Goal: Task Accomplishment & Management: Use online tool/utility

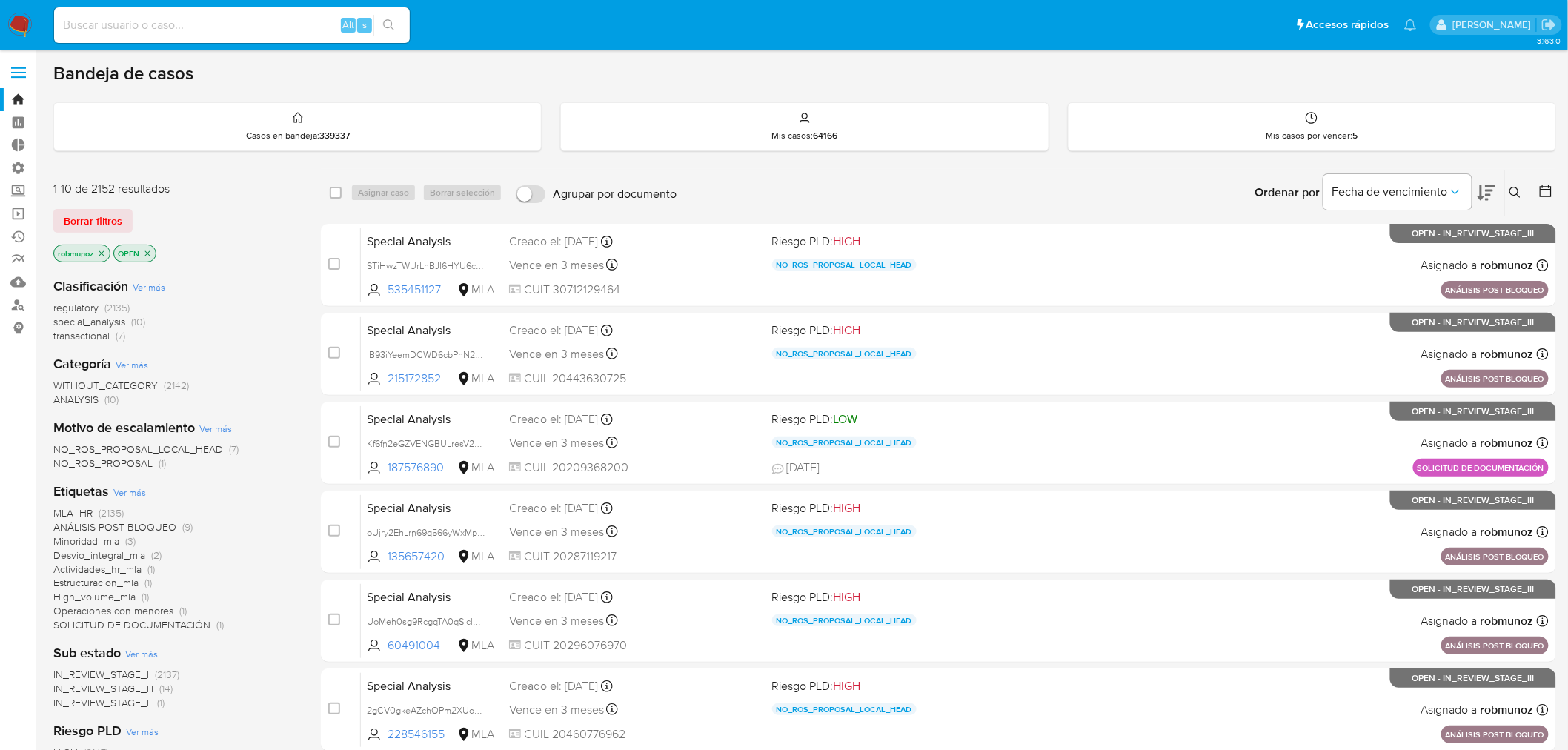
click at [1525, 197] on button at bounding box center [1517, 192] width 25 height 18
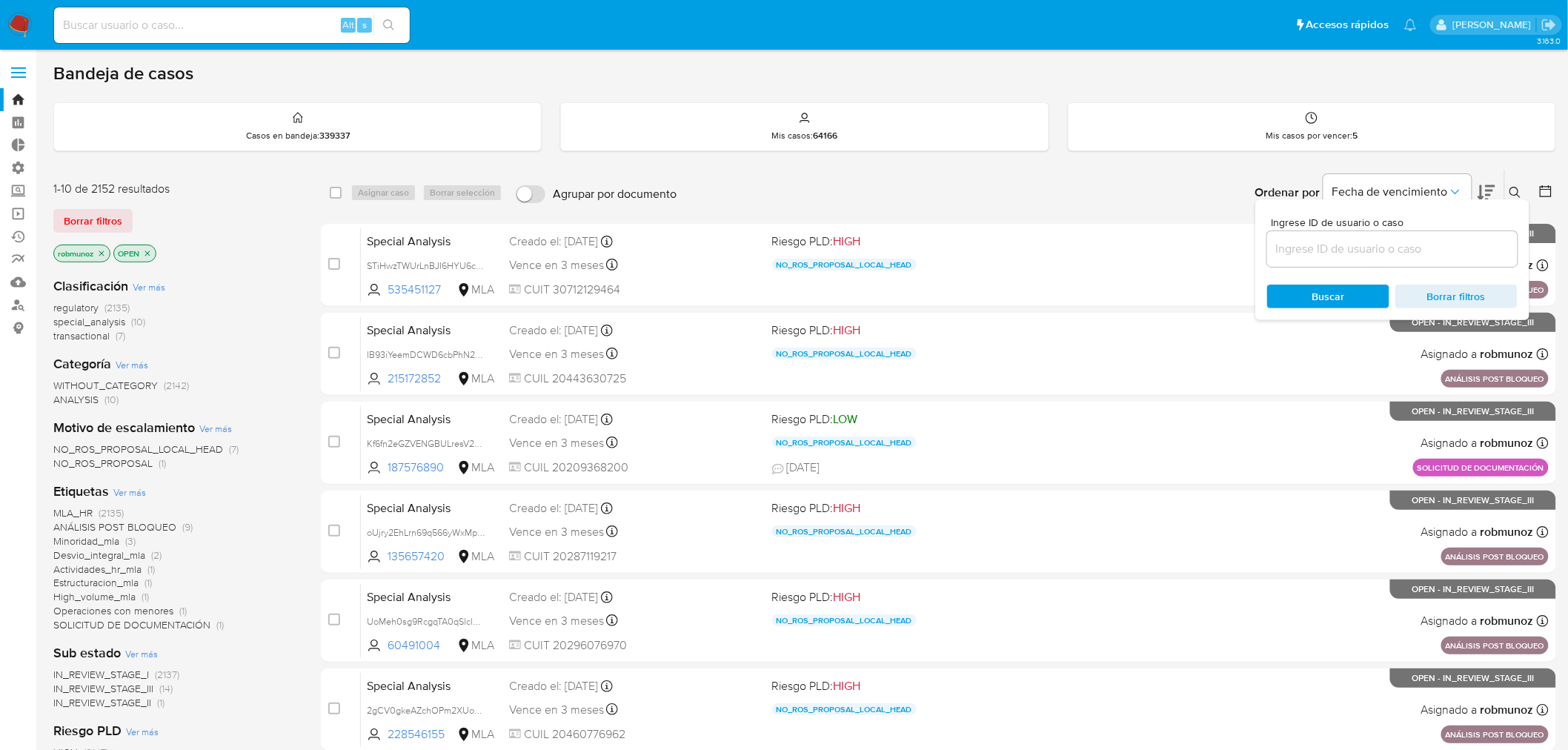
click at [1430, 246] on input at bounding box center [1392, 249] width 250 height 19
type input "8JwG5dv5I2uqWZRvEIejLWiZ"
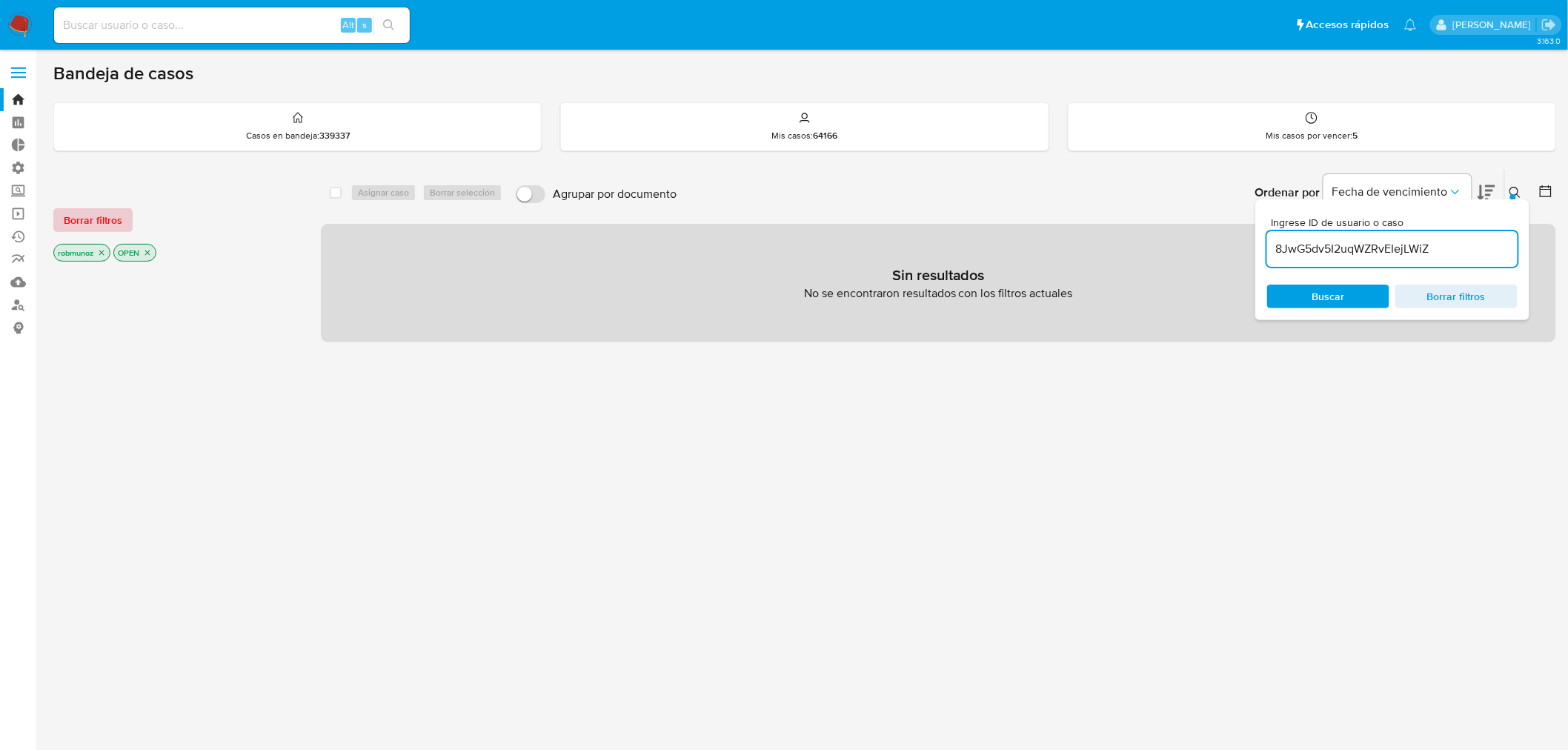
click at [78, 216] on span "Borrar filtros" at bounding box center [93, 220] width 59 height 21
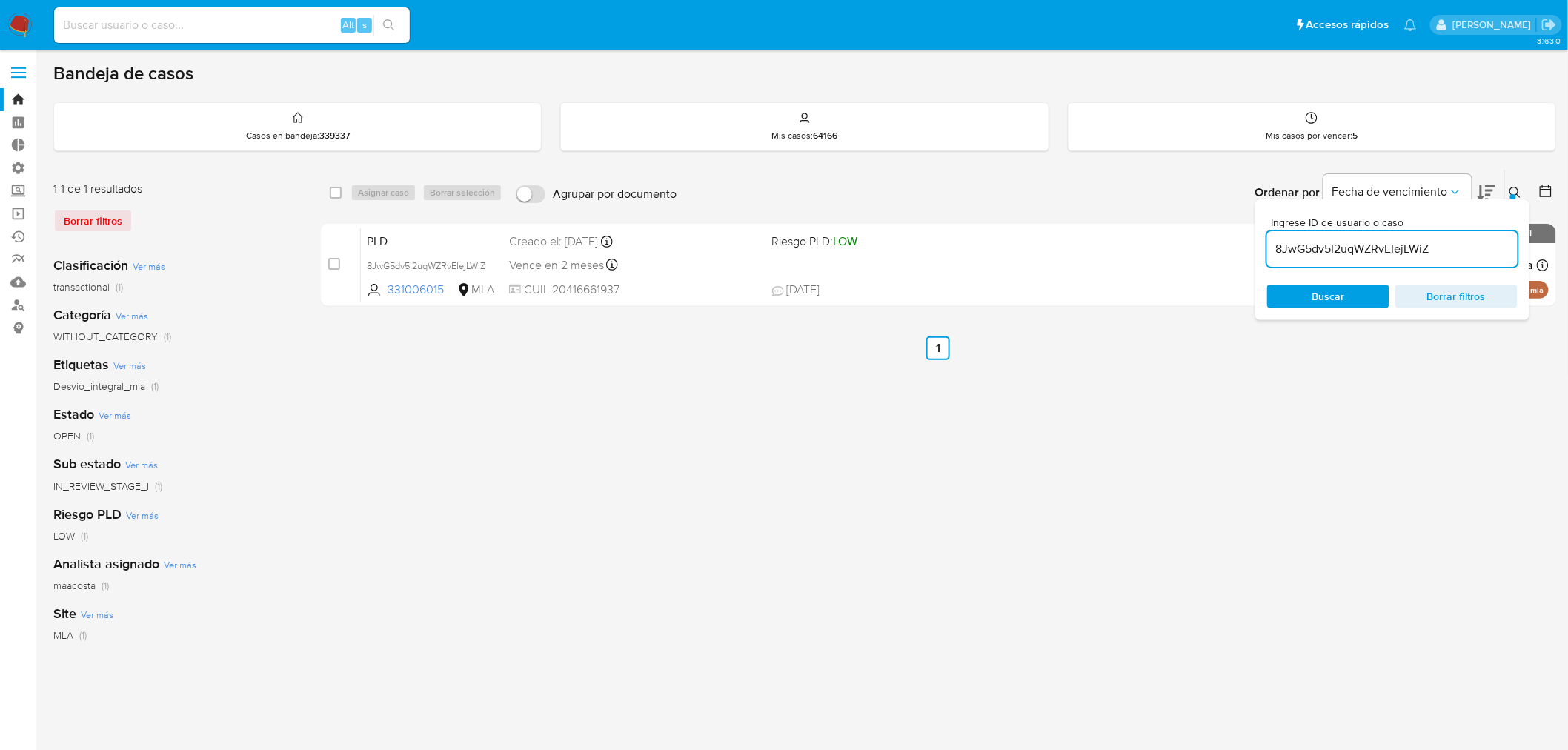
click at [1514, 190] on icon at bounding box center [1515, 192] width 11 height 11
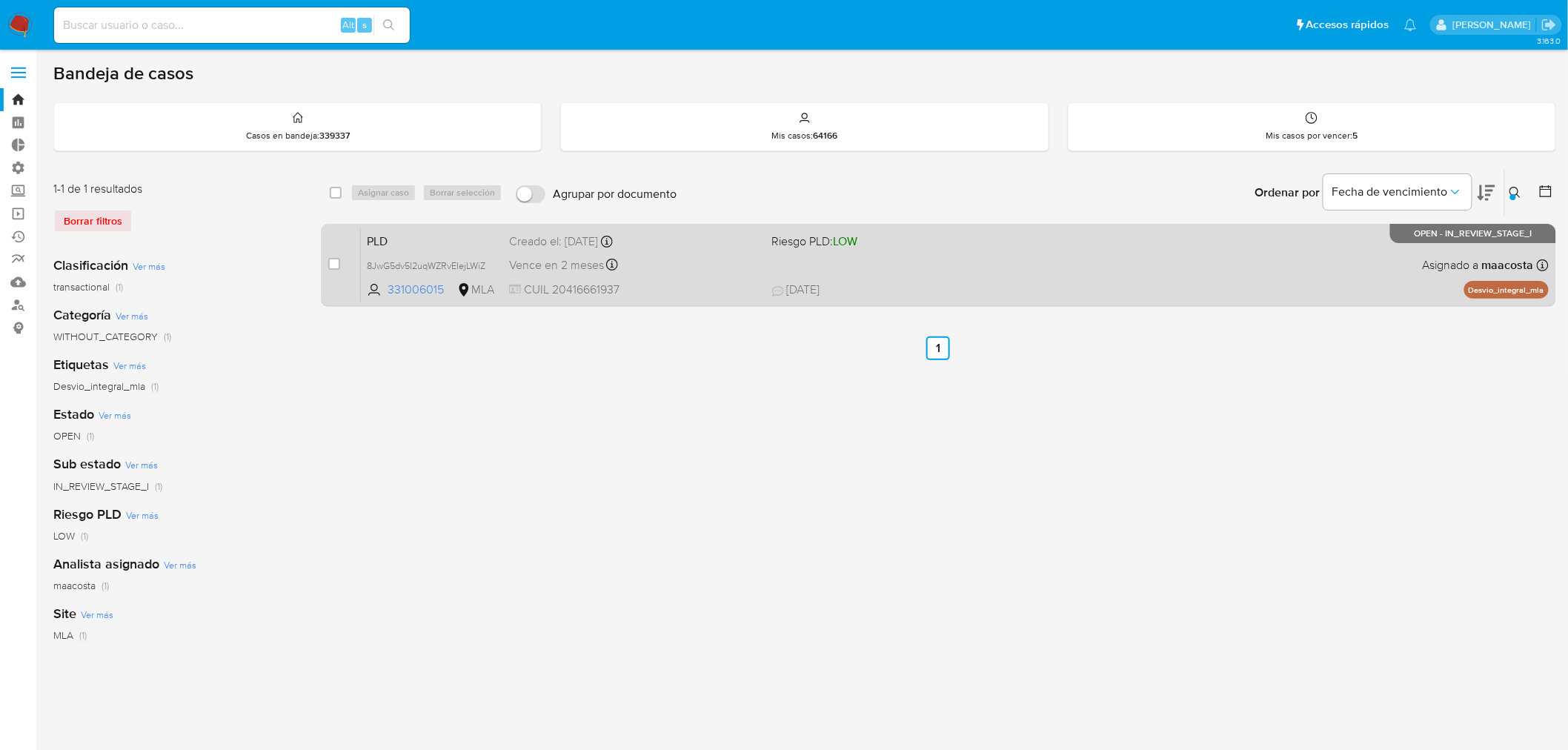
click at [342, 272] on div "case-item-checkbox No es posible asignar el caso" at bounding box center [344, 264] width 33 height 75
click at [336, 268] on input "checkbox" at bounding box center [334, 263] width 11 height 11
checkbox input "true"
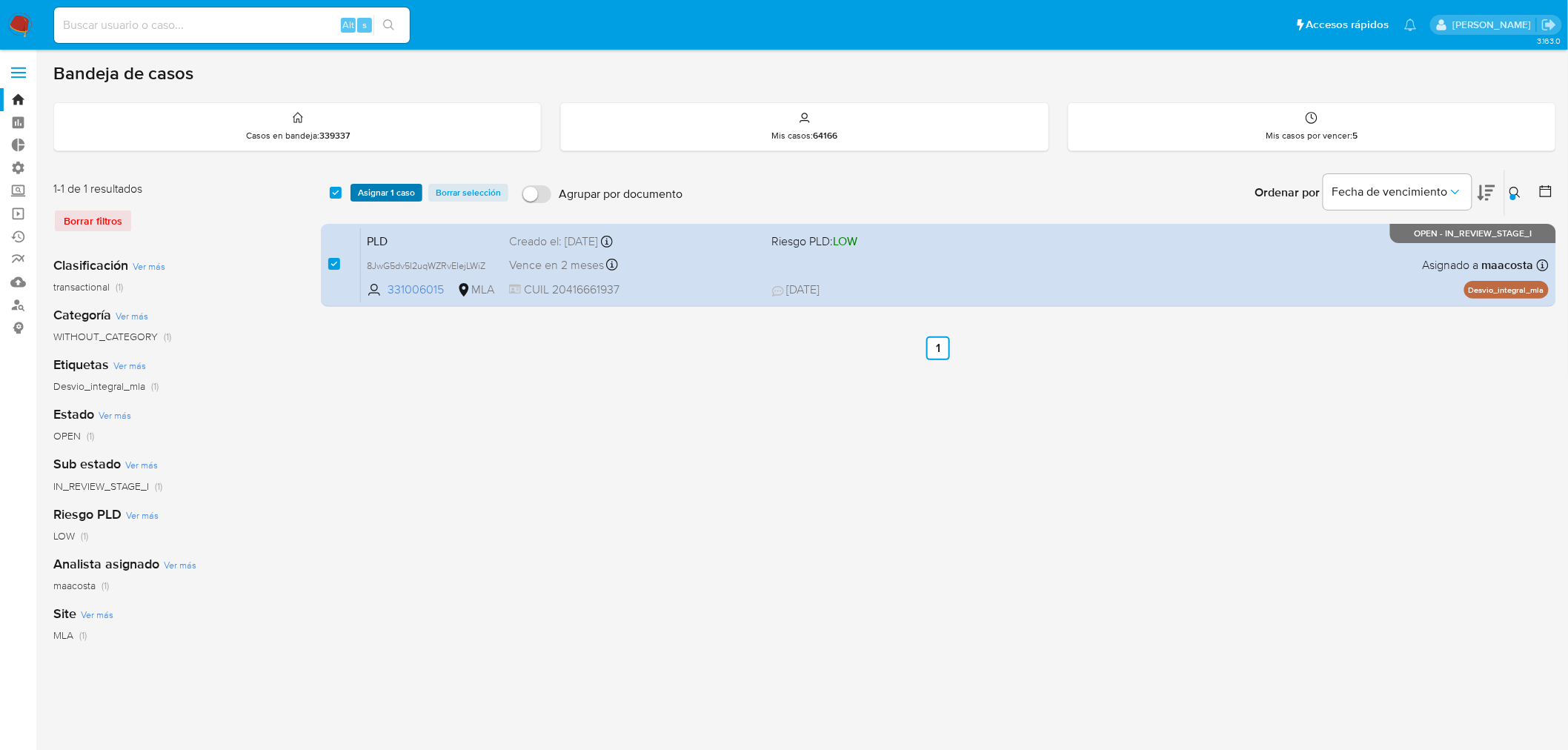
click at [371, 192] on span "Asignar 1 caso" at bounding box center [386, 192] width 57 height 15
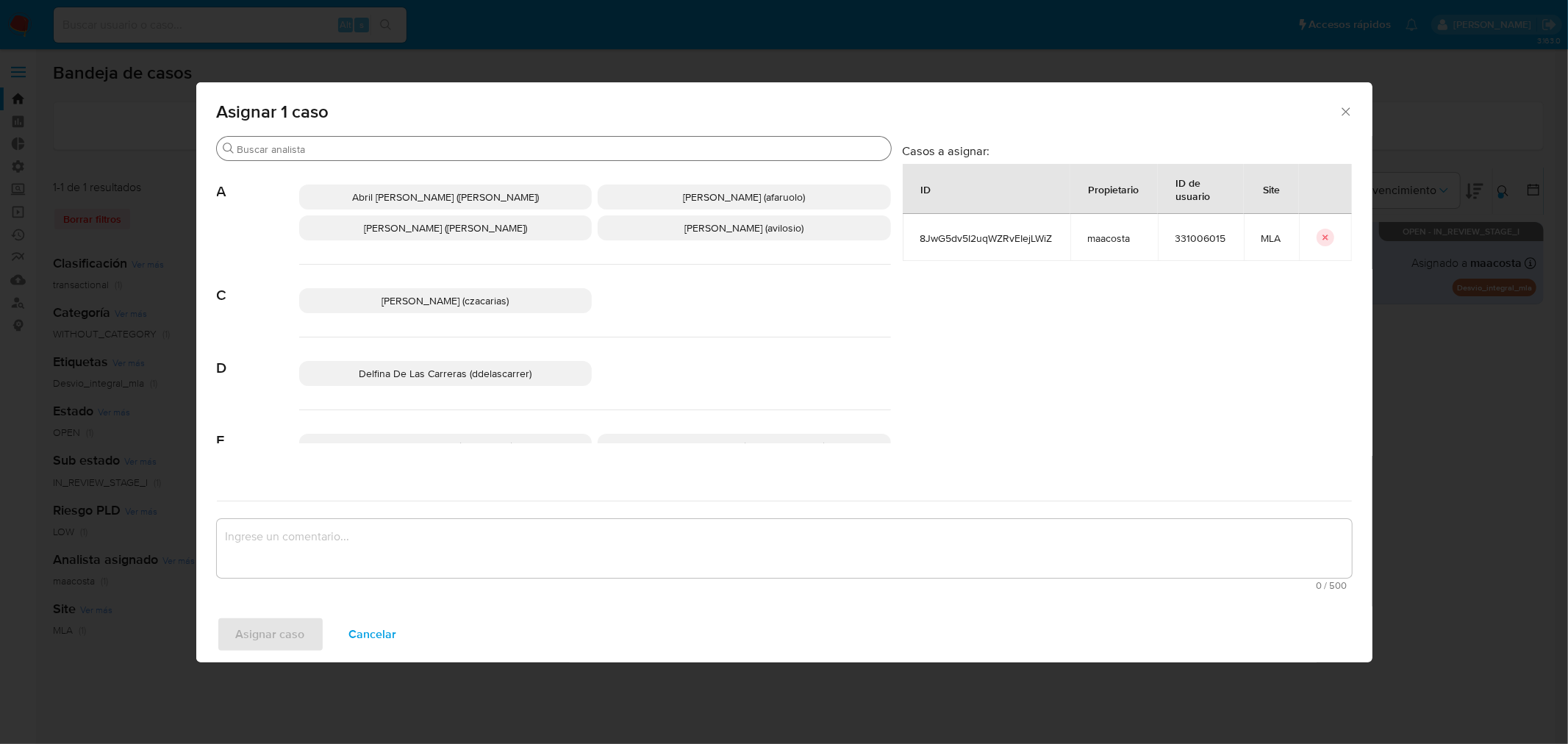
click at [291, 152] on input "Buscar" at bounding box center [560, 149] width 647 height 13
click at [1335, 106] on span "Asignar 1 caso" at bounding box center [778, 112] width 1122 height 17
click at [1348, 115] on icon "Cerrar ventana" at bounding box center [1345, 112] width 15 height 15
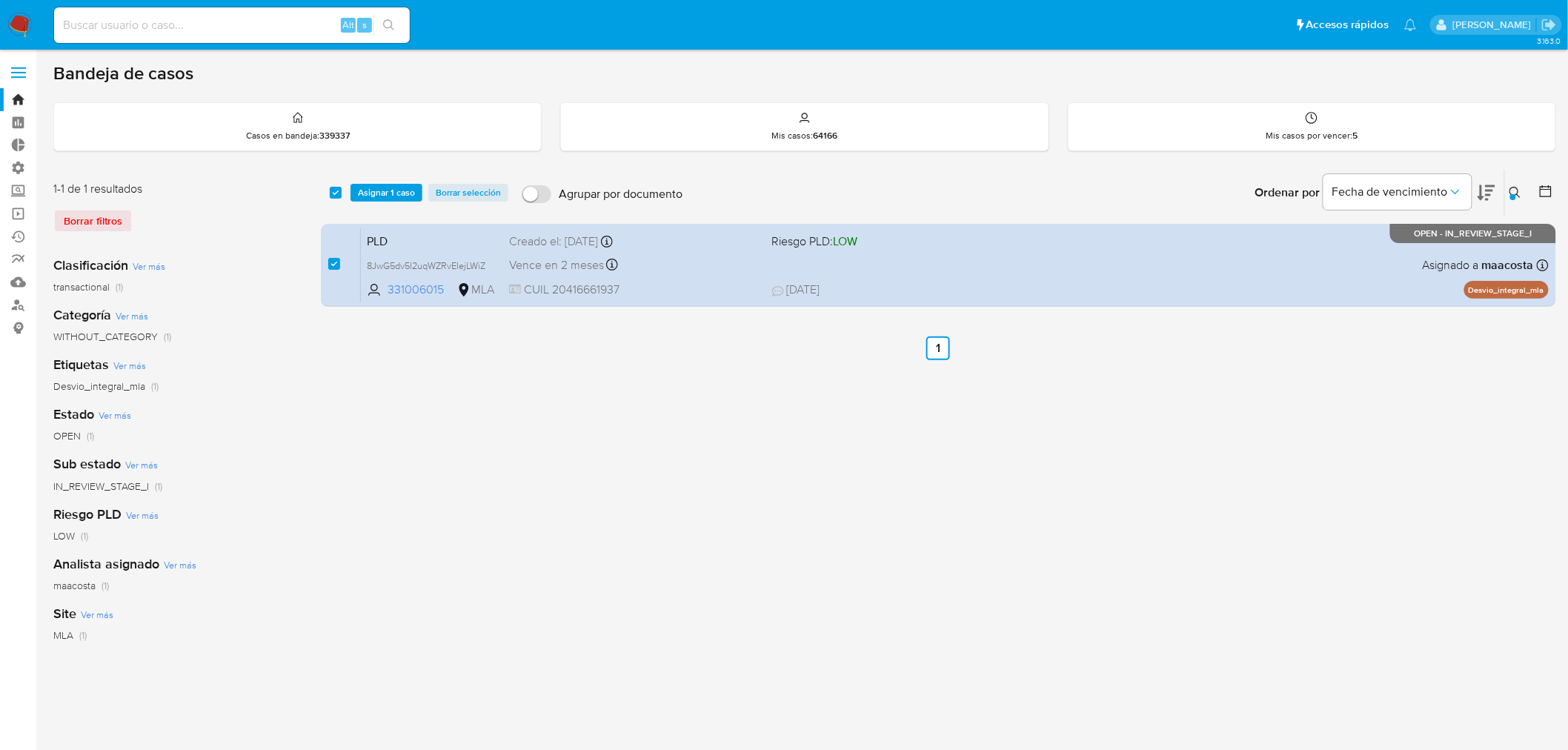
click at [226, 30] on input at bounding box center [232, 25] width 356 height 19
paste input "2213419105"
type input "2213419105"
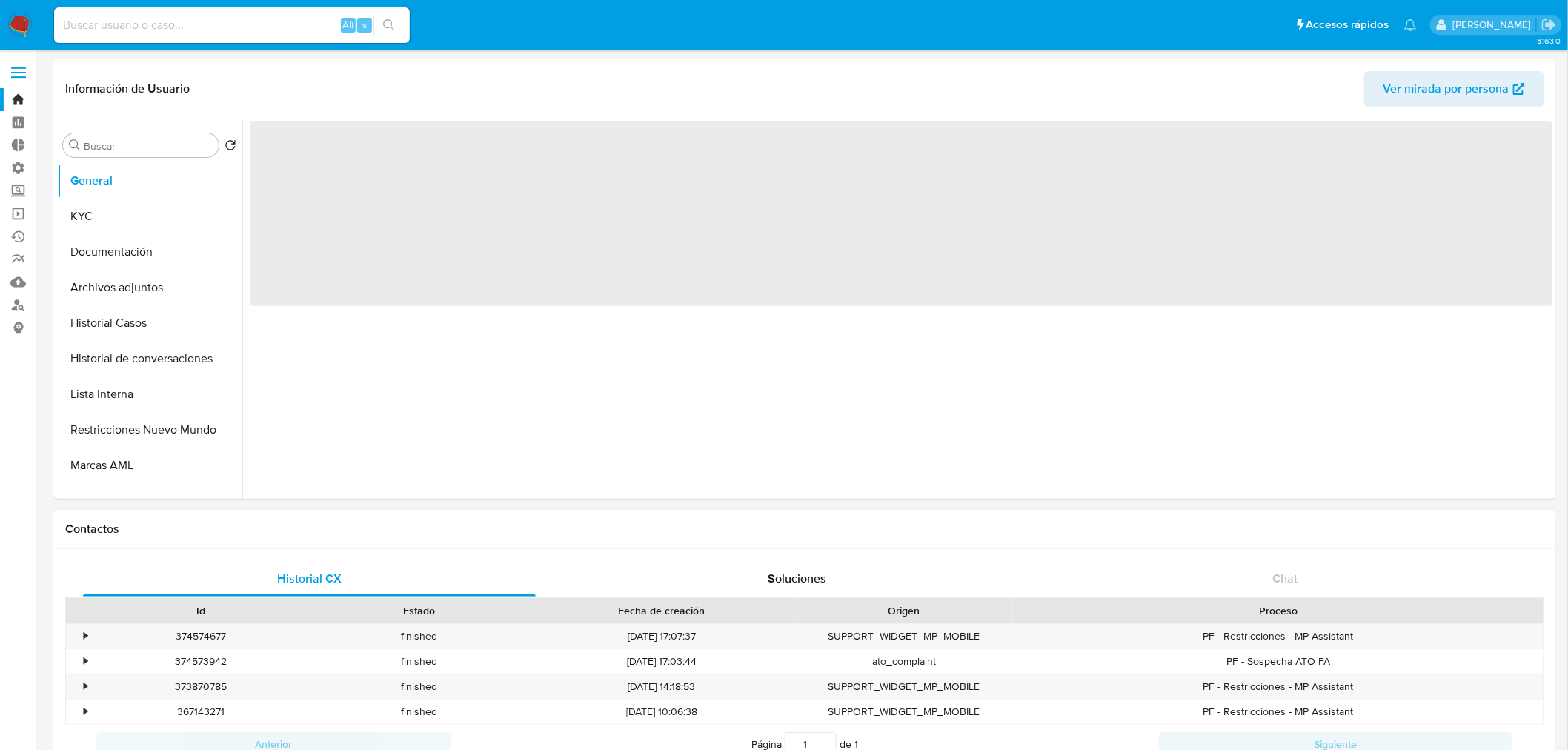
select select "10"
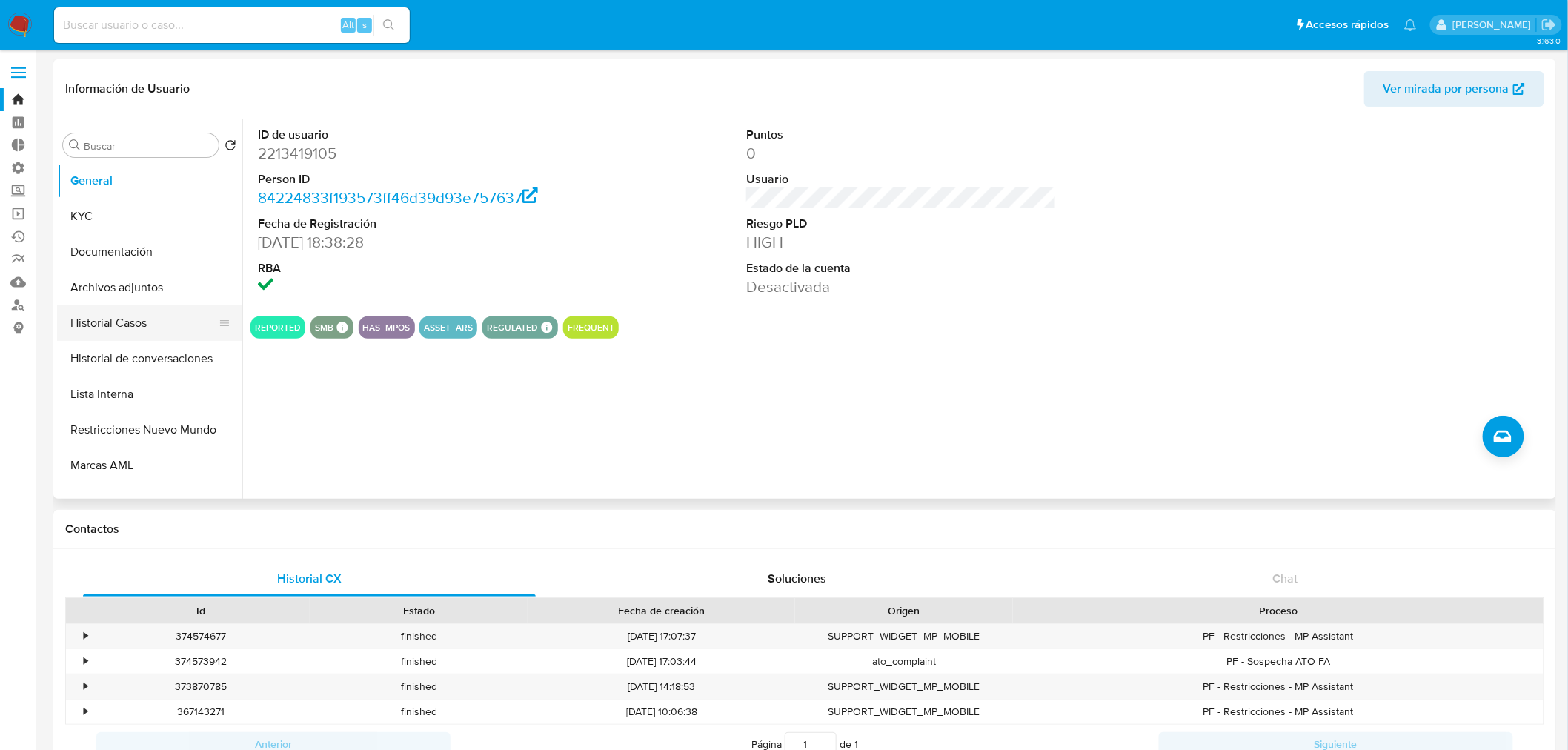
click at [114, 335] on button "Historial Casos" at bounding box center [143, 323] width 173 height 35
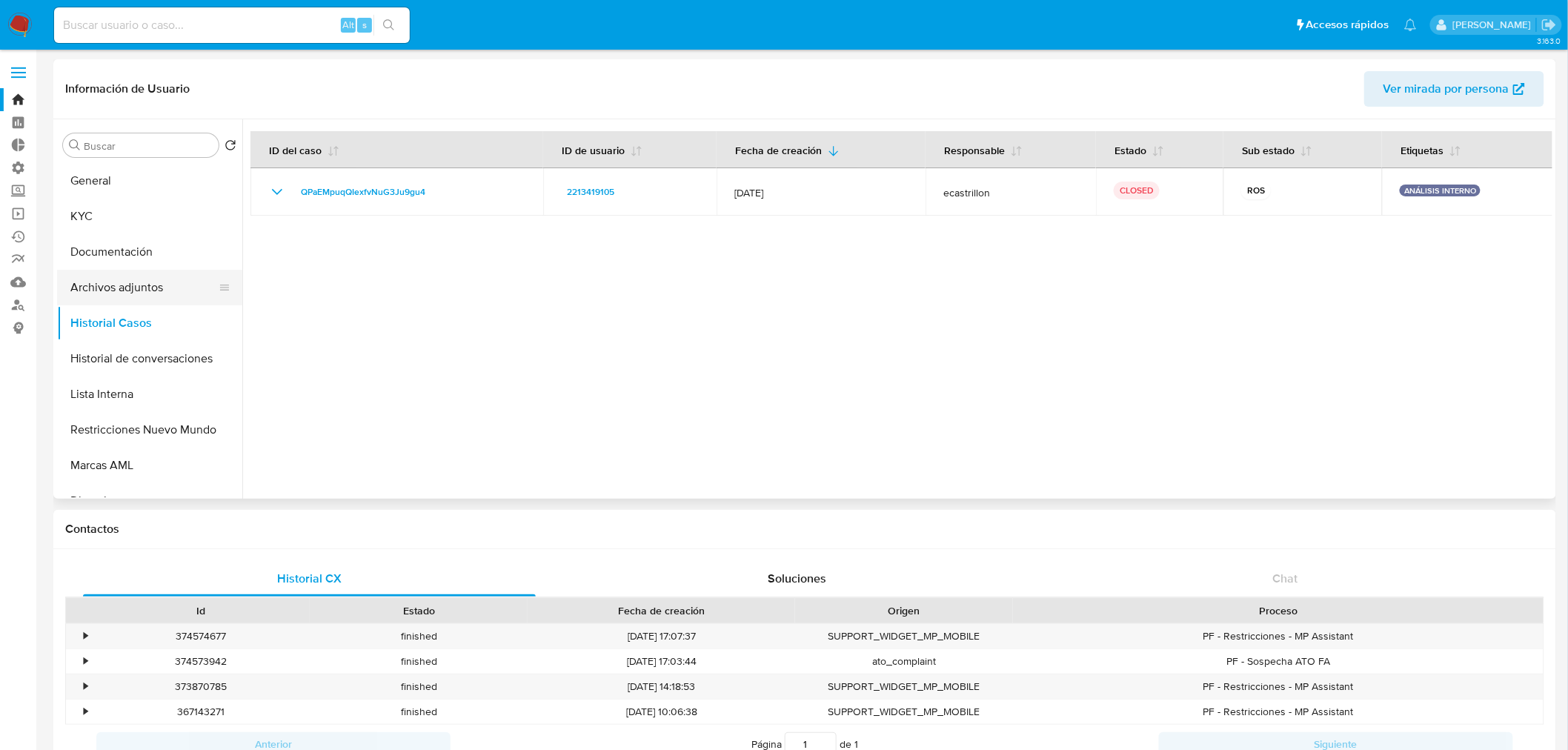
click at [145, 286] on button "Archivos adjuntos" at bounding box center [143, 287] width 173 height 35
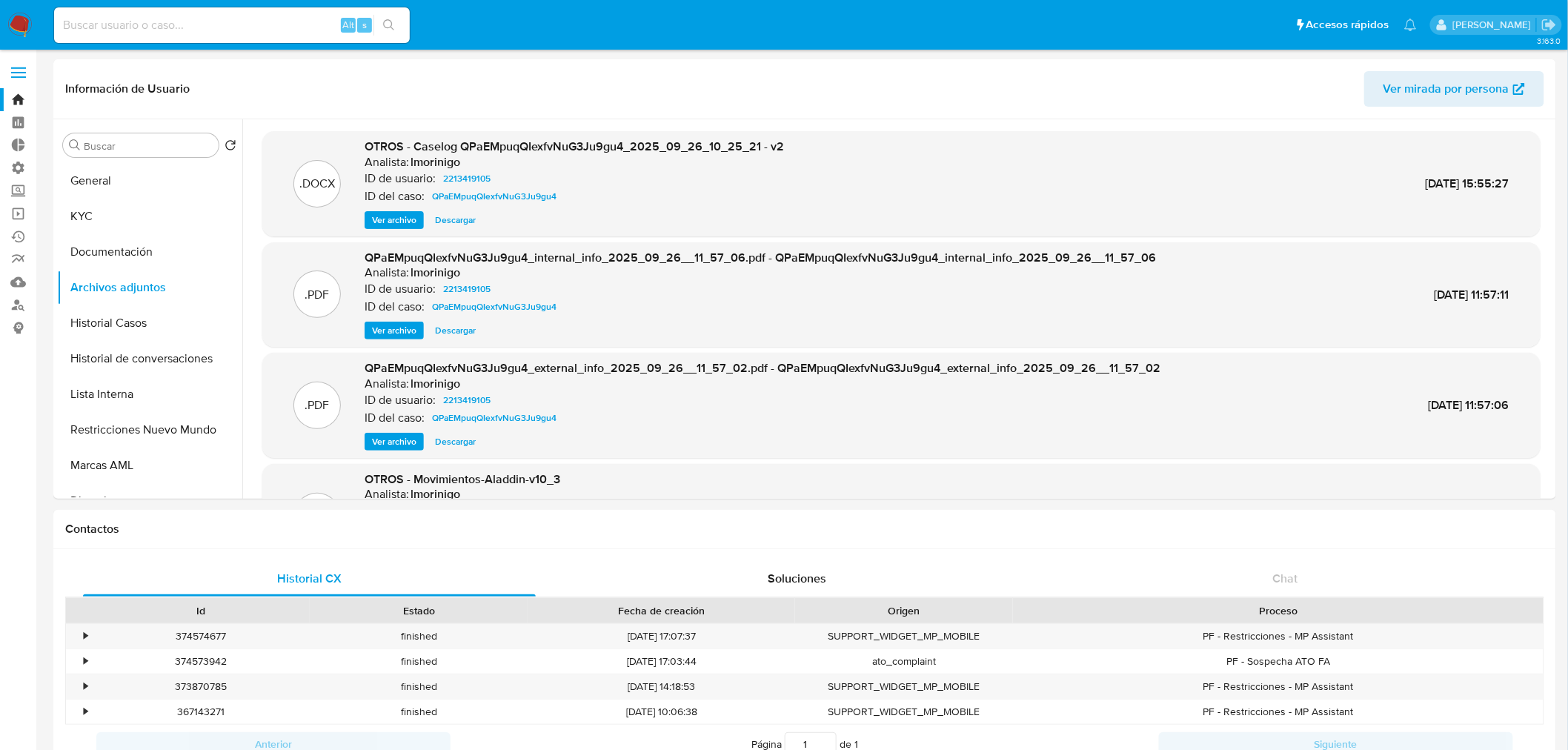
click at [16, 12] on img at bounding box center [19, 25] width 25 height 25
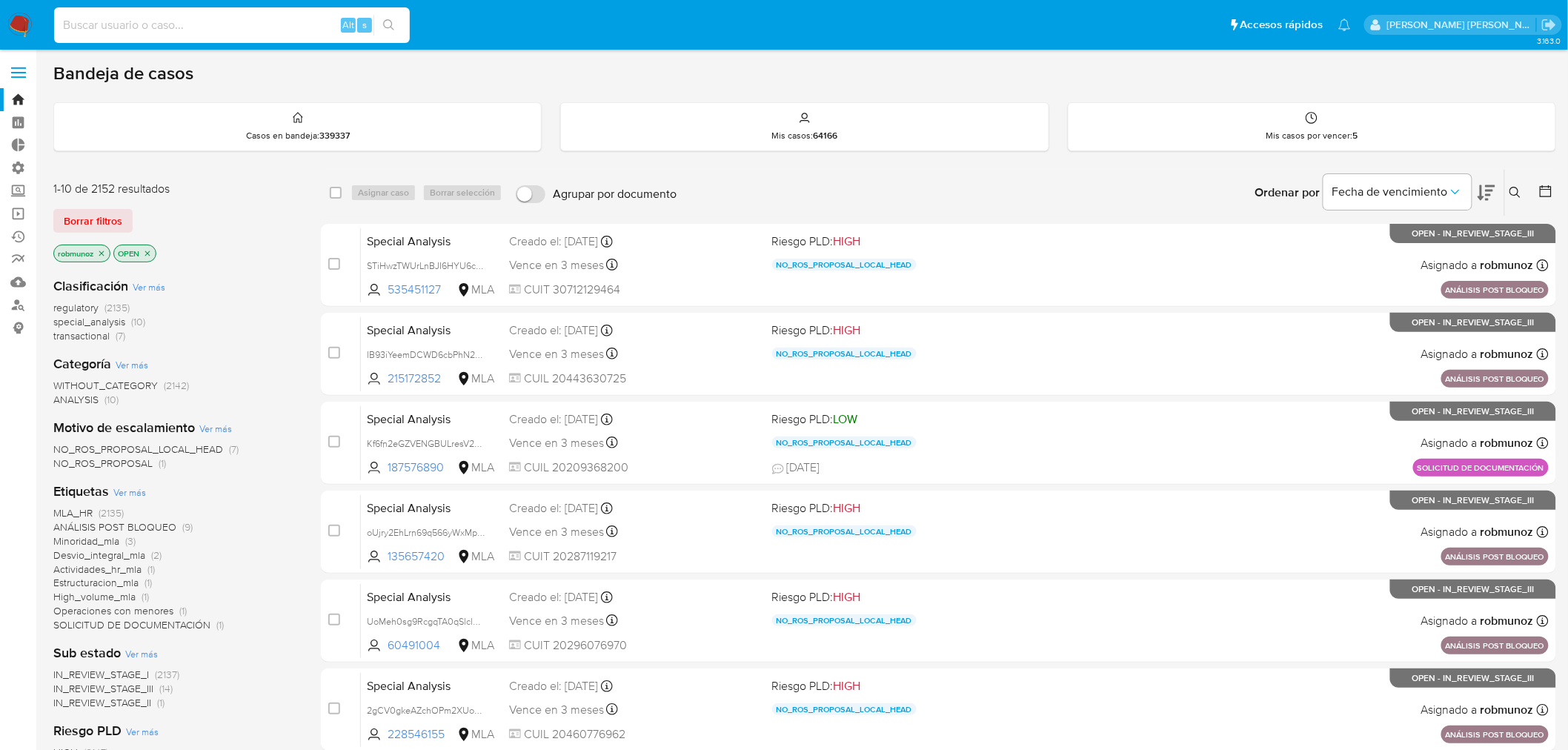
click at [93, 28] on input at bounding box center [232, 25] width 356 height 19
paste input "1575873311"
type input "1575873311"
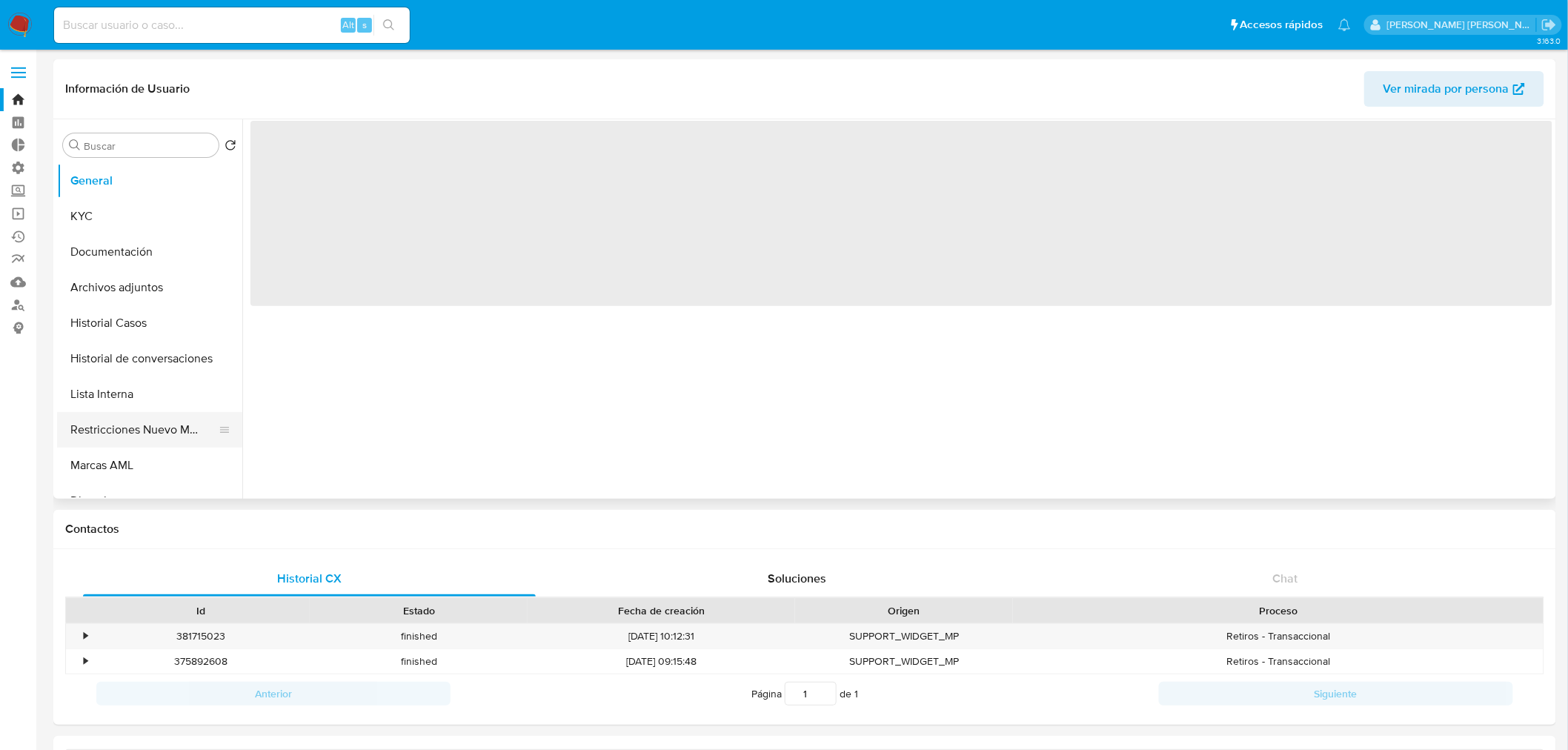
select select "10"
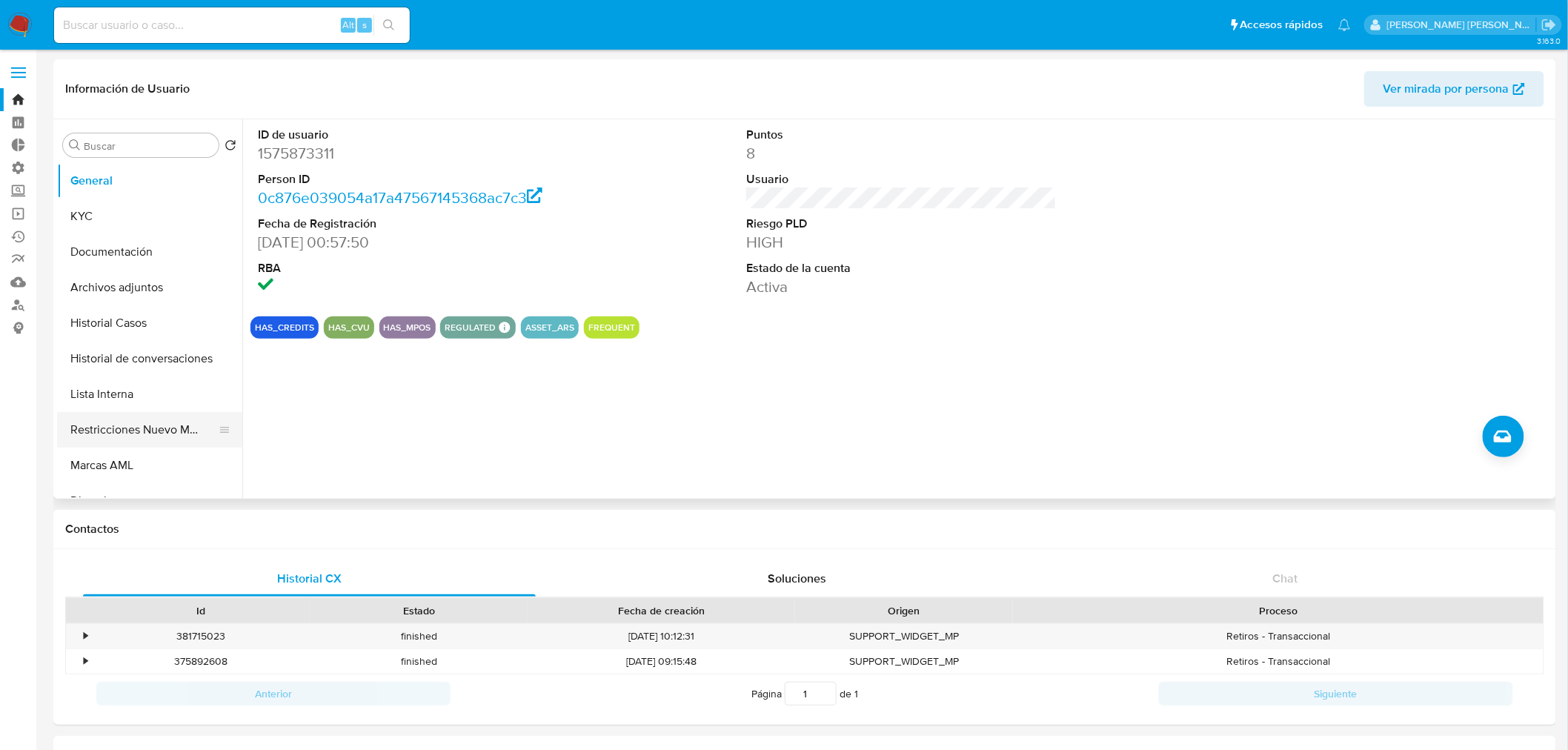
click at [155, 433] on button "Restricciones Nuevo Mundo" at bounding box center [143, 429] width 173 height 35
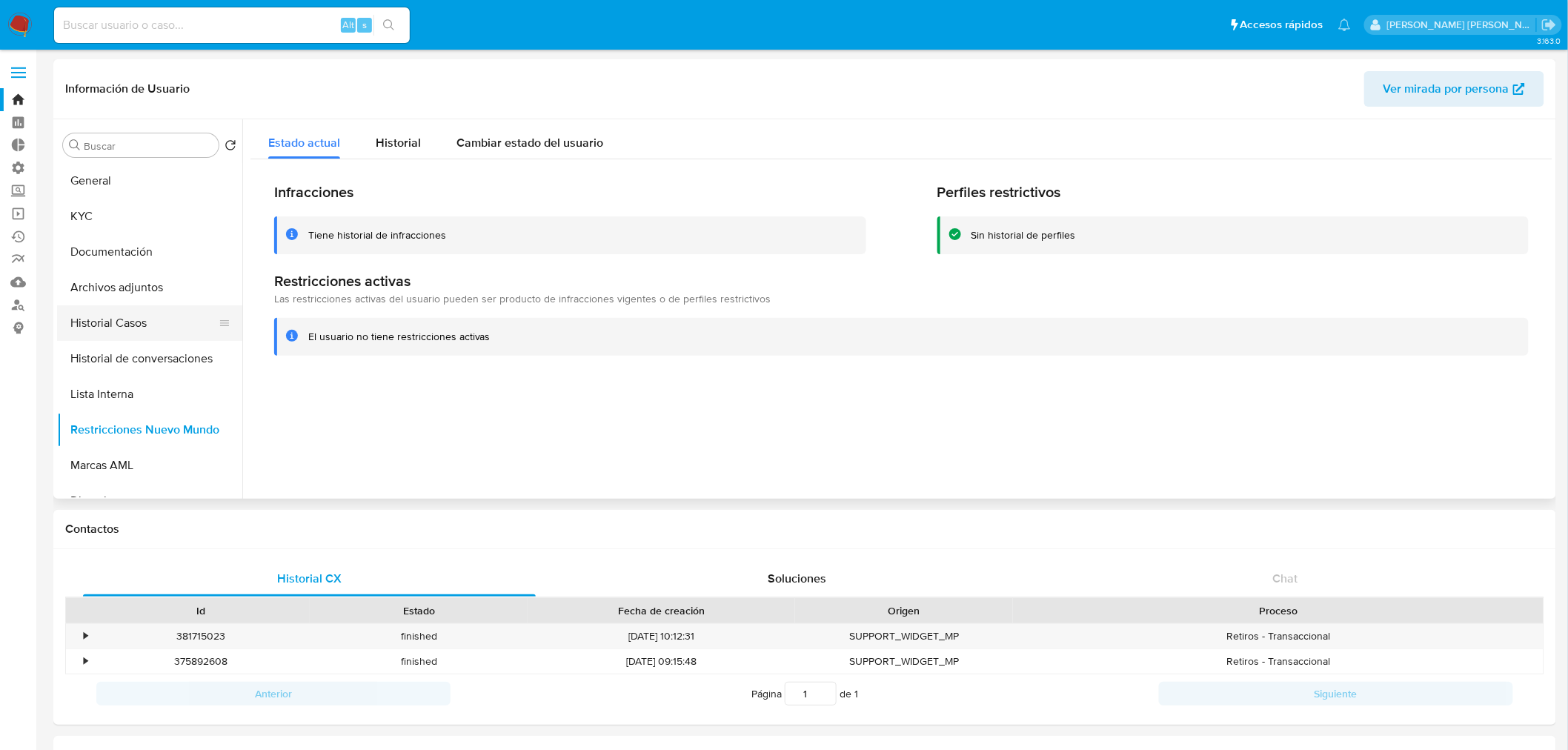
click at [144, 335] on button "Historial Casos" at bounding box center [143, 323] width 173 height 35
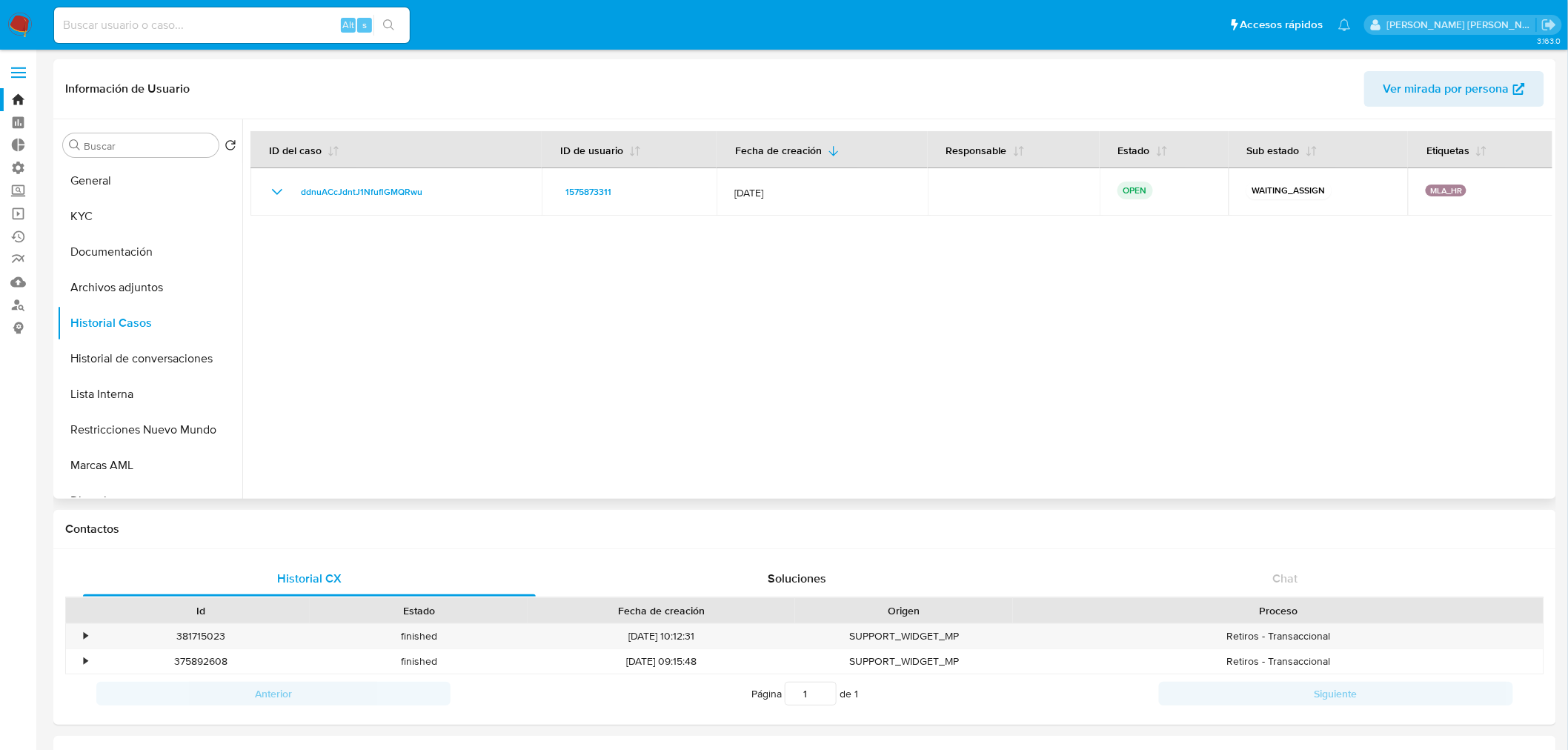
drag, startPoint x: 106, startPoint y: 185, endPoint x: 310, endPoint y: 329, distance: 249.7
click at [106, 186] on button "General" at bounding box center [149, 181] width 185 height 35
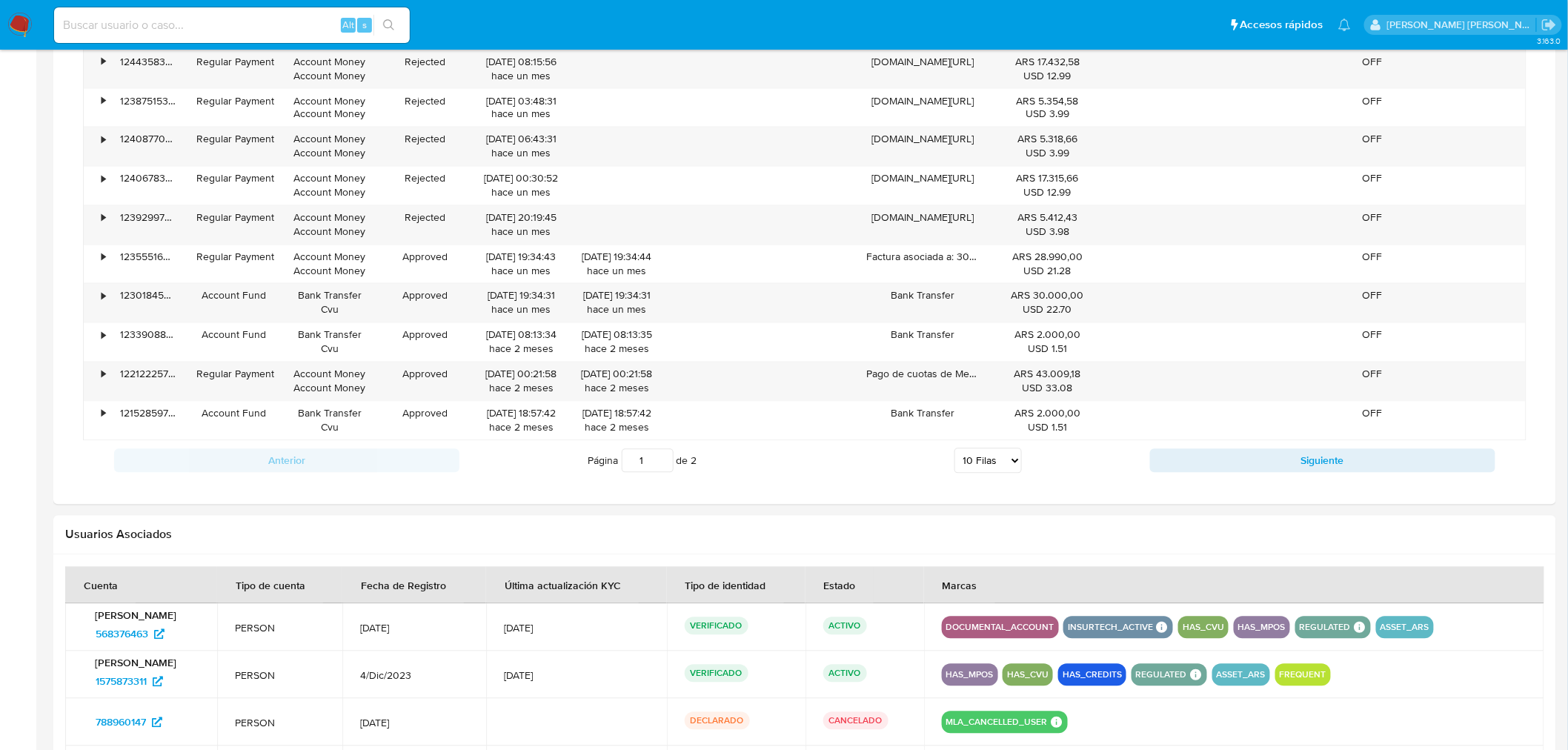
scroll to position [1247, 0]
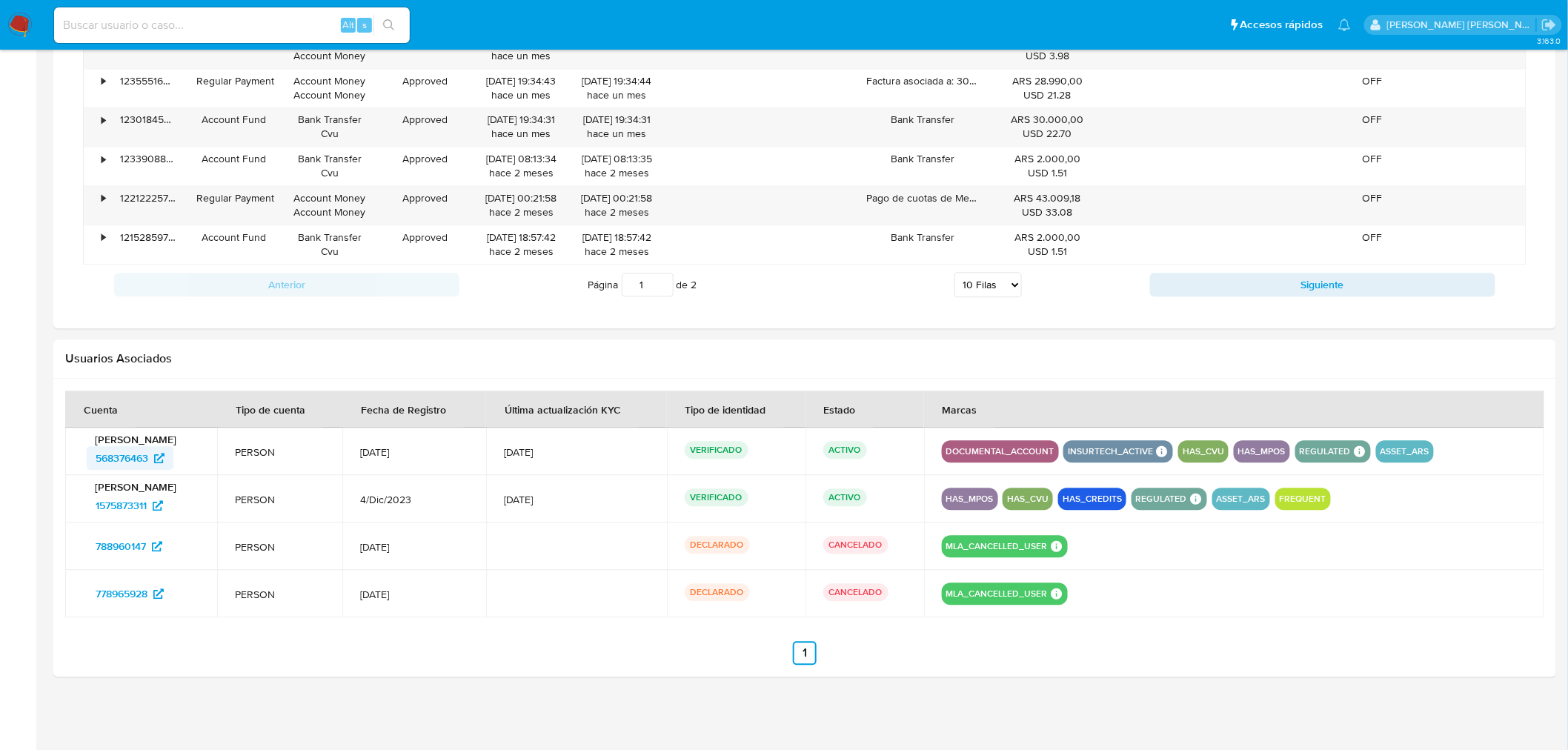
click at [126, 458] on span "568376463" at bounding box center [122, 458] width 53 height 24
click at [189, 18] on input at bounding box center [232, 25] width 356 height 19
paste input "whEwqEzPyPvpkHq45NUYs9KQ"
type input "whEwqEzPyPvpkHq45NUYs9KQ"
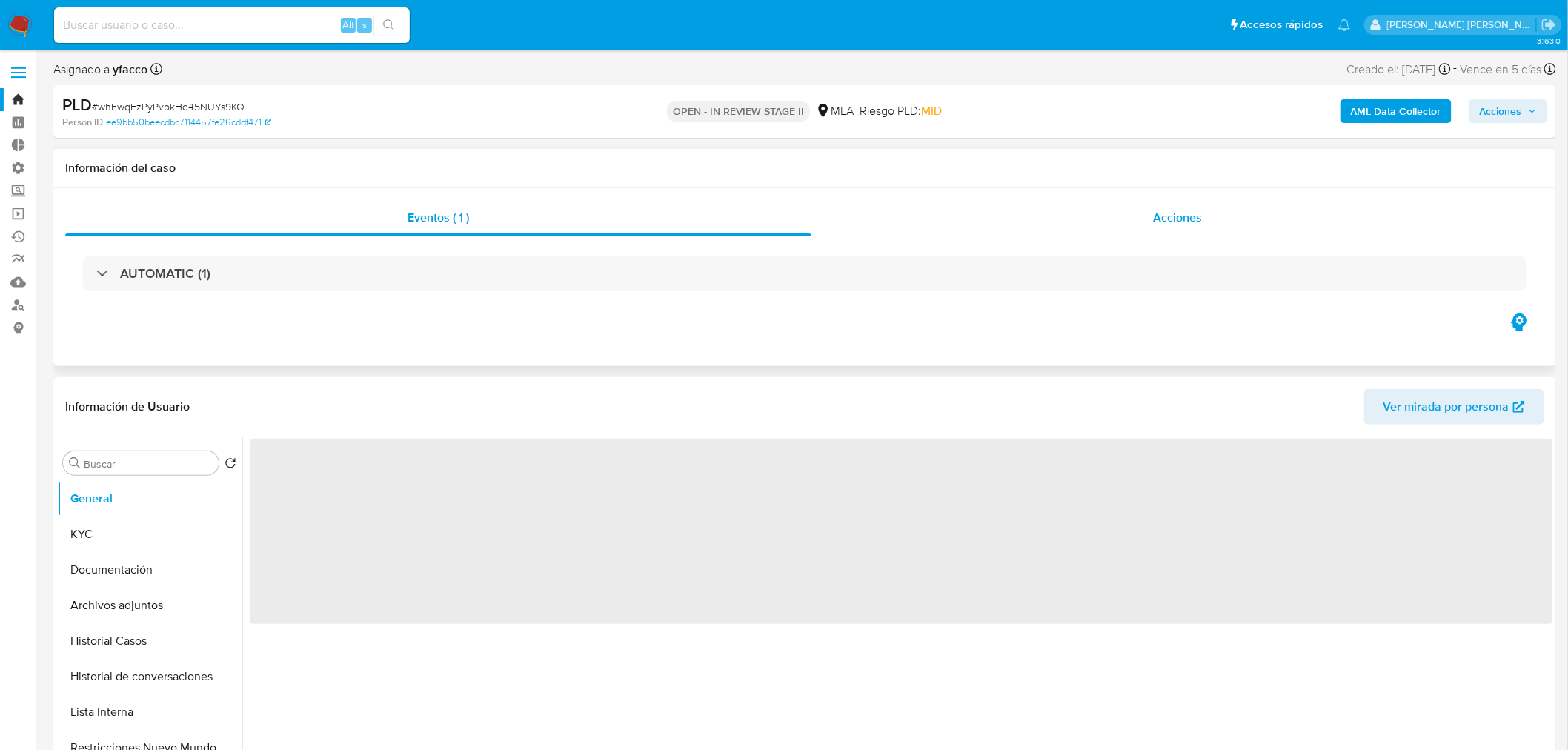
select select "10"
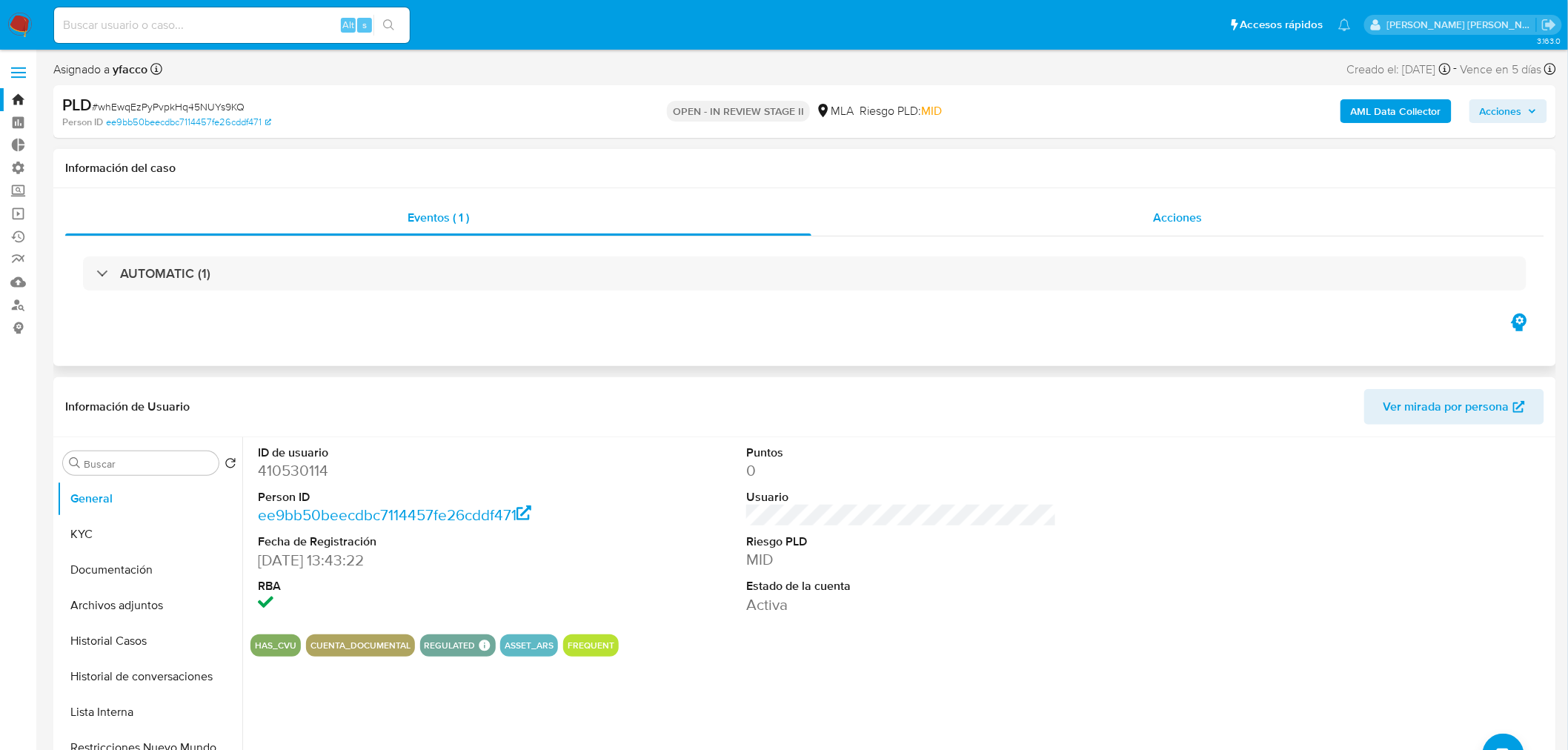
click at [1203, 225] on div "Acciones" at bounding box center [1178, 218] width 733 height 35
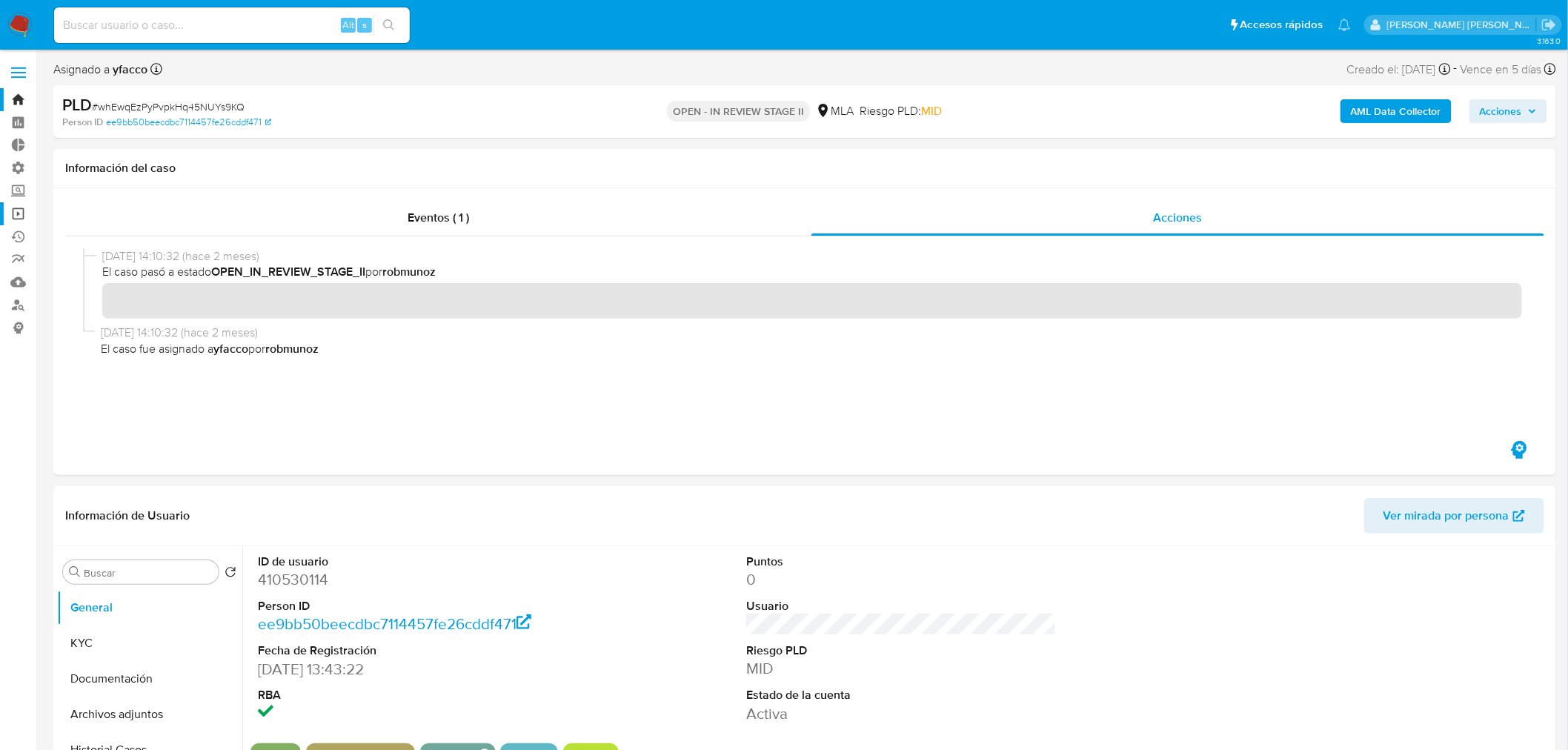
click at [23, 211] on link "Operaciones masivas" at bounding box center [88, 213] width 177 height 23
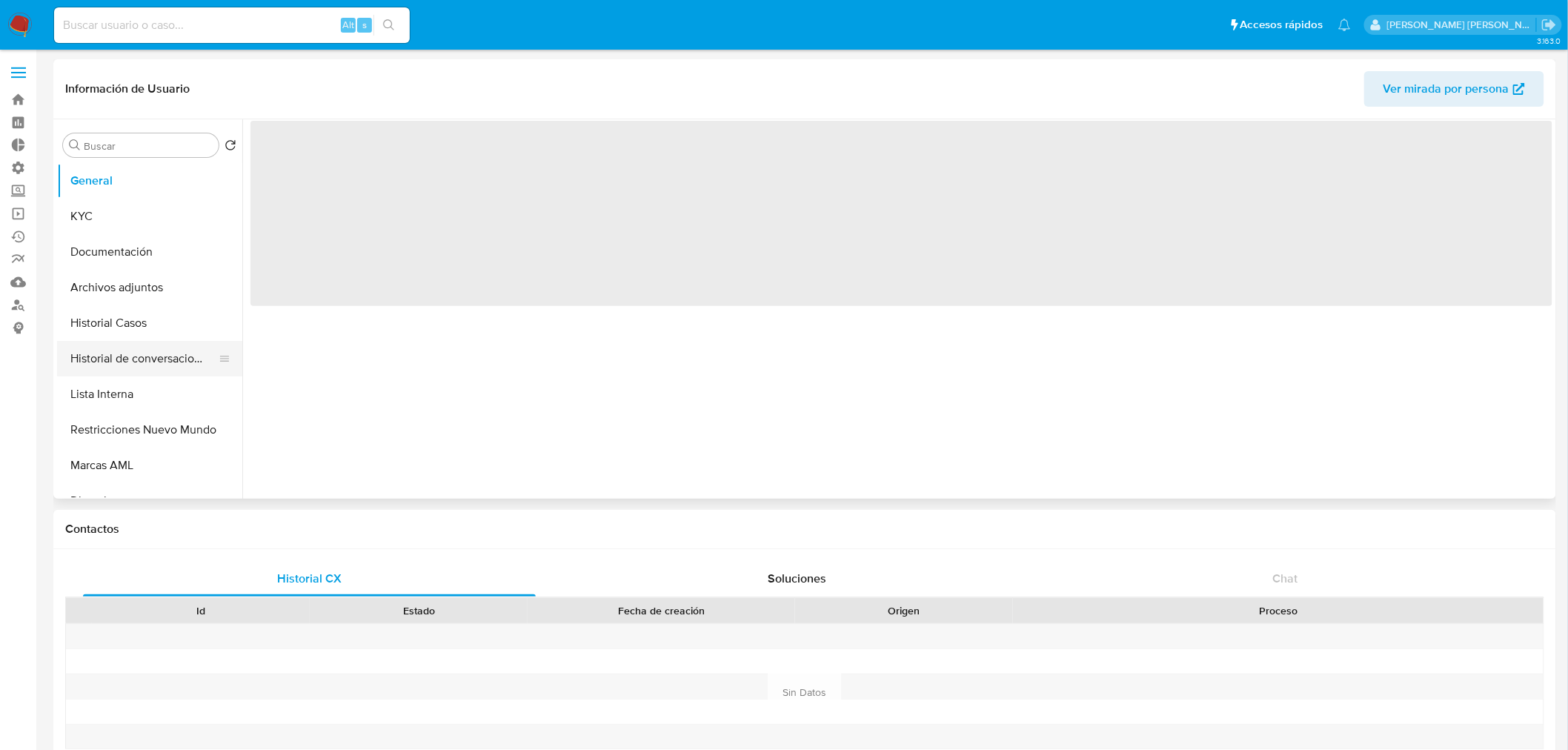
click at [108, 341] on ul "General KYC Documentación Archivos adjuntos Historial Casos Historial de conver…" at bounding box center [149, 330] width 185 height 334
select select "10"
click at [114, 330] on button "Historial Casos" at bounding box center [143, 323] width 173 height 35
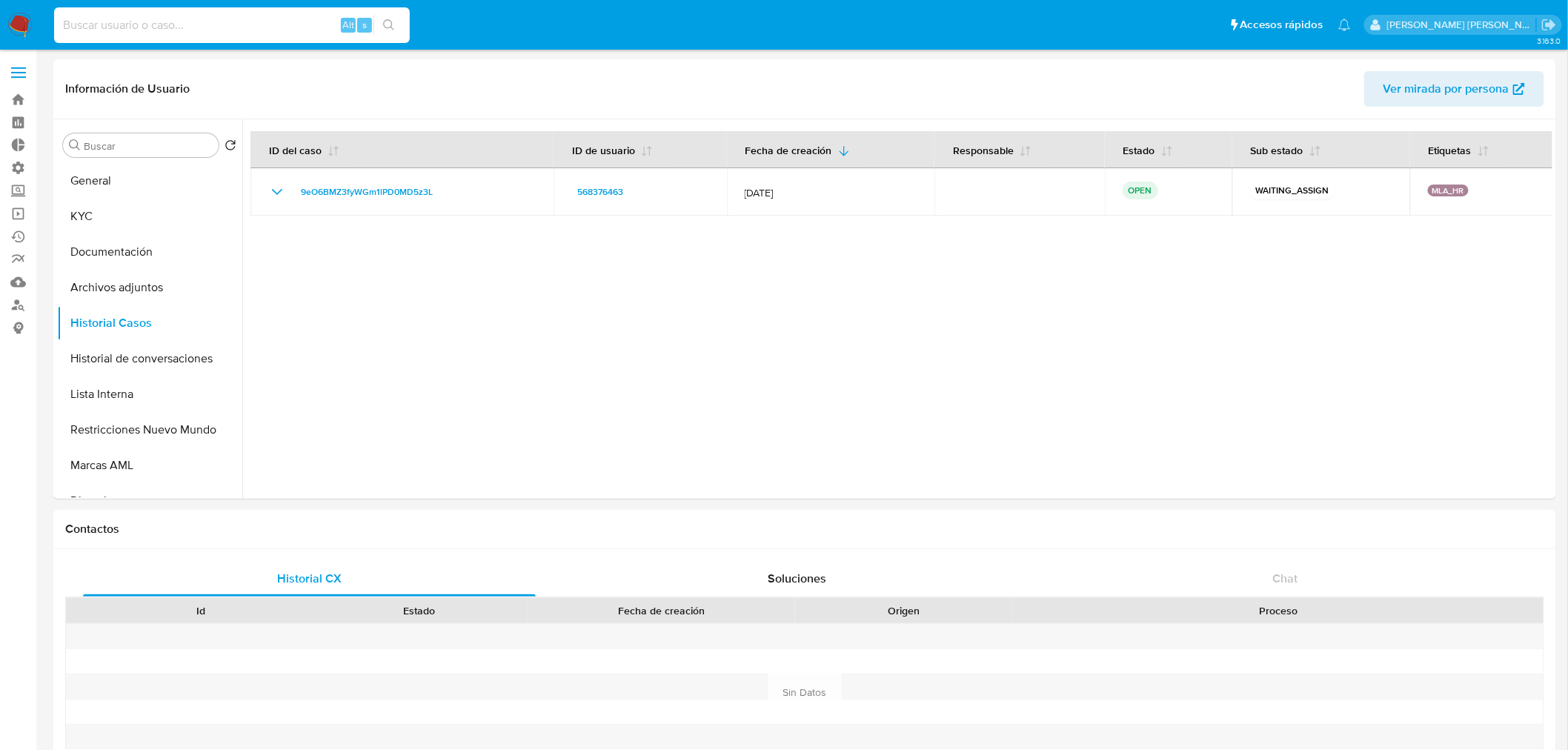
click at [249, 17] on input at bounding box center [232, 25] width 356 height 19
paste input "Xo93pCn10Kin5vvCZqoSekHW"
type input "Xo93pCn10Kin5vvCZqoSekHW"
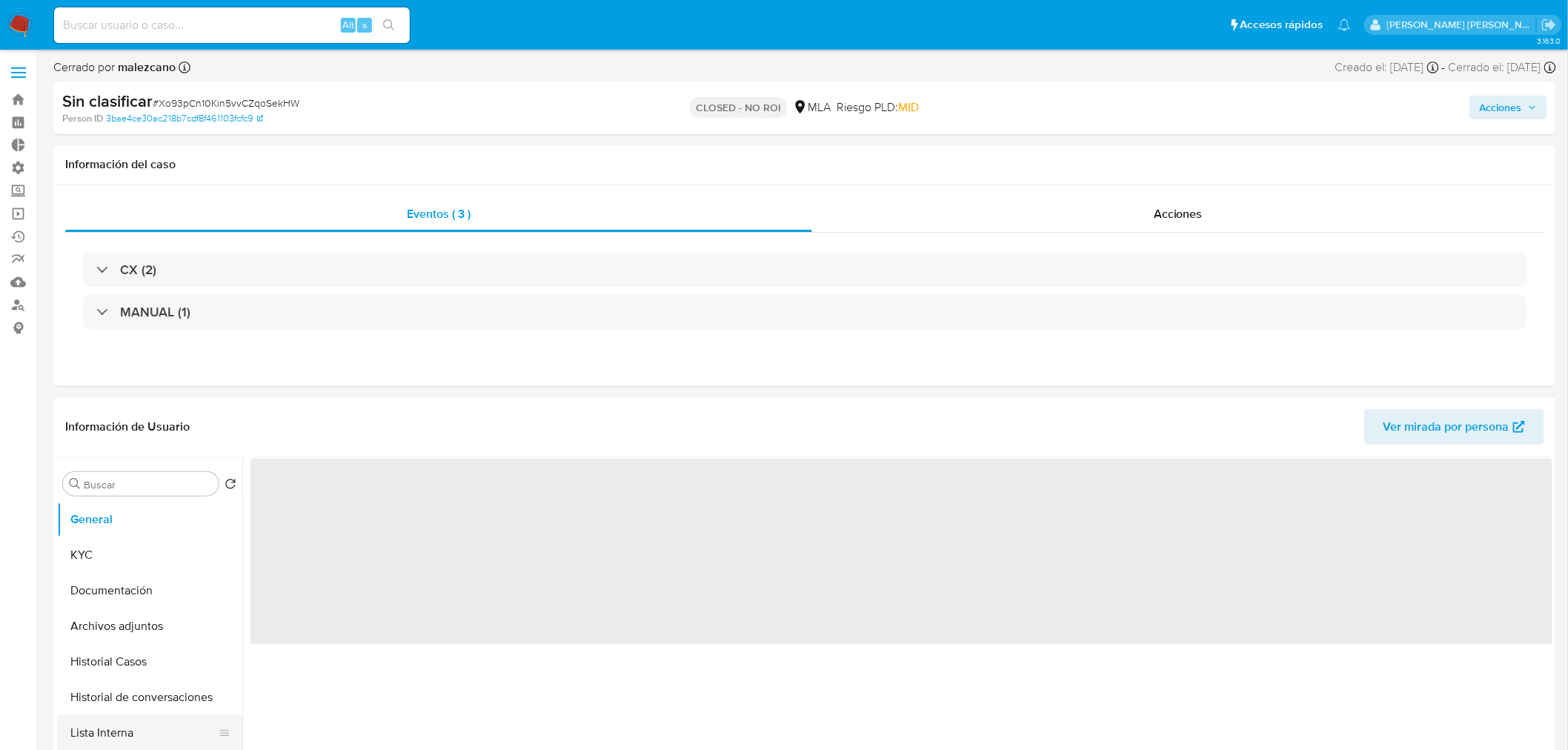
select select "10"
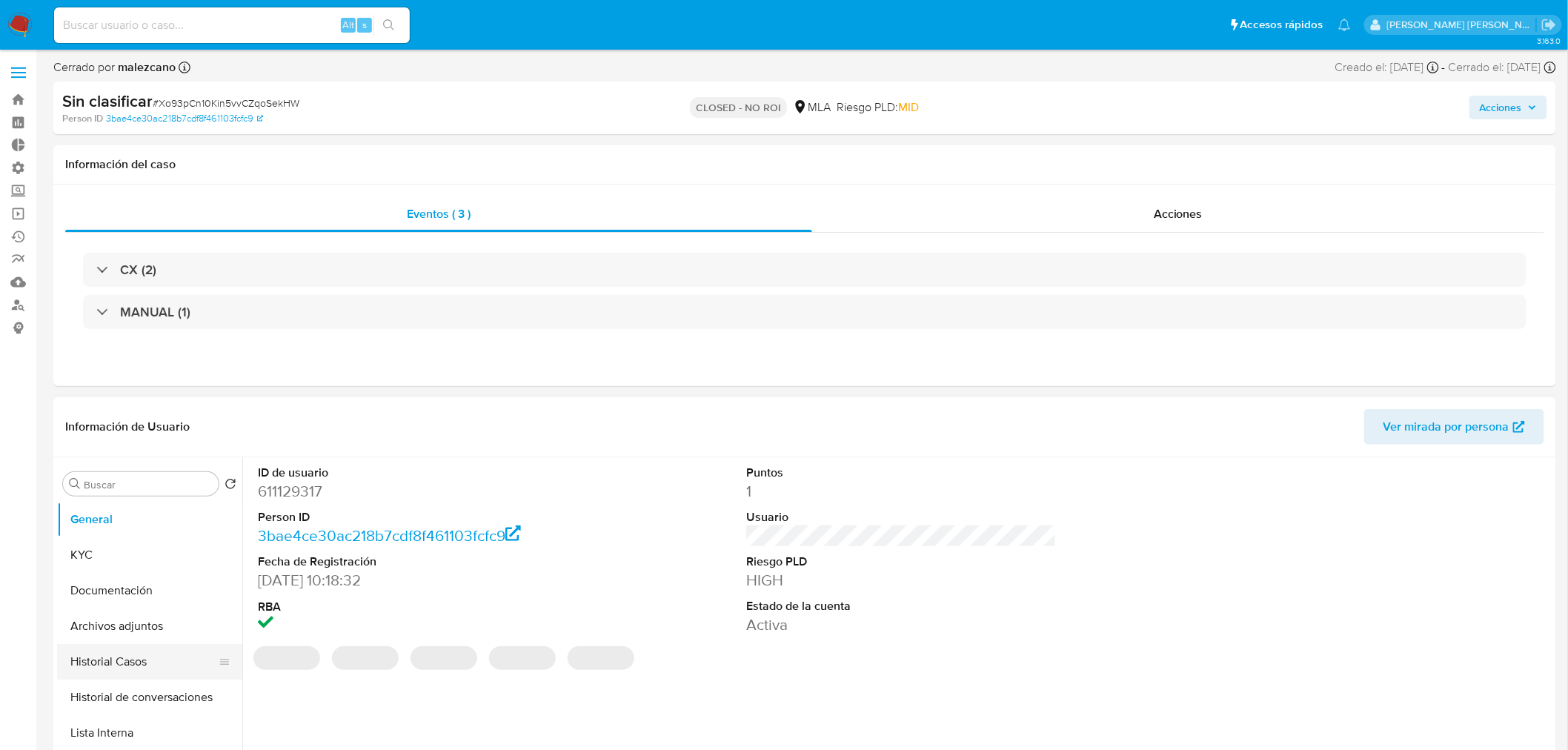
click at [127, 657] on button "Historial Casos" at bounding box center [143, 661] width 173 height 35
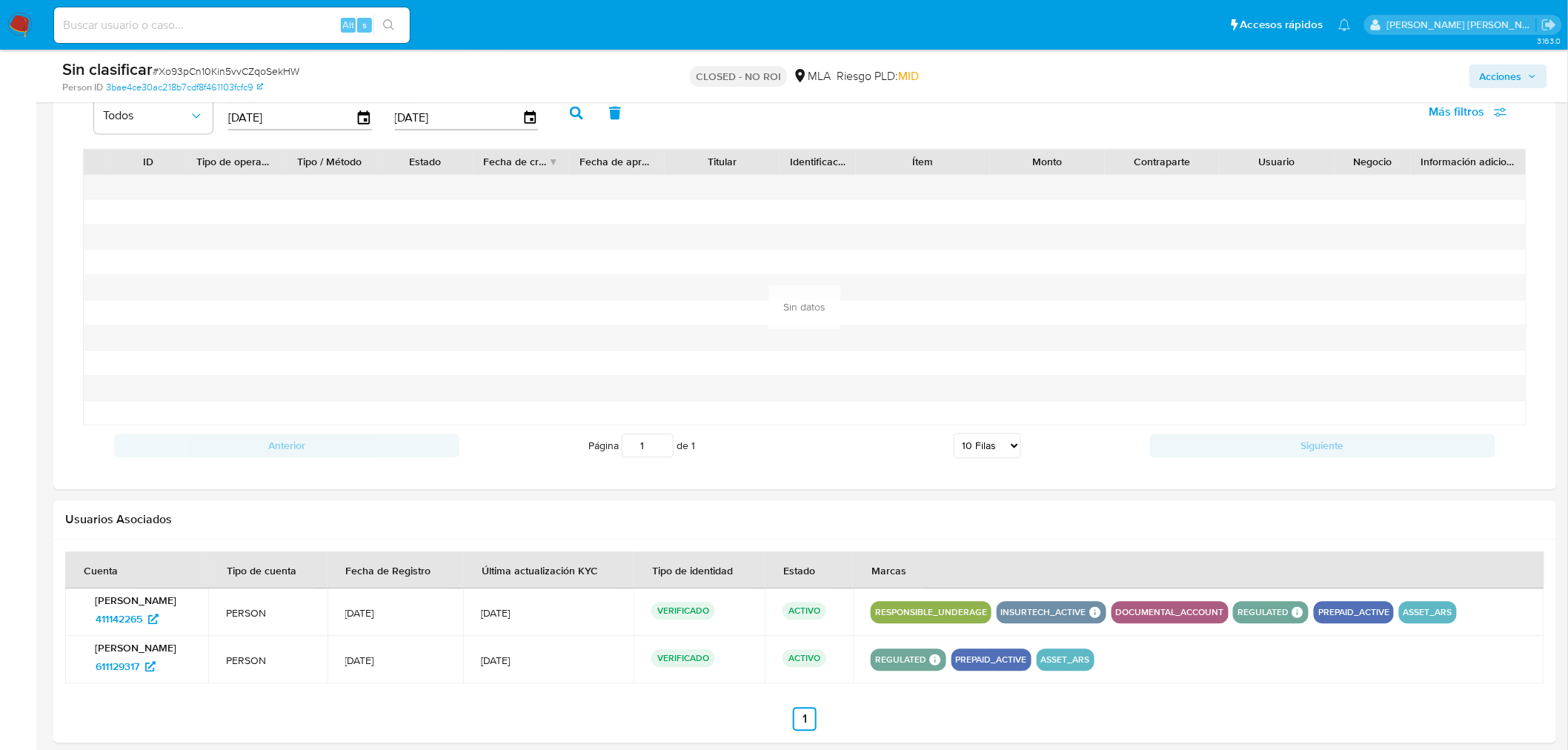
scroll to position [1373, 0]
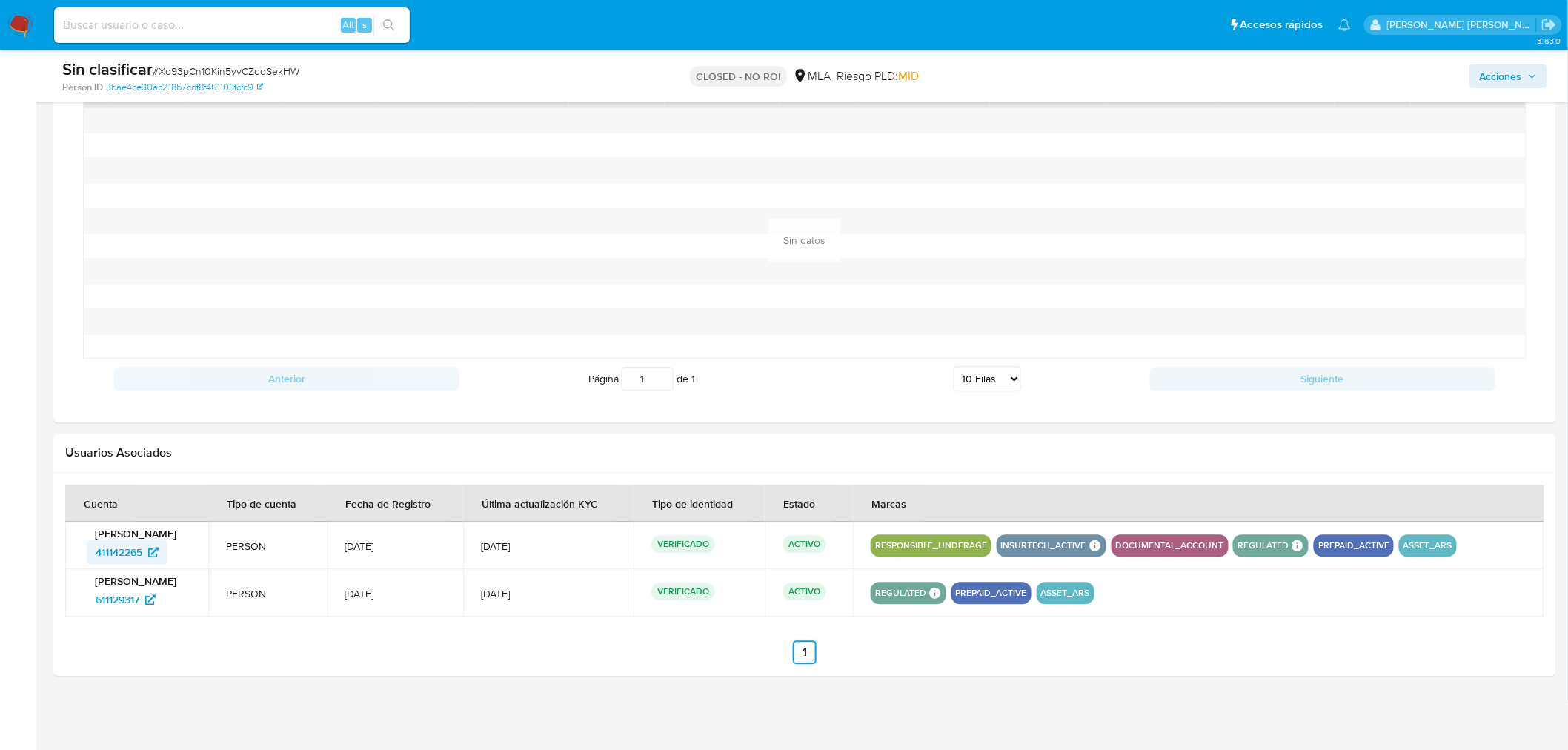
click at [126, 552] on span "411142265" at bounding box center [119, 552] width 47 height 24
click at [208, 16] on input at bounding box center [232, 25] width 356 height 19
paste input "JjEczy2zaARyyBWLE3AC1rjT"
type input "JjEczy2zaARyyBWLE3AC1rjT"
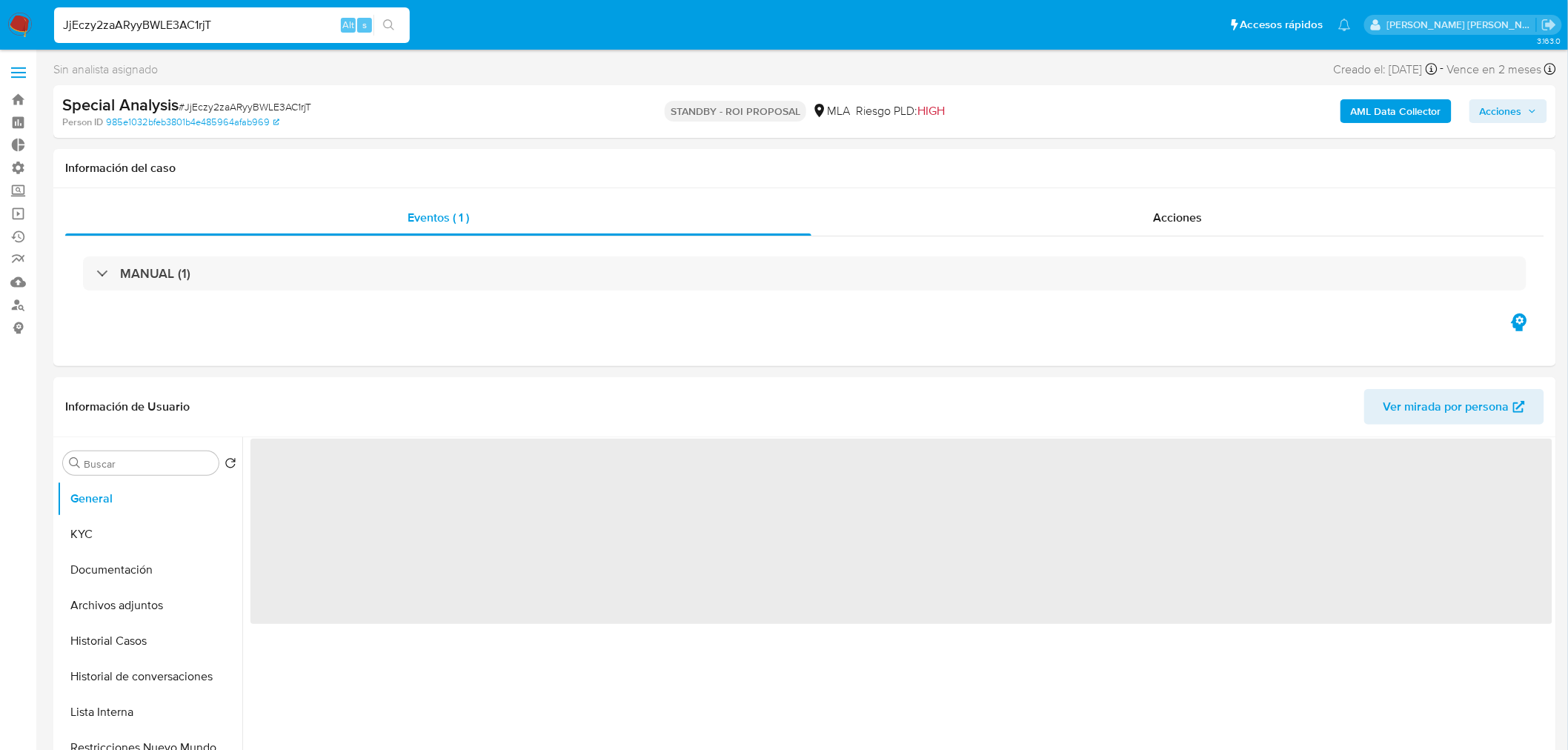
select select "10"
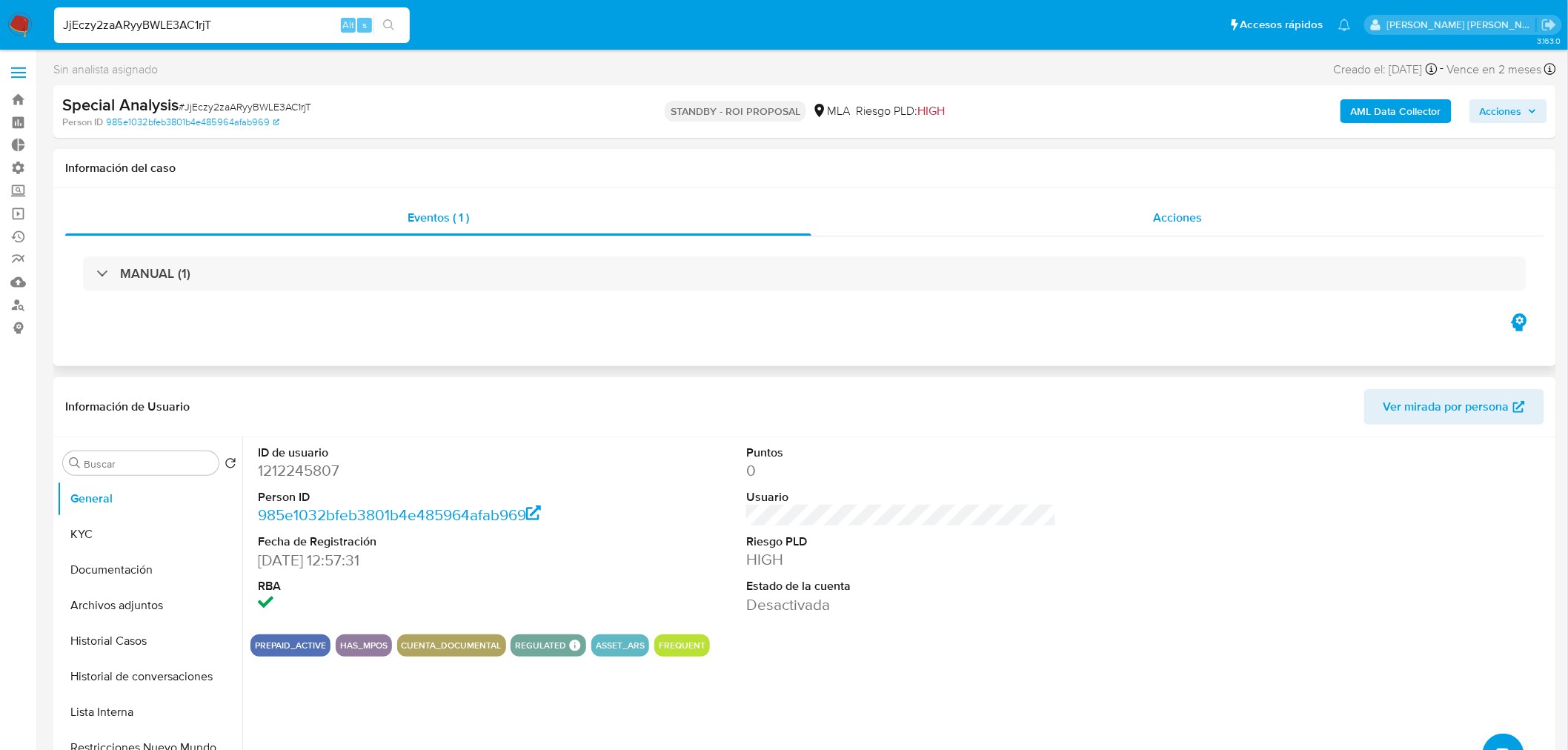
click at [1217, 222] on div "Acciones" at bounding box center [1178, 218] width 733 height 35
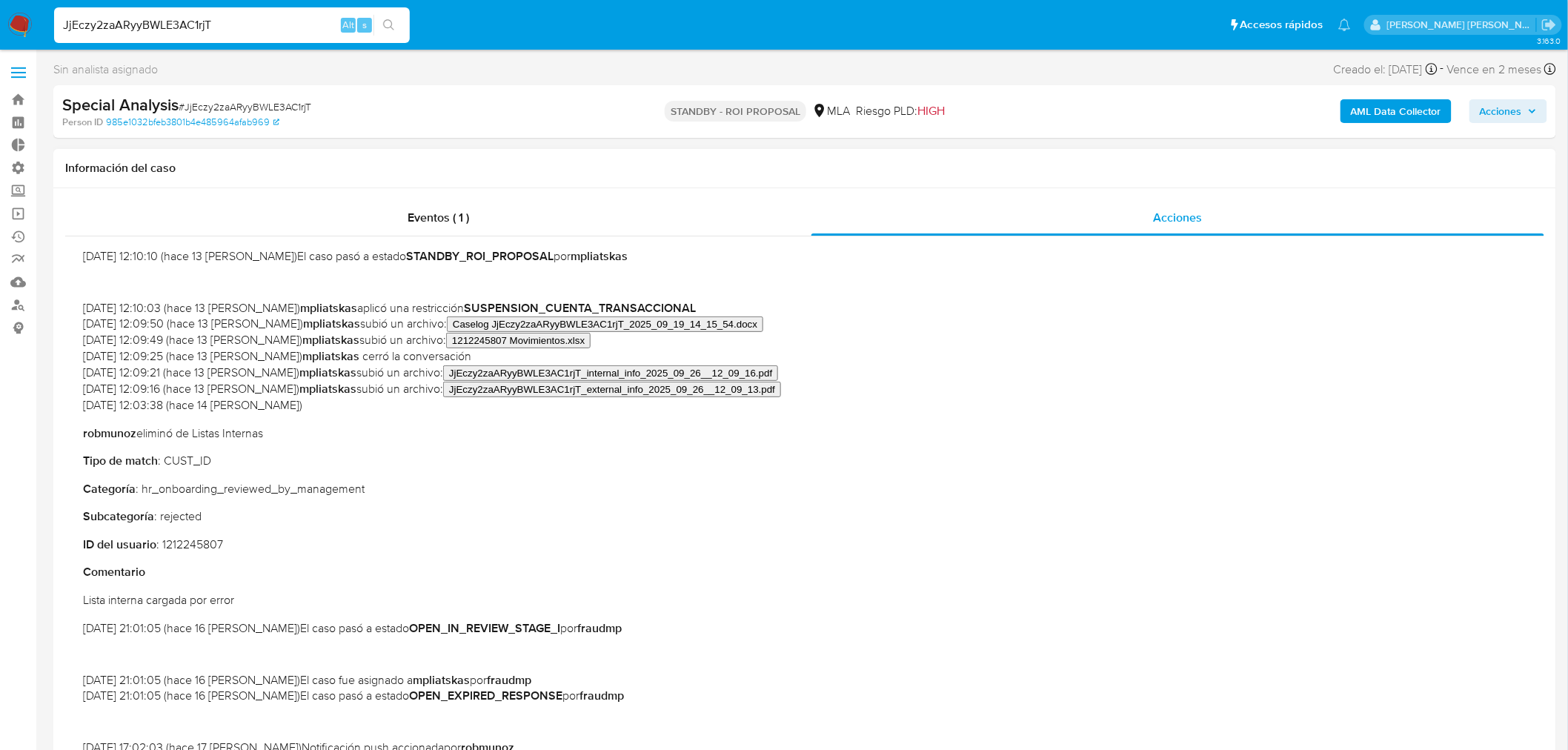
scroll to position [164, 0]
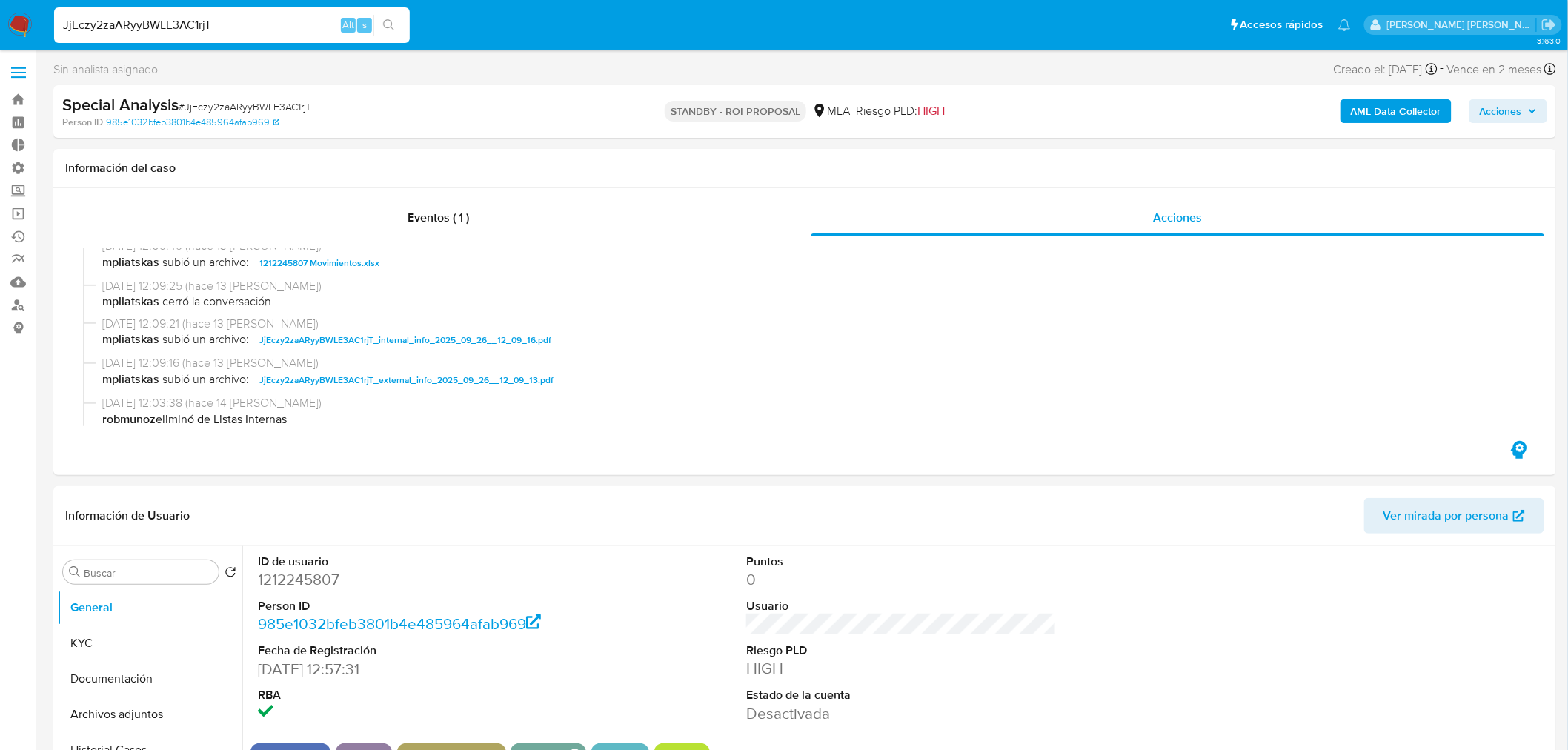
click at [225, 18] on input "JjEczy2zaARyyBWLE3AC1rjT" at bounding box center [232, 25] width 356 height 19
paste input "ZnY5sVjQhlorryE4nYoILyV6"
type input "ZnY5sVjQhlorryE4nYoILyV6"
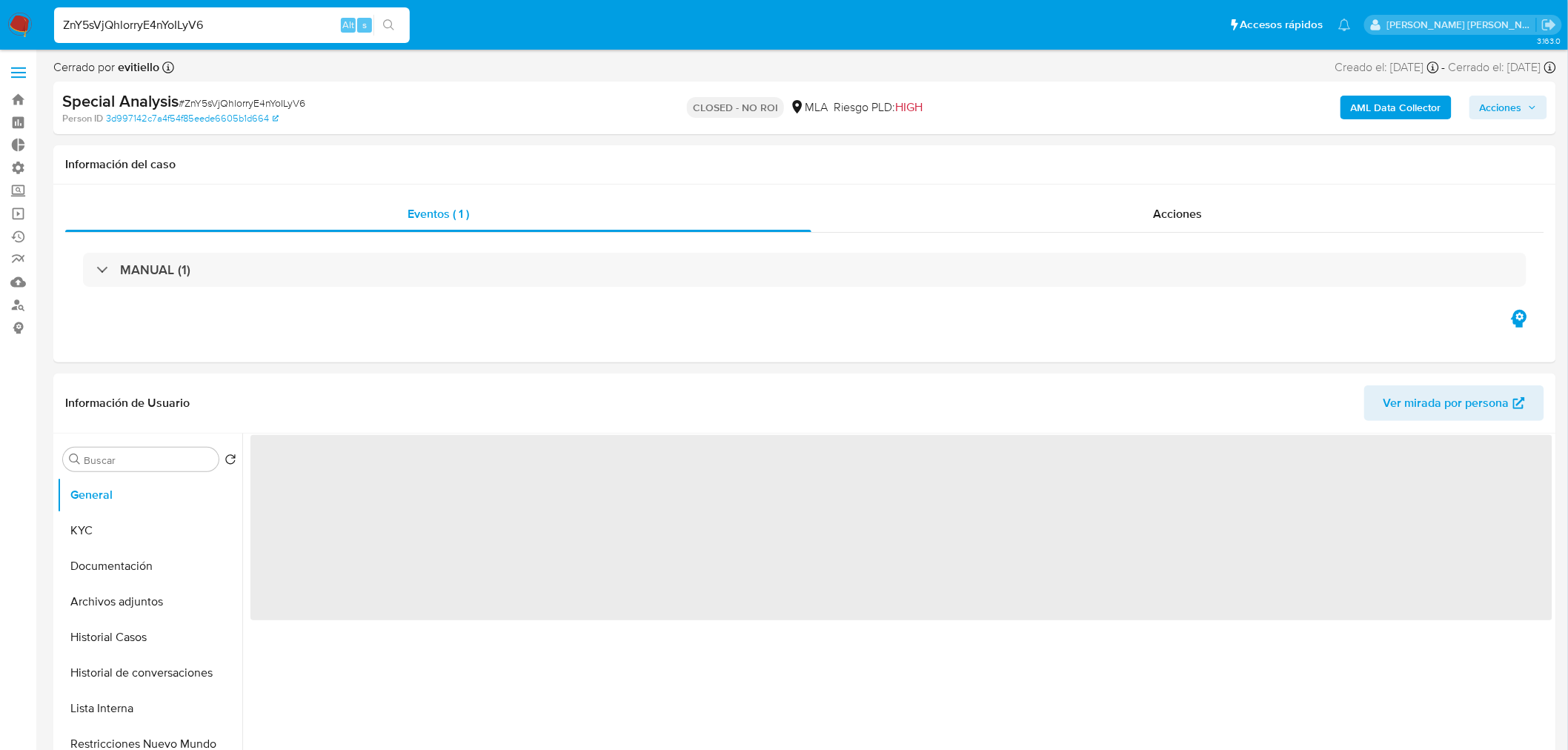
select select "10"
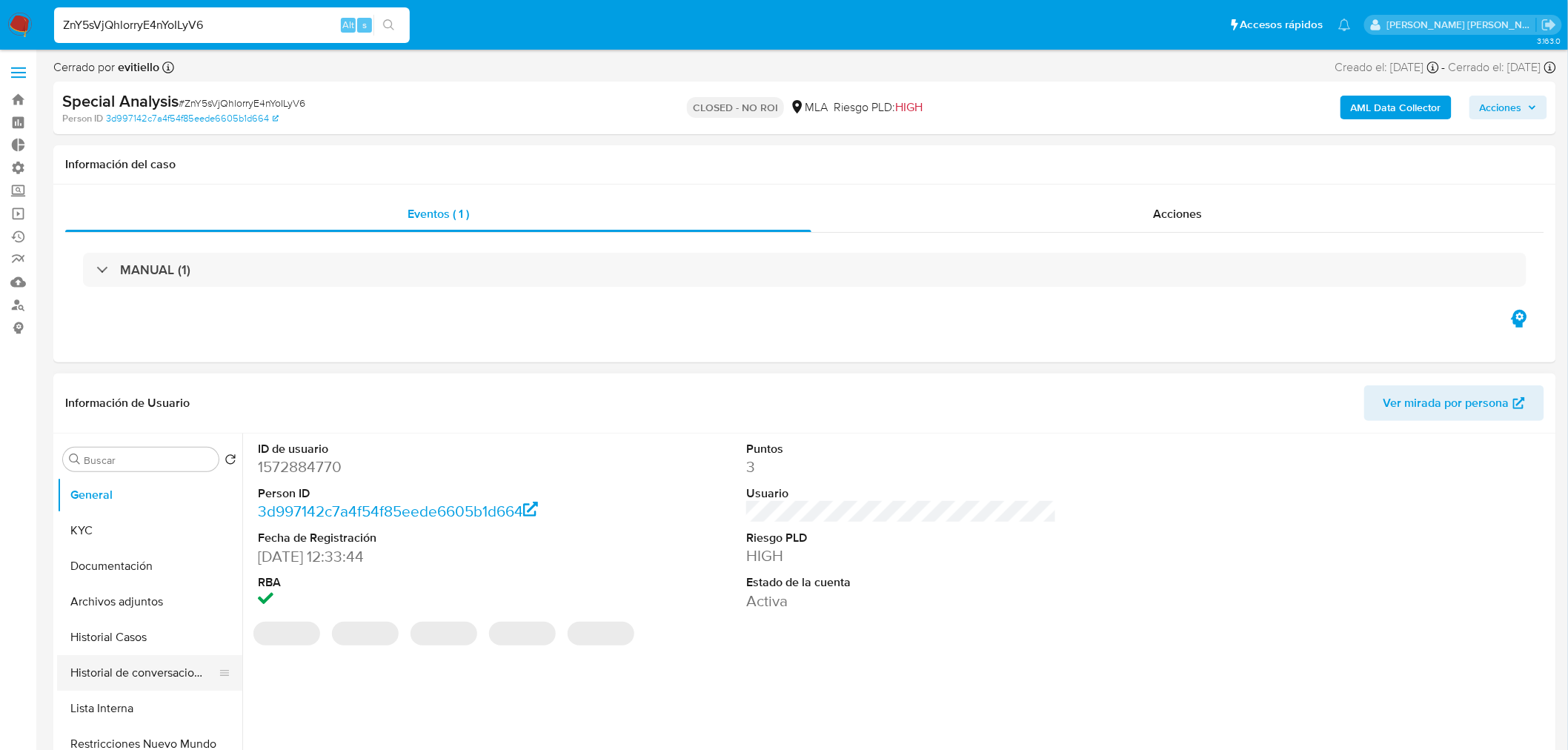
click at [143, 667] on button "Historial de conversaciones" at bounding box center [143, 673] width 173 height 35
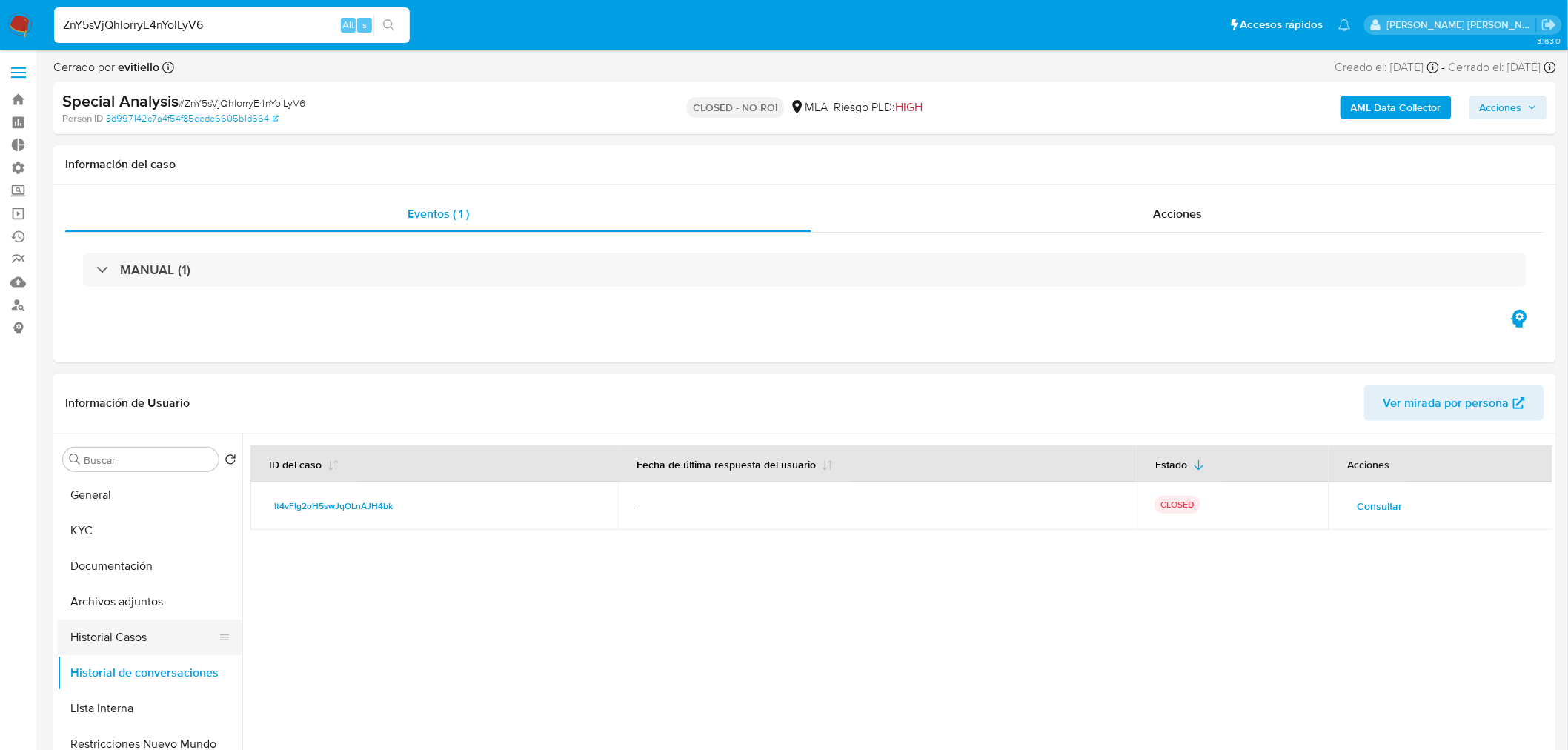
click at [110, 641] on button "Historial Casos" at bounding box center [143, 637] width 173 height 35
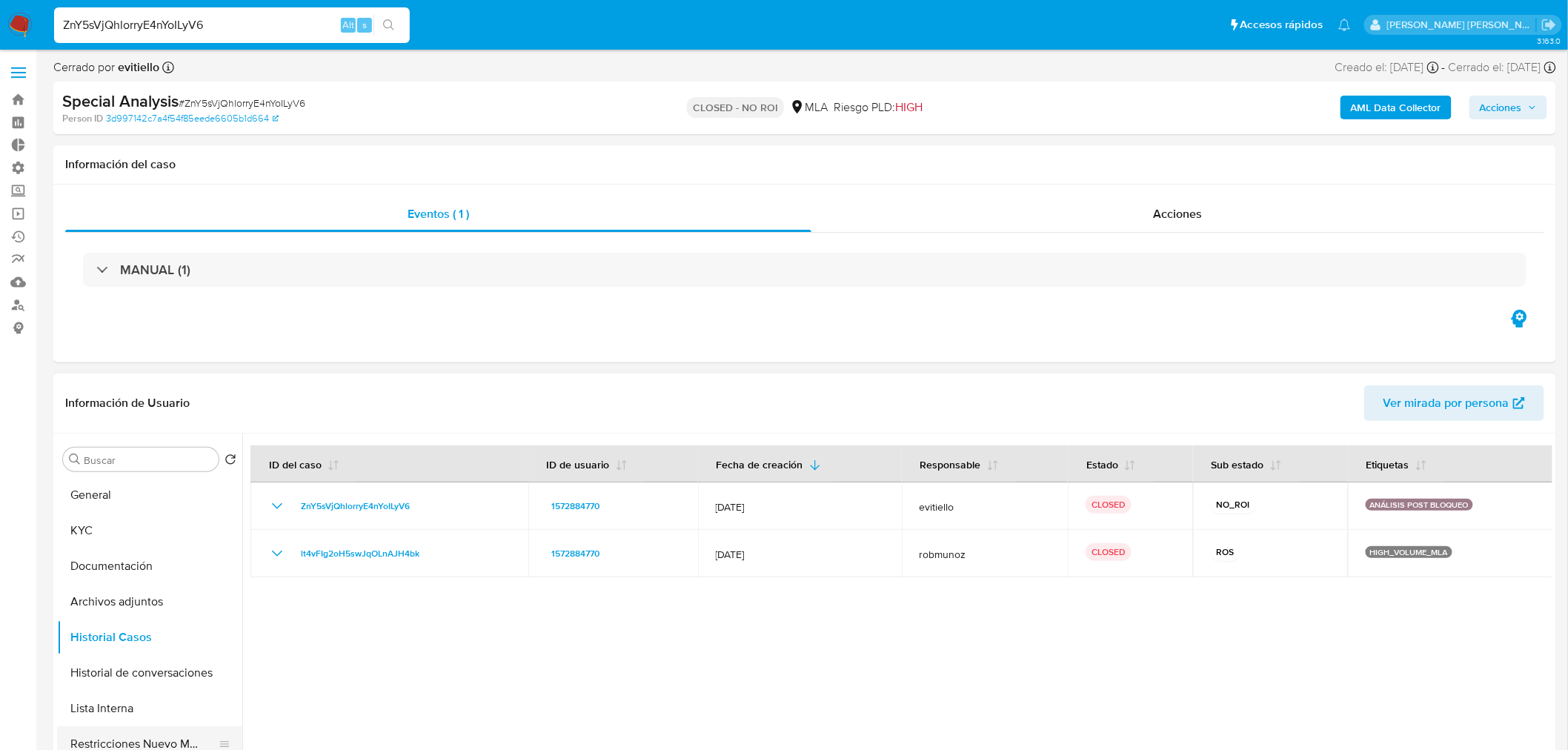
click at [159, 743] on button "Restricciones Nuevo Mundo" at bounding box center [143, 744] width 173 height 35
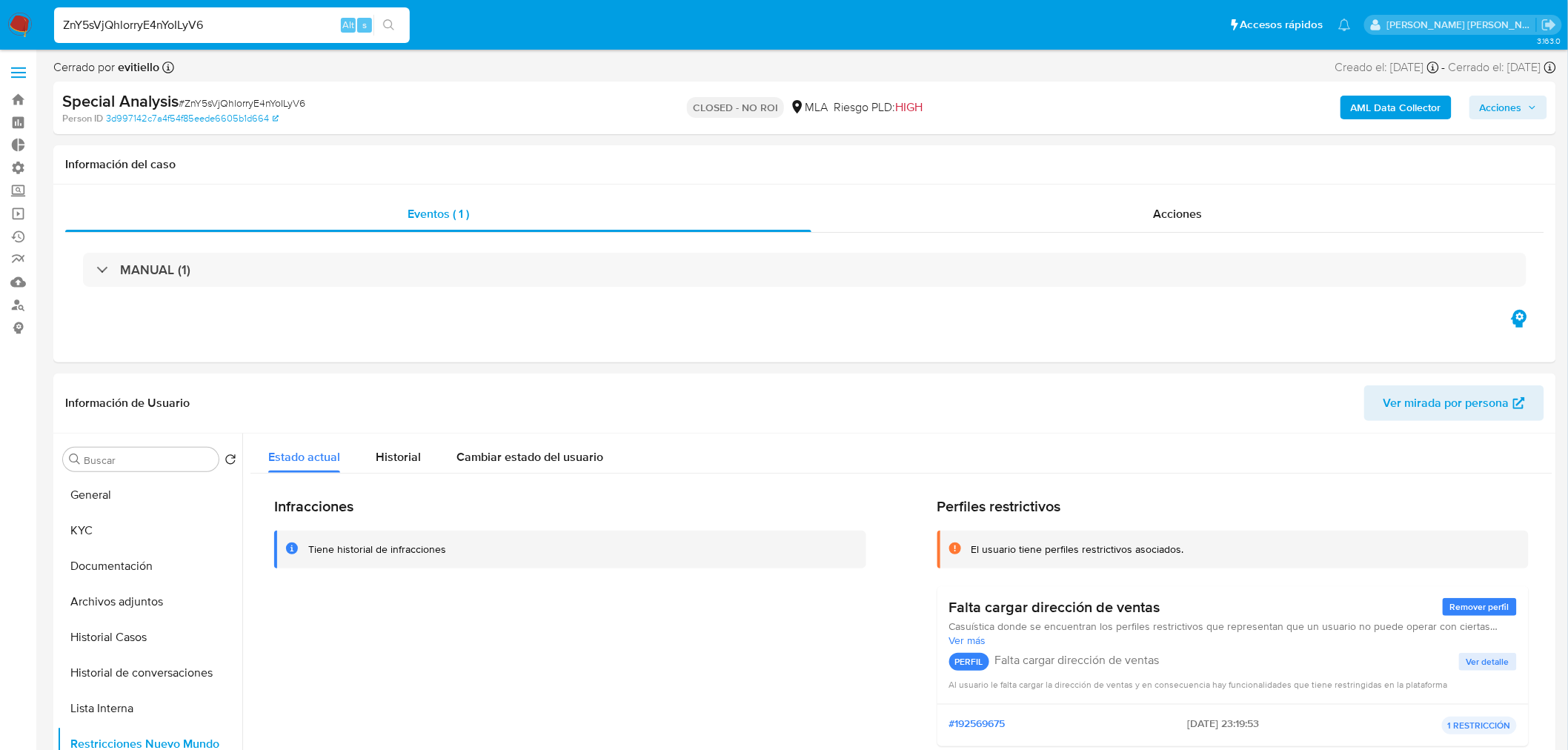
click at [300, 25] on input "ZnY5sVjQhlorryE4nYoILyV6" at bounding box center [232, 25] width 356 height 19
click at [300, 25] on input "ZnY5sVjQhlorryE4nYoILyV6" at bounding box center [232, 25] width 356 height 19
paste input "163491662"
type input "163491662"
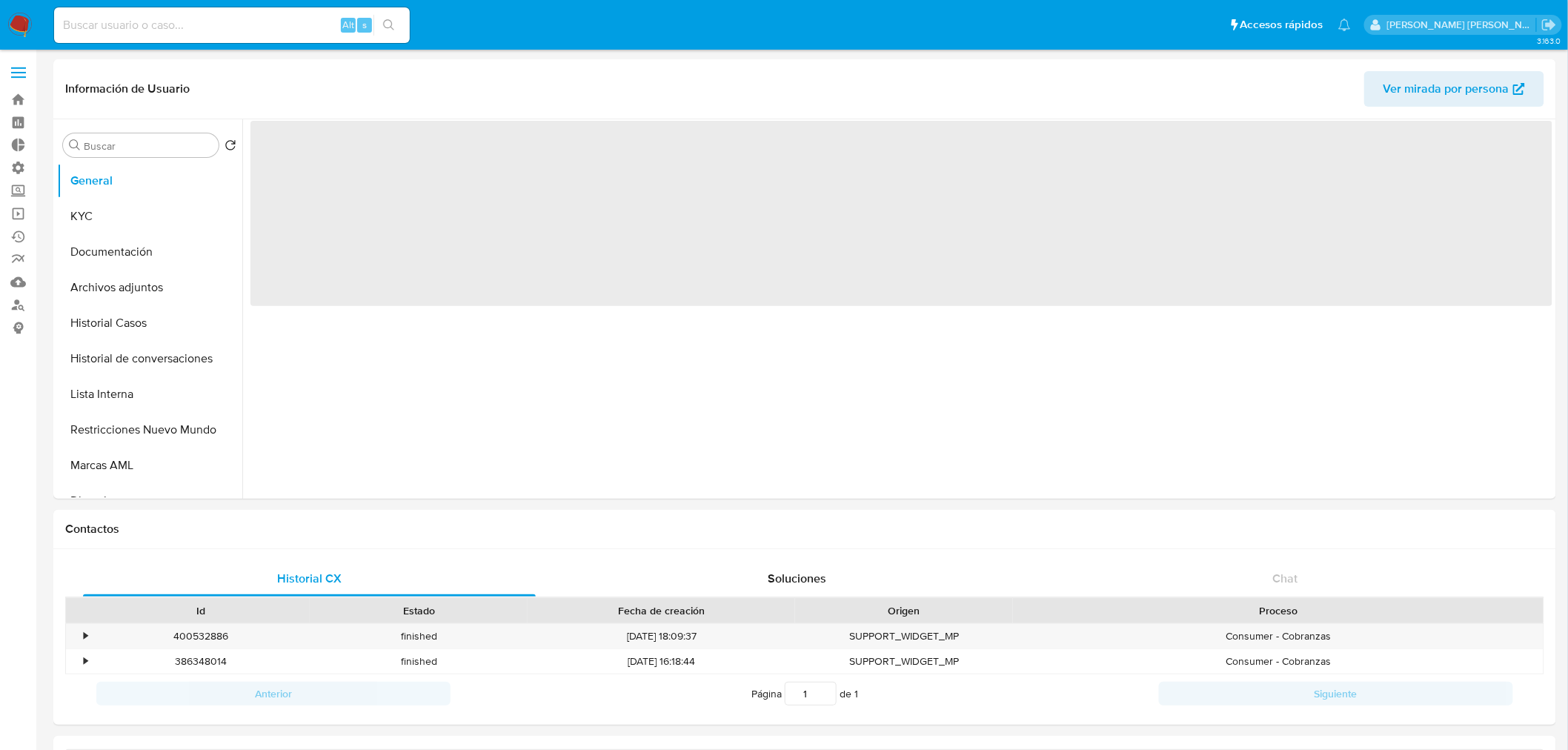
select select "10"
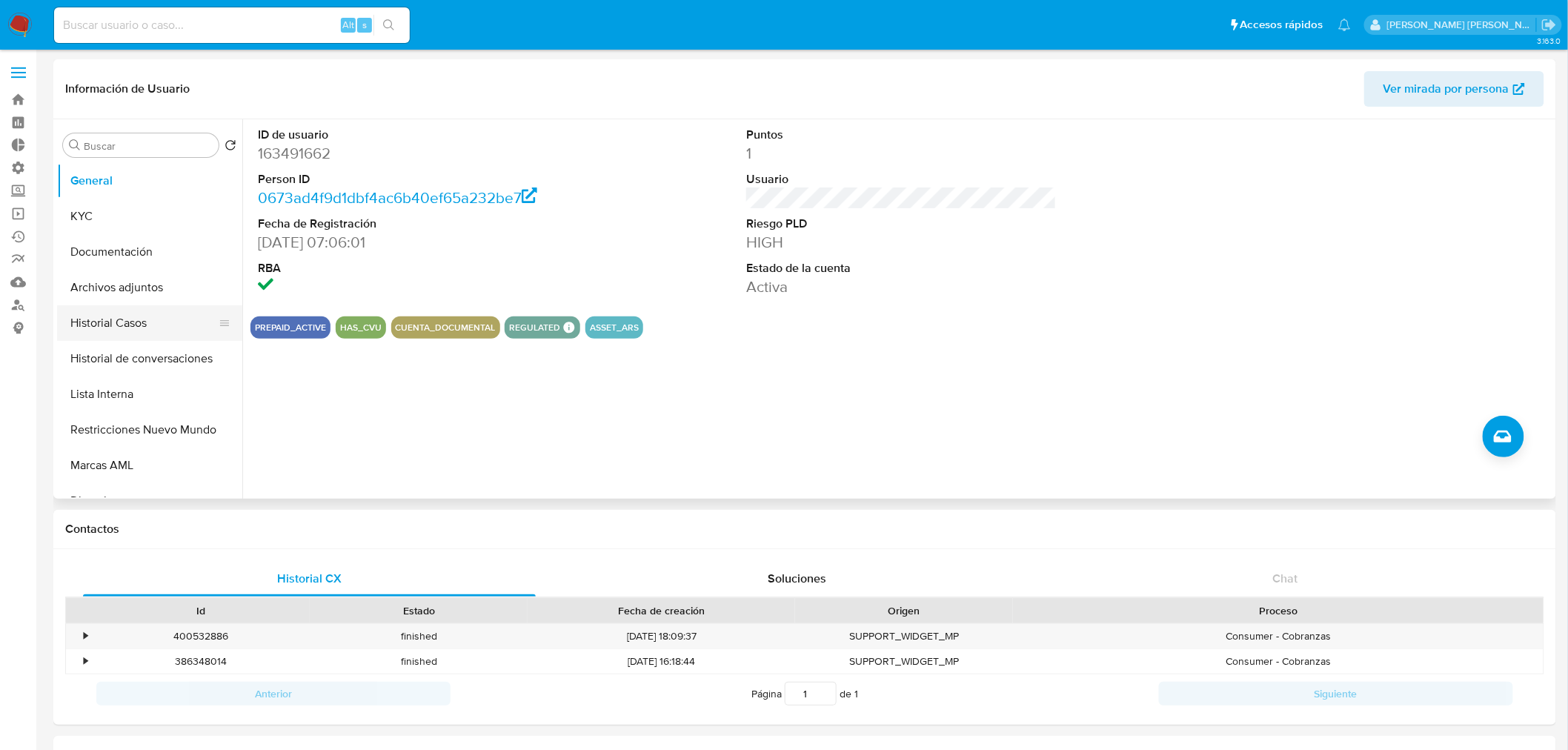
click at [113, 322] on button "Historial Casos" at bounding box center [143, 323] width 173 height 35
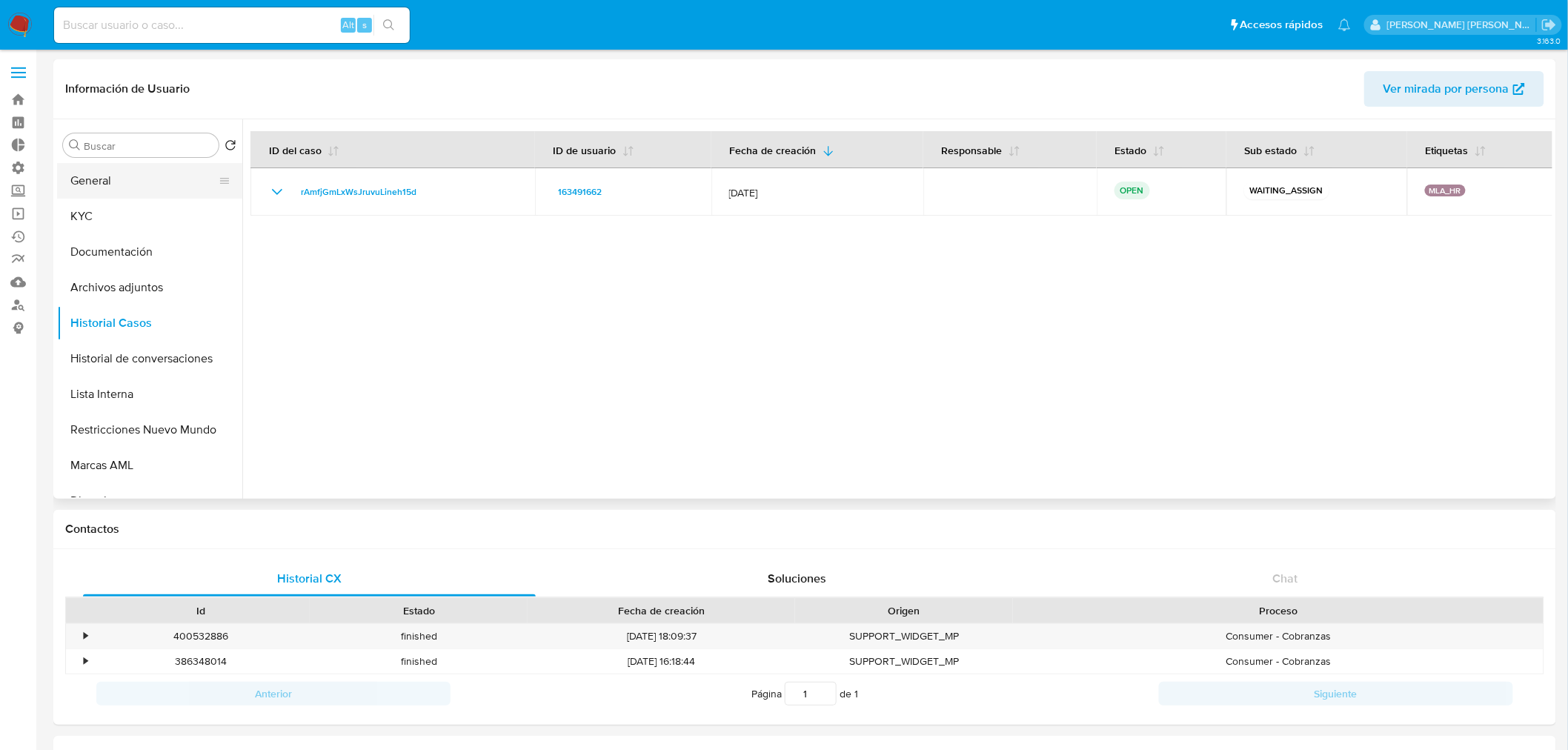
click at [139, 182] on button "General" at bounding box center [143, 181] width 173 height 35
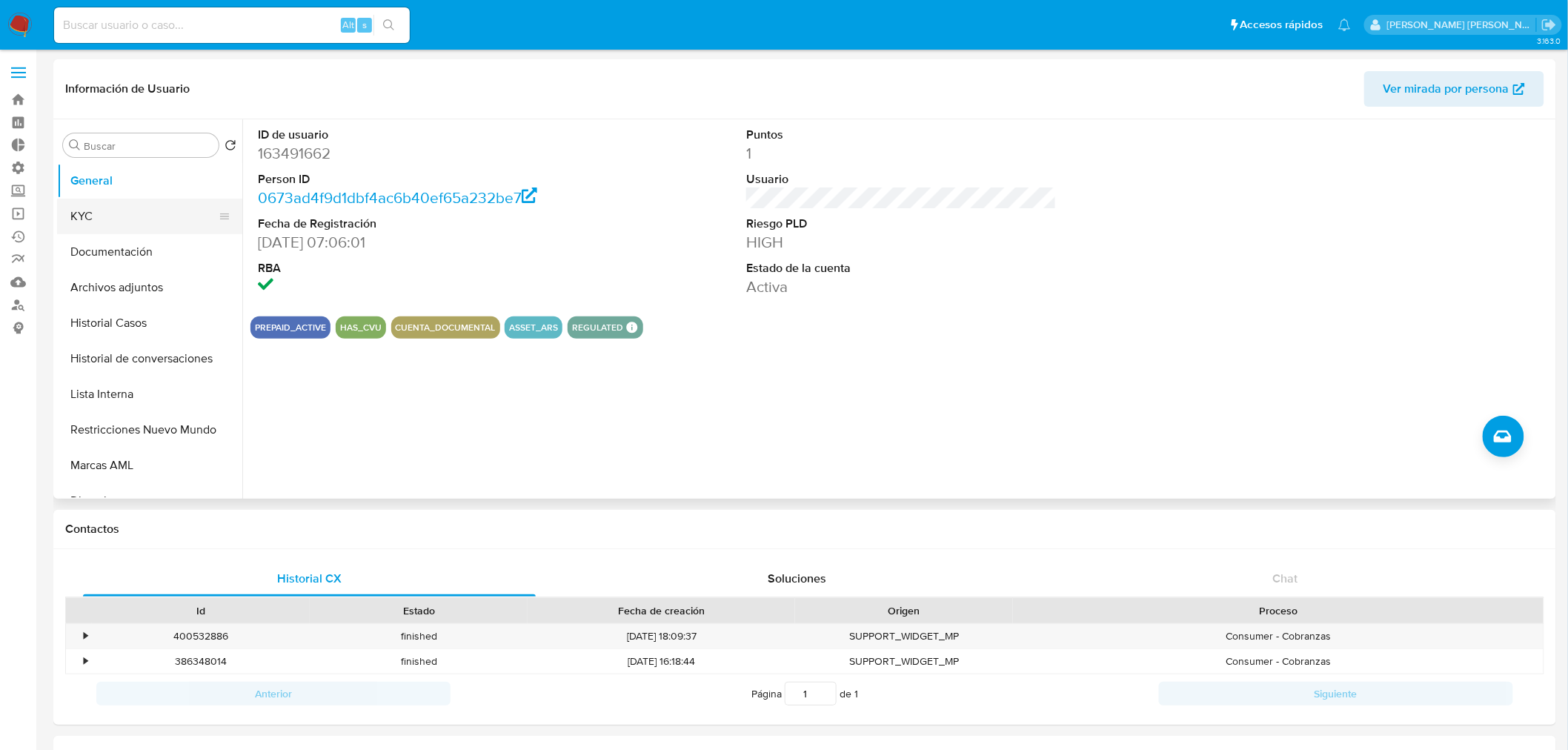
click at [70, 202] on button "KYC" at bounding box center [143, 216] width 173 height 35
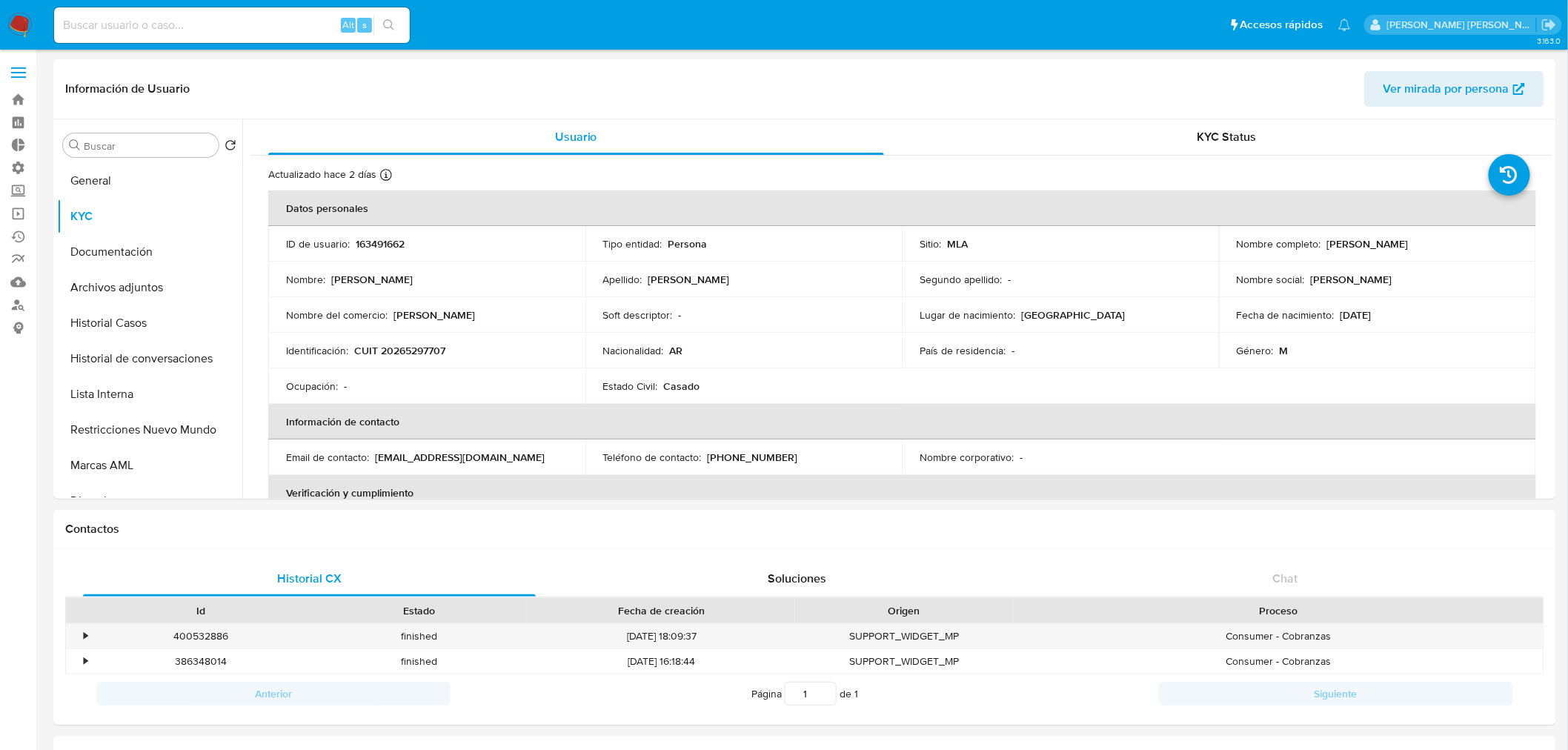
click at [163, 34] on div "Alt s" at bounding box center [232, 25] width 356 height 35
paste input "2622910358"
type input "2622910358"
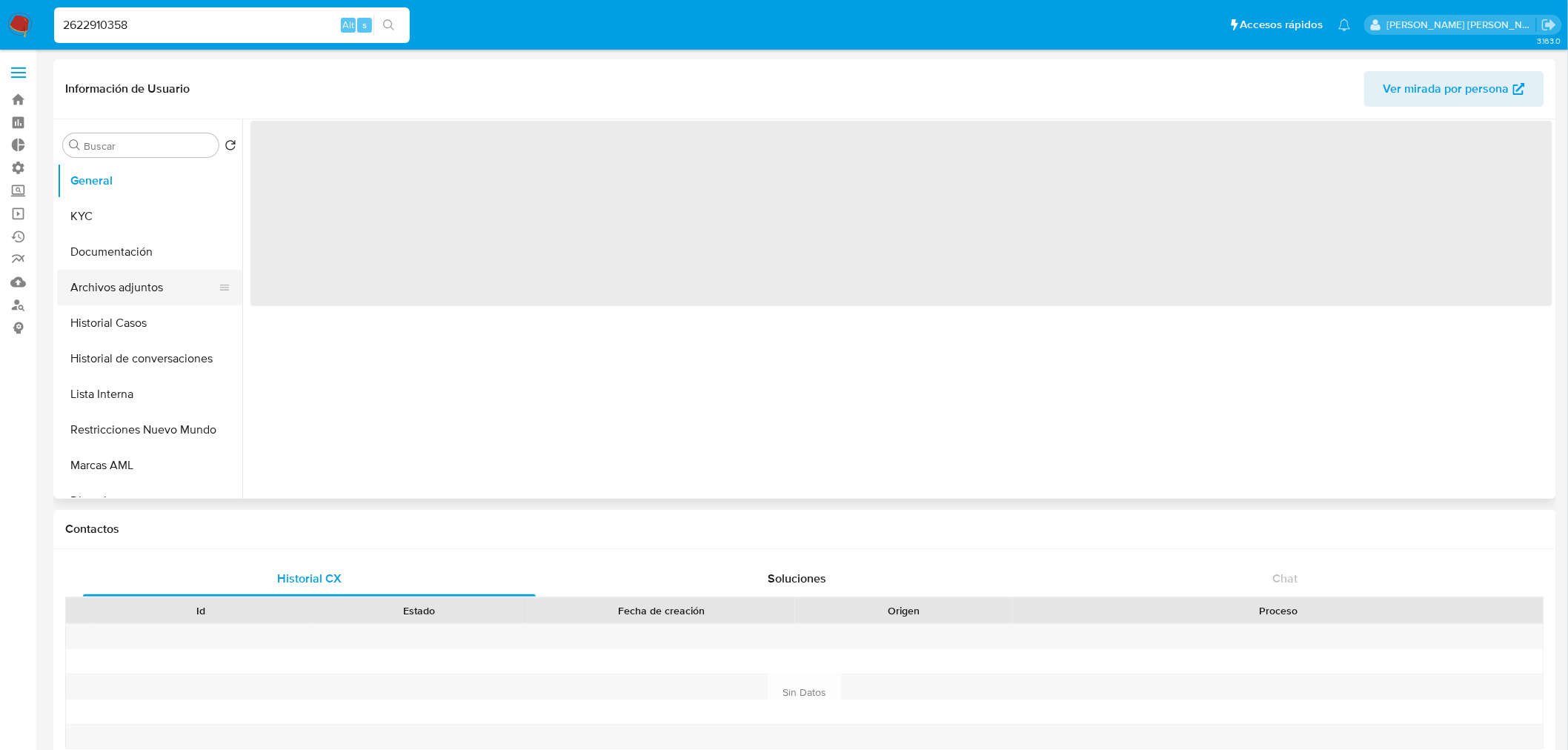
select select "10"
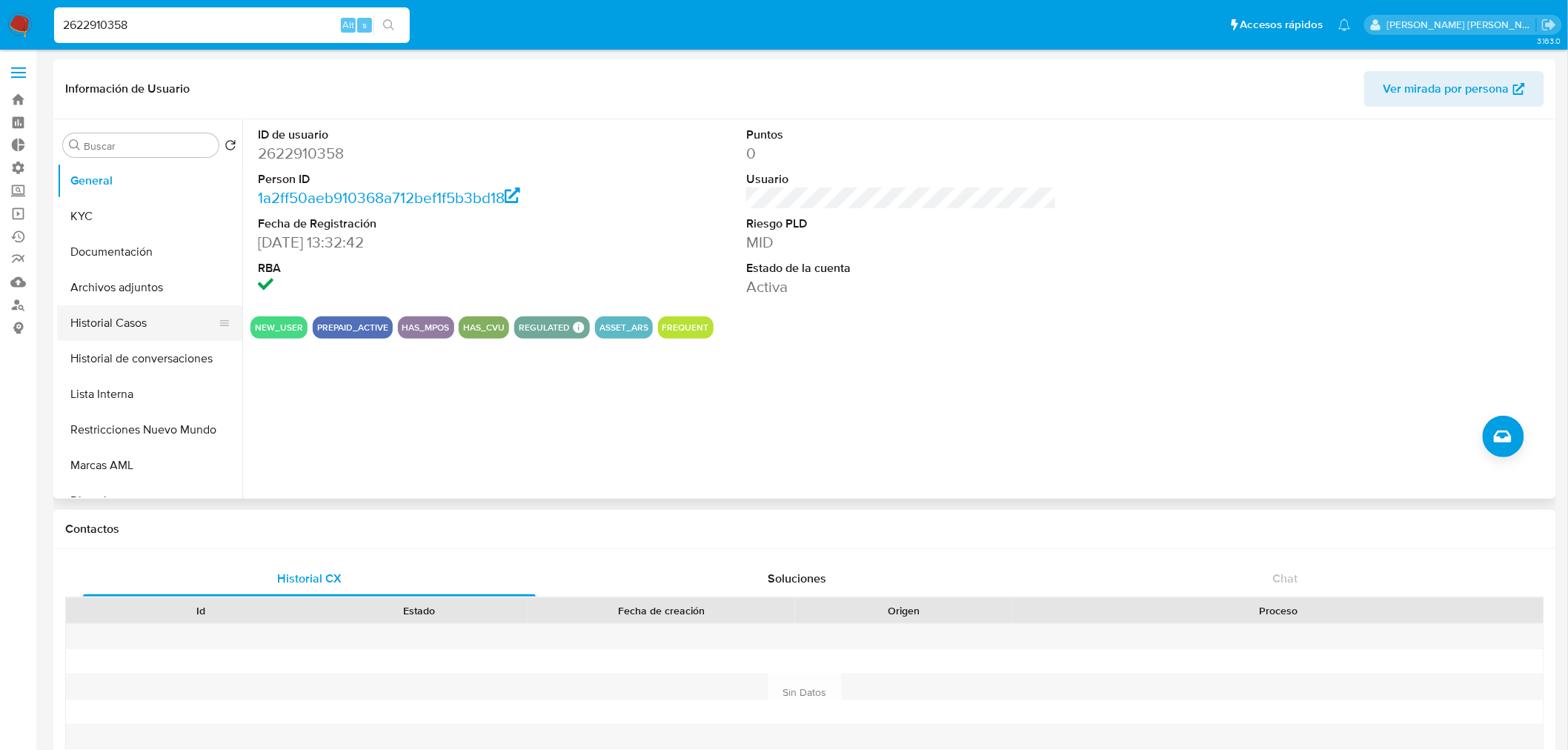
click at [140, 321] on button "Historial Casos" at bounding box center [143, 323] width 173 height 35
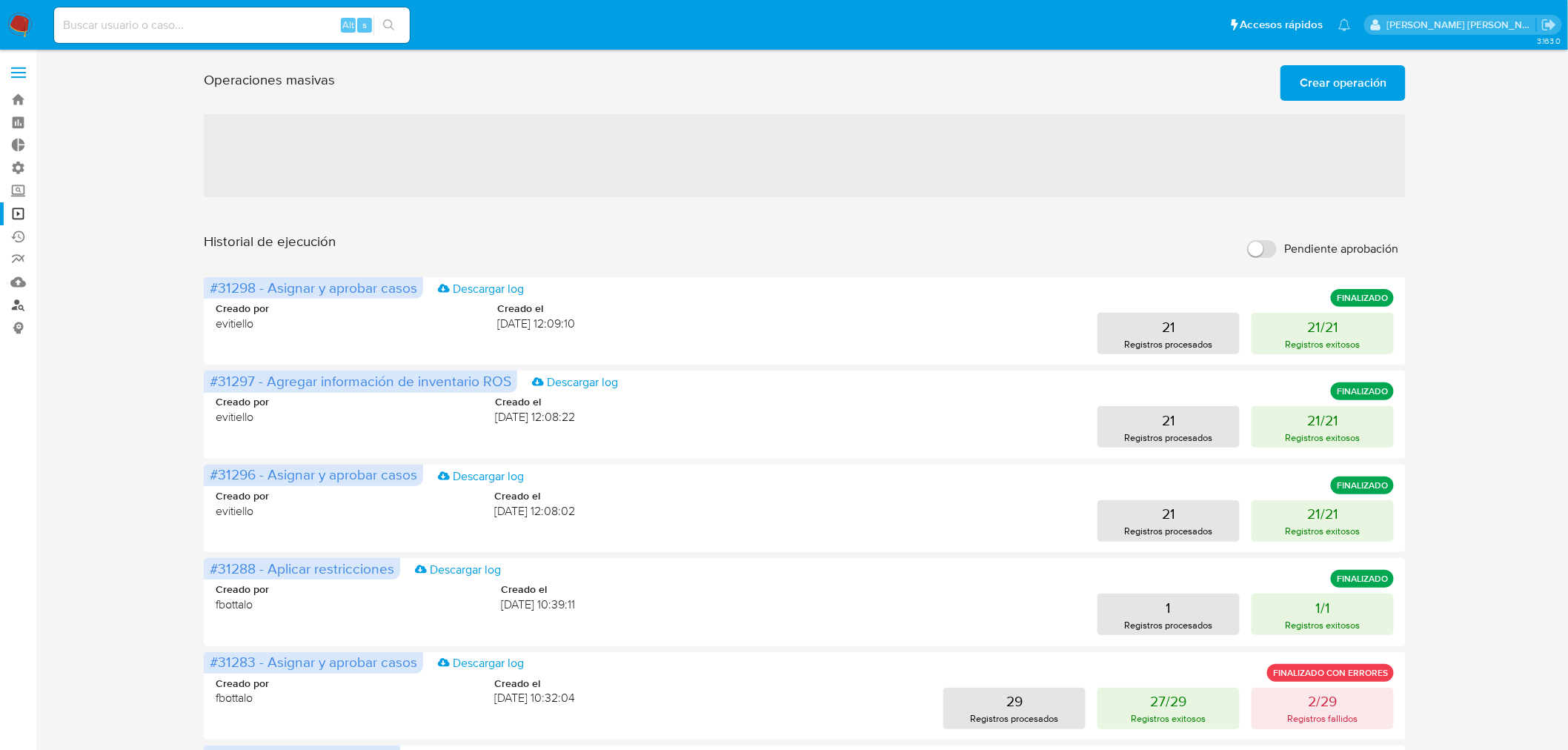
click at [26, 301] on link "Buscador de personas" at bounding box center [88, 305] width 177 height 23
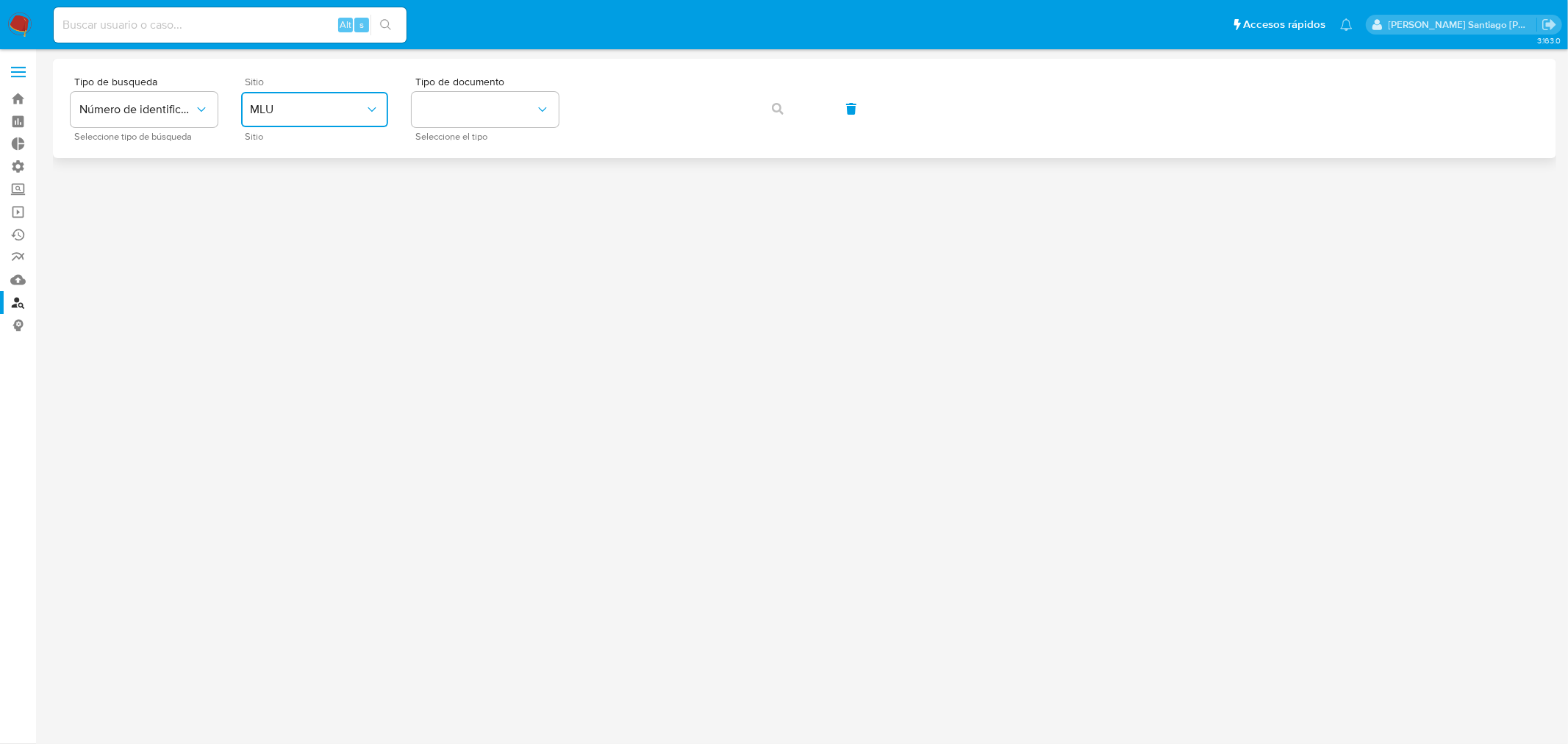
click at [355, 101] on button "MLU" at bounding box center [314, 109] width 147 height 35
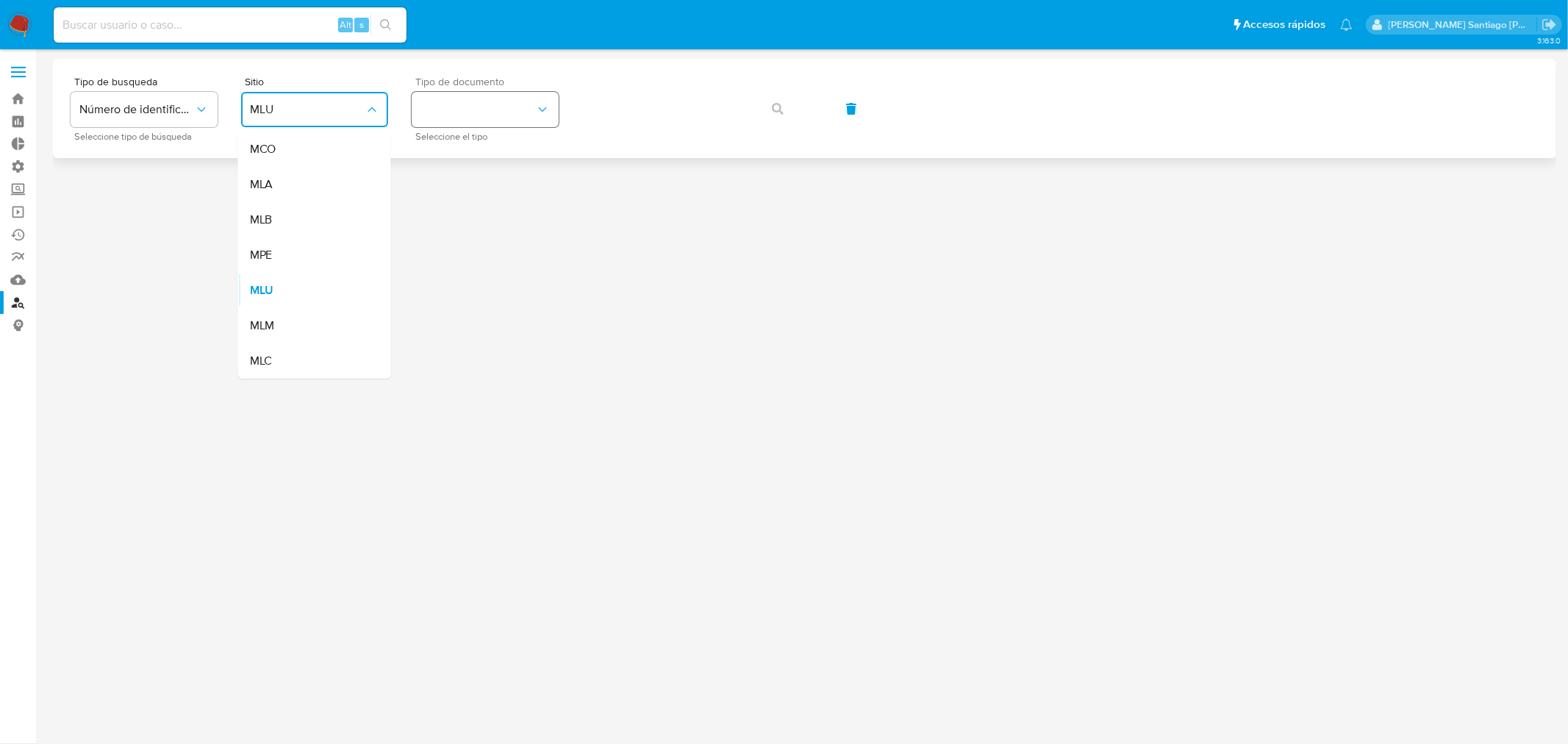
drag, startPoint x: 342, startPoint y: 172, endPoint x: 441, endPoint y: 121, distance: 111.4
click at [347, 167] on div "MLA" at bounding box center [310, 185] width 120 height 35
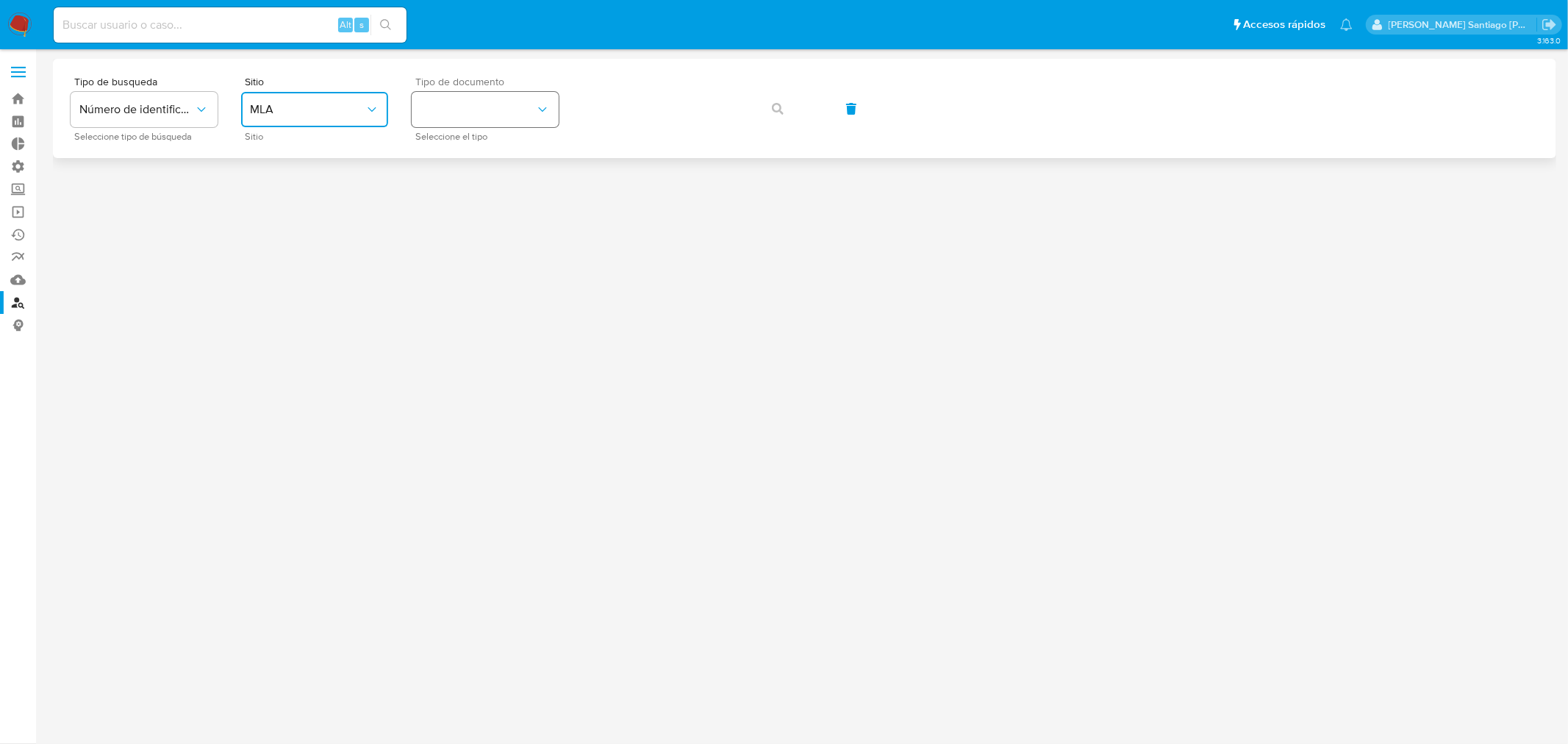
drag, startPoint x: 449, startPoint y: 112, endPoint x: 449, endPoint y: 122, distance: 10.0
click at [449, 113] on button "identificationType" at bounding box center [484, 109] width 147 height 35
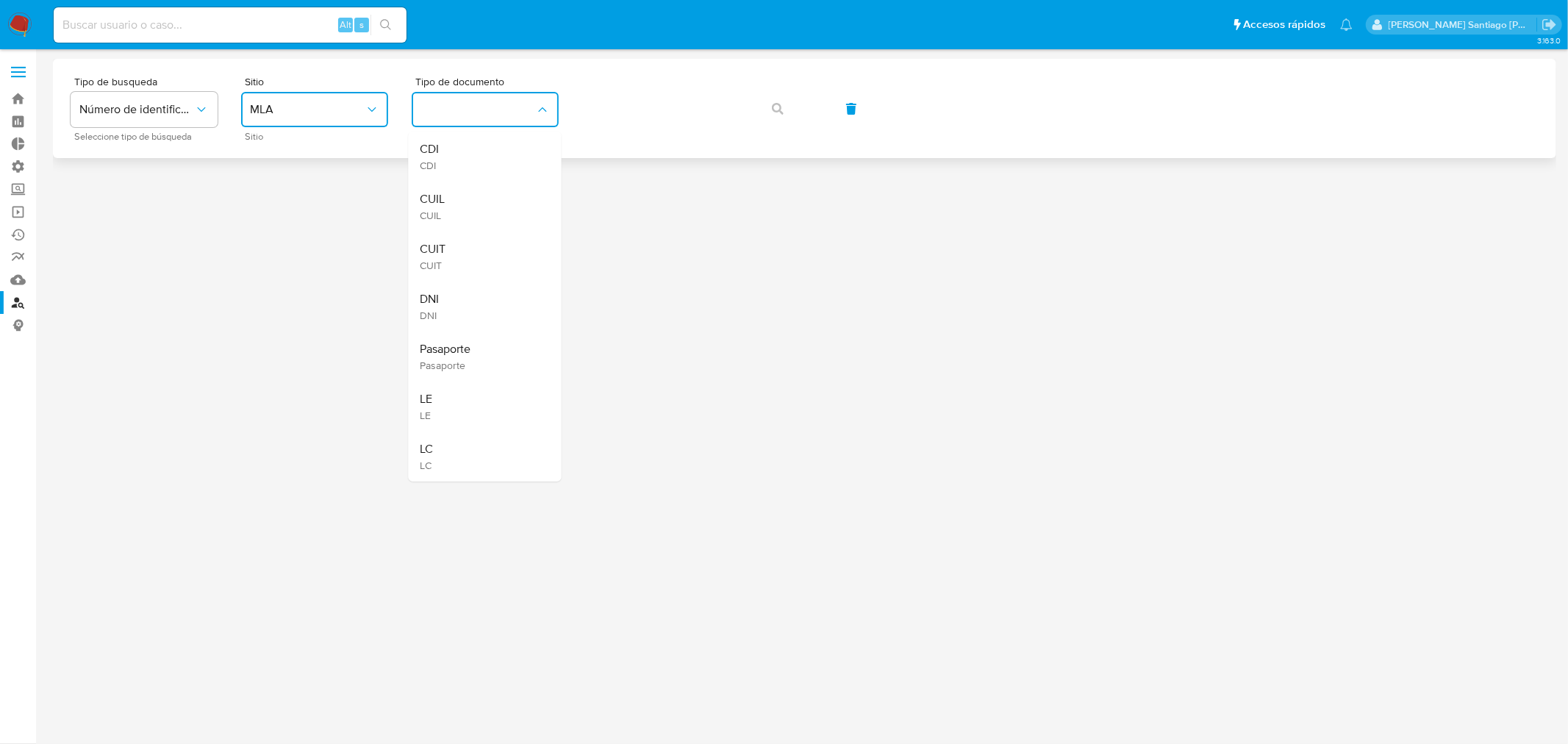
drag, startPoint x: 479, startPoint y: 205, endPoint x: 570, endPoint y: 144, distance: 109.6
click at [479, 194] on div "CUIL CUIL" at bounding box center [481, 206] width 120 height 50
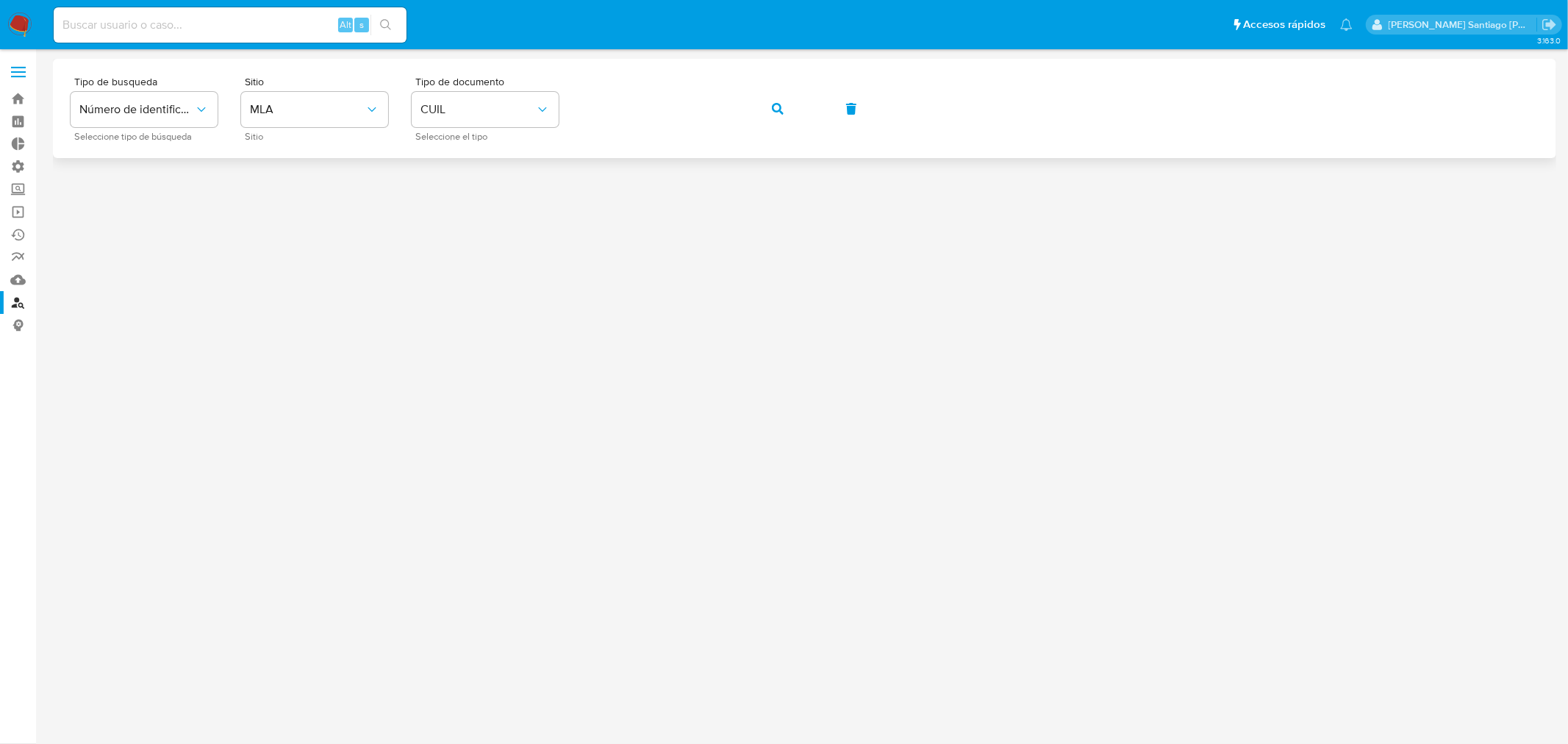
click at [781, 98] on span "button" at bounding box center [777, 108] width 11 height 32
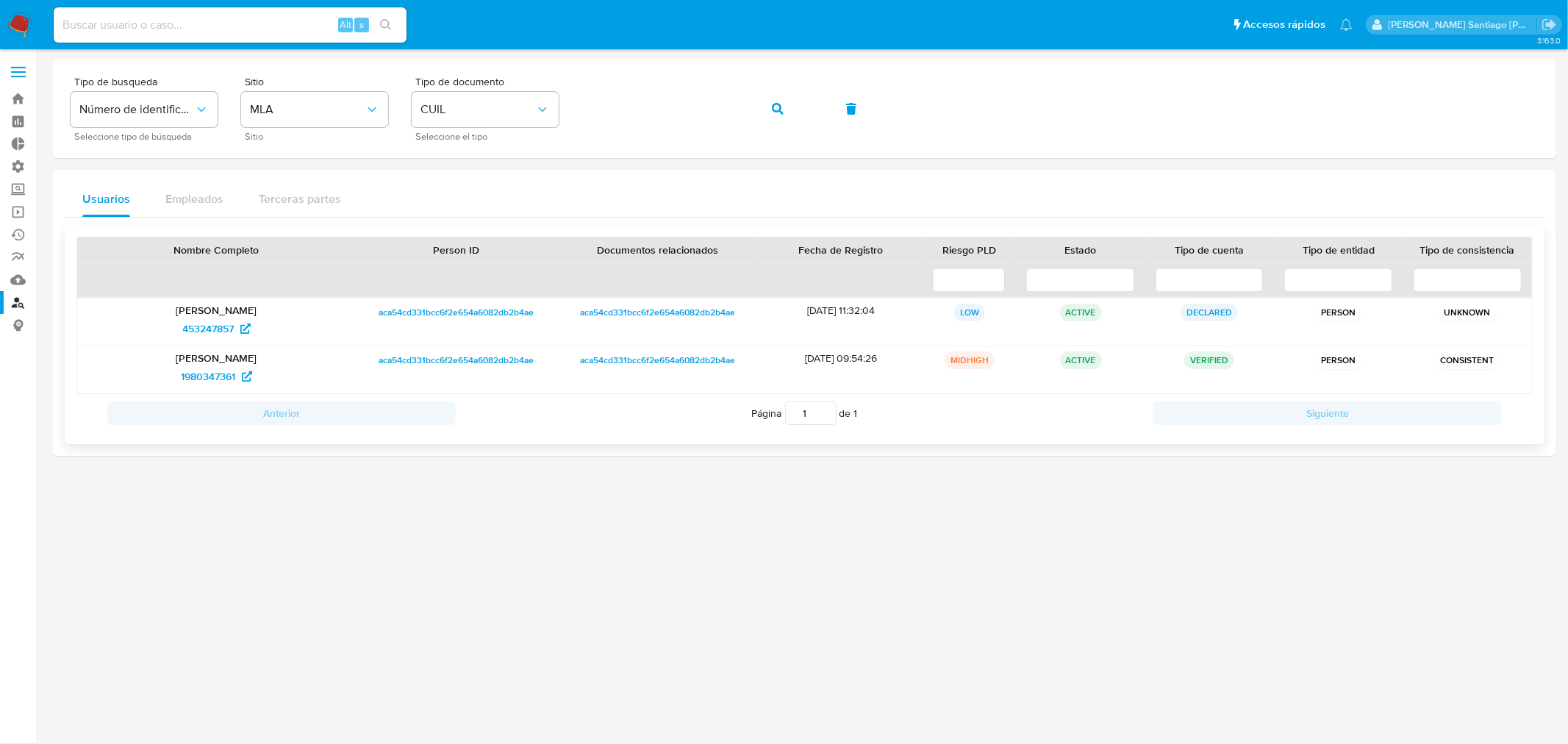
click at [218, 310] on p "[PERSON_NAME]" at bounding box center [216, 309] width 258 height 13
click at [231, 324] on span "453247857" at bounding box center [208, 328] width 51 height 24
click at [773, 116] on span "button" at bounding box center [777, 108] width 11 height 32
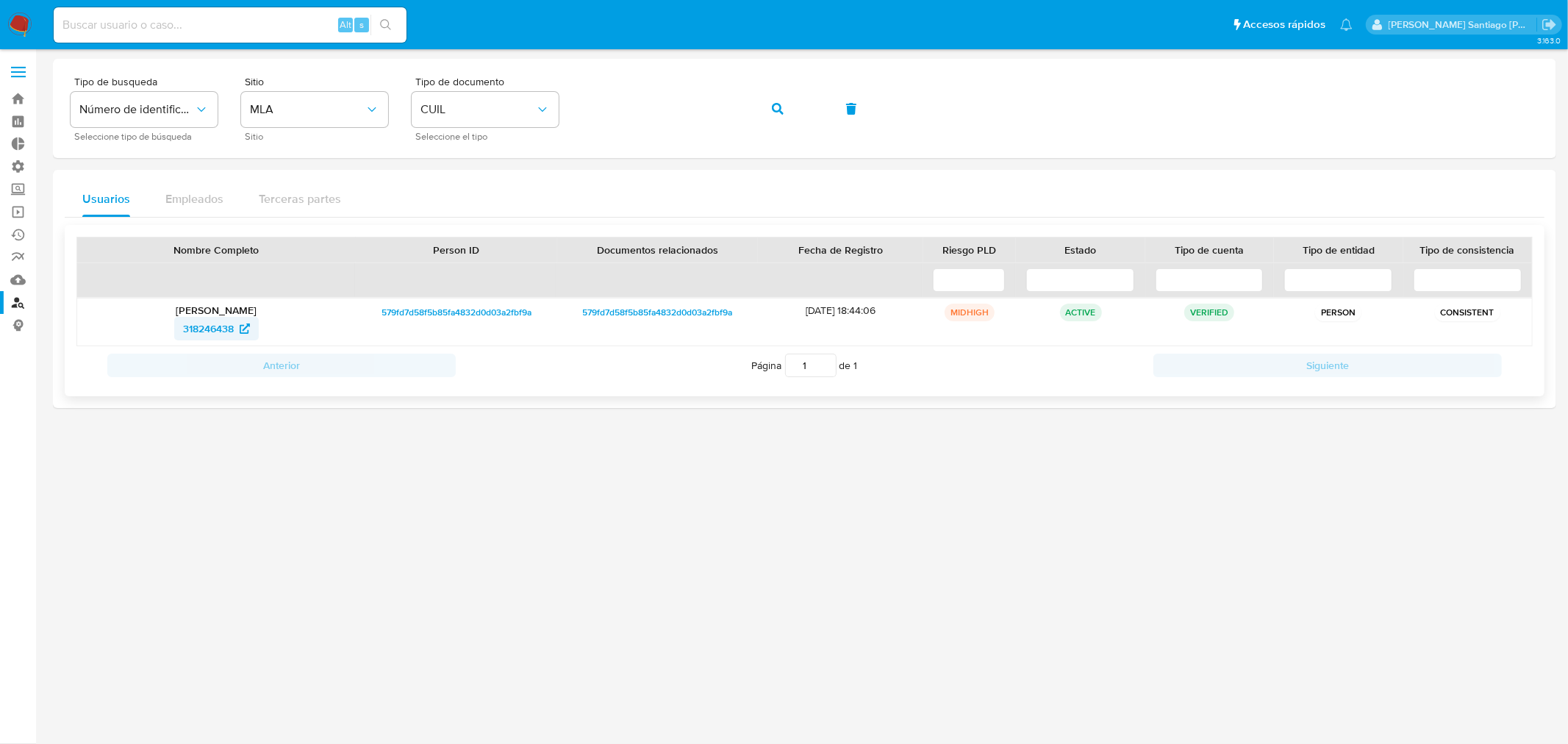
click at [210, 331] on span "318246438" at bounding box center [208, 328] width 51 height 24
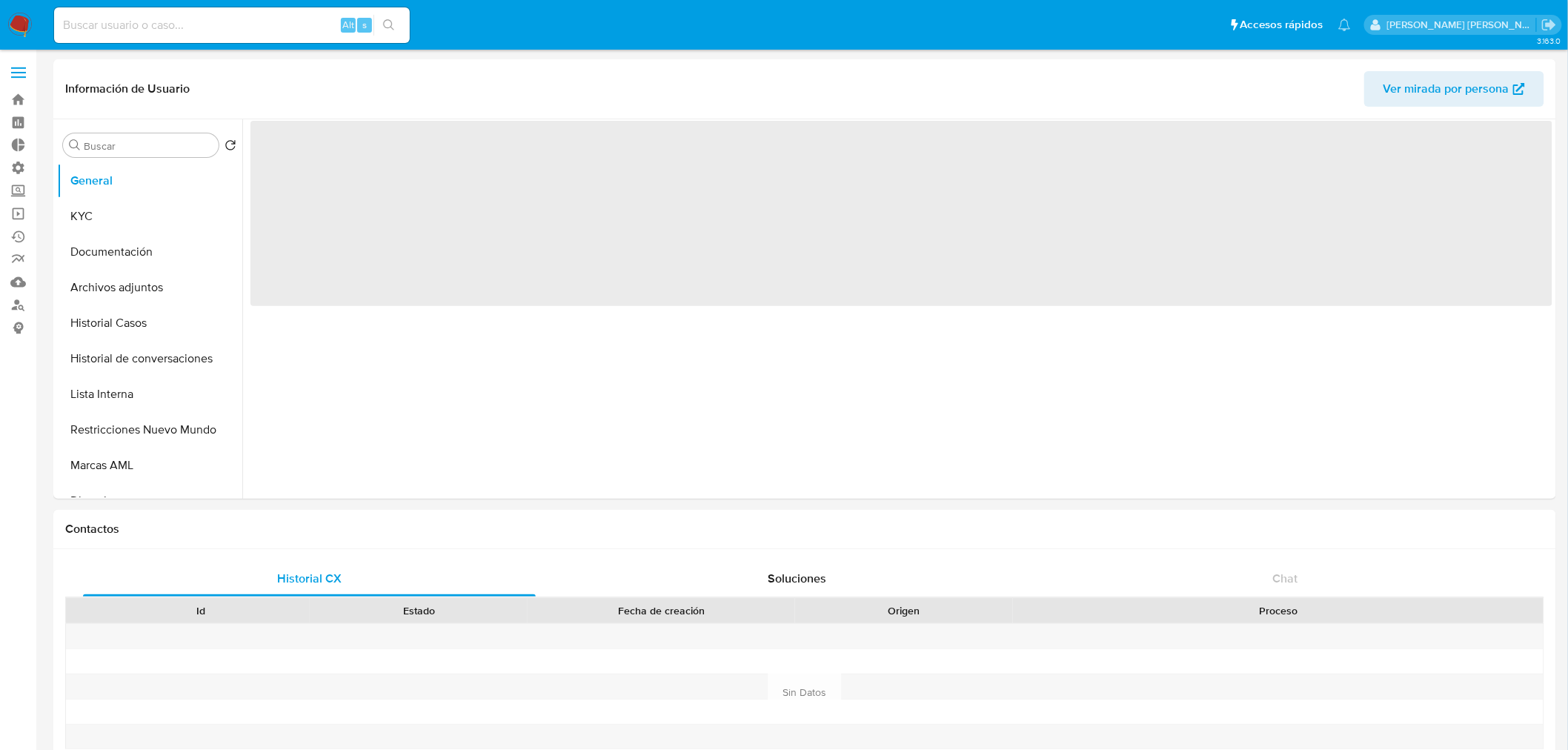
select select "10"
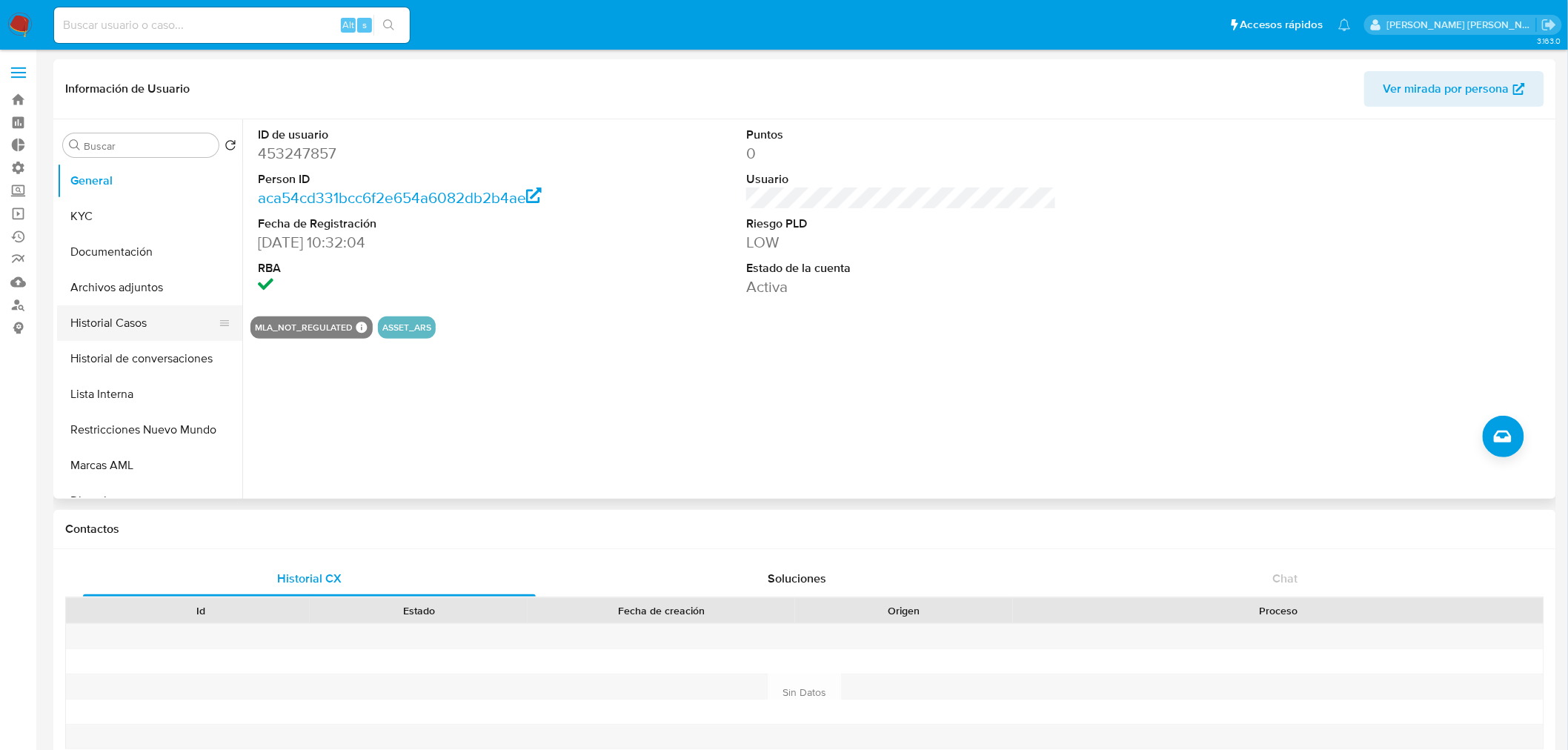
click at [120, 313] on button "Historial Casos" at bounding box center [143, 323] width 173 height 35
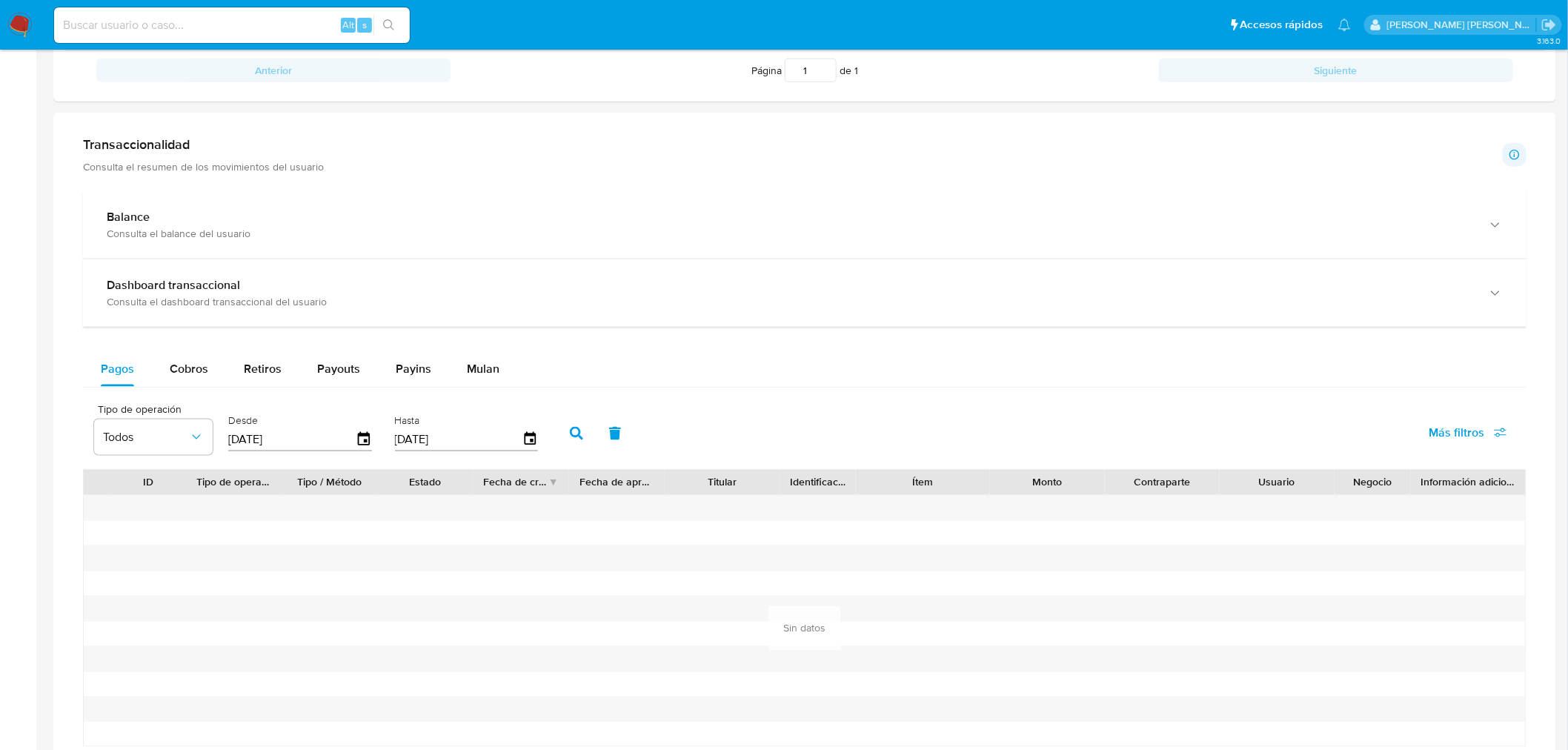
scroll to position [1087, 0]
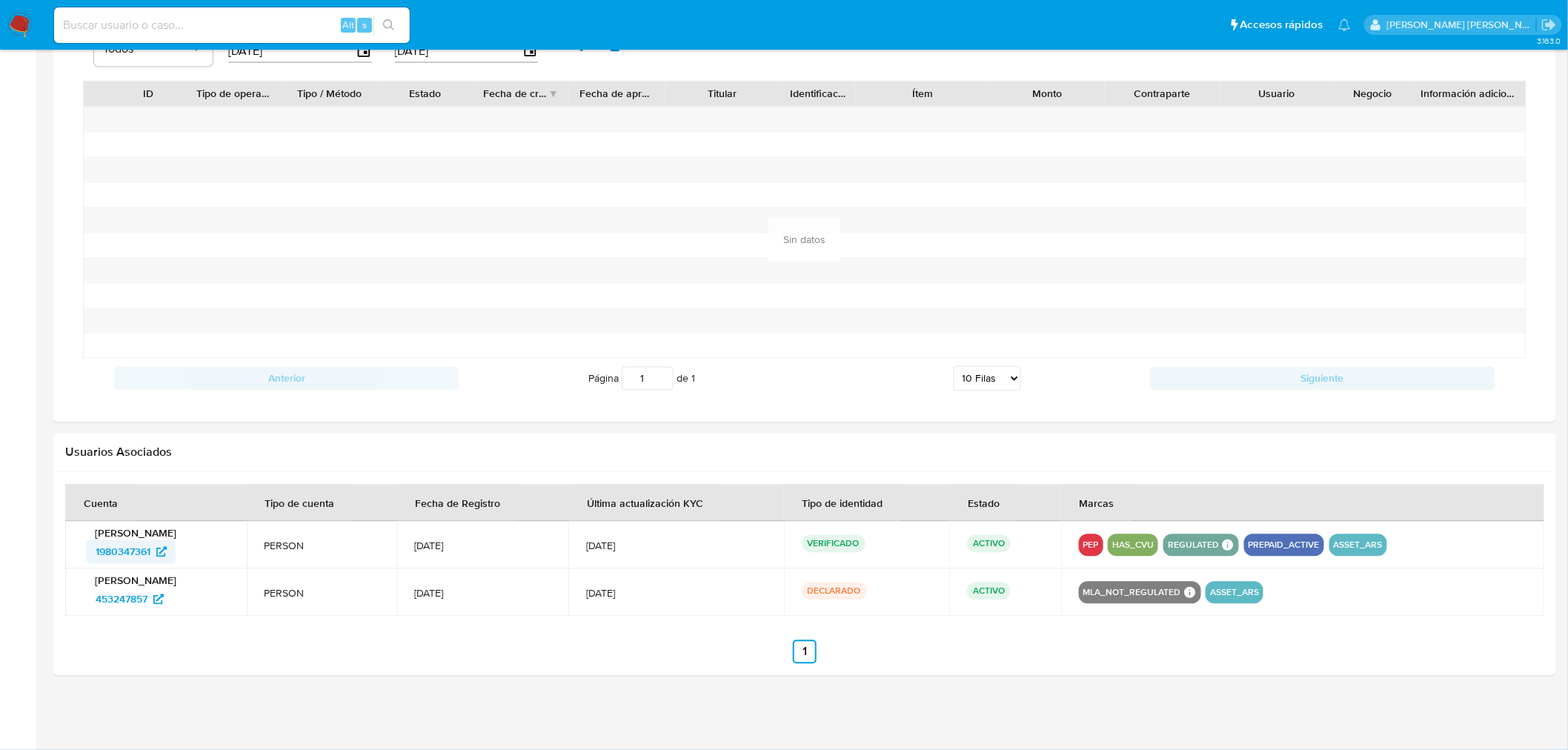
click at [116, 557] on span "1980347361" at bounding box center [123, 552] width 54 height 24
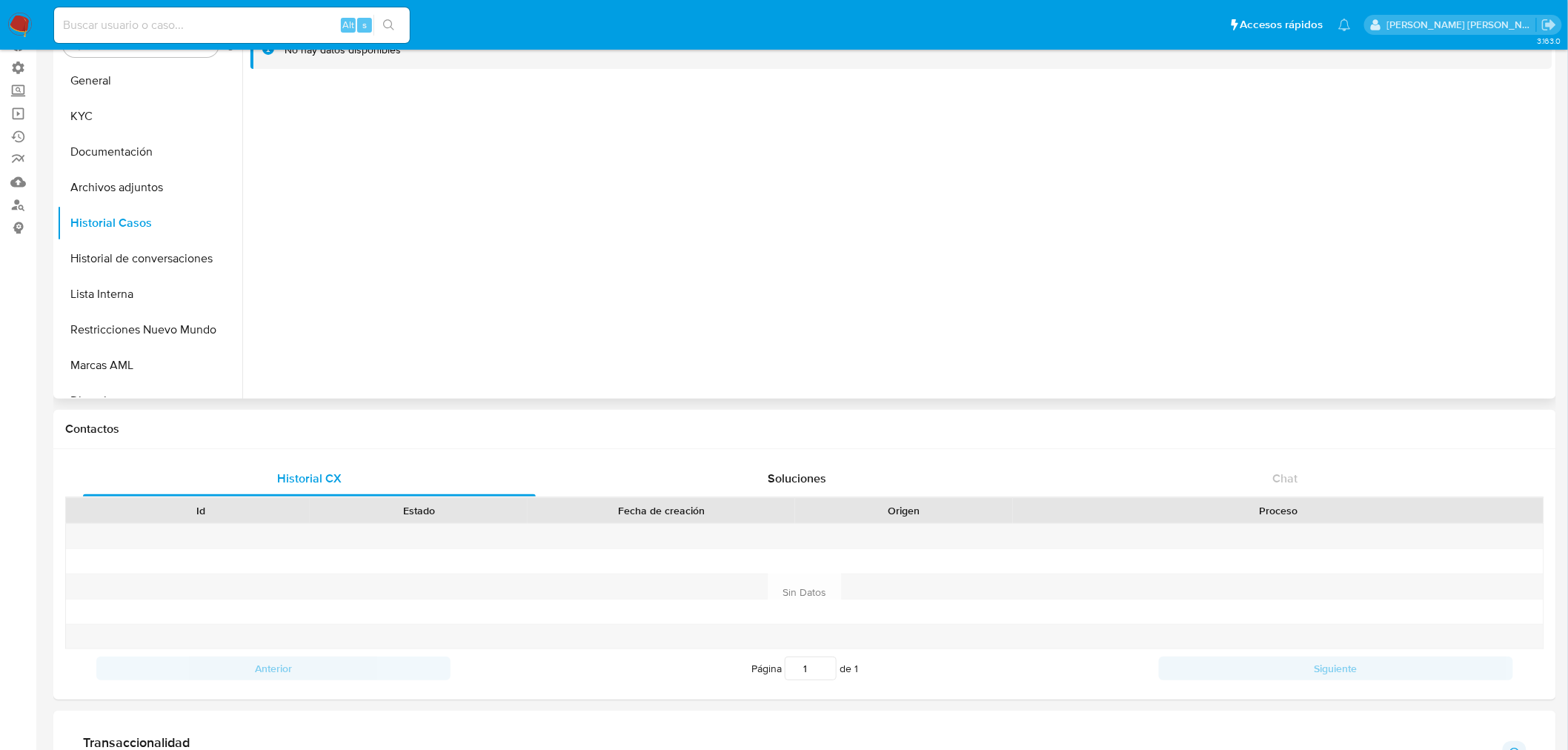
scroll to position [0, 0]
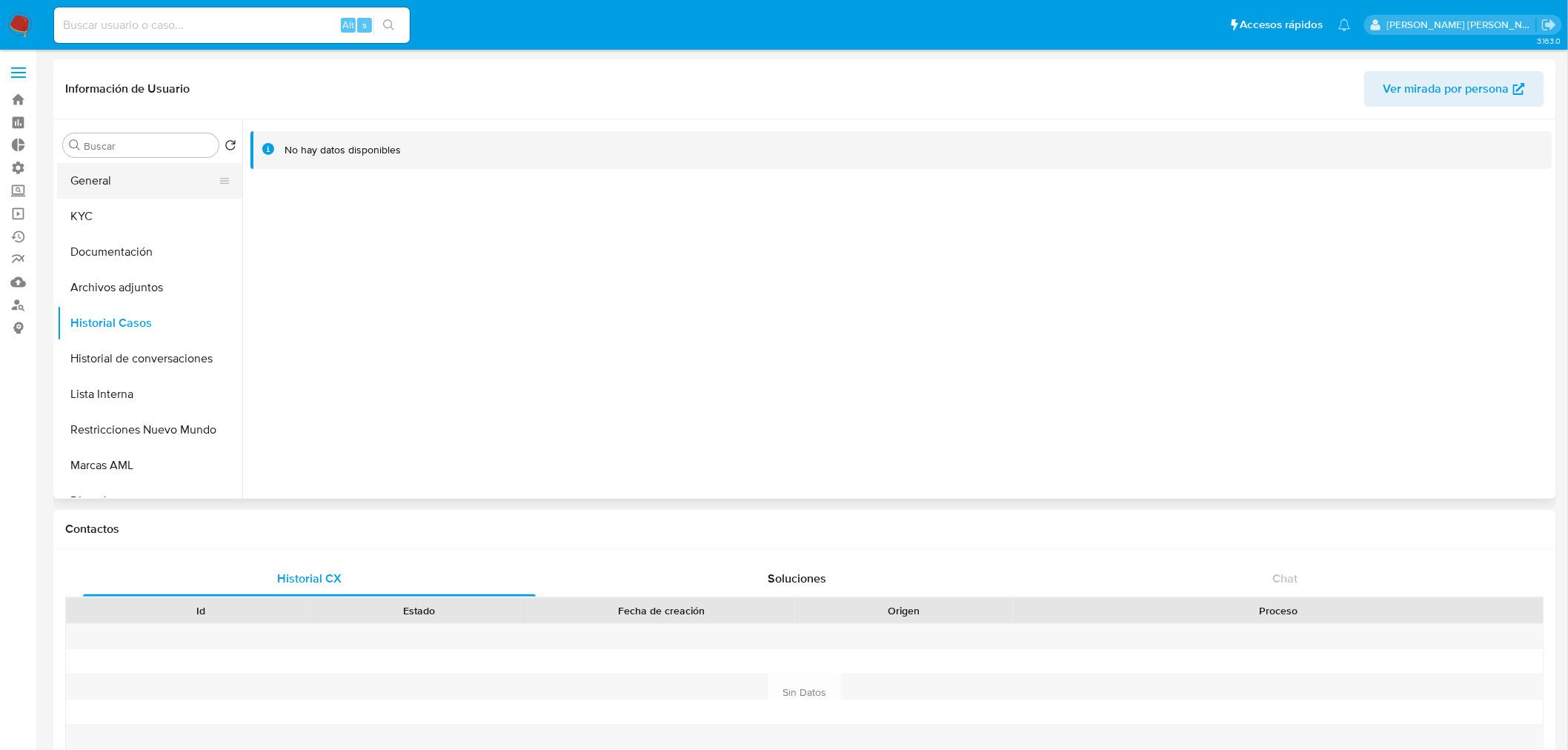
click at [170, 178] on button "General" at bounding box center [143, 181] width 173 height 35
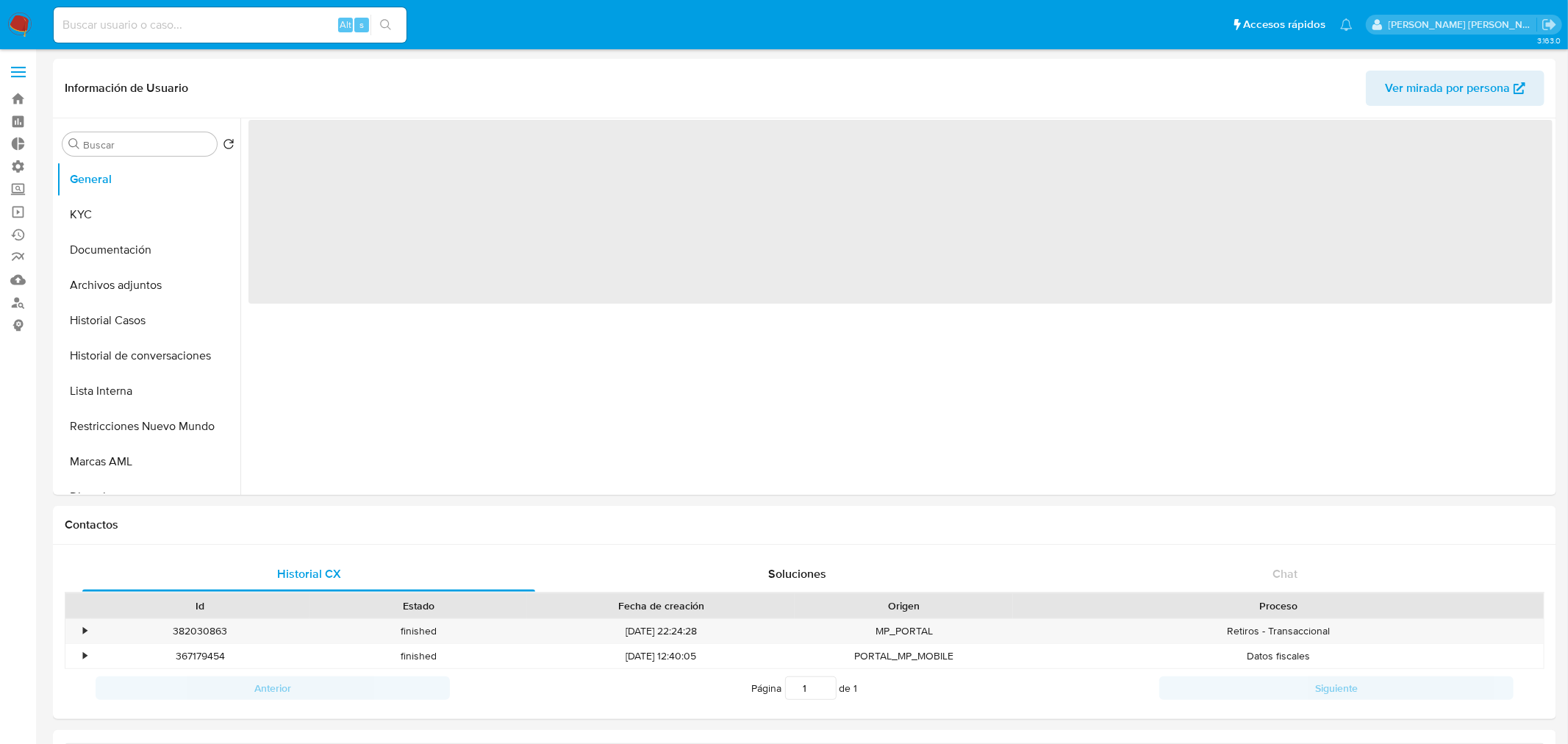
select select "10"
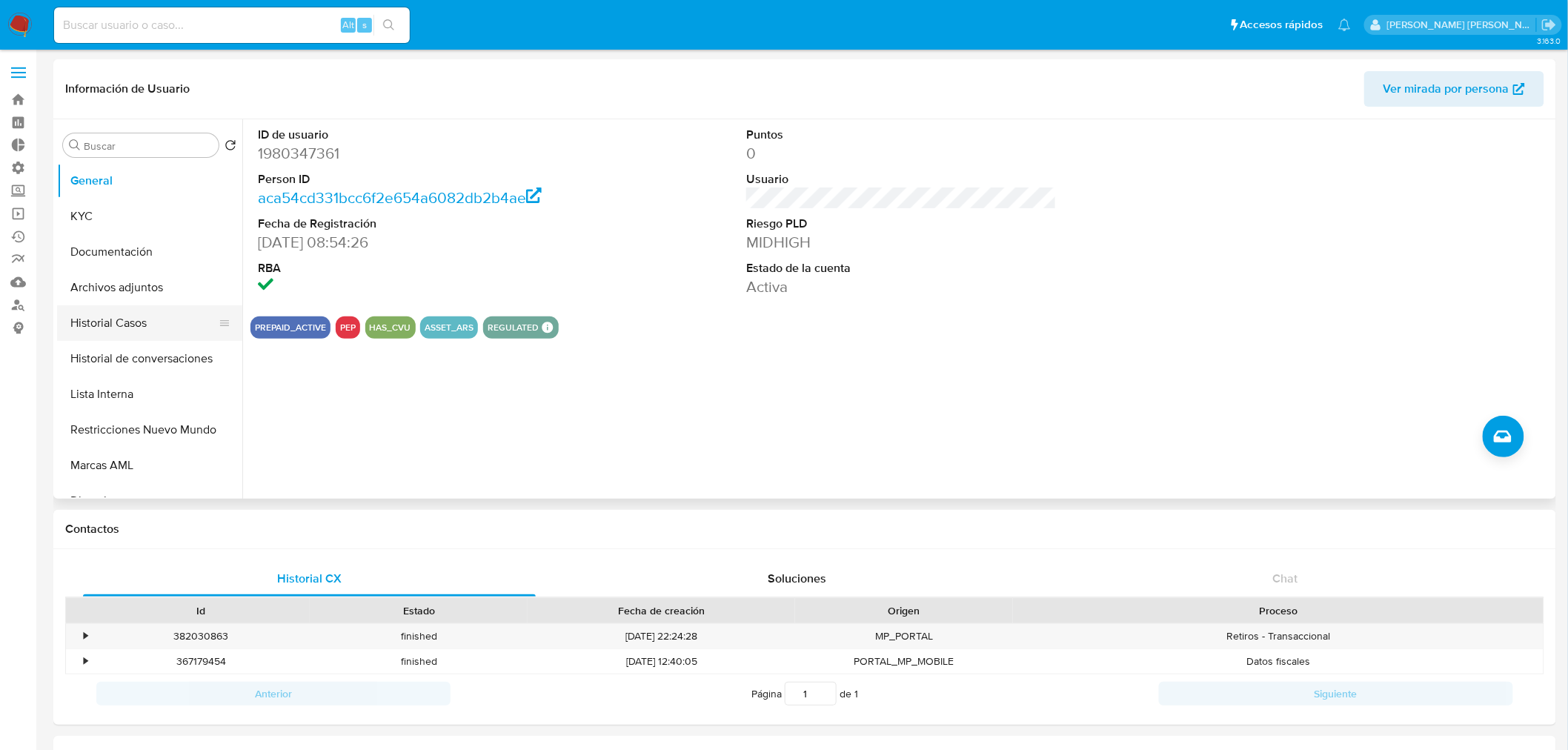
click at [121, 315] on button "Historial Casos" at bounding box center [143, 323] width 173 height 35
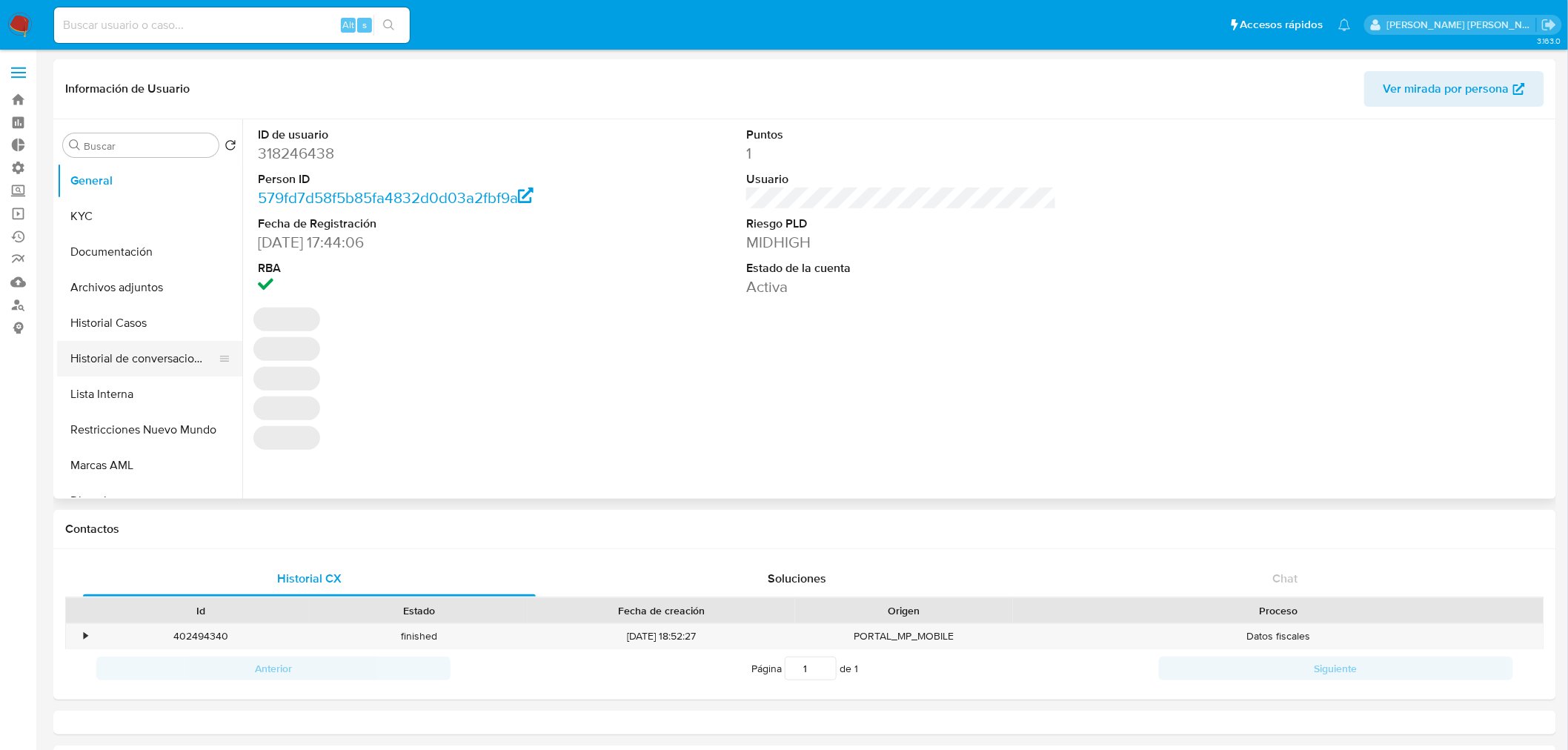
select select "10"
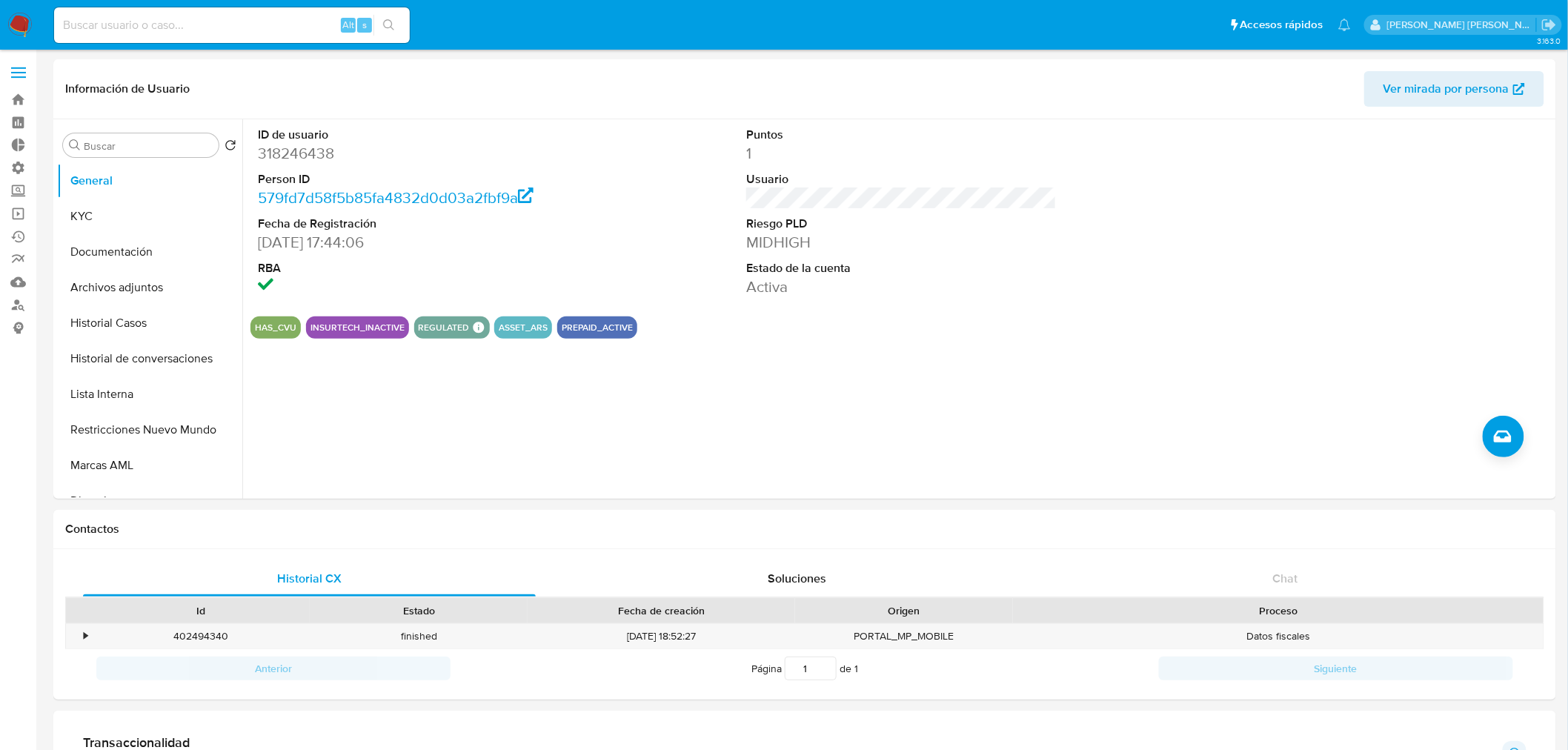
click at [203, 28] on input at bounding box center [232, 25] width 356 height 19
paste input "HhBLEGVOnMn1OrlknvB8Y7vC"
type input "HhBLEGVOnMn1OrlknvB8Y7vC"
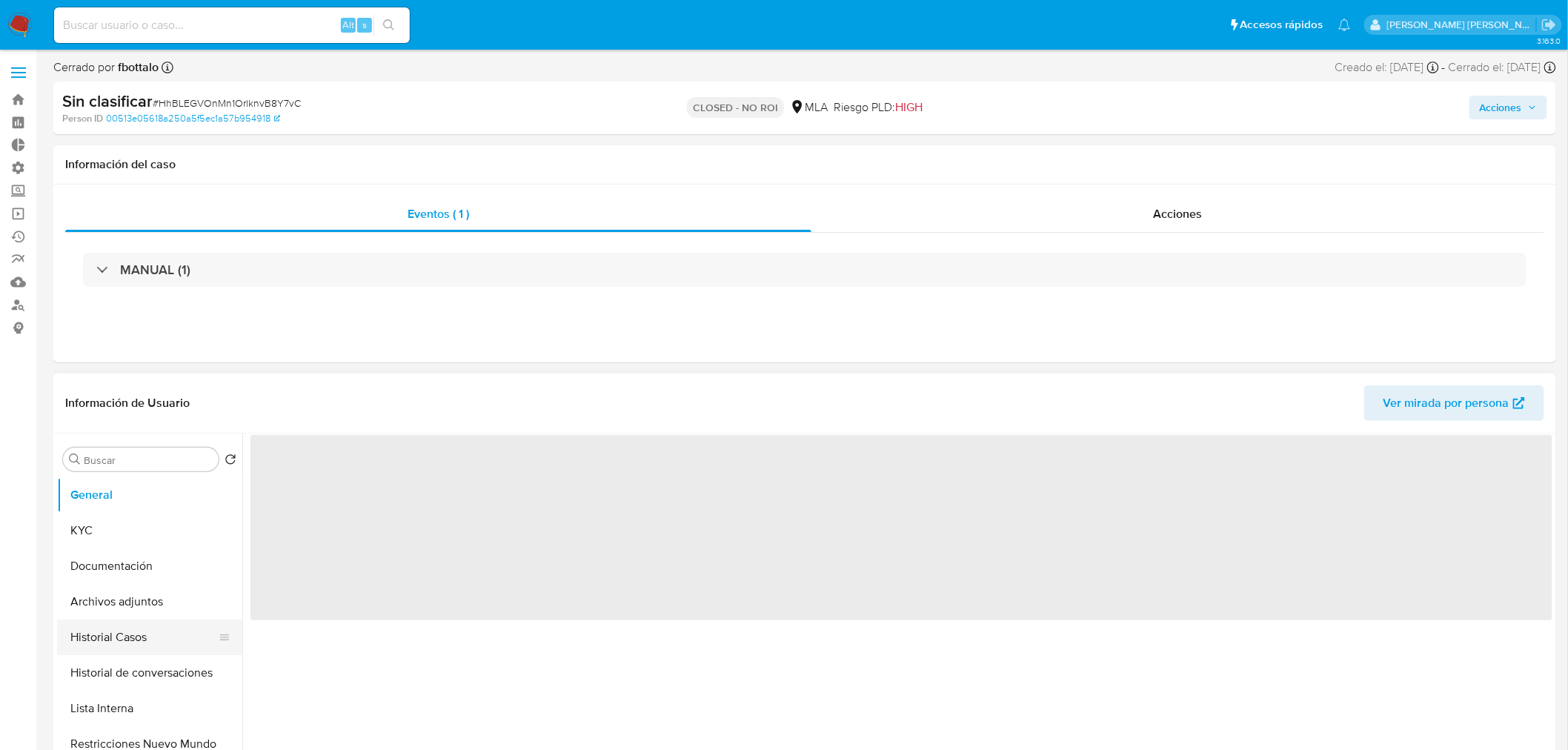
select select "10"
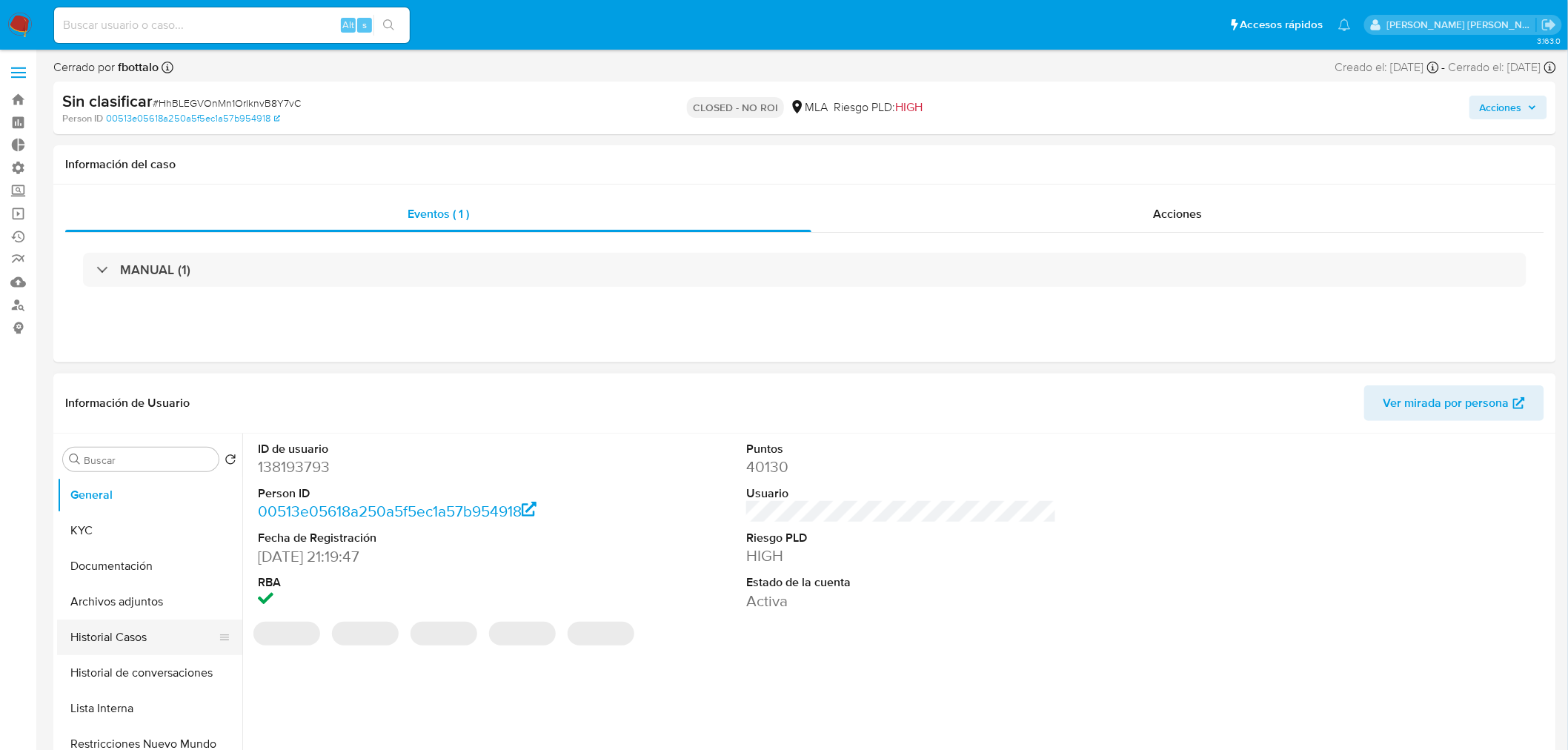
click at [126, 635] on button "Historial Casos" at bounding box center [143, 637] width 173 height 35
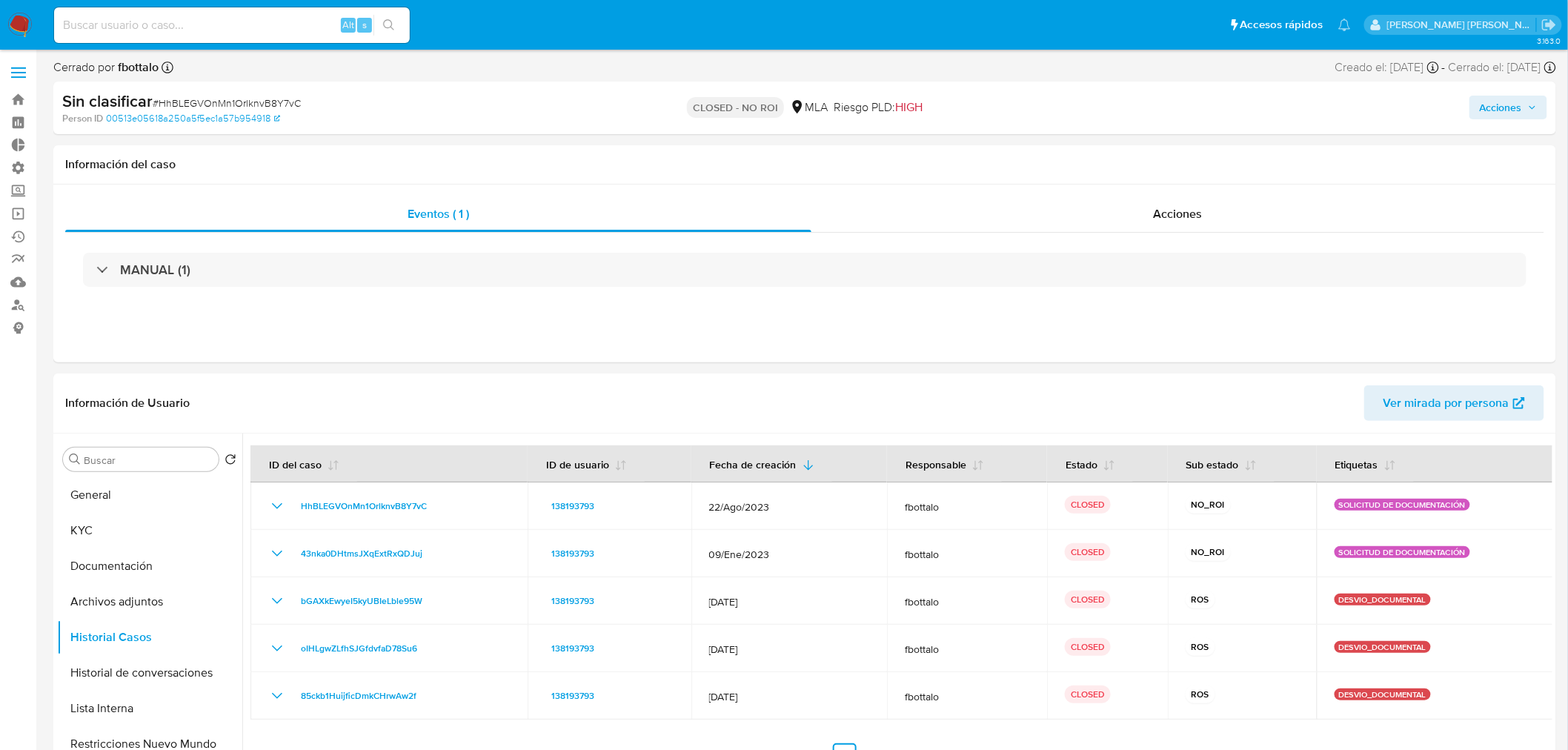
click at [263, 19] on input at bounding box center [232, 25] width 356 height 19
paste input "2622910358"
type input "2622910358"
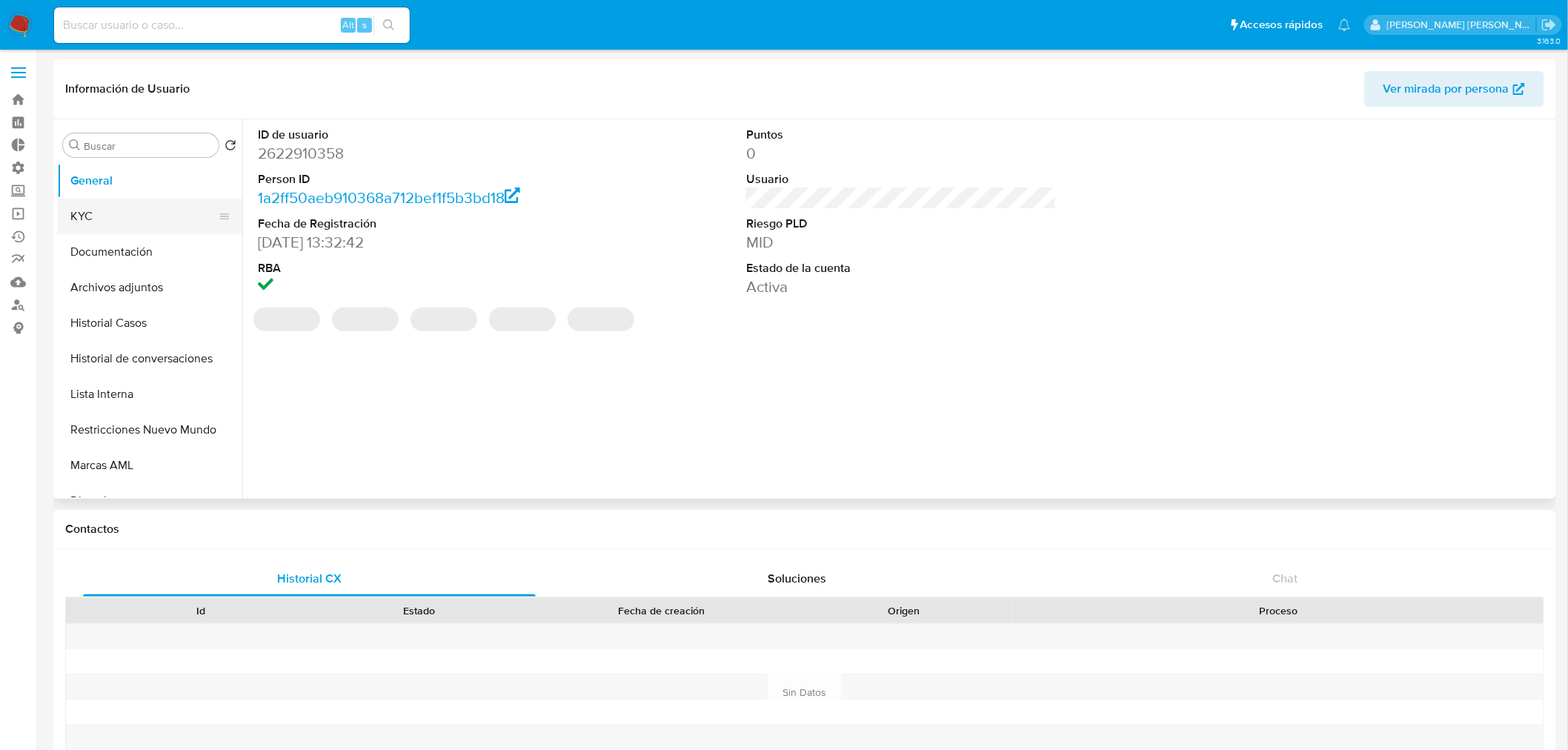
select select "10"
click at [120, 203] on button "KYC" at bounding box center [143, 216] width 173 height 35
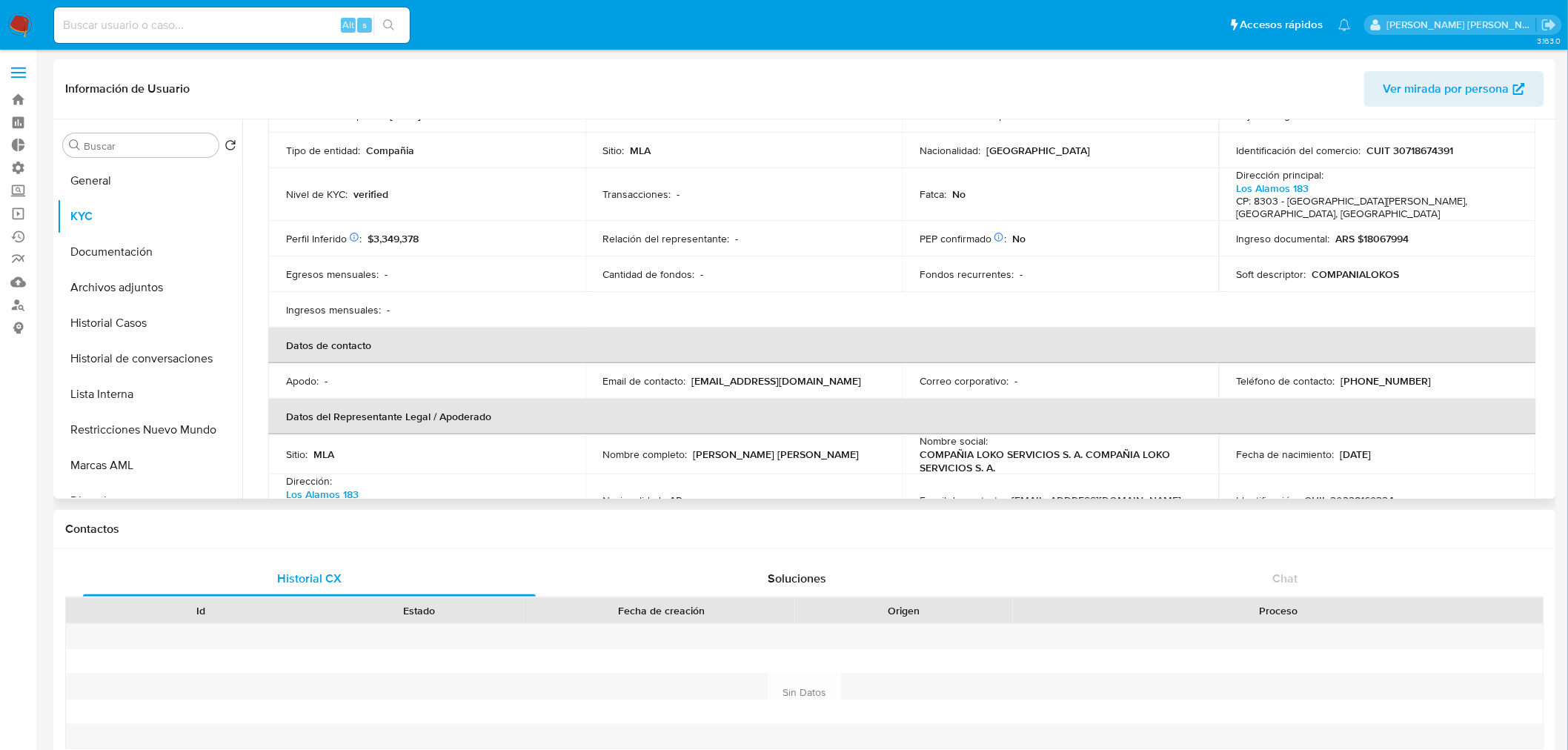
scroll to position [247, 0]
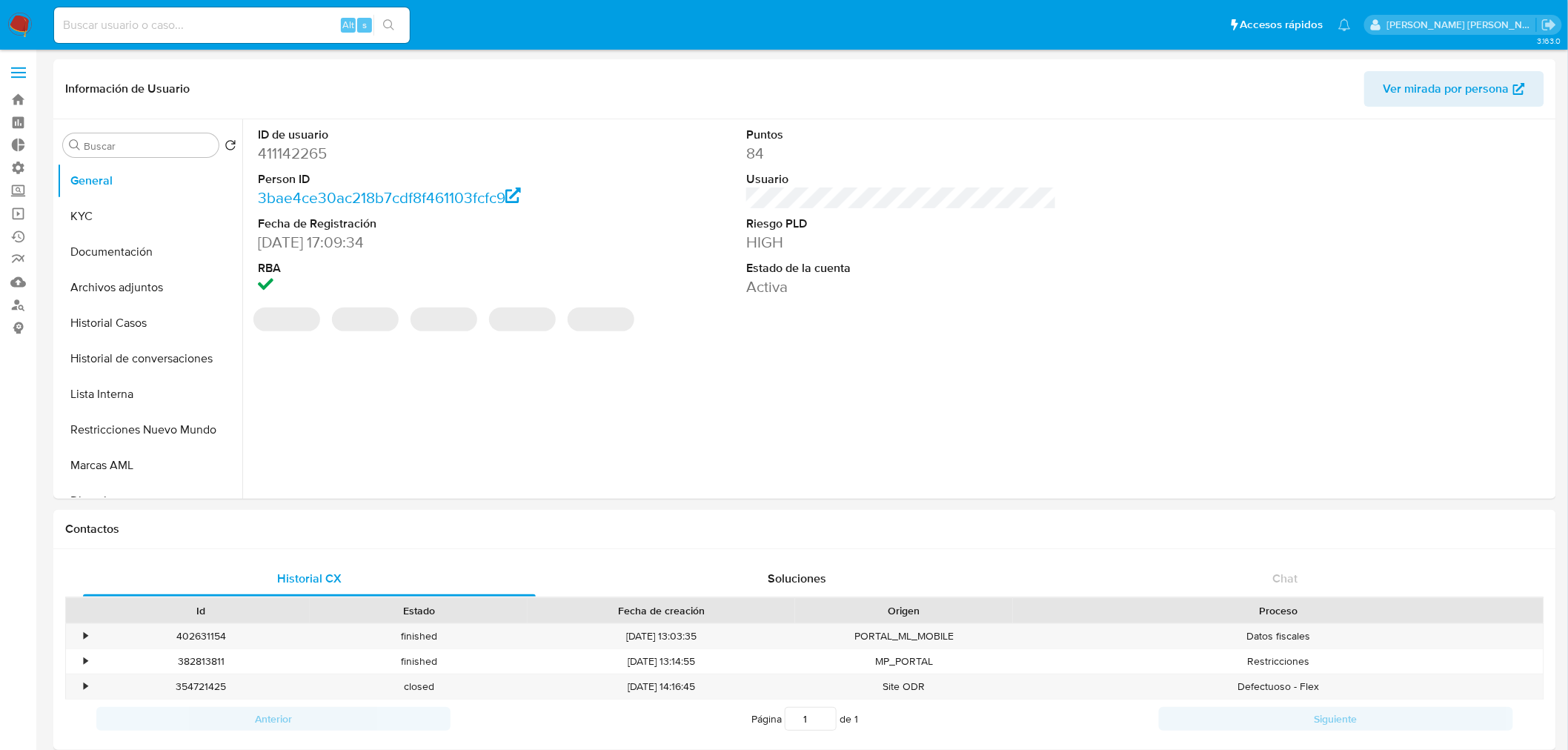
select select "10"
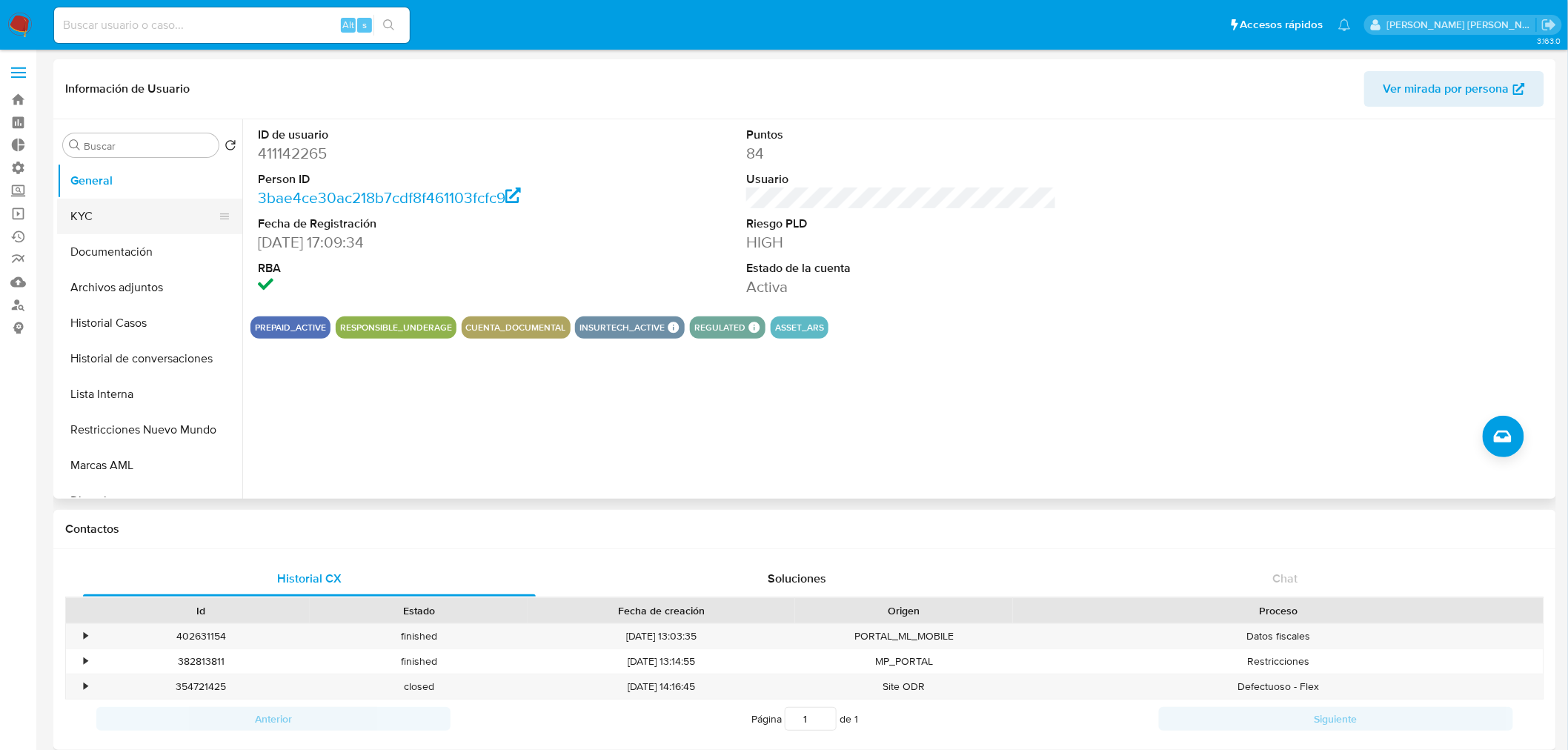
click at [112, 219] on button "KYC" at bounding box center [143, 216] width 173 height 35
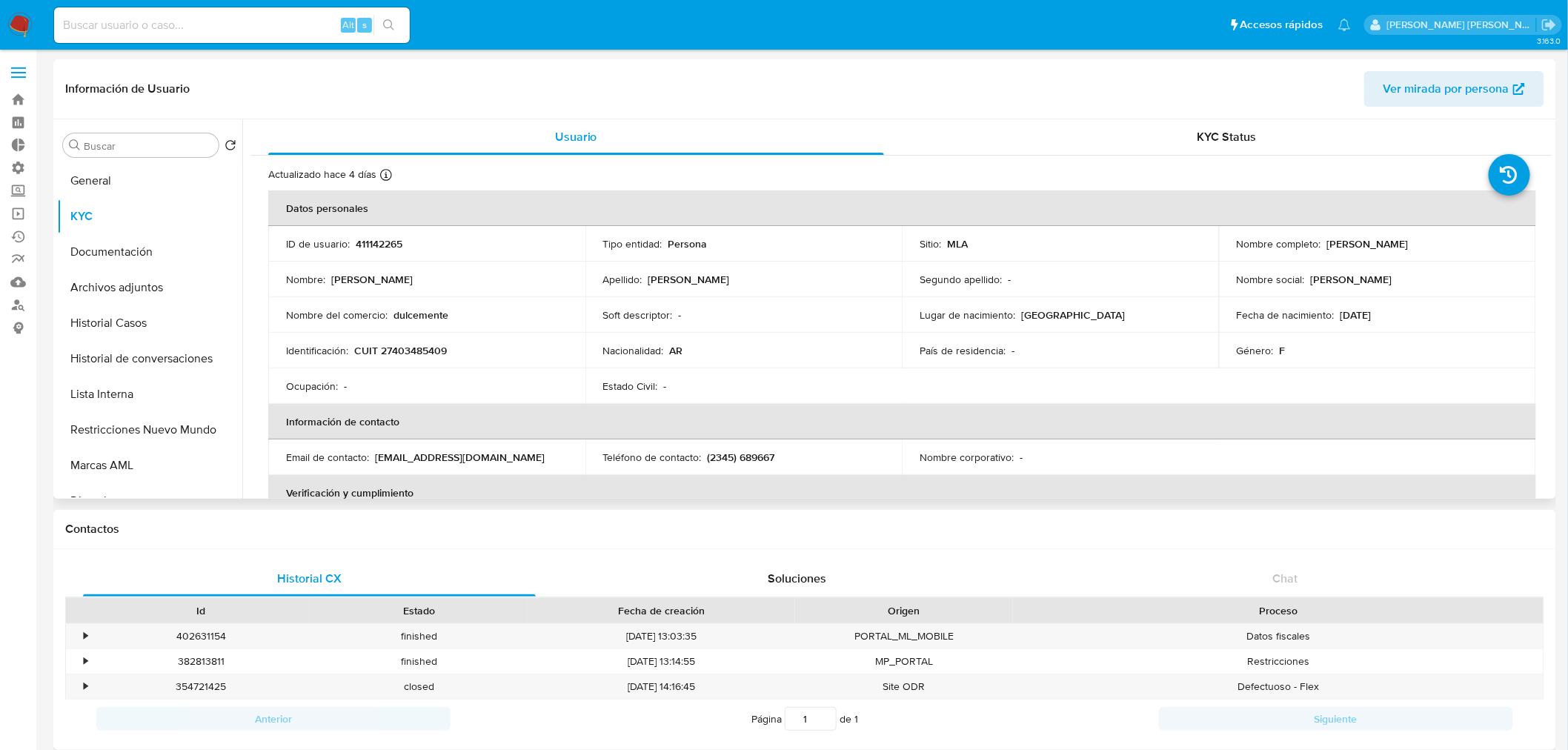
click at [425, 353] on p "CUIT 27403485409" at bounding box center [400, 350] width 92 height 13
copy p "27403485409"
click at [127, 321] on button "Historial Casos" at bounding box center [143, 323] width 173 height 35
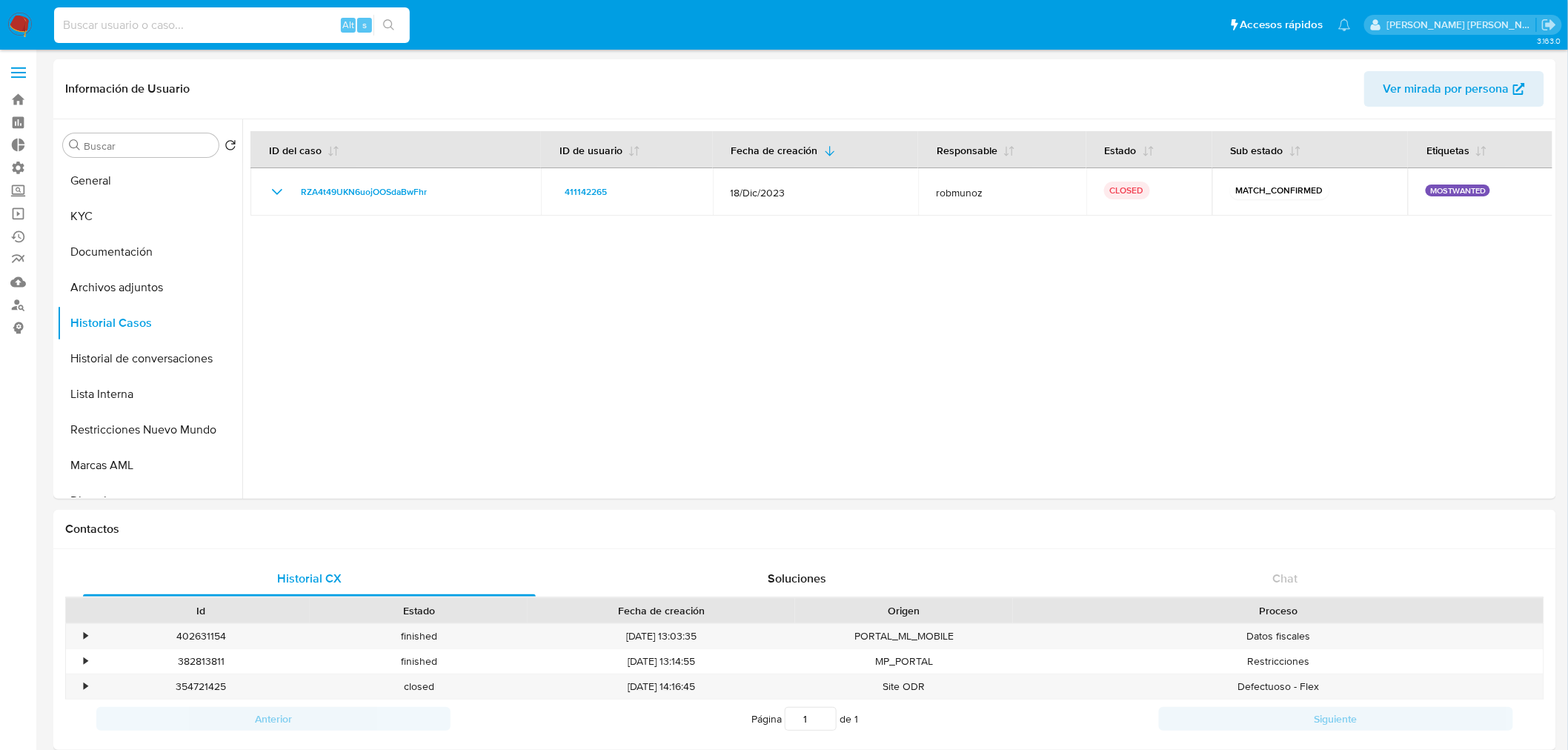
paste input "5jr56zNWM0QRgYy3nmBlnkN7"
click at [275, 25] on input "5jr56zNWM0QRgYy3nmBlnkN7" at bounding box center [232, 25] width 356 height 19
type input "5jr56zNWM0QRgYy3nmBlnkN7"
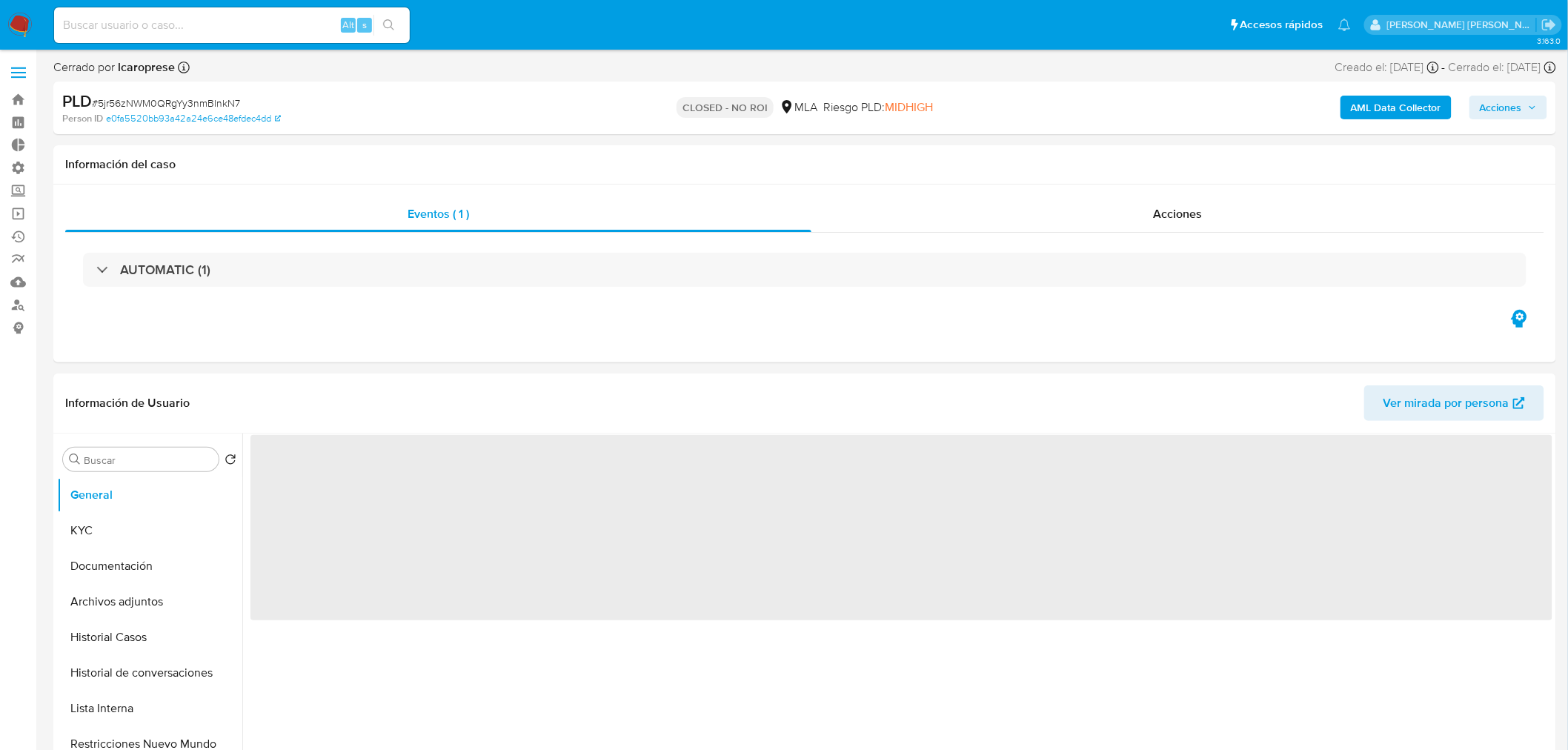
select select "10"
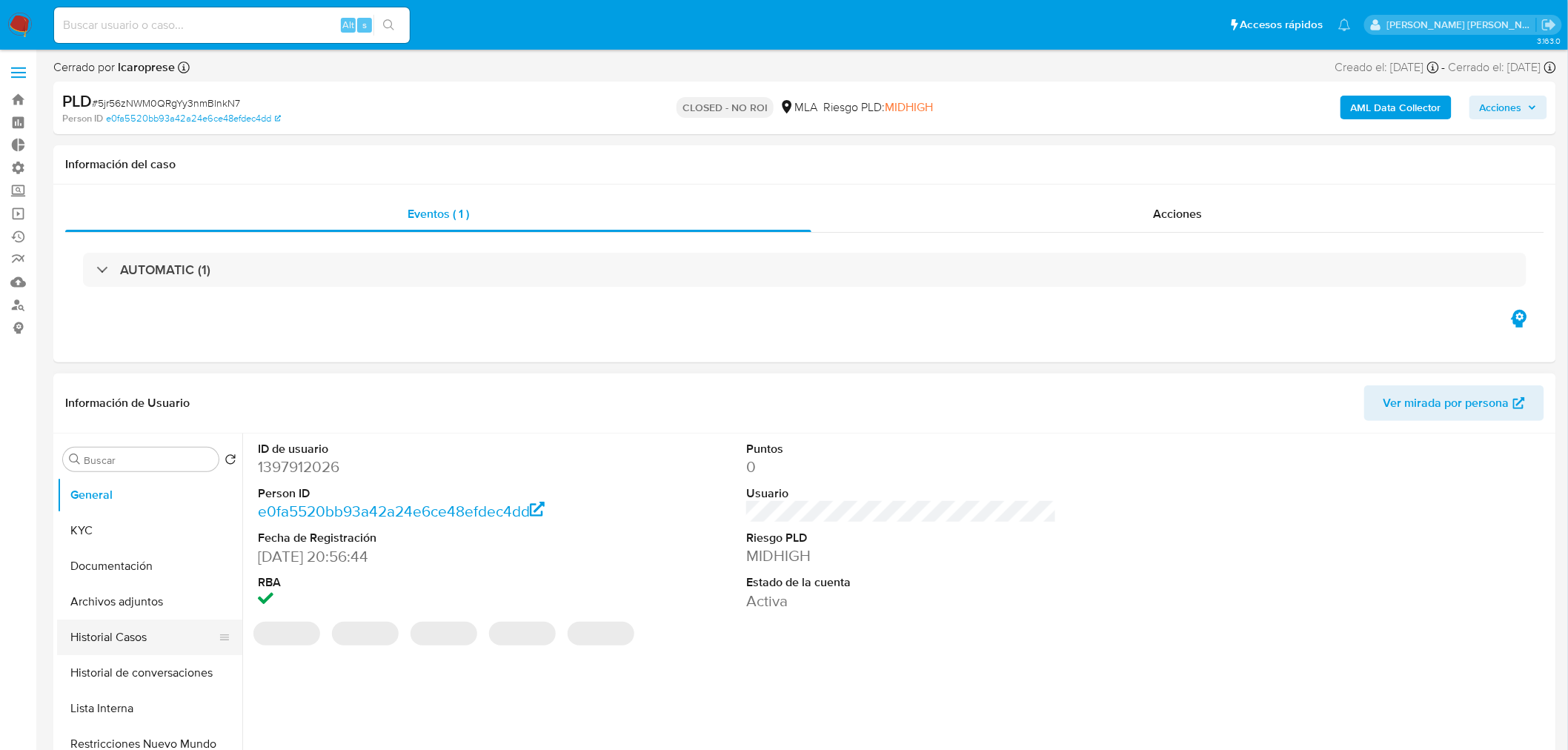
click at [112, 645] on button "Historial Casos" at bounding box center [143, 637] width 173 height 35
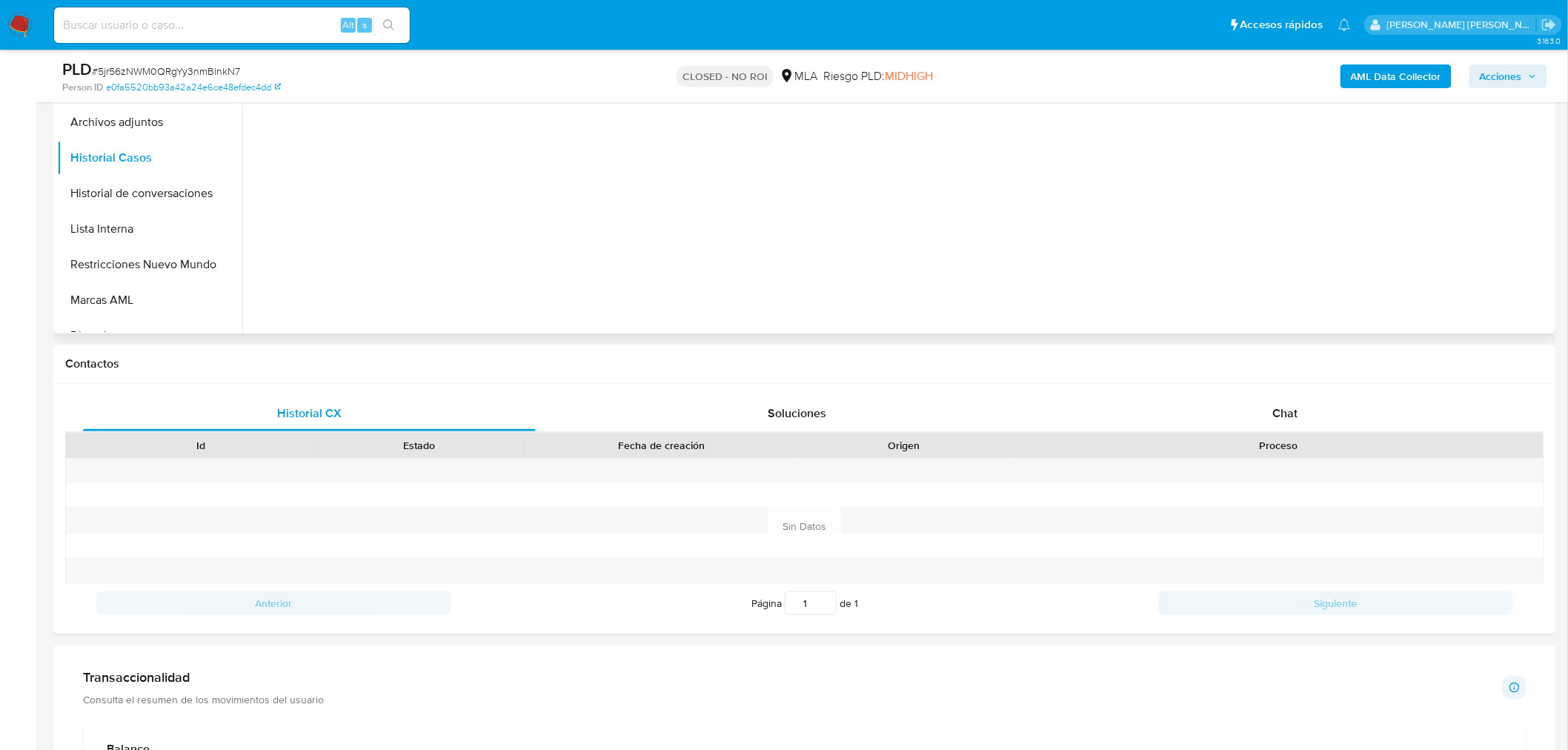
scroll to position [104, 0]
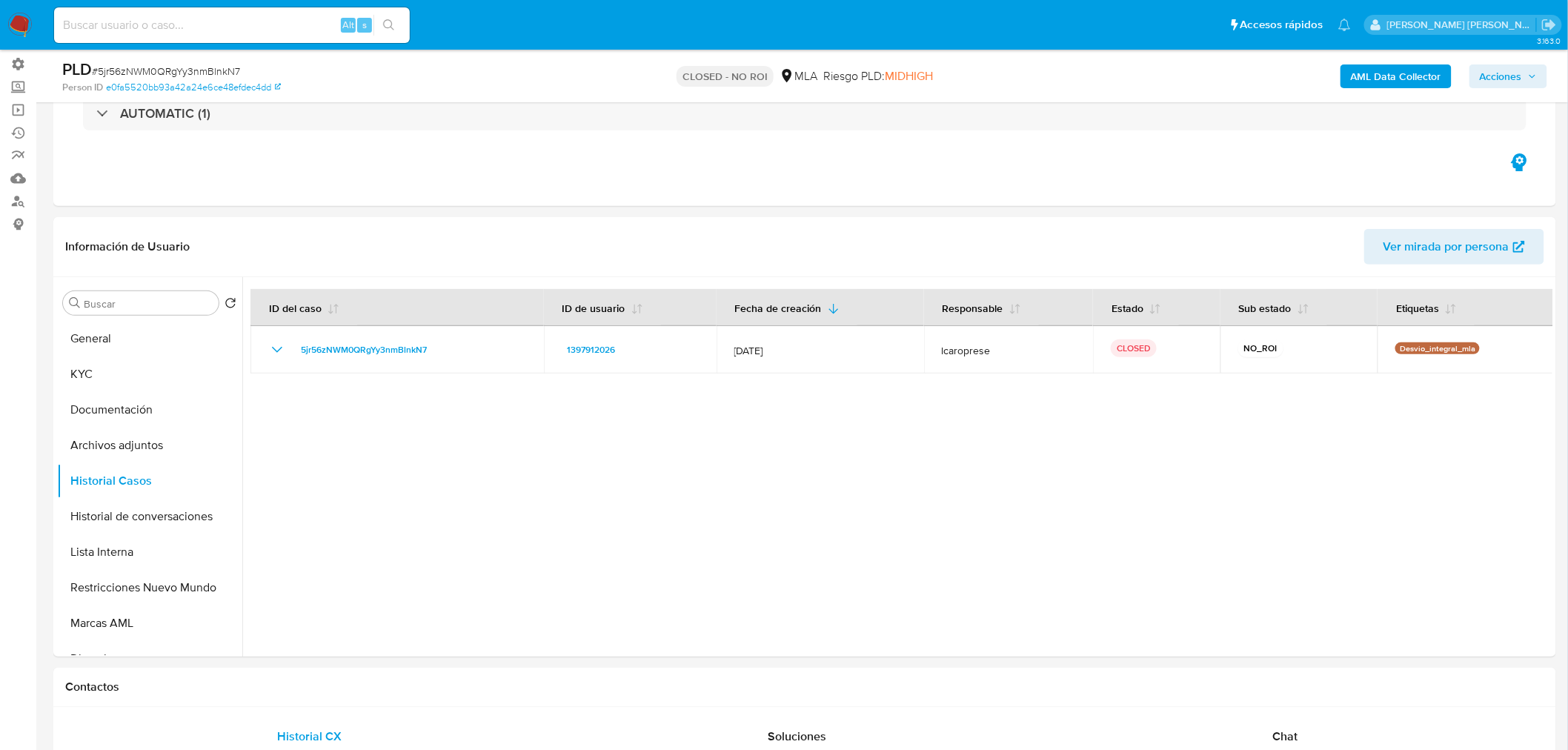
click at [253, 34] on div "Alt s" at bounding box center [232, 25] width 356 height 35
drag, startPoint x: 252, startPoint y: 28, endPoint x: 240, endPoint y: 17, distance: 16.3
click at [250, 28] on input at bounding box center [232, 25] width 356 height 19
paste input "615528183"
type input "615528183"
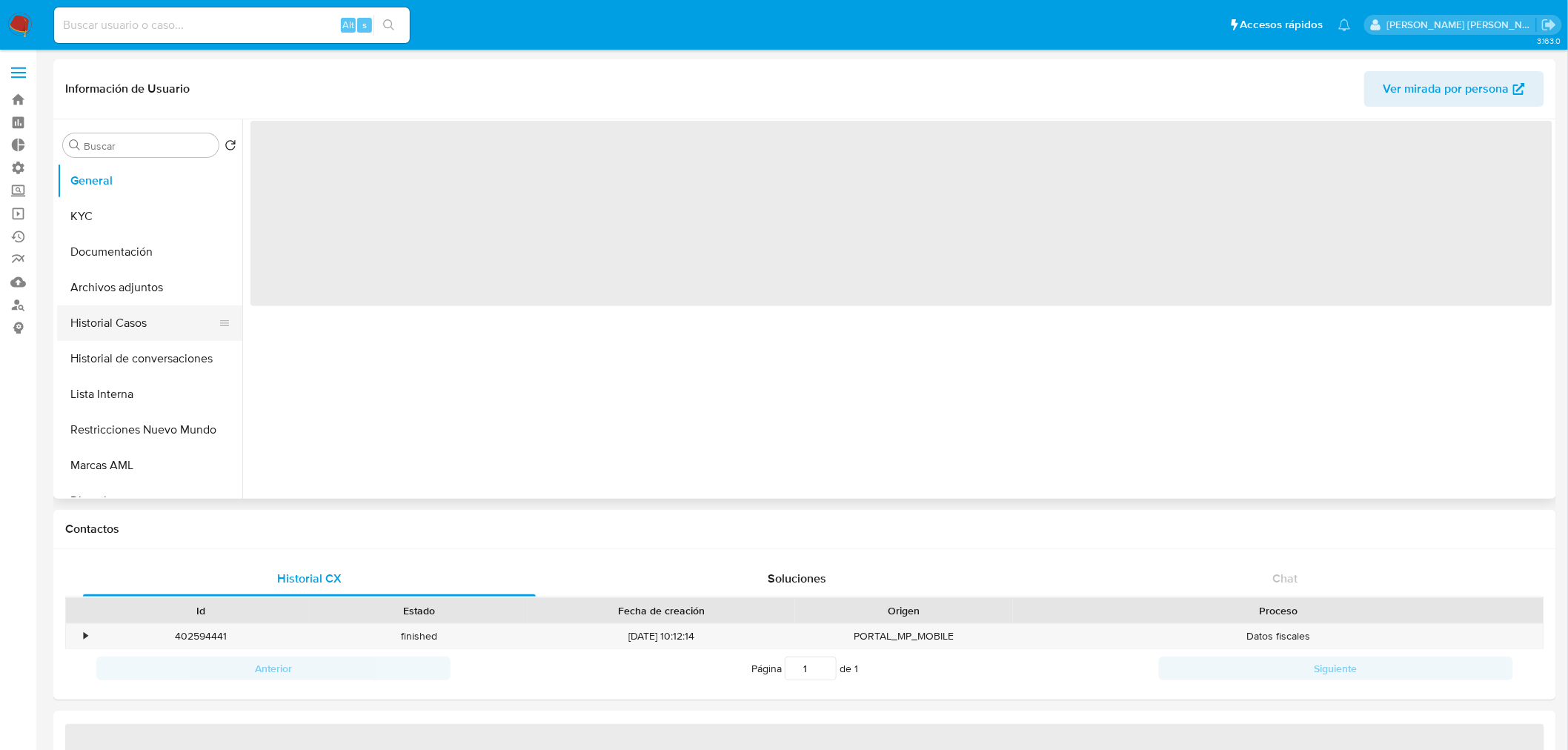
select select "10"
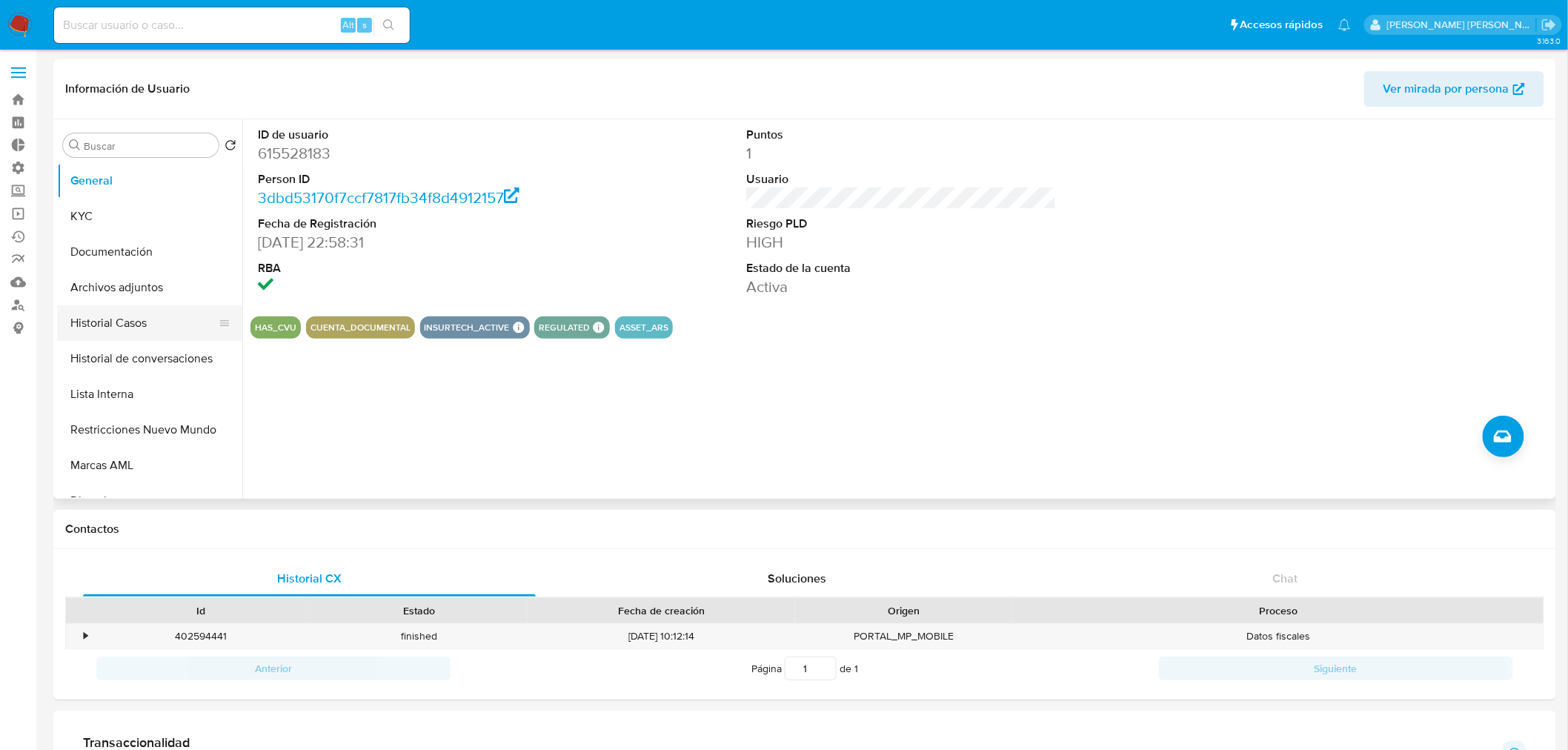
click at [119, 328] on button "Historial Casos" at bounding box center [143, 323] width 173 height 35
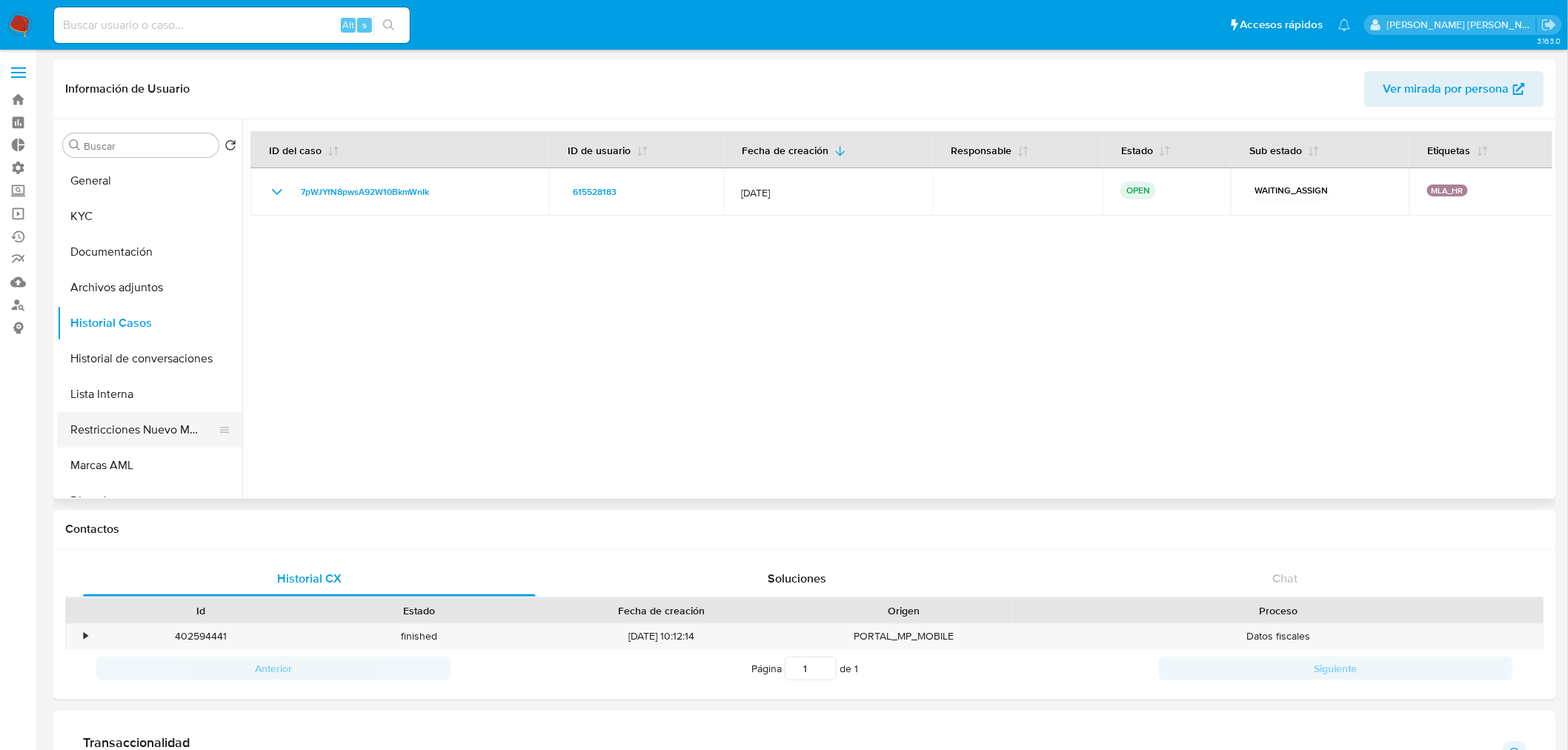
click at [124, 424] on button "Restricciones Nuevo Mundo" at bounding box center [143, 429] width 173 height 35
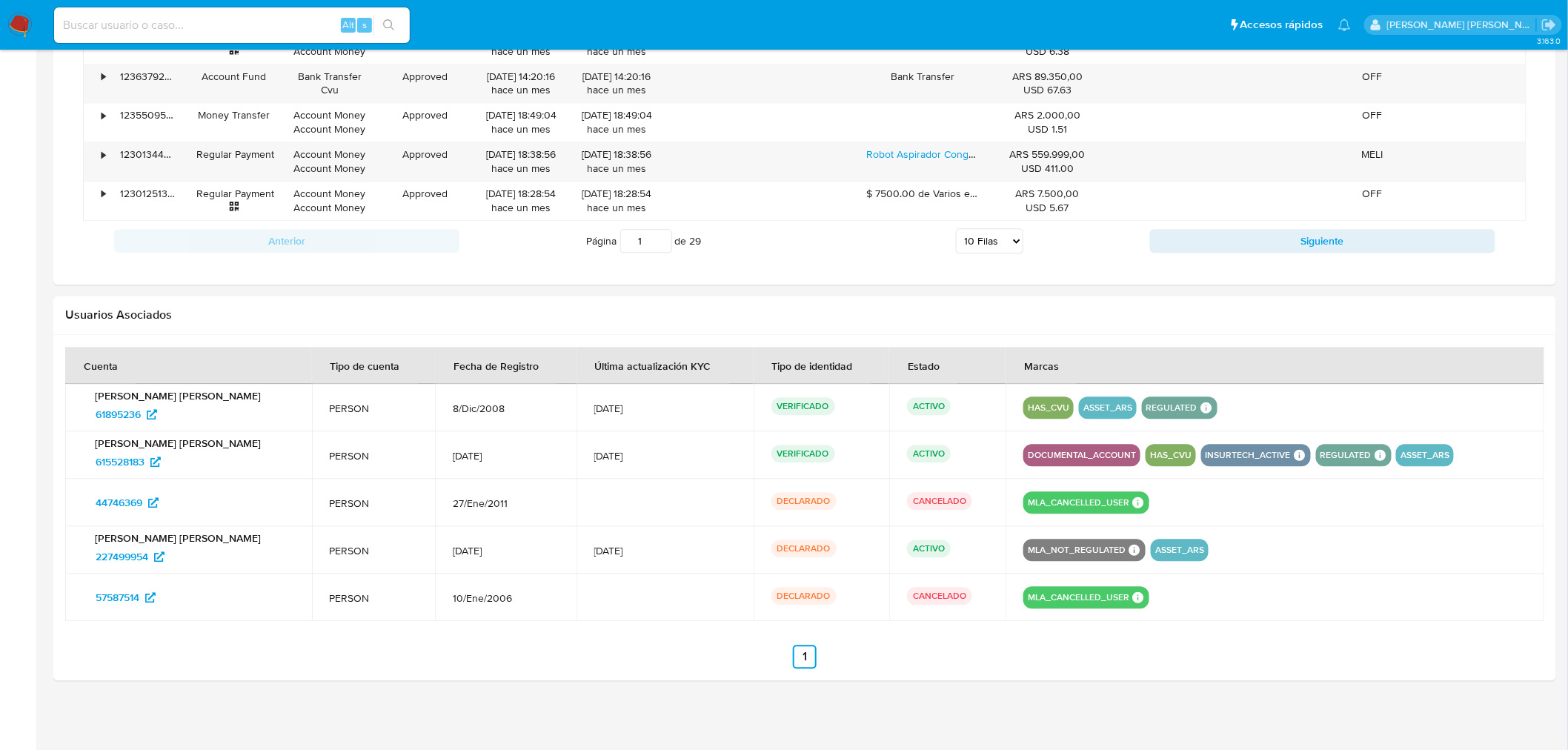
scroll to position [1269, 0]
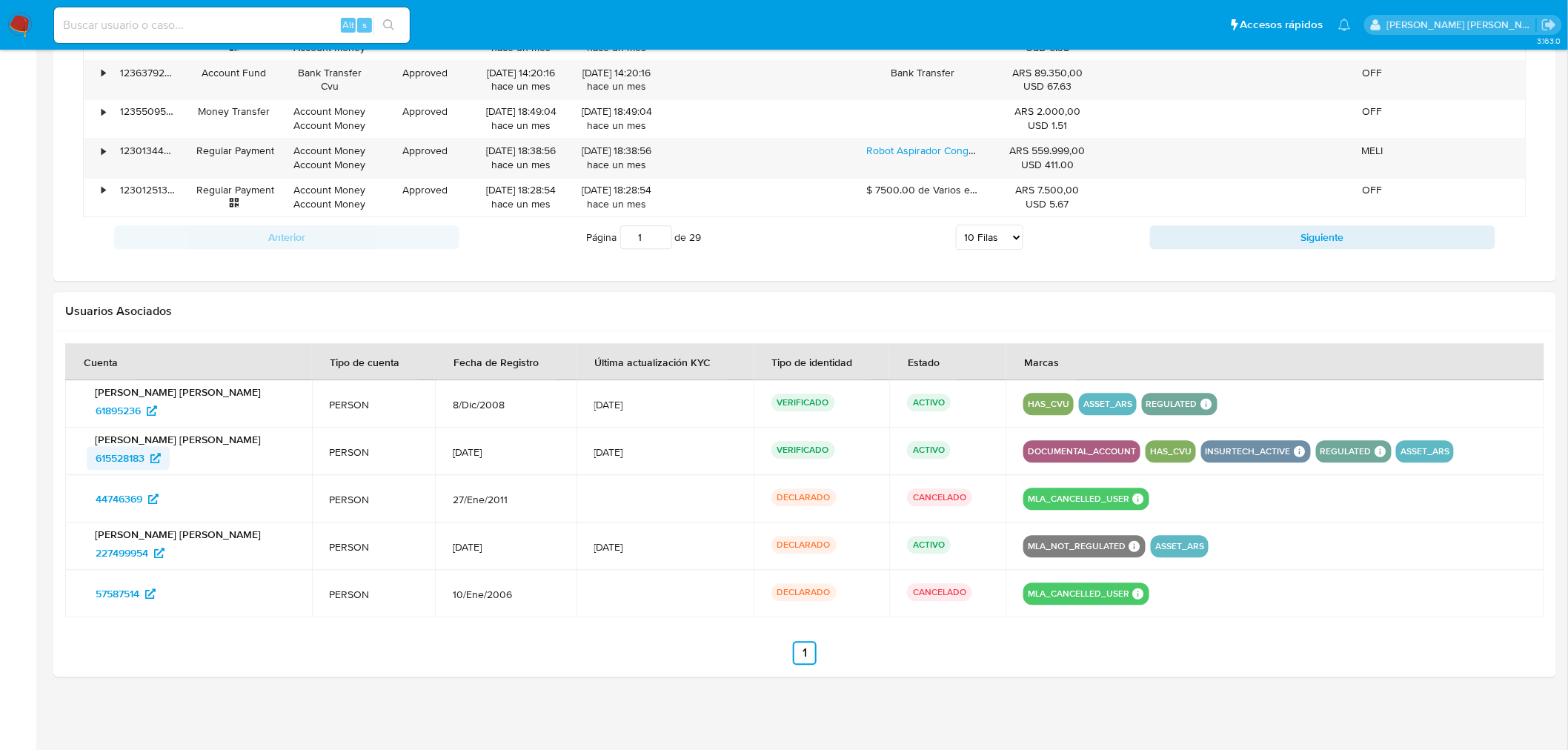
click at [117, 452] on span "615528183" at bounding box center [120, 458] width 49 height 24
click at [204, 12] on div "Alt s" at bounding box center [232, 25] width 356 height 35
click at [211, 31] on input at bounding box center [232, 25] width 356 height 19
paste input "2622910358"
type input "2622910358"
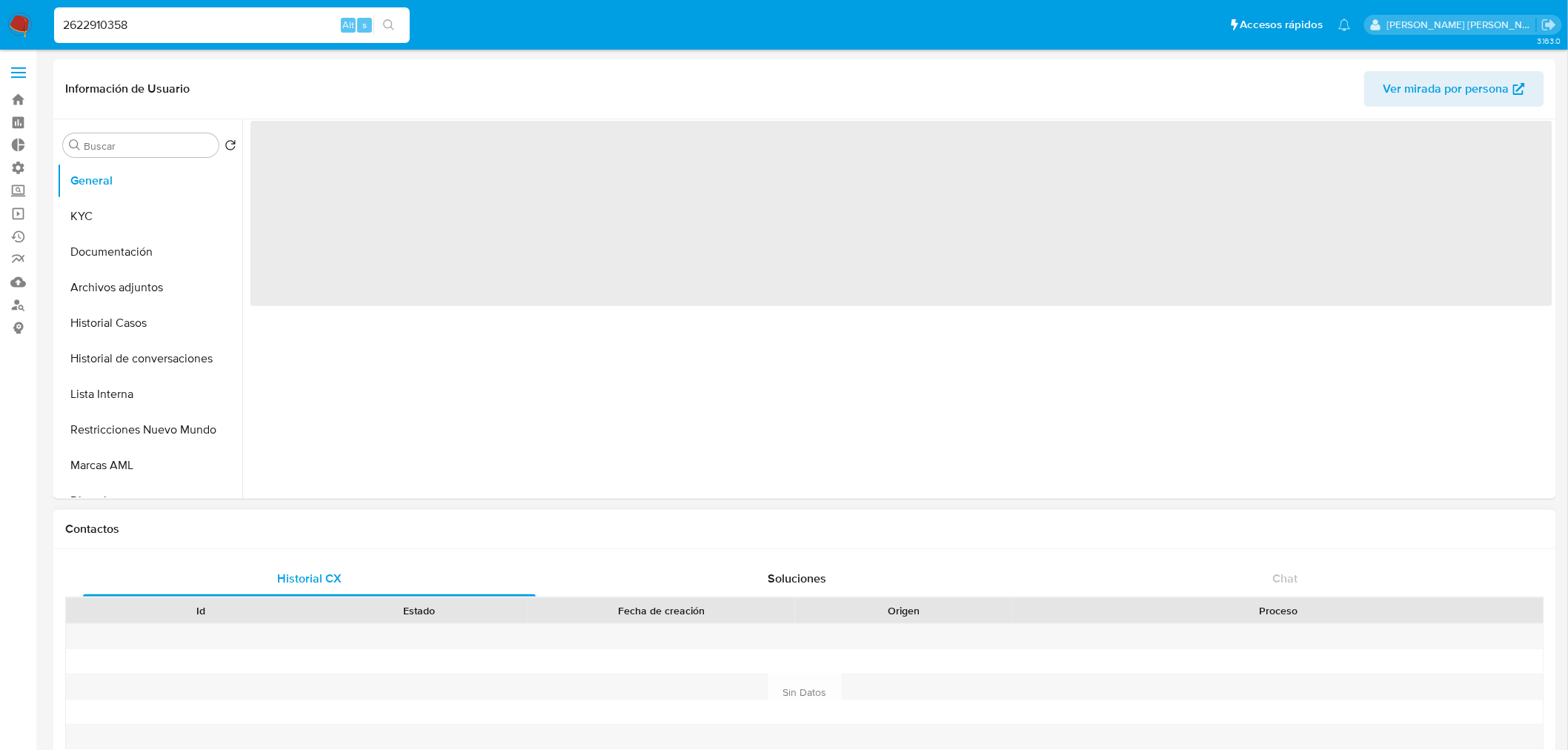
select select "10"
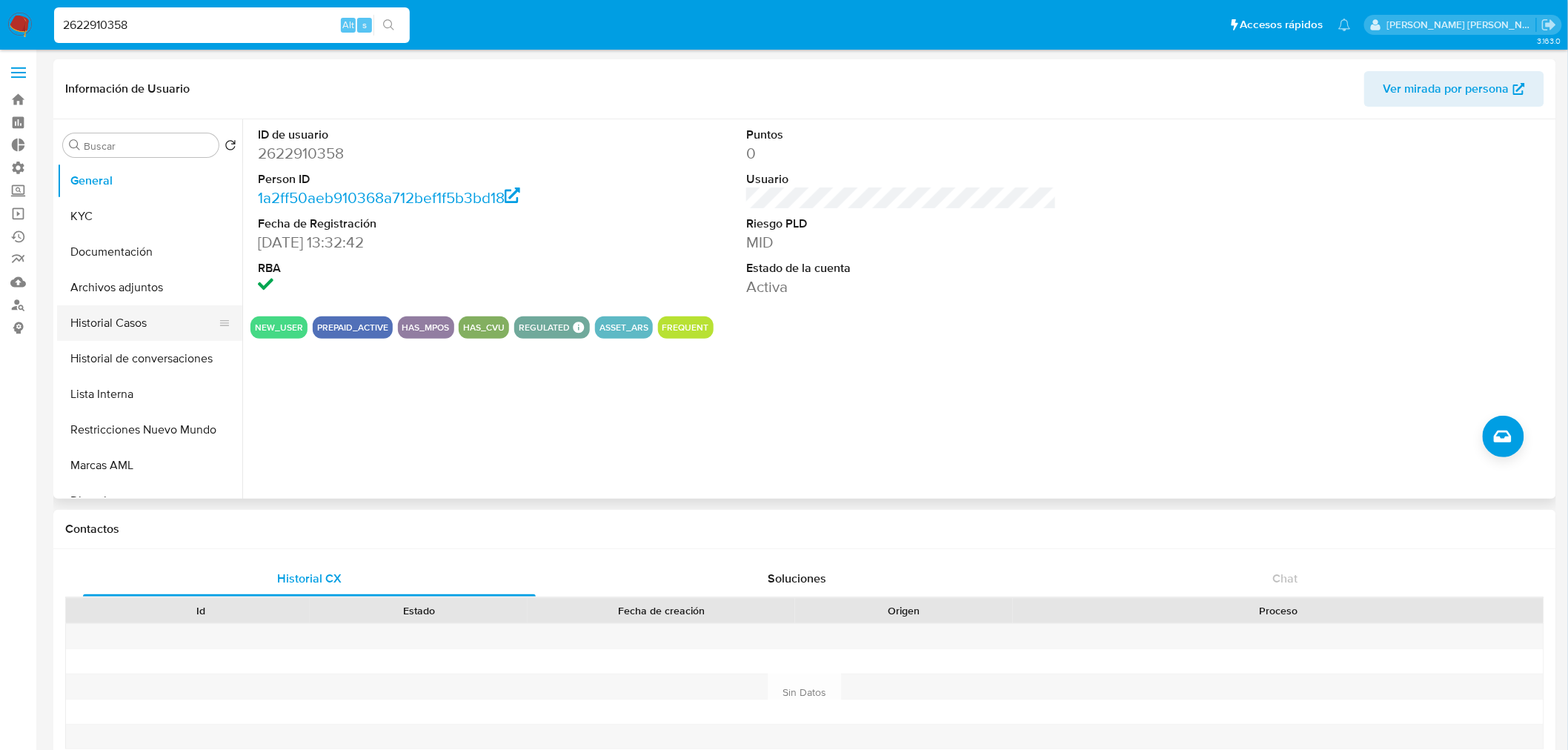
click at [128, 320] on button "Historial Casos" at bounding box center [143, 323] width 173 height 35
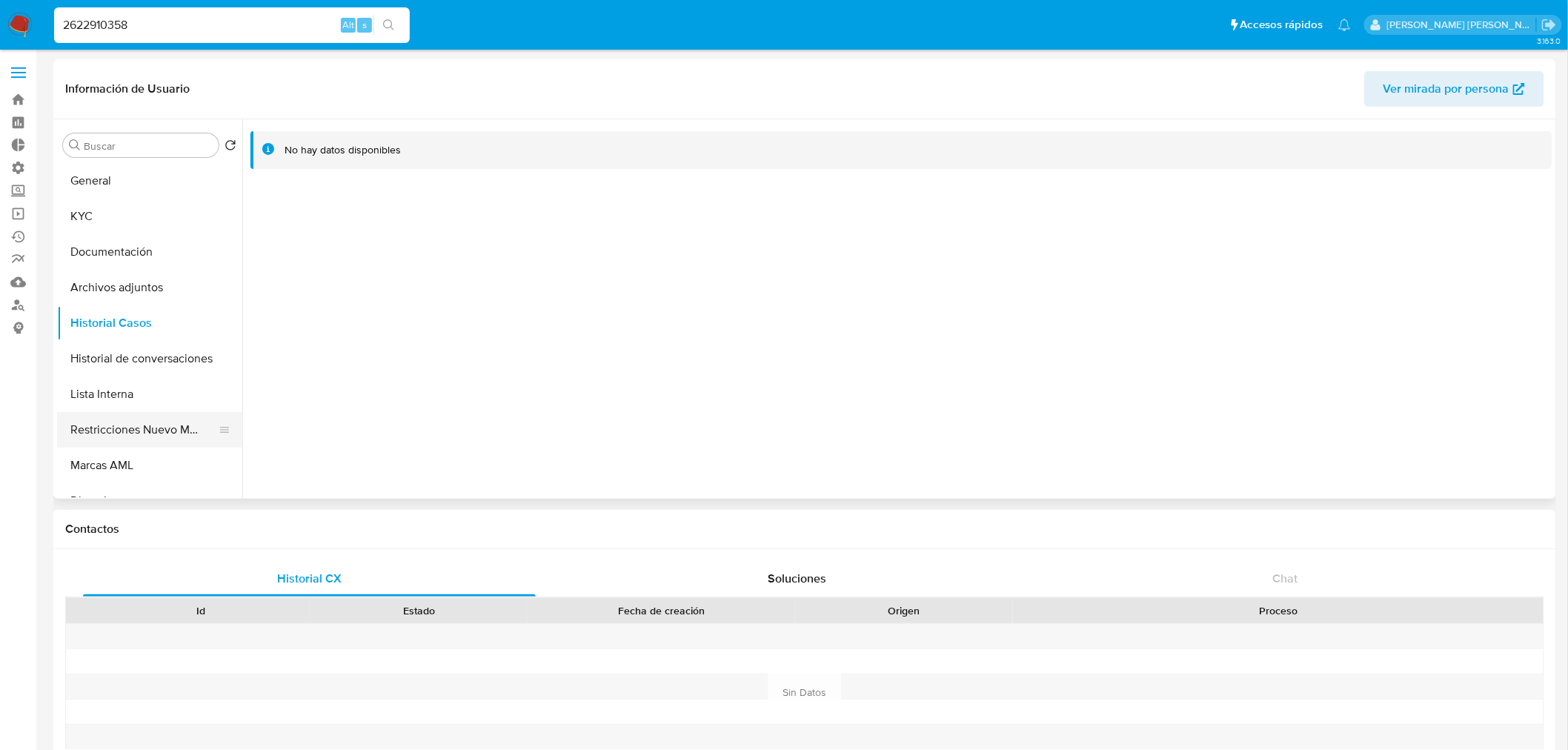
click at [158, 424] on button "Restricciones Nuevo Mundo" at bounding box center [143, 429] width 173 height 35
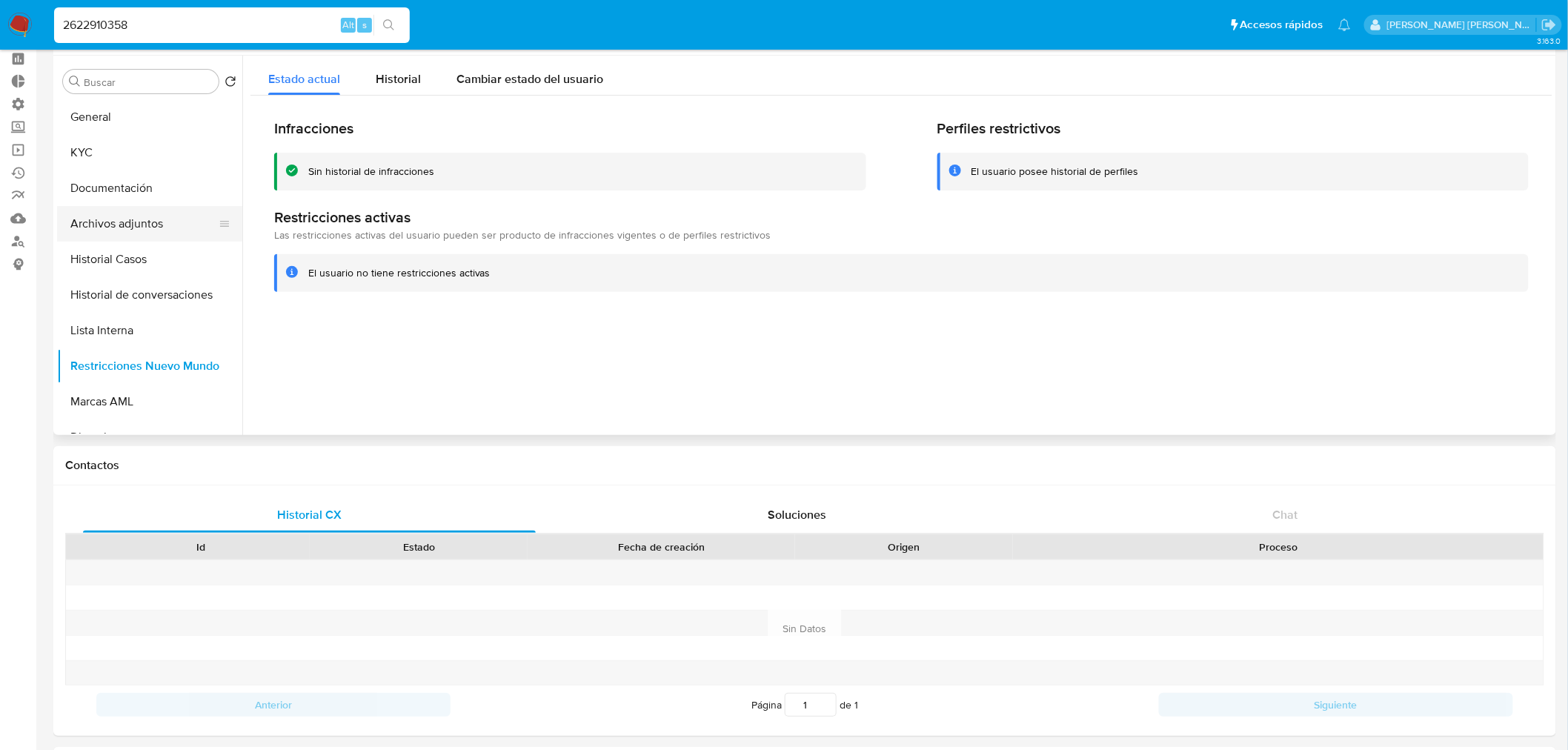
scroll to position [63, 0]
click at [112, 115] on button "General" at bounding box center [143, 118] width 173 height 35
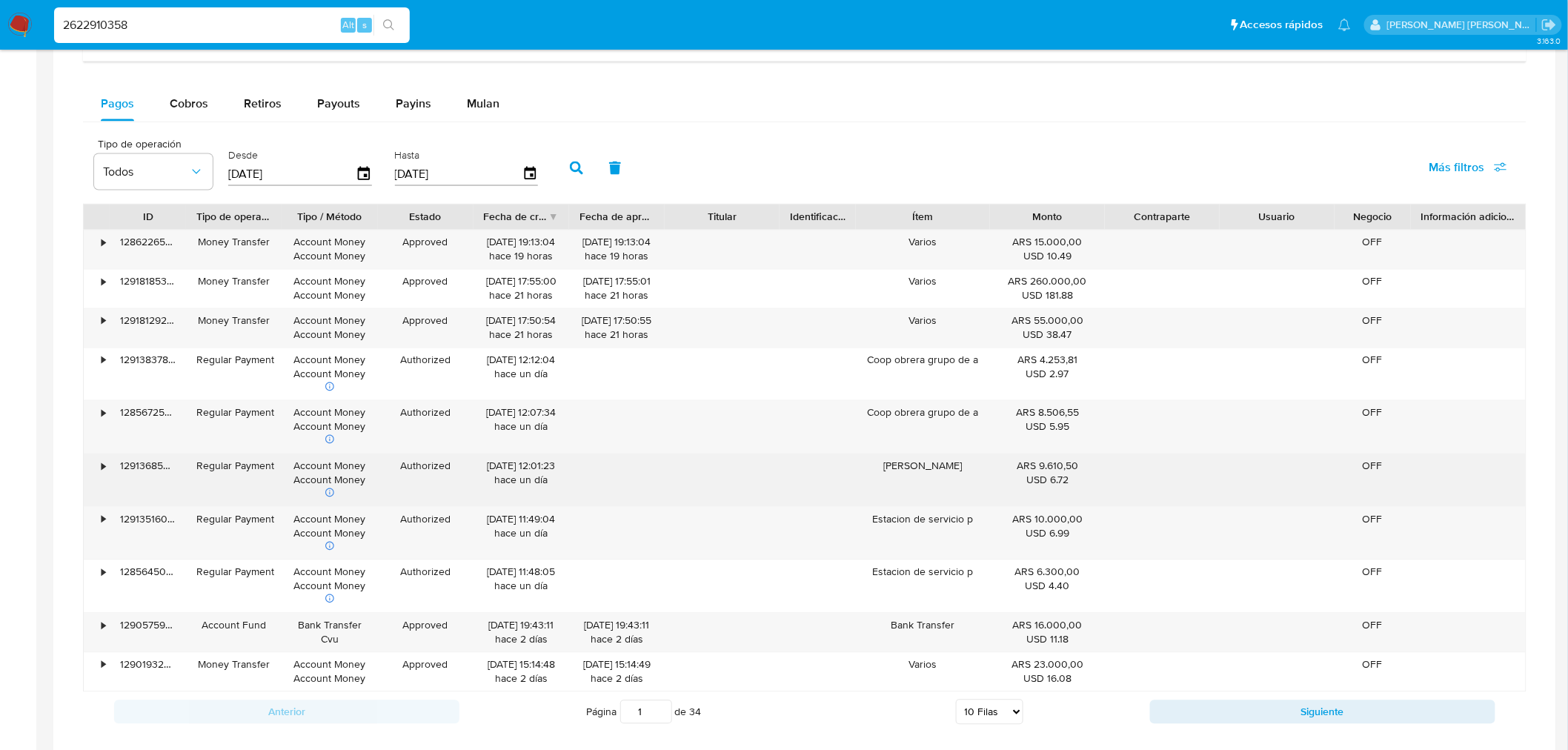
scroll to position [1298, 0]
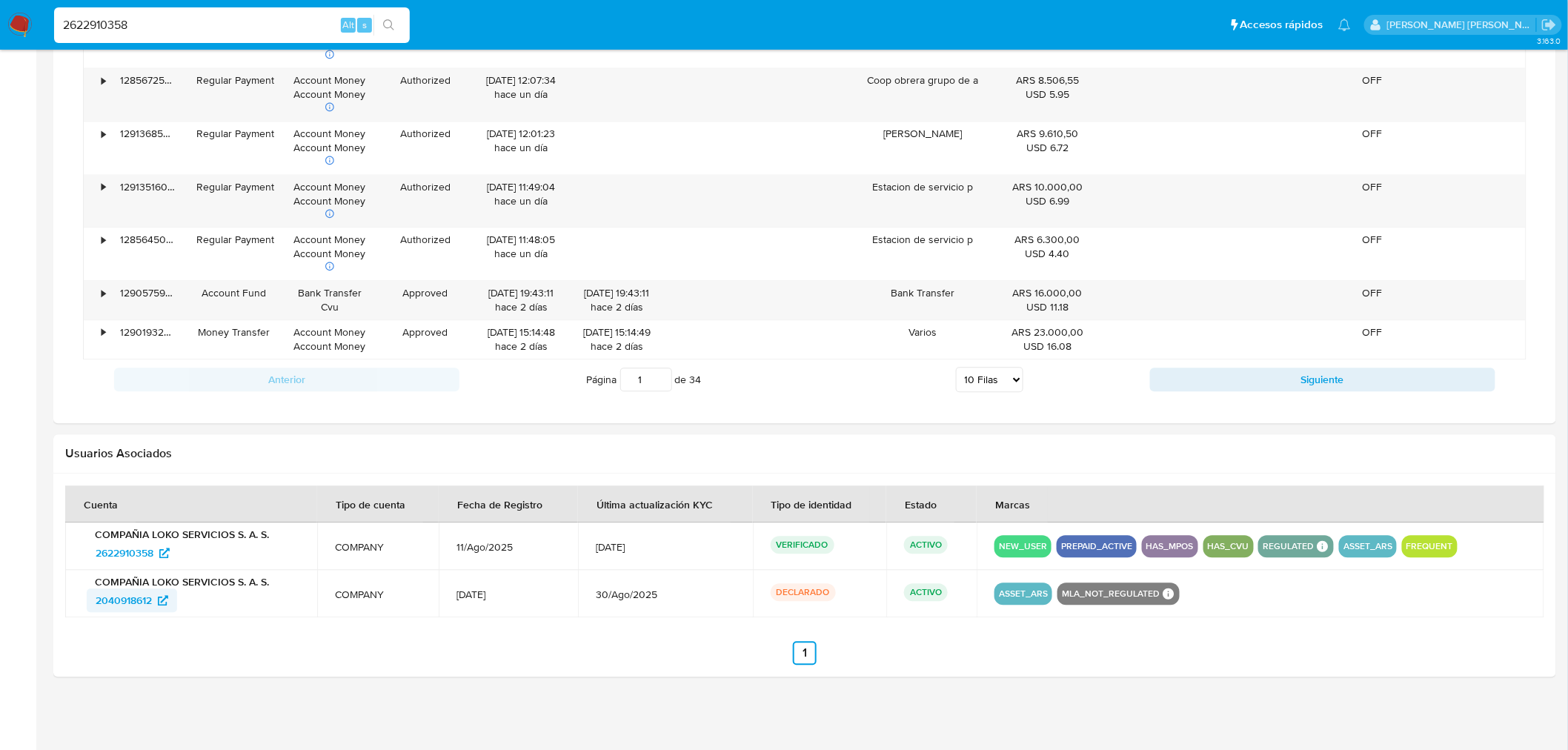
click at [107, 600] on span "2040918612" at bounding box center [124, 600] width 56 height 24
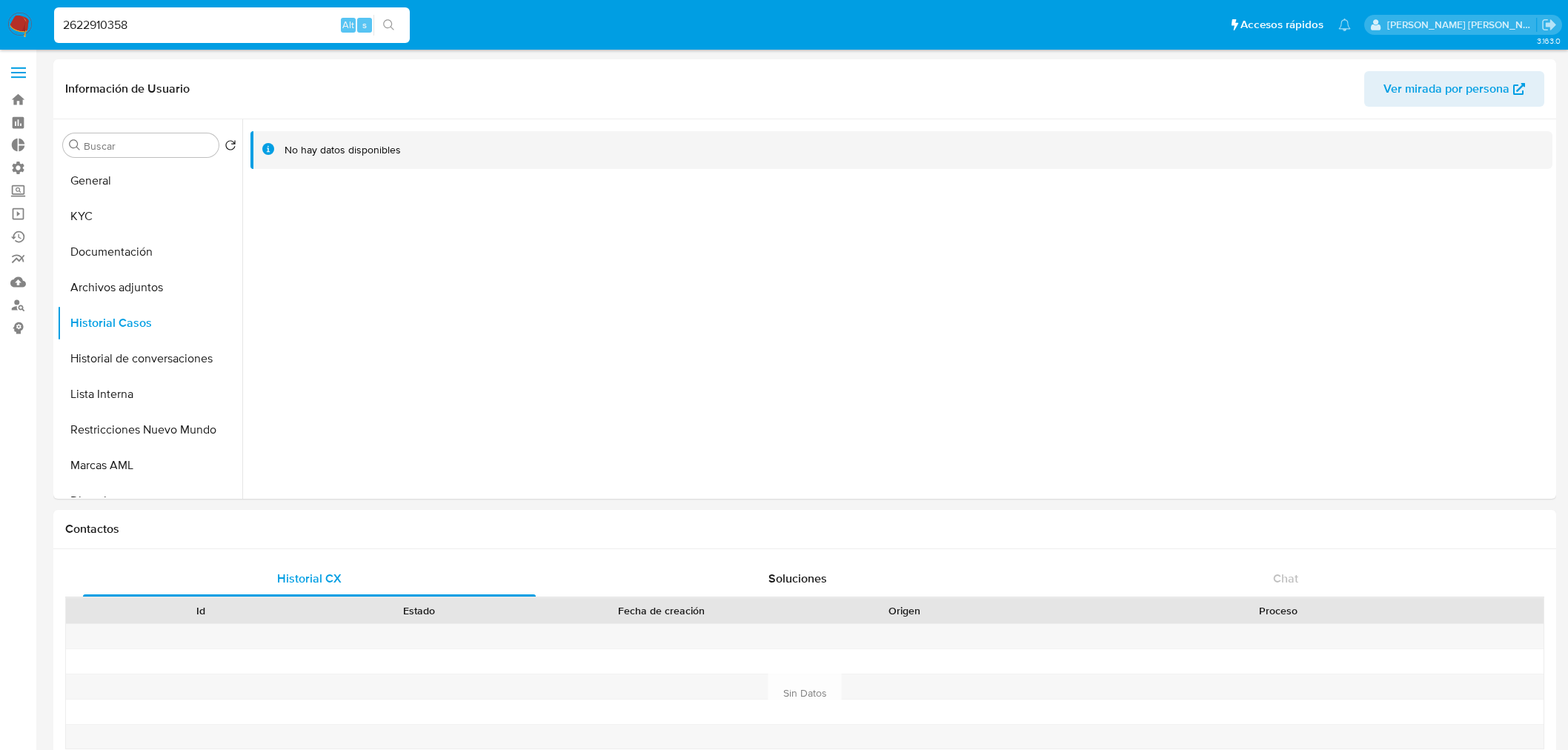
select select "10"
click at [186, 18] on input "2622910358" at bounding box center [232, 25] width 356 height 19
click at [184, 17] on input "2622910358" at bounding box center [232, 25] width 356 height 19
paste input "JjEczy2zaARyyBWLE3AC1rjT"
type input "JjEczy2zaARyyBWLE3AC1rjT"
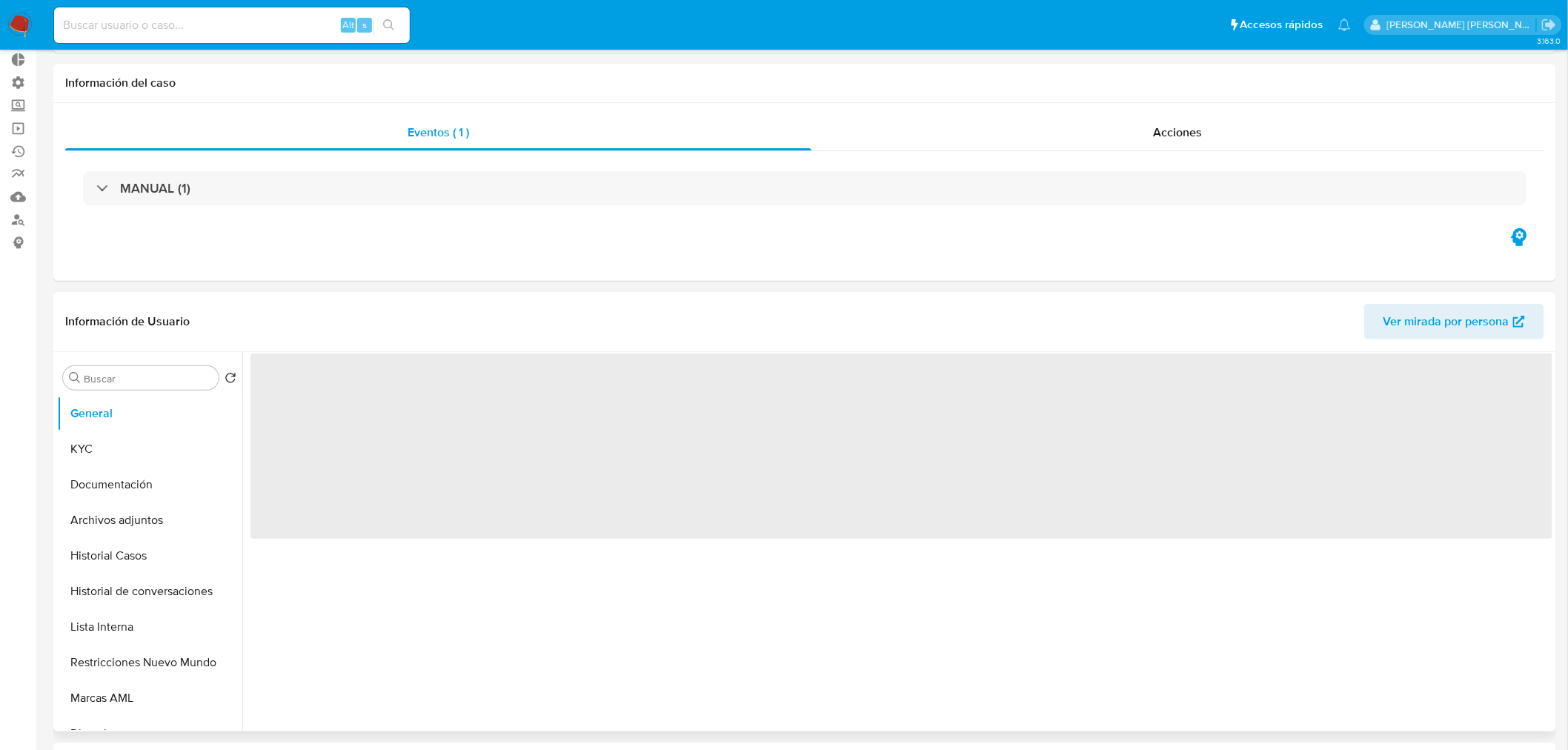
scroll to position [247, 0]
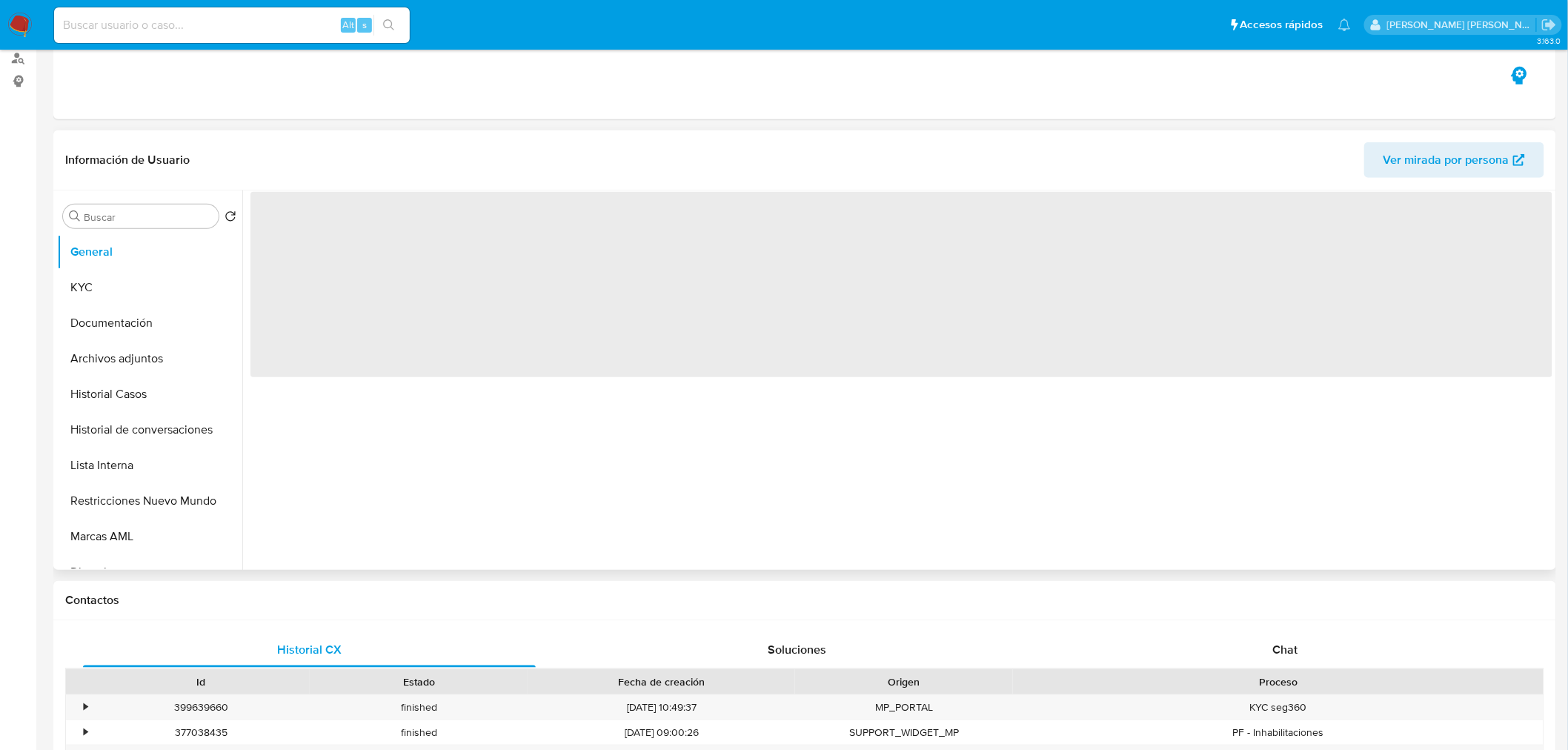
select select "10"
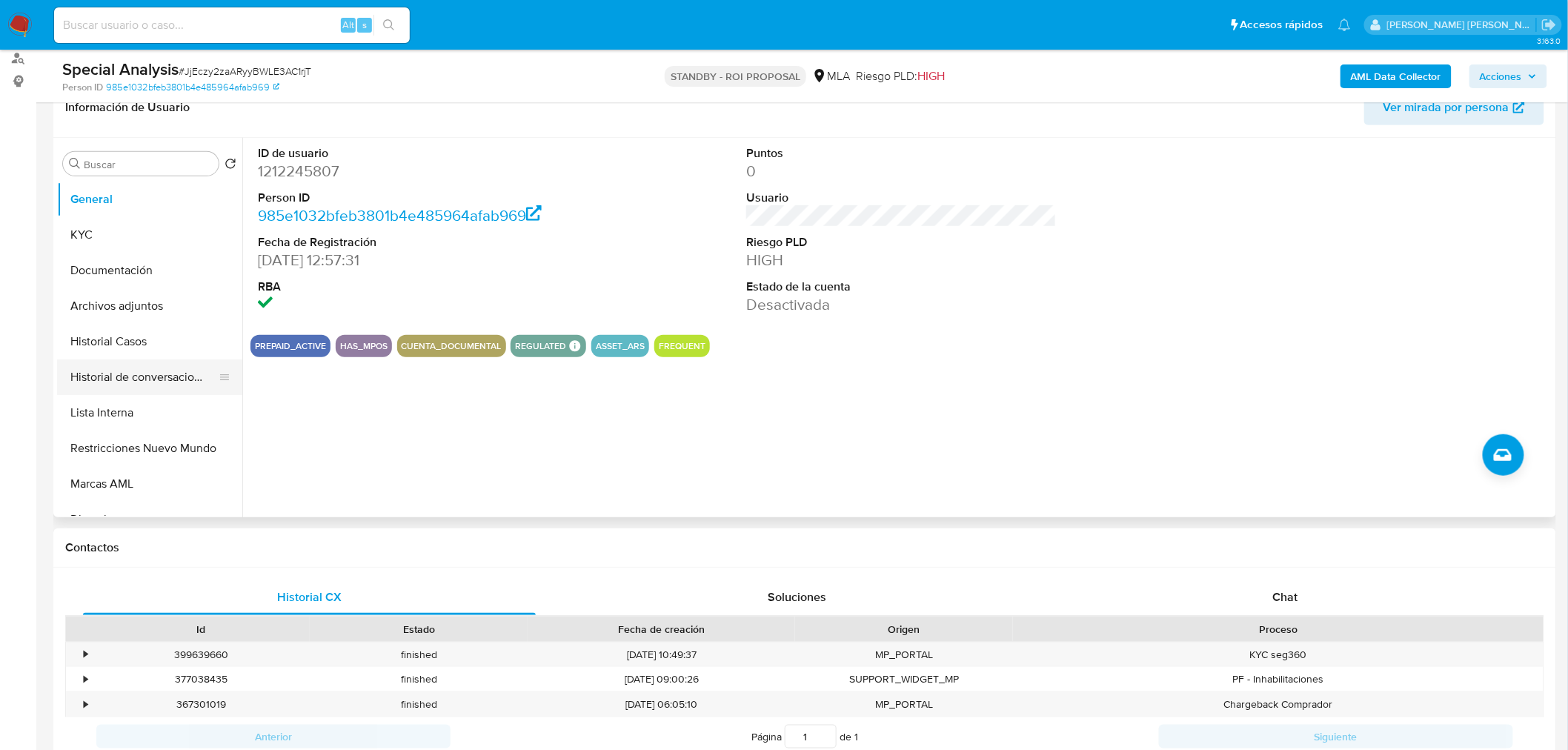
click at [132, 382] on button "Historial de conversaciones" at bounding box center [143, 377] width 173 height 35
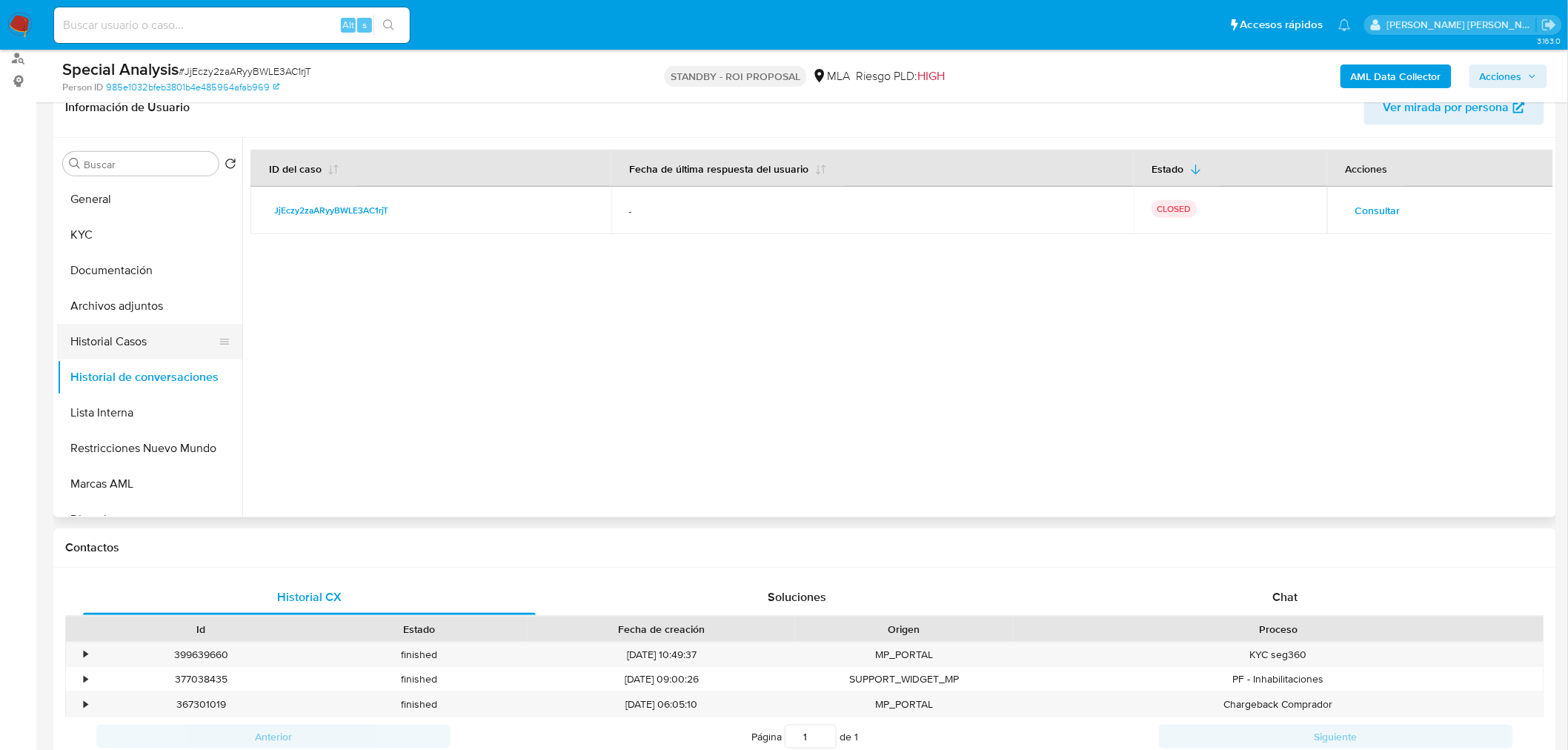
click at [130, 334] on button "Historial Casos" at bounding box center [143, 342] width 173 height 35
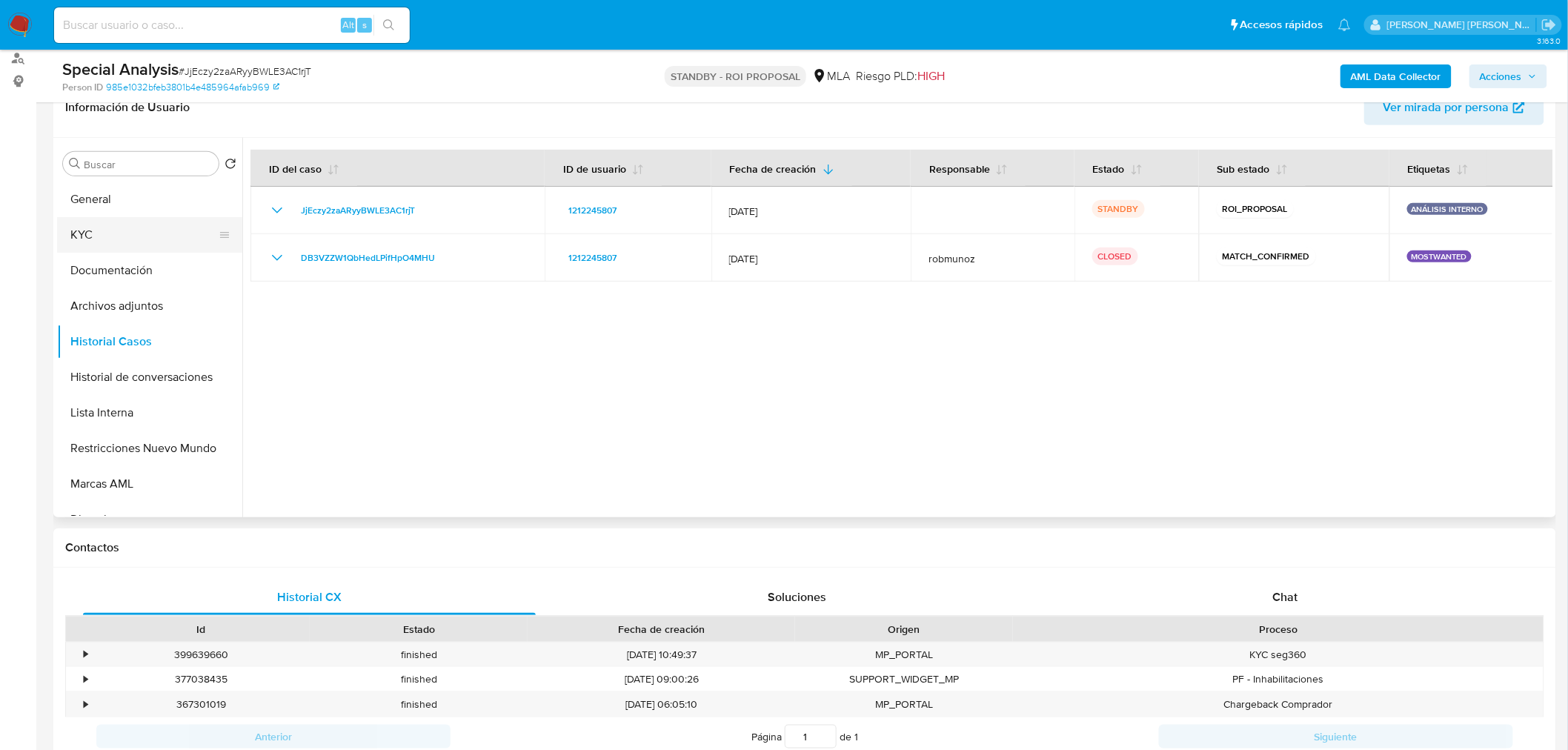
click at [116, 235] on button "KYC" at bounding box center [143, 234] width 173 height 35
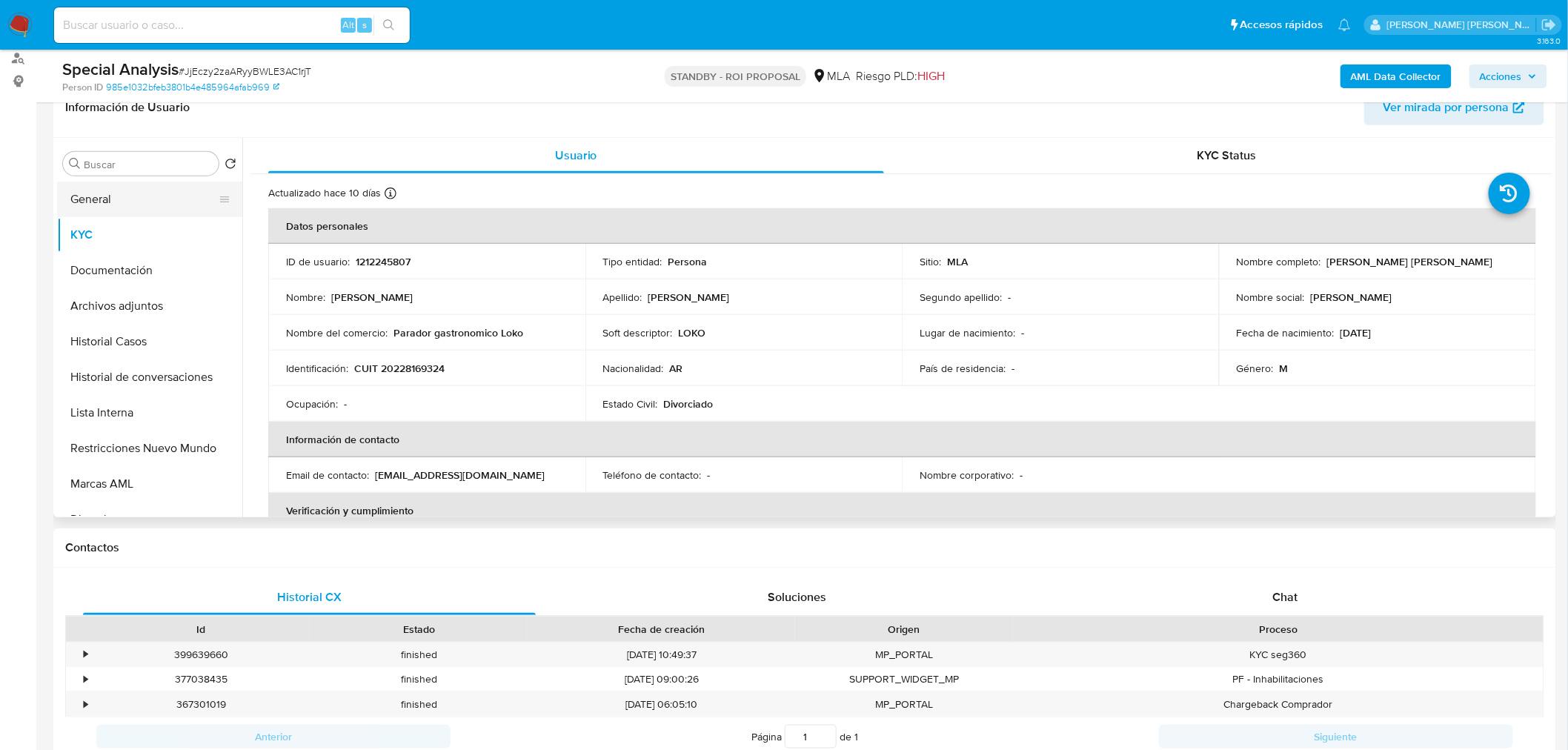
click at [73, 206] on button "General" at bounding box center [143, 199] width 173 height 35
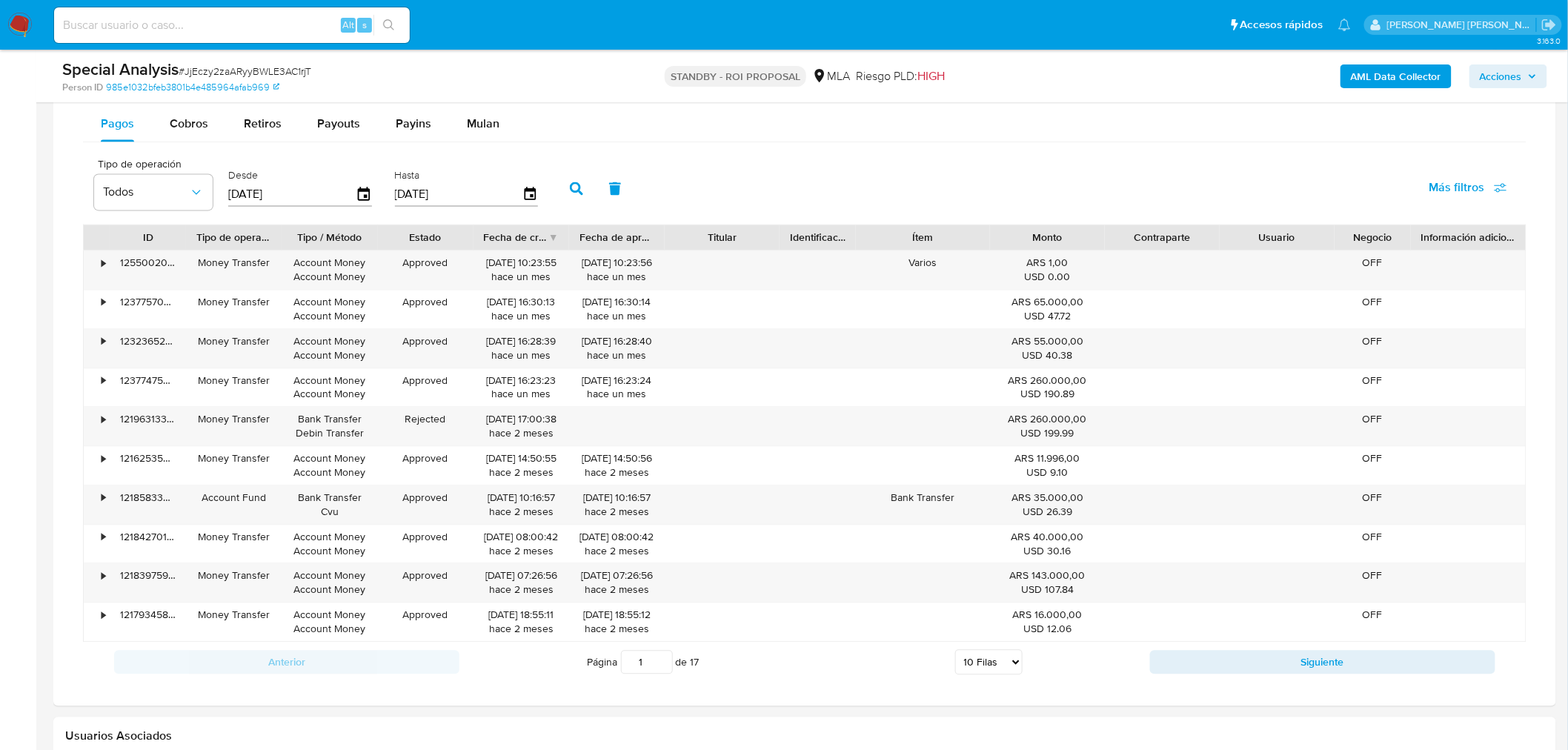
scroll to position [1235, 0]
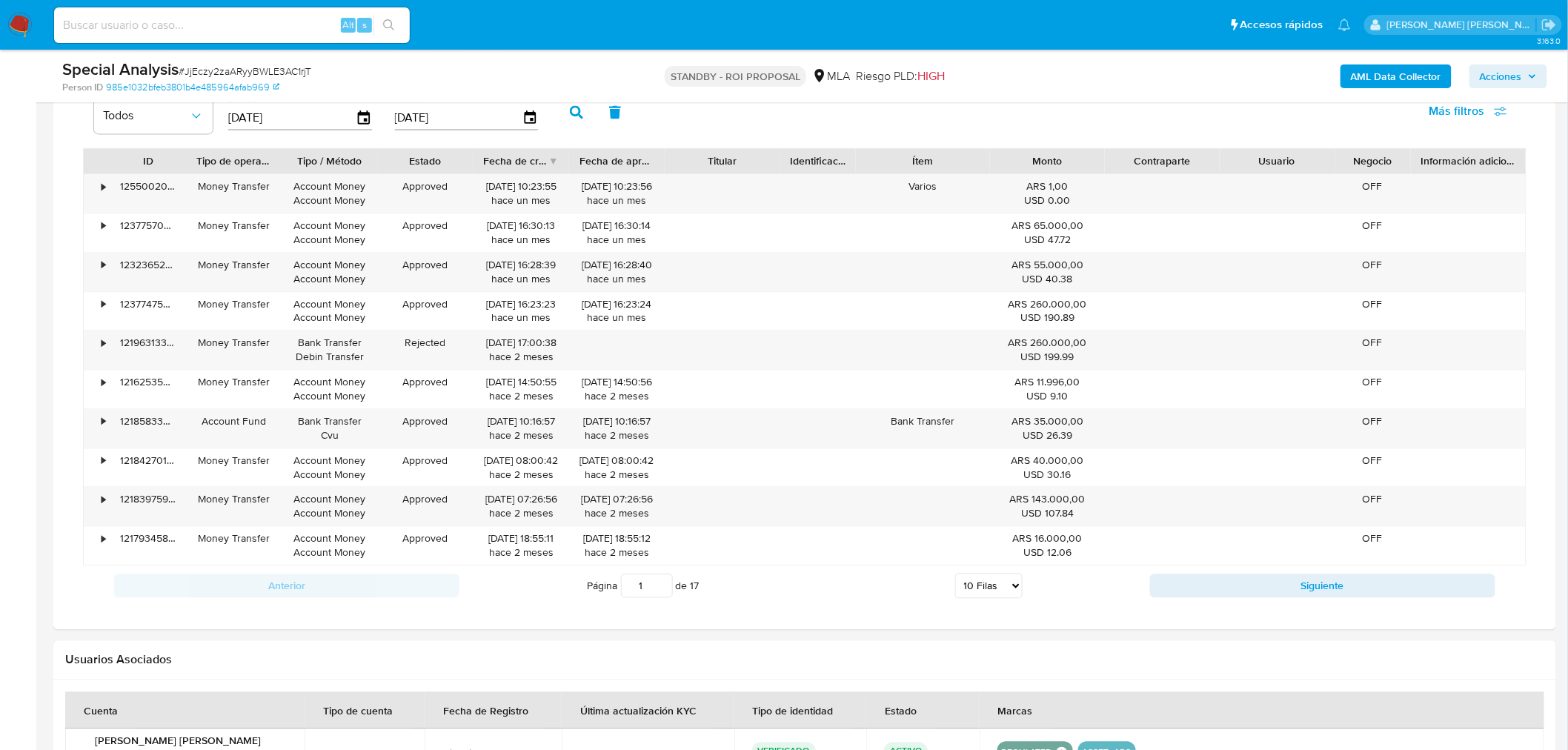
click at [239, 28] on input at bounding box center [232, 25] width 356 height 19
paste input "137715229"
type input "137715229"
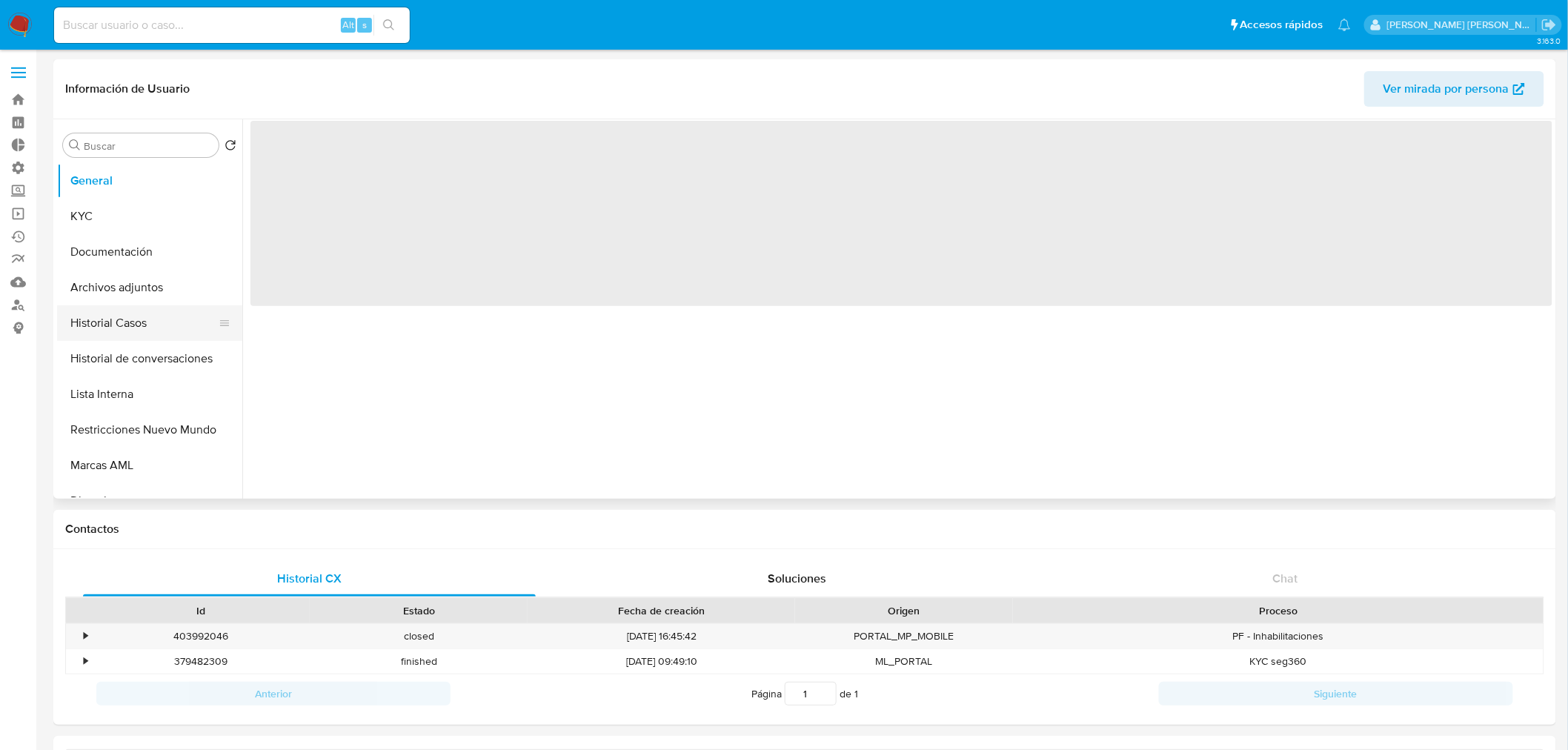
click at [114, 325] on button "Historial Casos" at bounding box center [143, 323] width 173 height 35
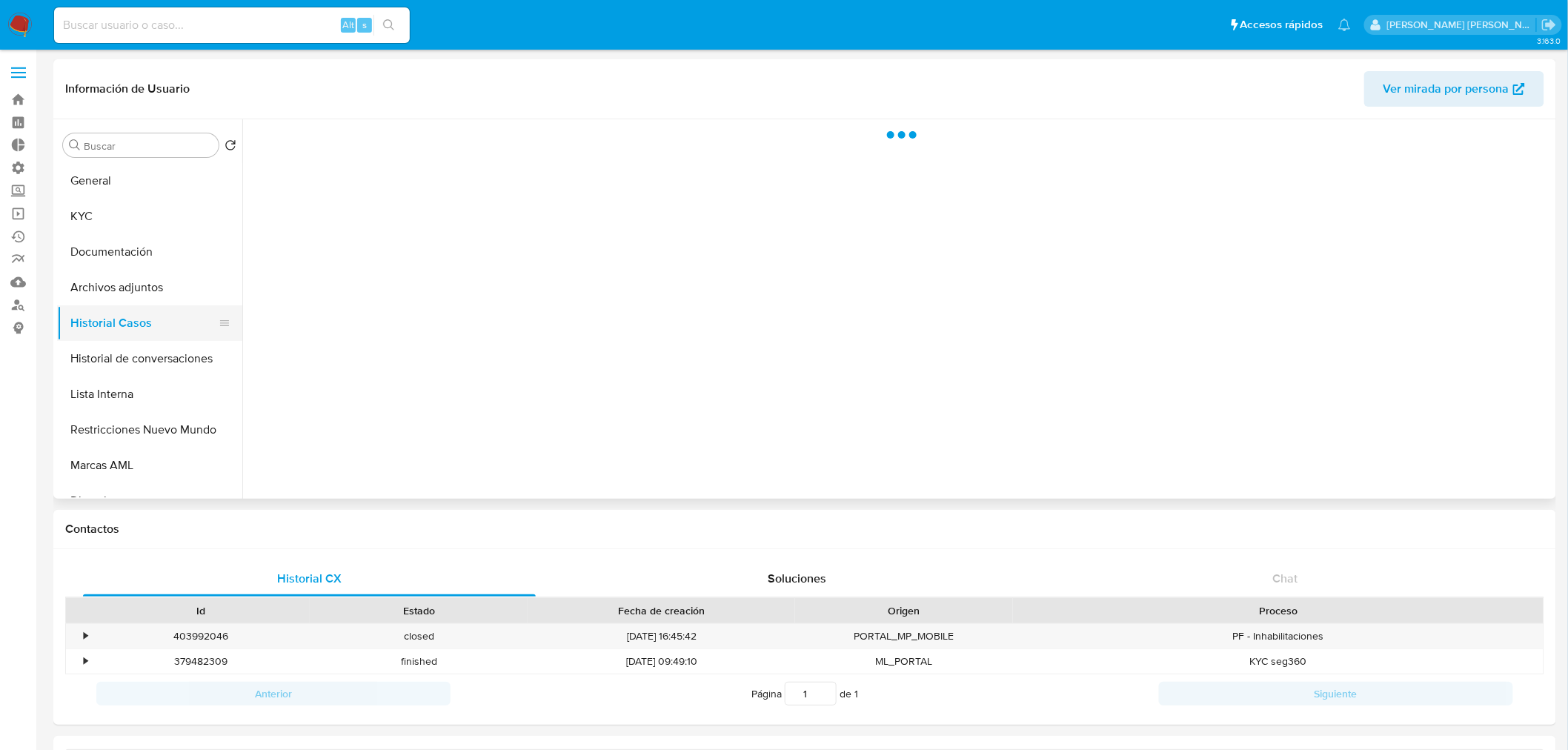
select select "10"
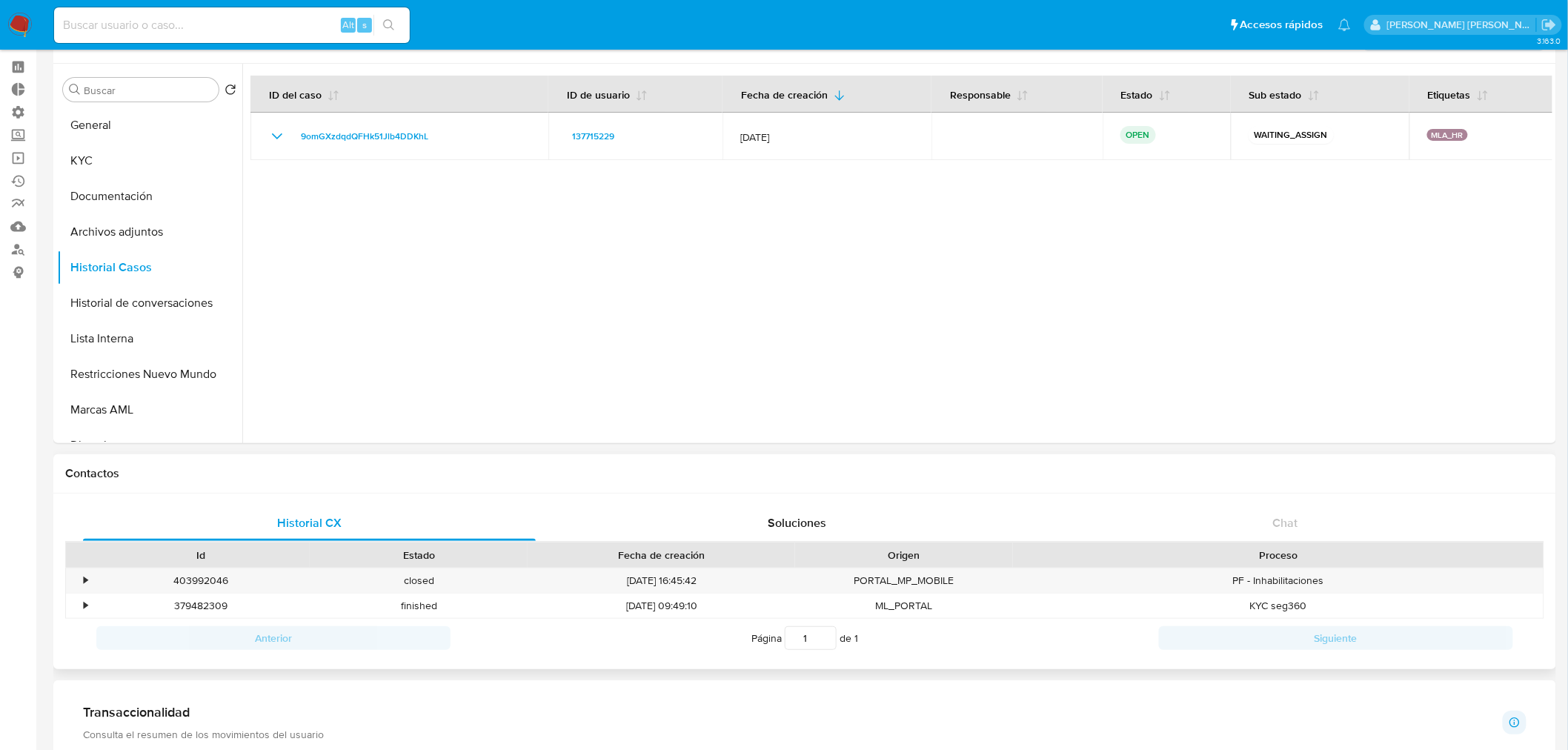
scroll to position [83, 0]
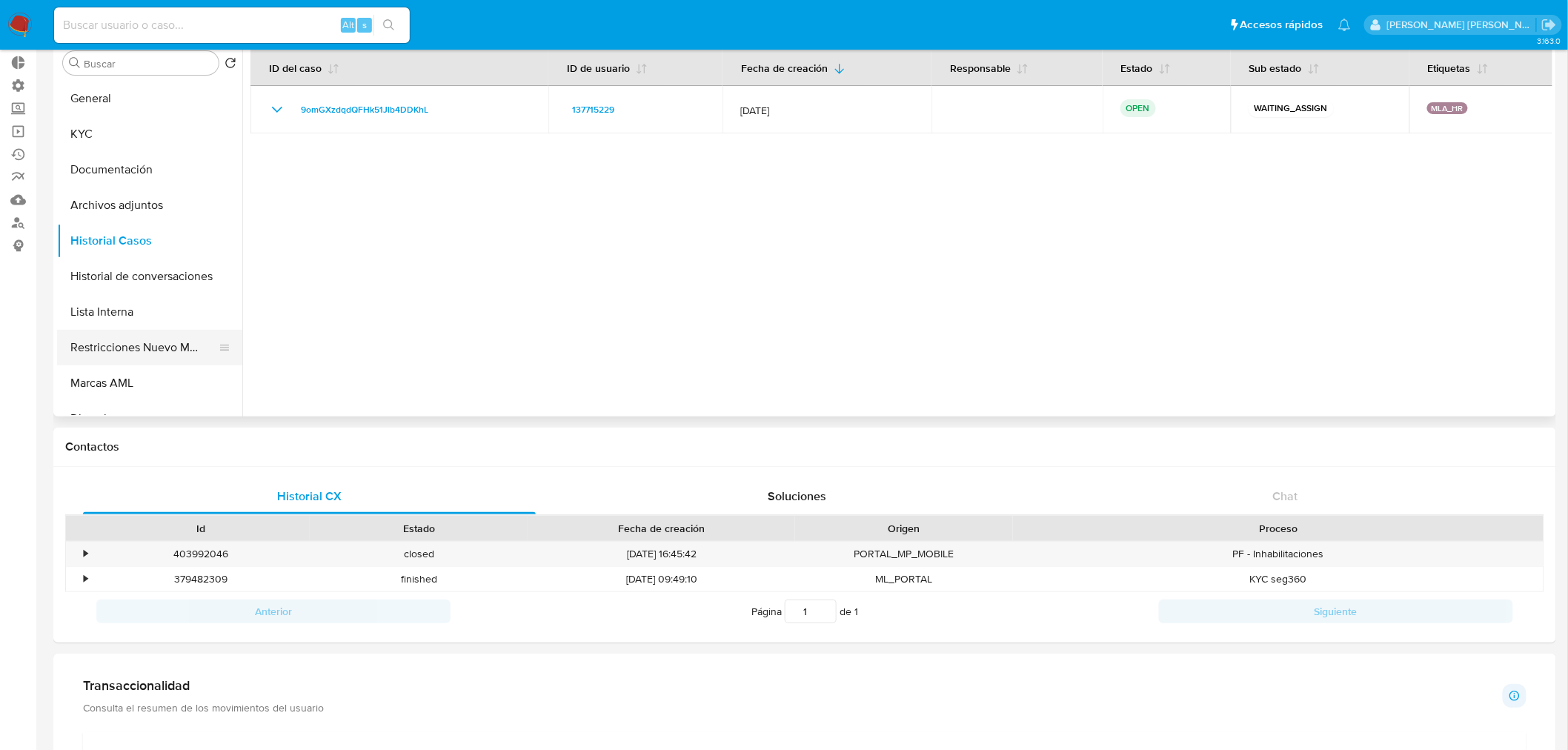
drag, startPoint x: 181, startPoint y: 345, endPoint x: 185, endPoint y: 353, distance: 8.9
click at [181, 346] on button "Restricciones Nuevo Mundo" at bounding box center [143, 347] width 173 height 35
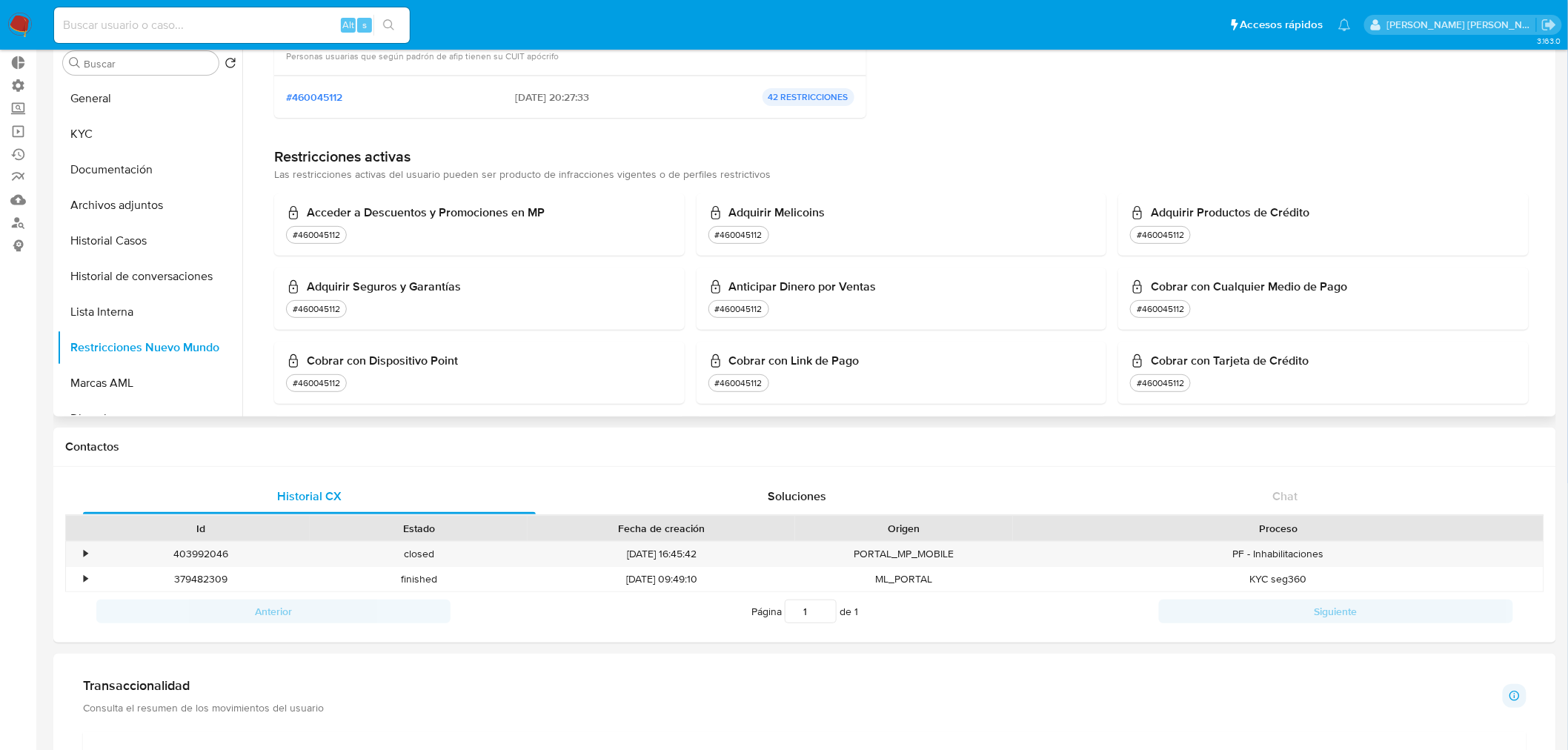
scroll to position [247, 0]
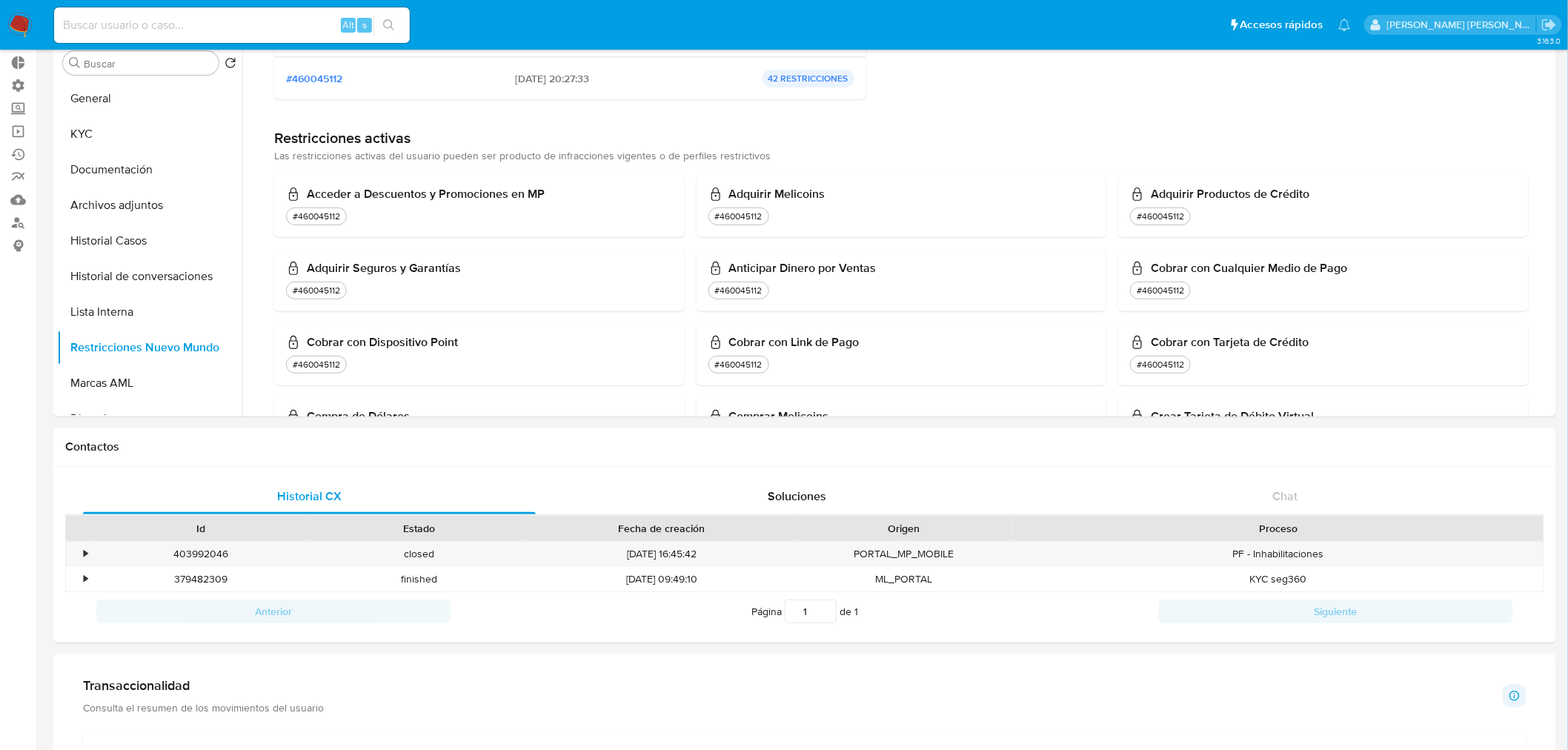
click at [274, 27] on input at bounding box center [232, 25] width 356 height 19
paste input "226586381"
type input "226586381"
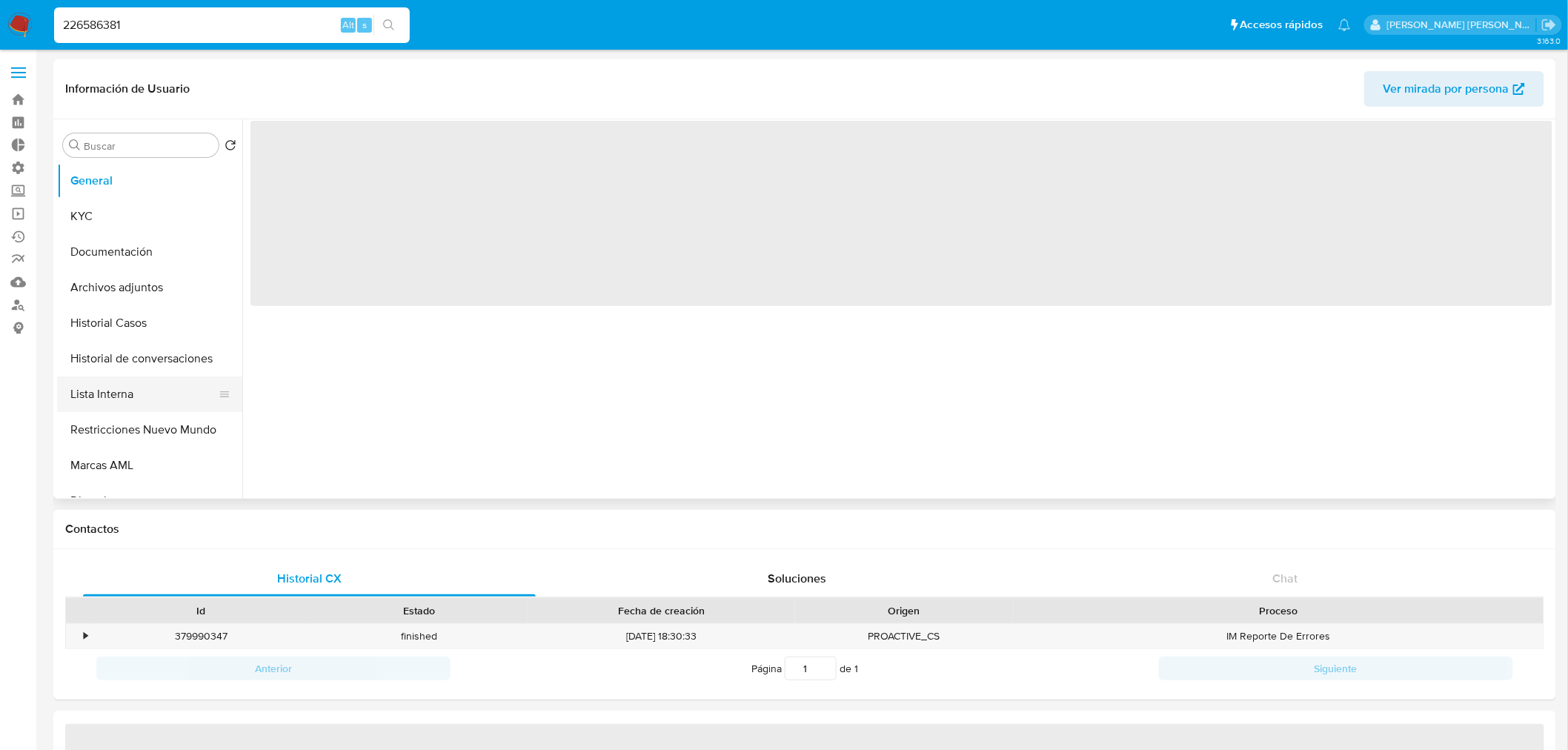
select select "10"
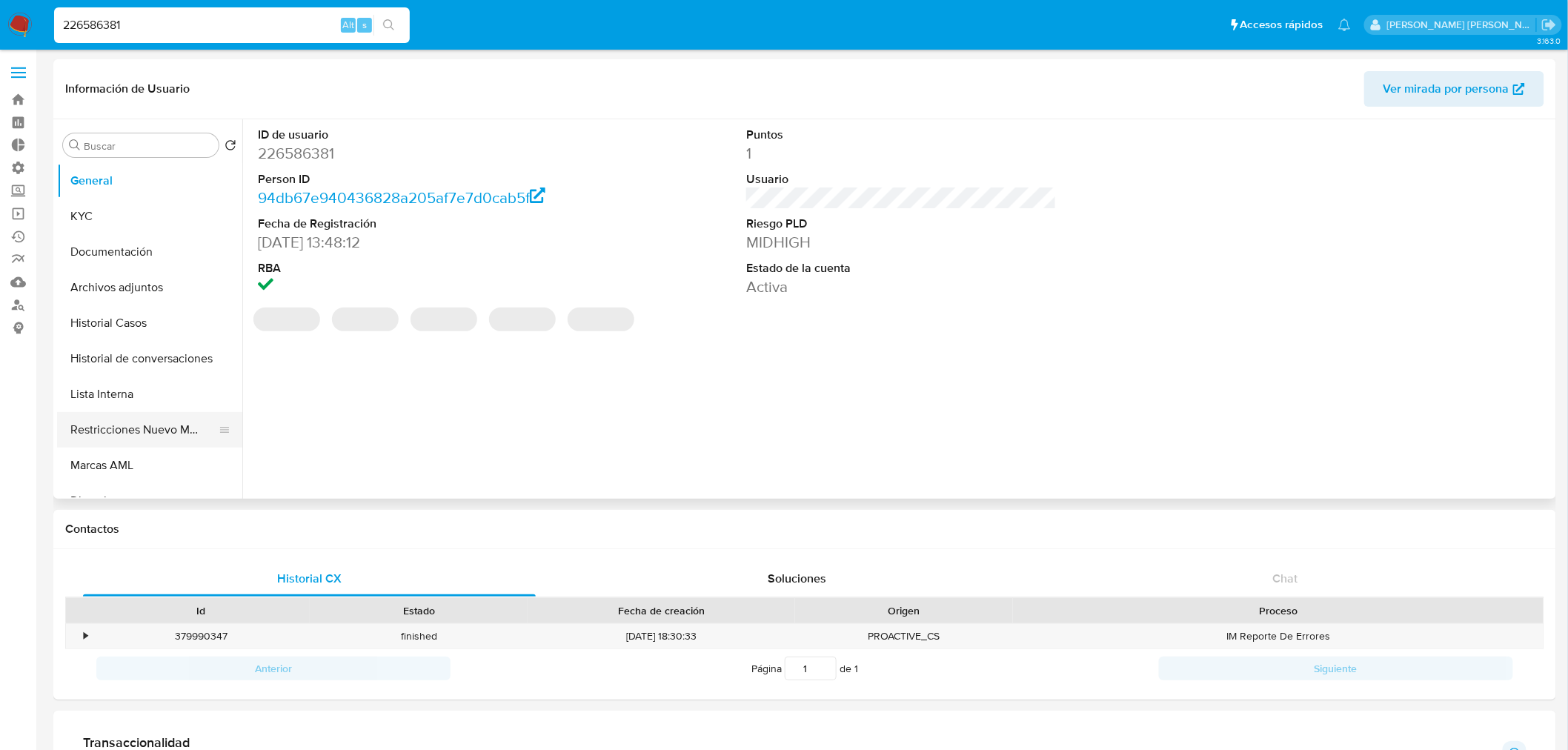
click at [157, 434] on button "Restricciones Nuevo Mundo" at bounding box center [143, 429] width 173 height 35
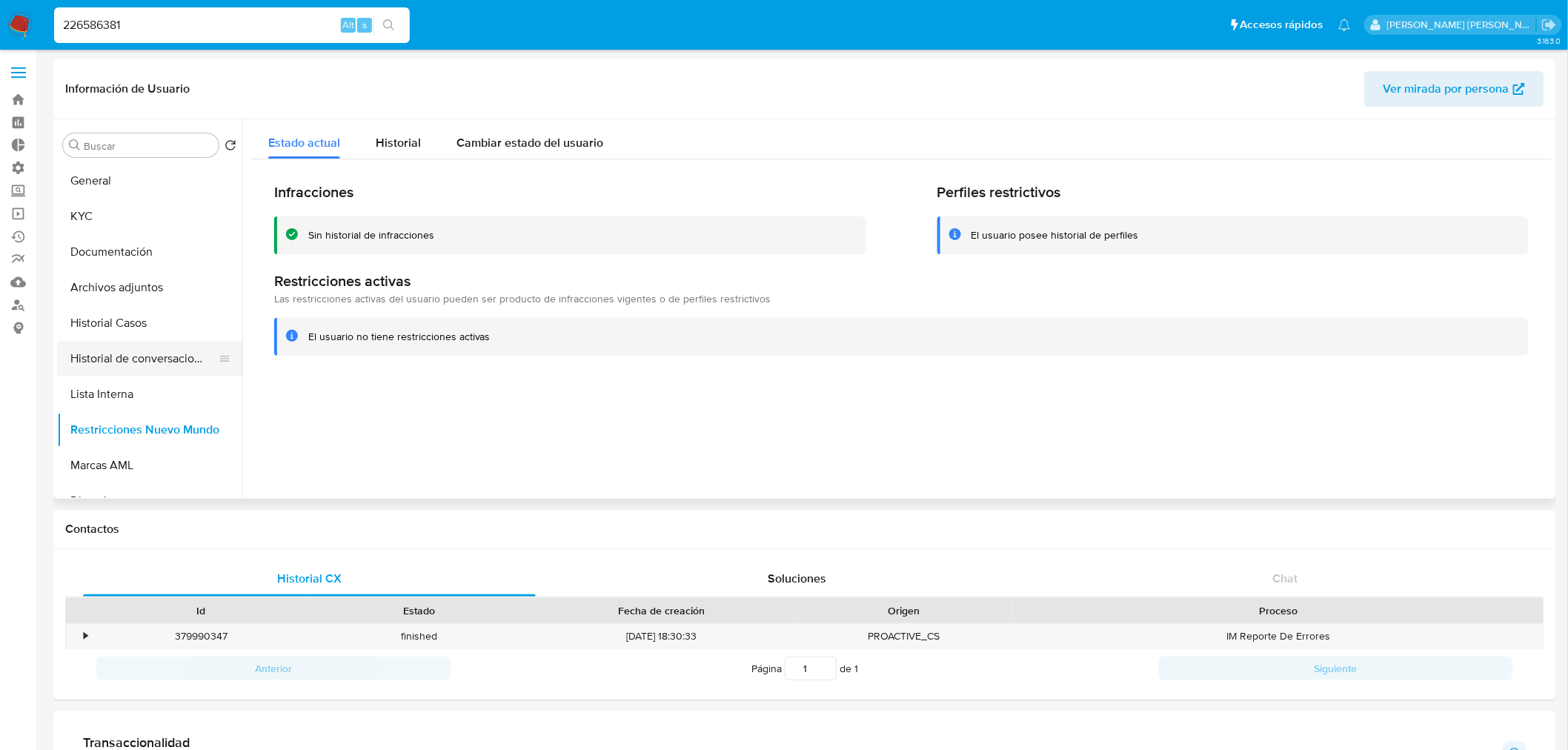
click at [166, 350] on button "Historial de conversaciones" at bounding box center [143, 358] width 173 height 35
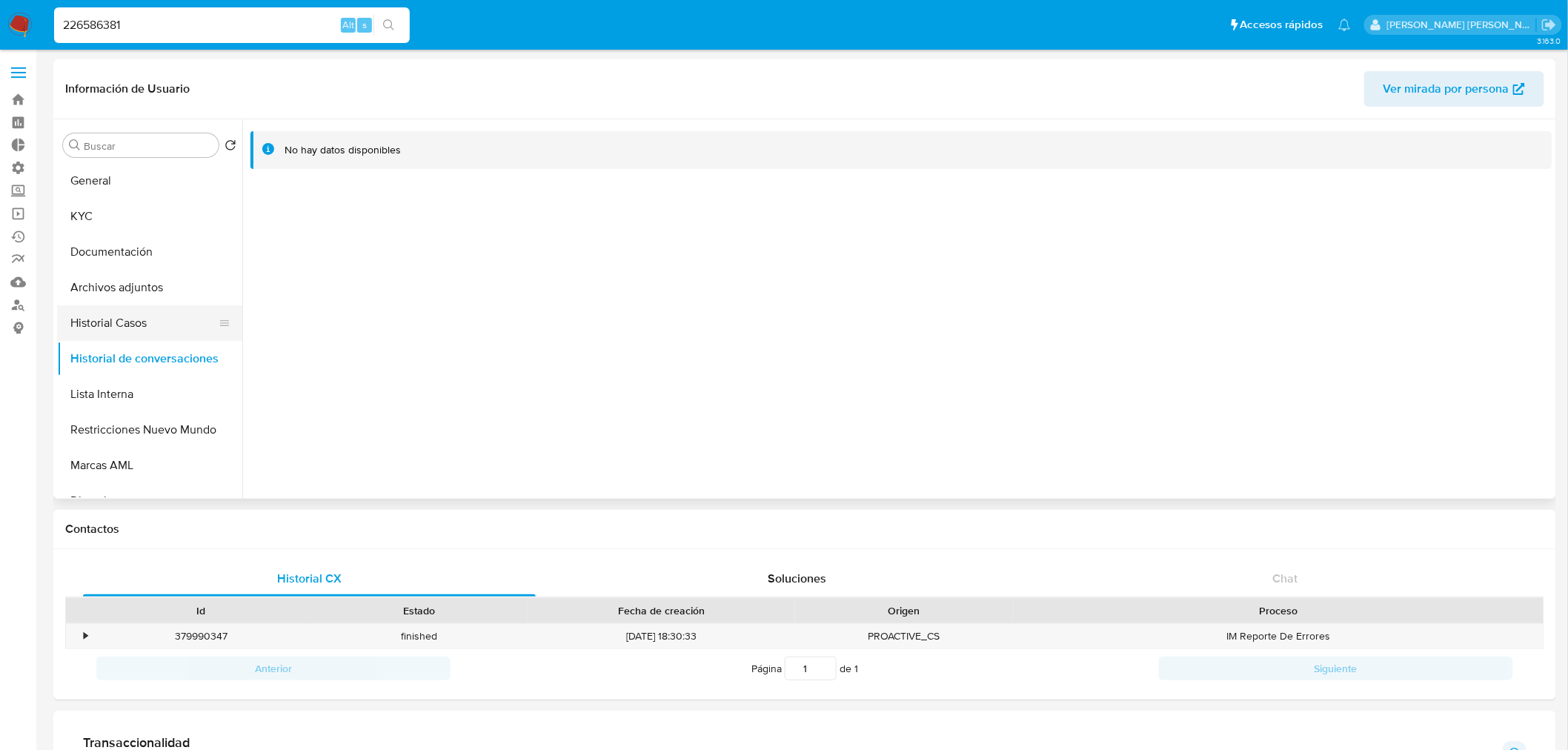
click at [149, 322] on button "Historial Casos" at bounding box center [143, 323] width 173 height 35
click at [206, 20] on input "226586381" at bounding box center [232, 25] width 356 height 19
click at [206, 19] on input "226586381" at bounding box center [232, 25] width 356 height 19
paste input "561798350"
type input "561798350"
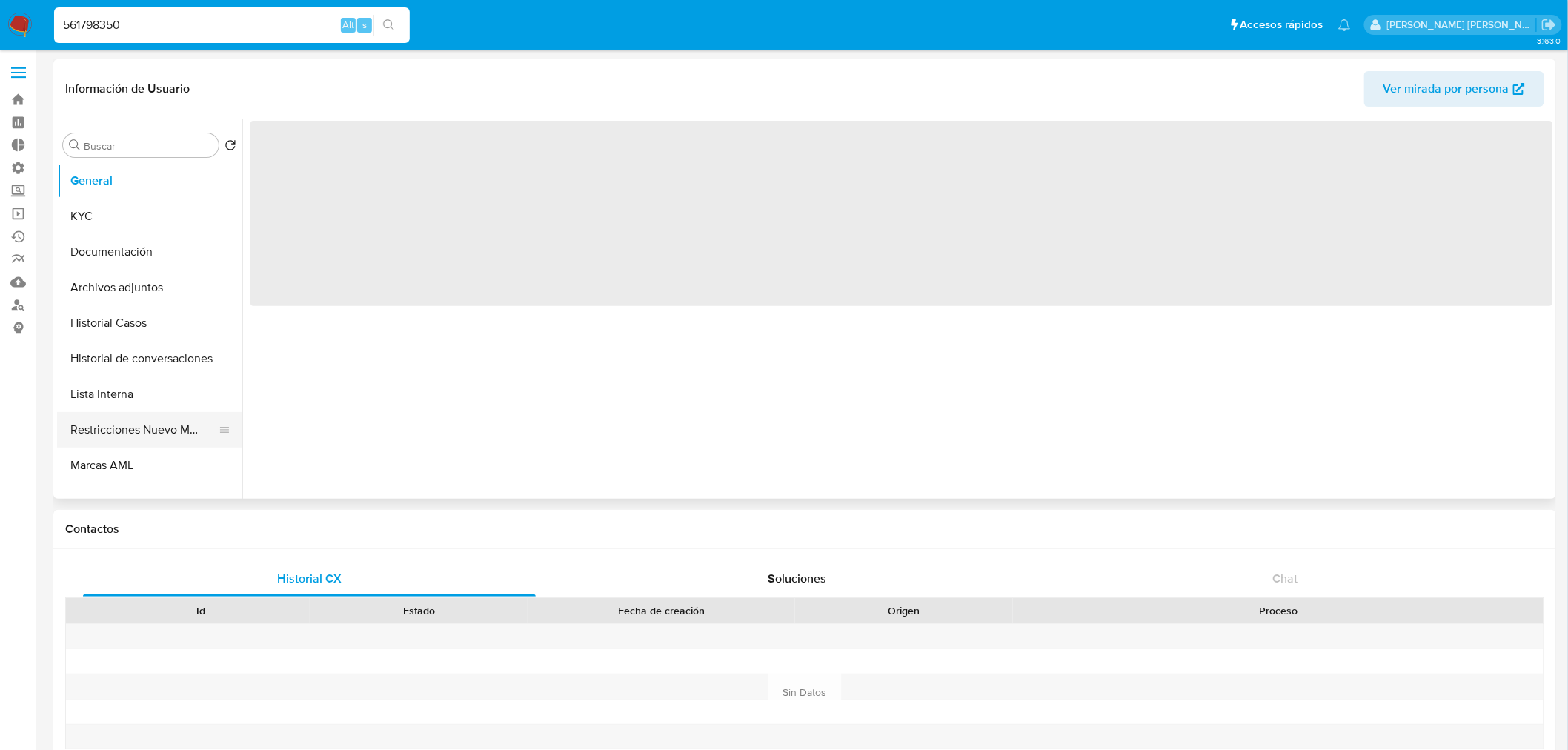
click at [154, 429] on button "Restricciones Nuevo Mundo" at bounding box center [143, 429] width 173 height 35
select select "10"
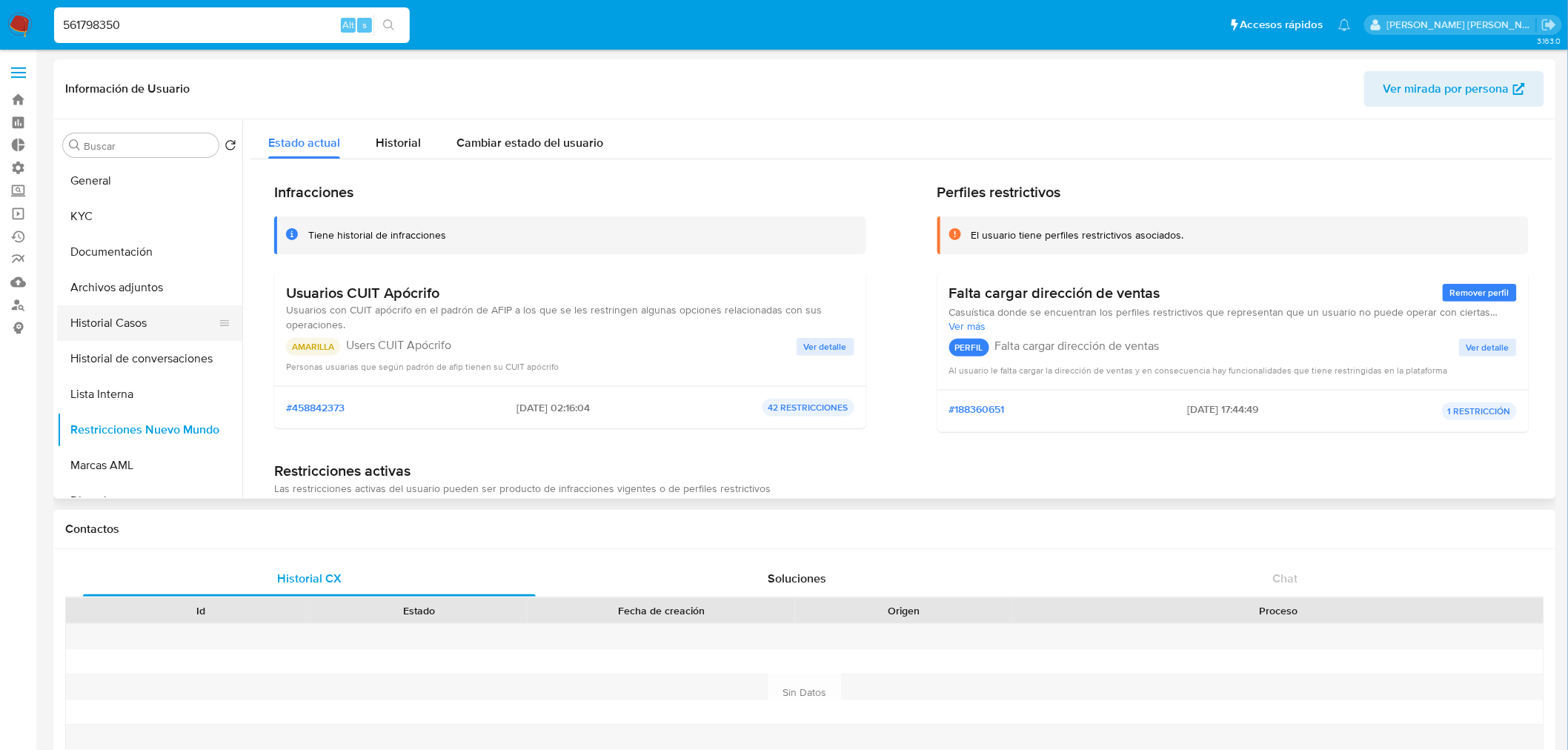
drag, startPoint x: 72, startPoint y: 325, endPoint x: 77, endPoint y: 315, distance: 11.2
click at [73, 326] on button "Historial Casos" at bounding box center [143, 323] width 173 height 35
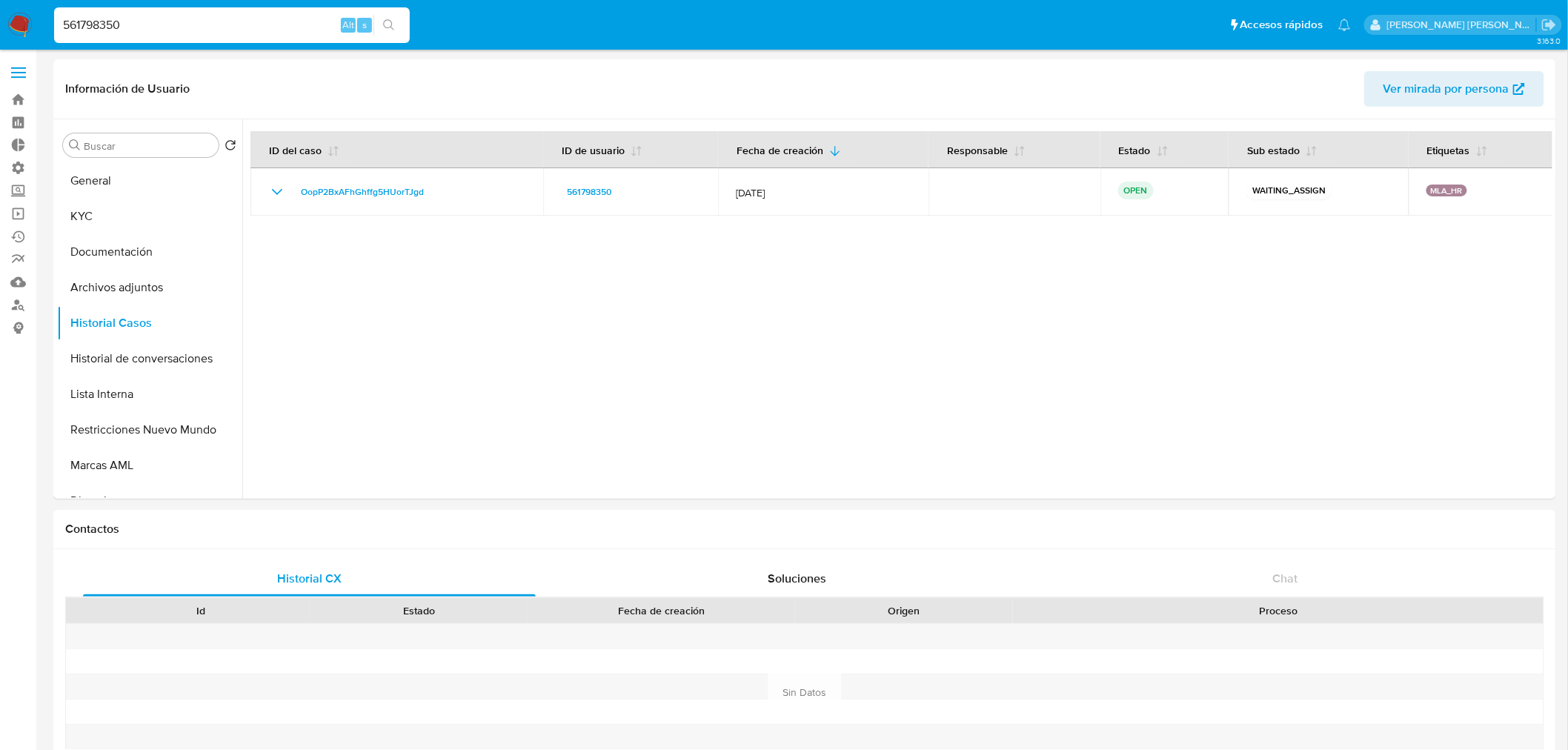
click at [230, 17] on input "561798350" at bounding box center [232, 25] width 356 height 19
paste input "119623615"
type input "119623615"
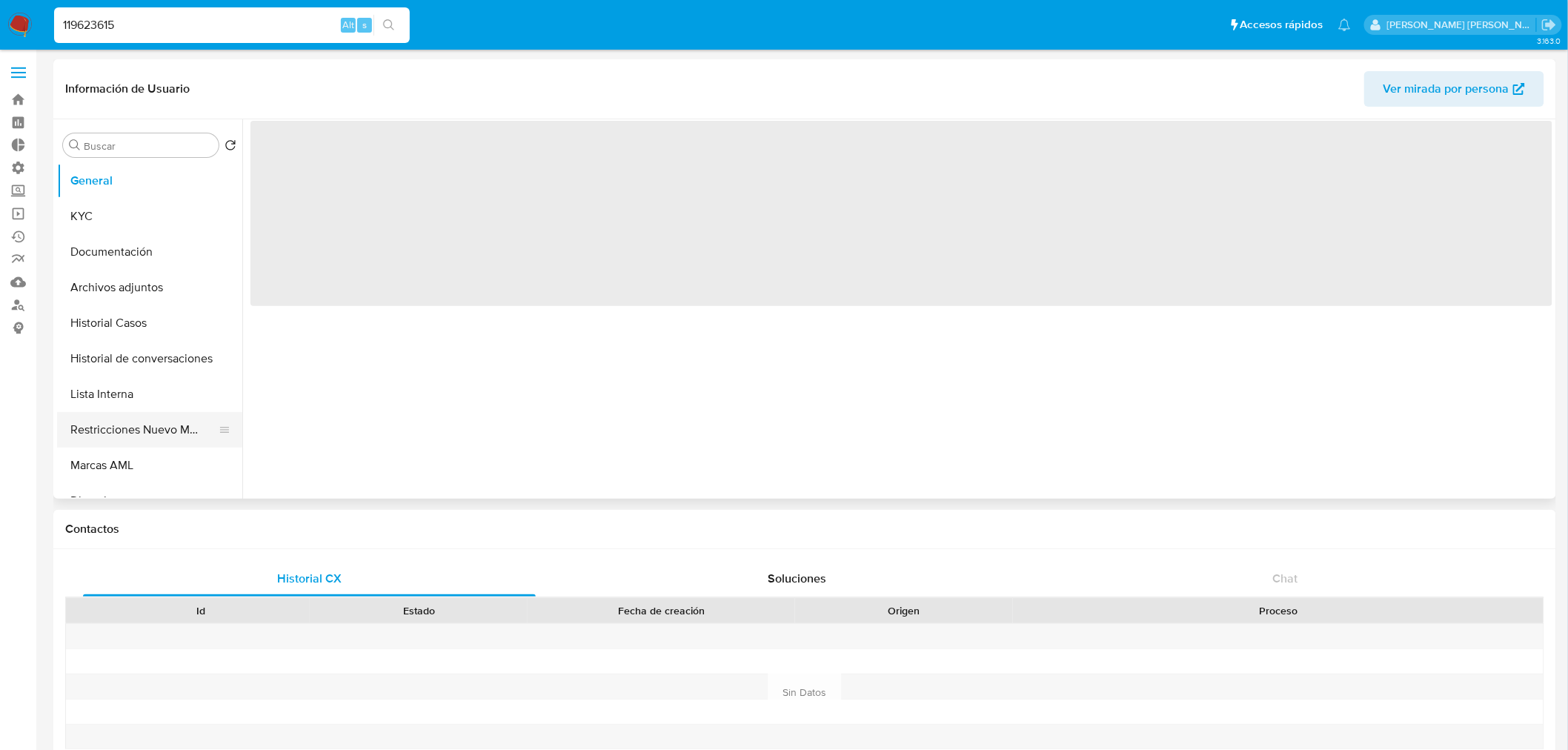
select select "10"
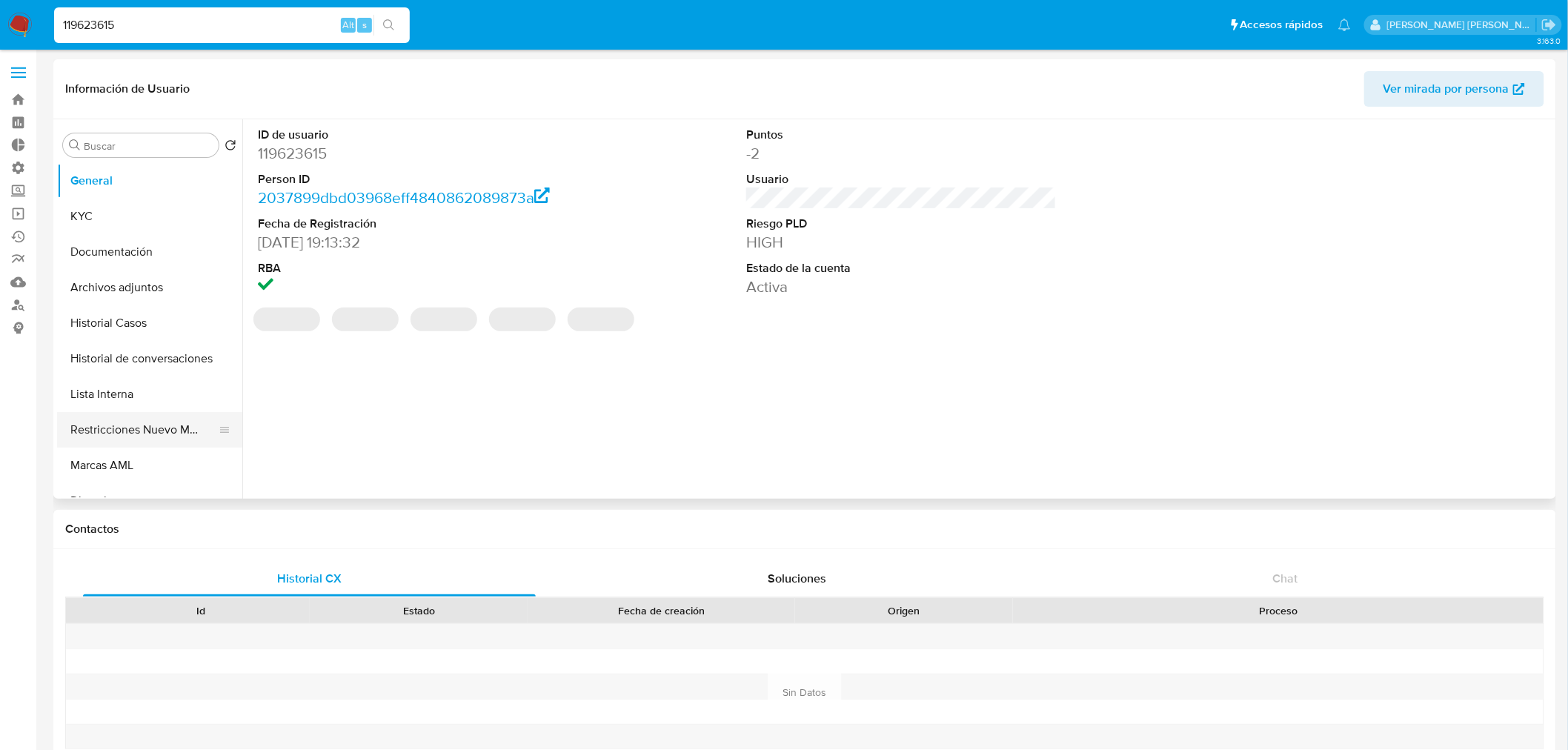
click at [165, 432] on button "Restricciones Nuevo Mundo" at bounding box center [143, 429] width 173 height 35
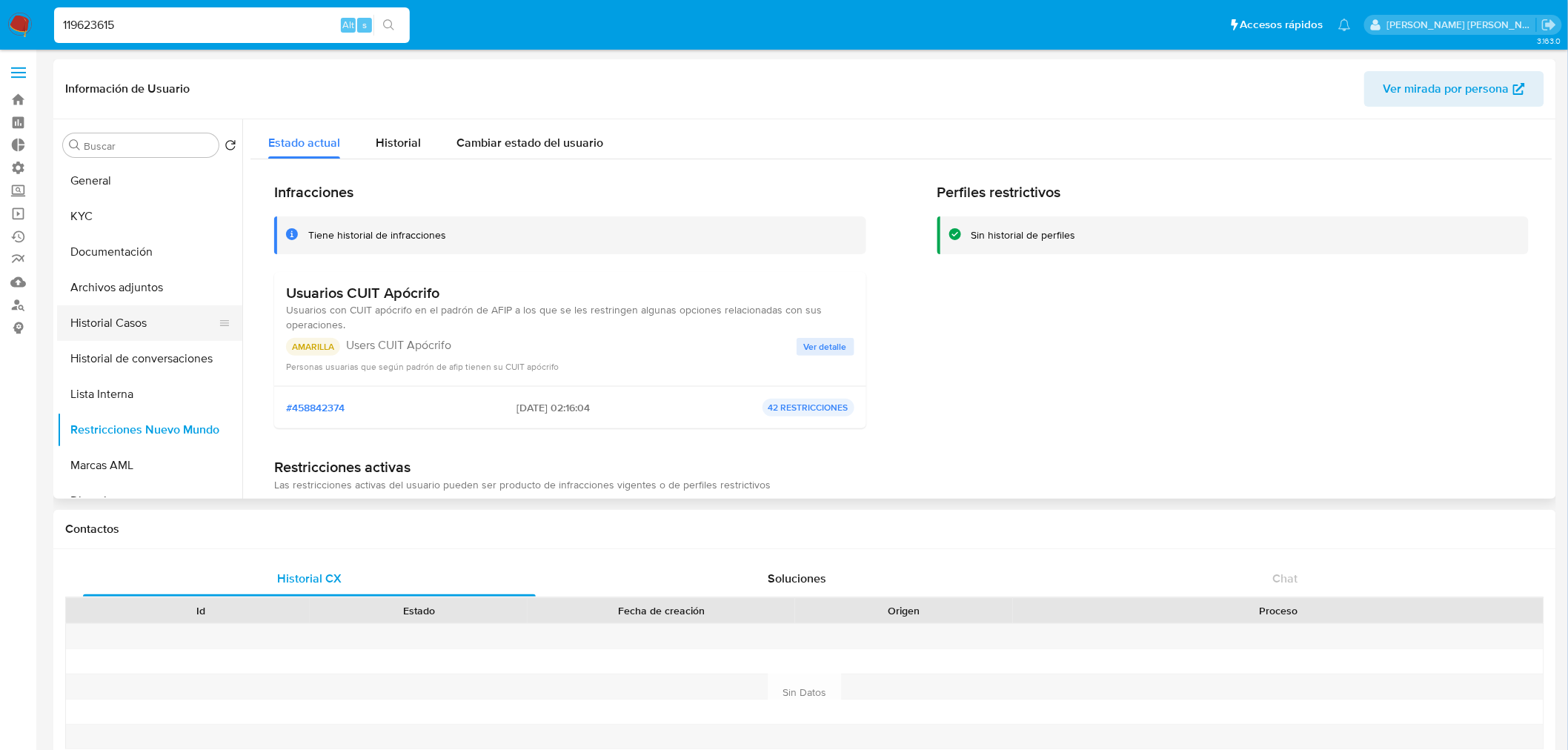
click at [145, 312] on button "Historial Casos" at bounding box center [143, 323] width 173 height 35
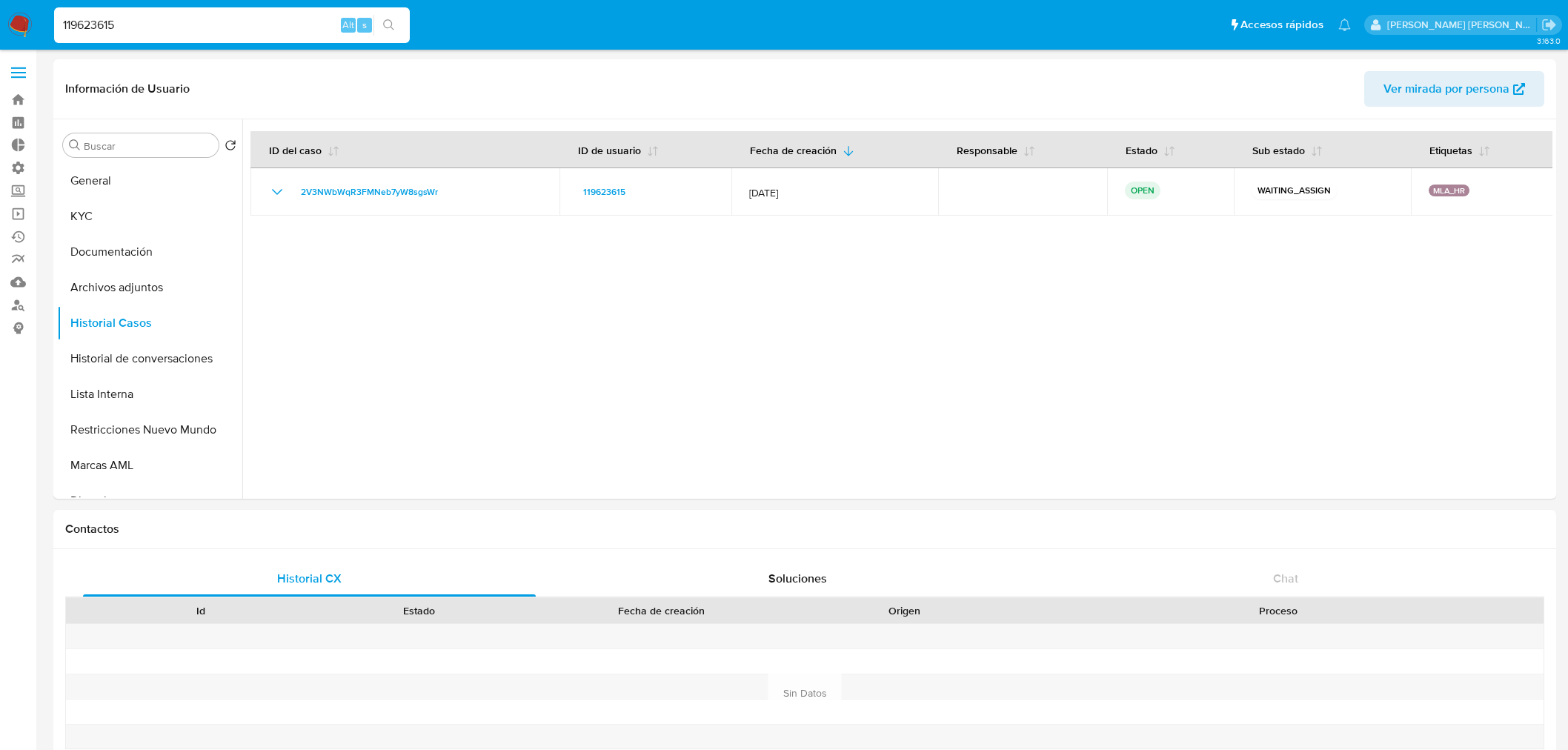
select select "10"
click at [206, 25] on input "119623615" at bounding box center [232, 25] width 356 height 19
click at [206, 24] on input "119623615" at bounding box center [232, 25] width 356 height 19
paste input "712692790"
type input "712692790"
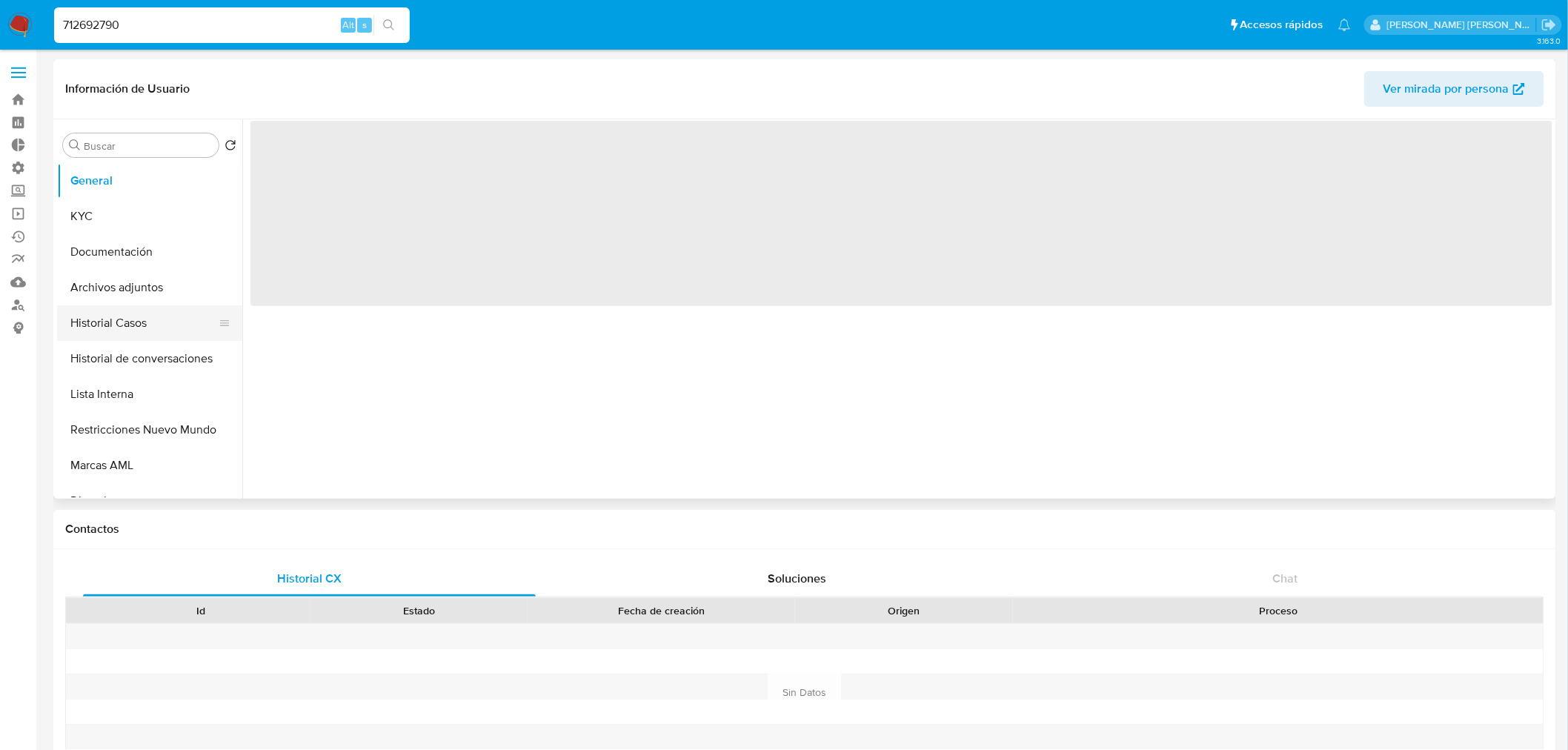
click at [140, 327] on button "Historial Casos" at bounding box center [143, 323] width 173 height 35
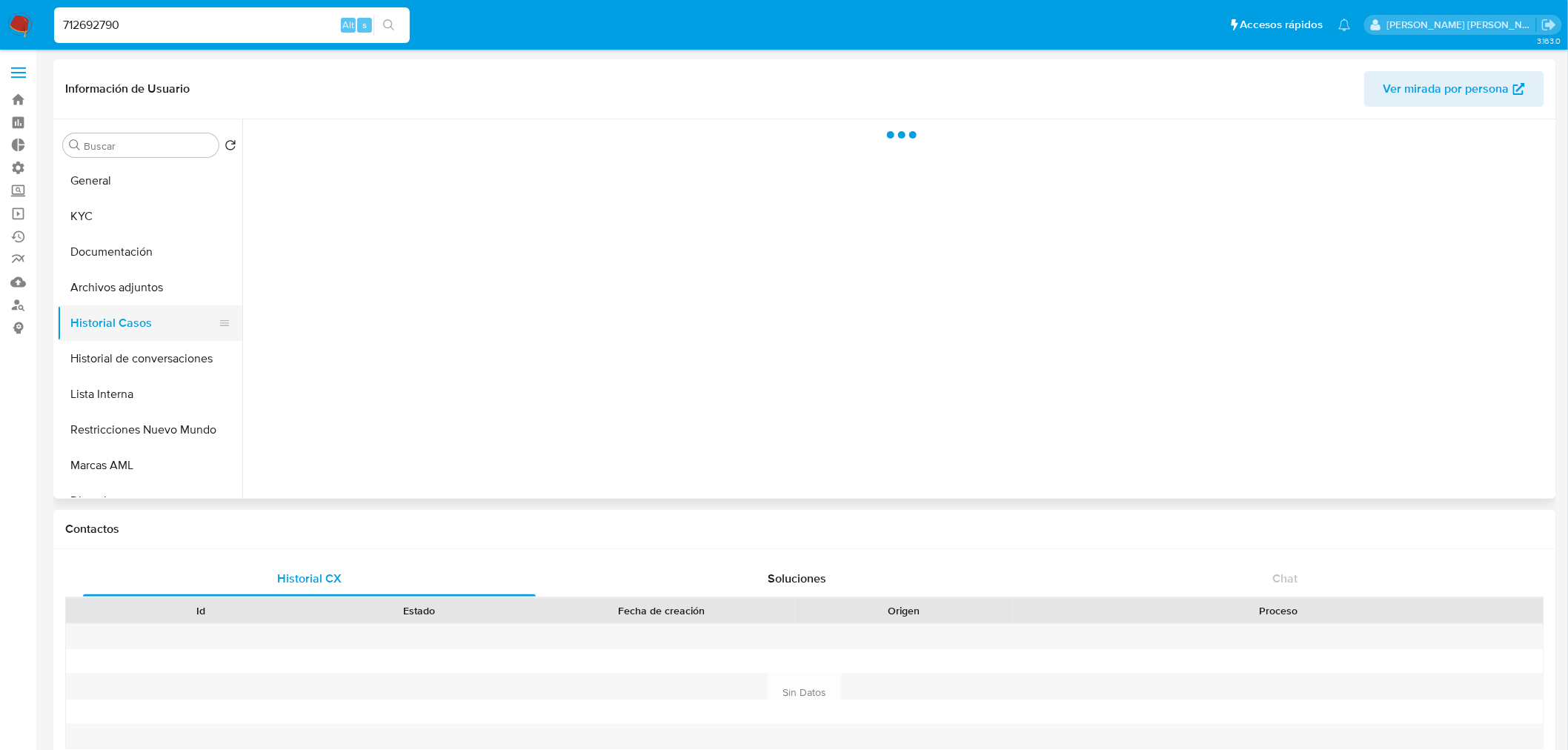
select select "10"
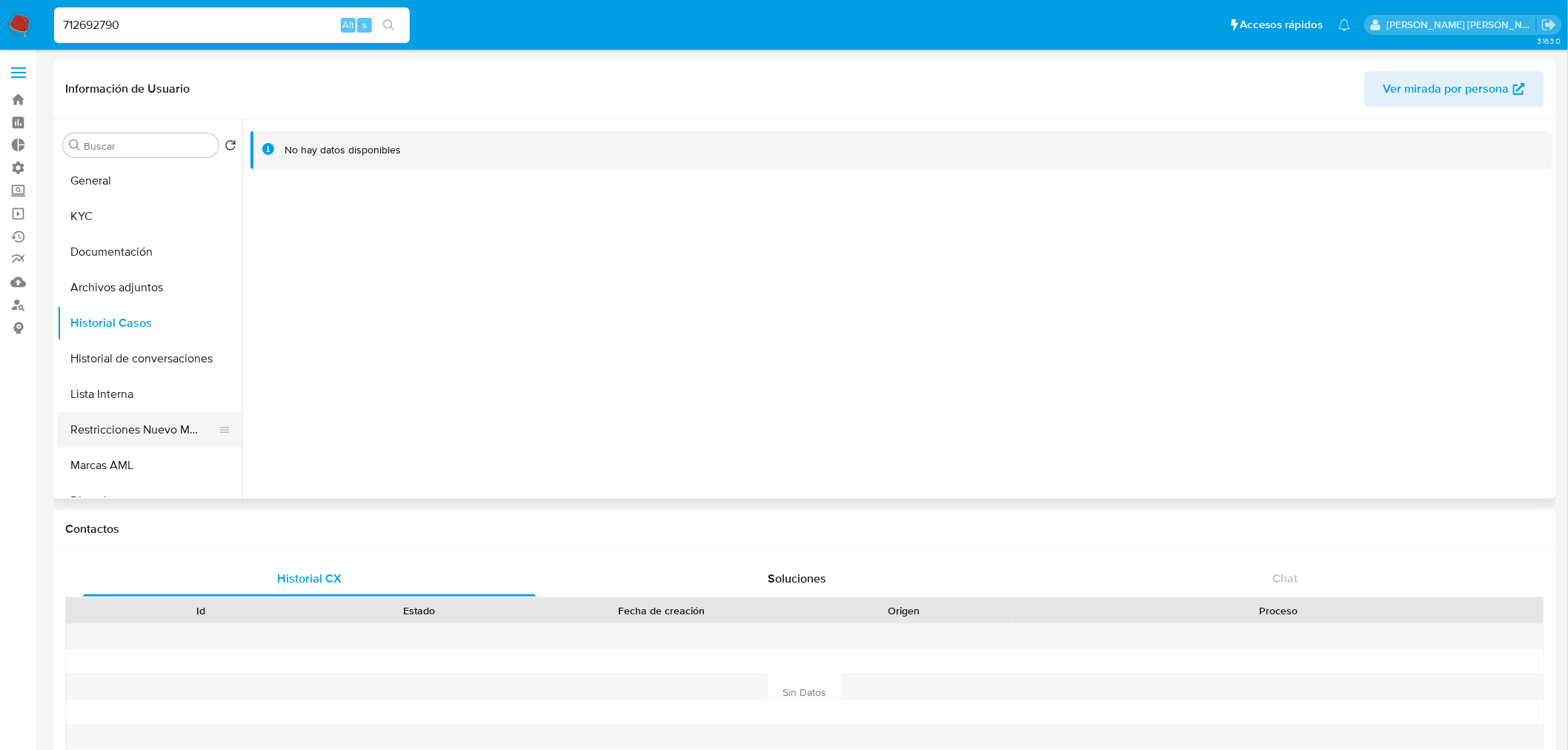
click at [168, 436] on button "Restricciones Nuevo Mundo" at bounding box center [143, 429] width 173 height 35
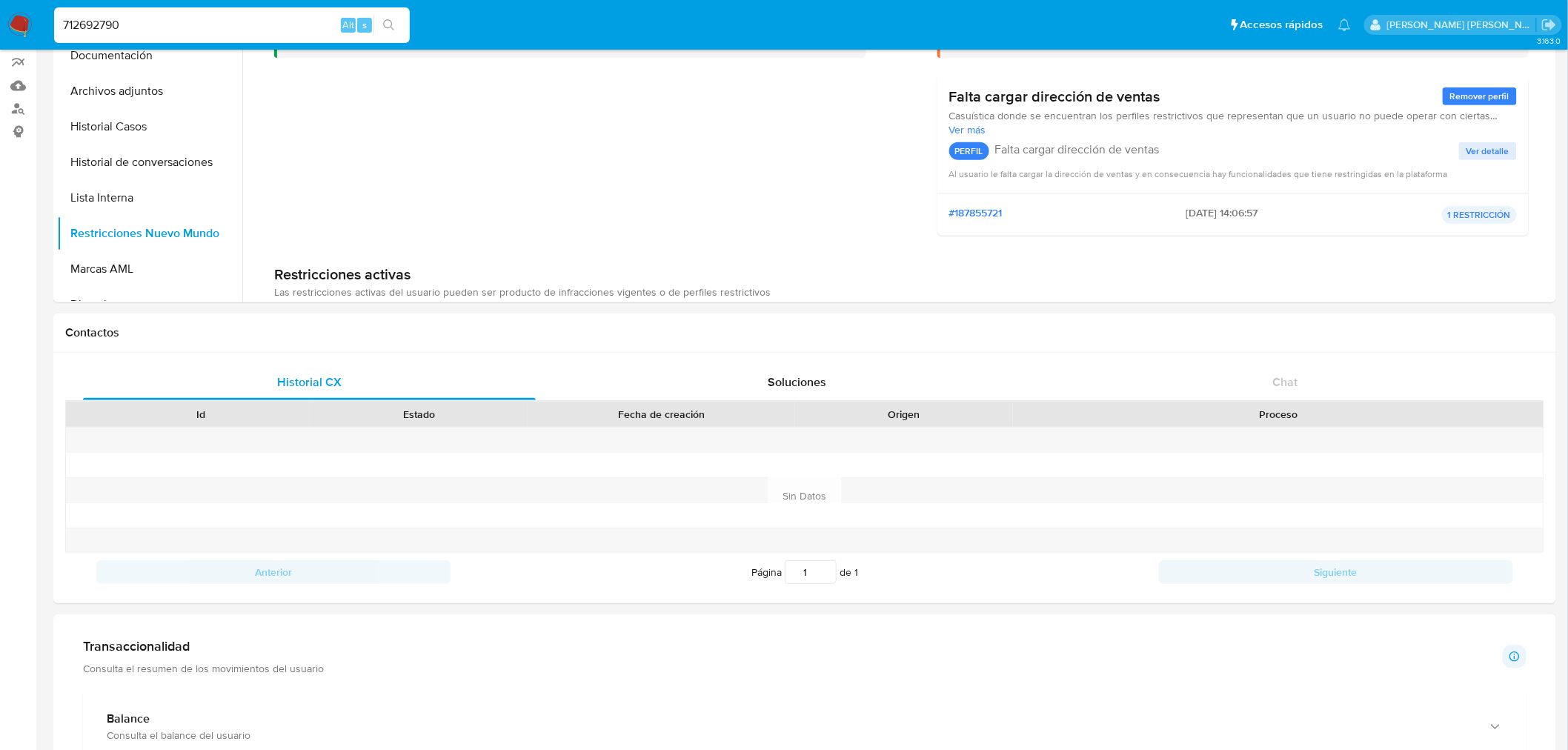
scroll to position [18, 0]
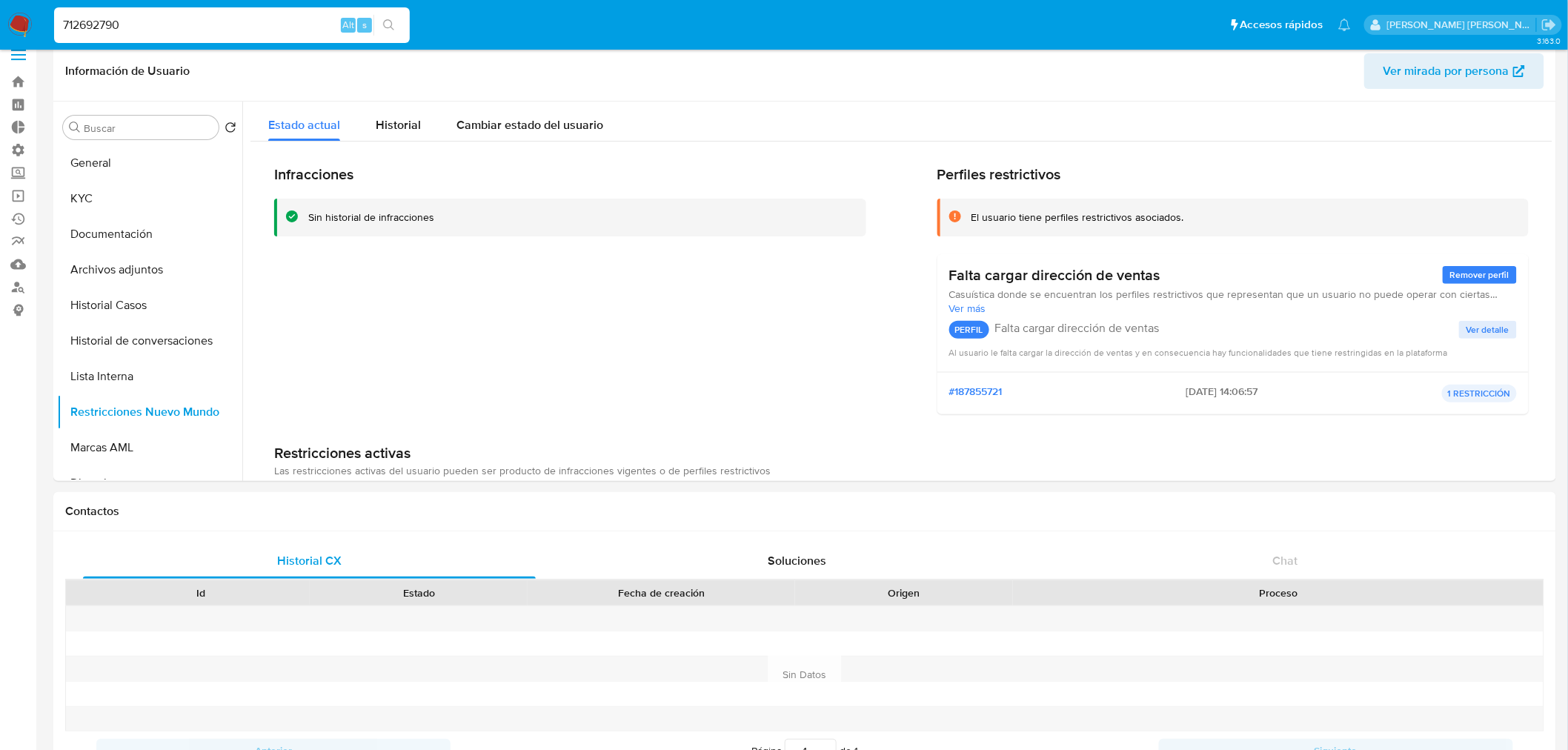
click at [191, 31] on input "712692790" at bounding box center [232, 25] width 356 height 19
click at [191, 30] on input "712692790" at bounding box center [232, 25] width 356 height 19
paste input "2670526836"
type input "2670526836"
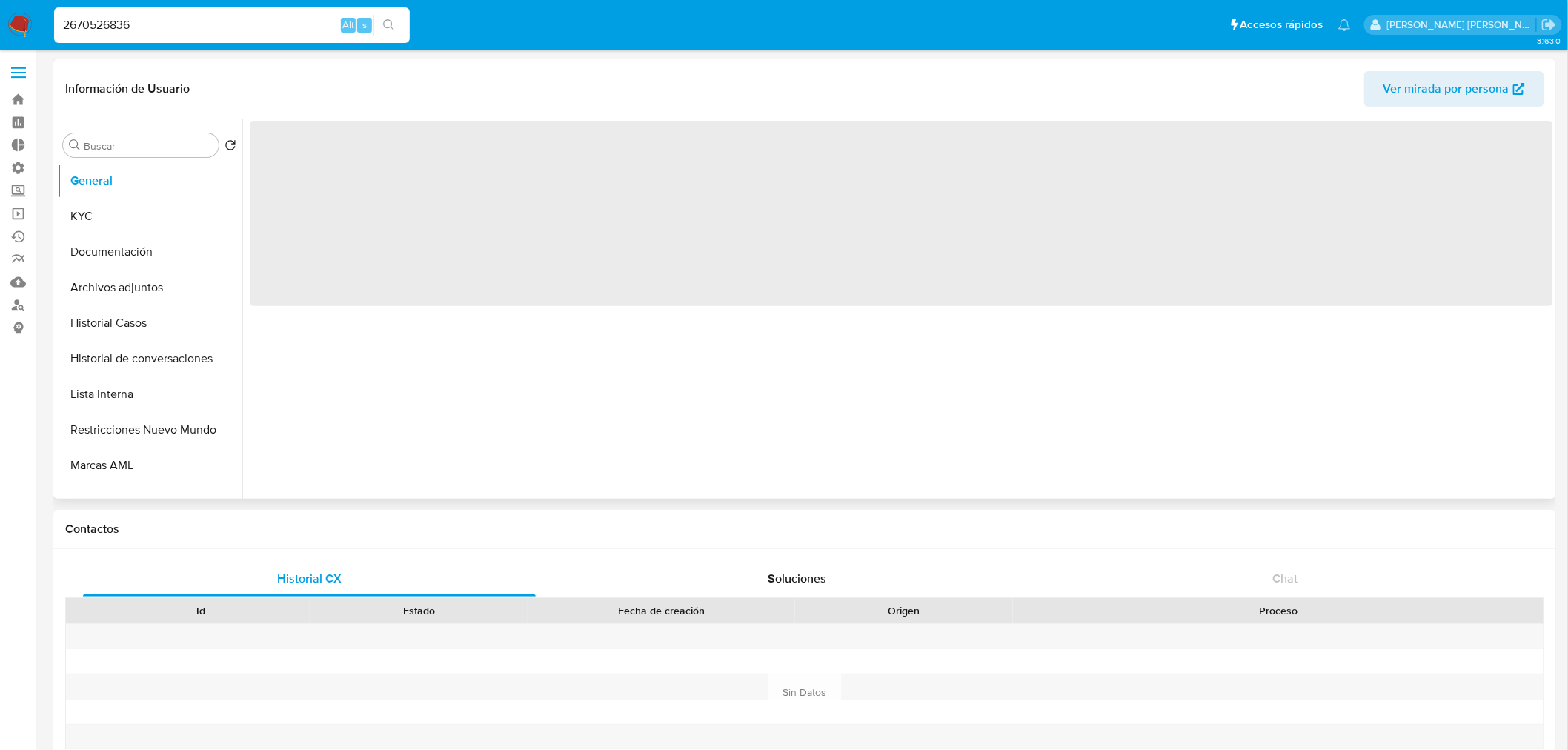
select select "10"
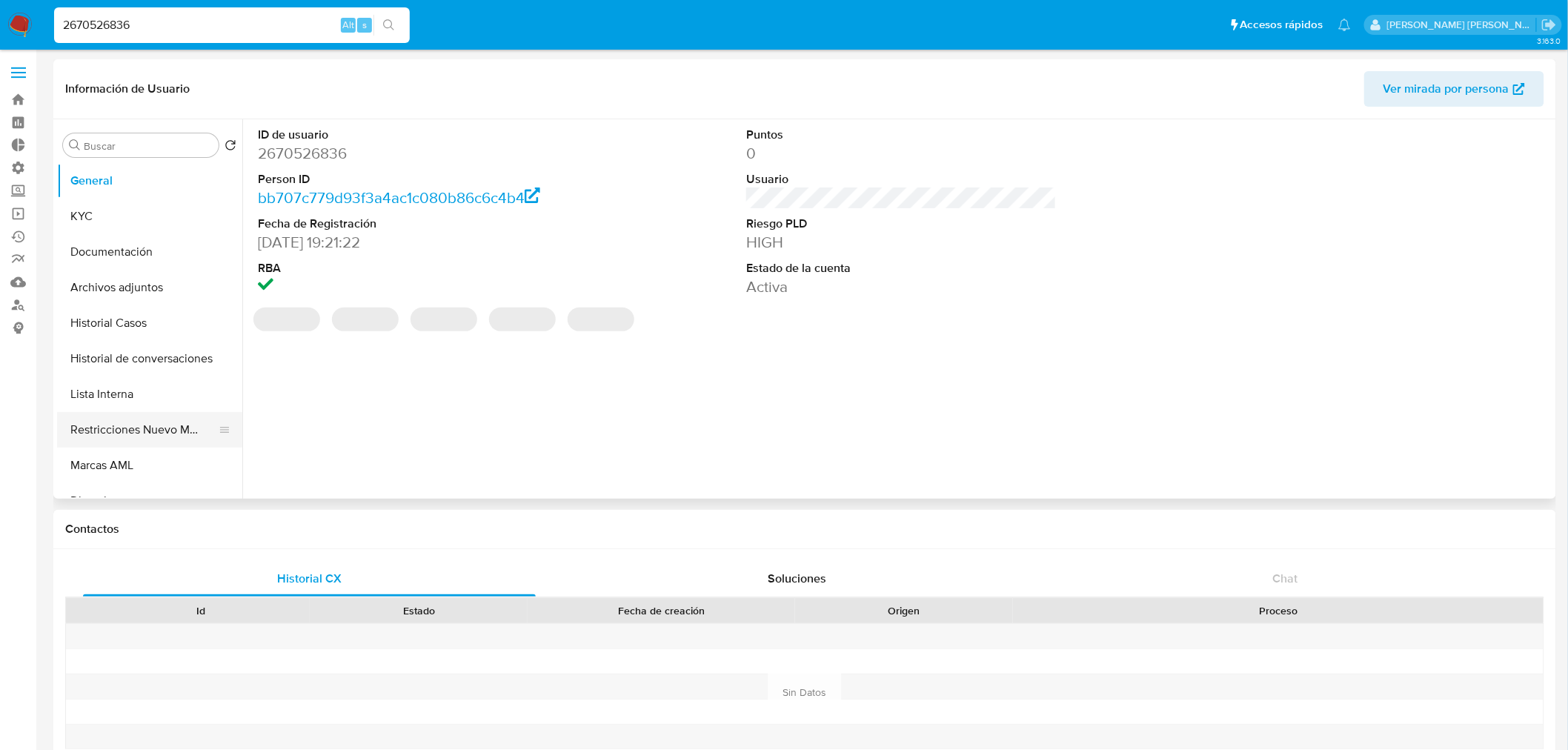
click at [166, 431] on button "Restricciones Nuevo Mundo" at bounding box center [143, 429] width 173 height 35
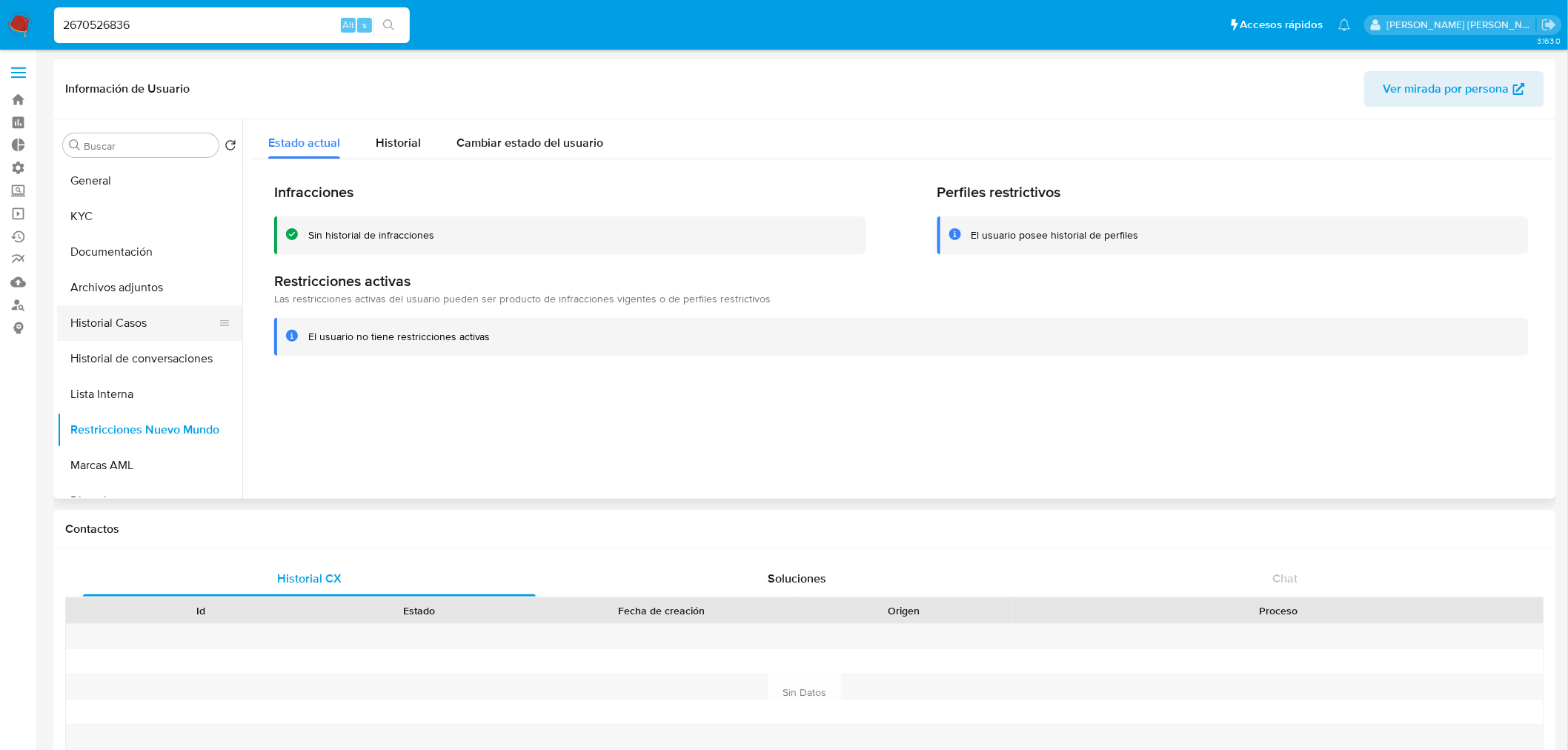
click at [151, 323] on button "Historial Casos" at bounding box center [143, 323] width 173 height 35
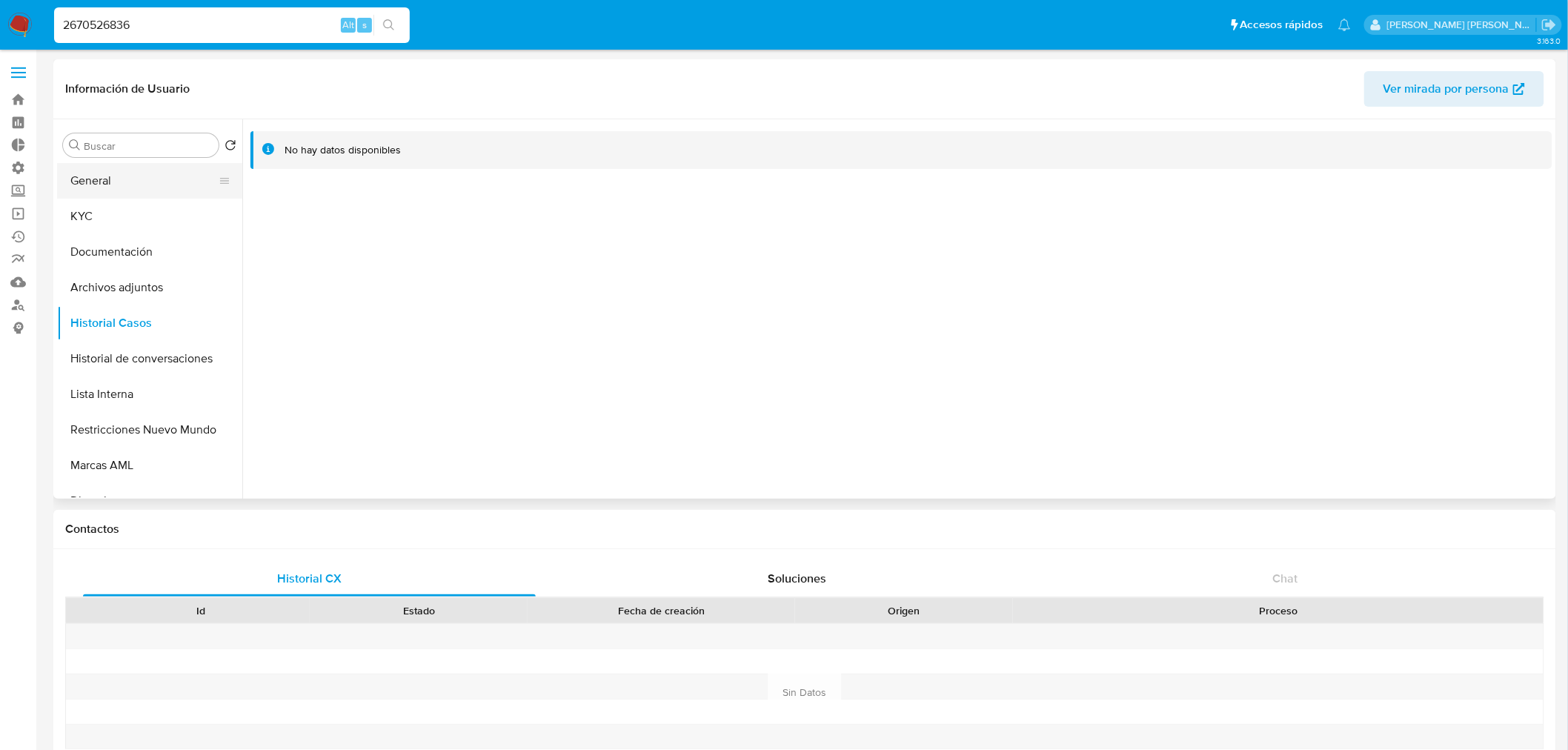
click at [130, 175] on button "General" at bounding box center [143, 181] width 173 height 35
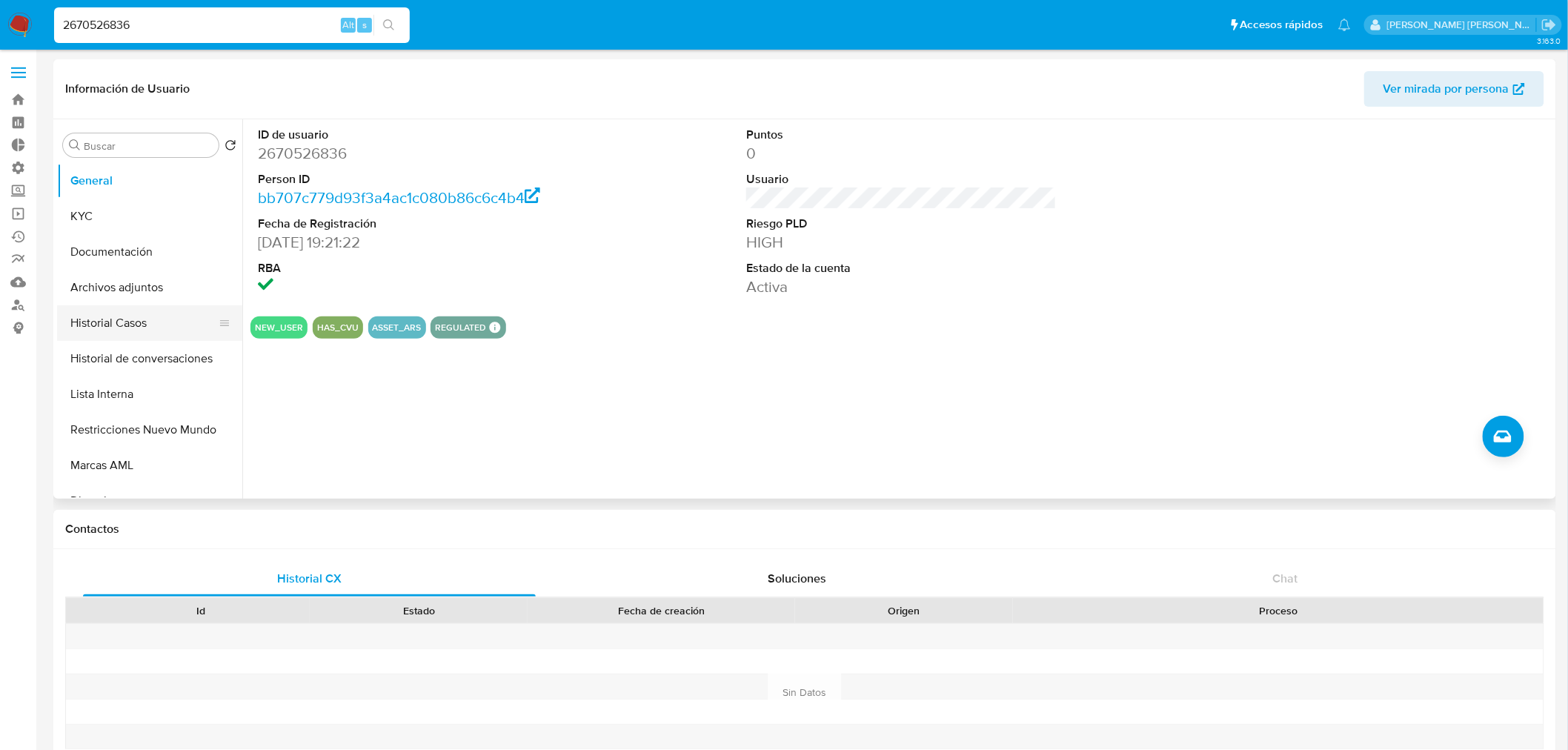
click at [141, 321] on button "Historial Casos" at bounding box center [143, 323] width 173 height 35
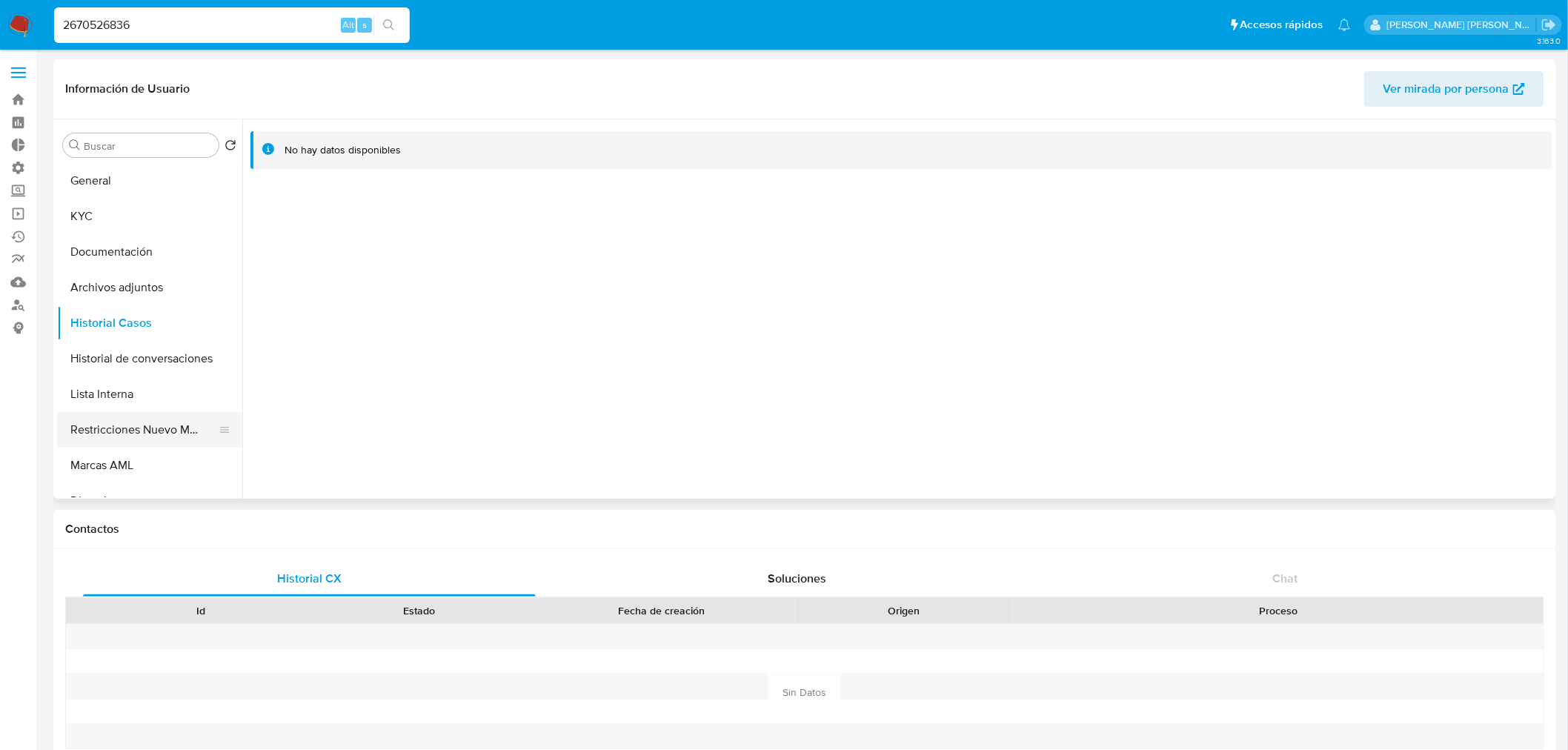
click at [172, 419] on button "Restricciones Nuevo Mundo" at bounding box center [143, 429] width 173 height 35
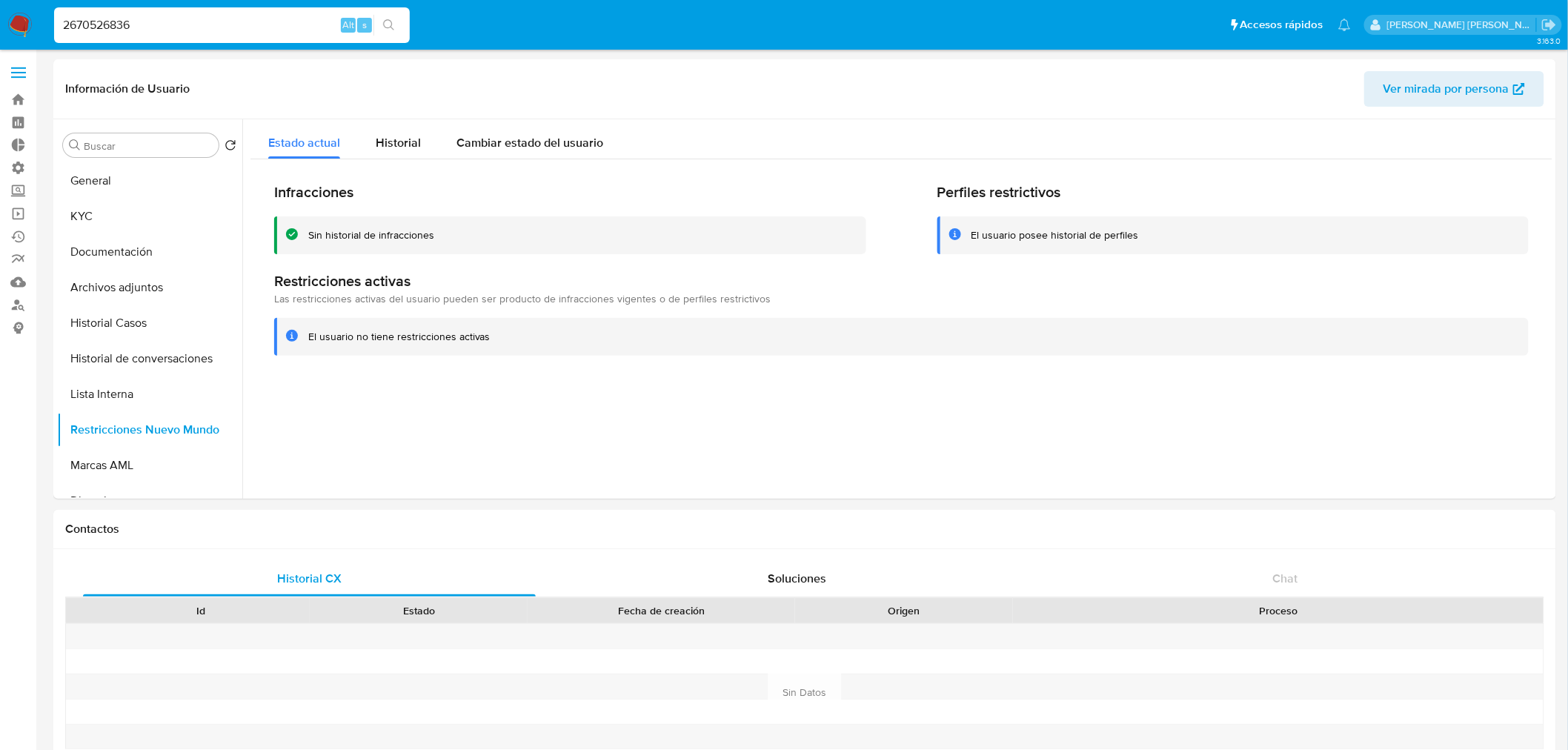
click at [250, 26] on input "2670526836" at bounding box center [232, 25] width 356 height 19
paste input "74683007"
type input "74683007"
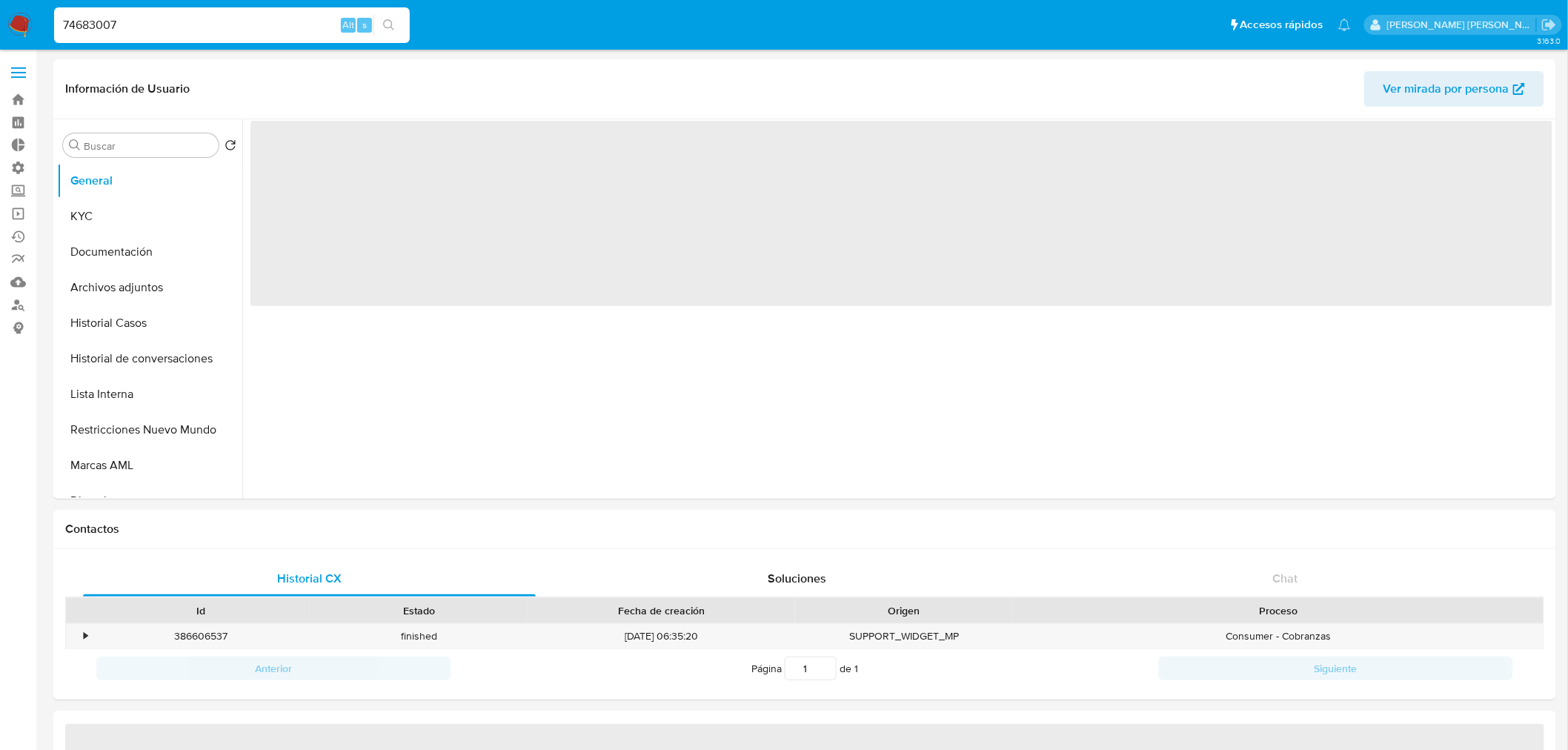
select select "10"
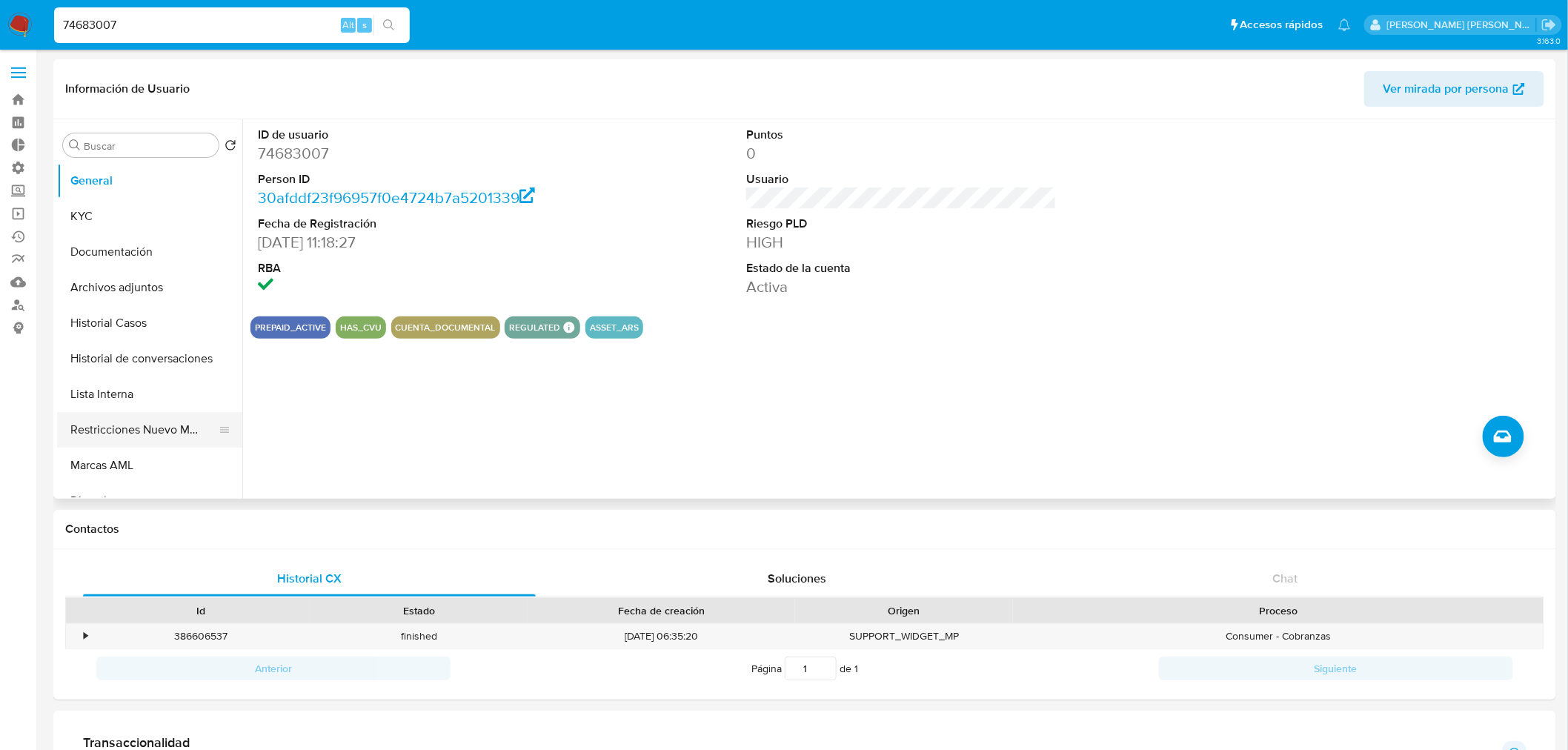
click at [145, 427] on button "Restricciones Nuevo Mundo" at bounding box center [143, 429] width 173 height 35
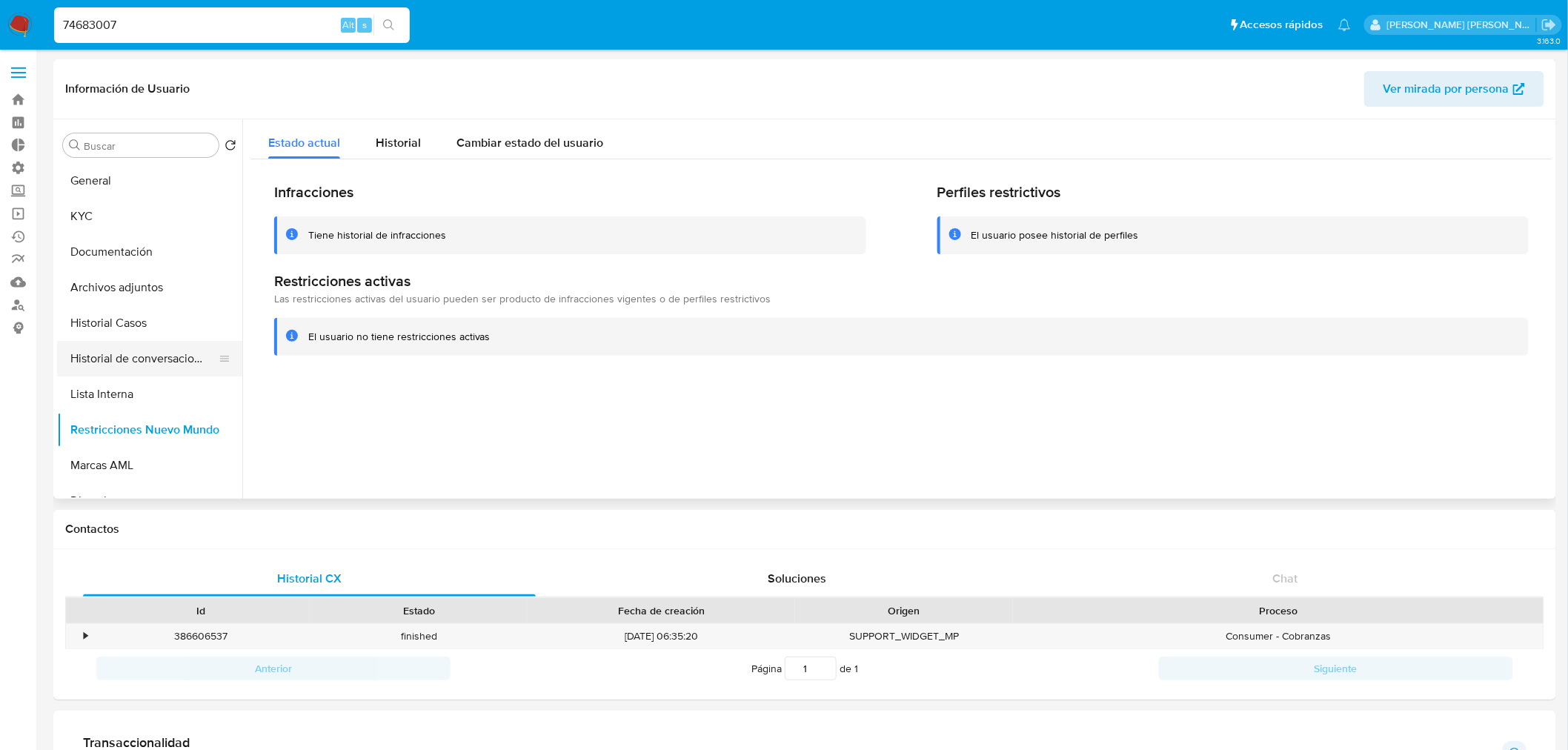
click at [154, 360] on button "Historial de conversaciones" at bounding box center [143, 358] width 173 height 35
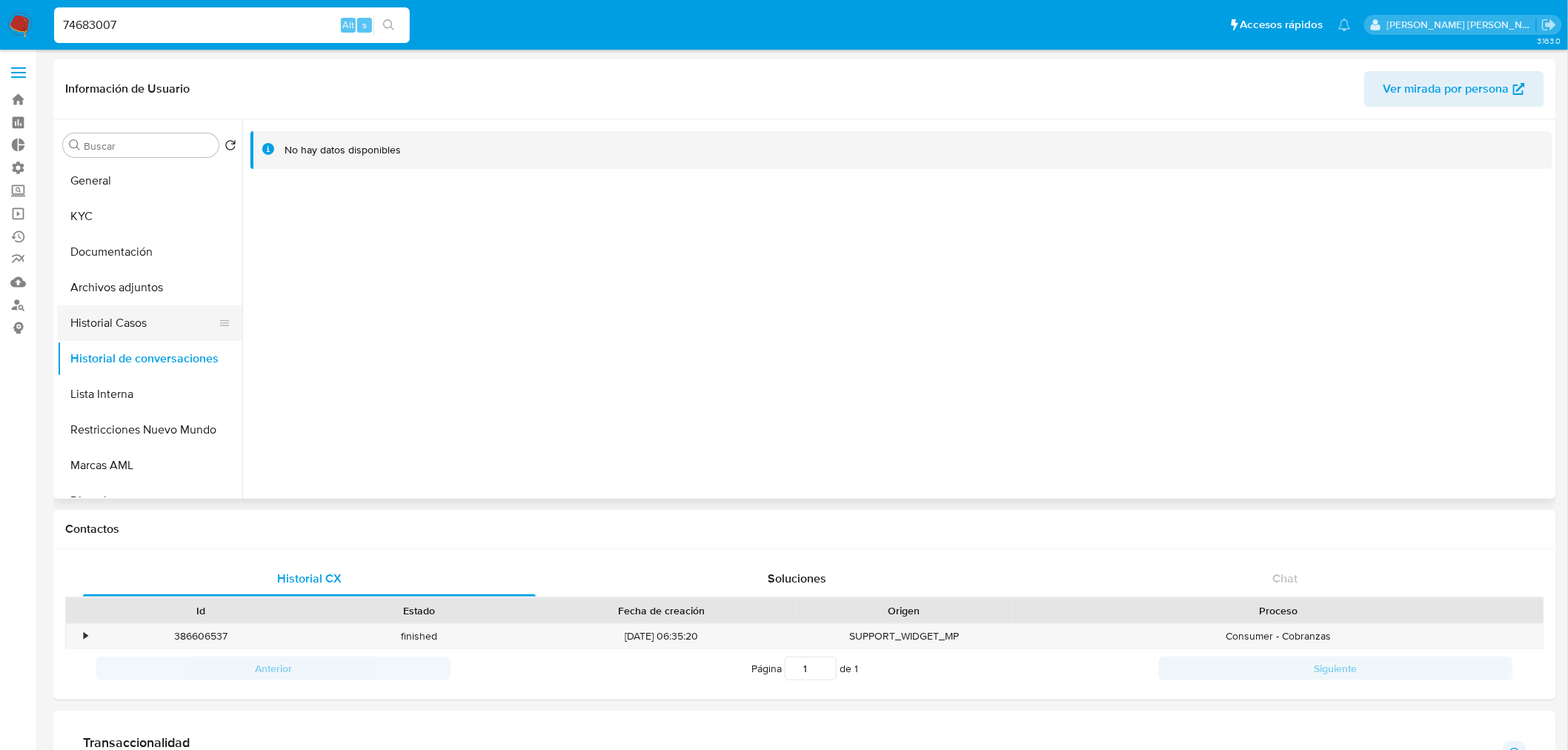
click at [134, 328] on button "Historial Casos" at bounding box center [143, 323] width 173 height 35
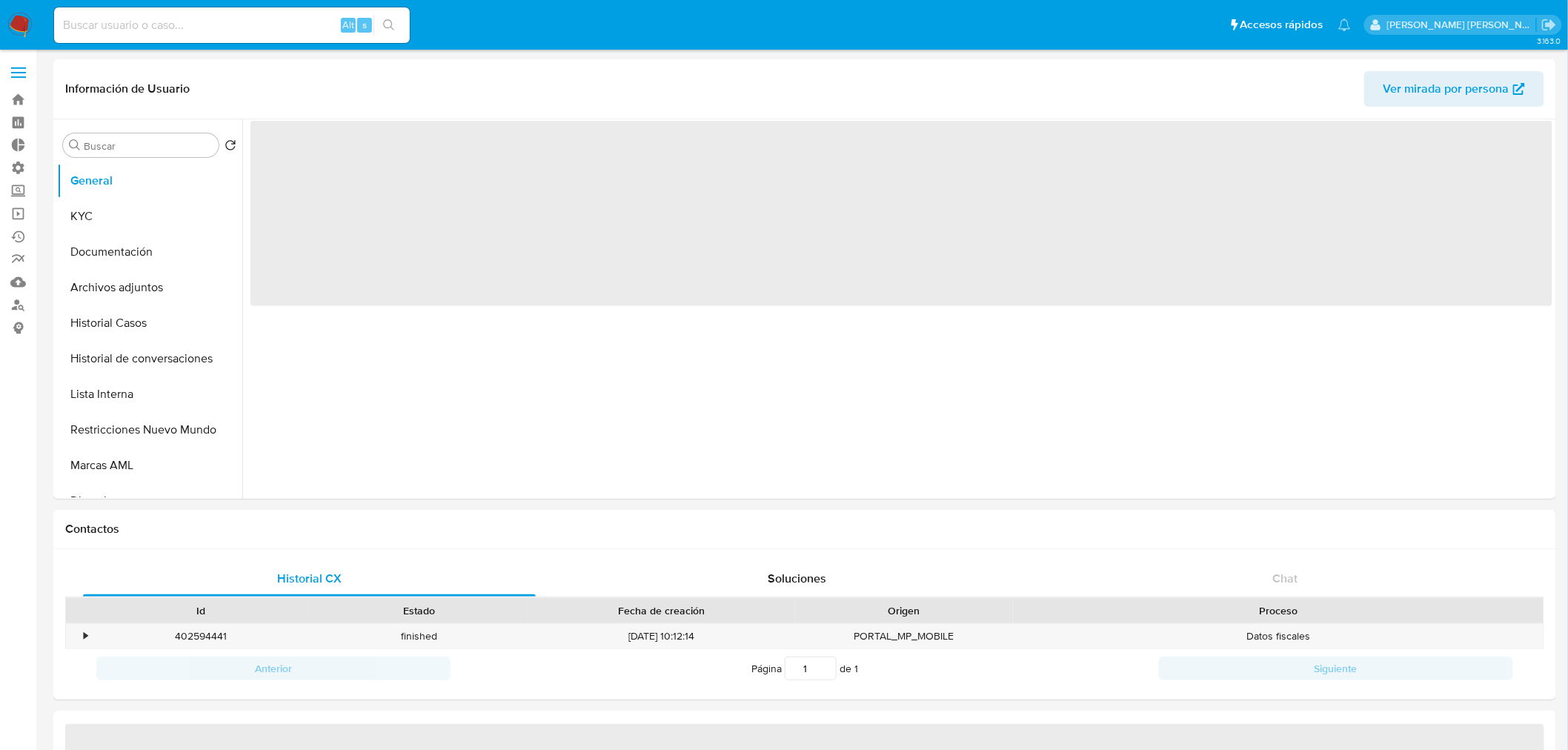
select select "10"
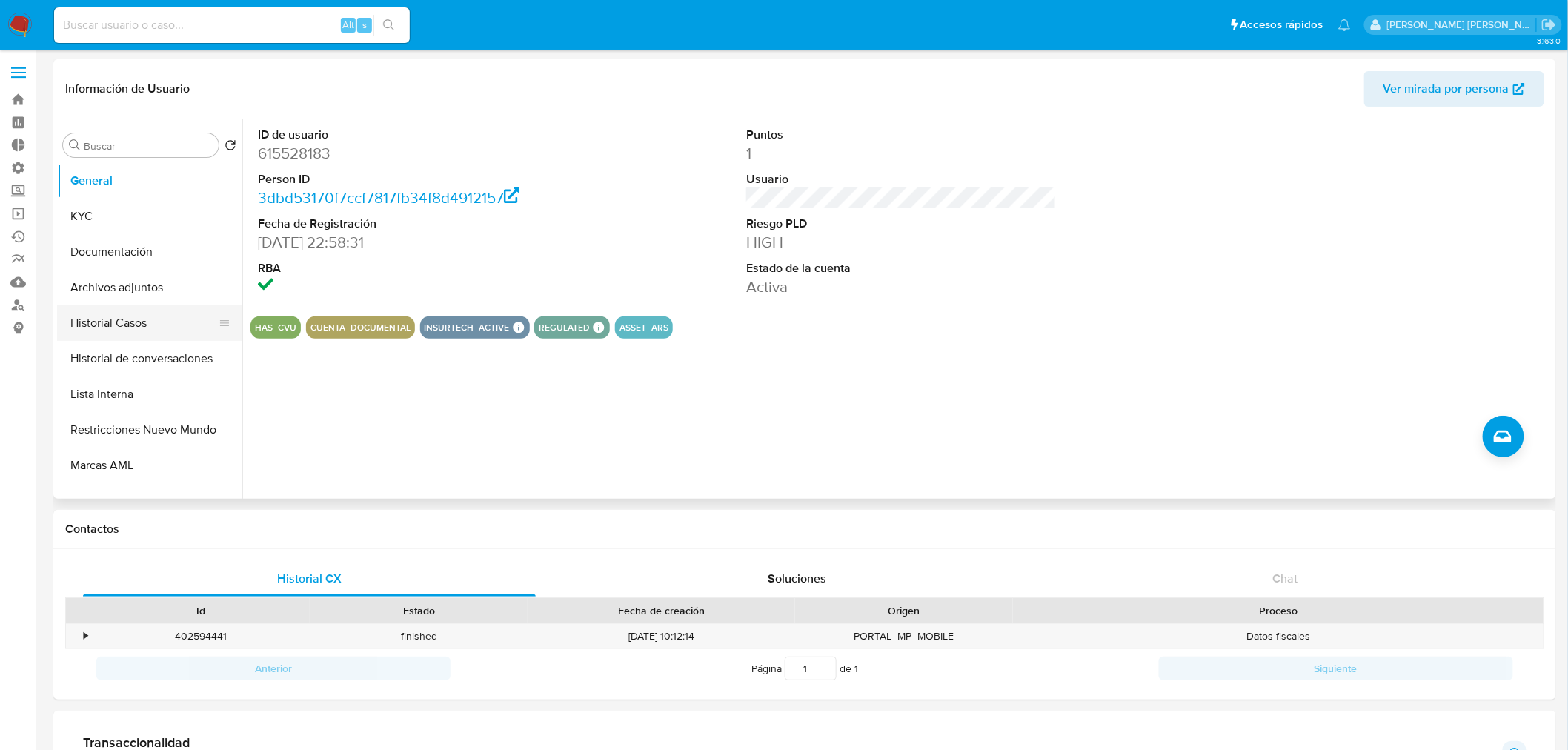
click at [123, 316] on button "Historial Casos" at bounding box center [143, 323] width 173 height 35
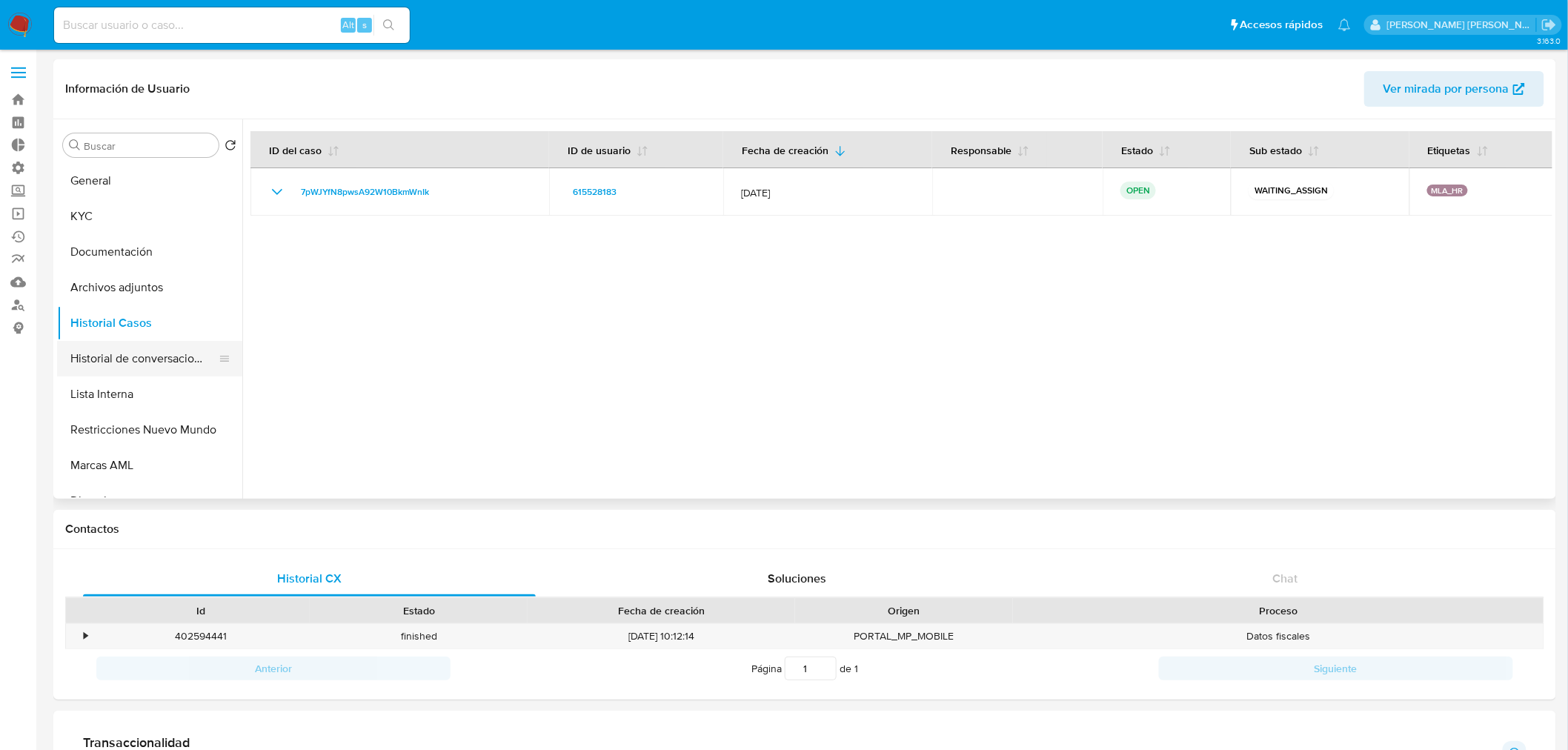
click at [135, 357] on button "Historial de conversaciones" at bounding box center [143, 358] width 173 height 35
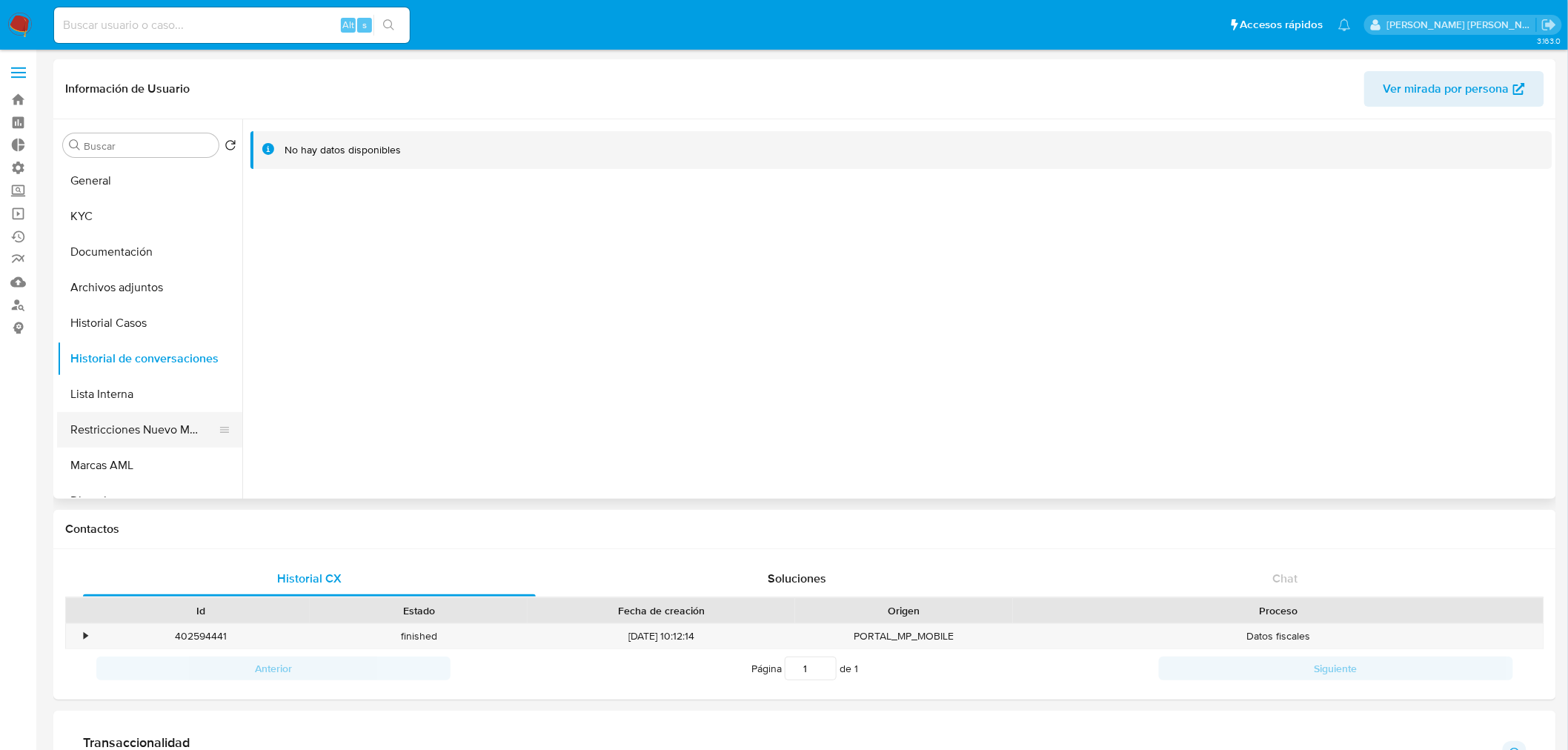
click at [122, 429] on button "Restricciones Nuevo Mundo" at bounding box center [143, 429] width 173 height 35
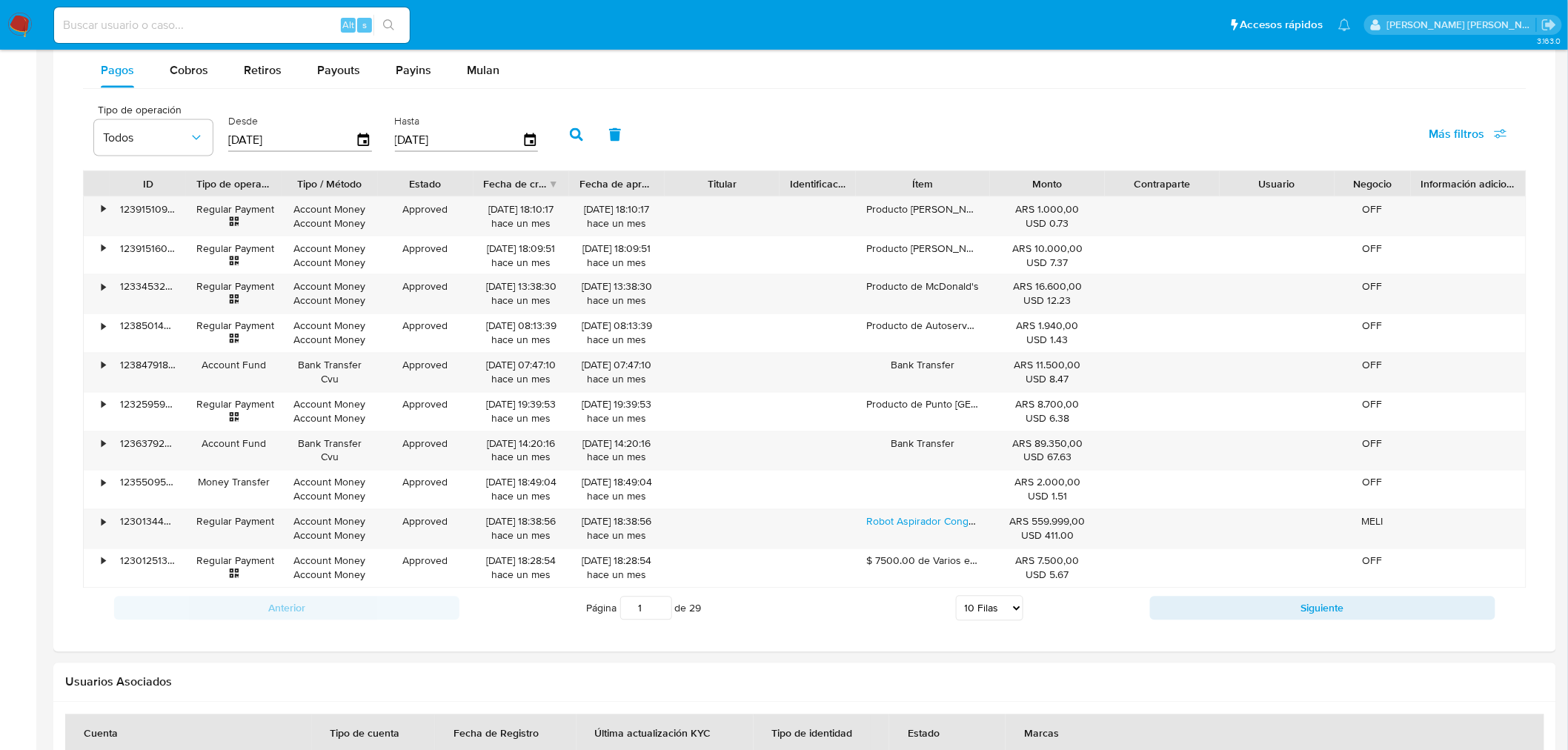
scroll to position [658, 0]
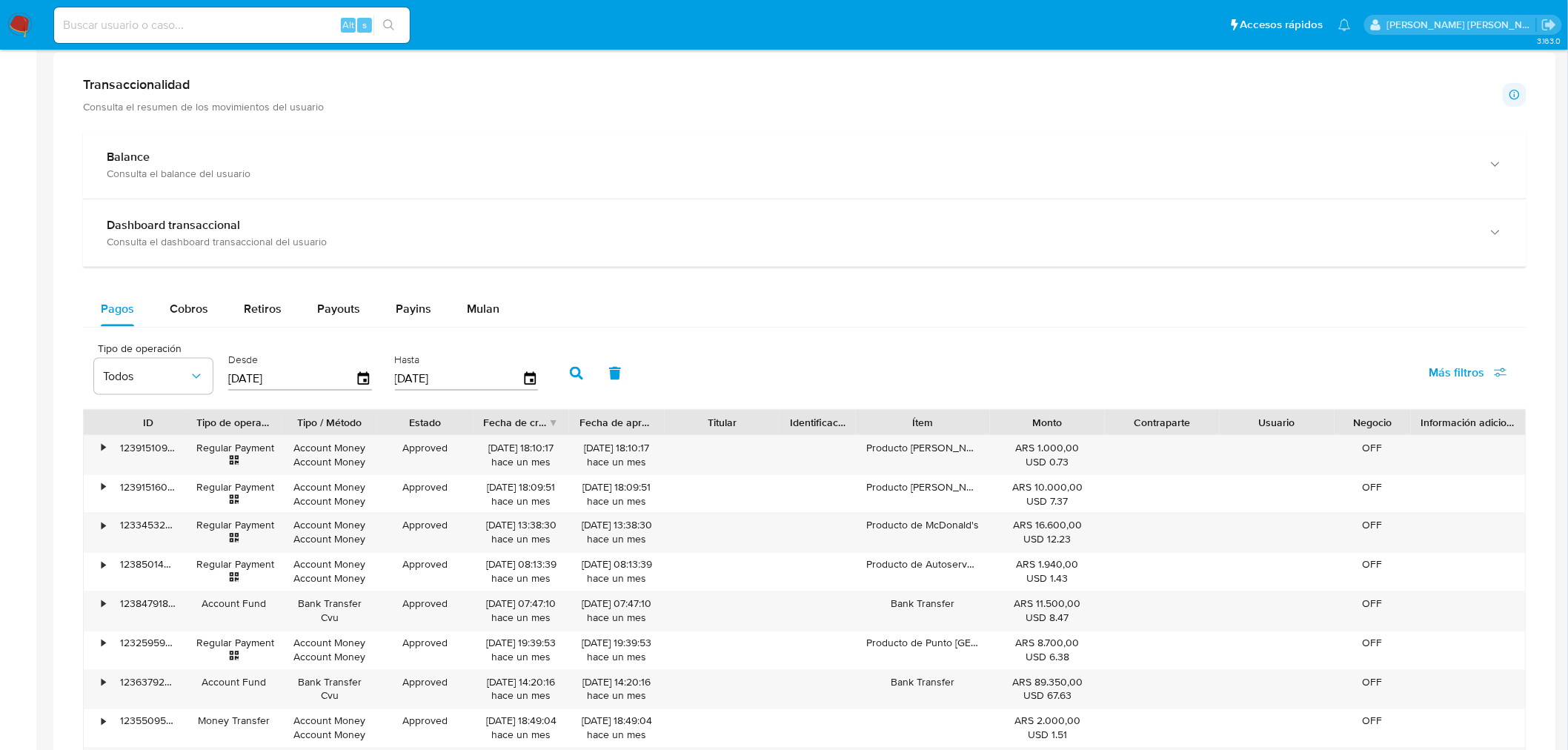
click at [159, 11] on div "Alt s" at bounding box center [232, 25] width 356 height 35
paste input "2651763053"
type input "2651763053"
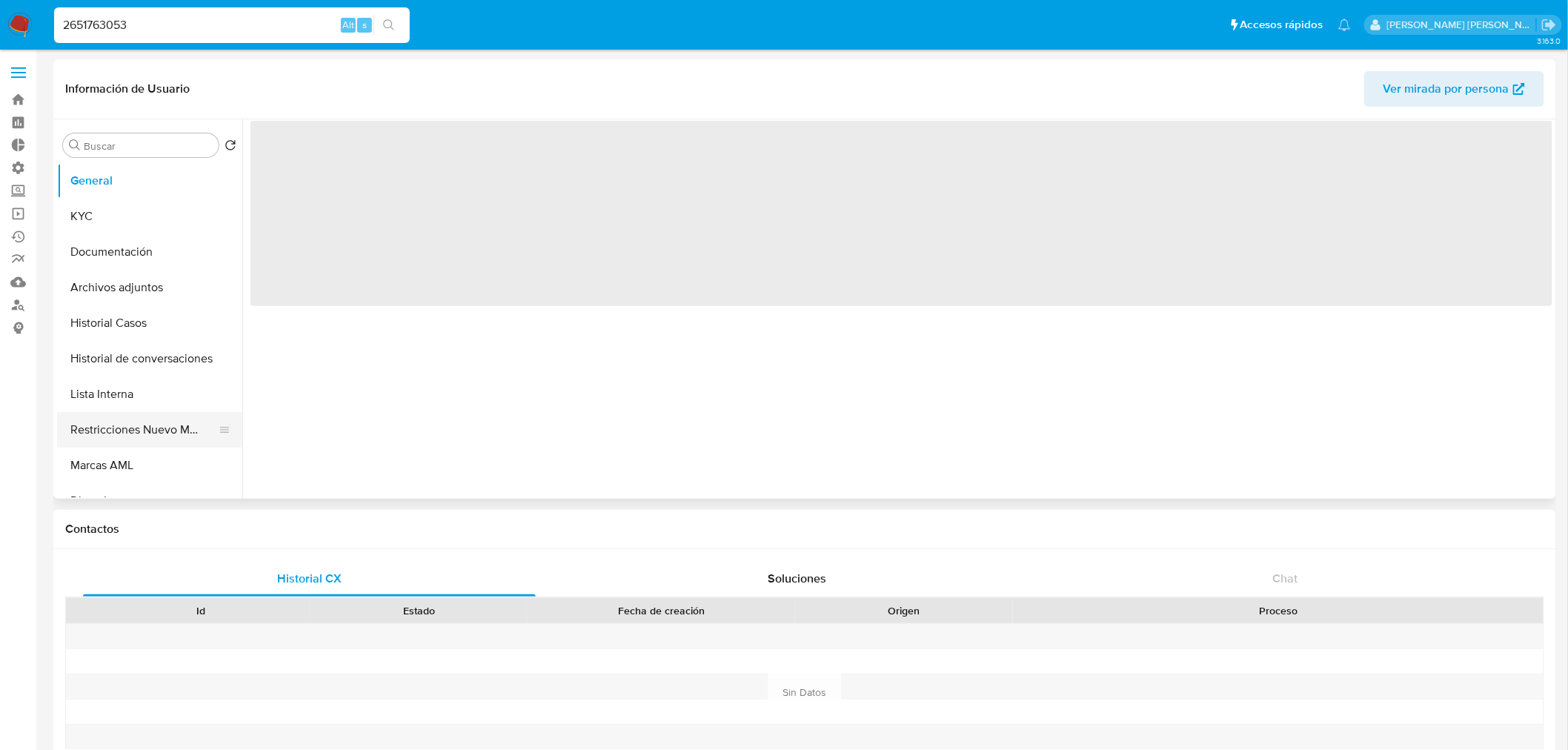
select select "10"
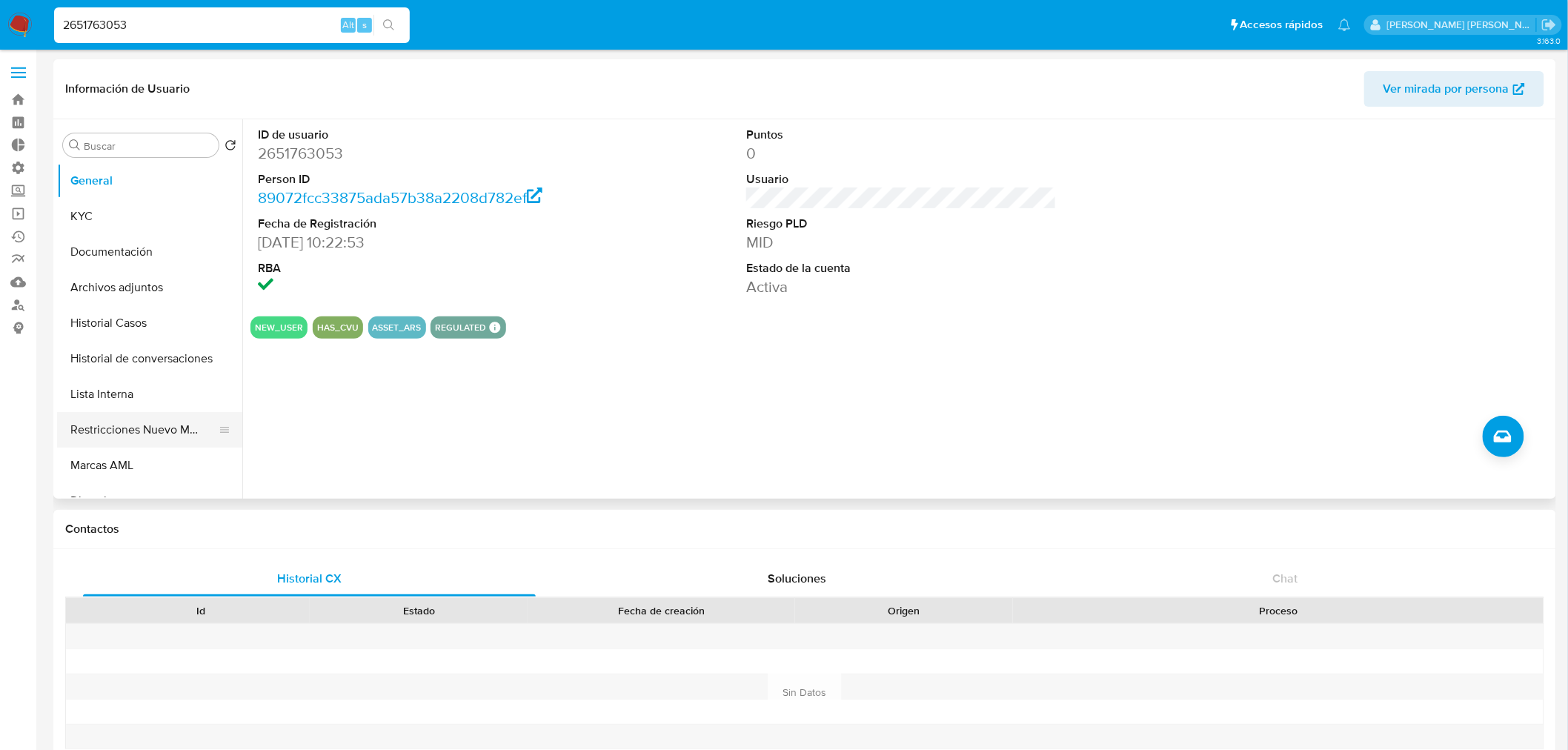
click at [126, 423] on button "Restricciones Nuevo Mundo" at bounding box center [143, 429] width 173 height 35
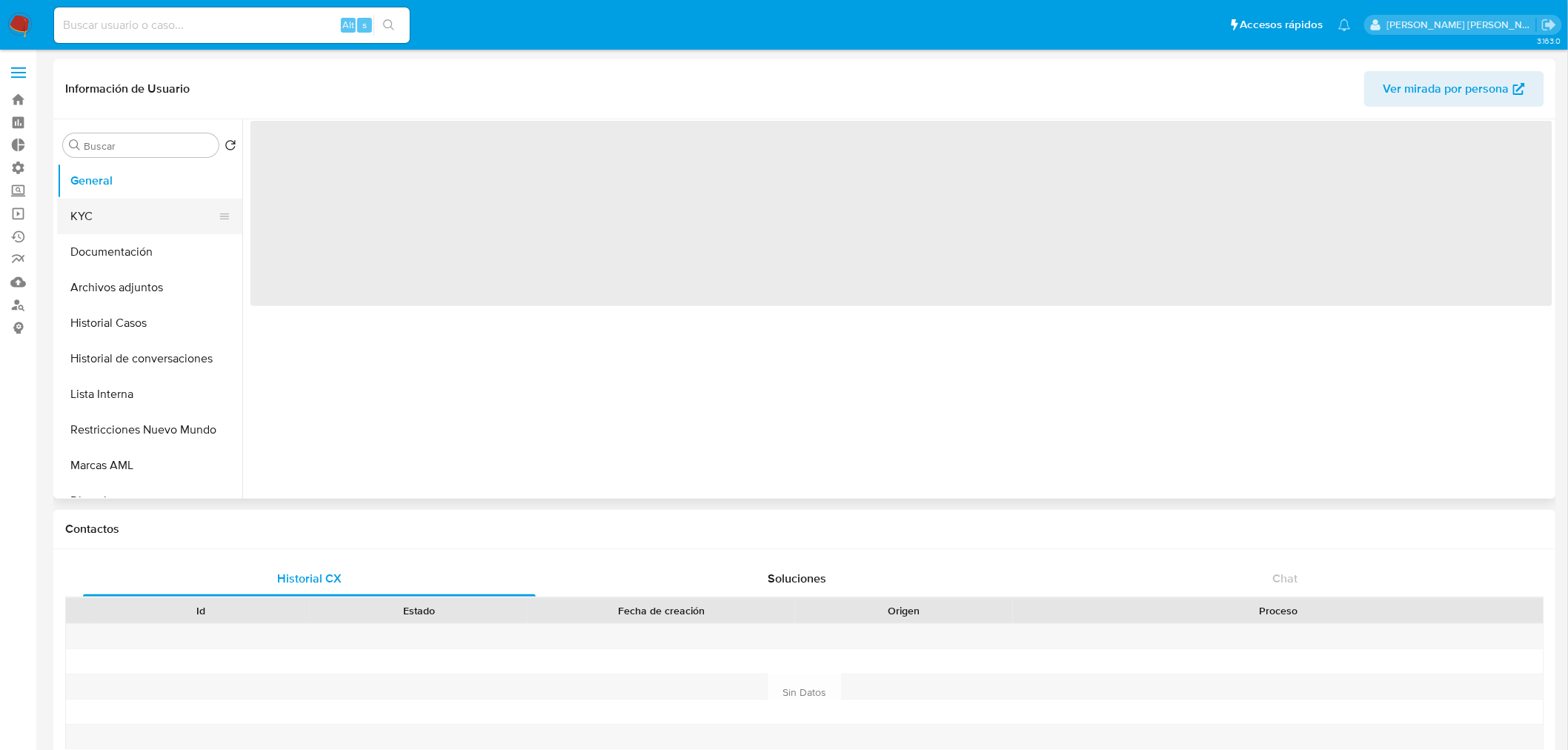
select select "10"
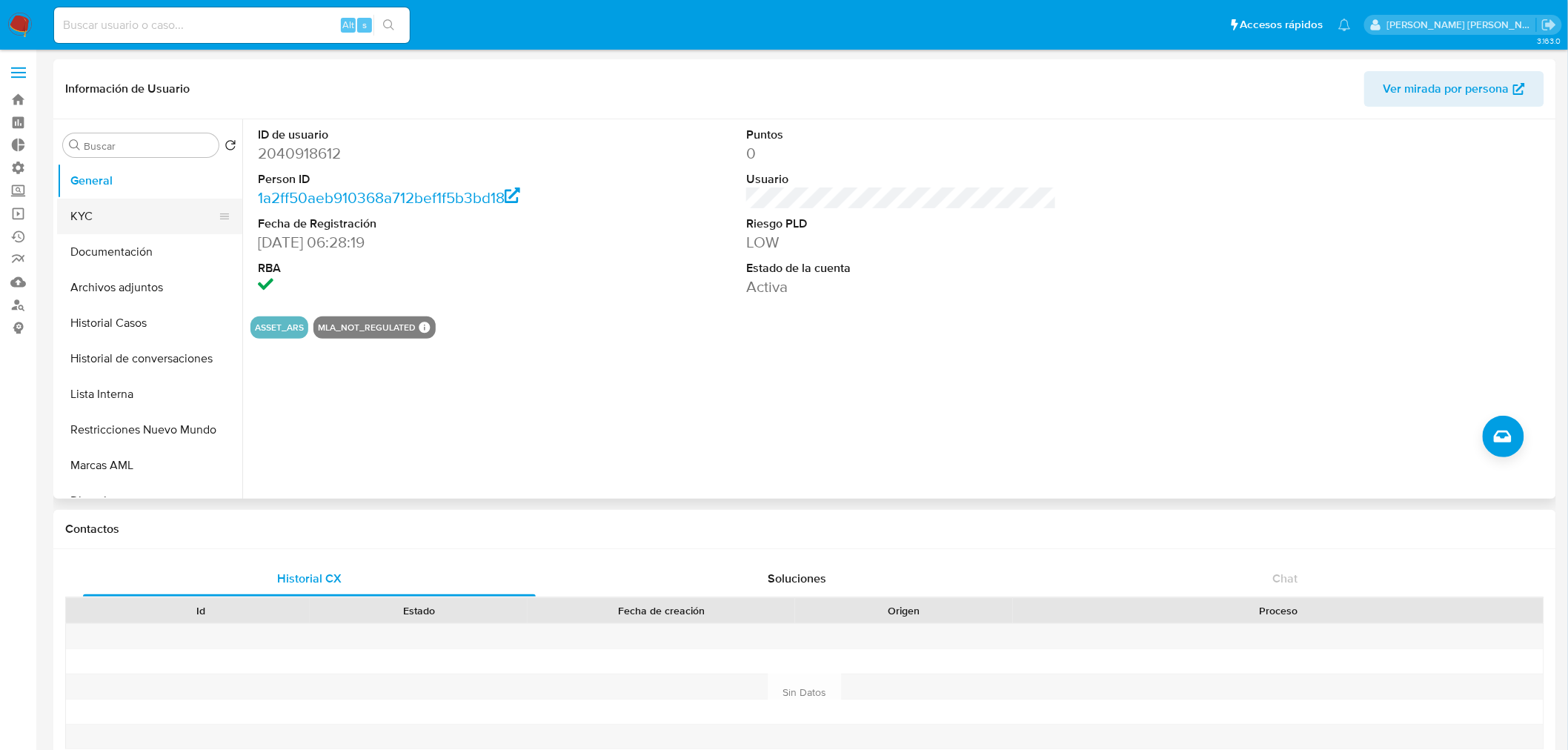
click at [128, 224] on button "KYC" at bounding box center [143, 216] width 173 height 35
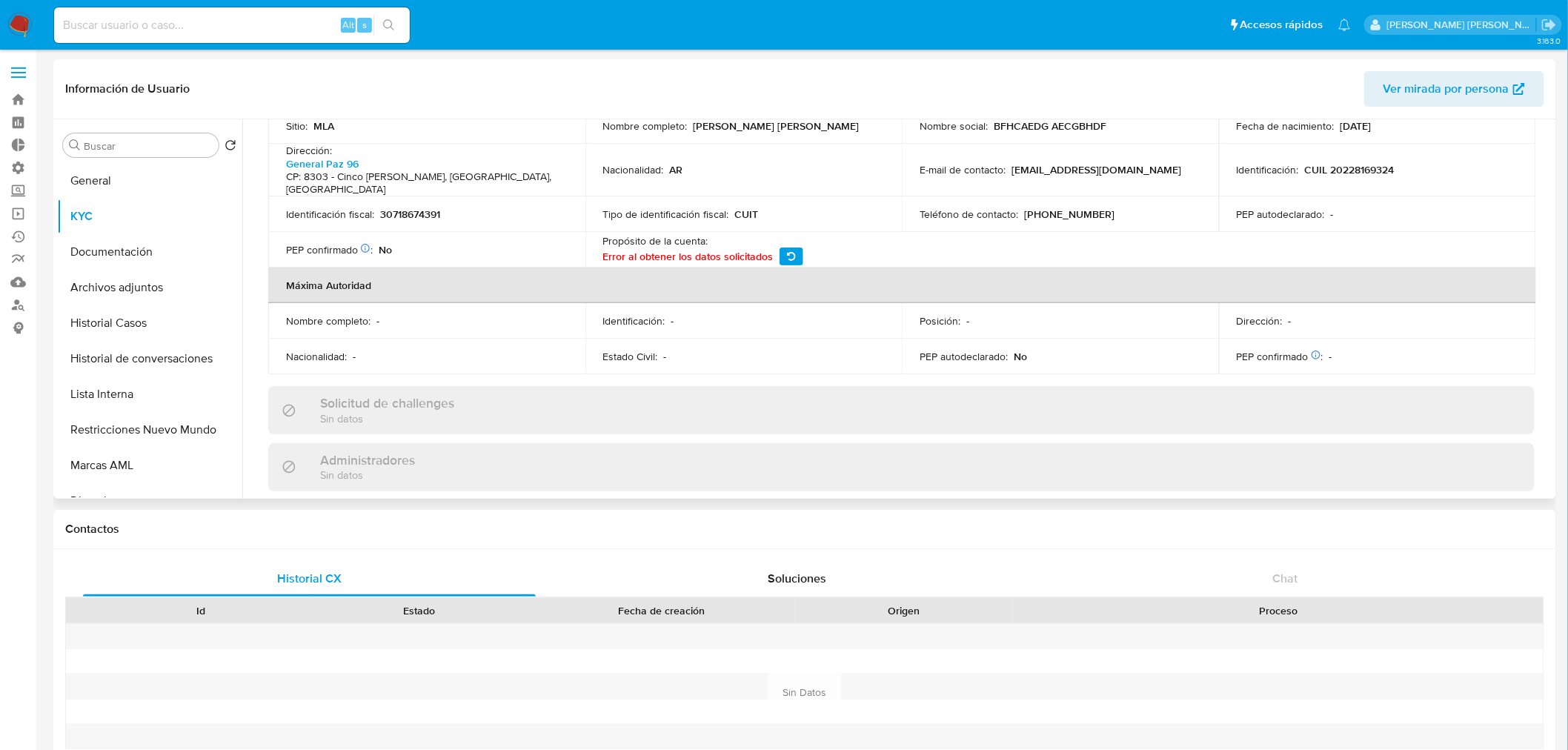
scroll to position [451, 0]
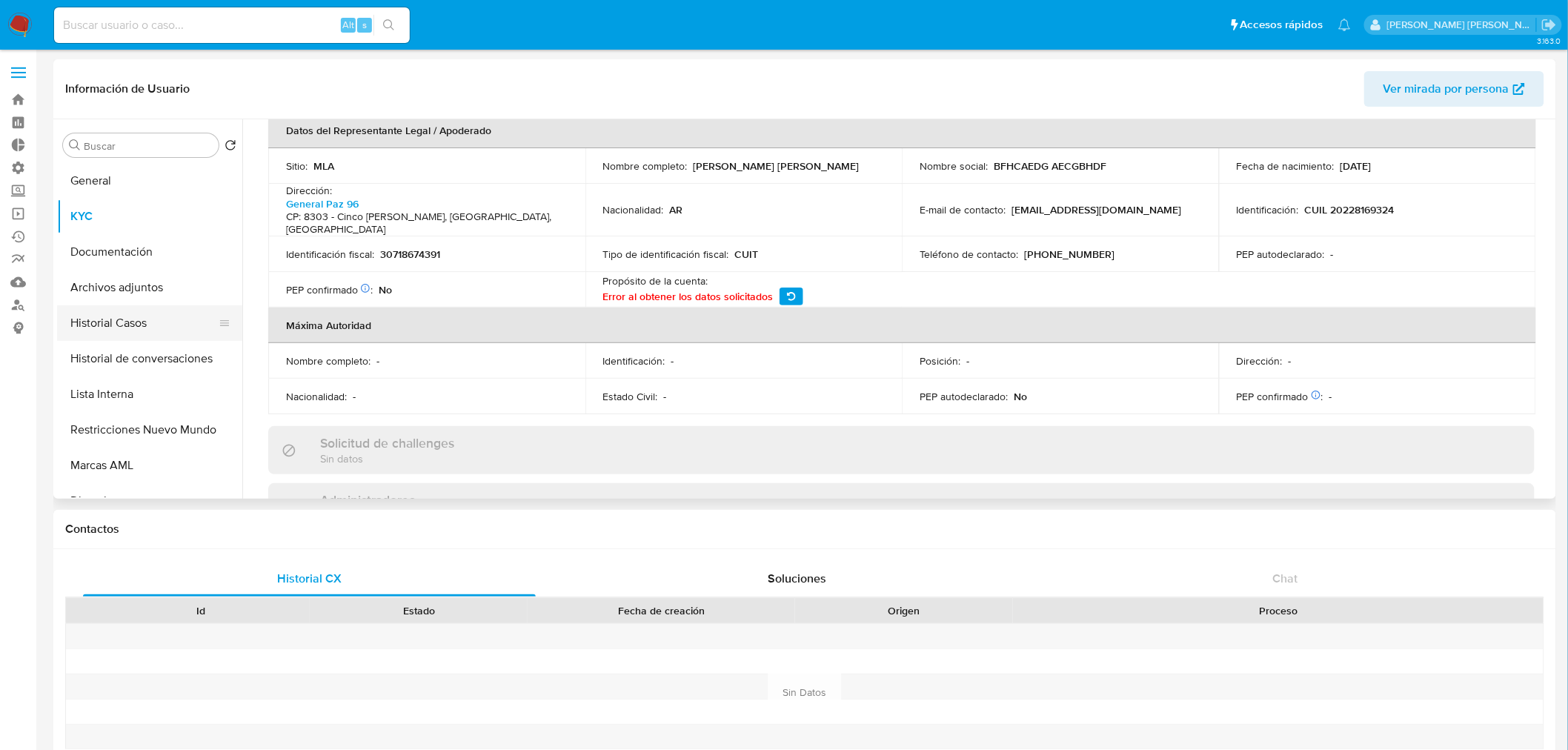
click at [116, 335] on button "Historial Casos" at bounding box center [143, 323] width 173 height 35
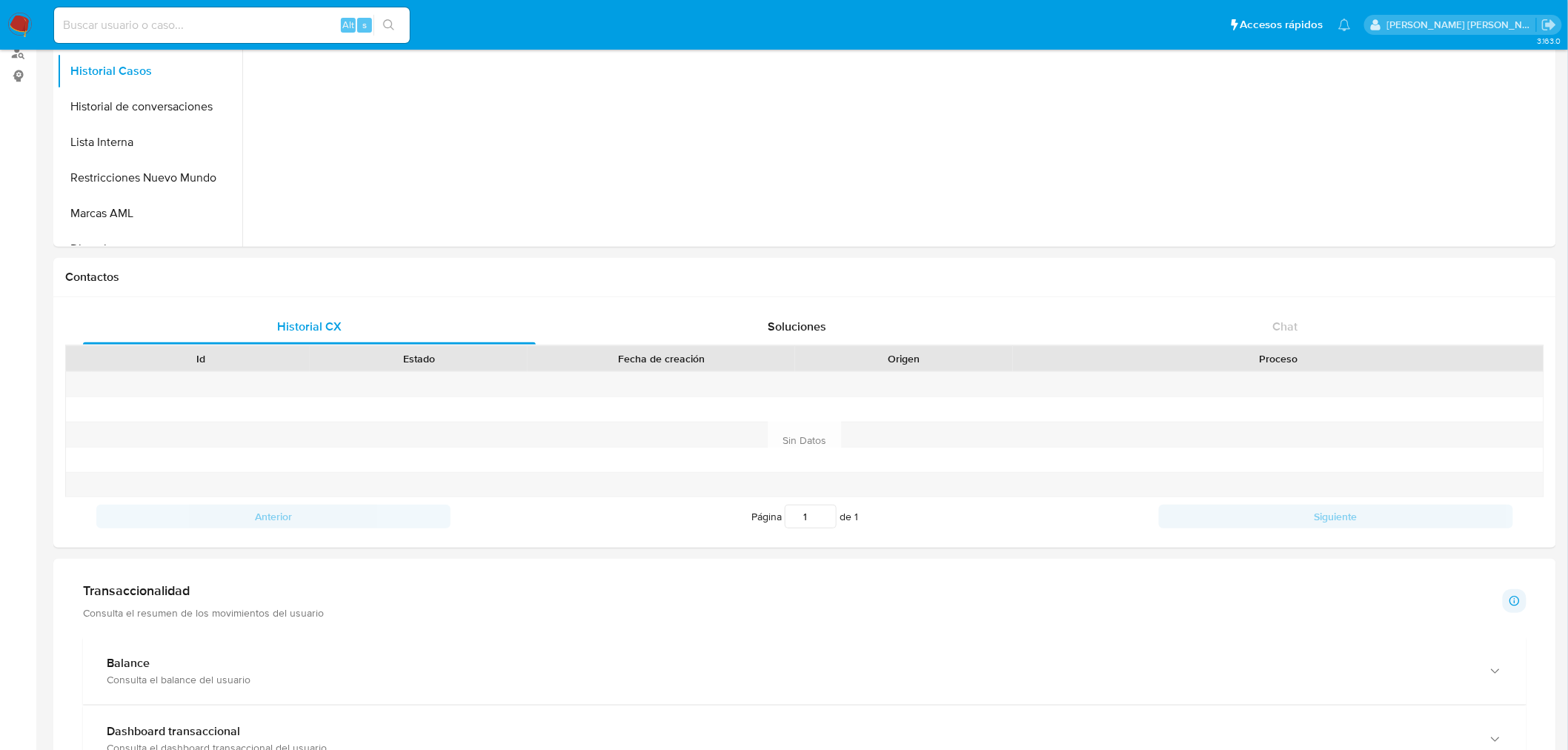
scroll to position [83, 0]
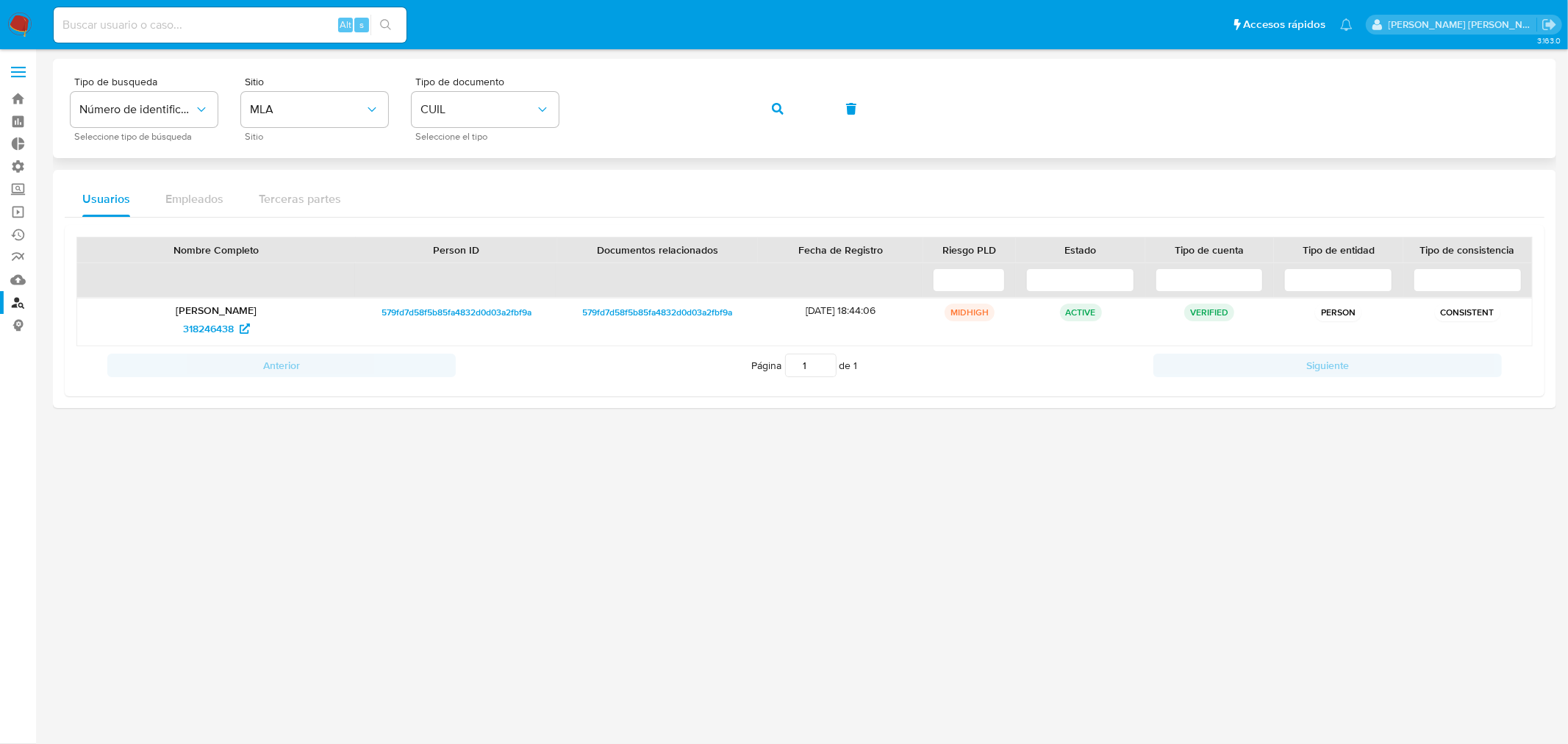
click at [788, 112] on button "button" at bounding box center [777, 109] width 50 height 35
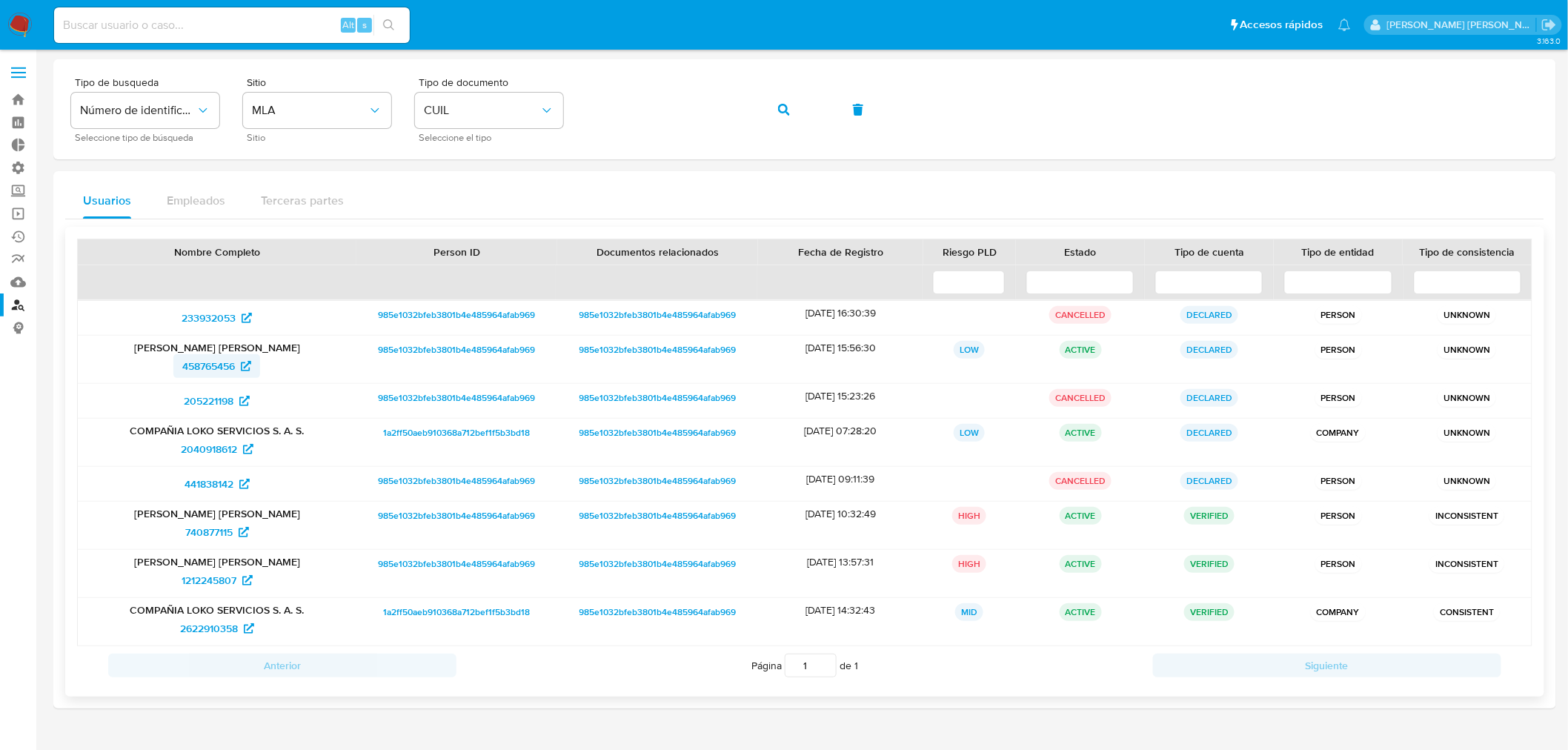
click at [218, 361] on span "458765456" at bounding box center [209, 365] width 53 height 24
click at [216, 531] on span "740877115" at bounding box center [209, 531] width 47 height 24
click at [788, 112] on icon "button" at bounding box center [784, 109] width 11 height 11
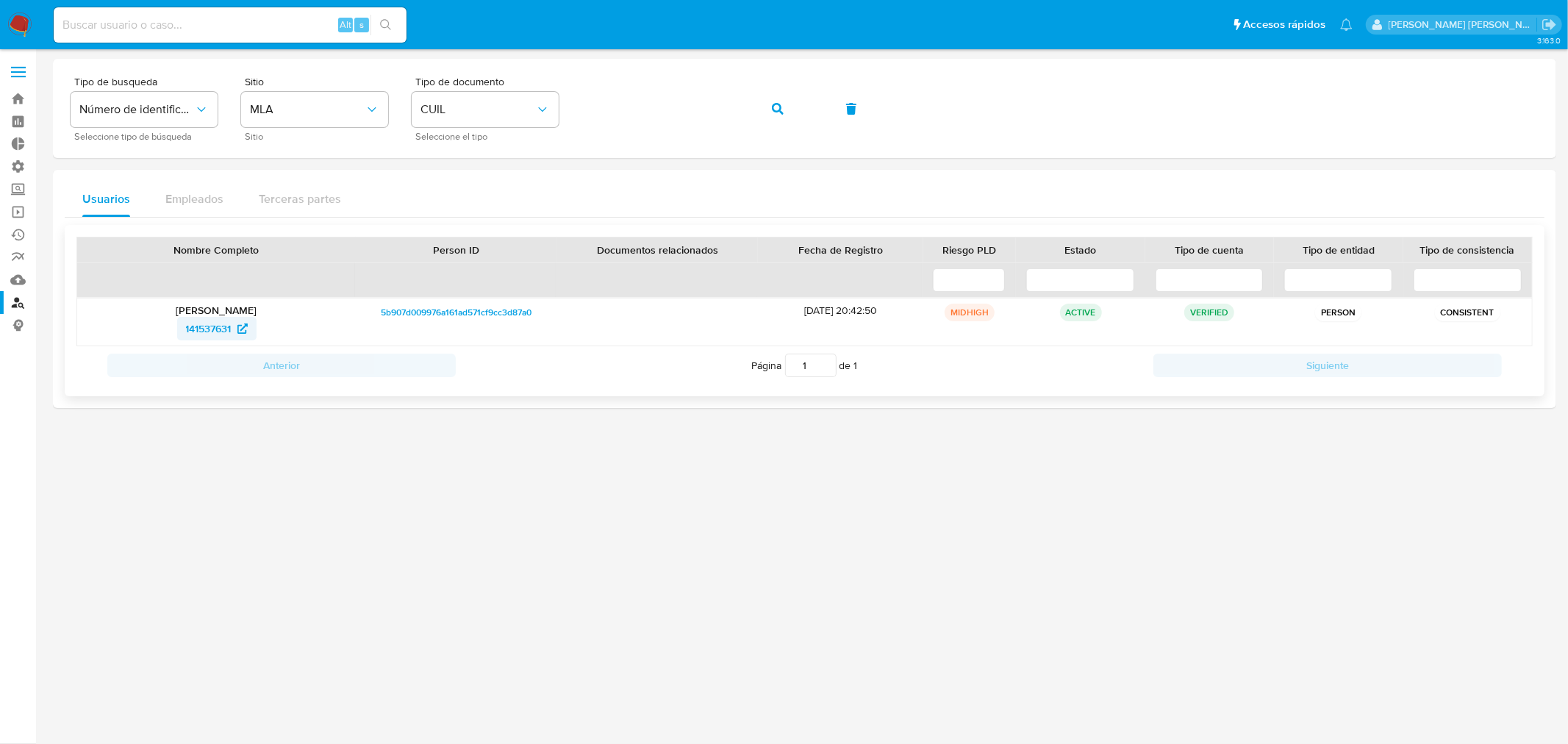
click at [216, 331] on span "141537631" at bounding box center [208, 328] width 45 height 24
click at [280, 17] on input at bounding box center [230, 25] width 353 height 19
paste input "JjEczy2zaARyyBWLE3AC1rjT"
type input "JjEczy2zaARyyBWLE3AC1rjT"
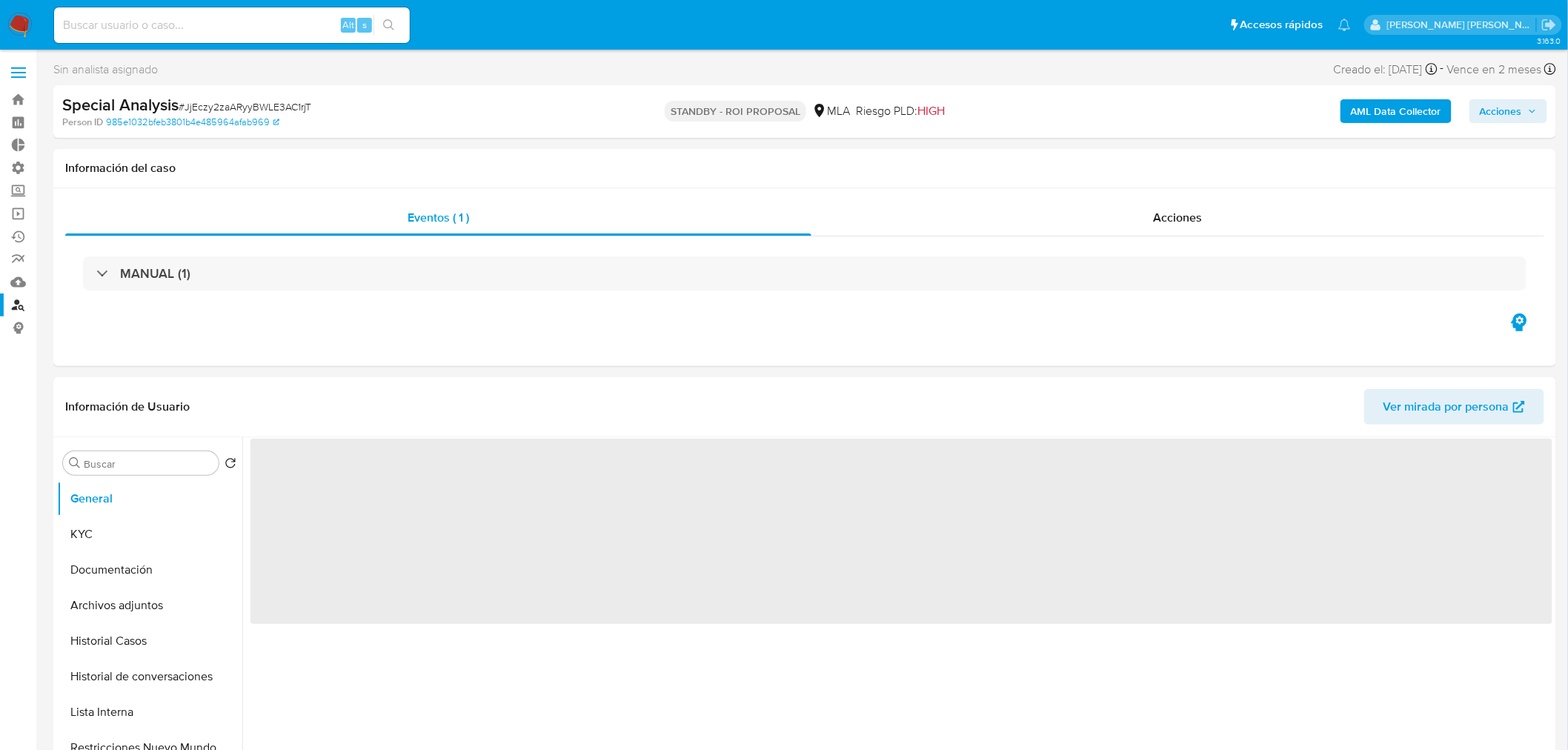
select select "10"
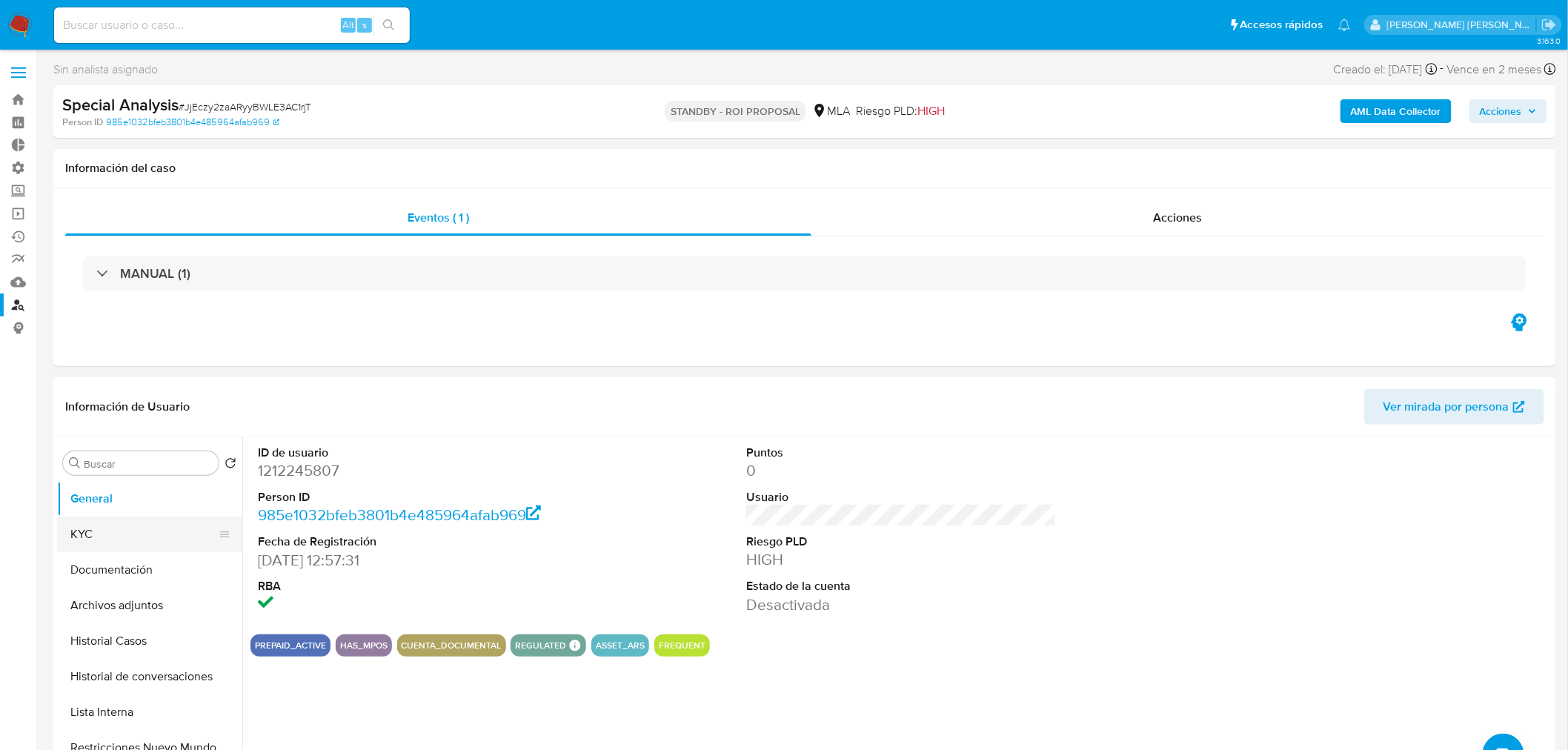
drag, startPoint x: 136, startPoint y: 537, endPoint x: 159, endPoint y: 537, distance: 23.0
click at [135, 537] on button "KYC" at bounding box center [143, 534] width 173 height 35
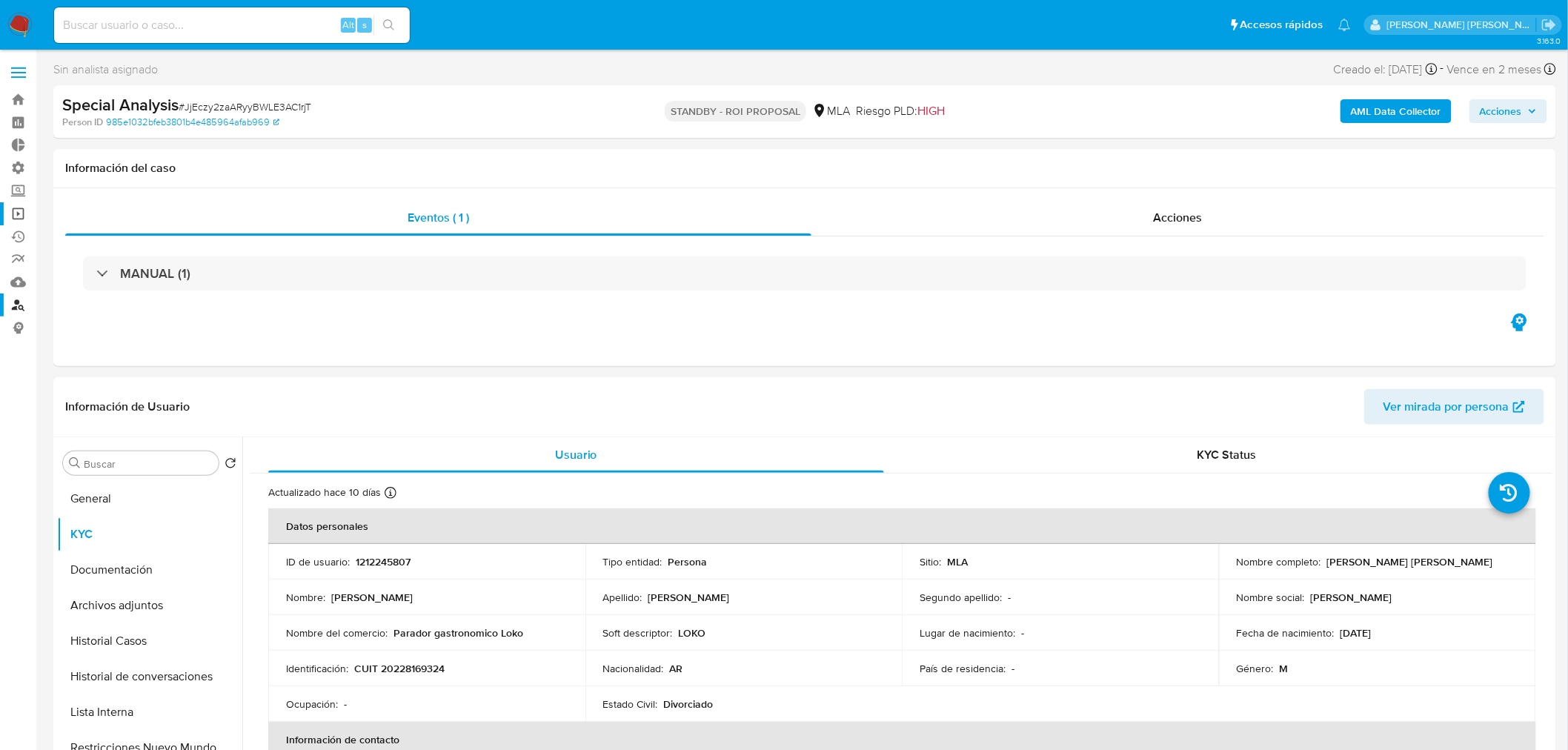
click at [18, 216] on link "Operaciones masivas" at bounding box center [88, 213] width 177 height 23
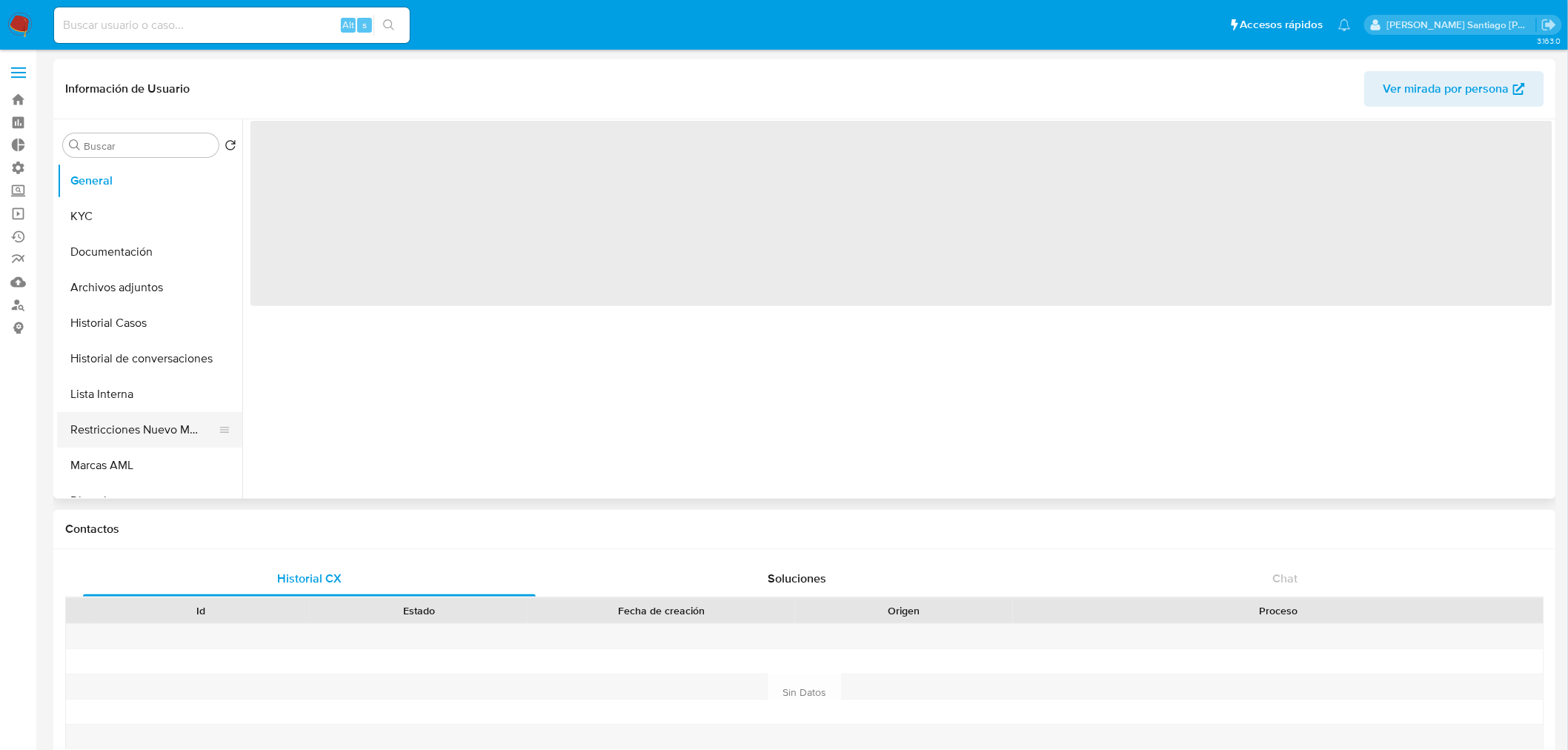
select select "10"
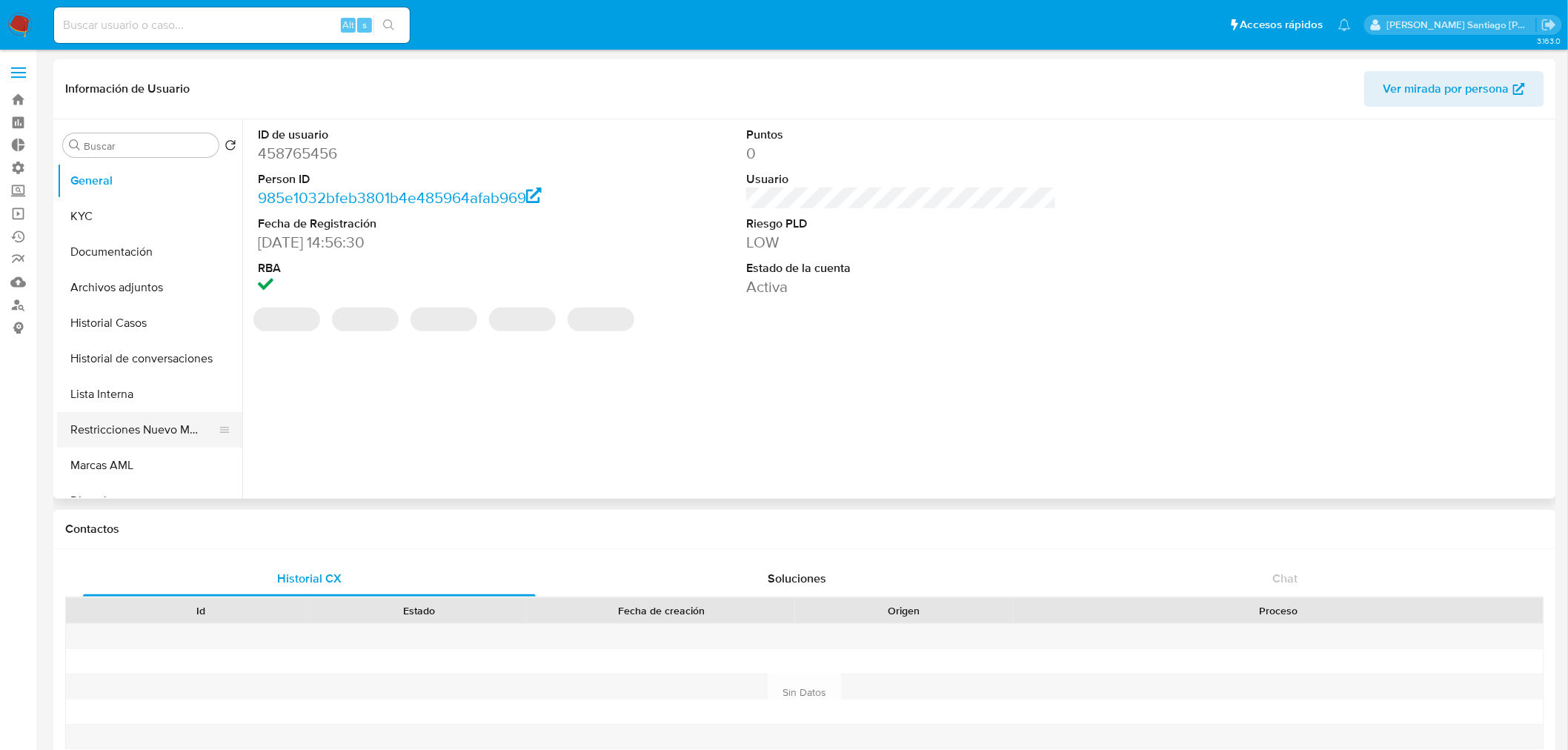
click at [152, 420] on button "Restricciones Nuevo Mundo" at bounding box center [143, 429] width 173 height 35
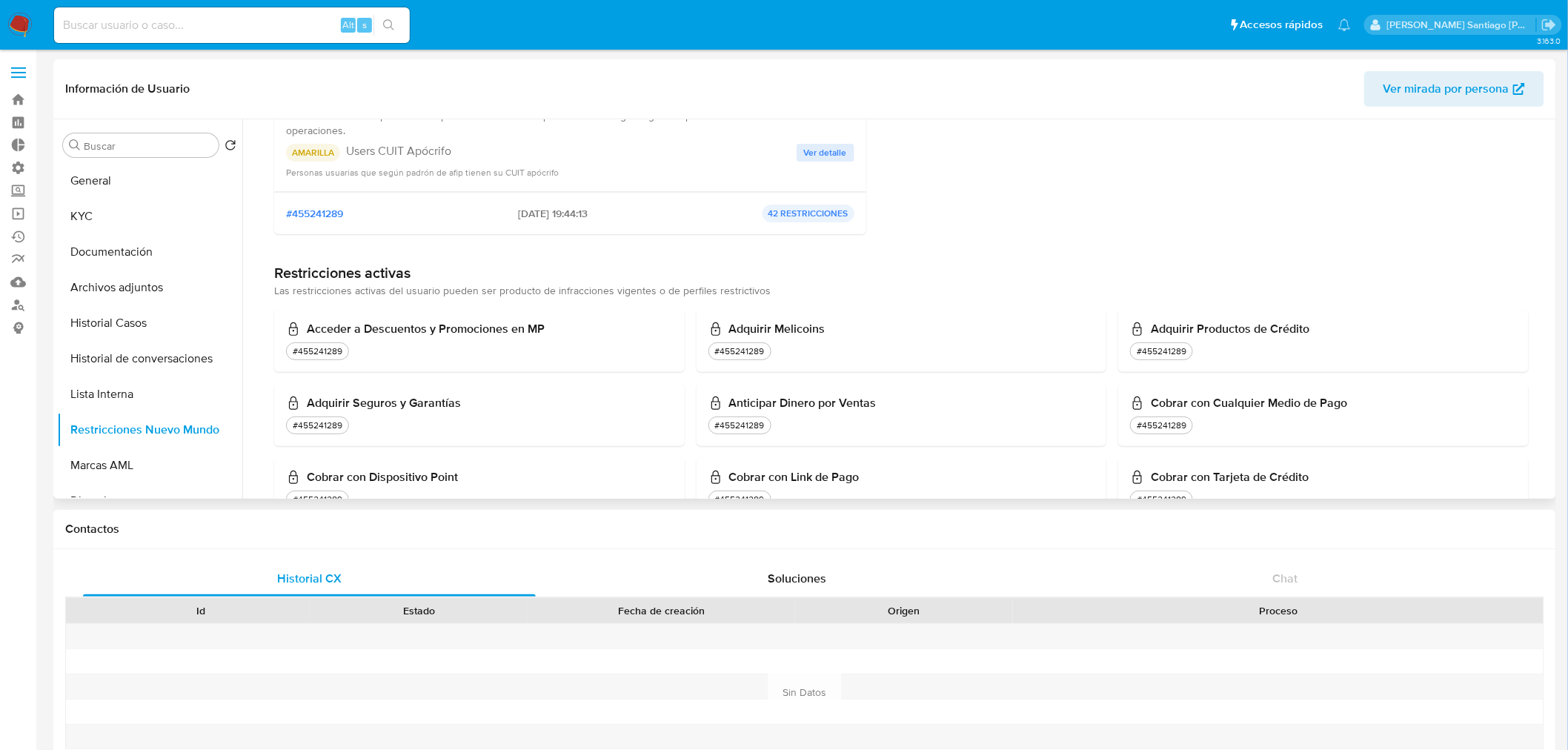
scroll to position [411, 0]
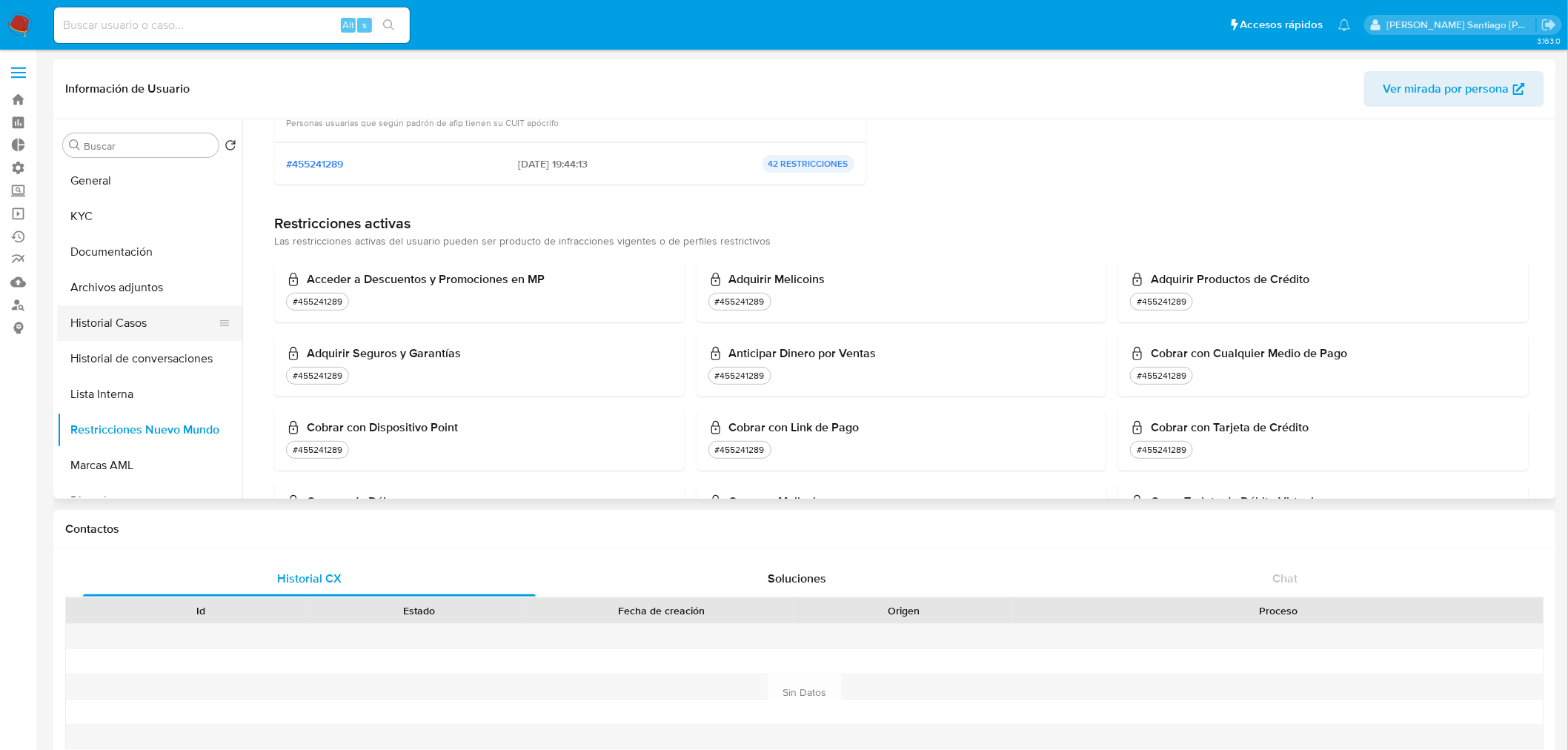
click at [156, 315] on button "Historial Casos" at bounding box center [143, 323] width 173 height 35
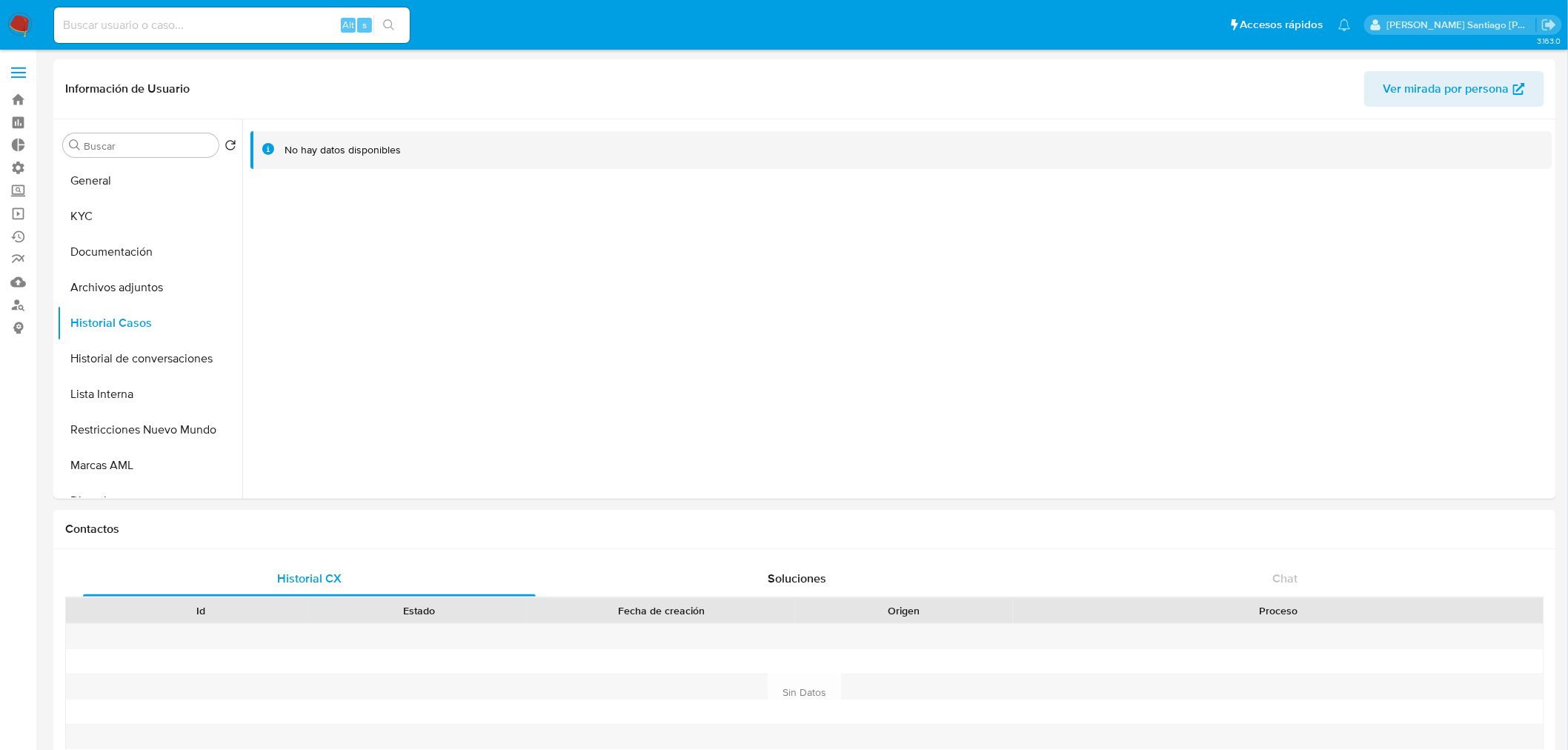
click at [178, 18] on input at bounding box center [232, 25] width 356 height 19
paste input "2553476401"
type input "2553476401"
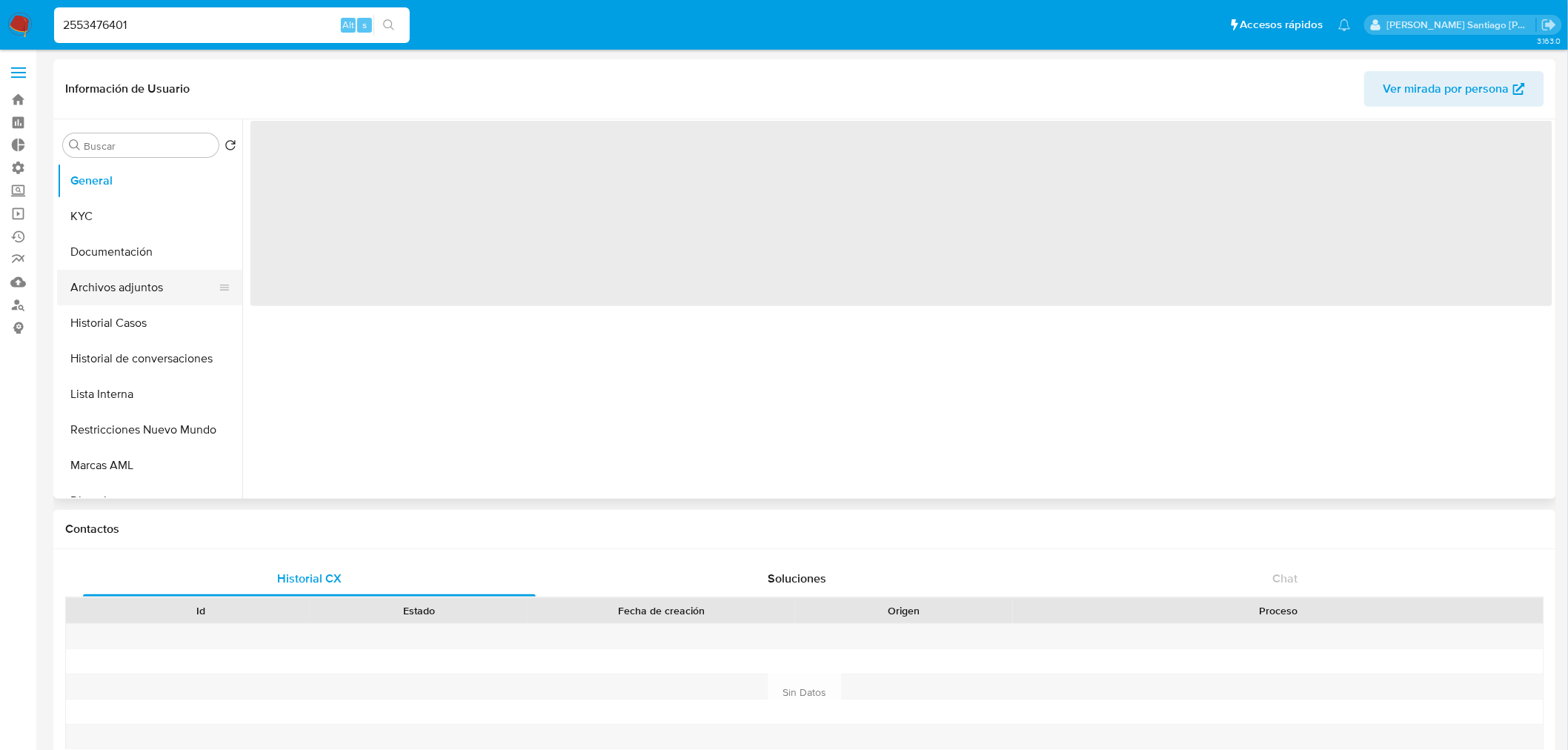
select select "10"
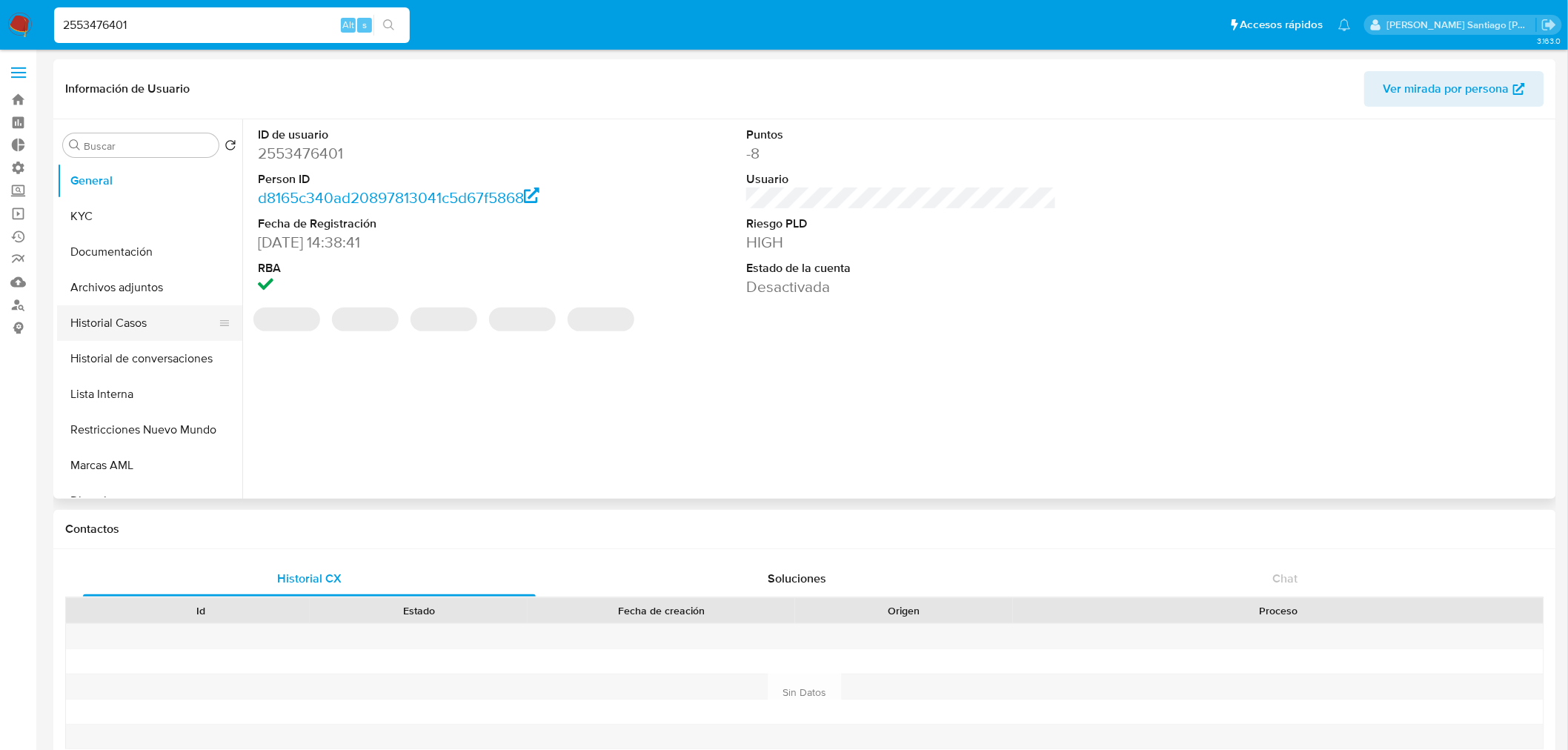
drag, startPoint x: 128, startPoint y: 338, endPoint x: 127, endPoint y: 330, distance: 8.1
click at [126, 330] on button "Historial Casos" at bounding box center [143, 323] width 173 height 35
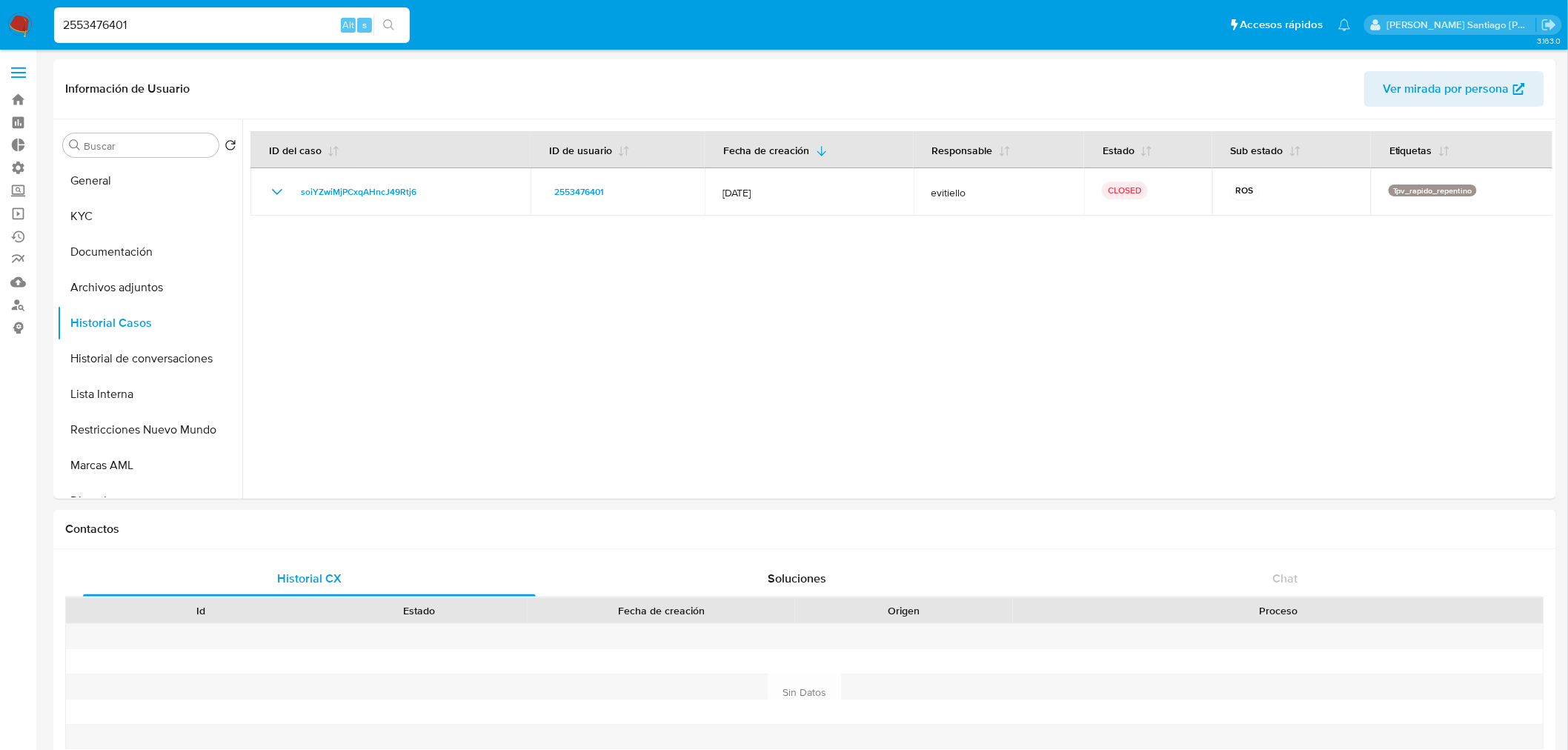
click at [204, 22] on input "2553476401" at bounding box center [232, 25] width 356 height 19
click at [204, 21] on input "2553476401" at bounding box center [232, 25] width 356 height 19
paste input "14153763"
type input "141537631"
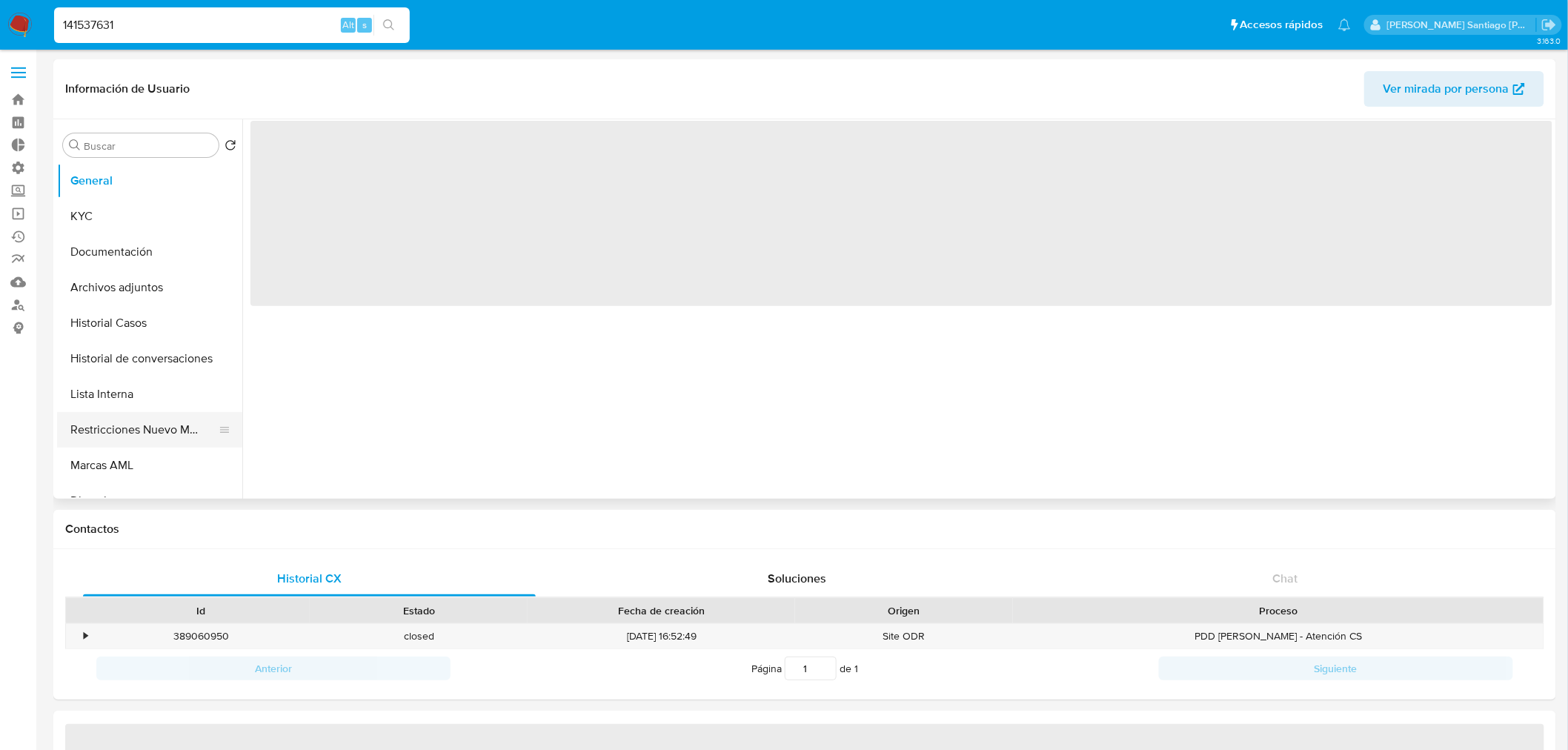
select select "10"
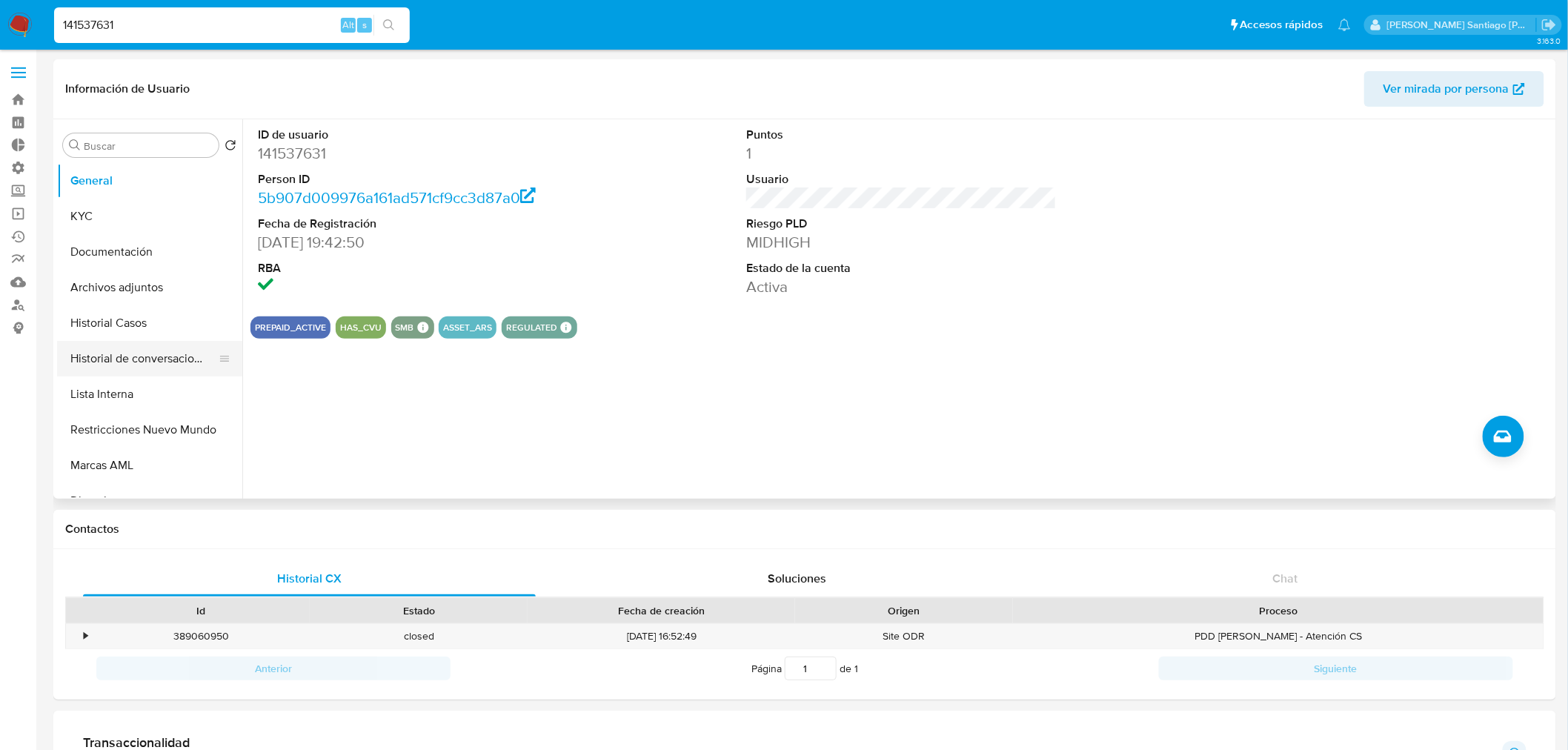
click at [173, 347] on button "Historial de conversaciones" at bounding box center [143, 358] width 173 height 35
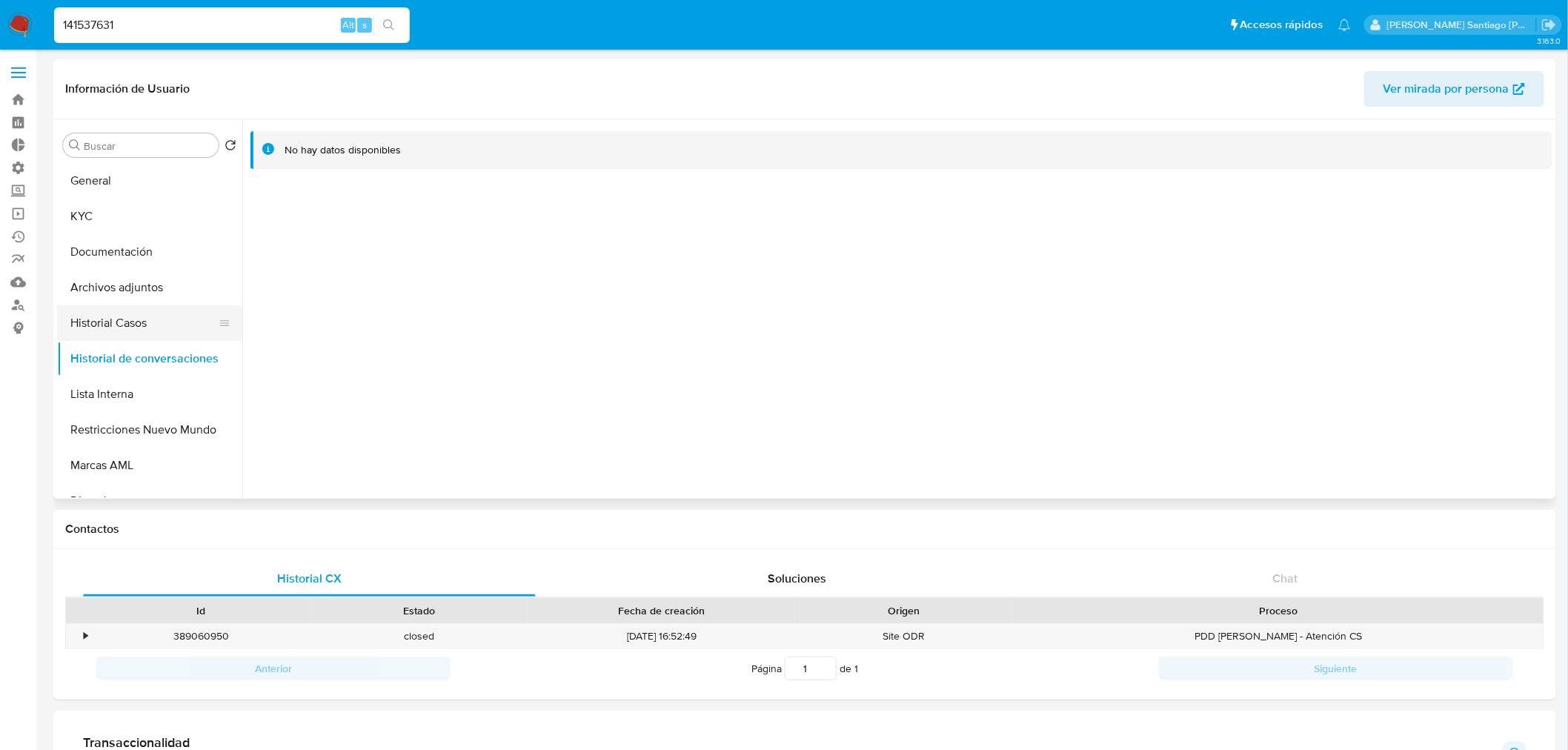
click at [163, 331] on button "Historial Casos" at bounding box center [143, 323] width 173 height 35
click at [82, 225] on button "KYC" at bounding box center [143, 216] width 173 height 35
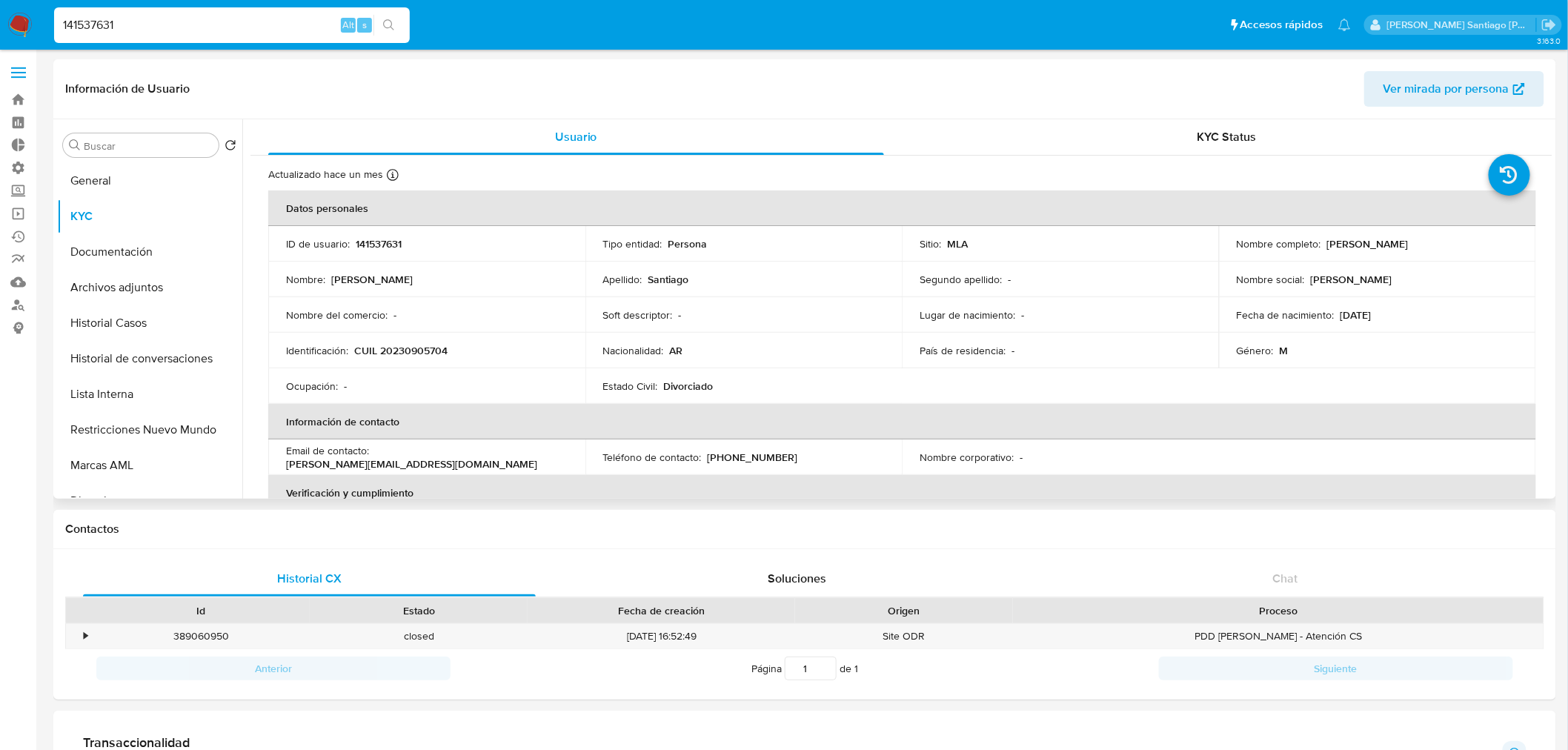
click at [419, 353] on p "CUIL 20230905704" at bounding box center [401, 350] width 93 height 13
click at [419, 352] on p "CUIL 20230905704" at bounding box center [401, 350] width 93 height 13
copy p "20230905704"
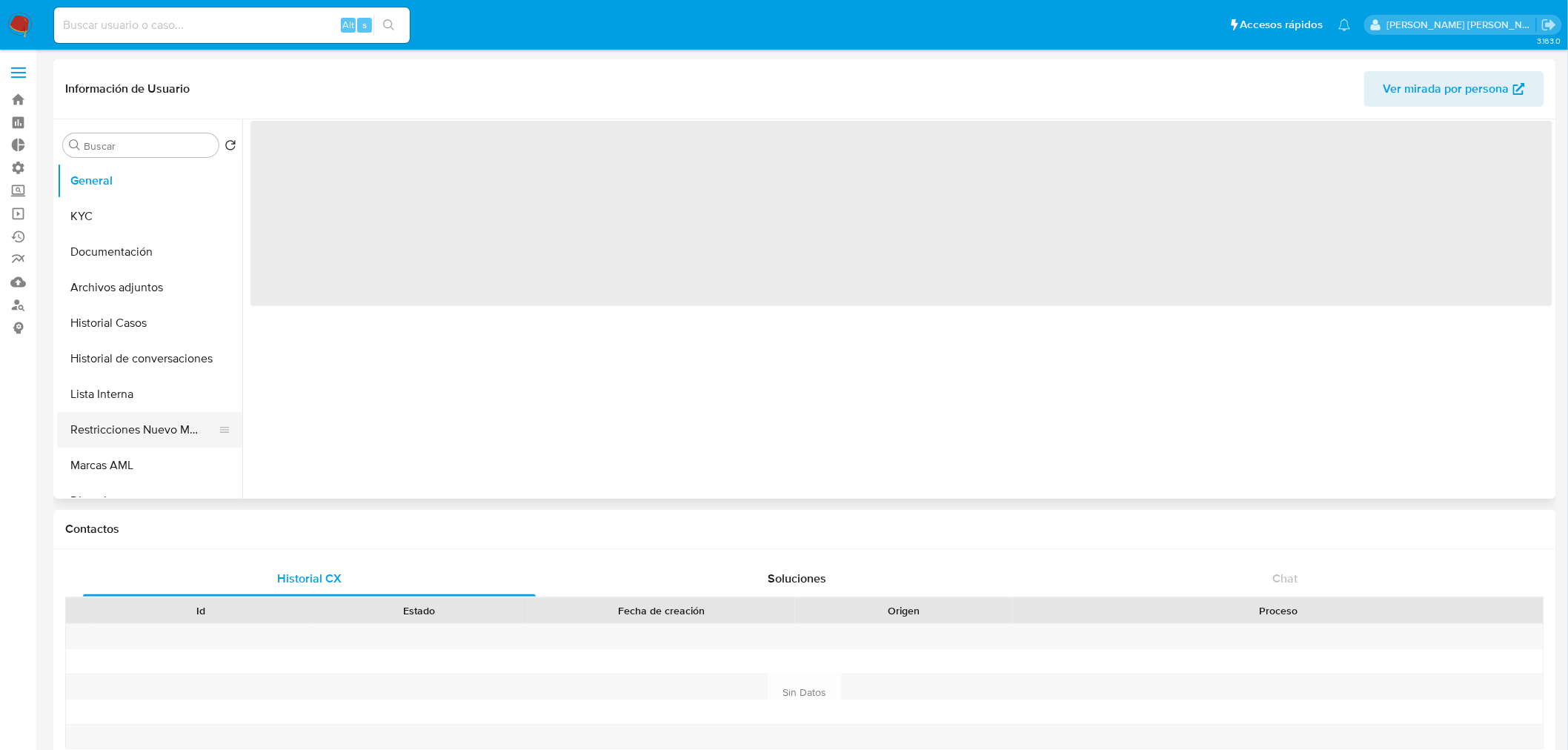
select select "10"
click at [148, 427] on button "Restricciones Nuevo Mundo" at bounding box center [143, 429] width 173 height 35
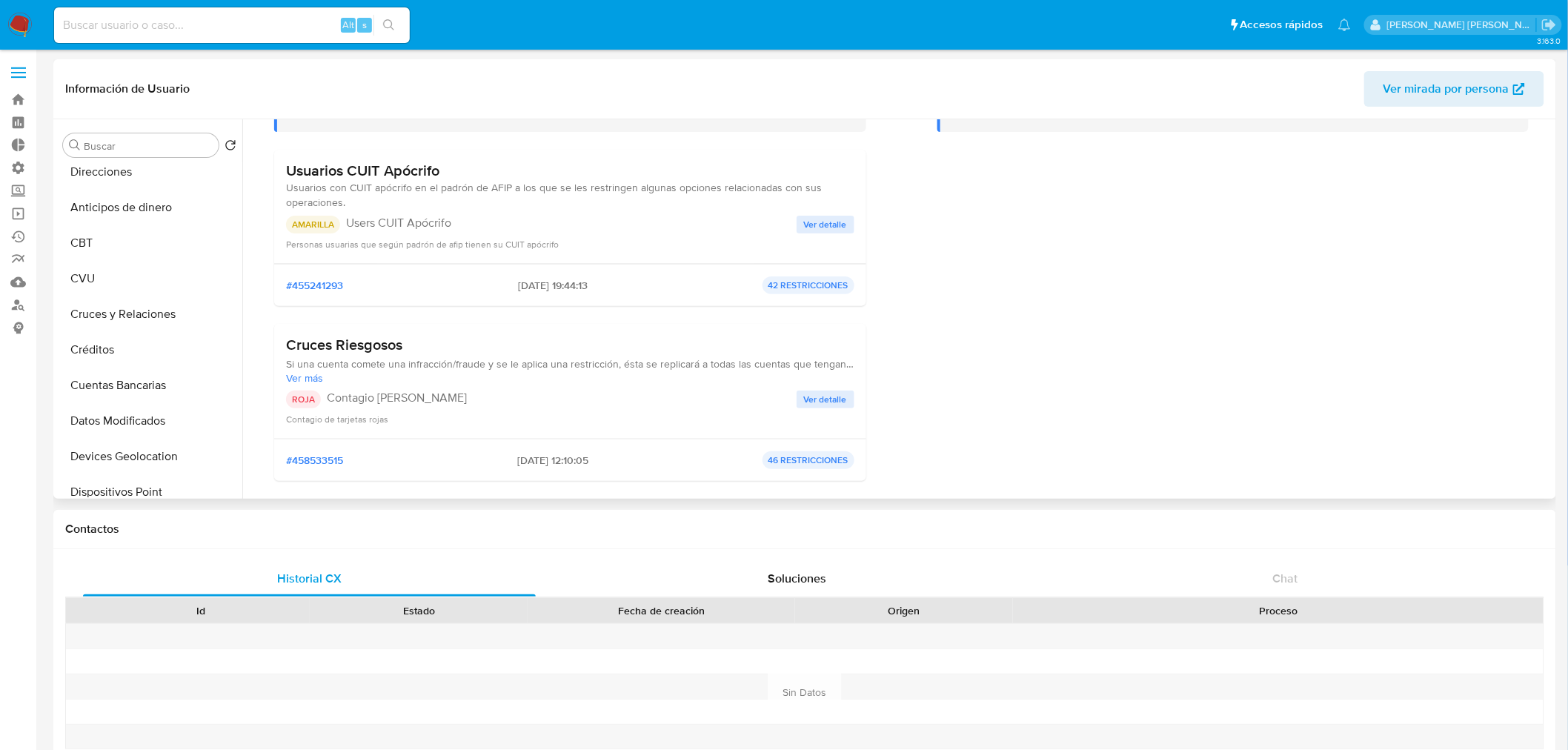
scroll to position [83, 0]
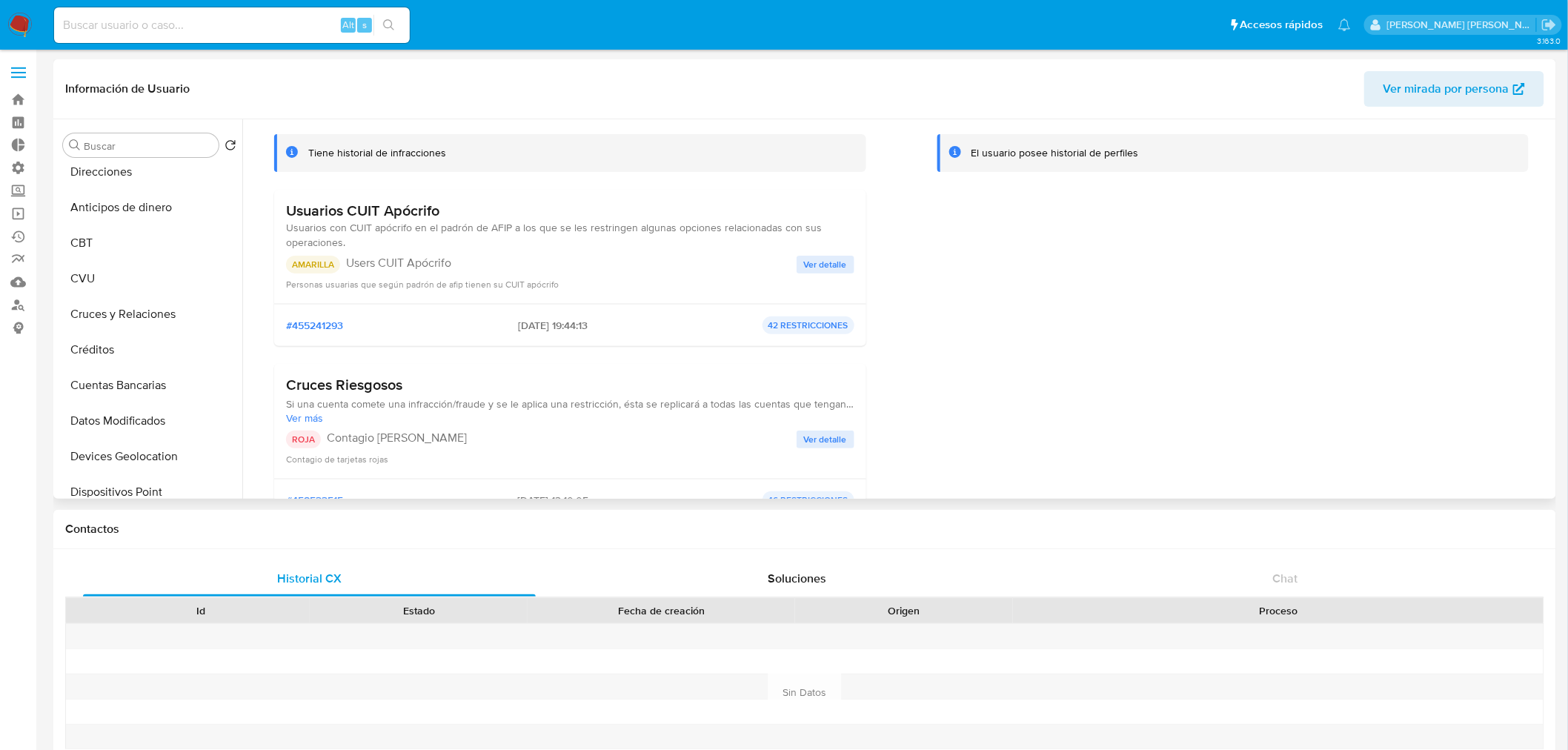
drag, startPoint x: 842, startPoint y: 436, endPoint x: 878, endPoint y: 456, distance: 41.2
click at [841, 435] on span "Ver detalle" at bounding box center [825, 439] width 43 height 15
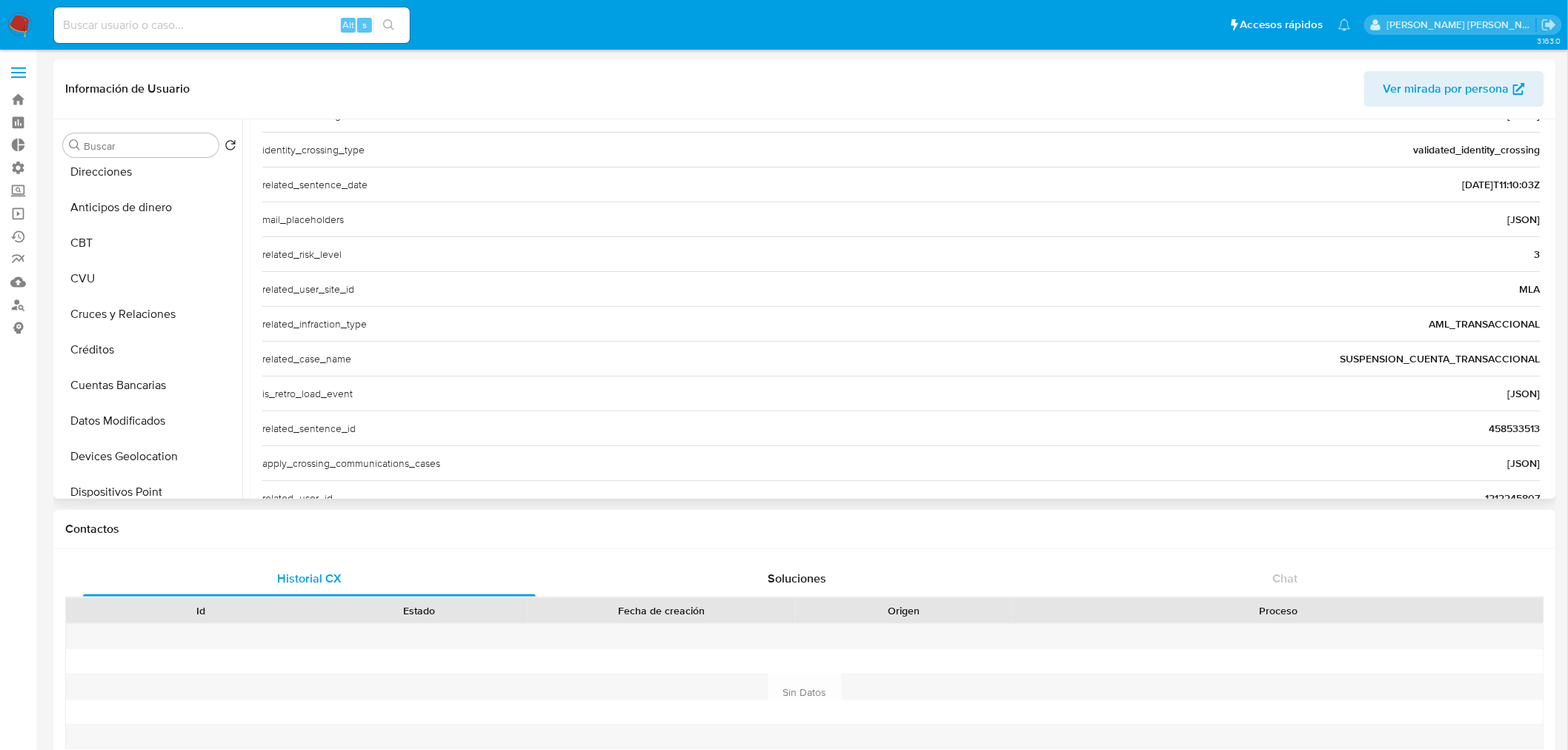
scroll to position [494, 0]
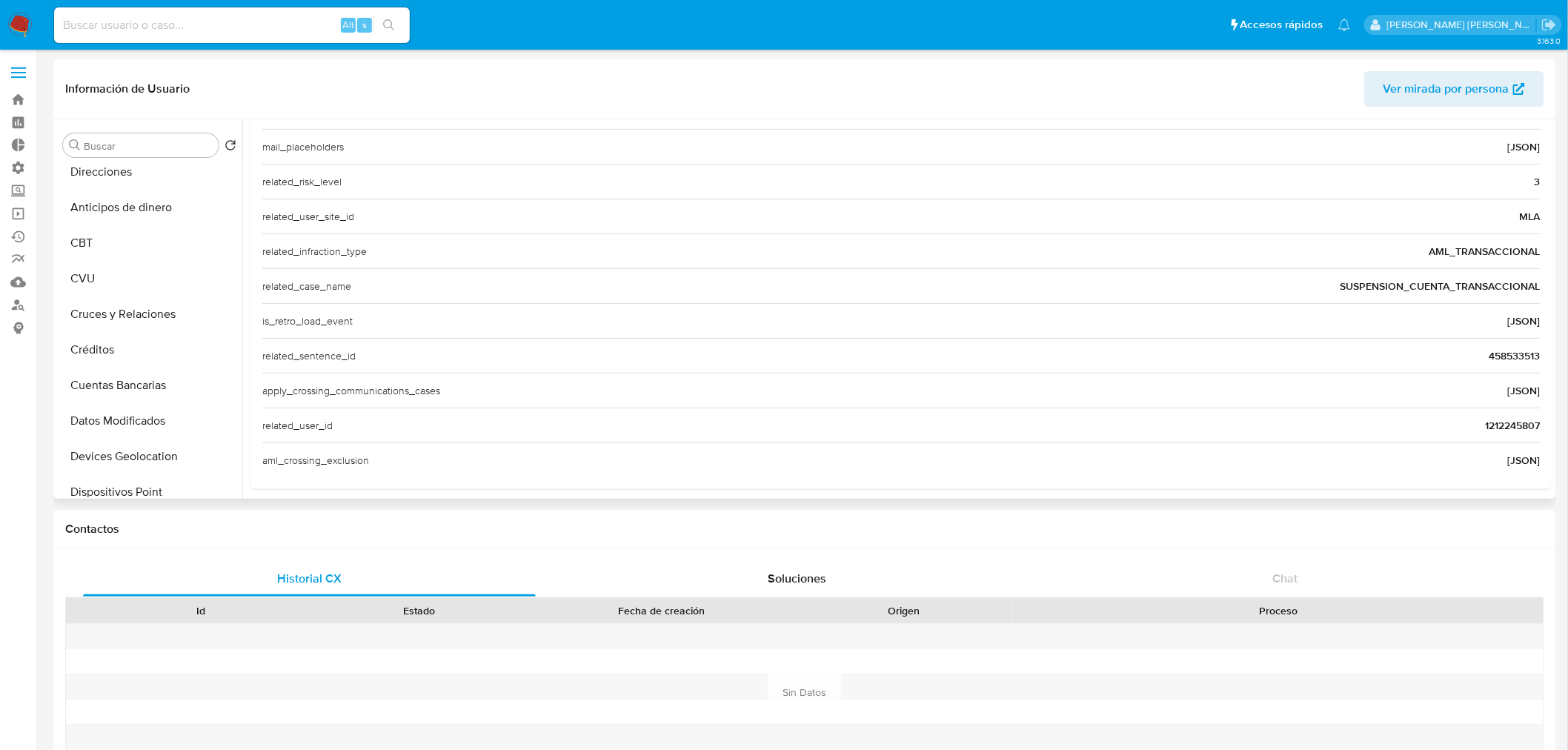
click at [1505, 352] on span "458533513" at bounding box center [1515, 356] width 51 height 15
click at [1505, 351] on span "458533513" at bounding box center [1515, 356] width 51 height 15
click at [1521, 427] on span "1212245807" at bounding box center [1514, 425] width 54 height 15
click at [1521, 424] on span "1212245807" at bounding box center [1514, 425] width 54 height 15
click at [183, 25] on input at bounding box center [232, 25] width 356 height 19
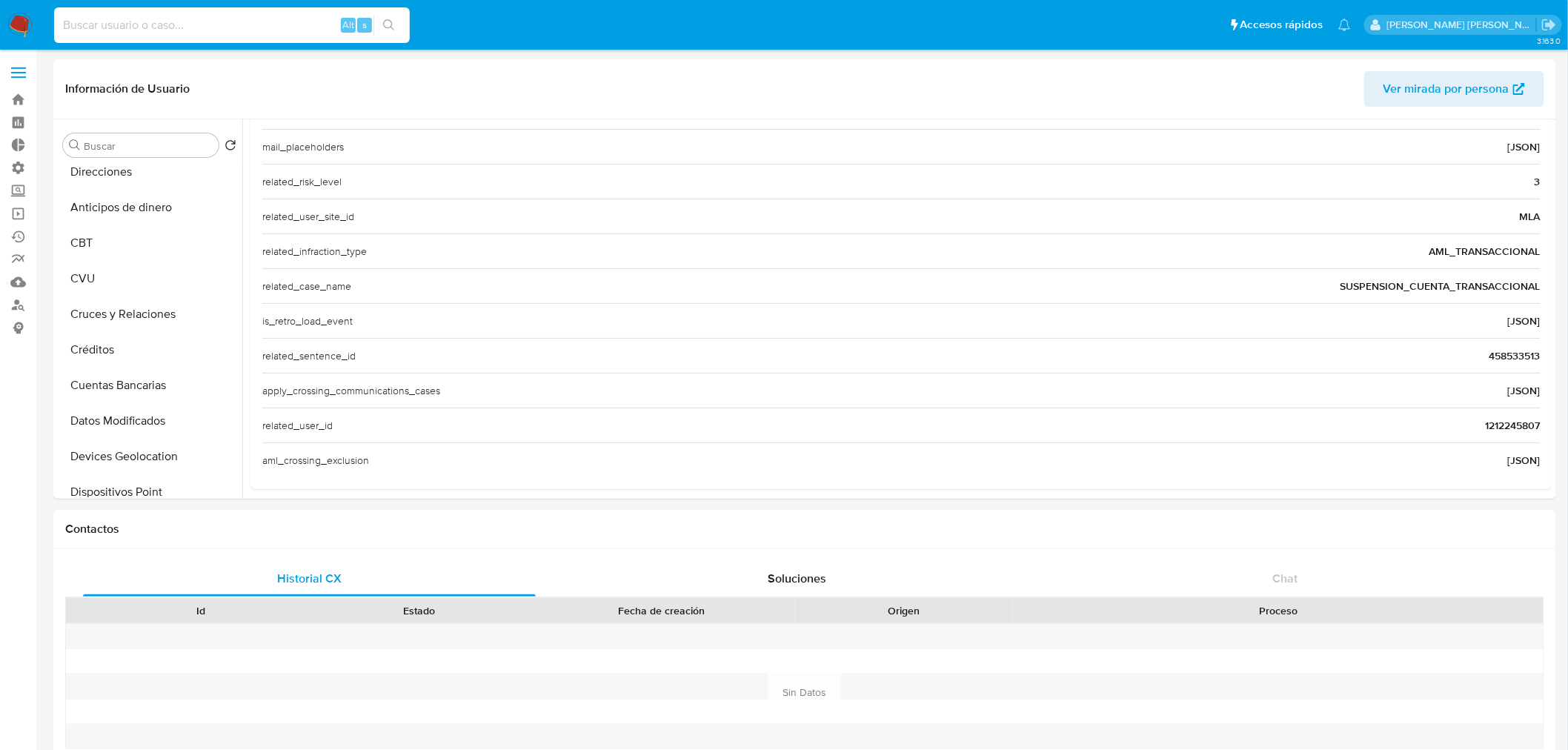
paste input "1212245807"
type input "1212245807"
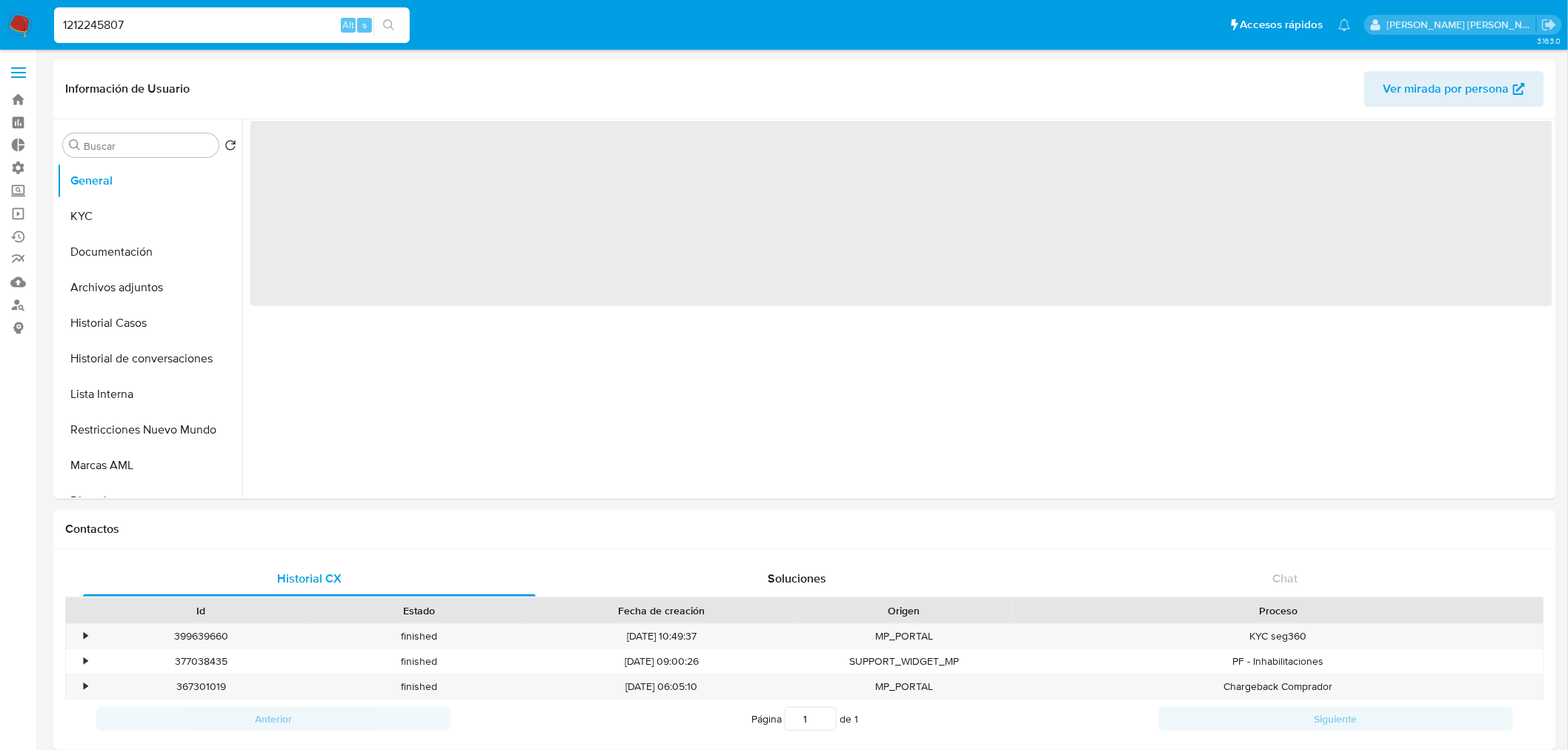
select select "10"
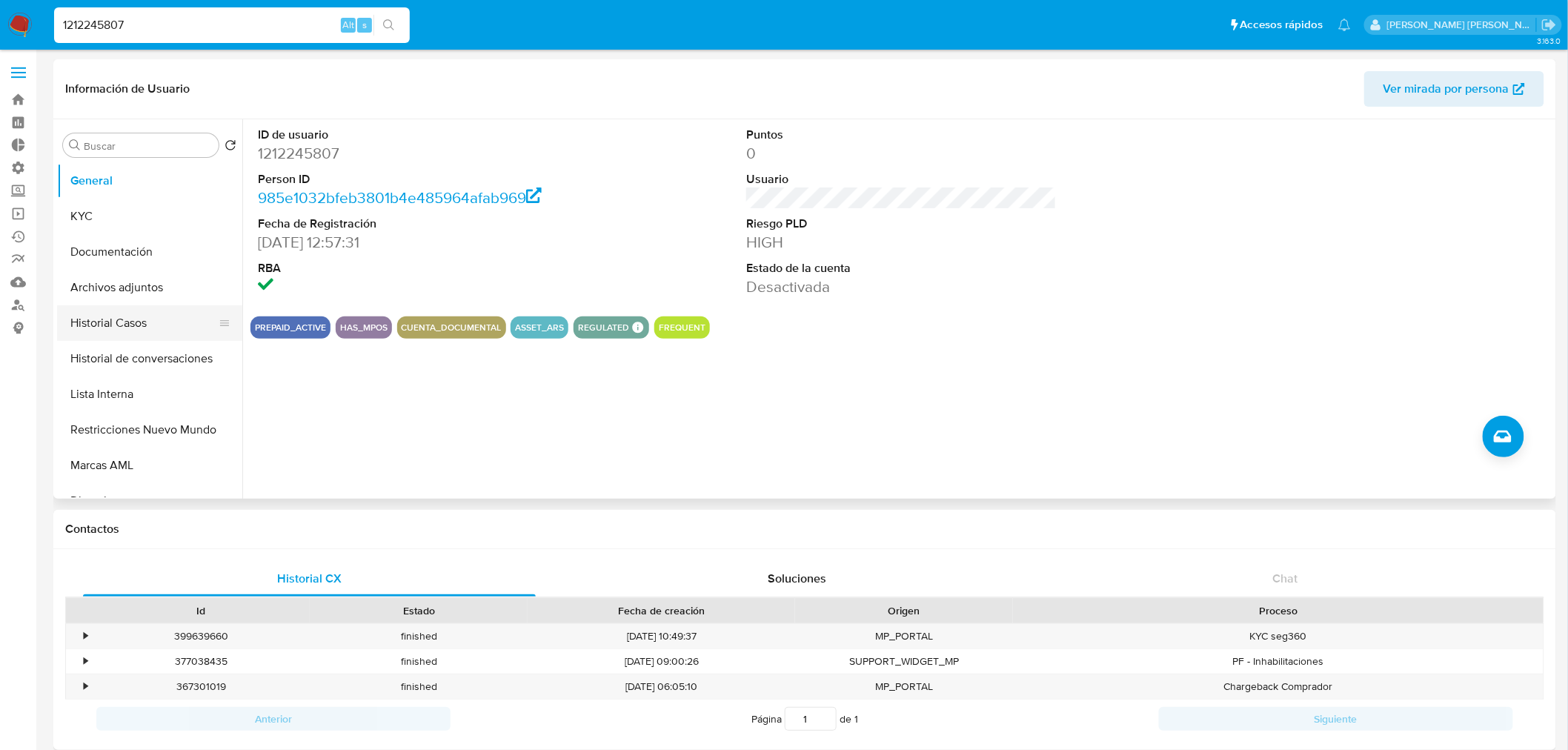
click at [141, 329] on button "Historial Casos" at bounding box center [143, 323] width 173 height 35
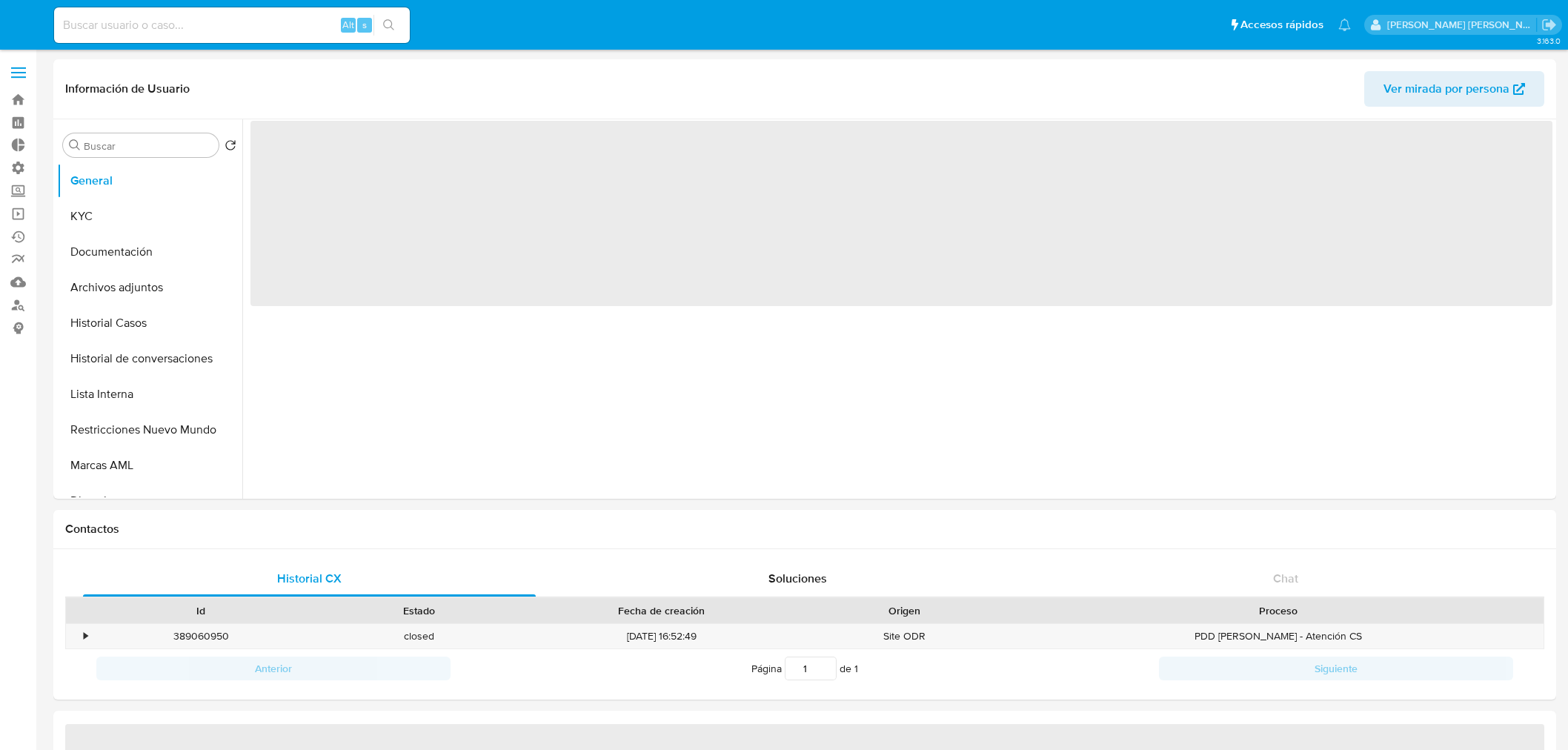
select select "10"
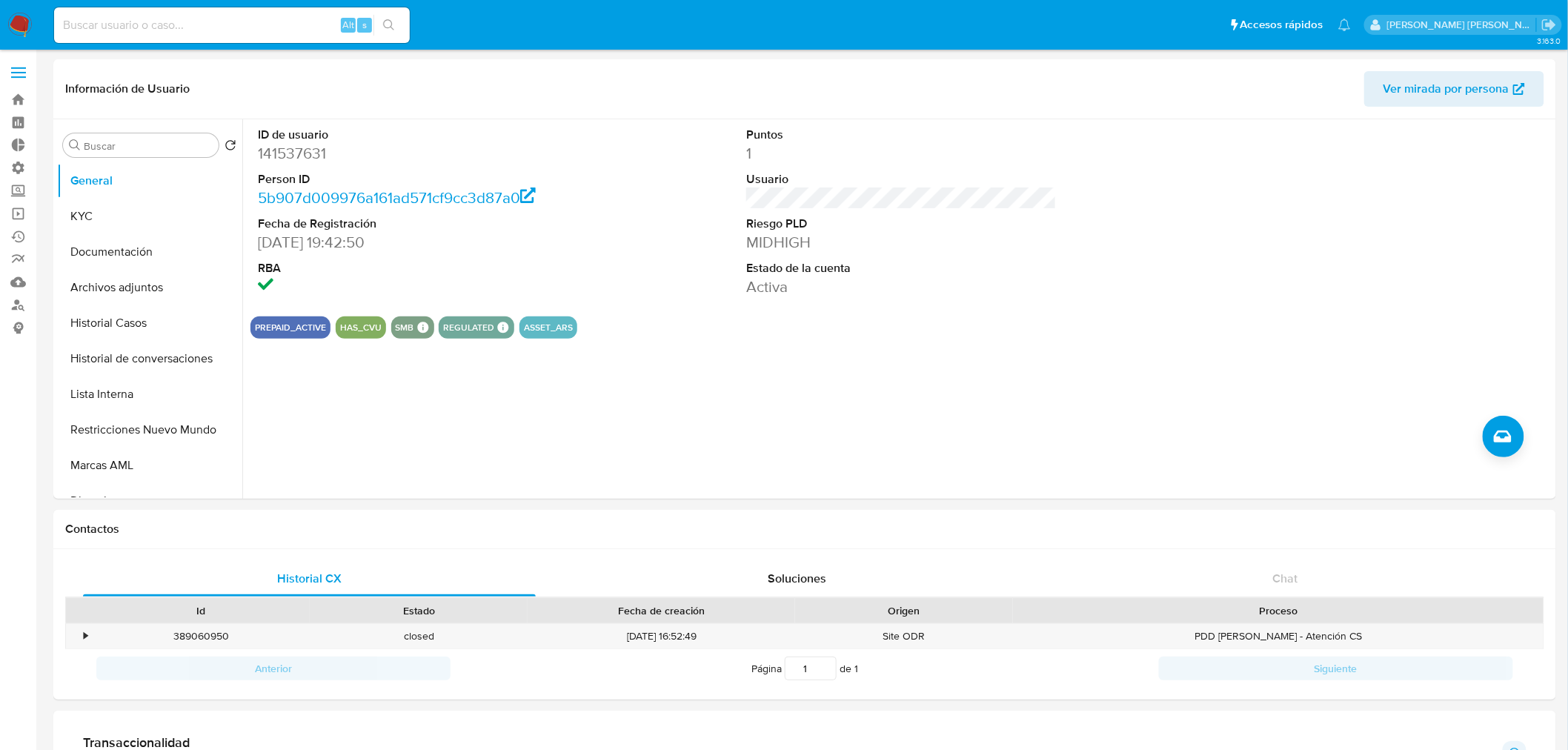
click at [206, 26] on input at bounding box center [232, 25] width 356 height 19
paste input "2221482321"
type input "2221482321"
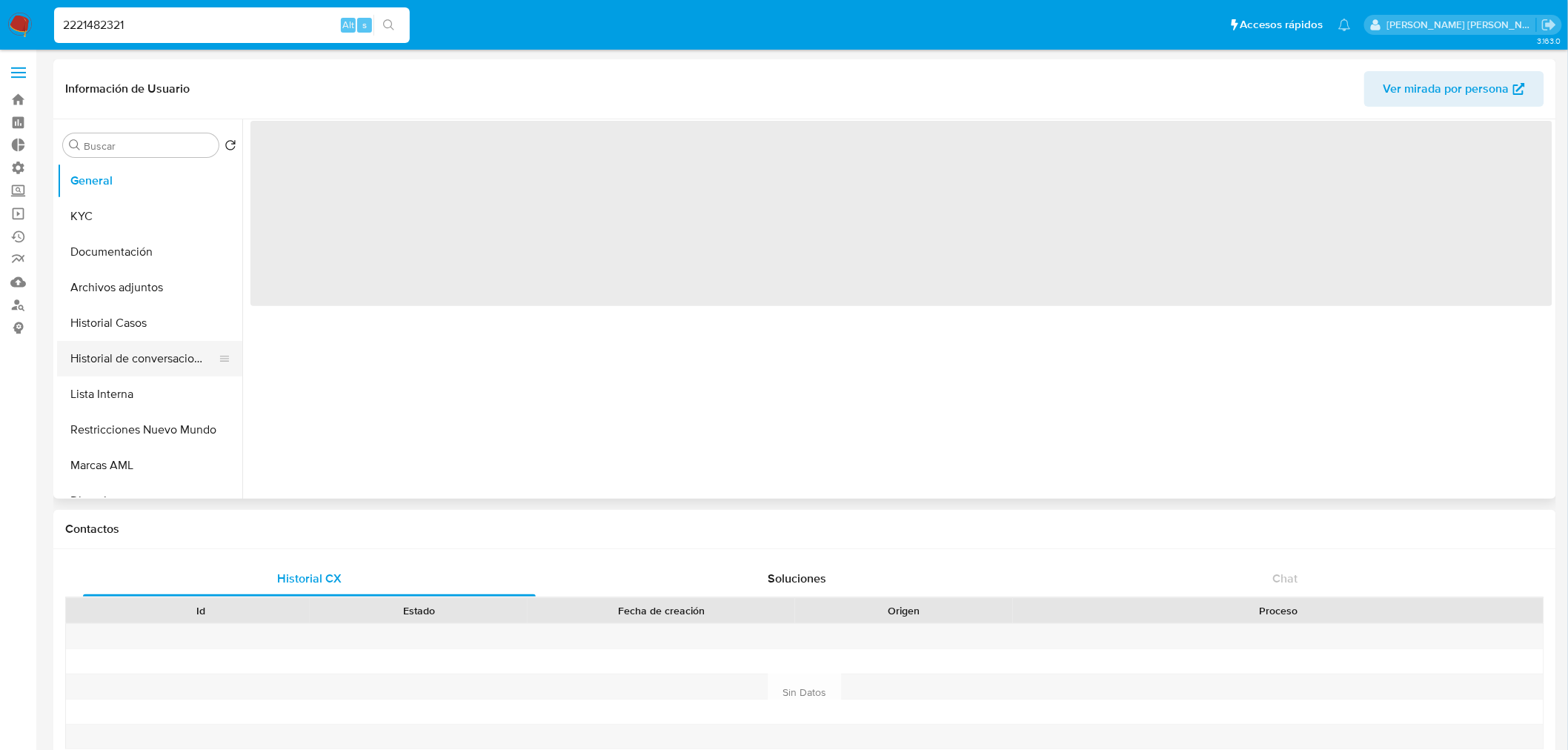
select select "10"
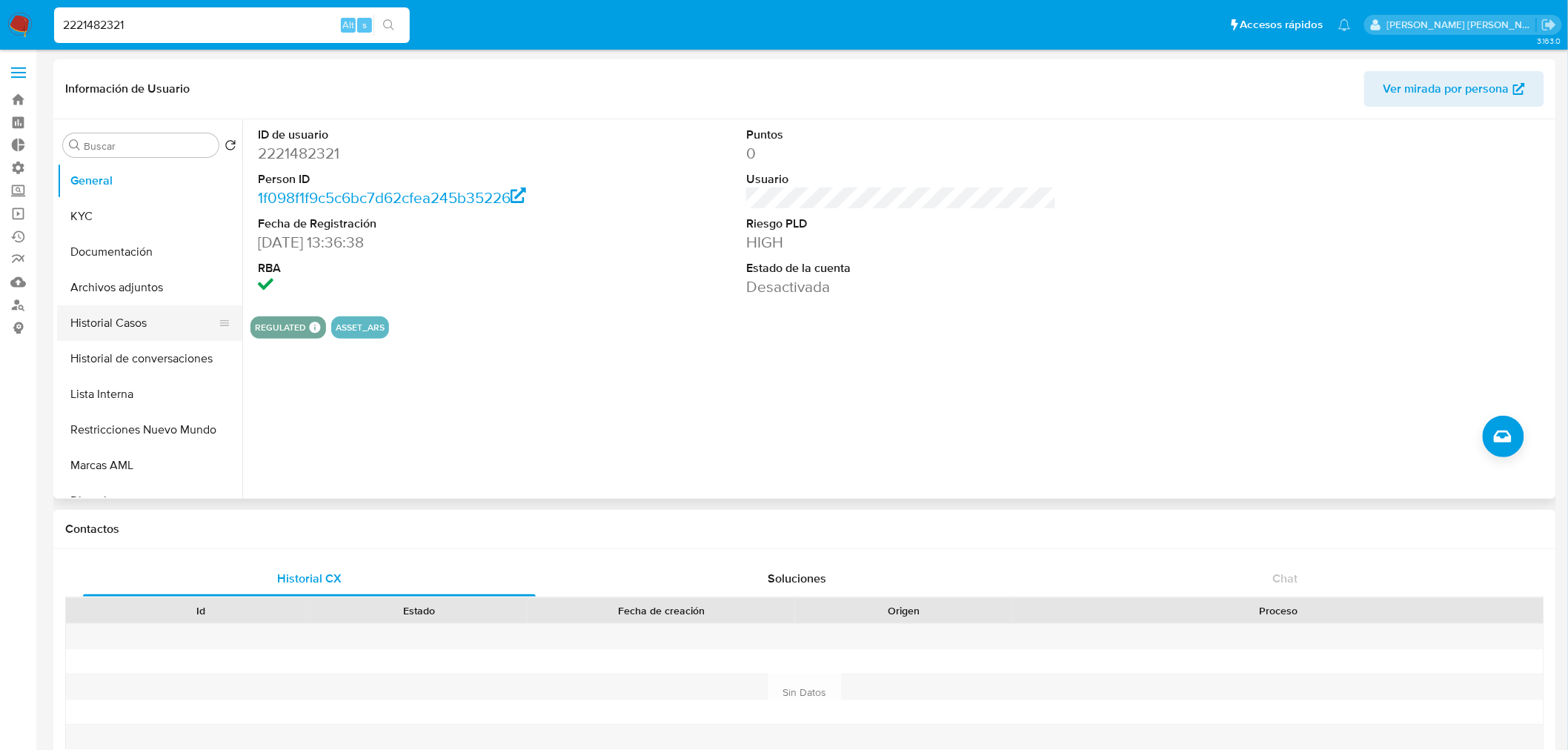
click at [121, 314] on button "Historial Casos" at bounding box center [143, 323] width 173 height 35
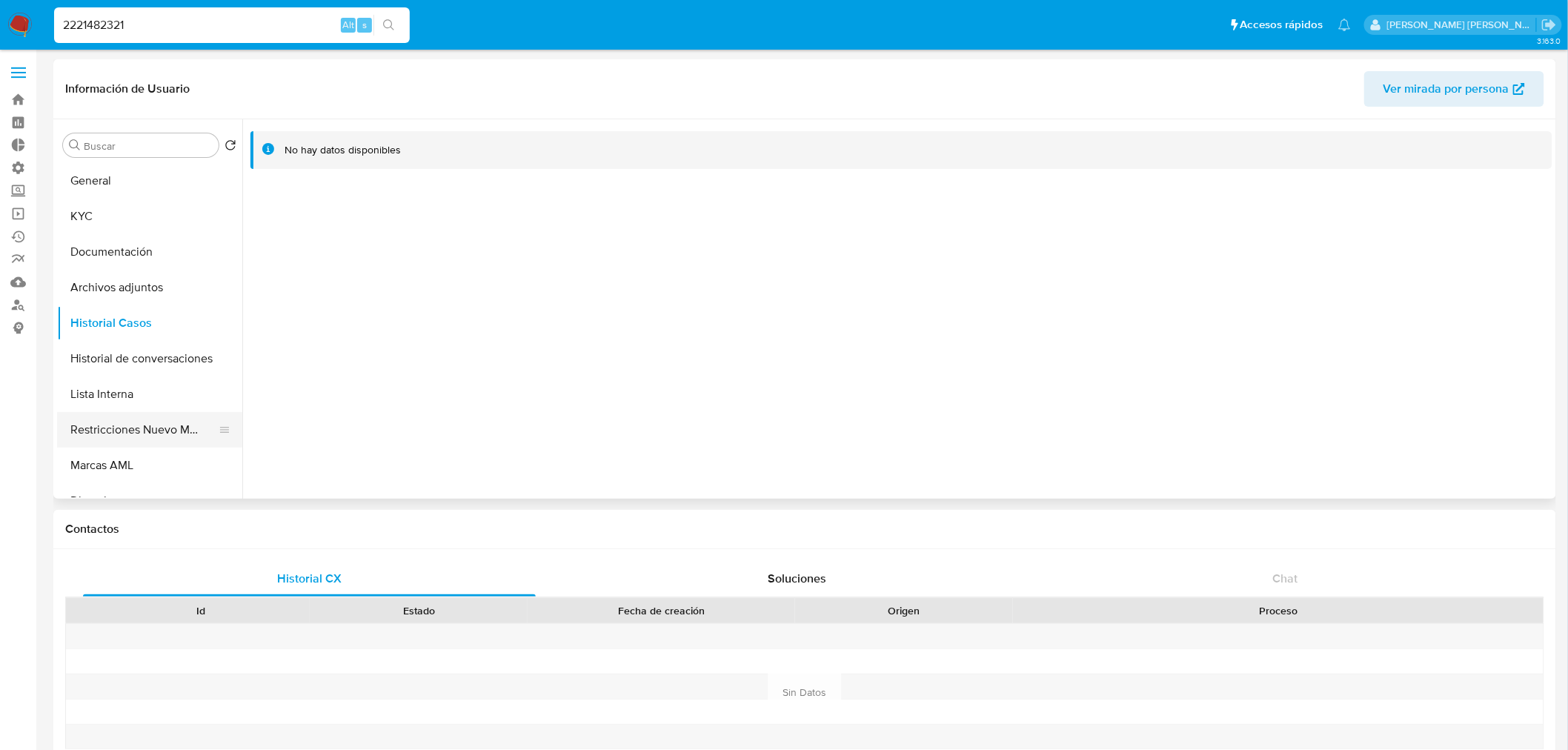
click at [138, 419] on button "Restricciones Nuevo Mundo" at bounding box center [143, 429] width 173 height 35
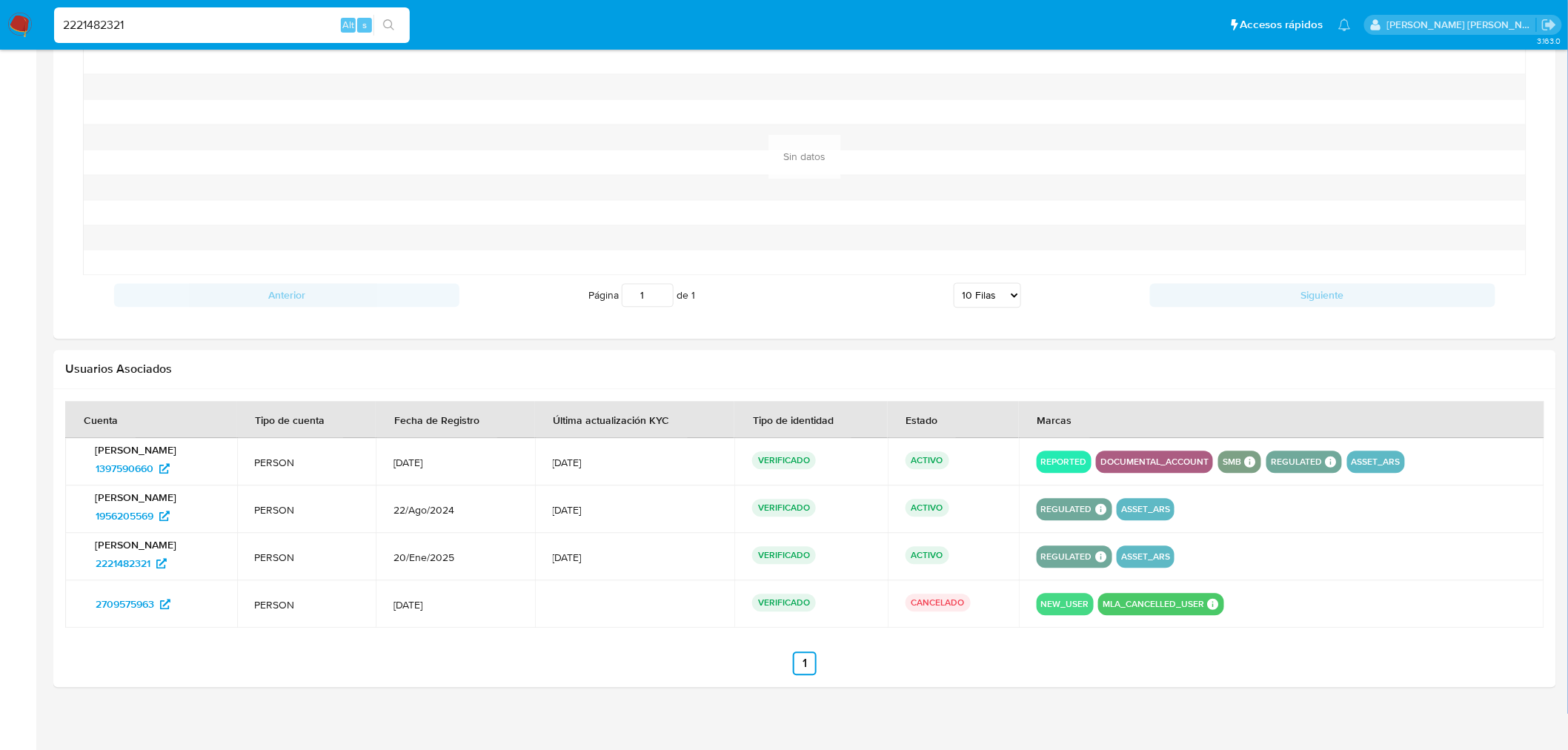
scroll to position [1182, 0]
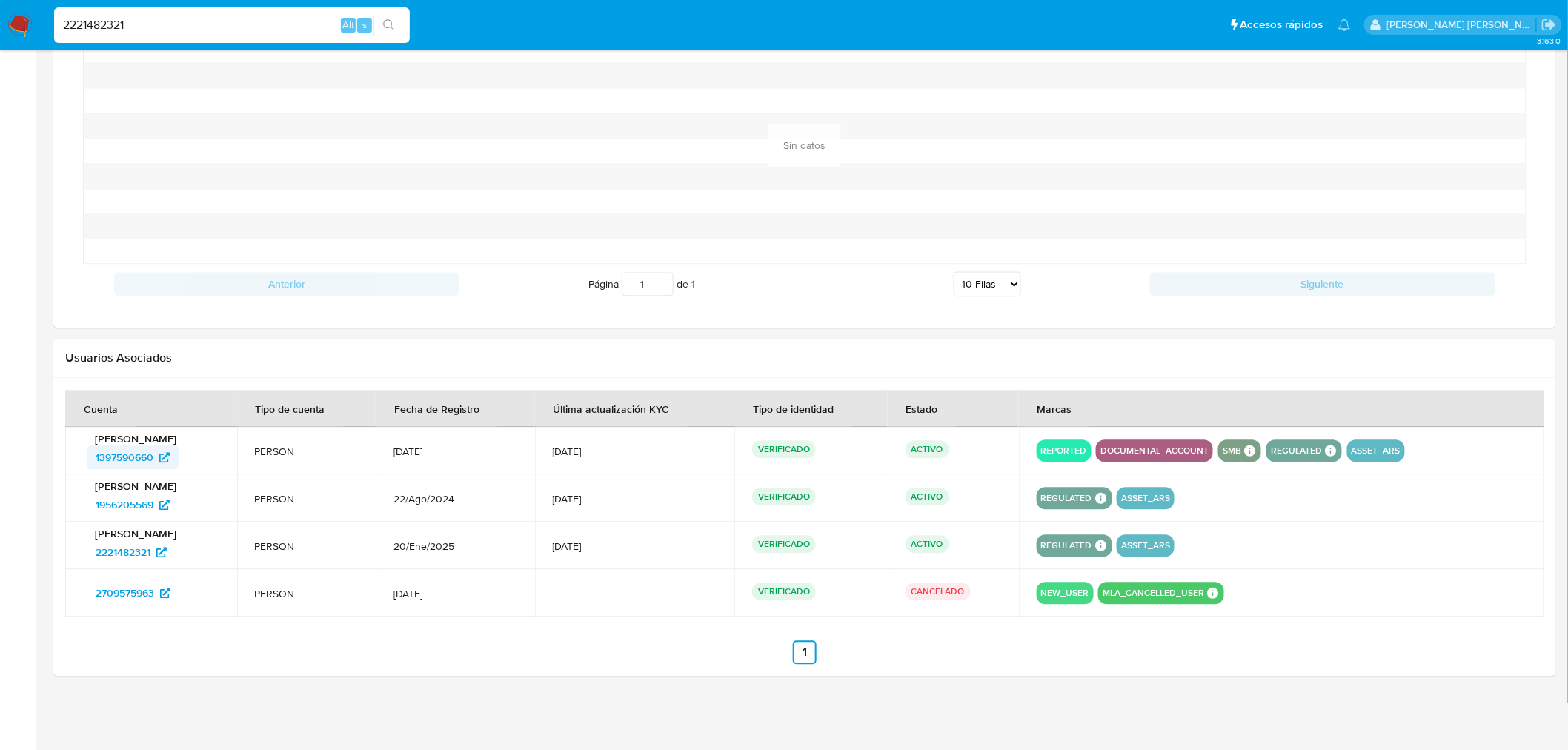
click at [116, 454] on span "1397590660" at bounding box center [125, 457] width 58 height 24
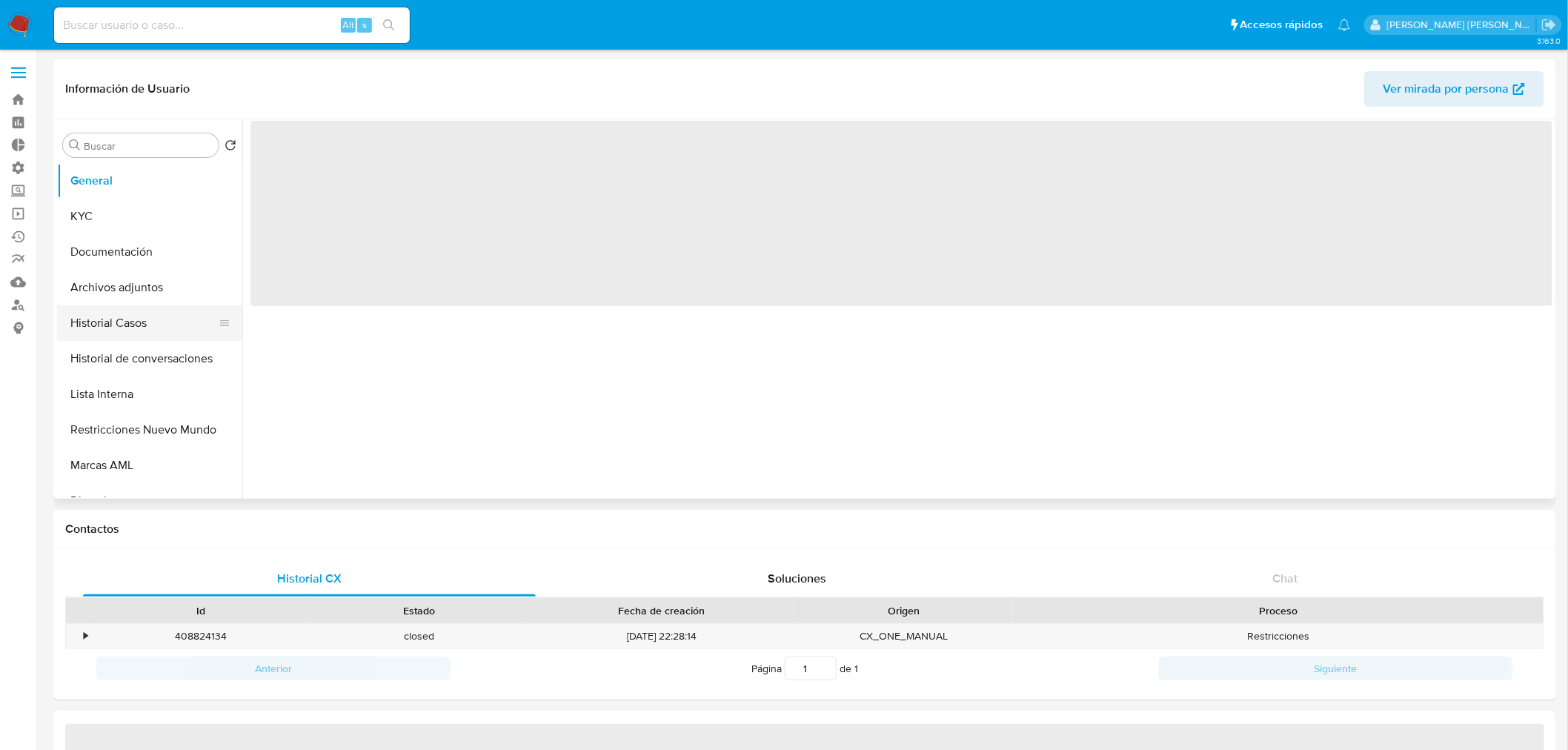
select select "10"
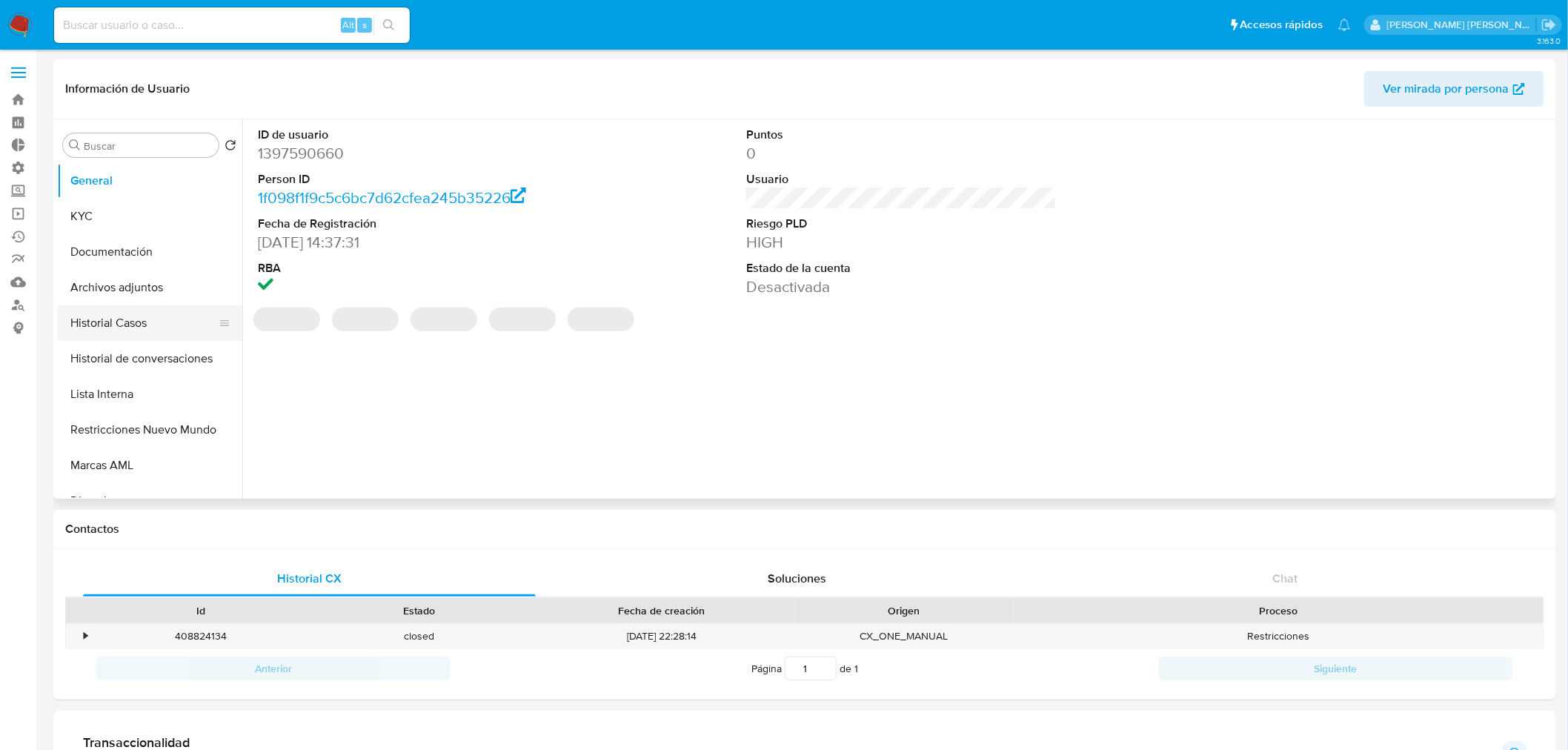
click at [78, 329] on button "Historial Casos" at bounding box center [143, 323] width 173 height 35
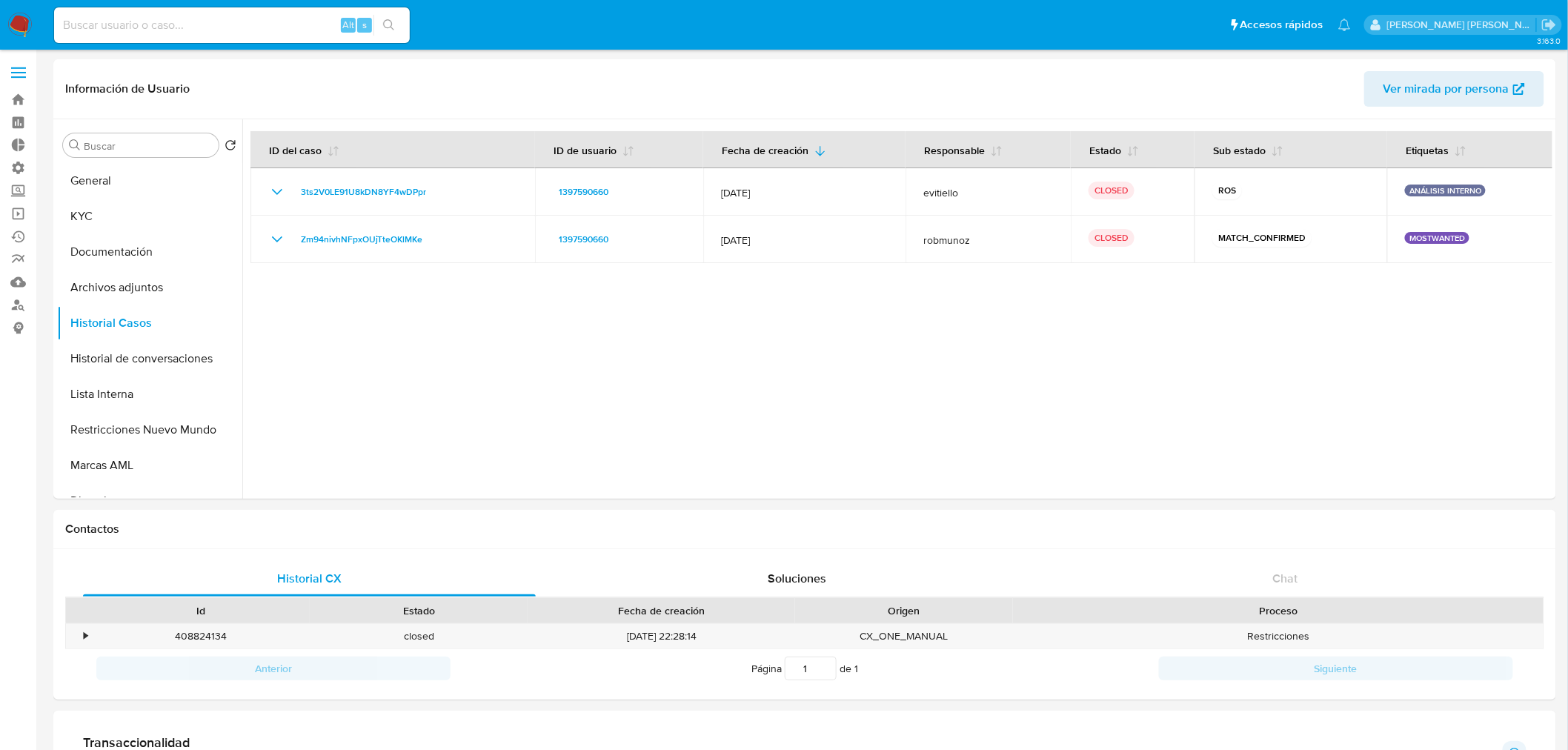
click at [178, 13] on div "Alt s" at bounding box center [232, 25] width 356 height 35
click at [188, 30] on input at bounding box center [232, 25] width 356 height 19
paste input "2622910358"
type input "2622910358"
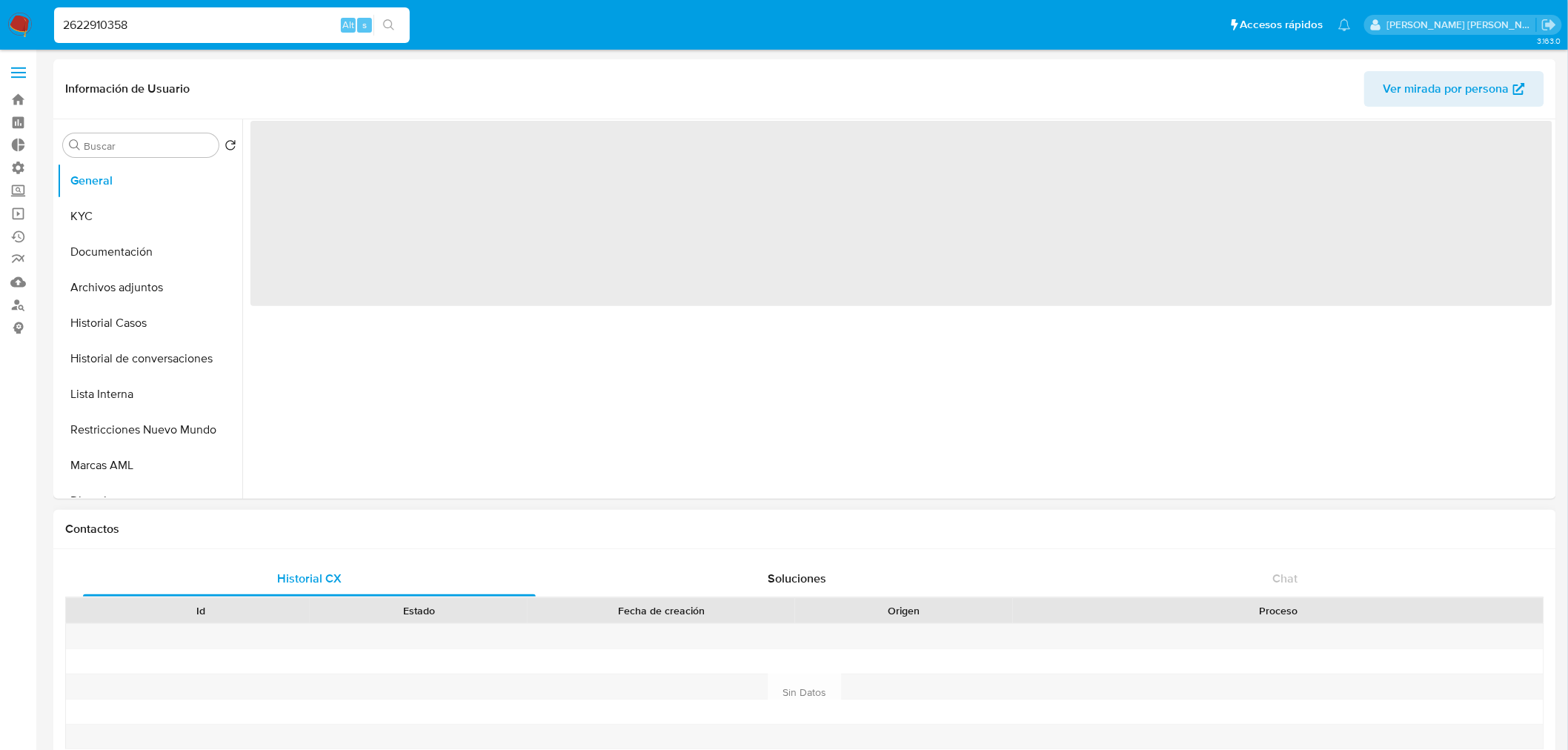
select select "10"
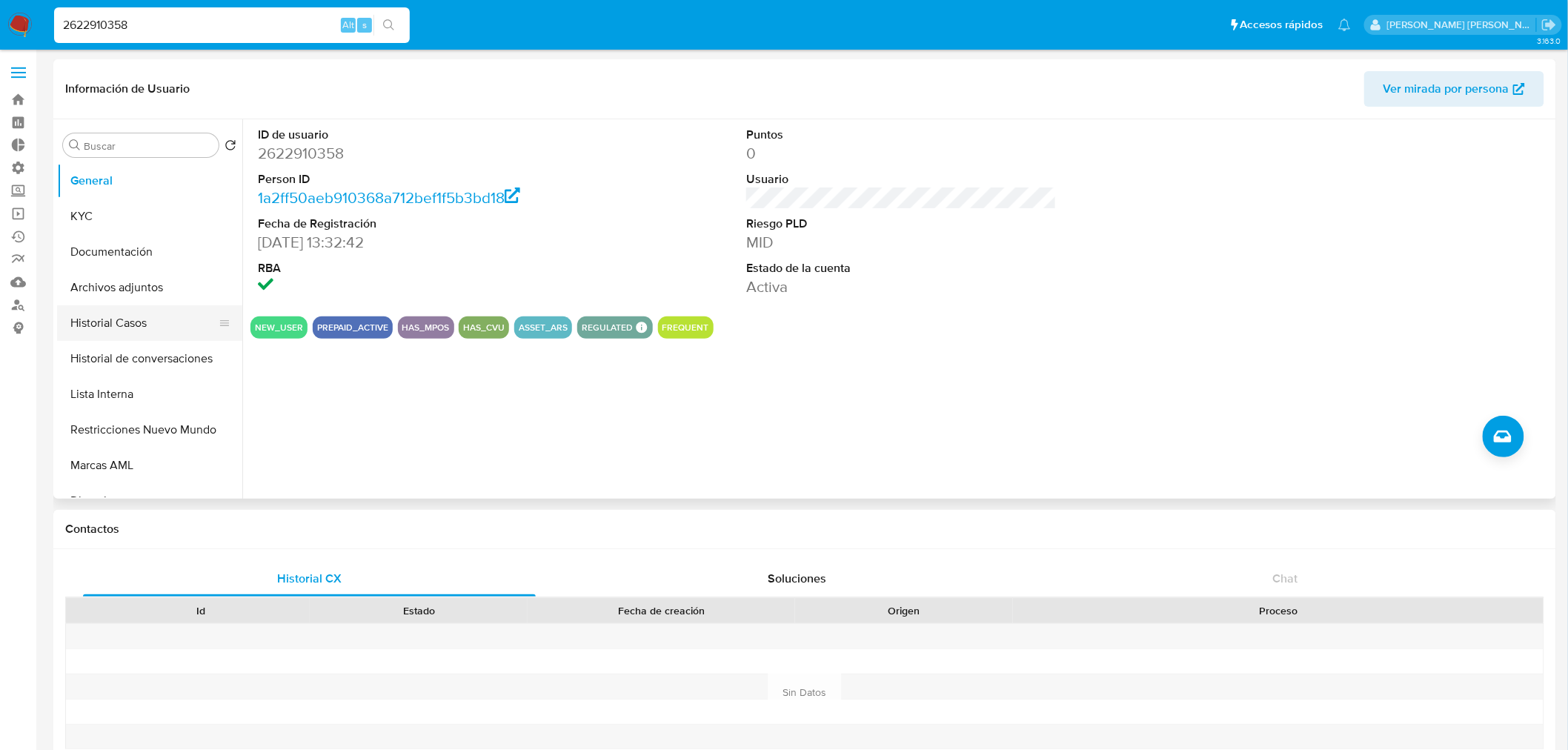
click at [144, 329] on button "Historial Casos" at bounding box center [143, 323] width 173 height 35
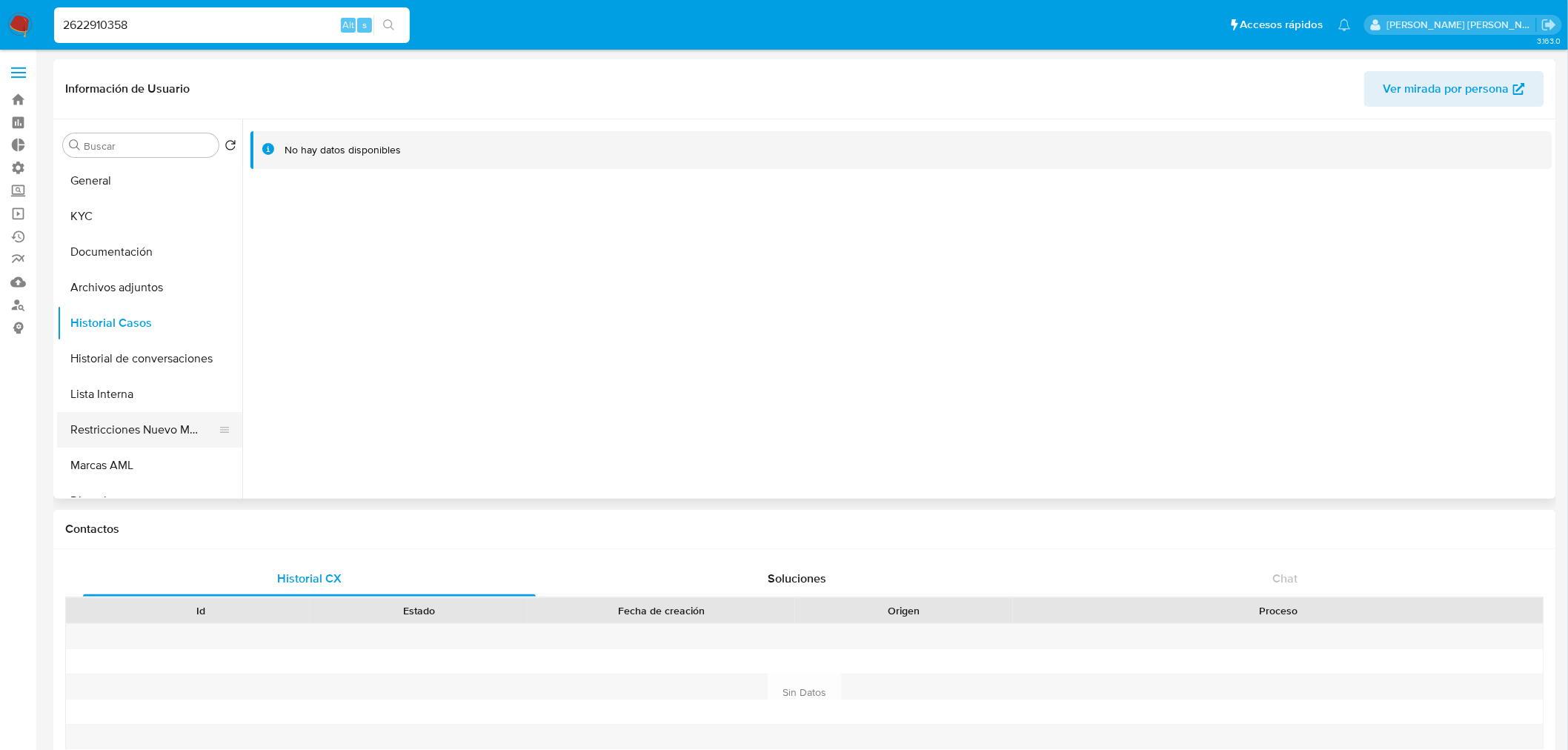
click at [161, 424] on button "Restricciones Nuevo Mundo" at bounding box center [143, 429] width 173 height 35
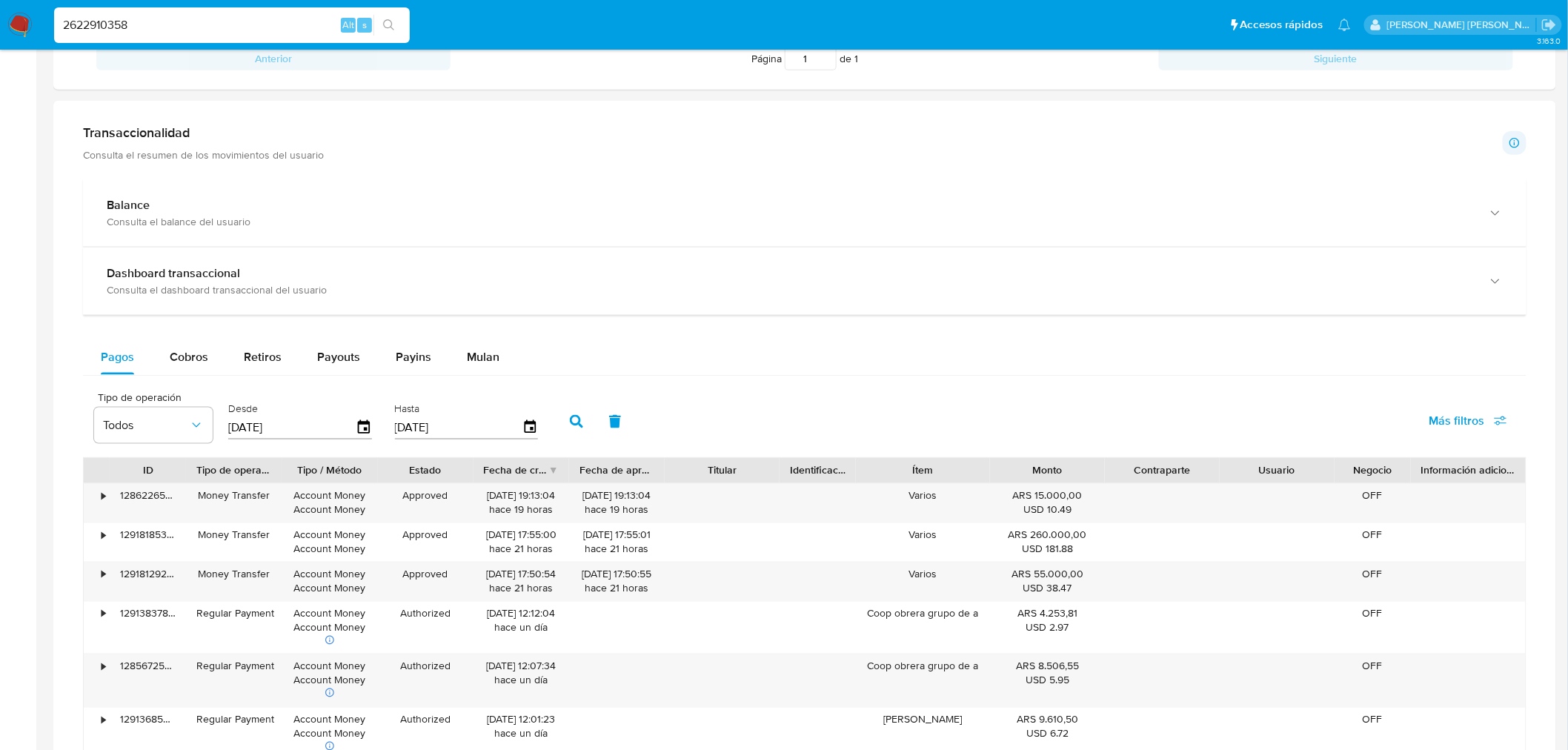
scroll to position [905, 0]
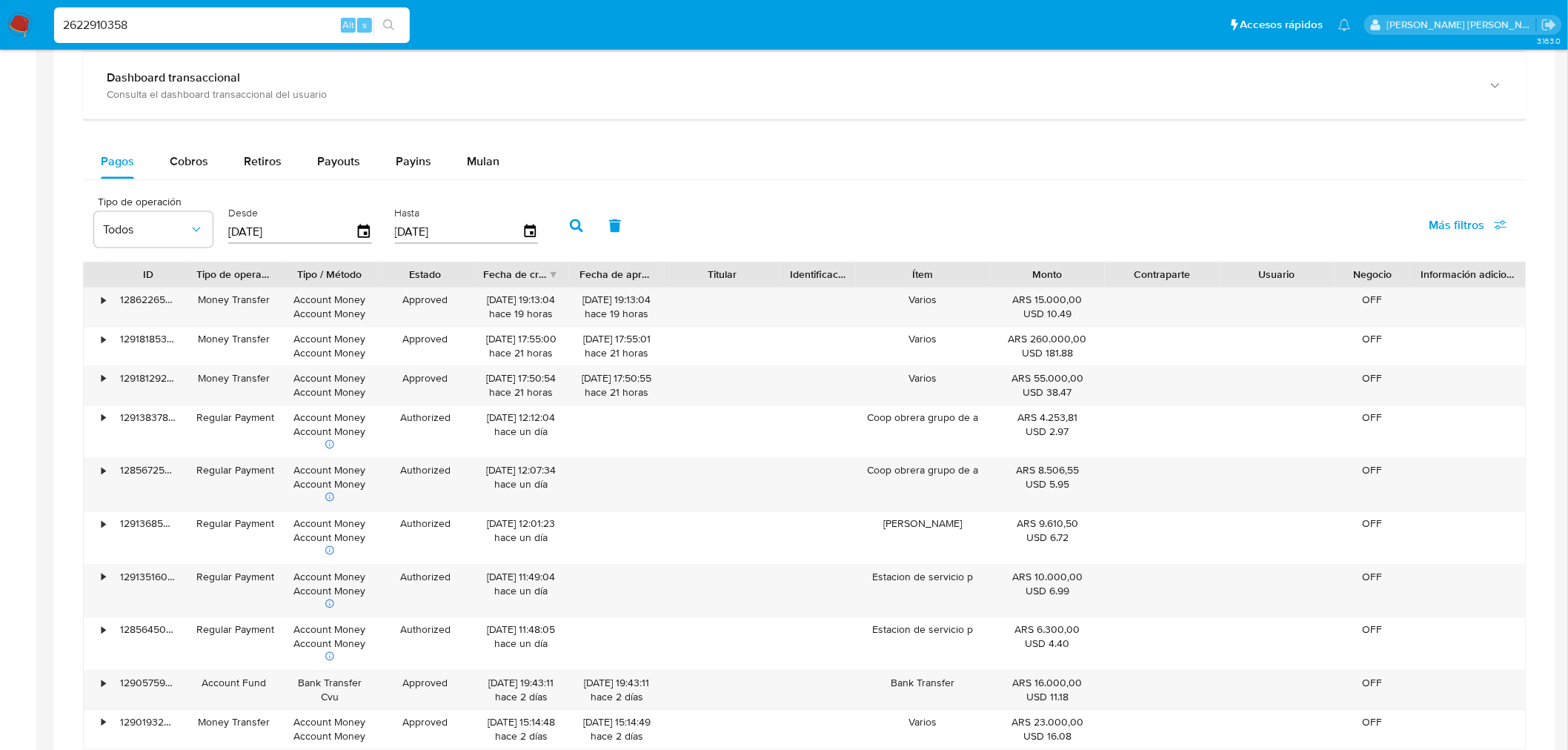
click at [104, 20] on input "2622910358" at bounding box center [232, 25] width 356 height 19
click at [104, 19] on input "2622910358" at bounding box center [232, 25] width 356 height 19
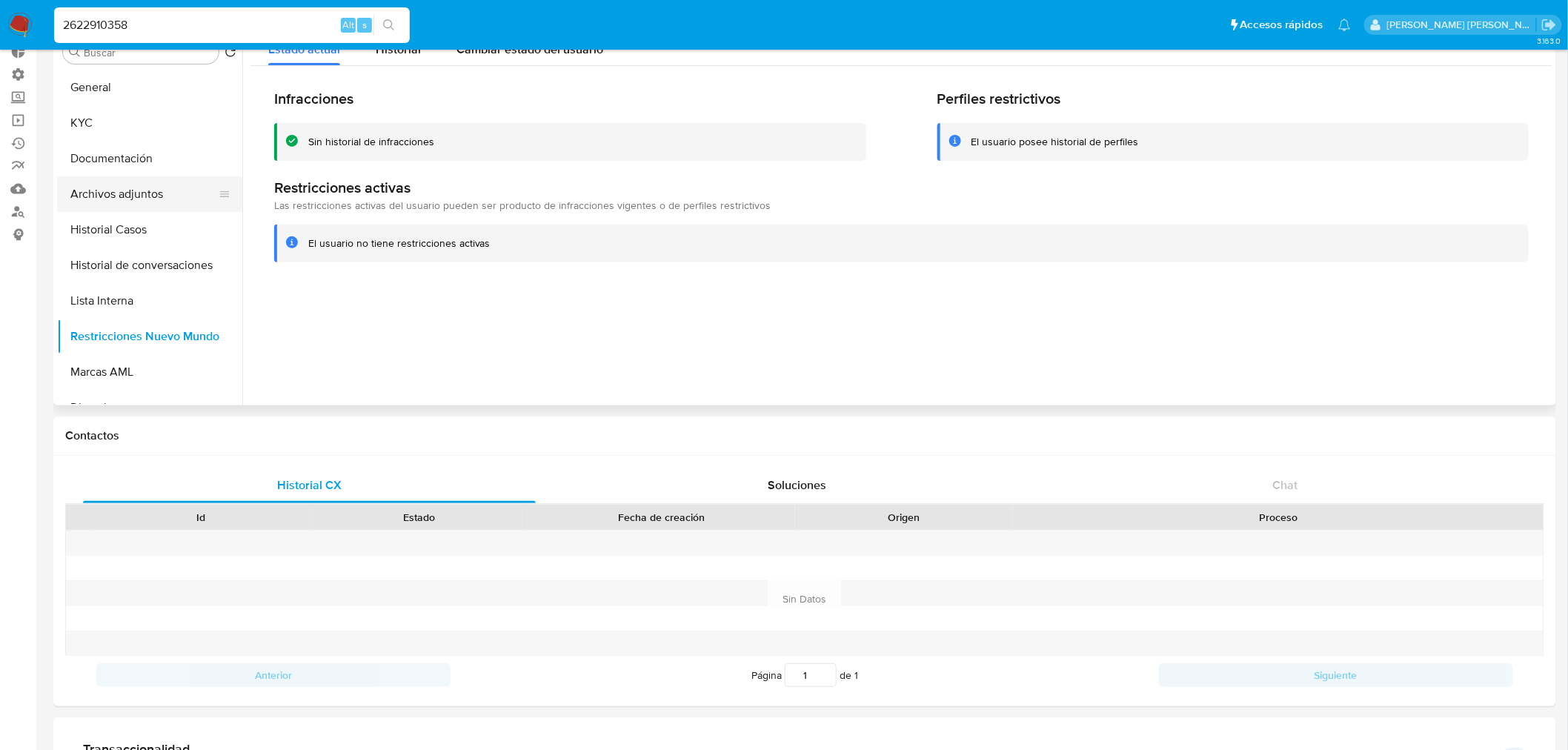
scroll to position [0, 0]
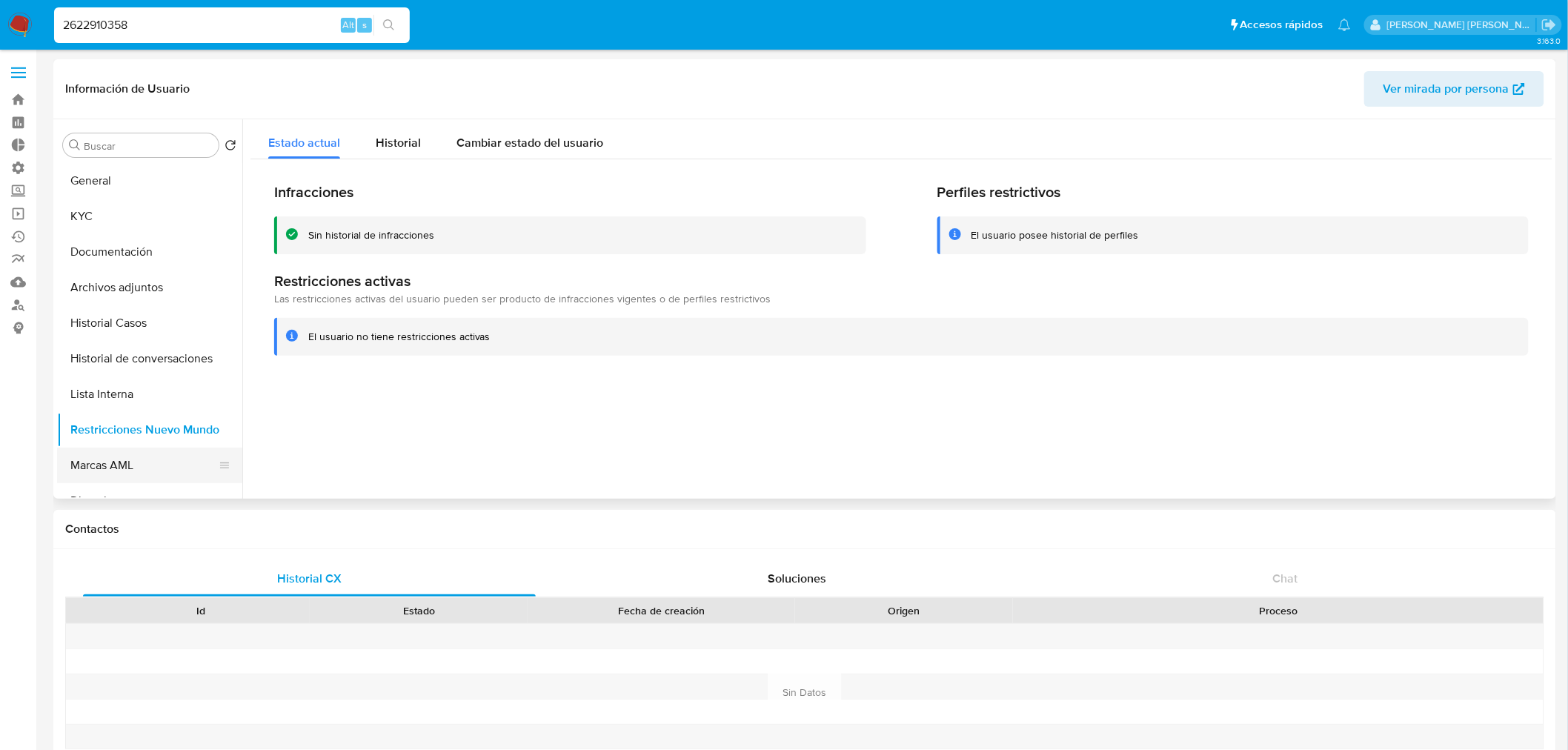
click at [169, 448] on button "Marcas AML" at bounding box center [143, 465] width 173 height 35
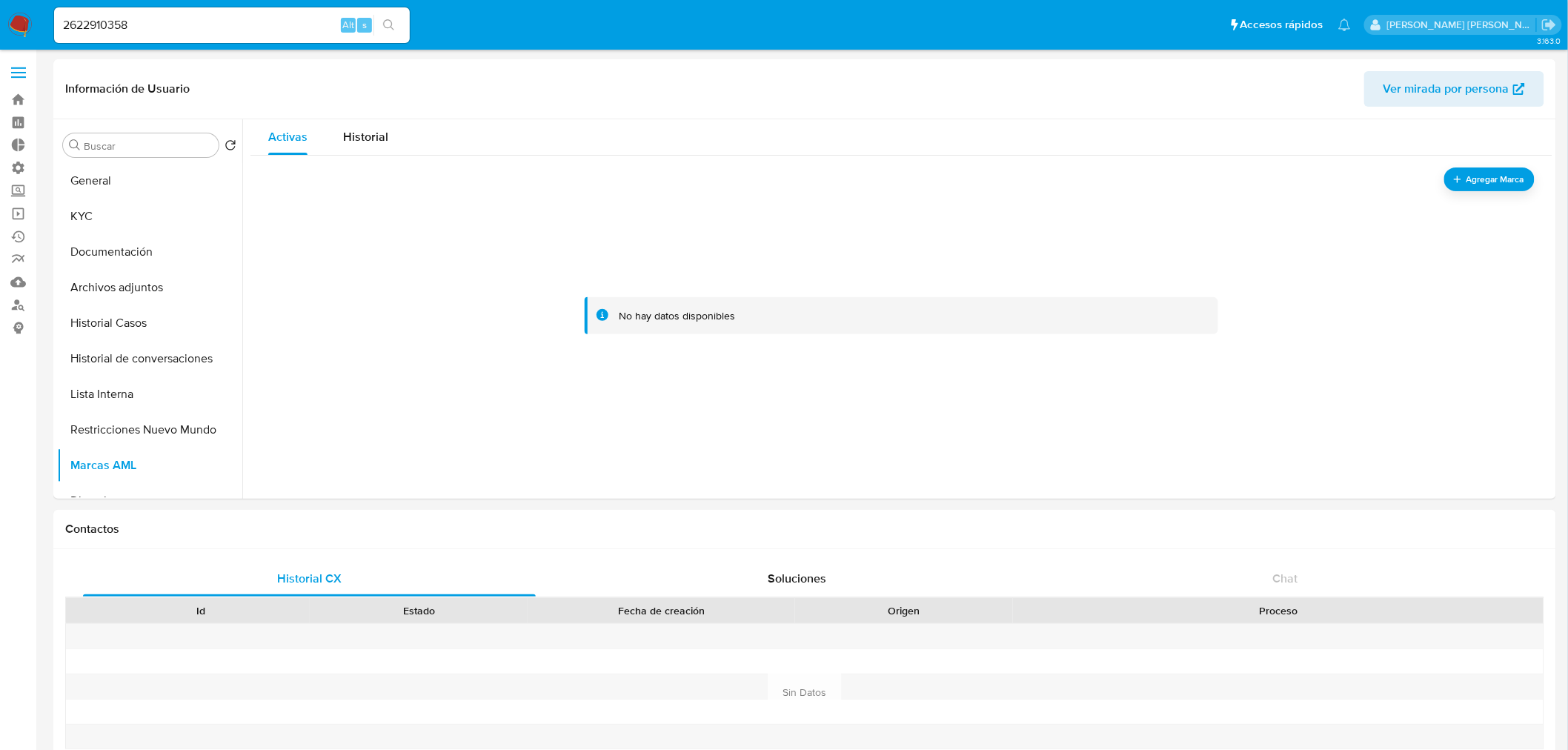
click at [239, 26] on input "2622910358" at bounding box center [232, 25] width 356 height 19
paste input "88090"
type input "268809058"
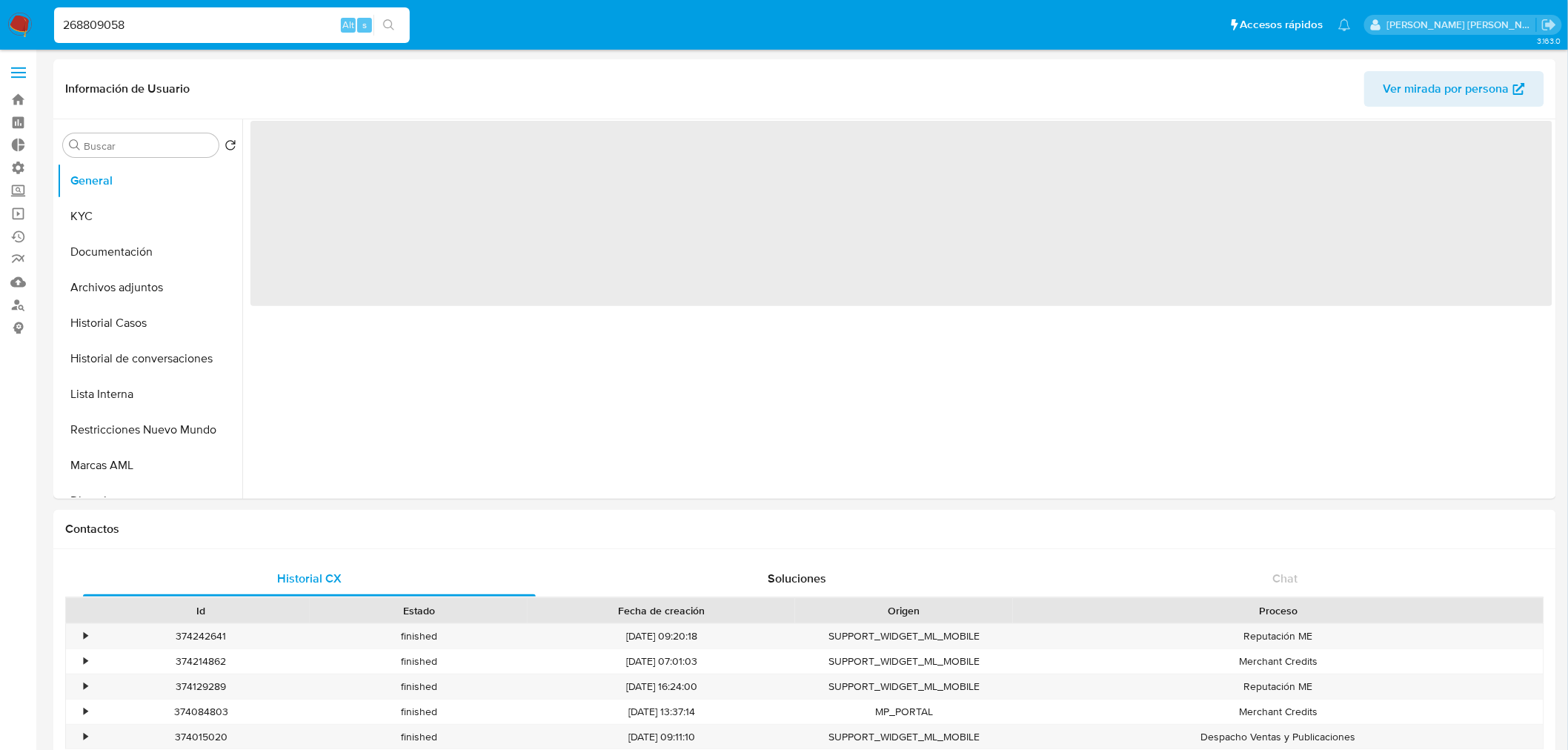
select select "10"
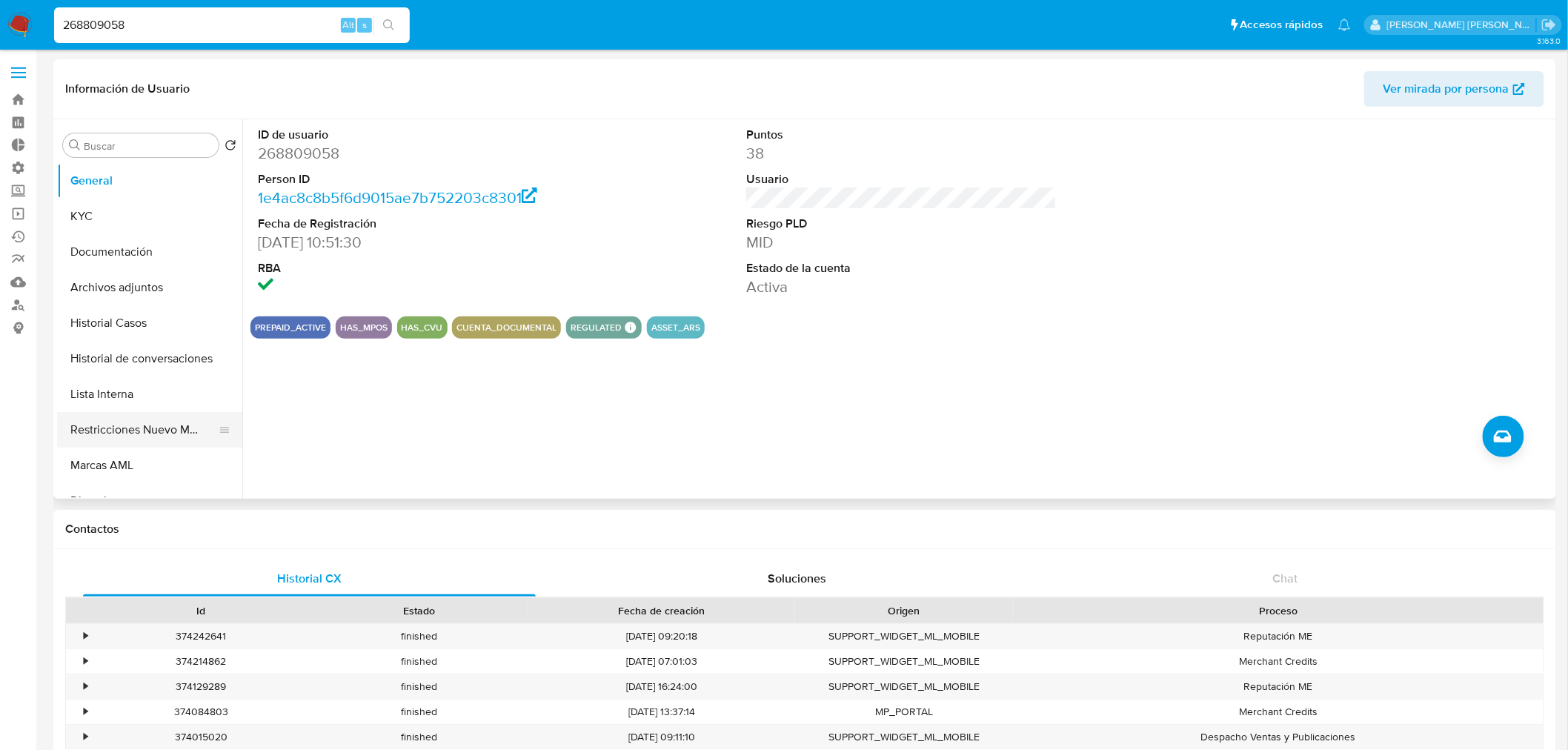
click at [116, 440] on button "Restricciones Nuevo Mundo" at bounding box center [143, 429] width 173 height 35
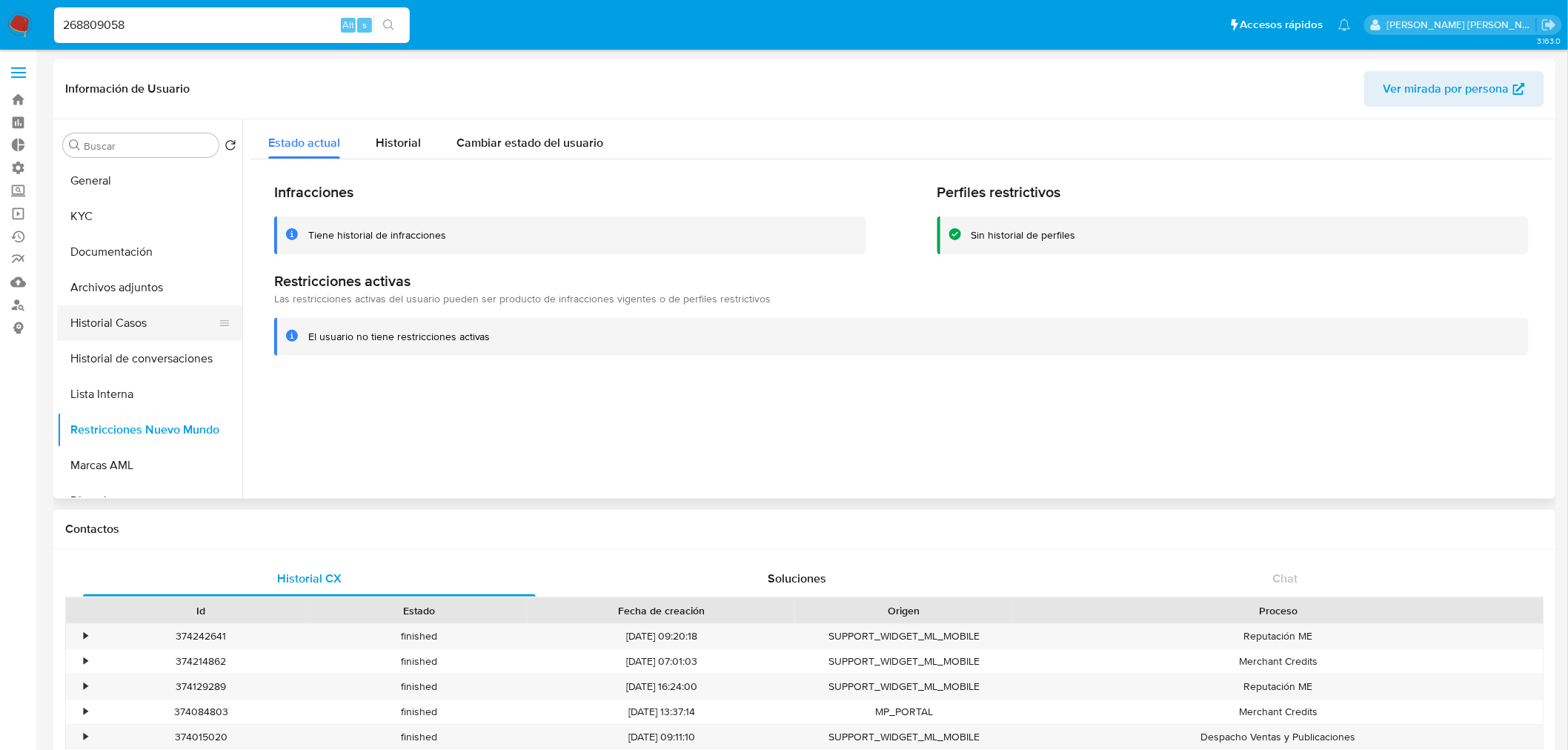
click at [158, 334] on button "Historial Casos" at bounding box center [143, 323] width 173 height 35
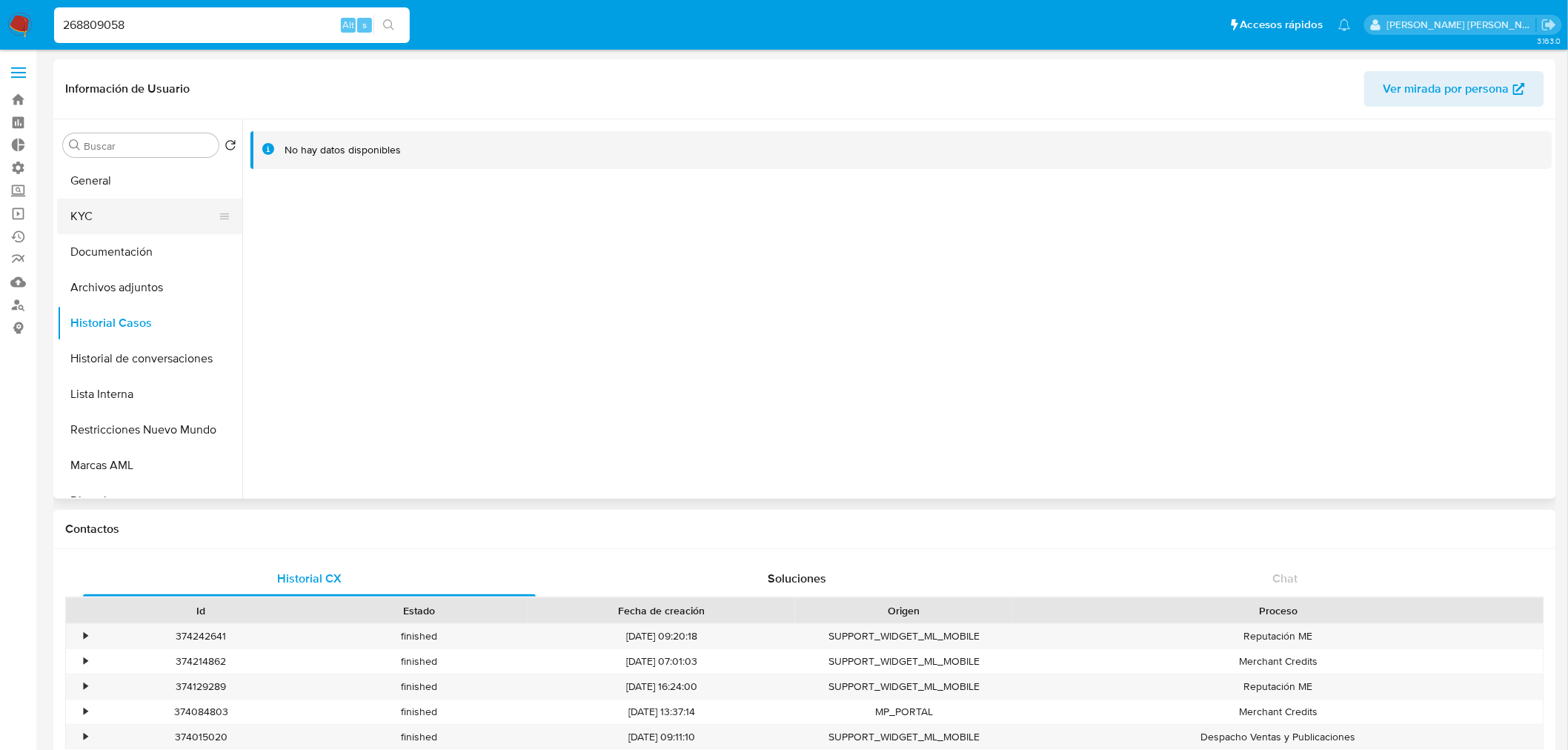
click at [112, 213] on button "KYC" at bounding box center [143, 216] width 173 height 35
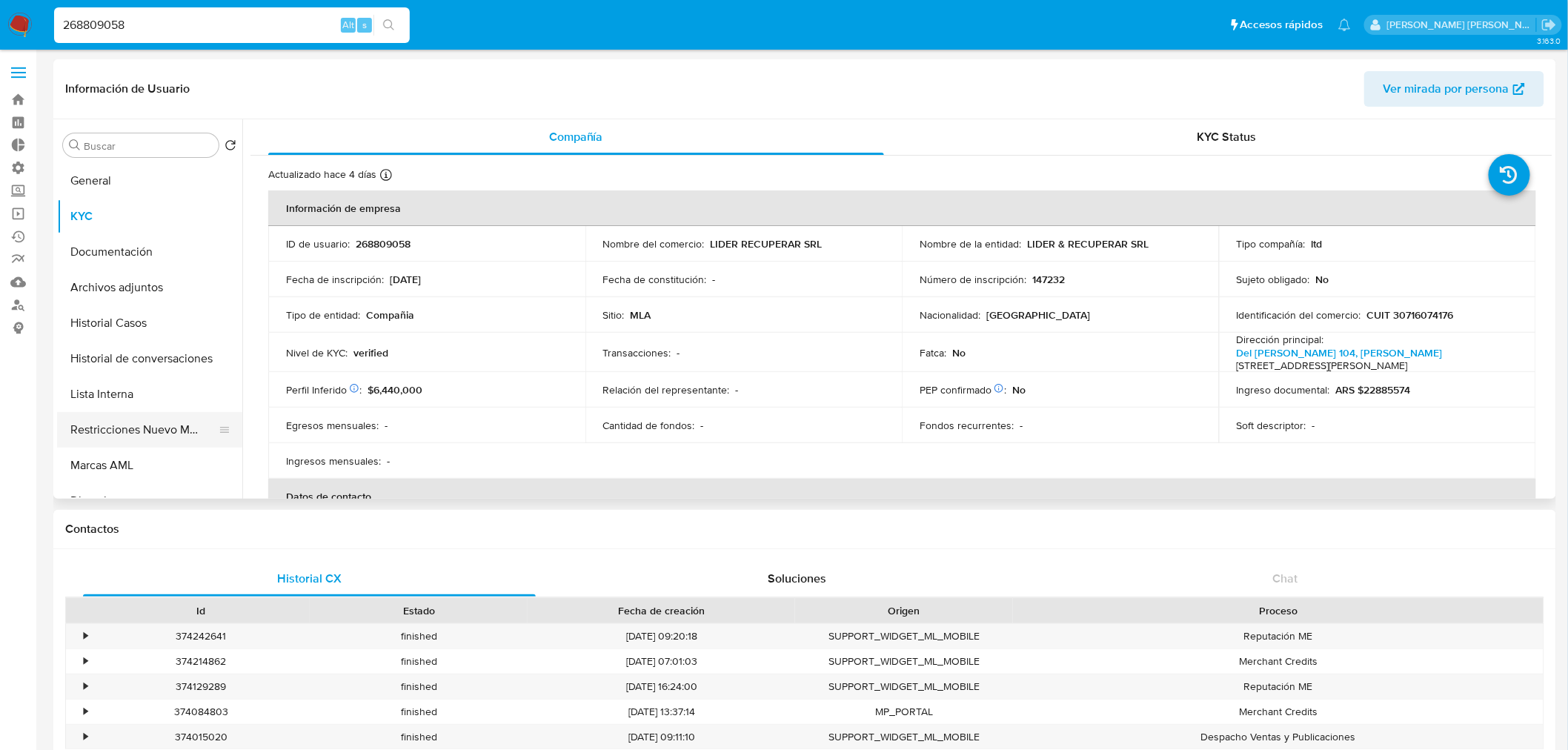
click at [130, 413] on button "Restricciones Nuevo Mundo" at bounding box center [143, 429] width 173 height 35
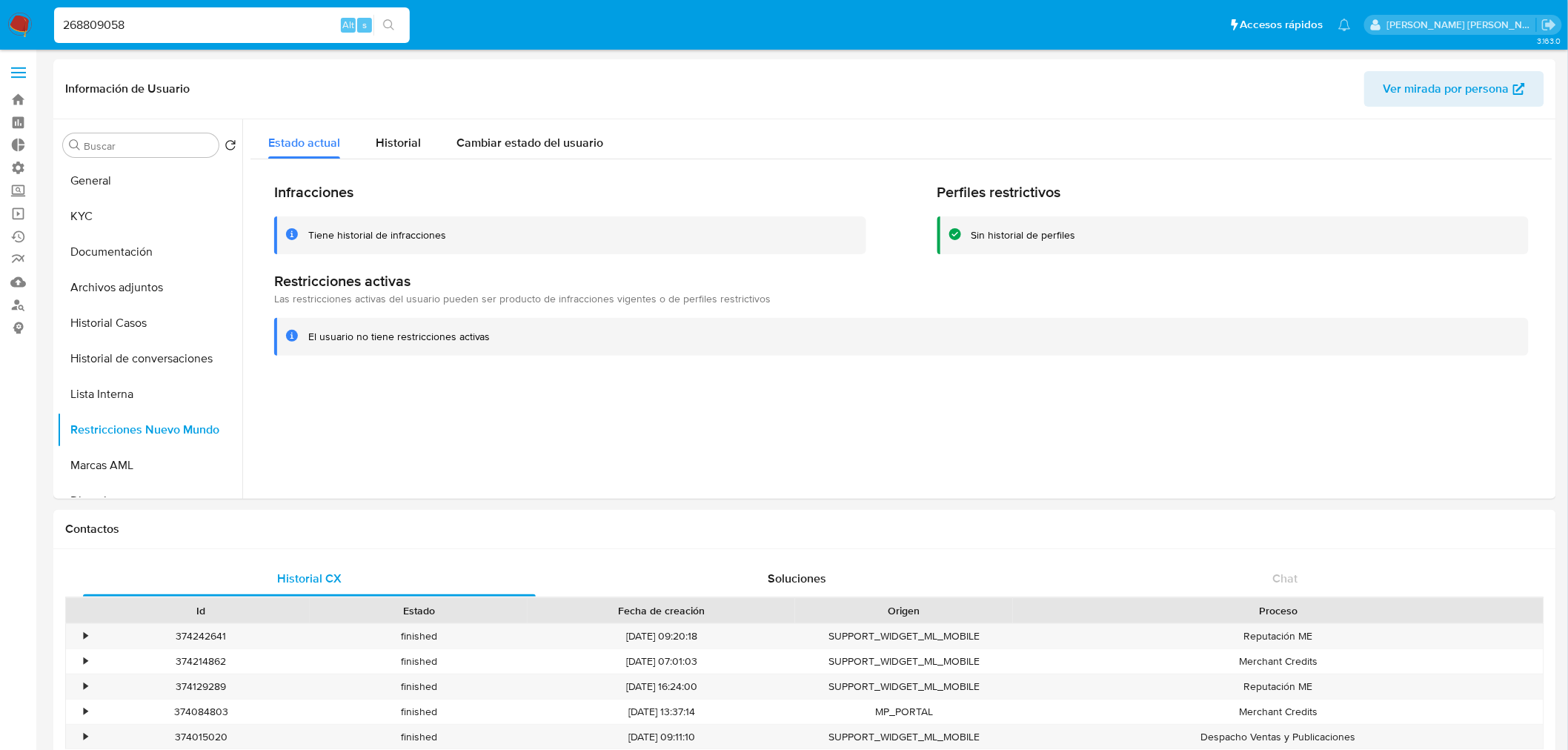
click at [262, 20] on input "268809058" at bounding box center [232, 25] width 356 height 19
click at [262, 19] on input "268809058" at bounding box center [232, 25] width 356 height 19
paste input "0418947285"
click at [181, 18] on input "20418947285" at bounding box center [232, 25] width 356 height 19
drag, startPoint x: 181, startPoint y: 17, endPoint x: 177, endPoint y: 10, distance: 8.1
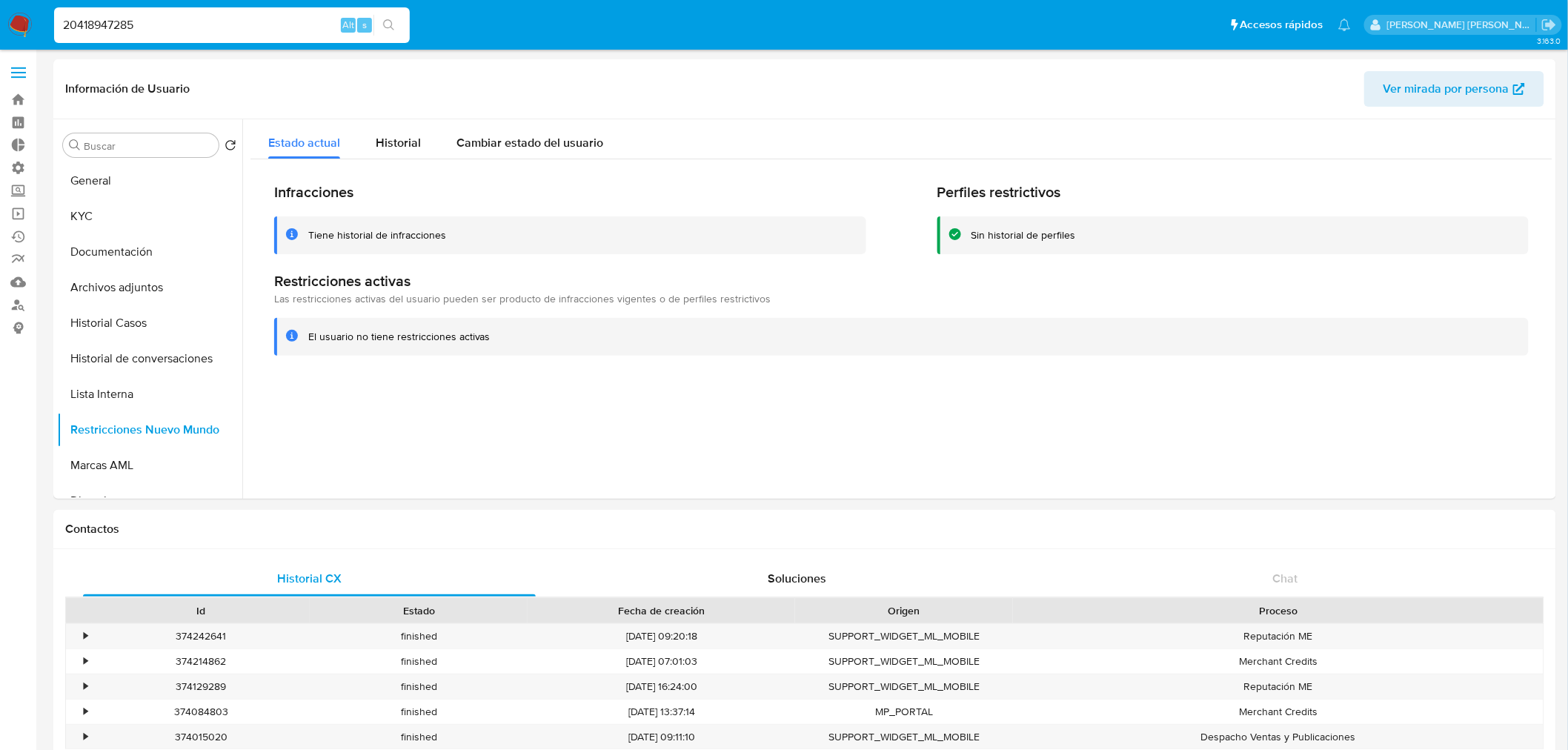
click at [180, 17] on input "20418947285" at bounding box center [232, 25] width 356 height 19
paste input "778971022"
type input "778971022"
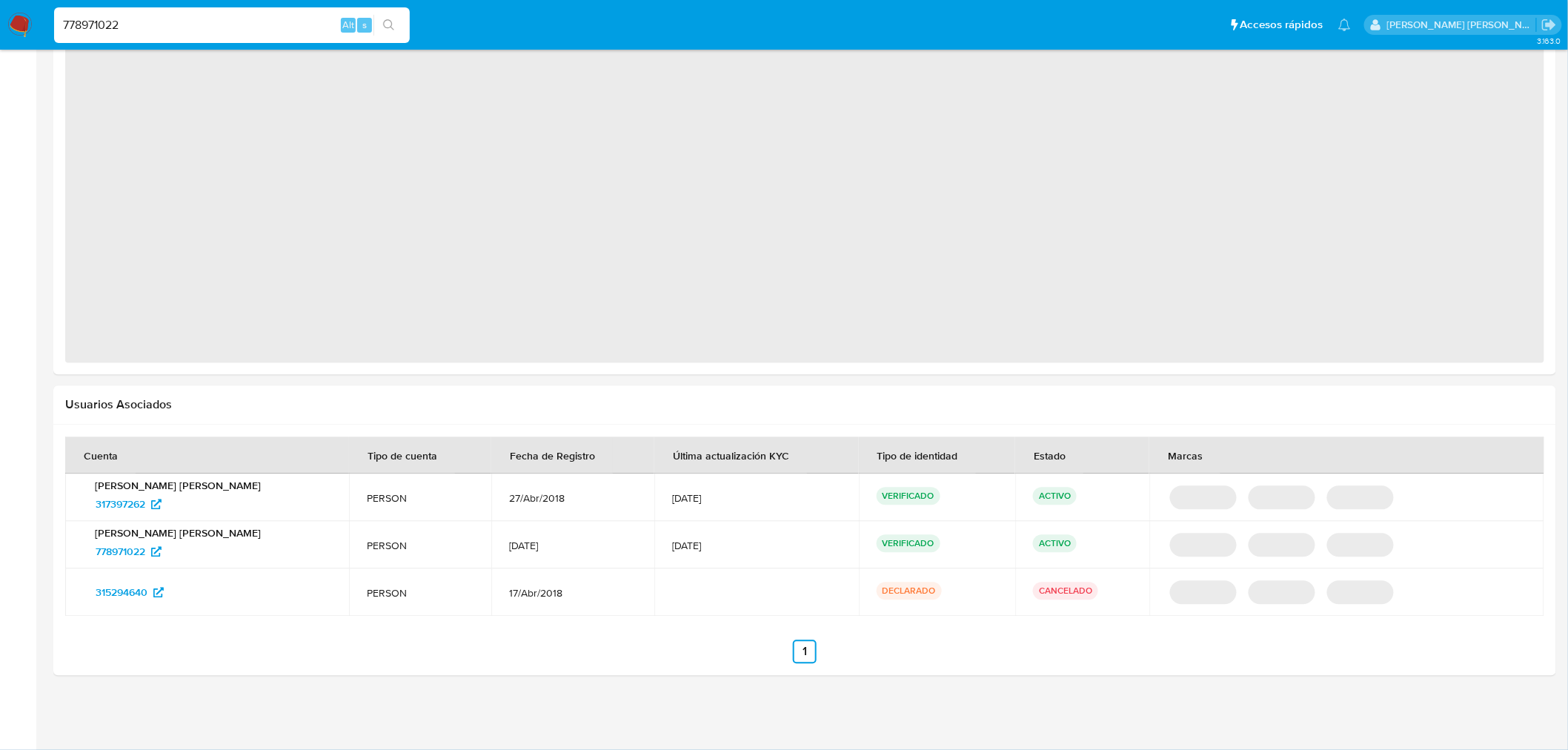
select select "10"
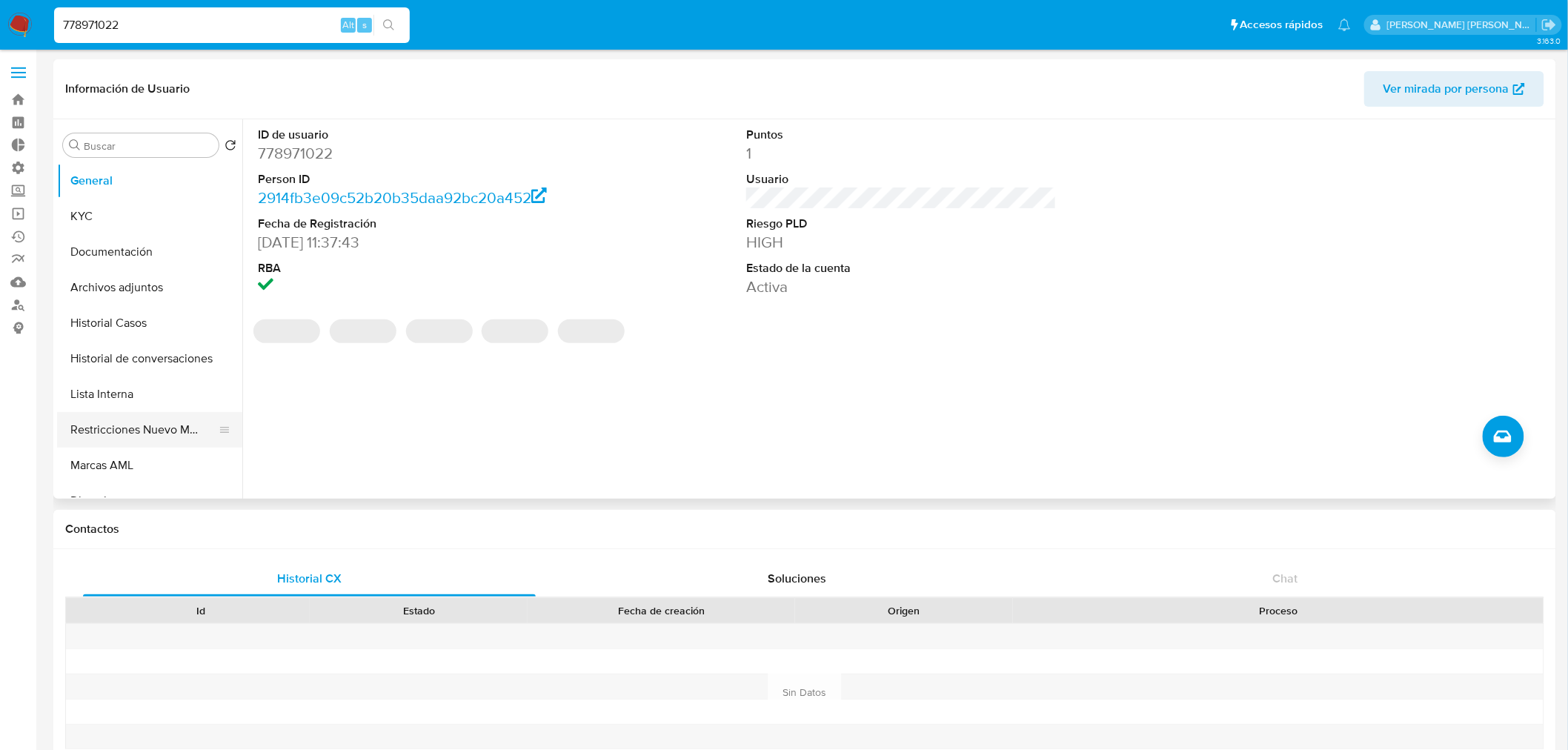
click at [122, 415] on button "Restricciones Nuevo Mundo" at bounding box center [143, 429] width 173 height 35
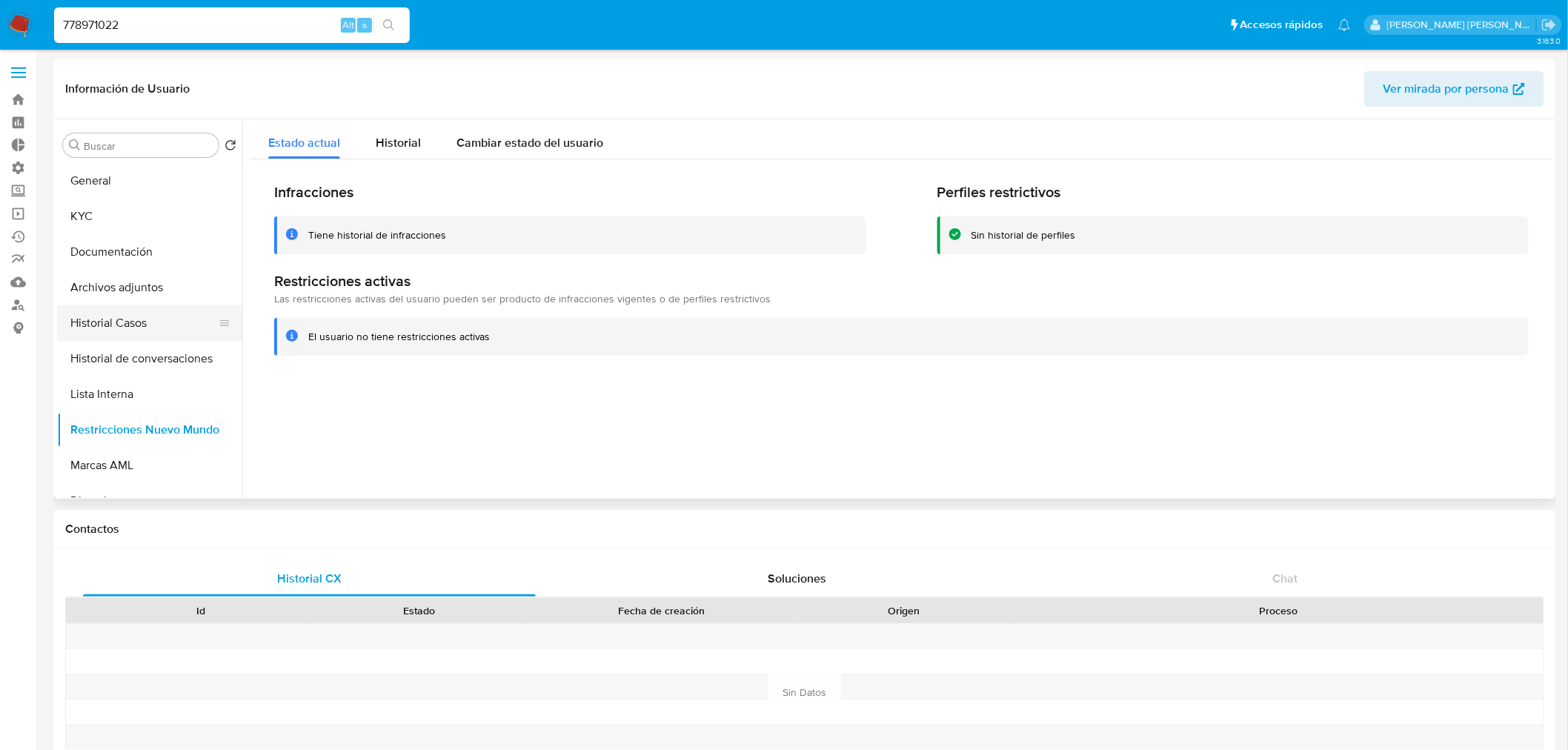
click at [143, 309] on button "Historial Casos" at bounding box center [143, 323] width 173 height 35
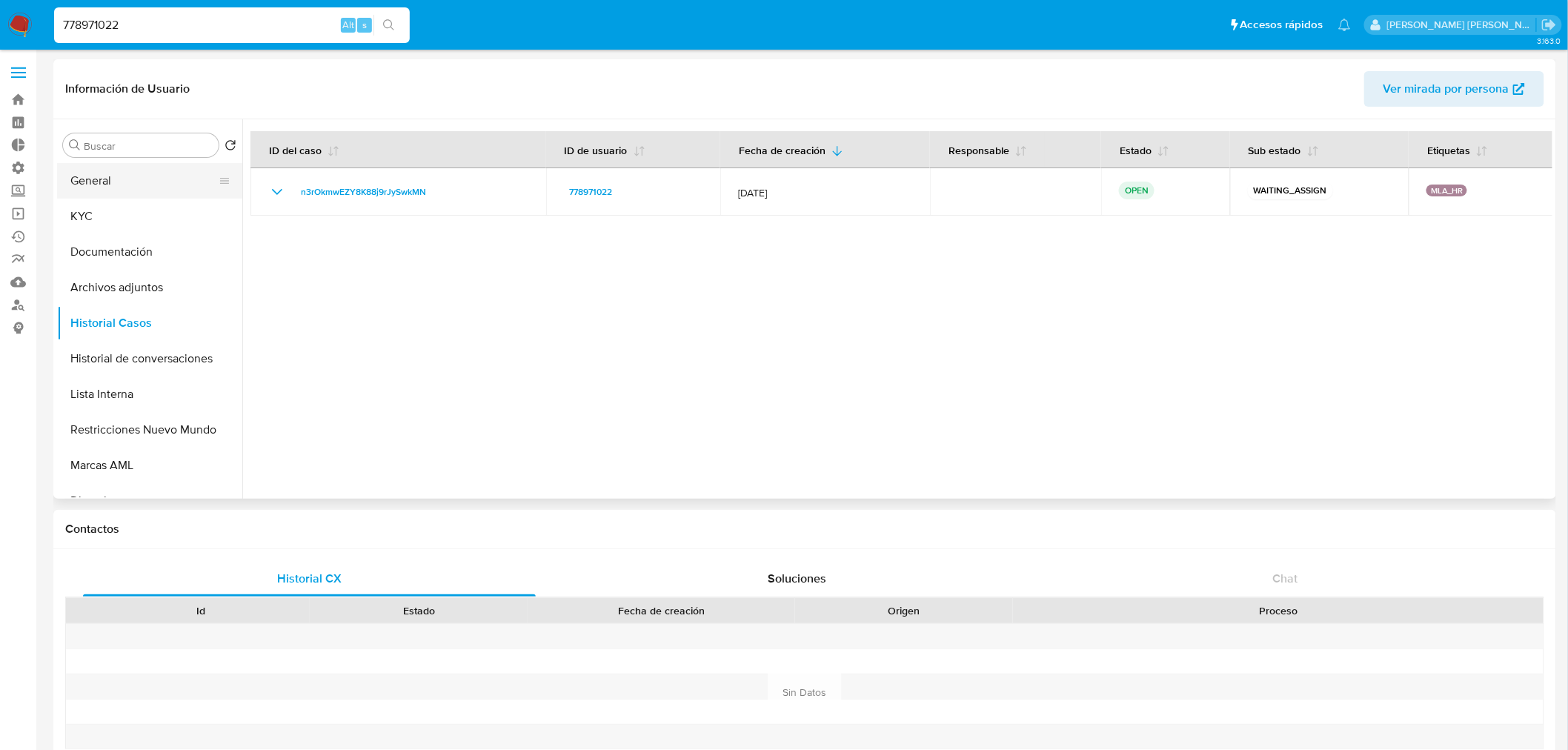
click at [163, 173] on button "General" at bounding box center [143, 181] width 173 height 35
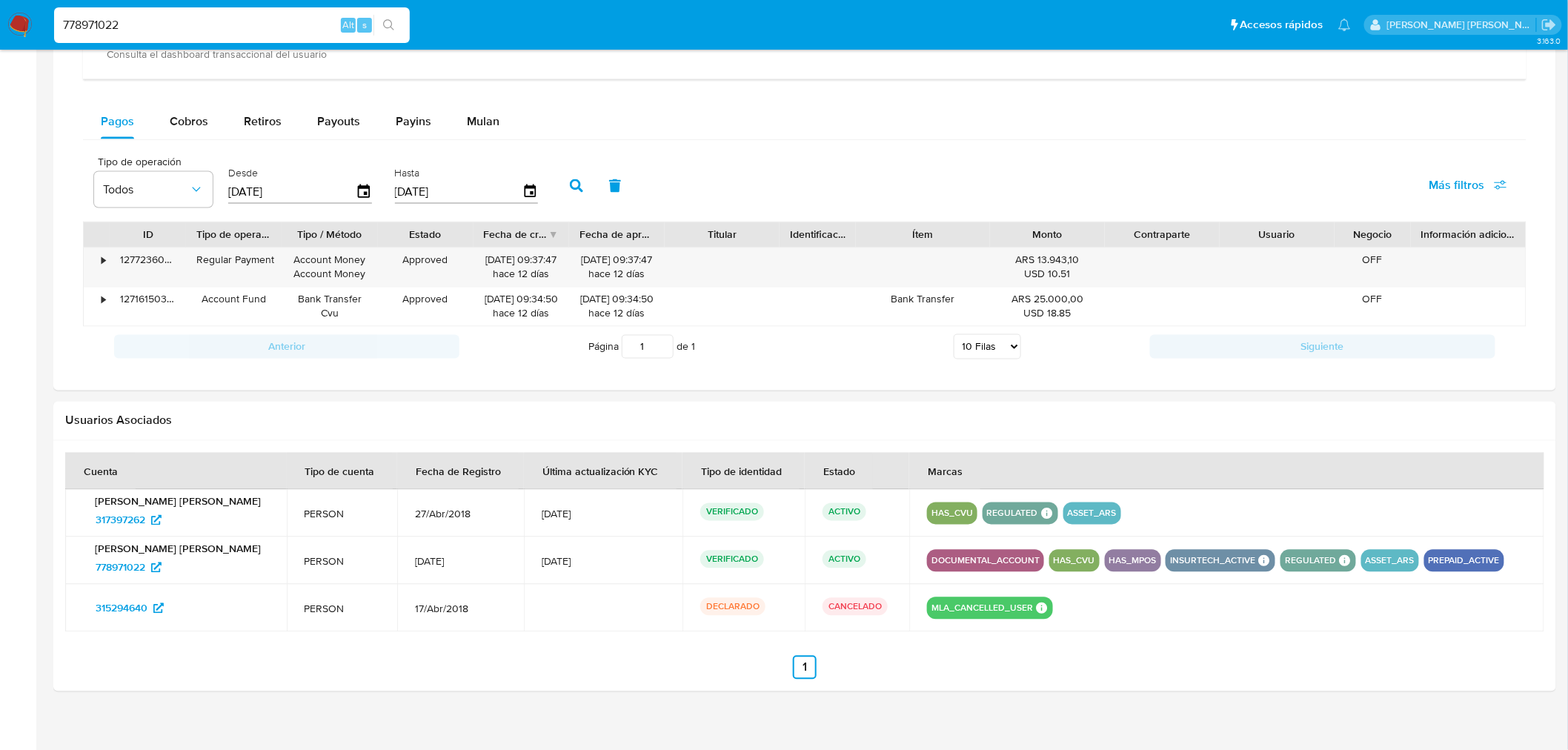
scroll to position [962, 0]
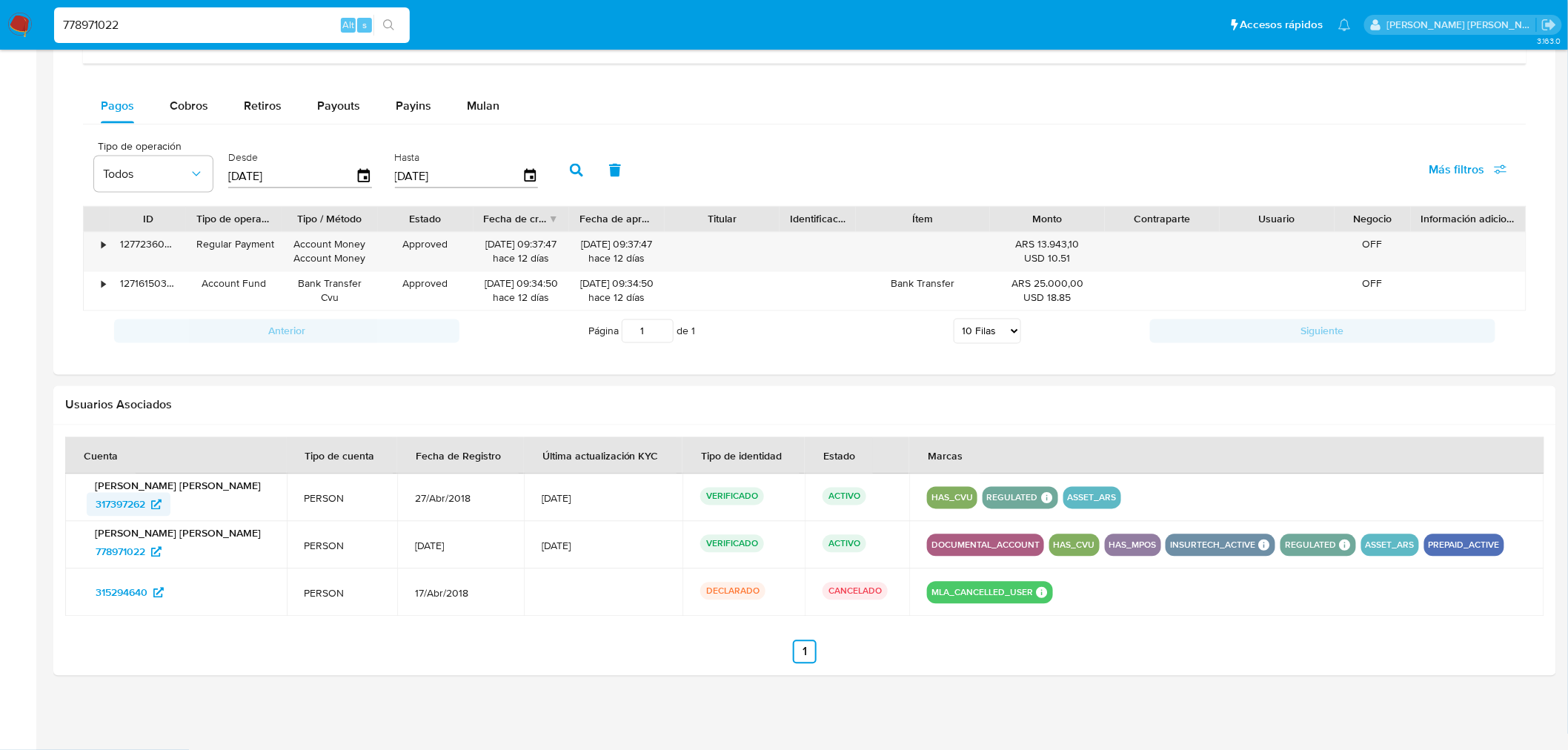
click at [136, 504] on span "317397262" at bounding box center [120, 504] width 50 height 24
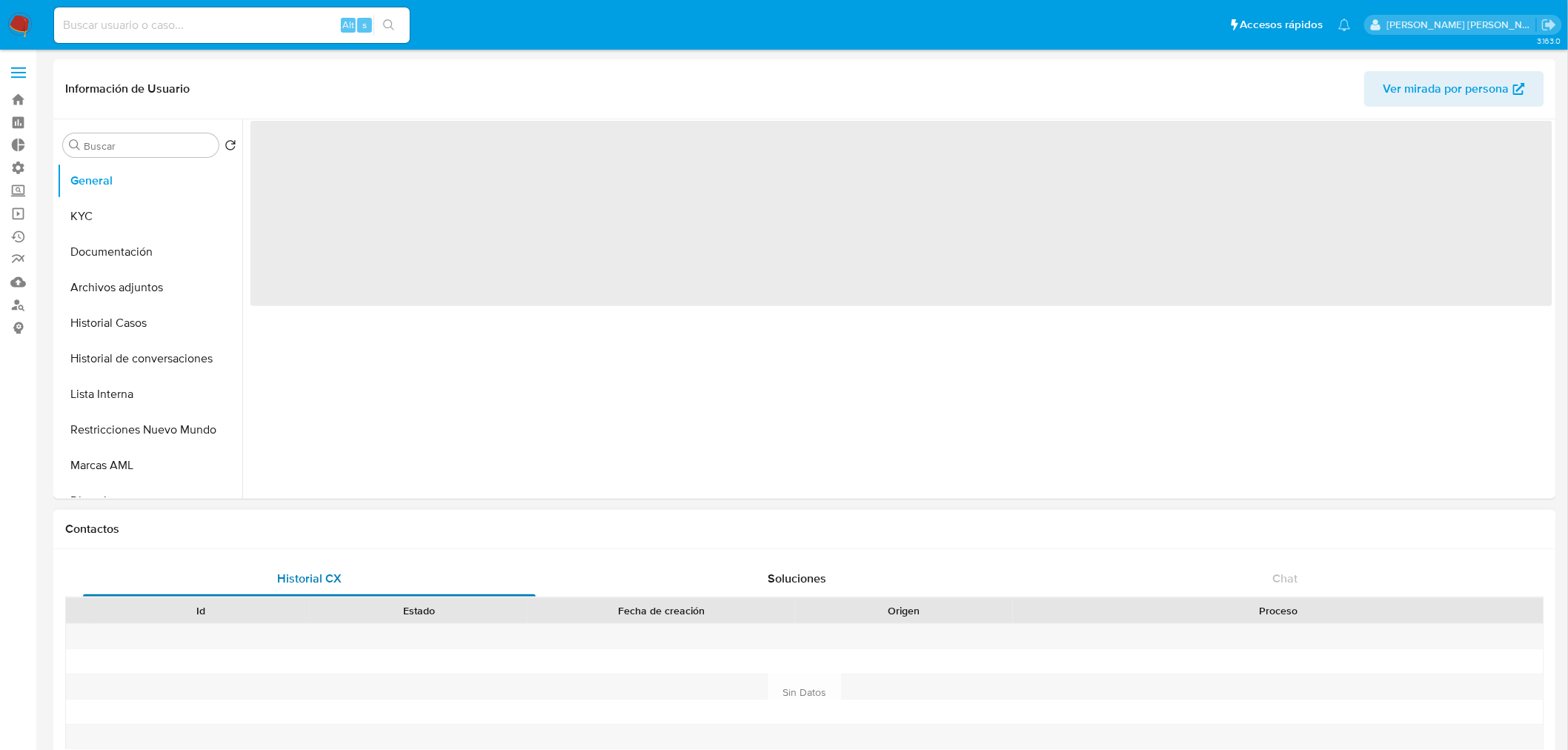
select select "10"
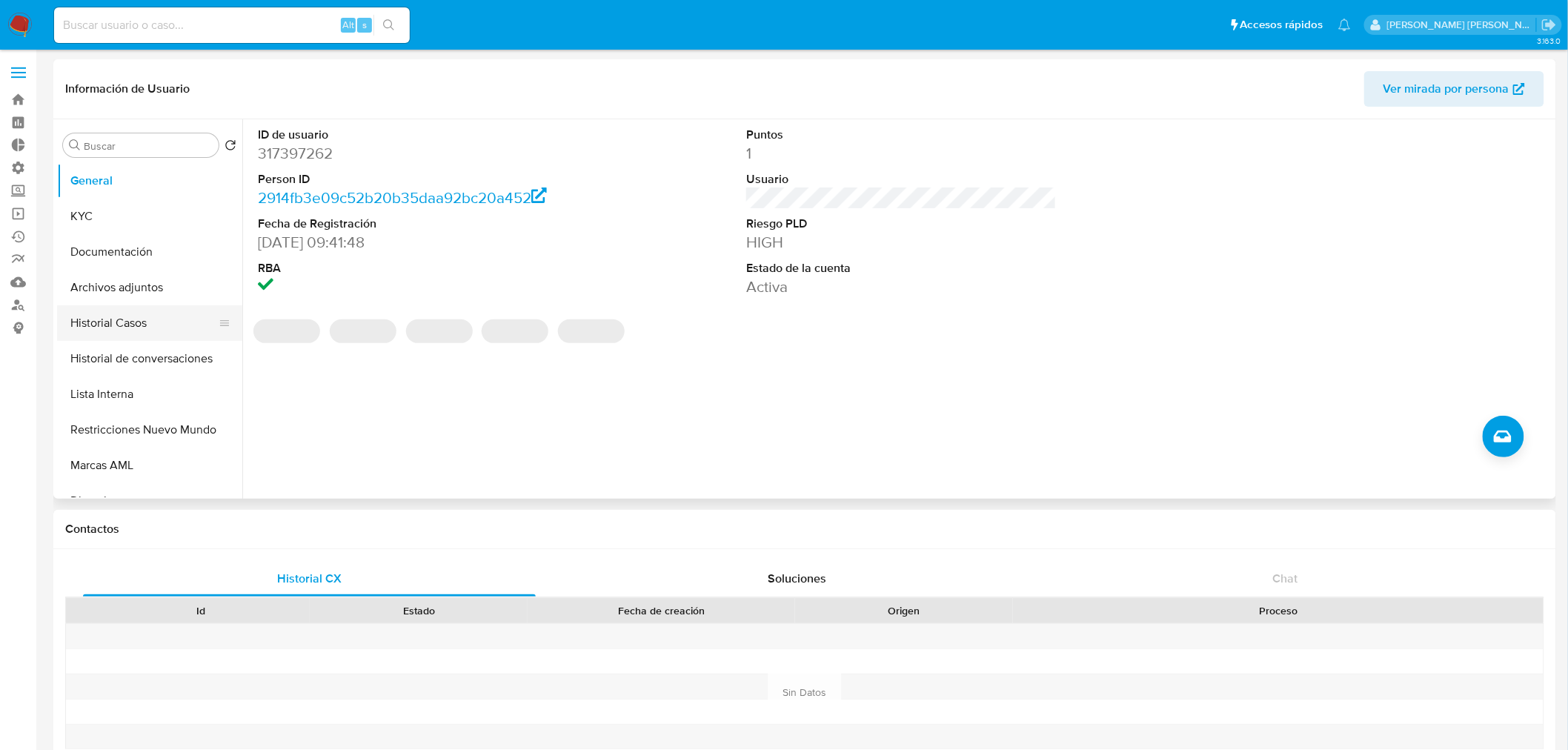
click at [101, 309] on button "Historial Casos" at bounding box center [143, 323] width 173 height 35
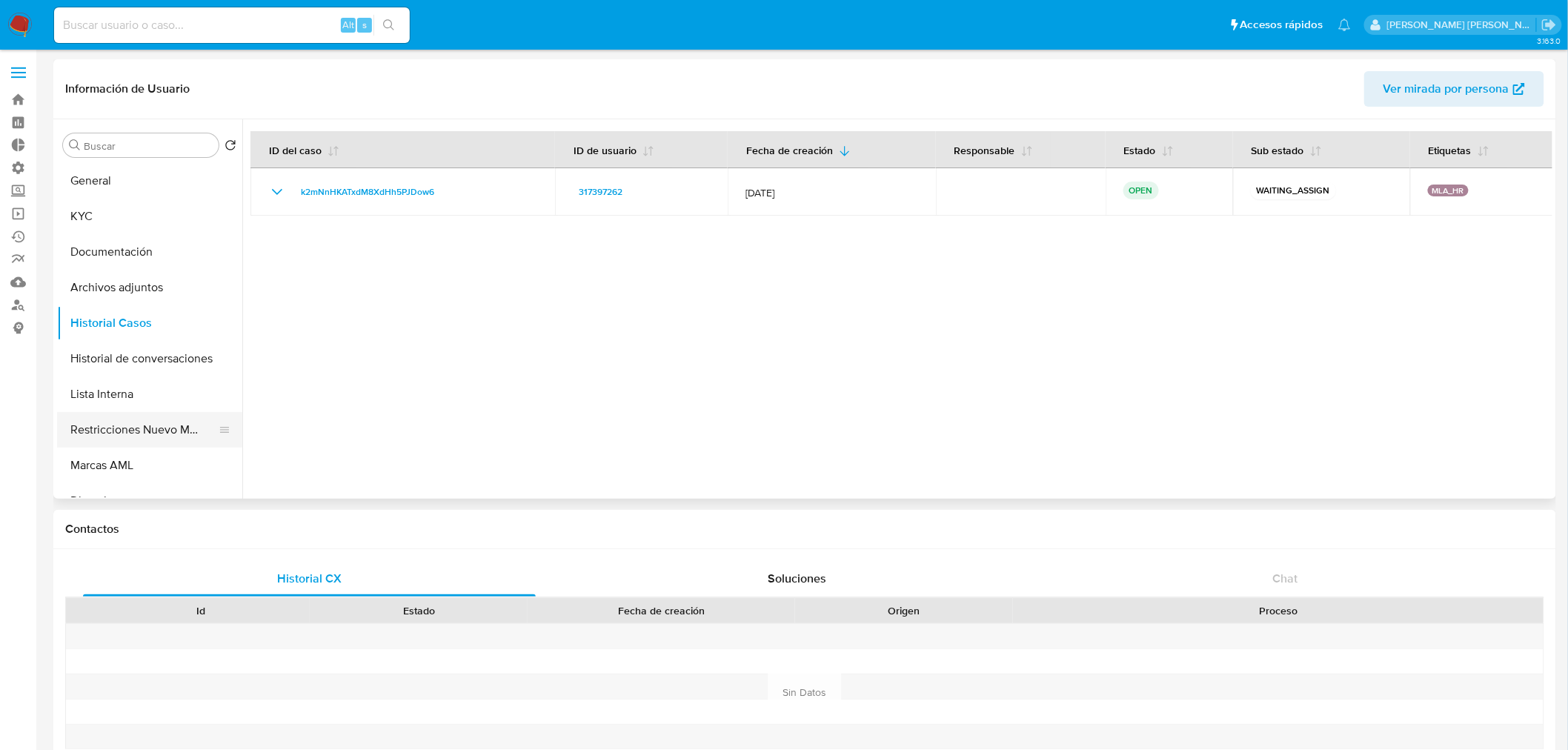
click at [135, 424] on button "Restricciones Nuevo Mundo" at bounding box center [143, 429] width 173 height 35
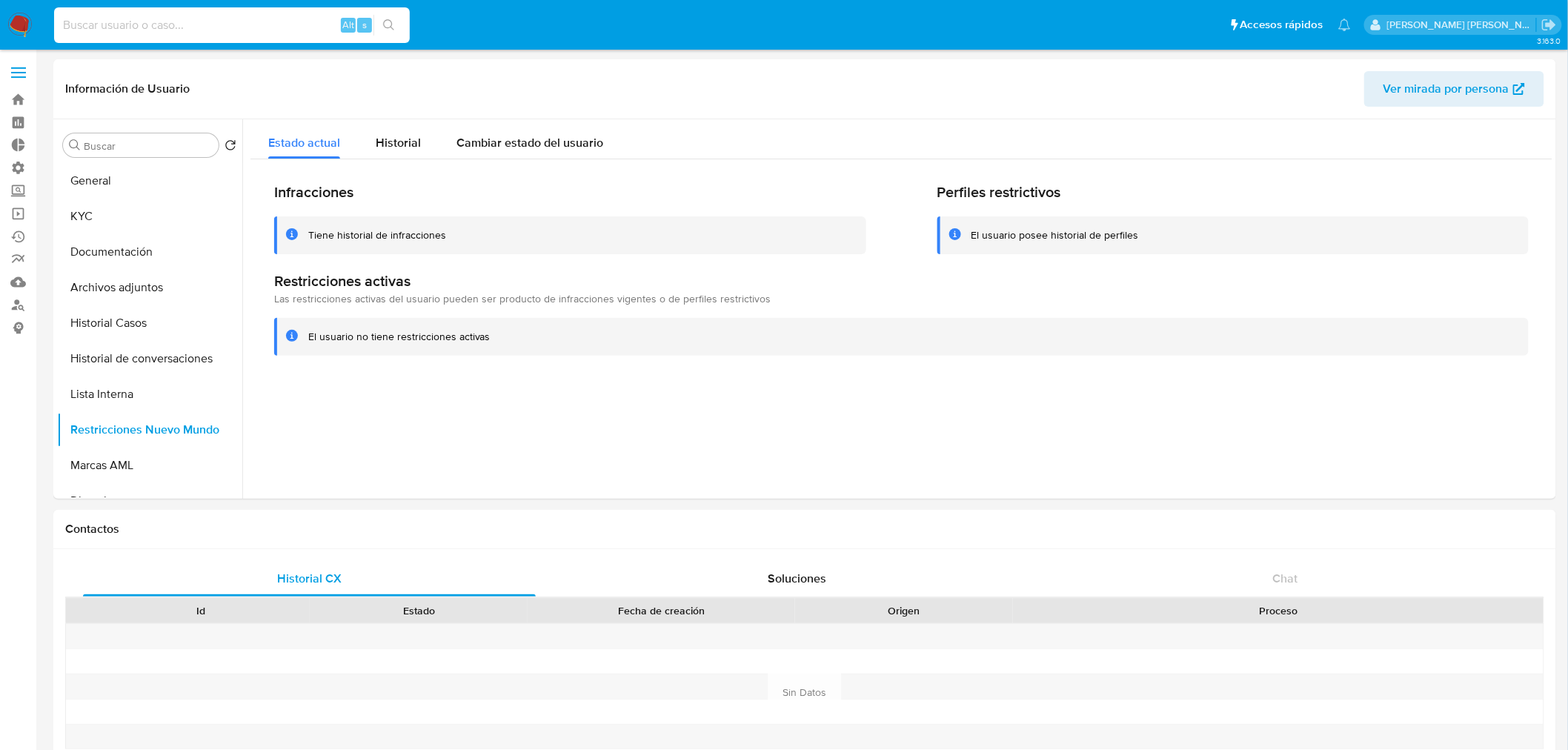
click at [248, 30] on input at bounding box center [232, 25] width 356 height 19
paste input "237413099"
type input "237413099"
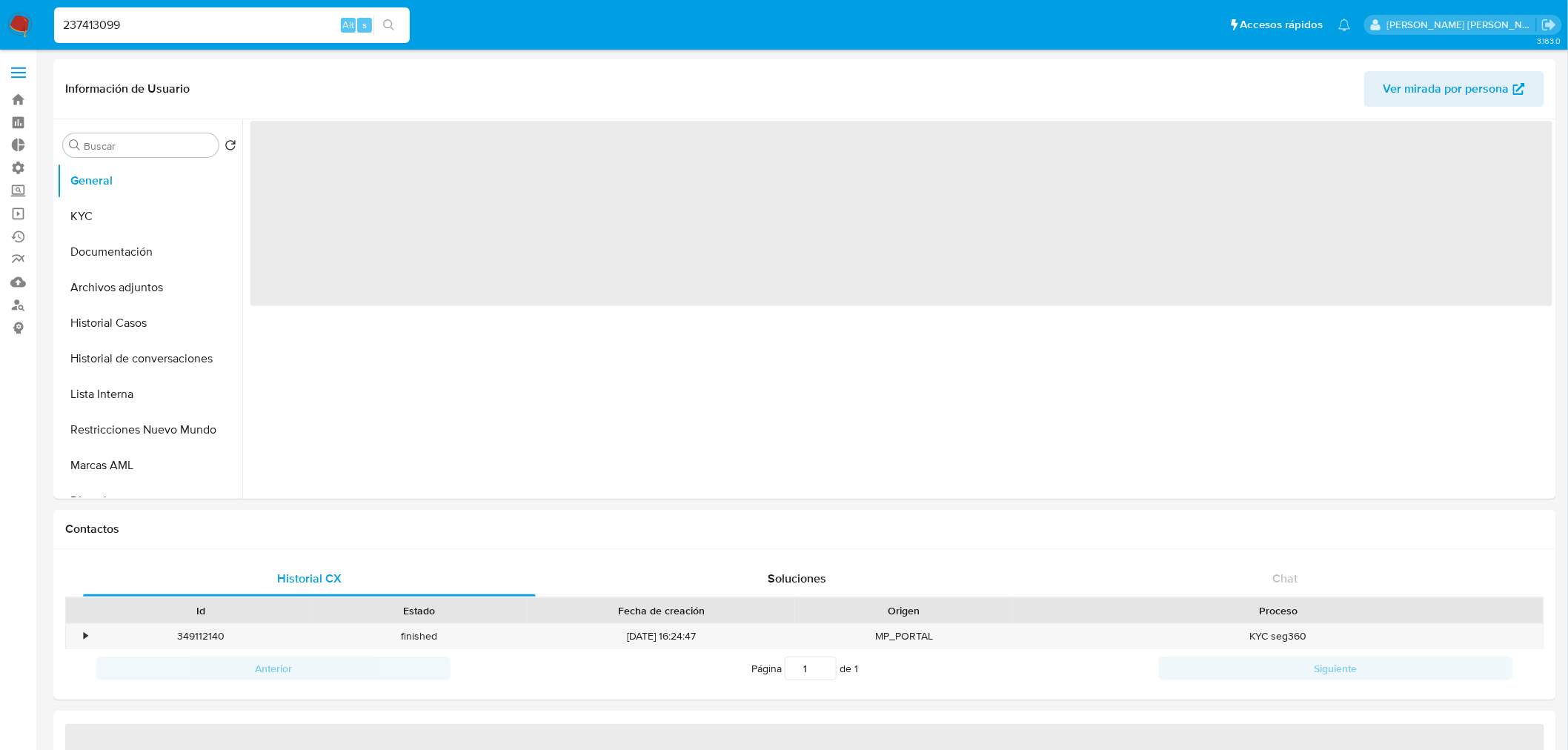
select select "10"
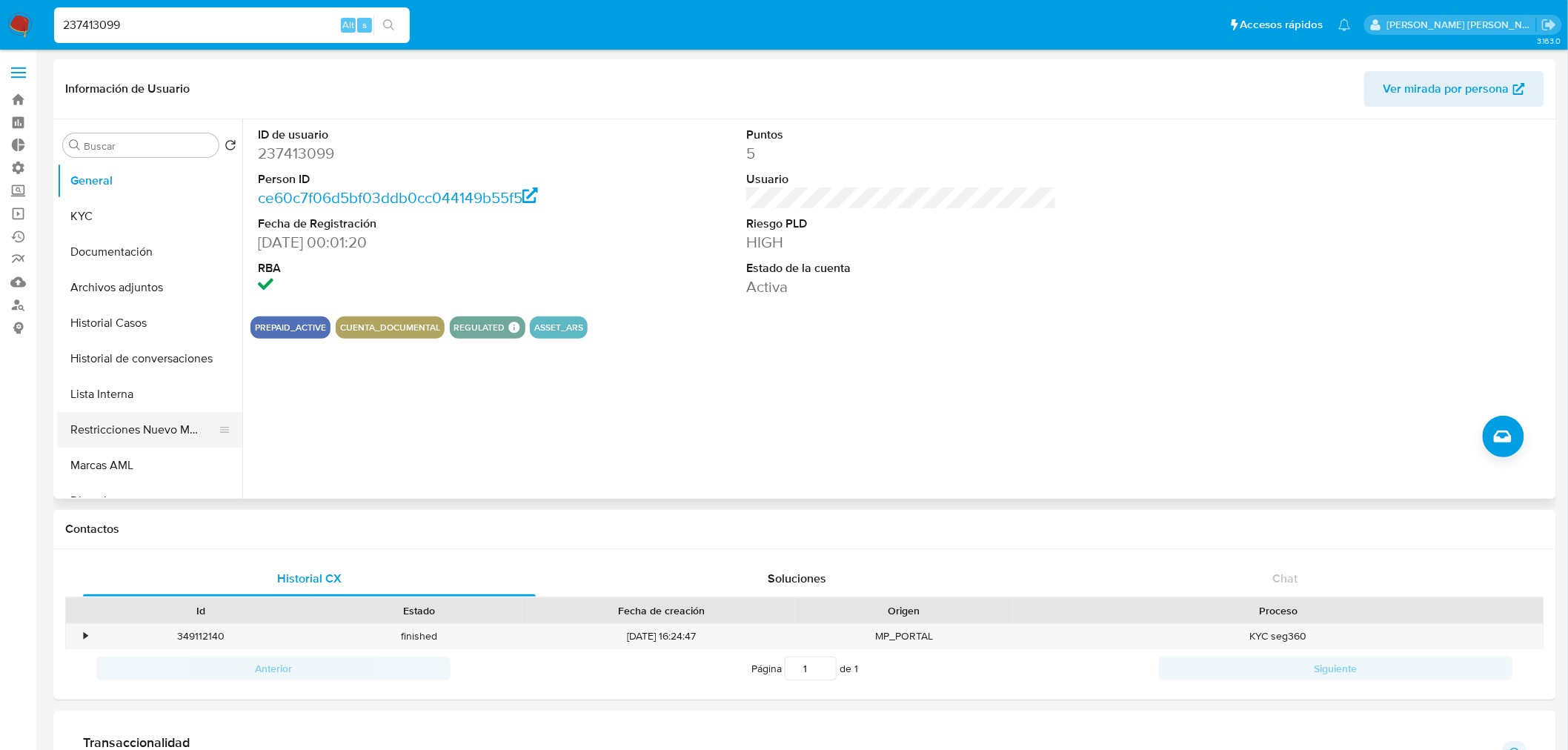
drag, startPoint x: 121, startPoint y: 429, endPoint x: 130, endPoint y: 393, distance: 37.1
click at [121, 429] on button "Restricciones Nuevo Mundo" at bounding box center [149, 429] width 185 height 35
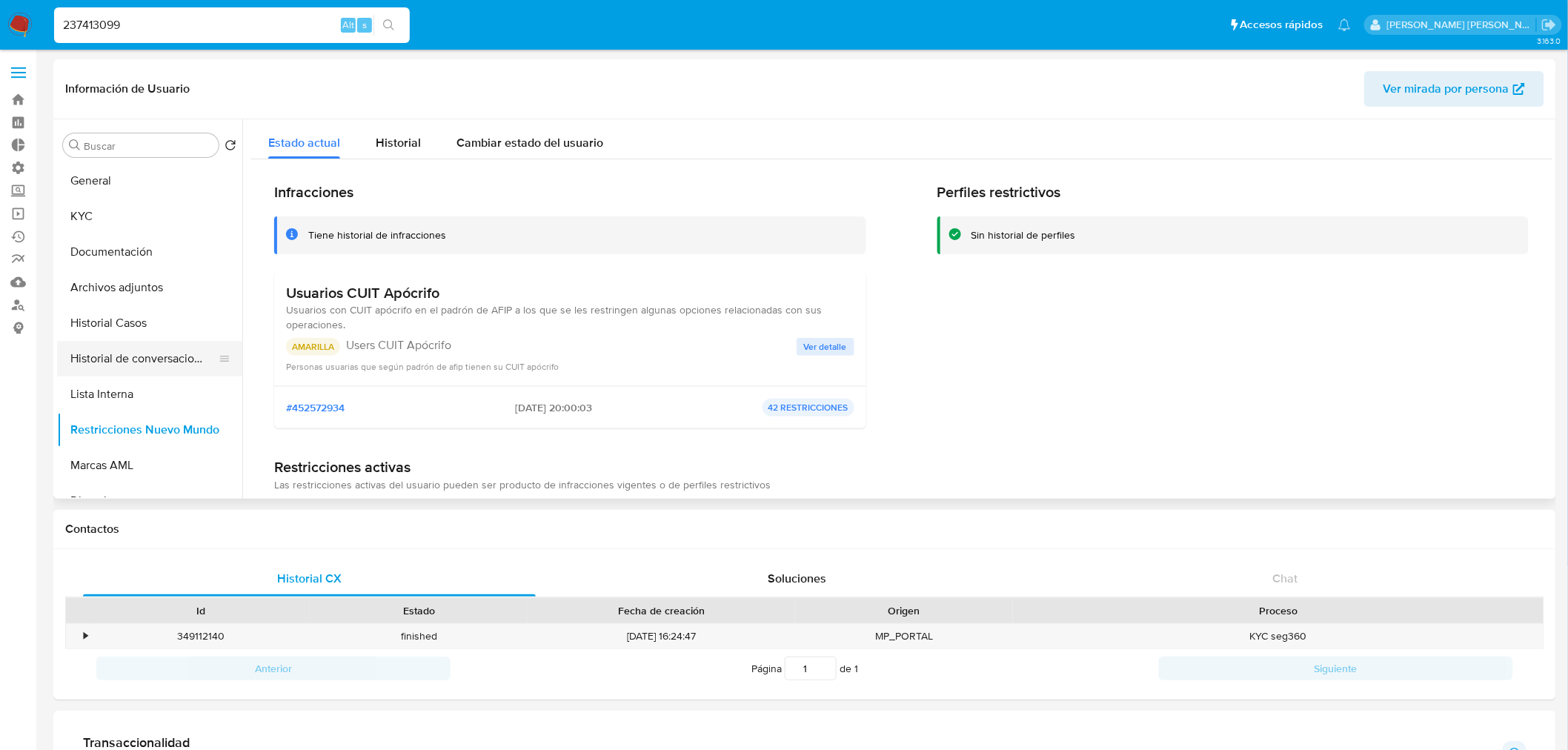
click at [159, 357] on button "Historial de conversaciones" at bounding box center [143, 358] width 173 height 35
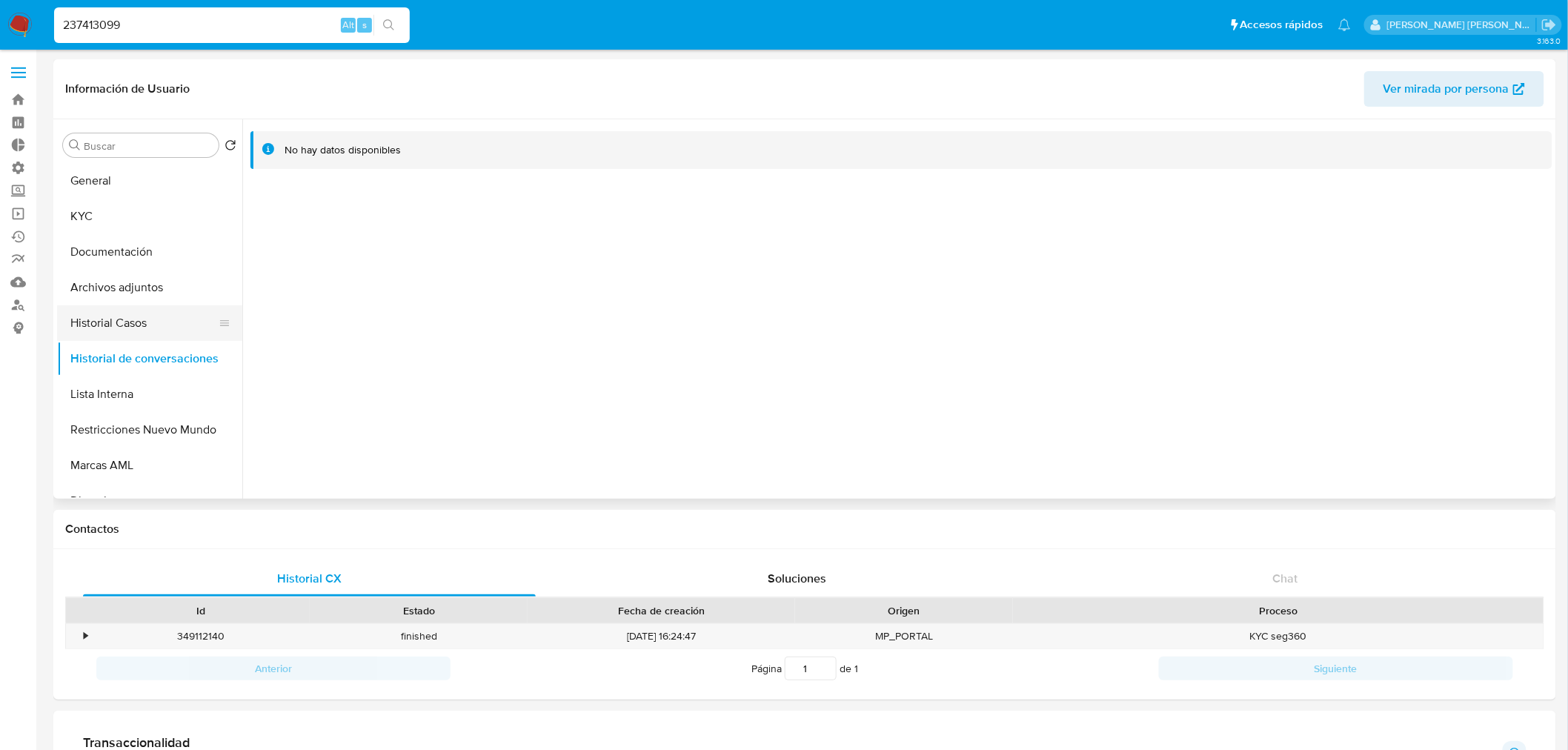
click at [147, 311] on button "Historial Casos" at bounding box center [143, 323] width 173 height 35
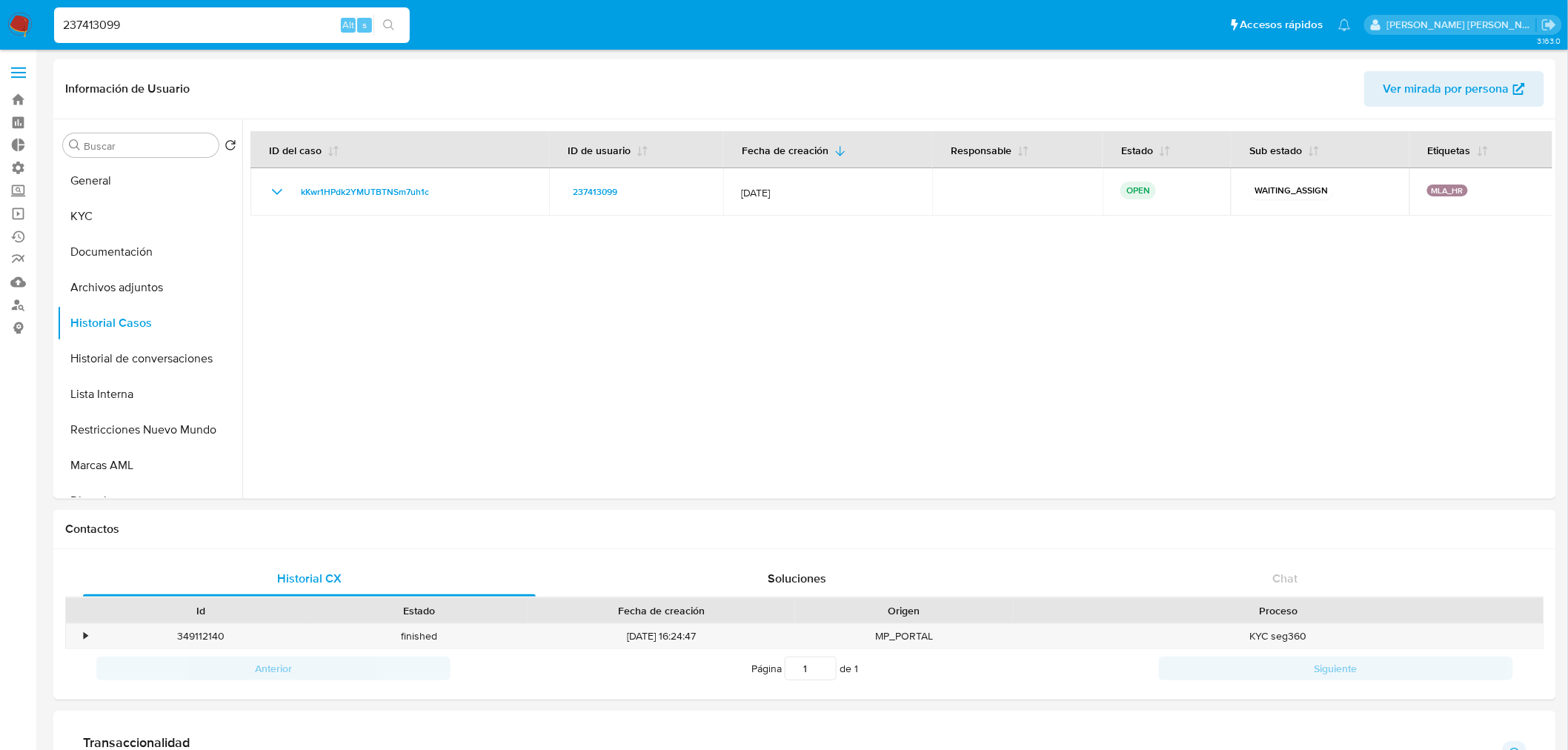
click at [267, 25] on input "237413099" at bounding box center [232, 25] width 356 height 19
click at [267, 26] on input "237413099" at bounding box center [232, 25] width 356 height 19
paste input "1920448433"
type input "1920448433"
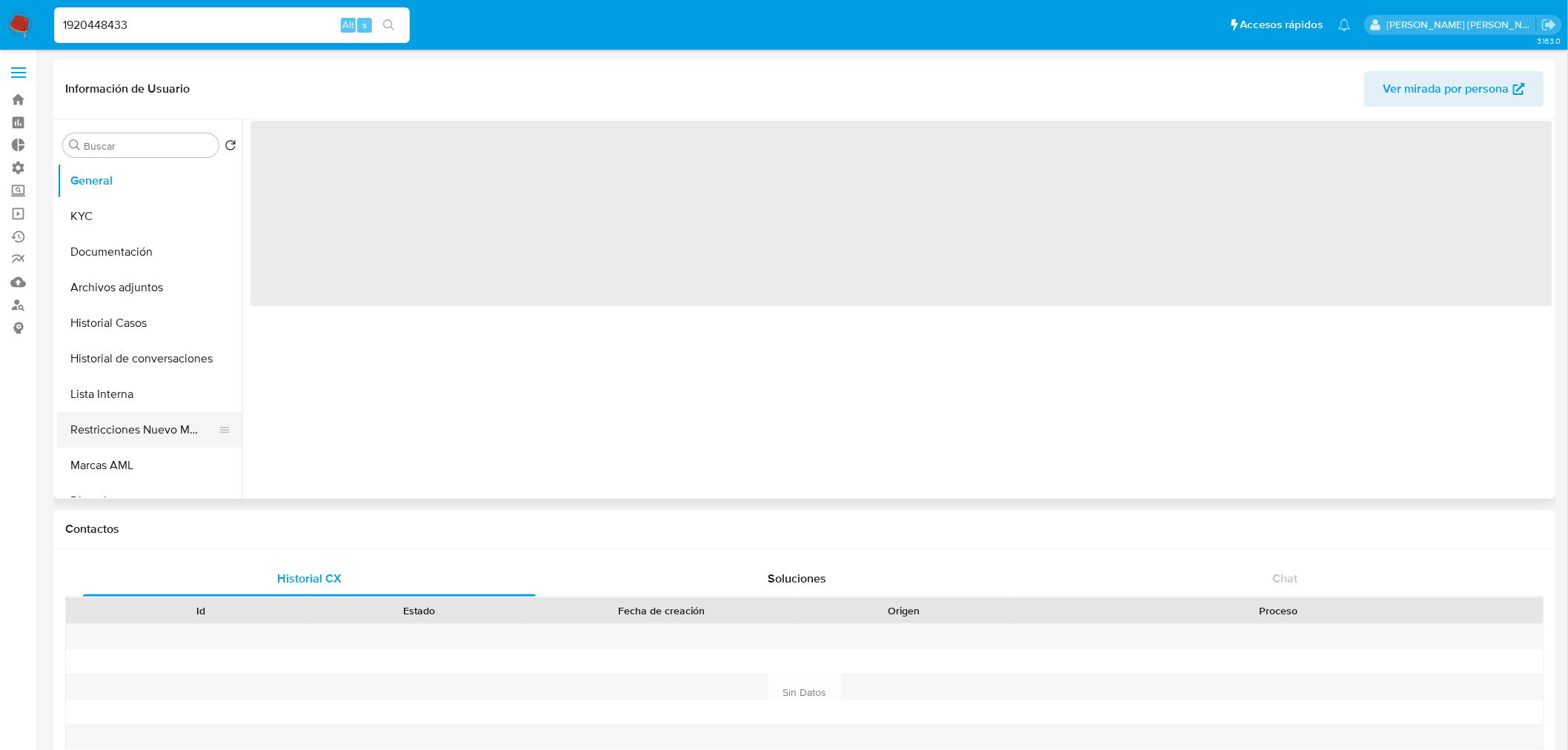
select select "10"
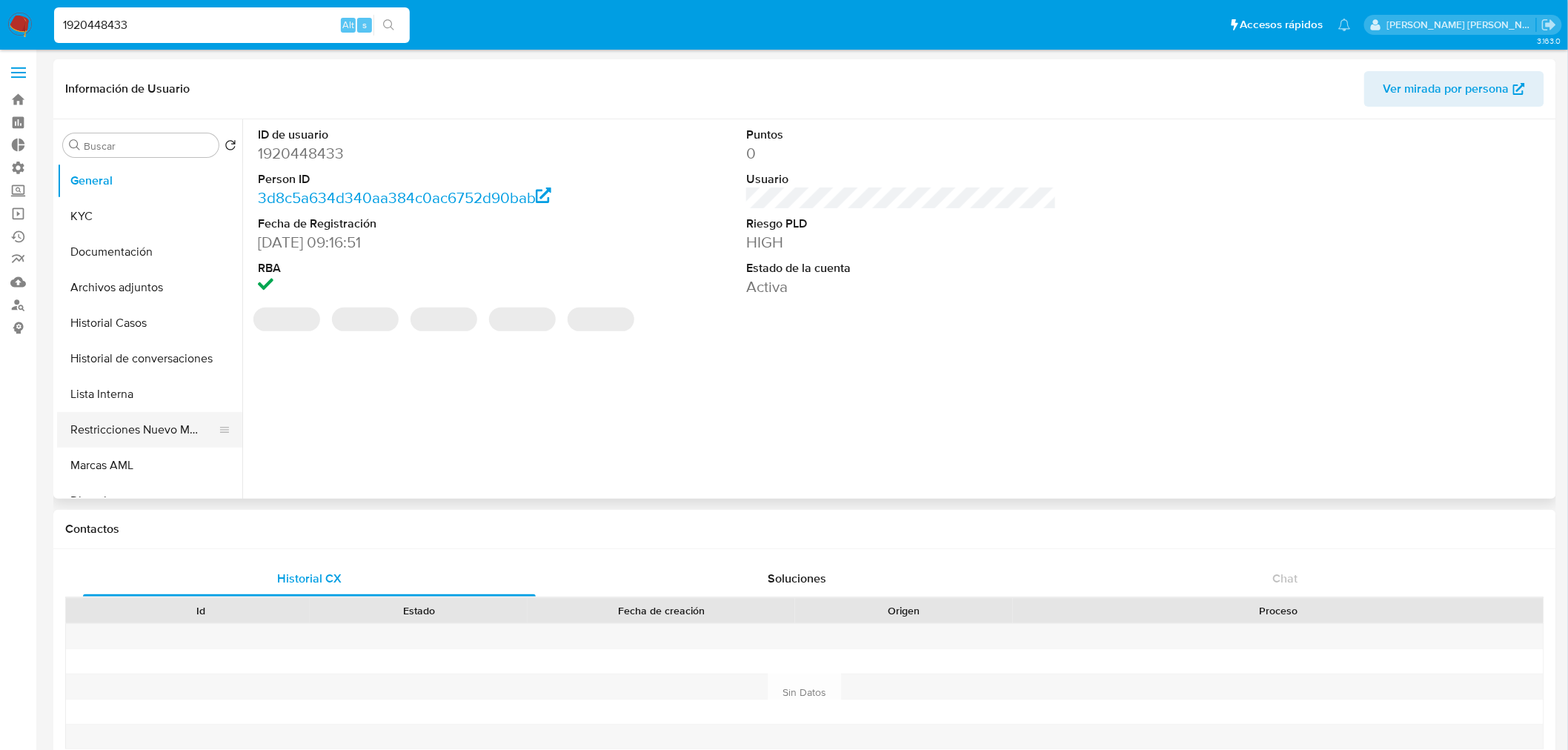
click at [150, 430] on button "Restricciones Nuevo Mundo" at bounding box center [143, 429] width 173 height 35
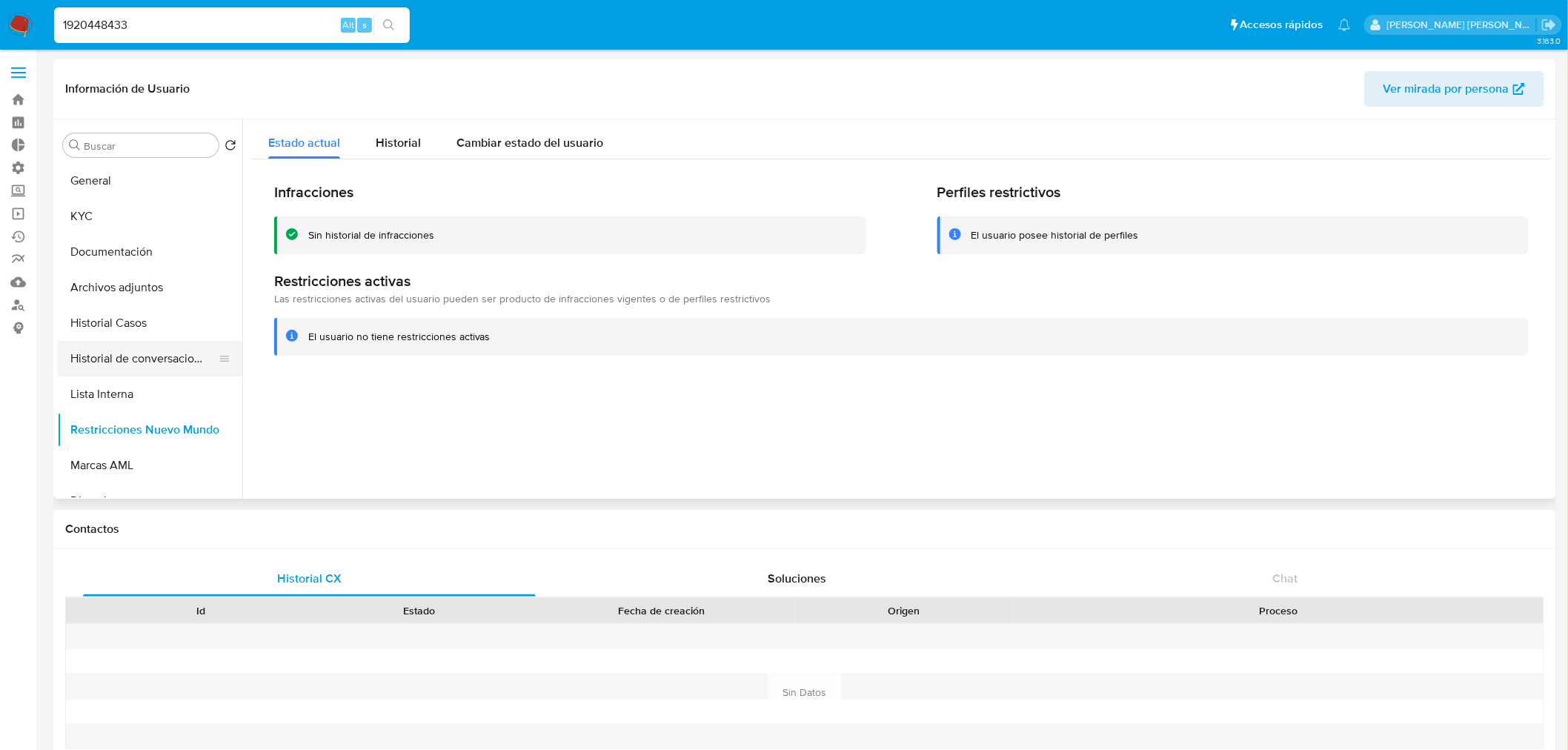
click at [155, 357] on button "Historial de conversaciones" at bounding box center [143, 358] width 173 height 35
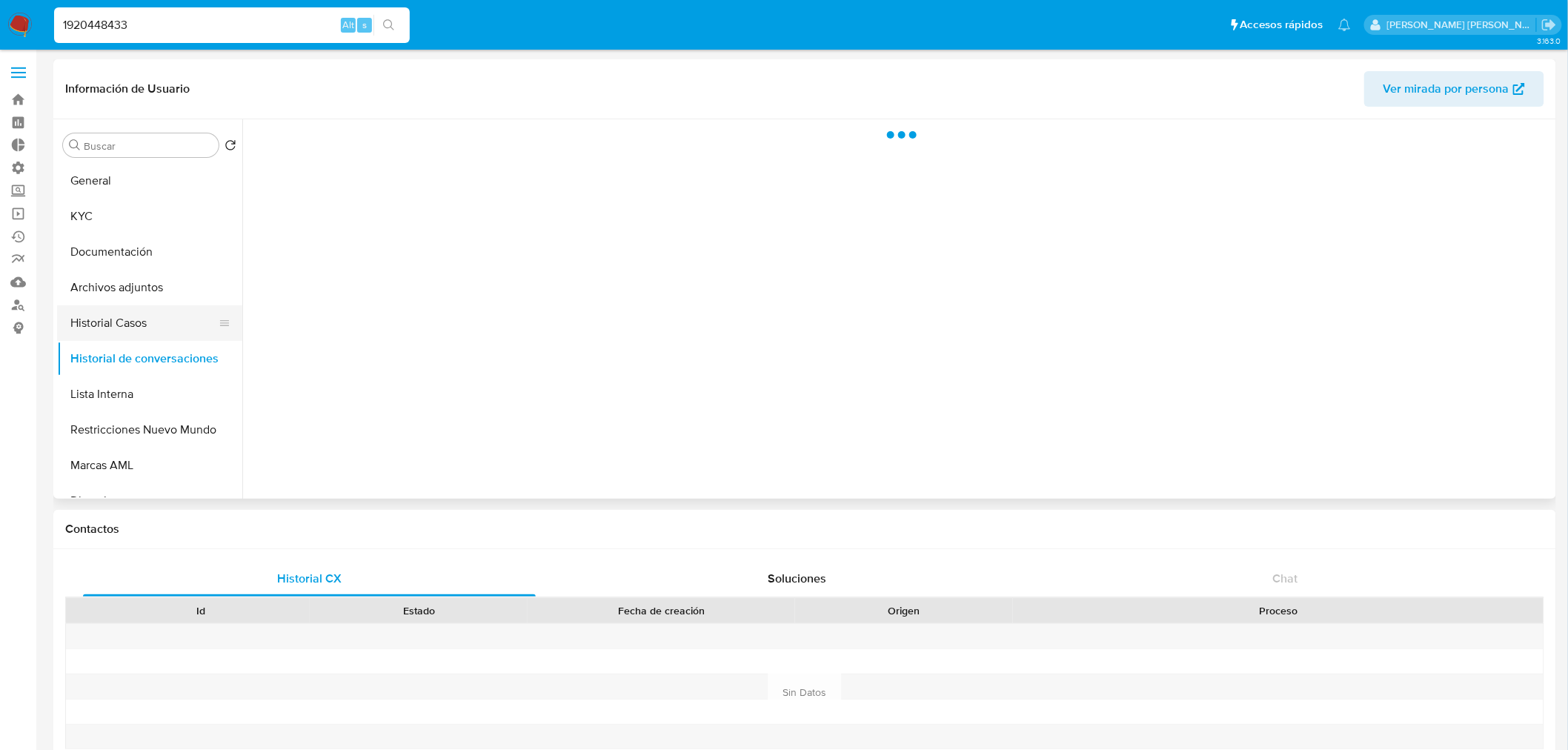
click at [145, 325] on button "Historial Casos" at bounding box center [143, 323] width 173 height 35
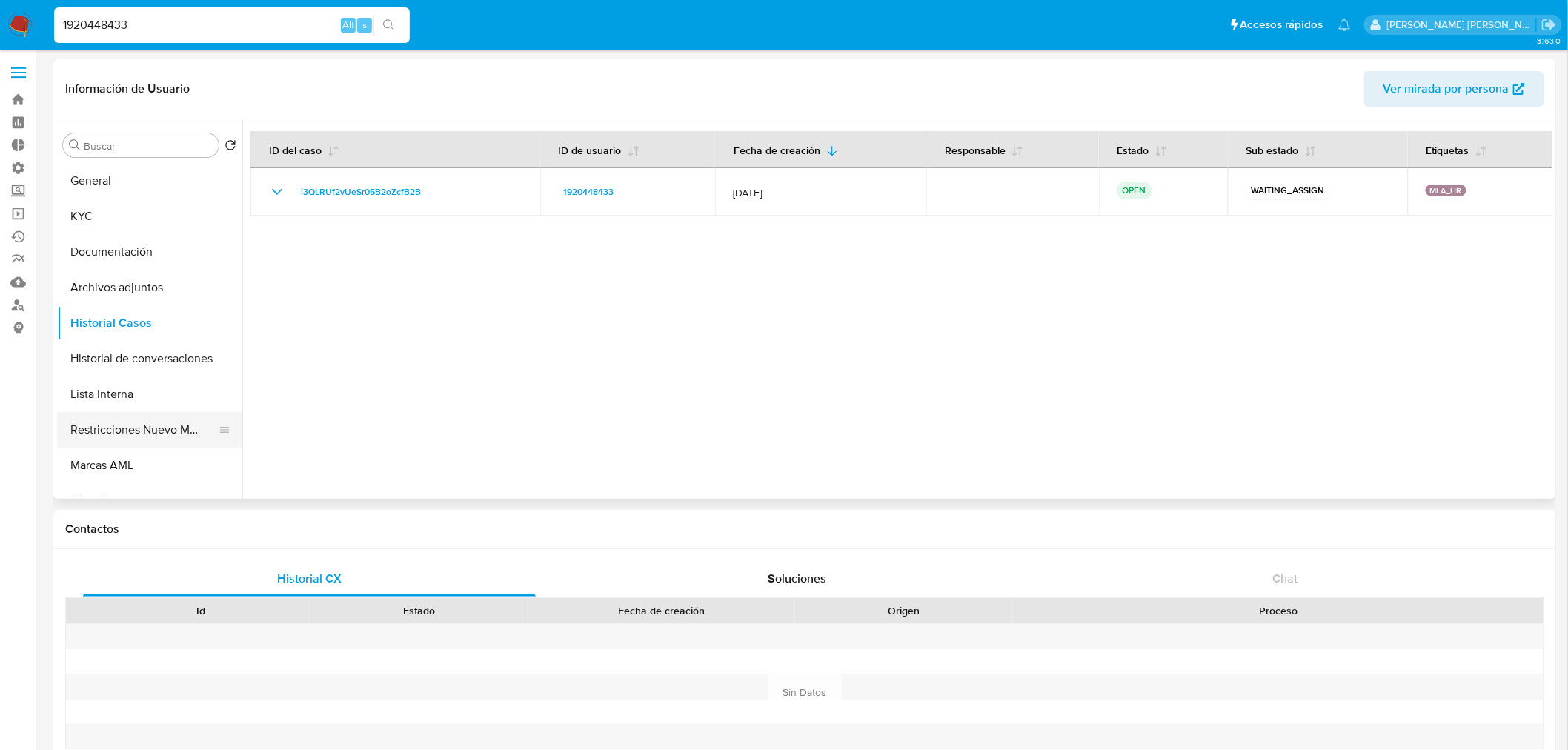
click at [150, 419] on button "Restricciones Nuevo Mundo" at bounding box center [143, 429] width 173 height 35
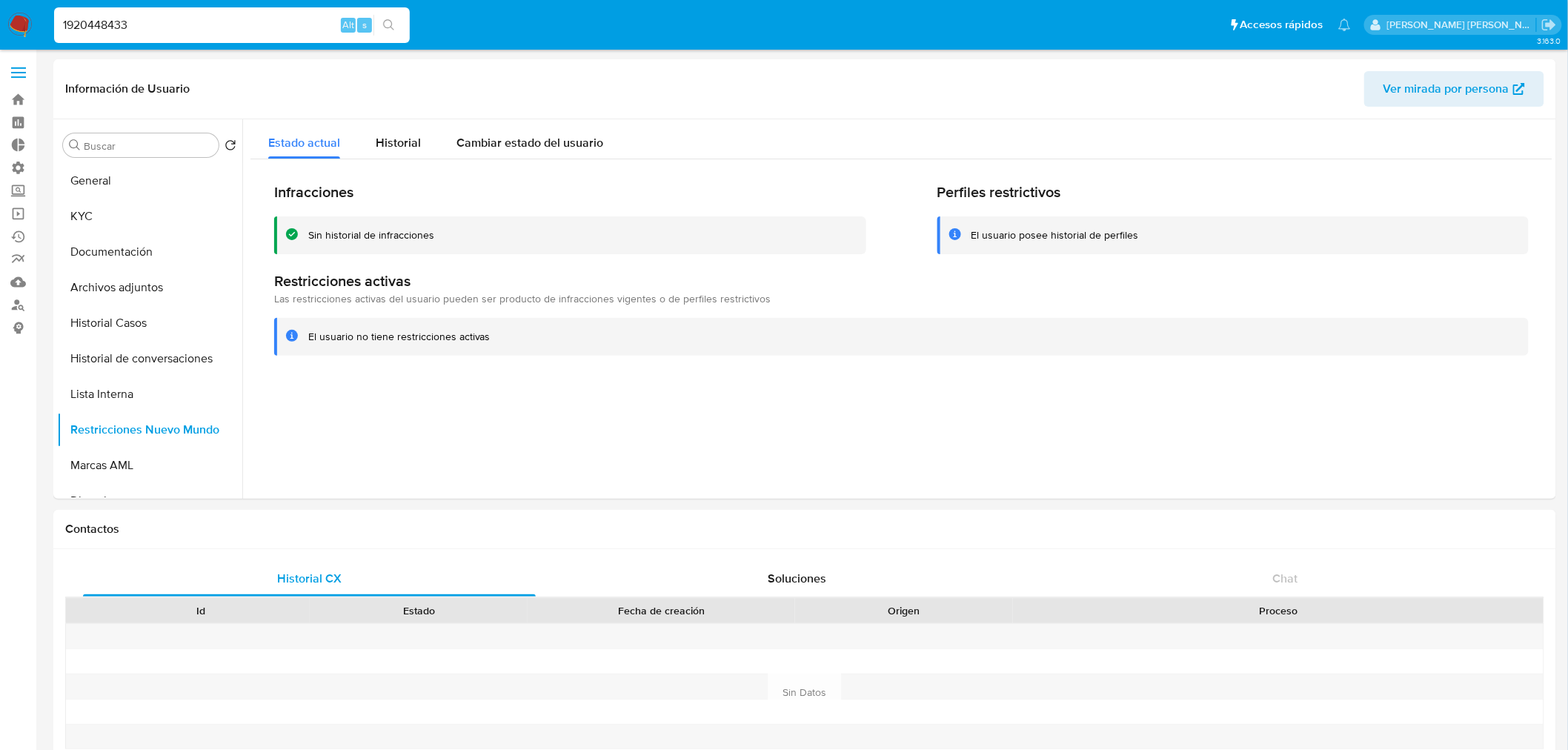
click at [192, 25] on input "1920448433" at bounding box center [232, 25] width 356 height 19
paste input "5461214"
type input "1925461214"
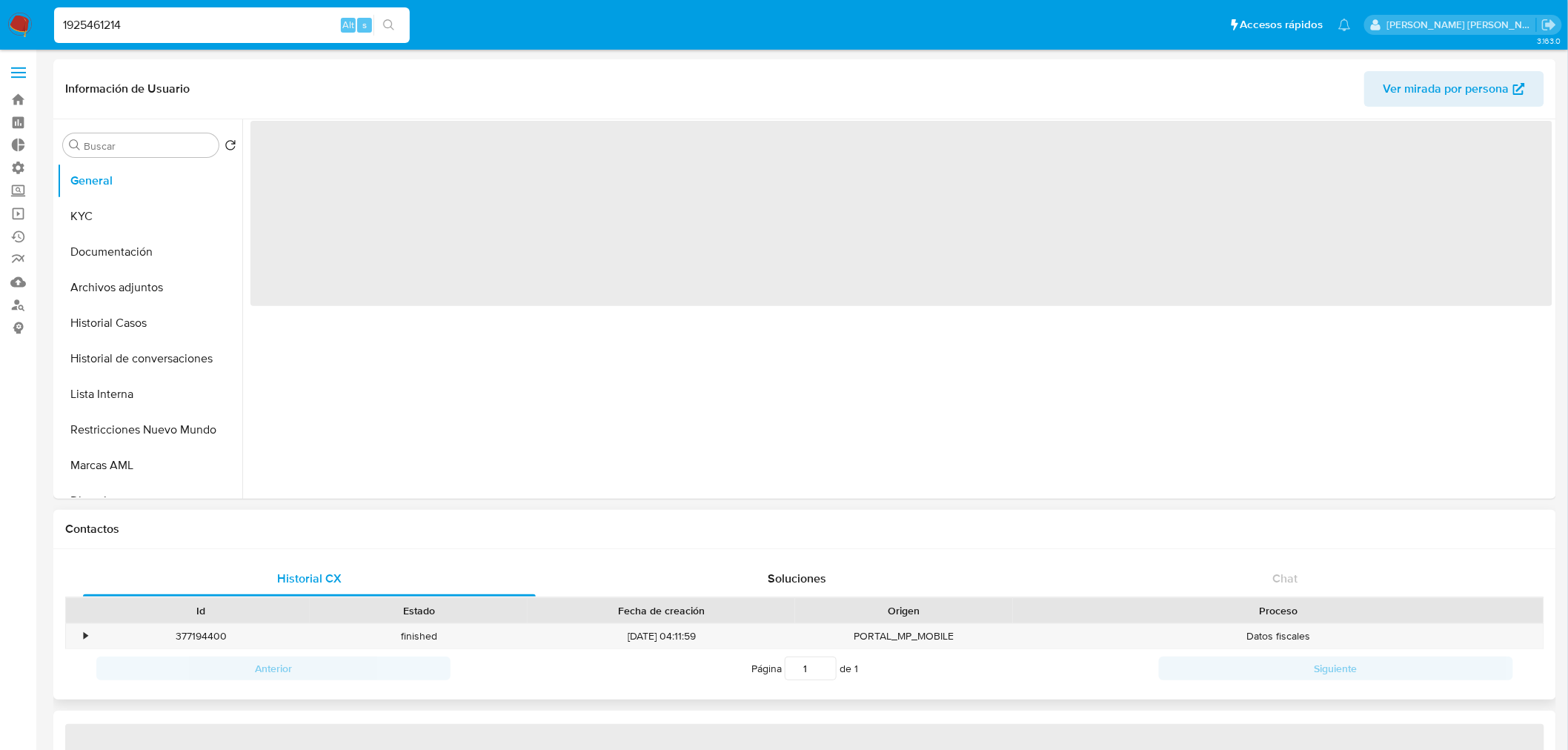
select select "10"
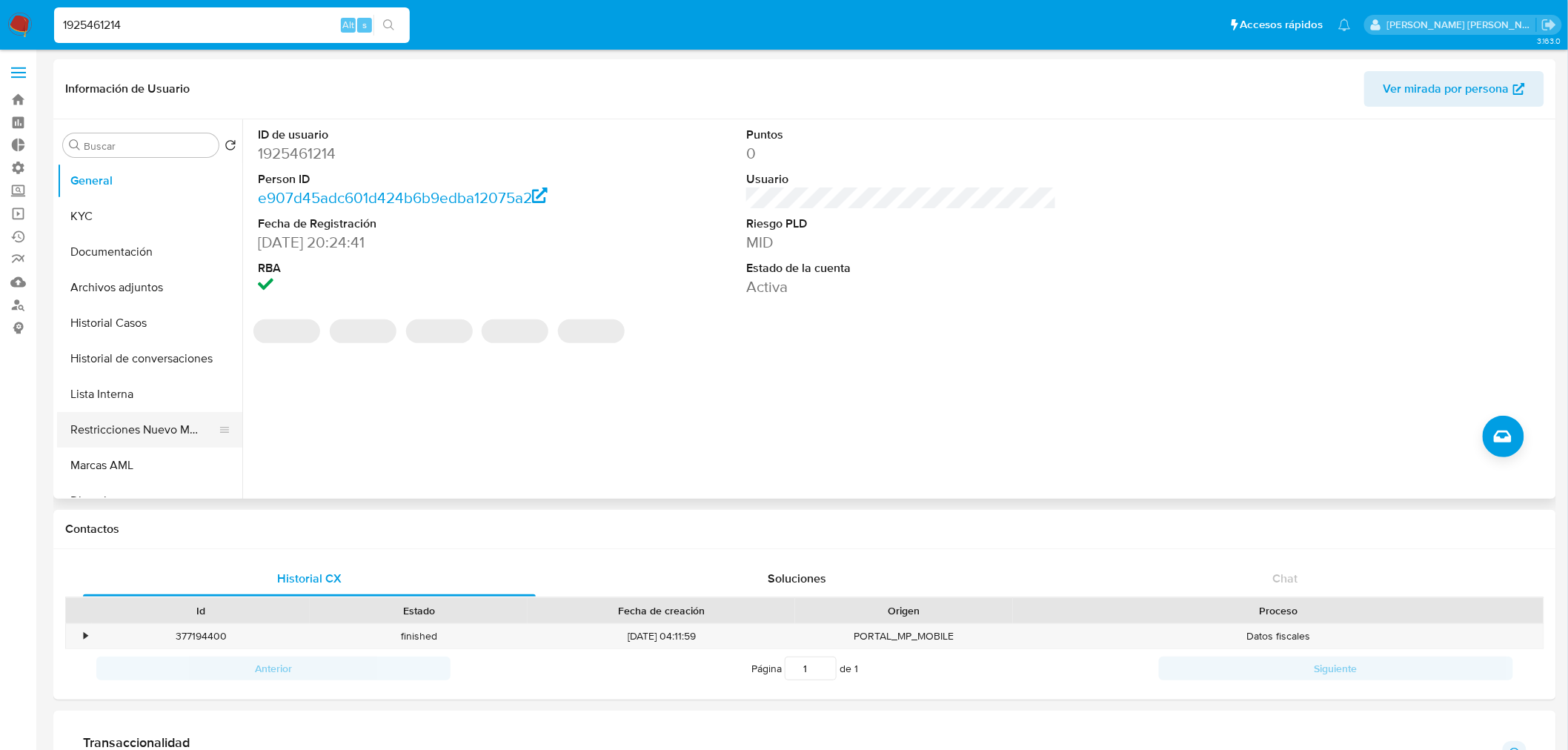
click at [184, 426] on button "Restricciones Nuevo Mundo" at bounding box center [143, 429] width 173 height 35
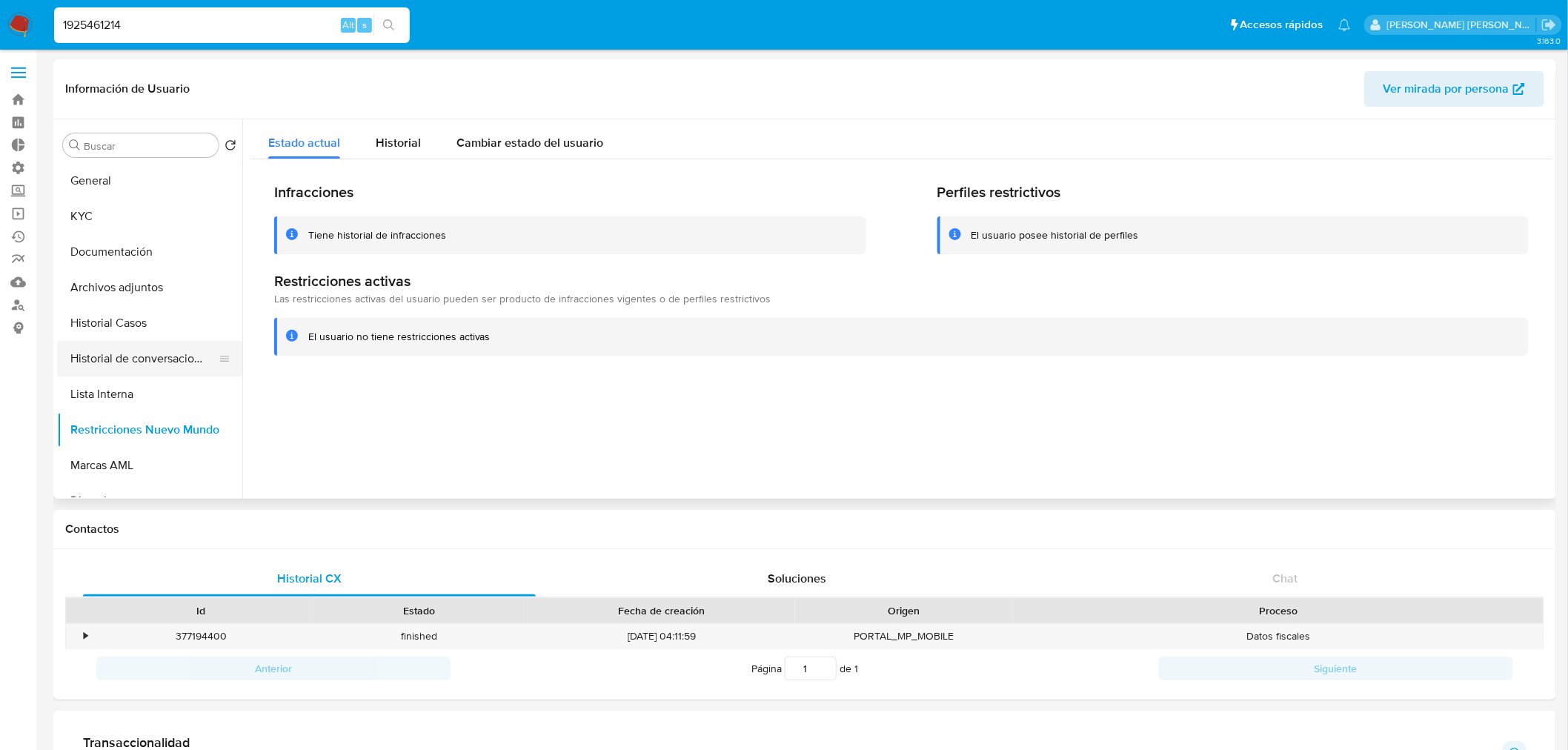
click at [137, 359] on button "Historial de conversaciones" at bounding box center [143, 358] width 173 height 35
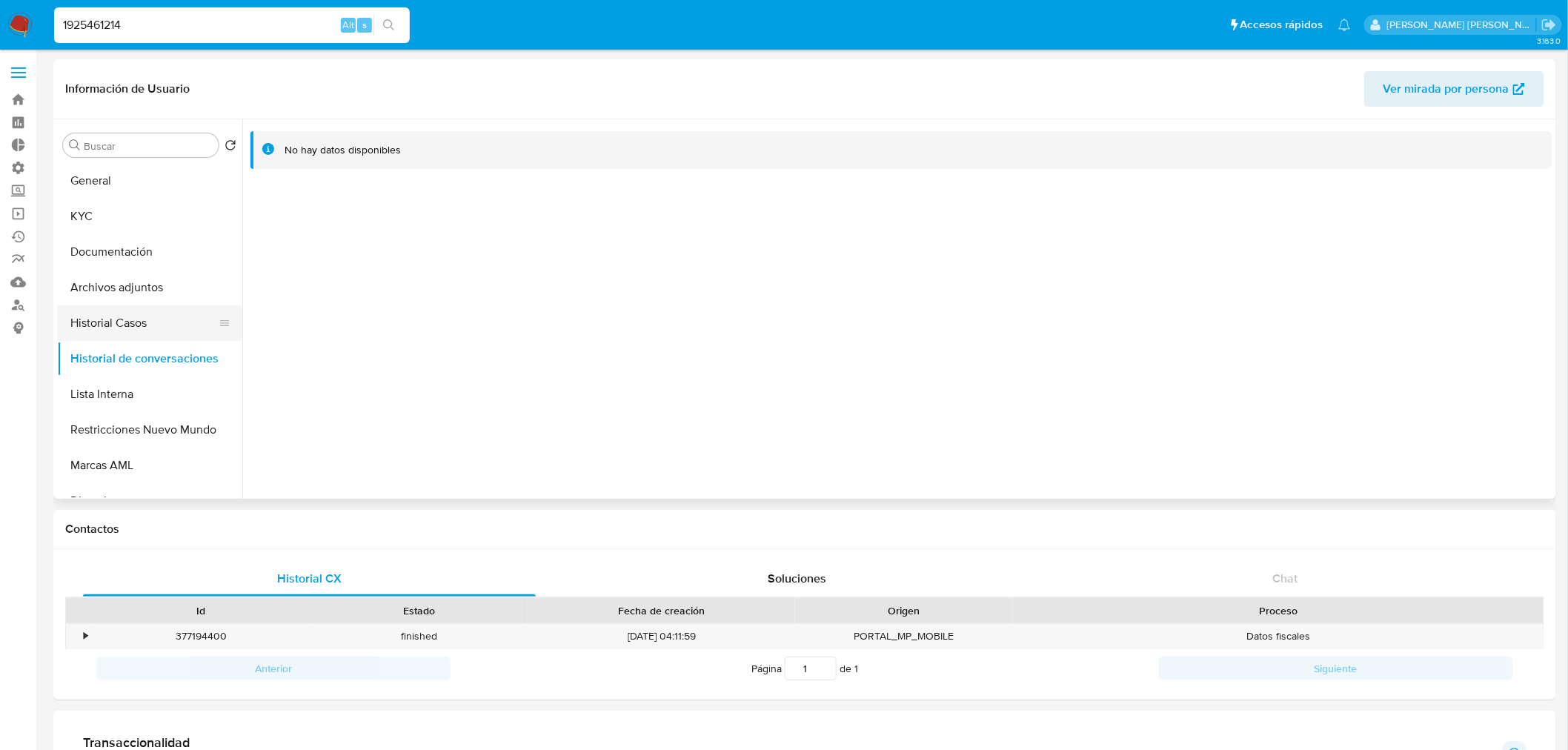
click at [139, 324] on button "Historial Casos" at bounding box center [143, 323] width 173 height 35
click at [306, 25] on input "1925461214" at bounding box center [232, 25] width 356 height 19
click at [306, 25] on input "1925461214" at bounding box center [232, 25] width 356 height 19
paste input "20231617583"
click at [197, 31] on input "1925461214" at bounding box center [232, 25] width 356 height 19
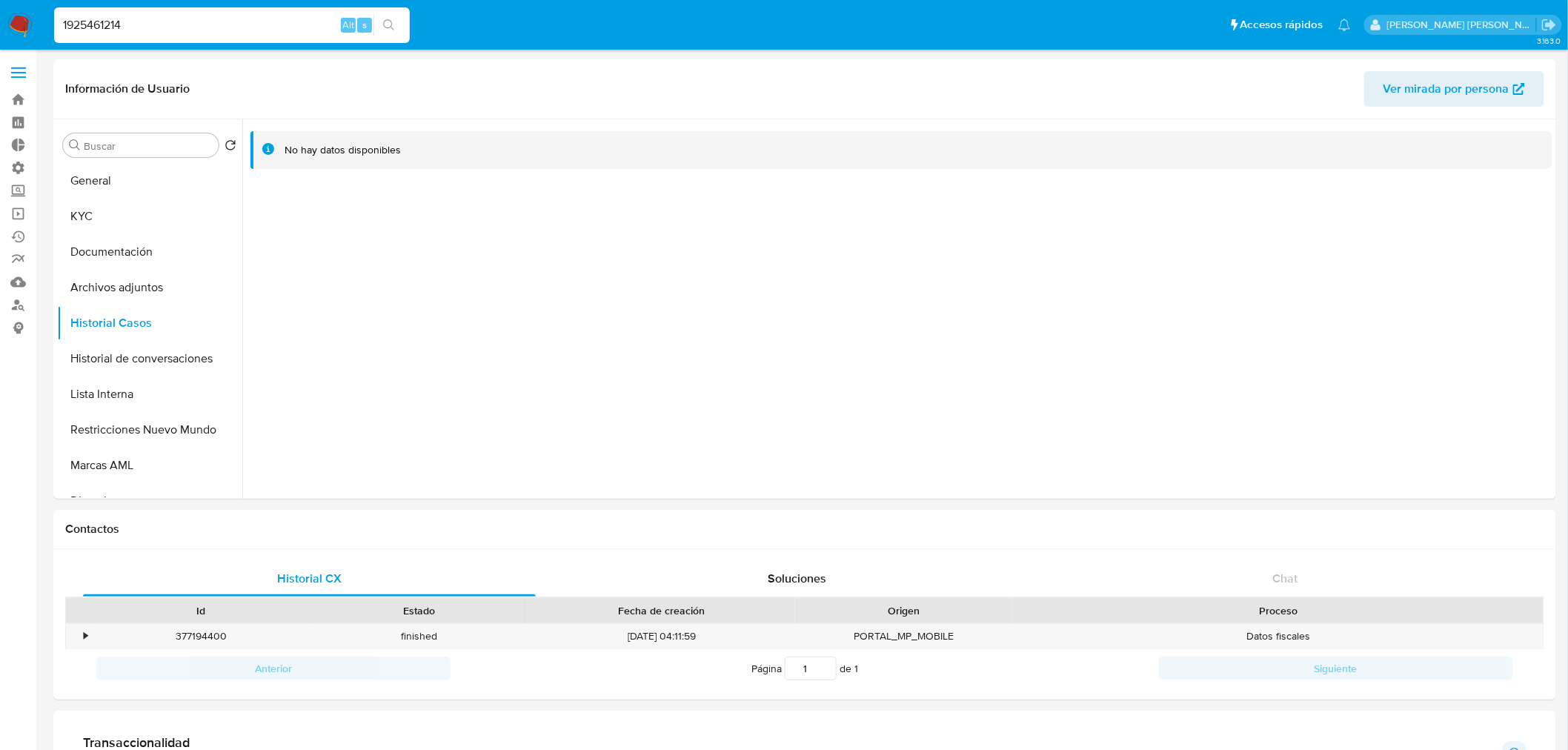
click at [197, 31] on input "1925461214" at bounding box center [232, 25] width 356 height 19
paste input "814241575"
type input "814241575"
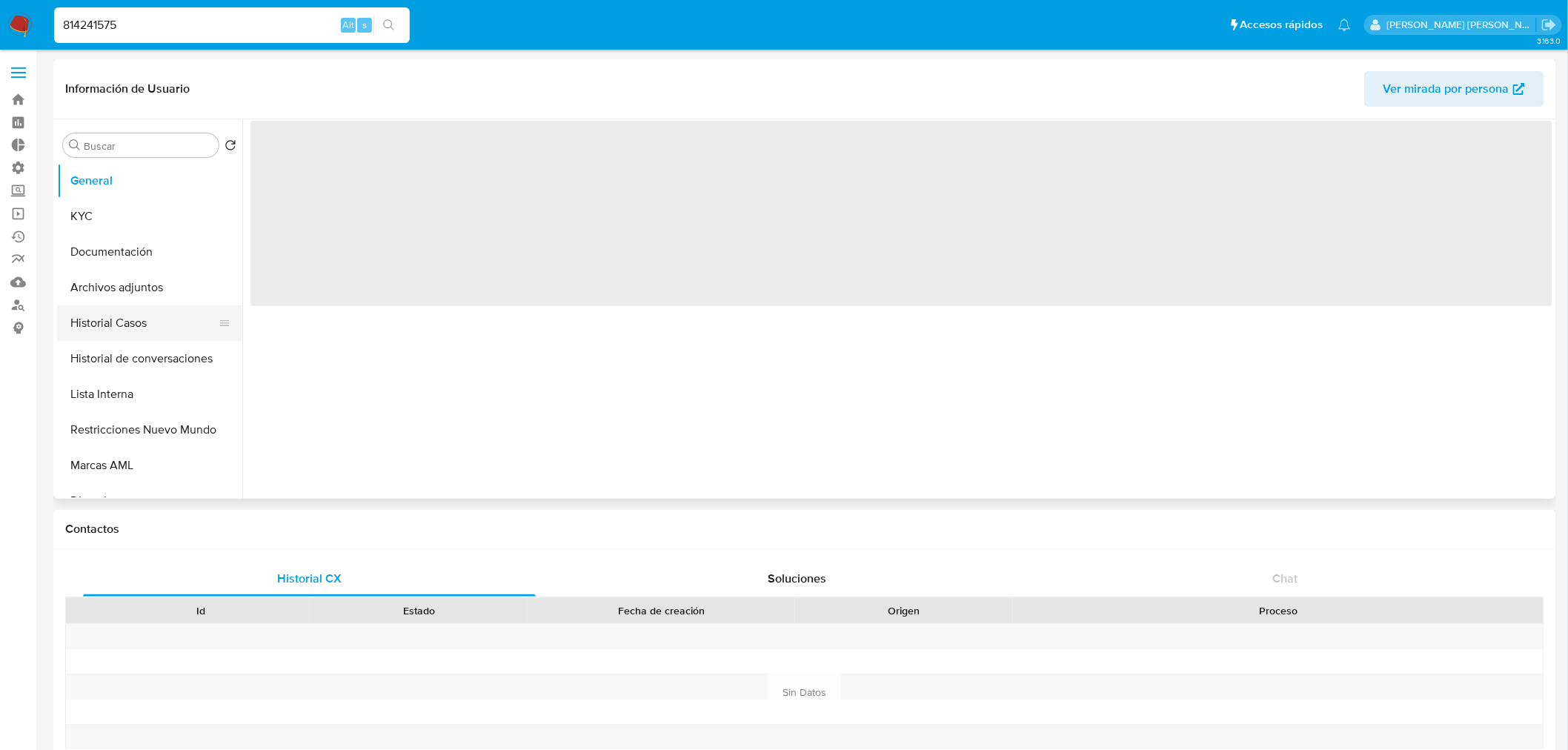
click at [130, 319] on button "Historial Casos" at bounding box center [143, 323] width 173 height 35
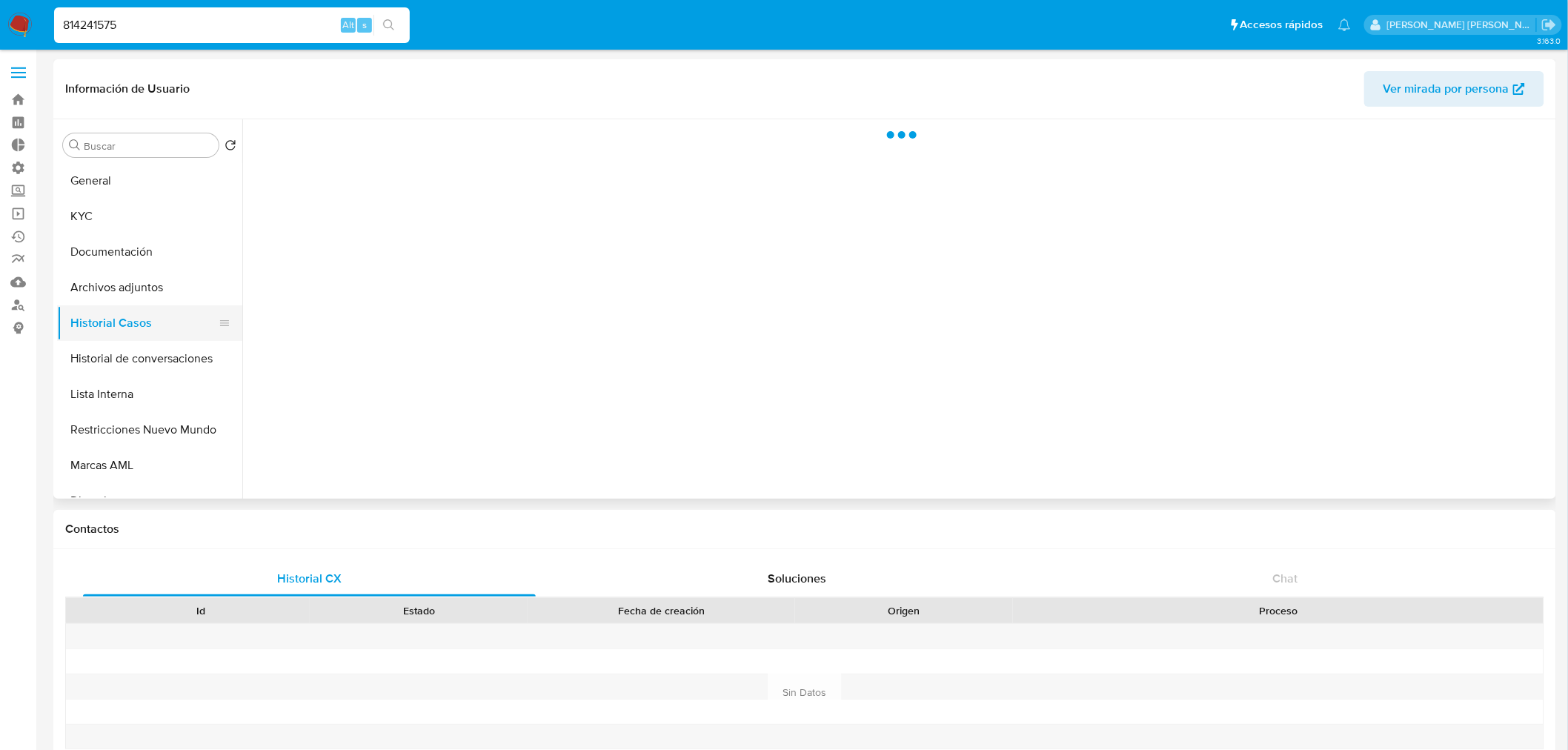
select select "10"
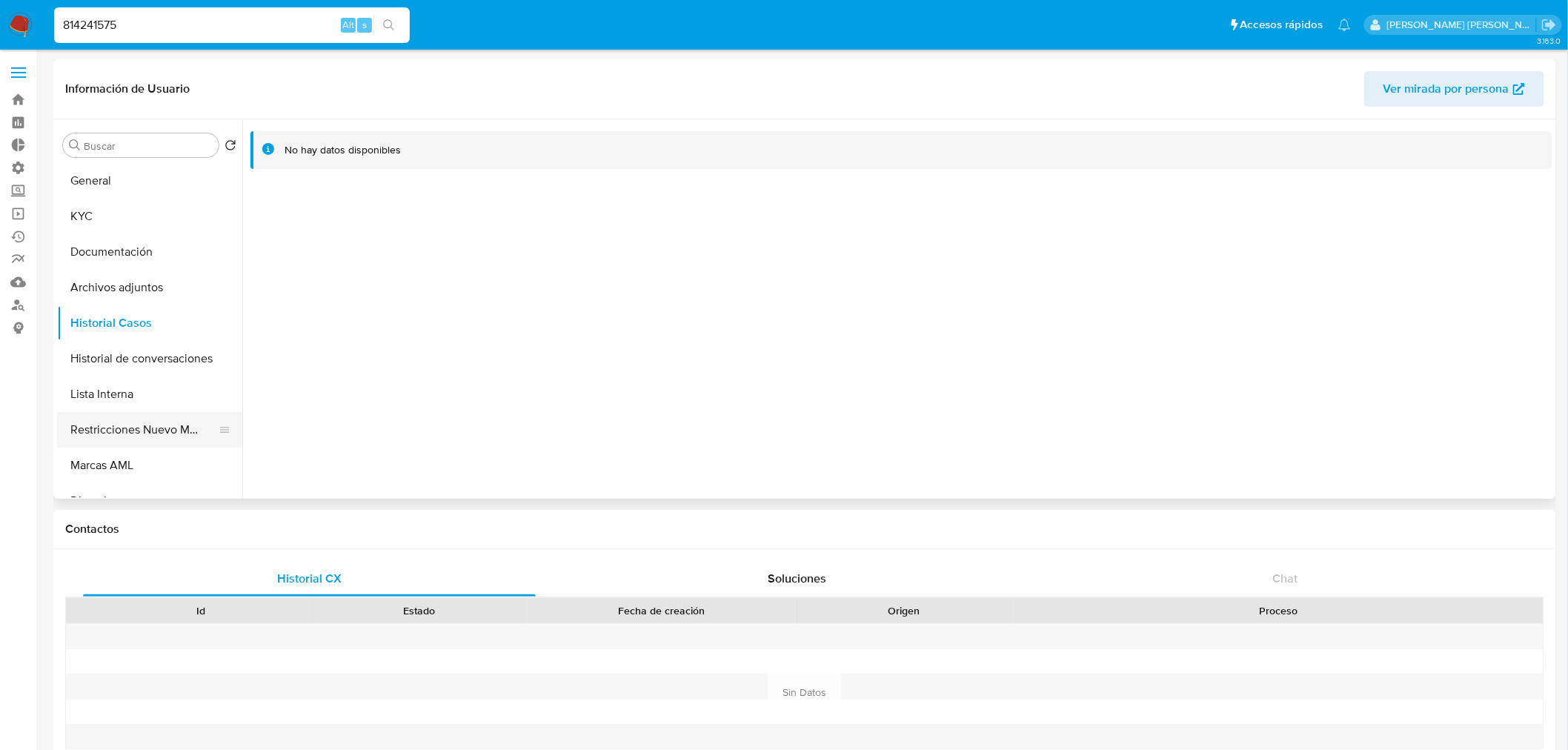
click at [154, 429] on button "Restricciones Nuevo Mundo" at bounding box center [143, 429] width 173 height 35
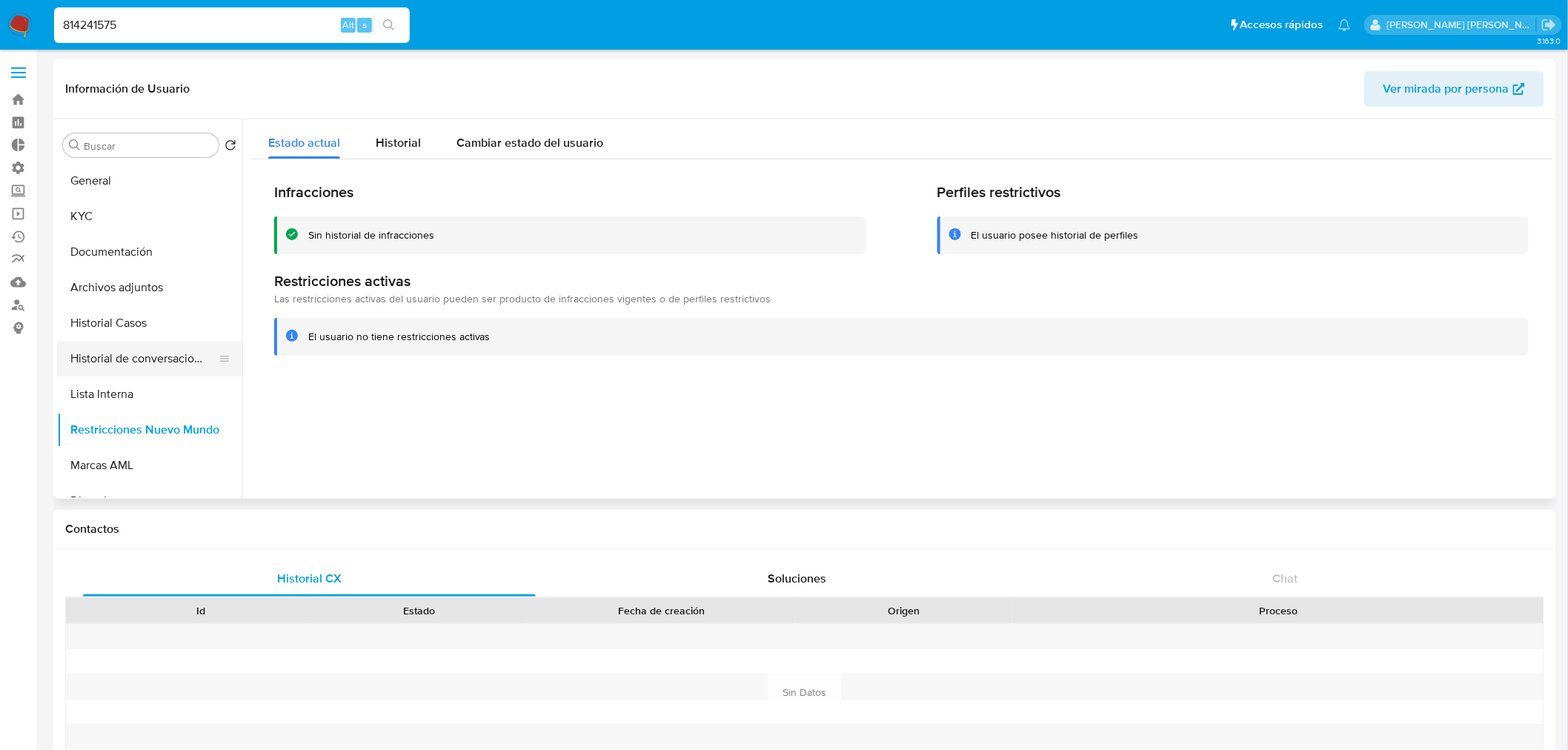
click at [139, 367] on button "Historial de conversaciones" at bounding box center [143, 358] width 173 height 35
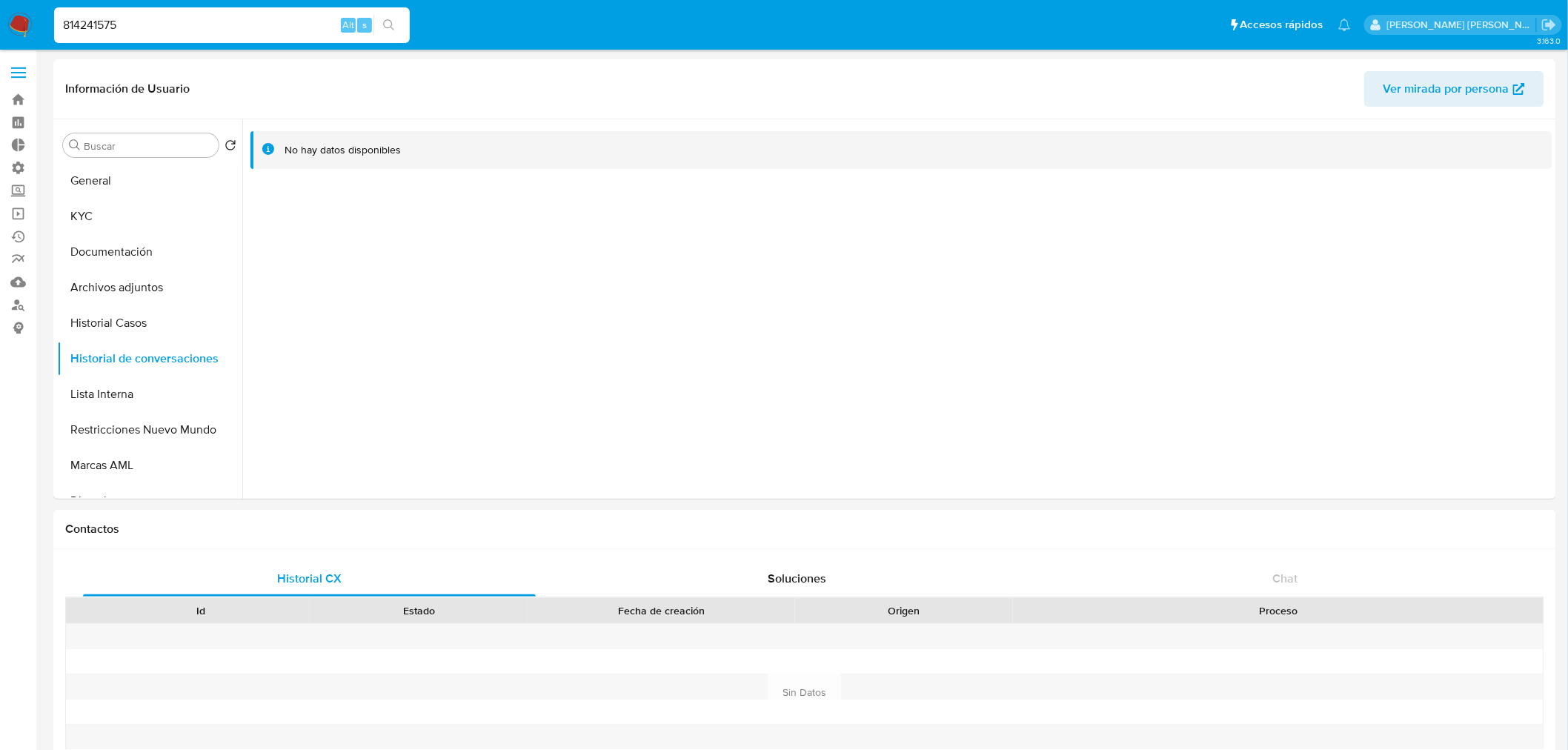
click at [219, 20] on input "814241575" at bounding box center [232, 25] width 356 height 19
paste input "247586933"
type input "247586933"
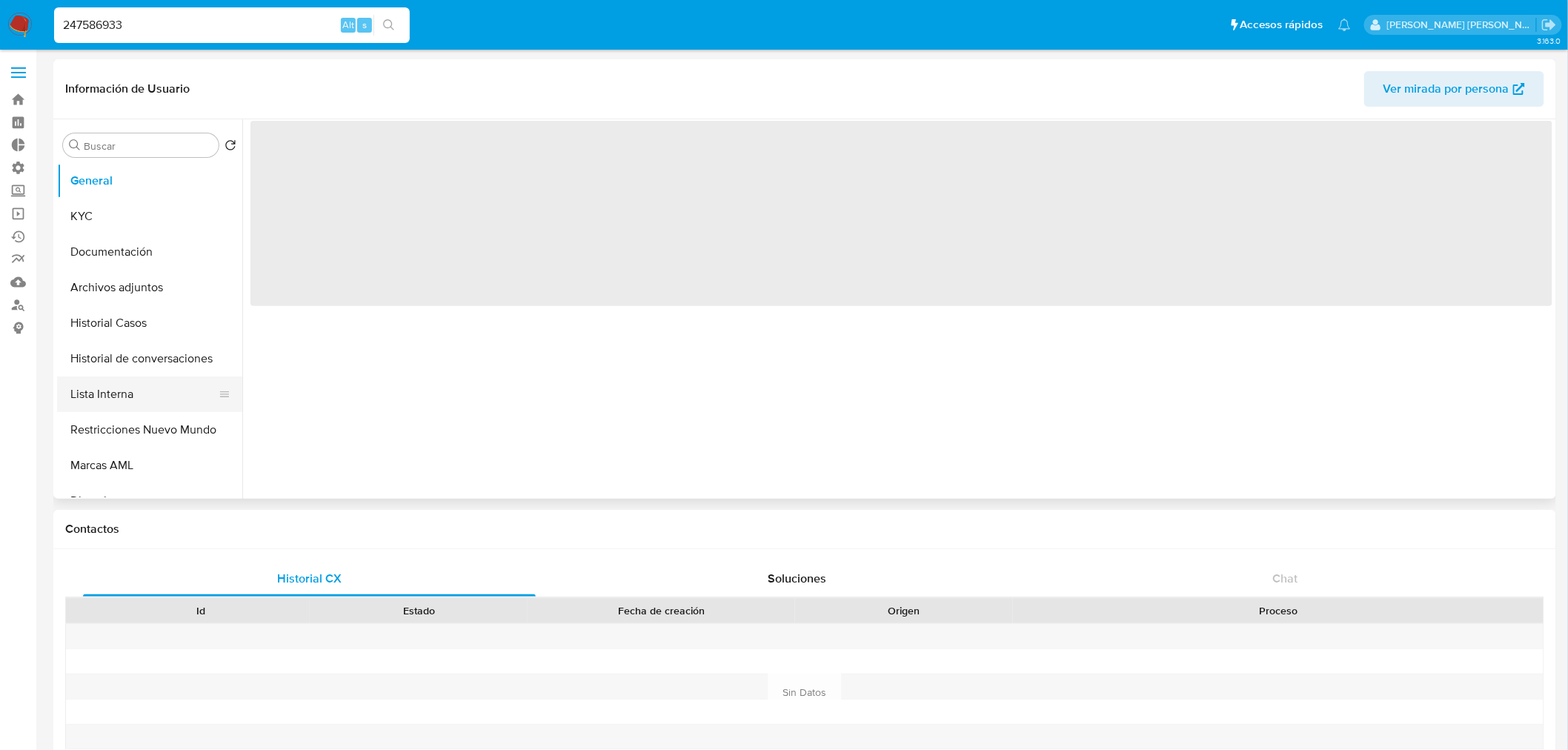
select select "10"
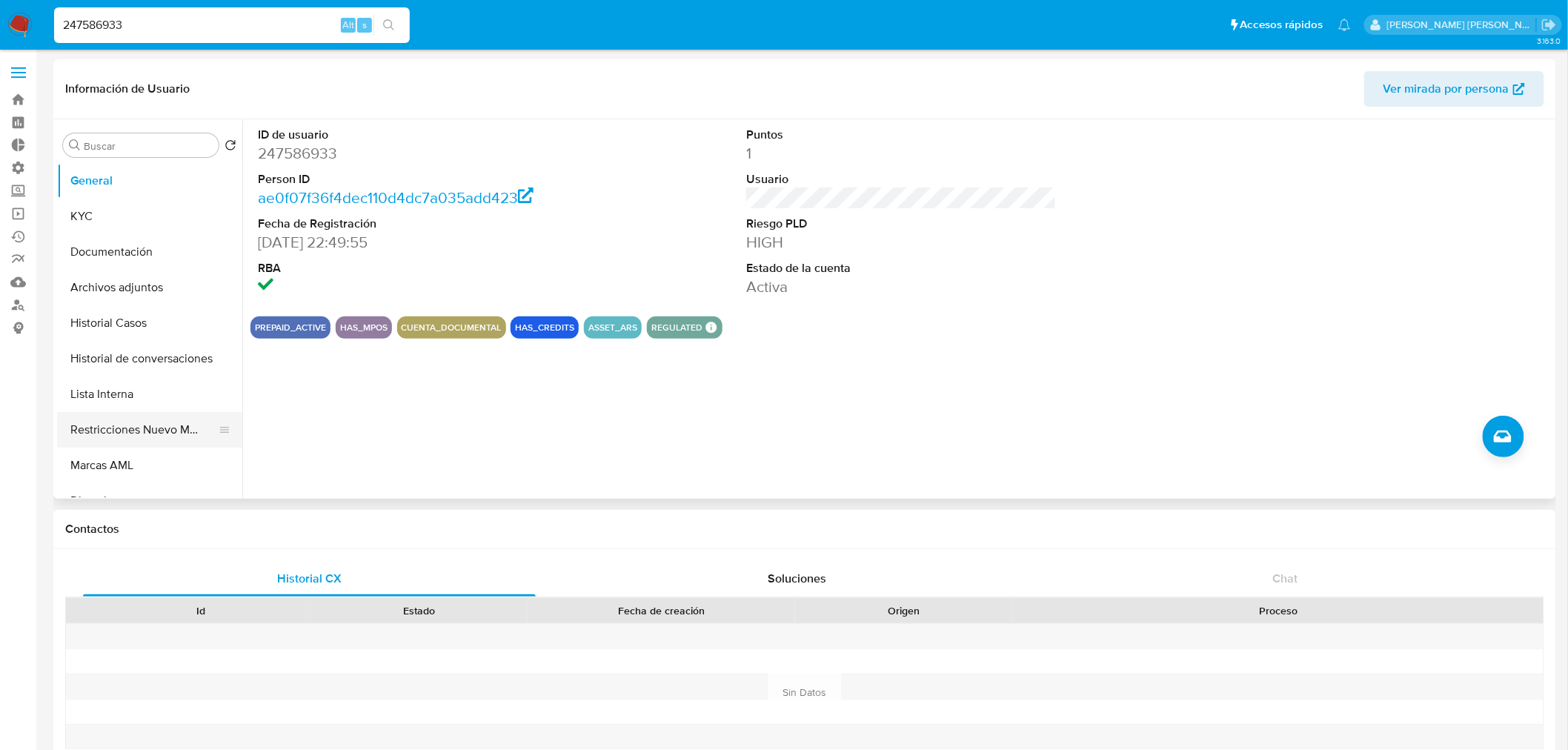
click at [125, 431] on button "Restricciones Nuevo Mundo" at bounding box center [143, 429] width 173 height 35
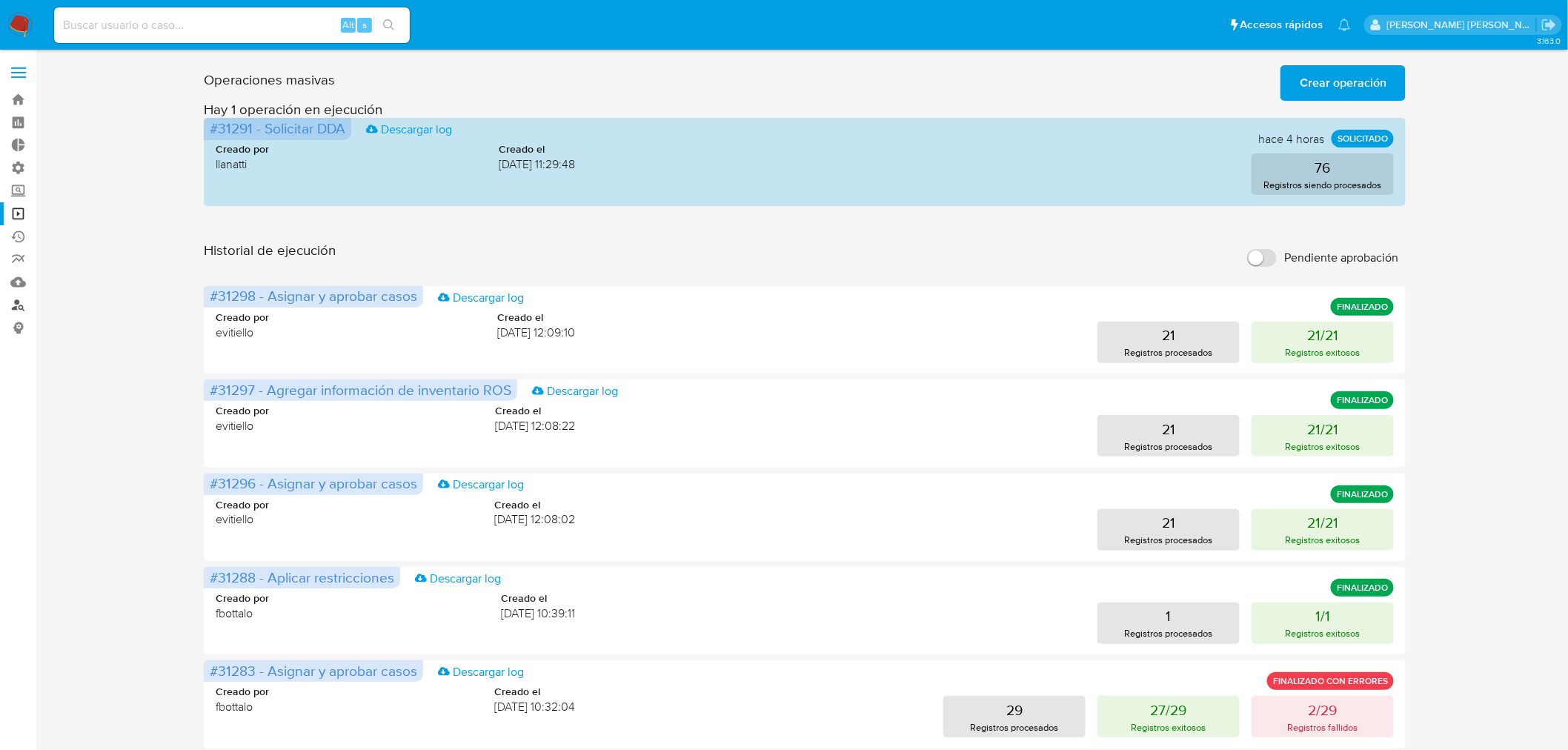
click at [13, 309] on link "Buscador de personas" at bounding box center [88, 305] width 177 height 23
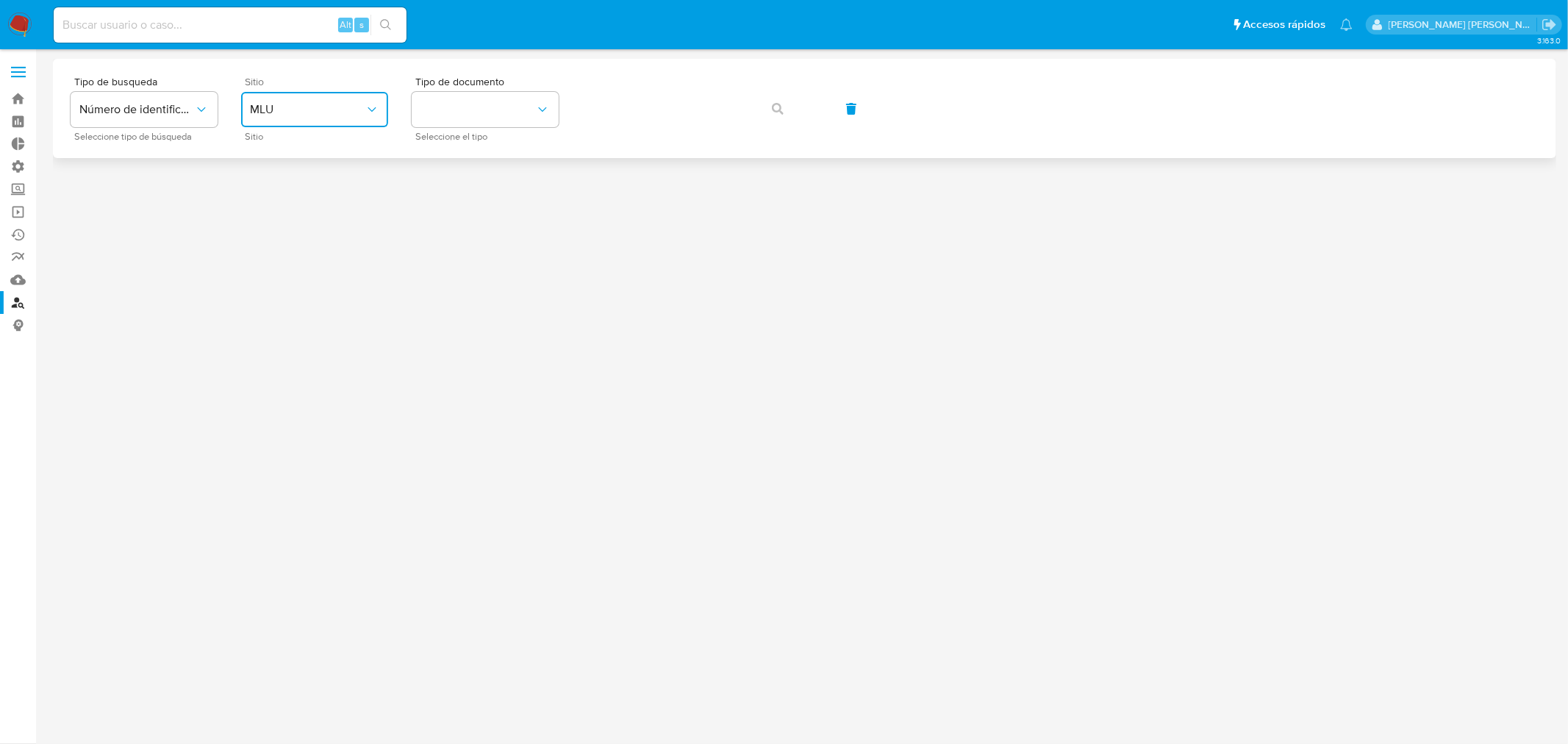
drag, startPoint x: 378, startPoint y: 111, endPoint x: 375, endPoint y: 123, distance: 12.4
click at [378, 112] on icon "site_id" at bounding box center [371, 109] width 15 height 15
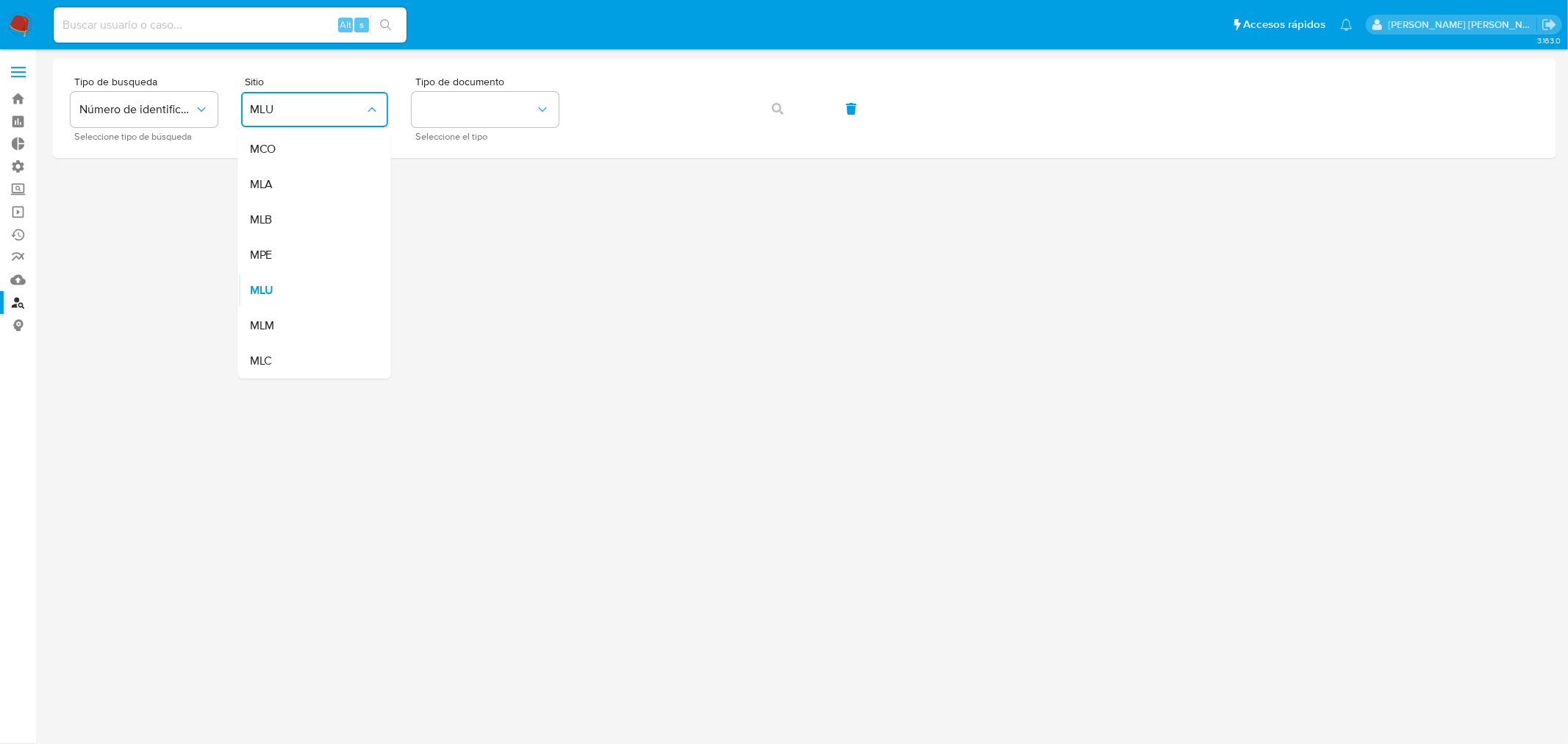
drag, startPoint x: 331, startPoint y: 172, endPoint x: 351, endPoint y: 167, distance: 20.6
click at [332, 174] on div "MLA" at bounding box center [310, 185] width 120 height 35
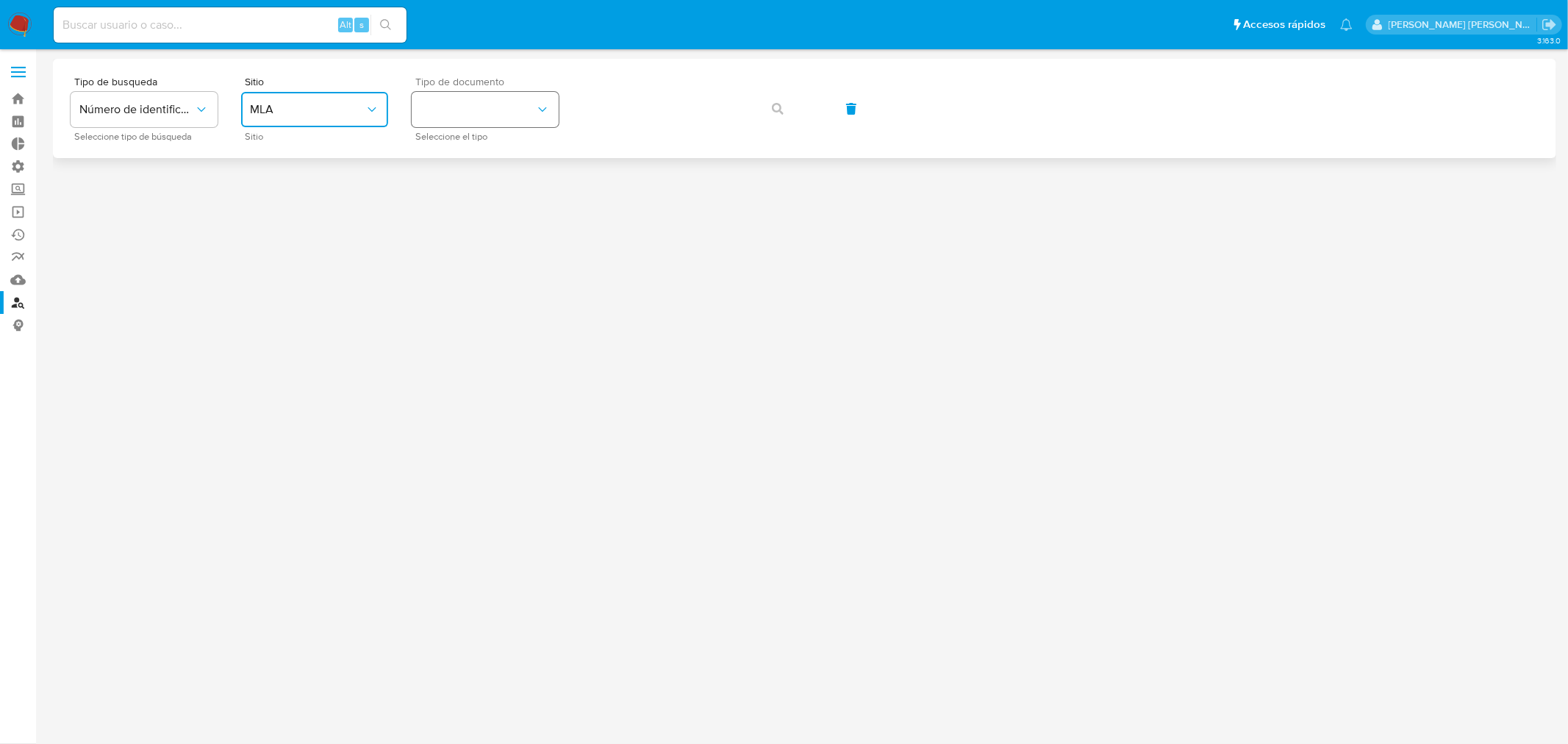
click at [483, 114] on button "identificationType" at bounding box center [484, 109] width 147 height 35
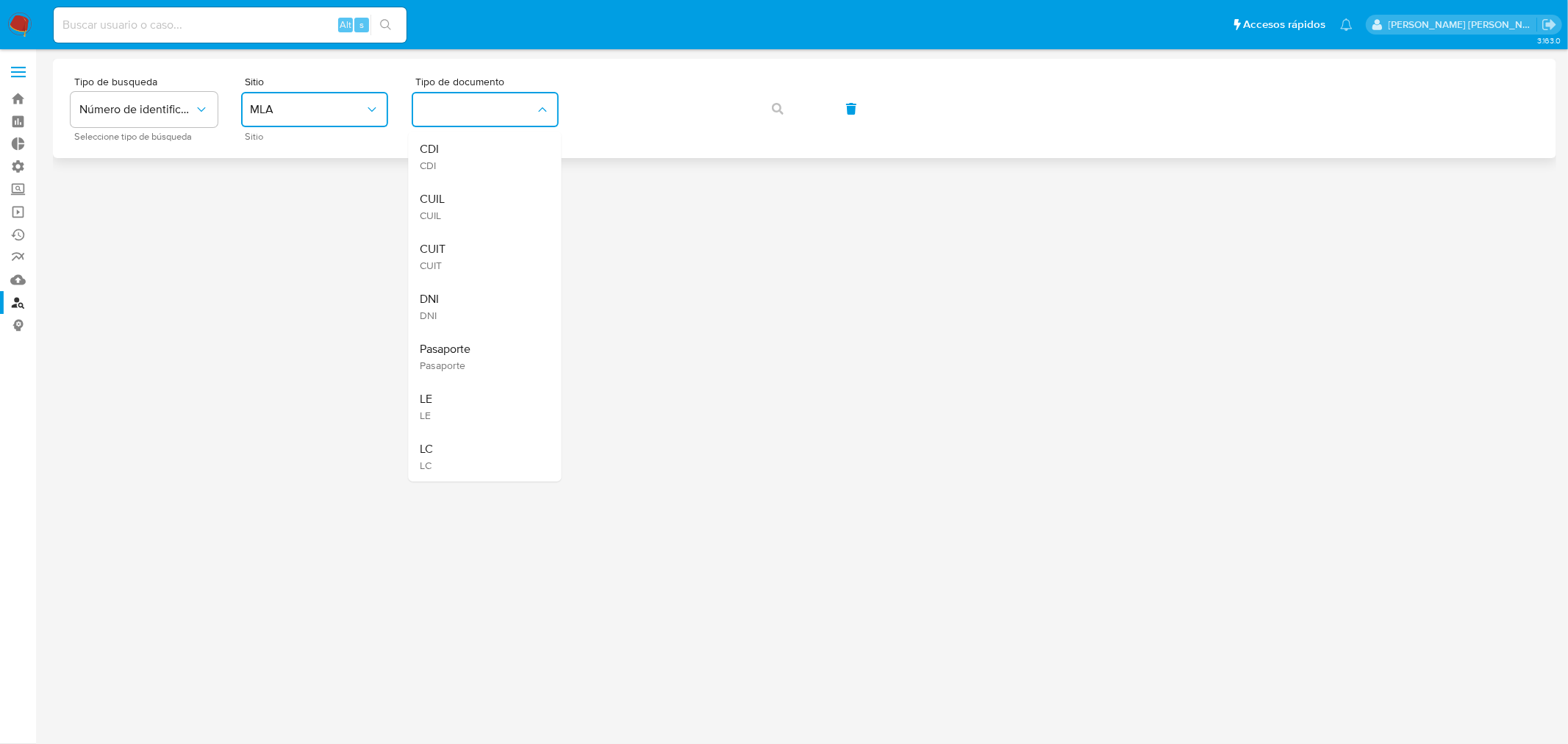
drag, startPoint x: 476, startPoint y: 204, endPoint x: 621, endPoint y: 145, distance: 156.5
click at [475, 200] on div "CUIL CUIL" at bounding box center [481, 206] width 120 height 50
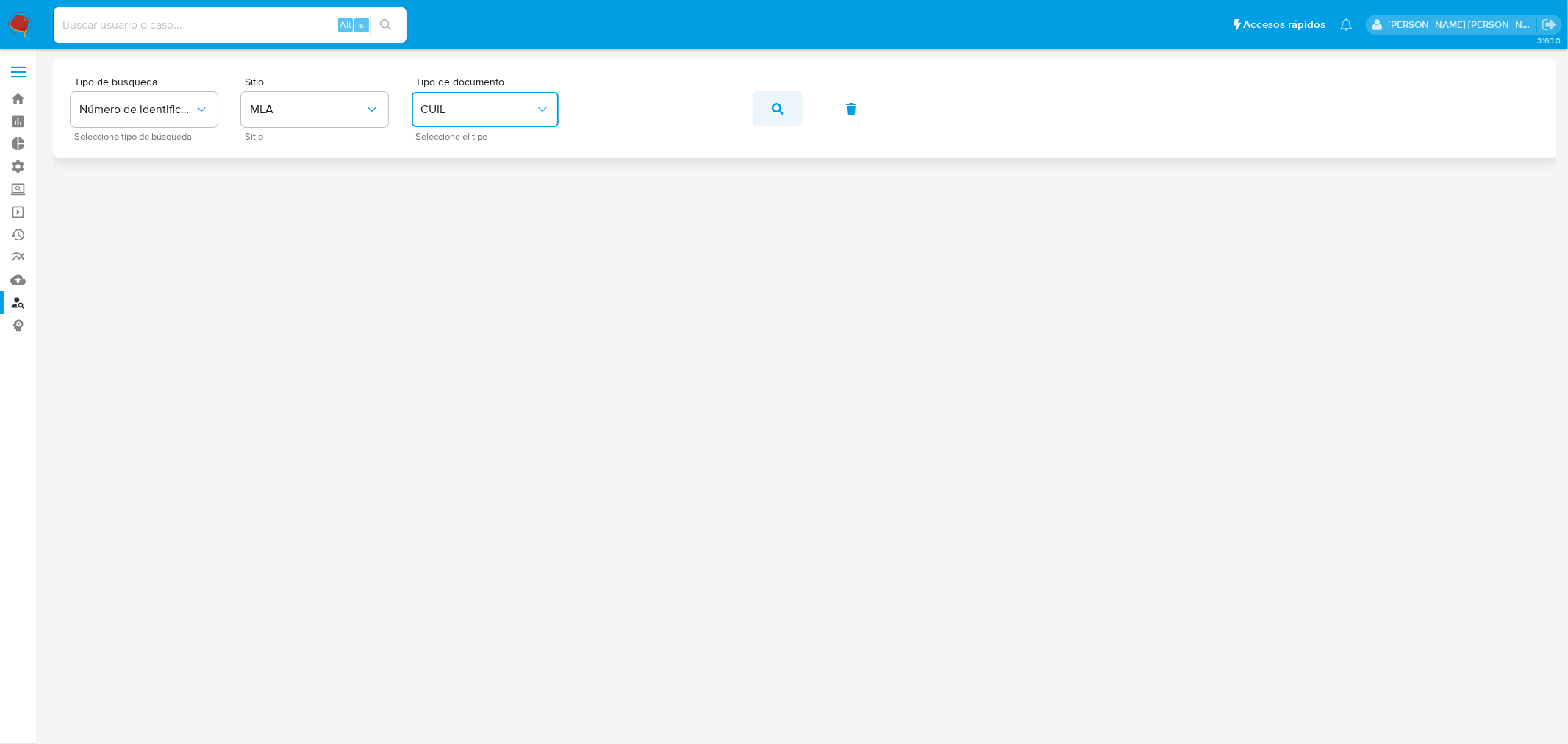
click at [794, 111] on button "button" at bounding box center [777, 109] width 50 height 35
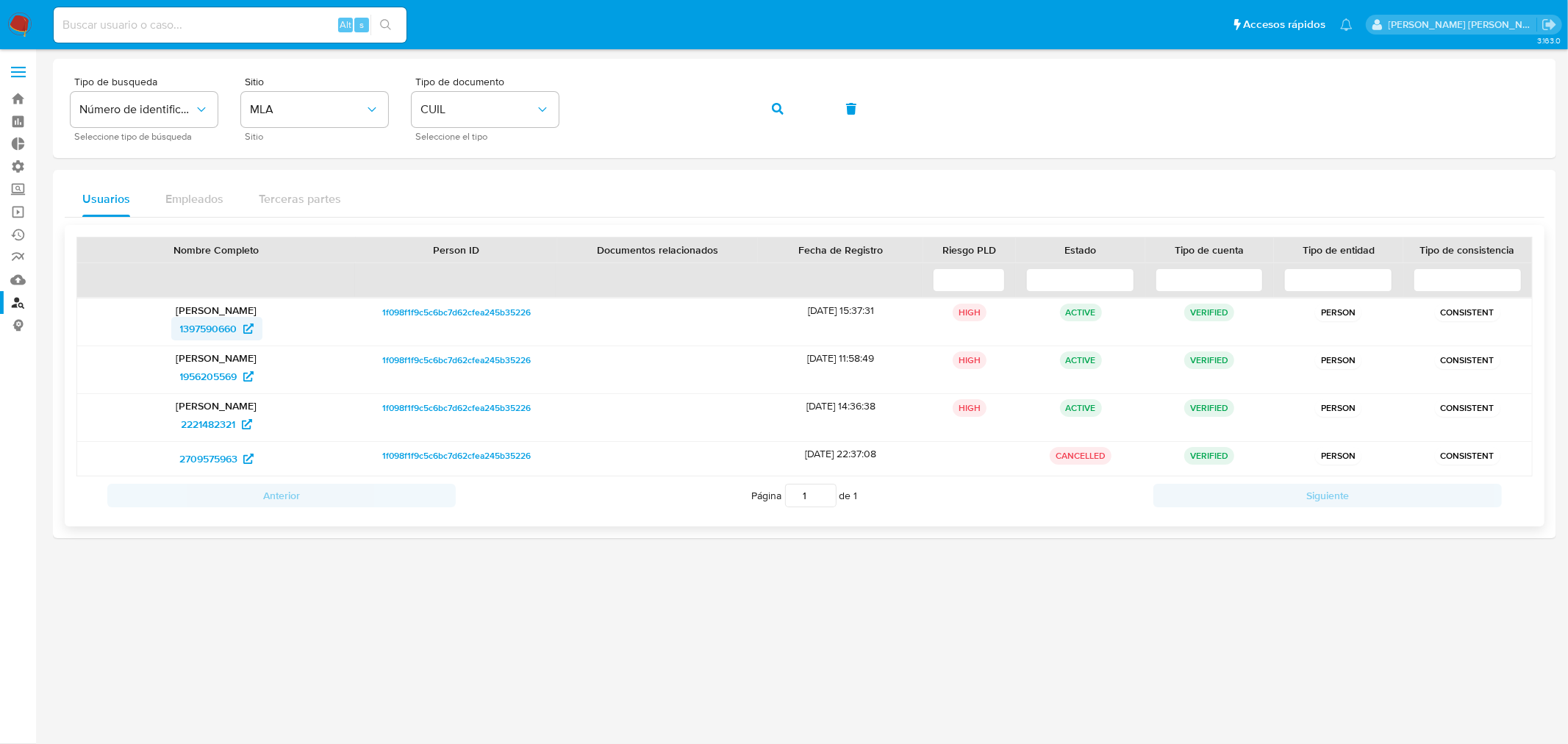
click at [223, 327] on span "1397590660" at bounding box center [209, 328] width 57 height 24
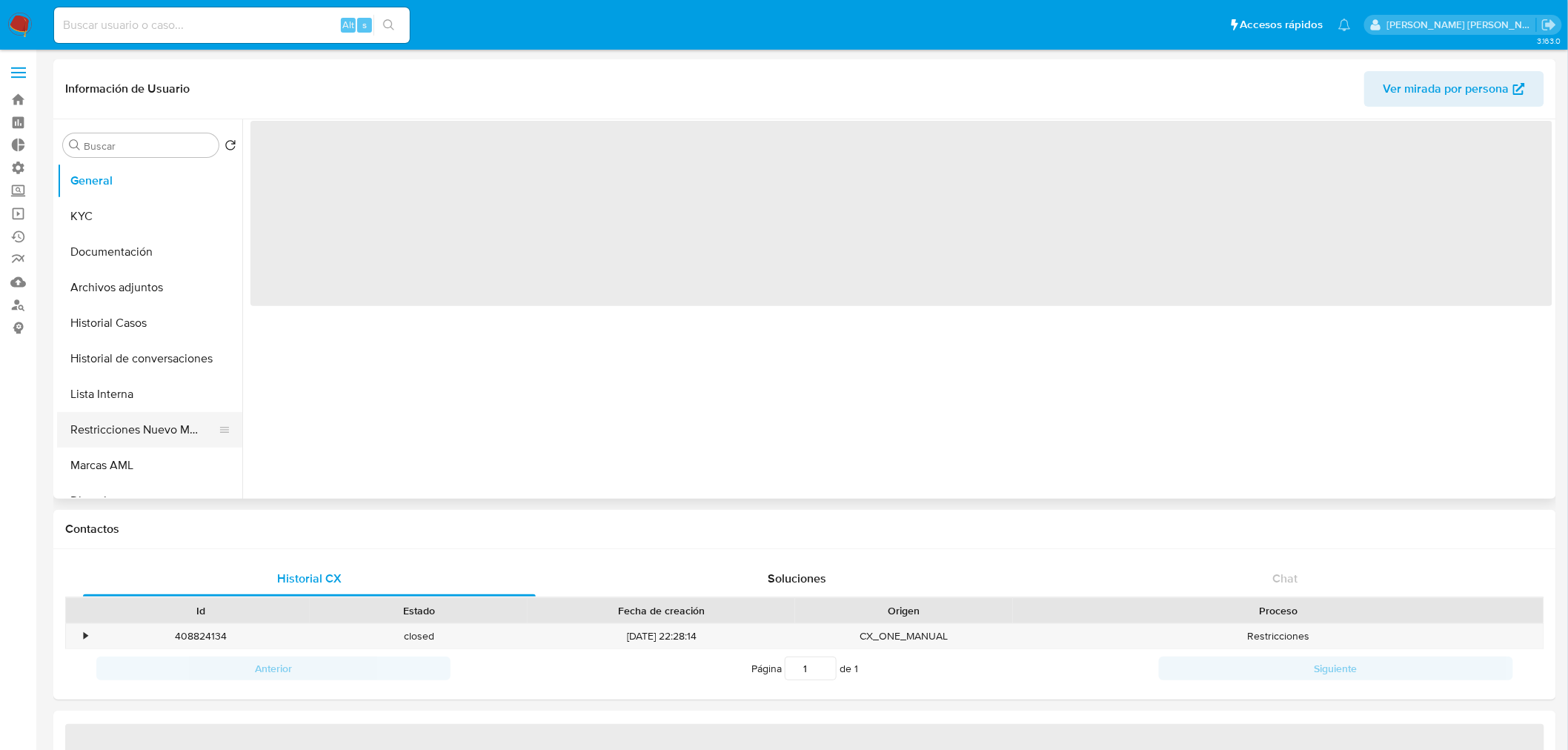
click at [102, 430] on button "Restricciones Nuevo Mundo" at bounding box center [143, 429] width 173 height 35
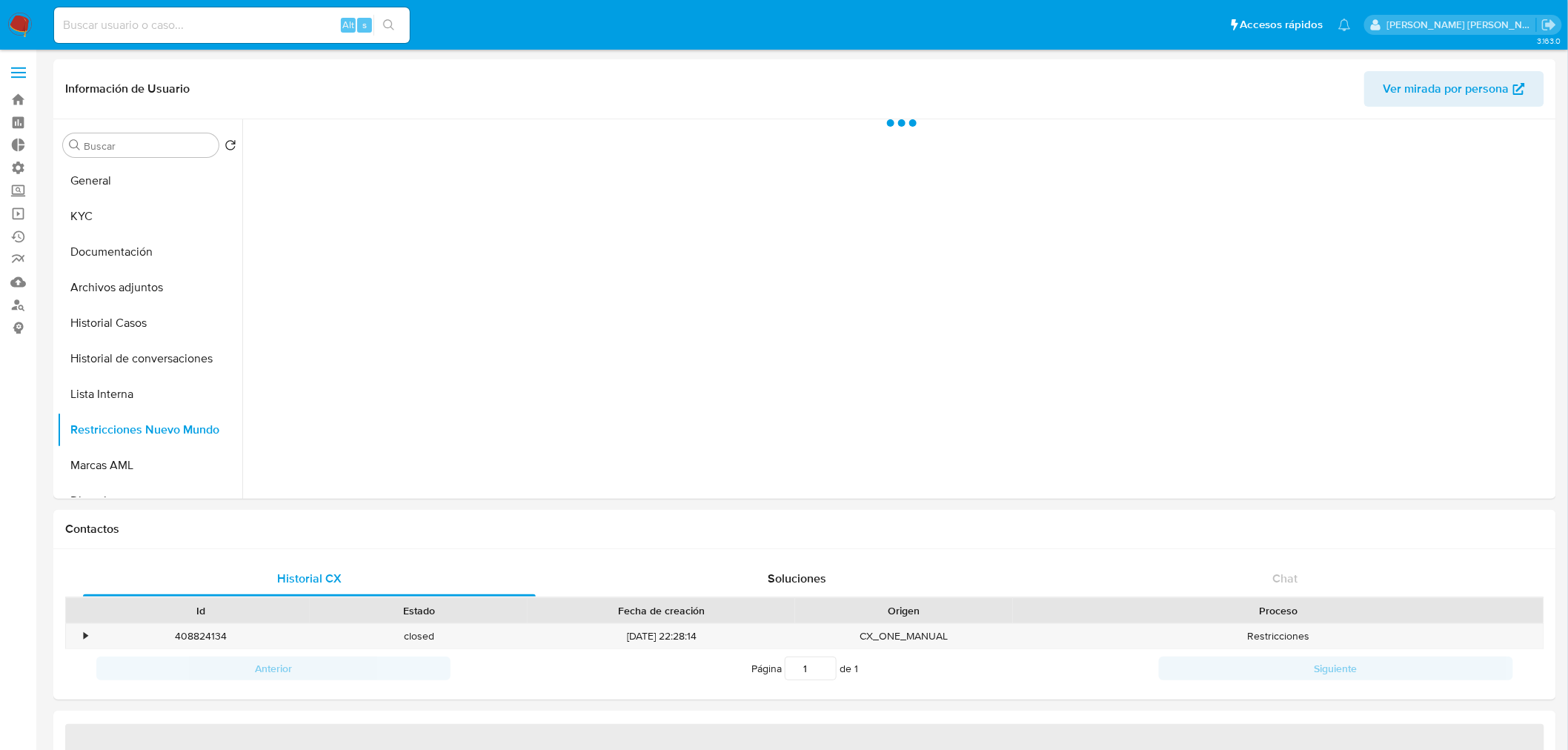
select select "10"
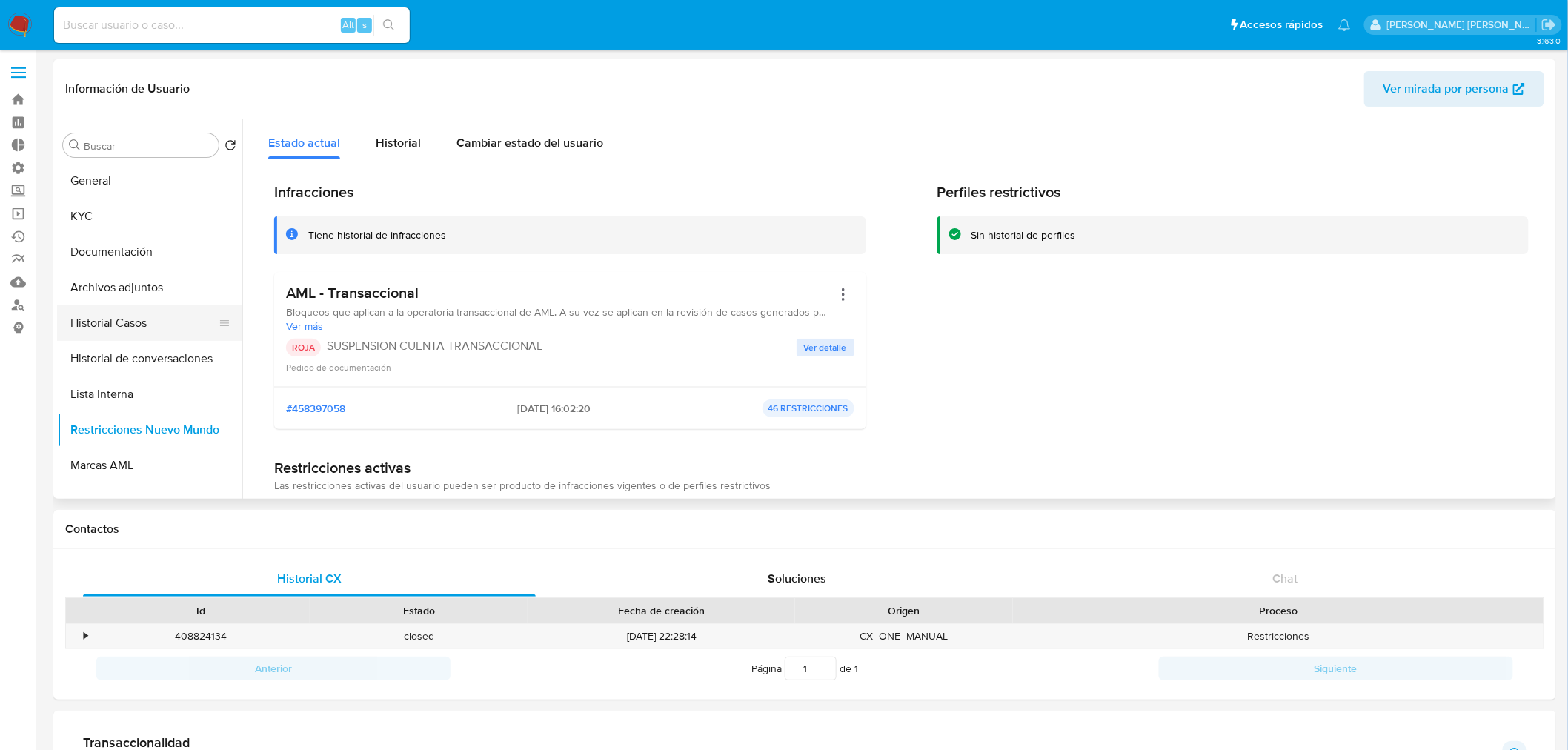
click at [144, 315] on button "Historial Casos" at bounding box center [143, 323] width 173 height 35
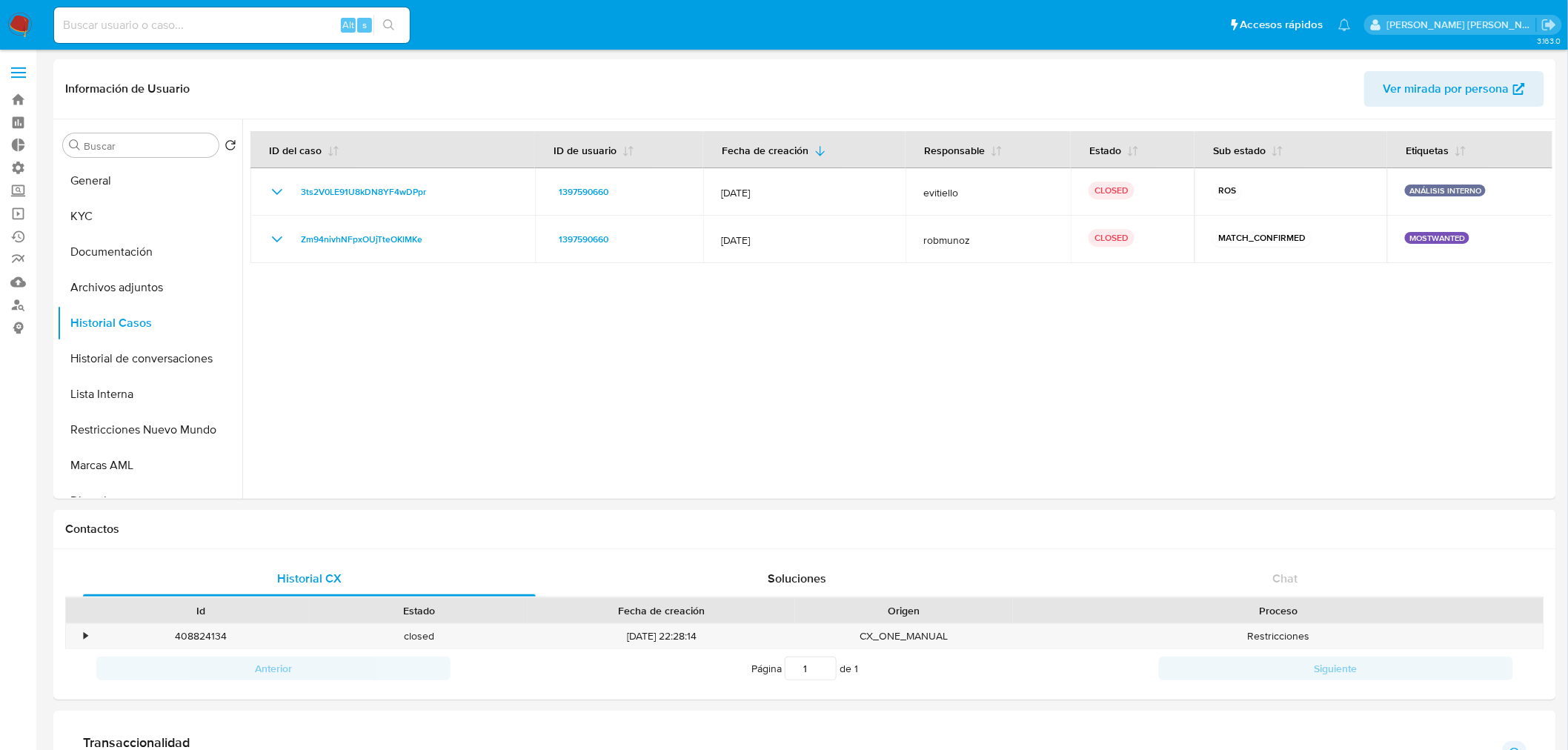
click at [17, 18] on img at bounding box center [19, 25] width 25 height 25
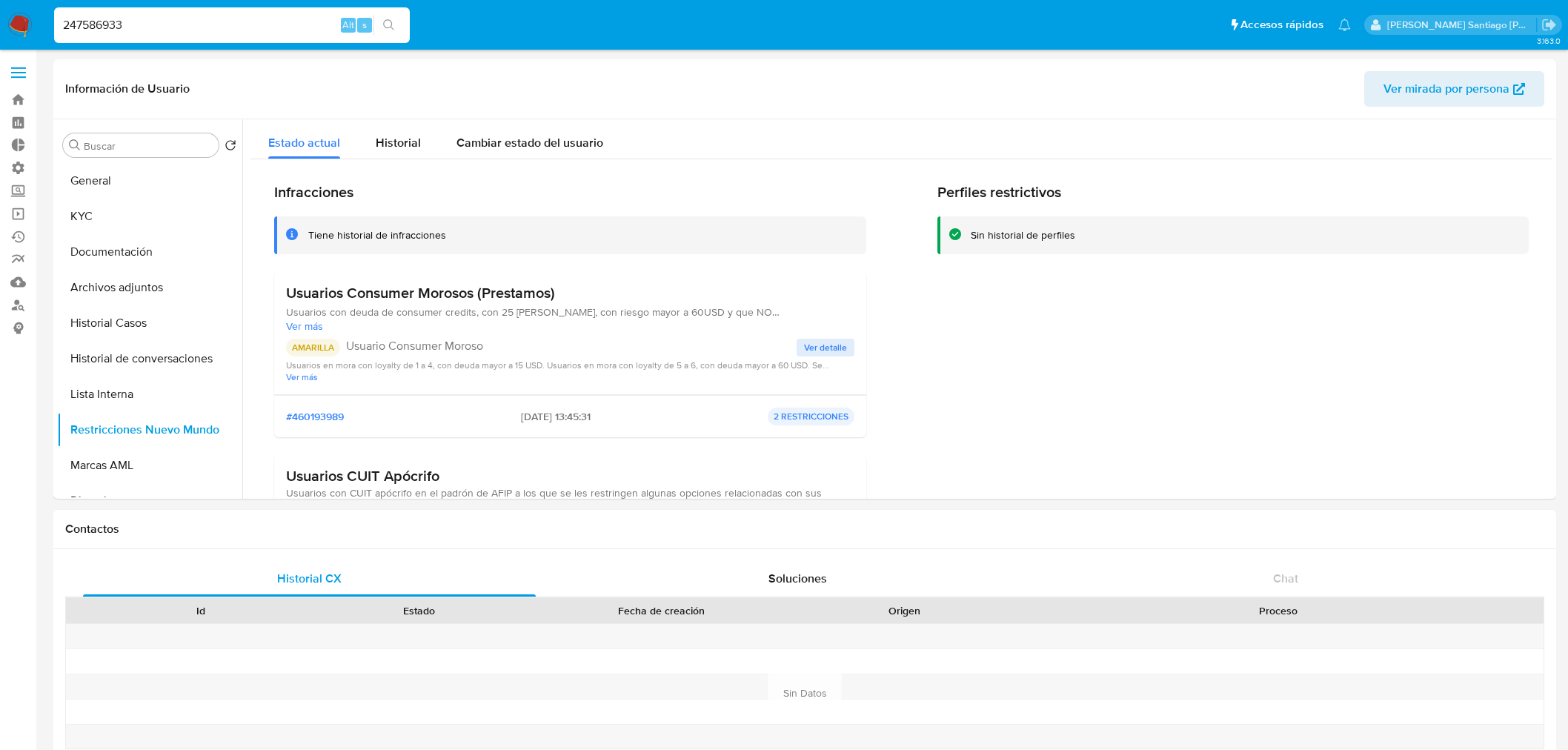
select select "10"
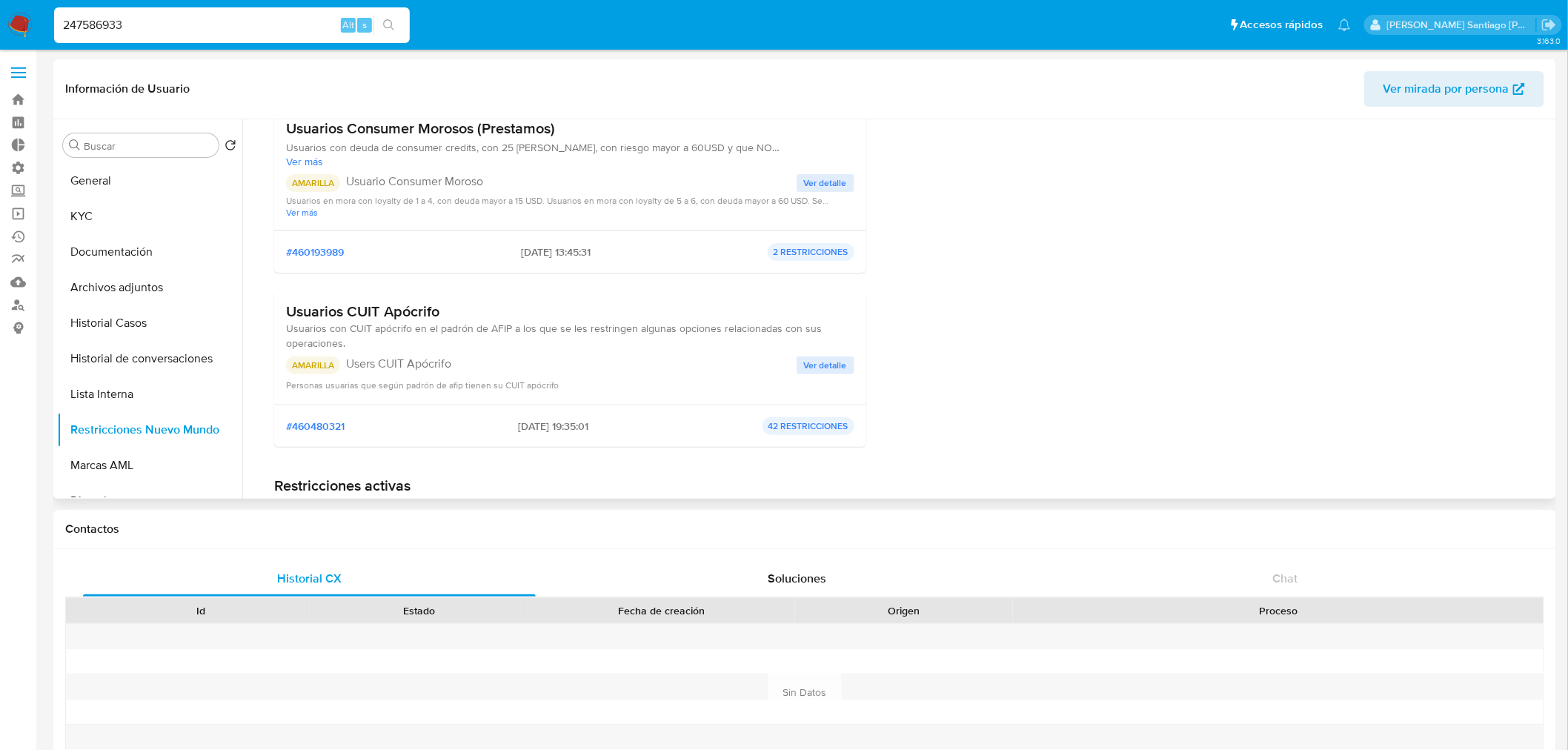
scroll to position [494, 0]
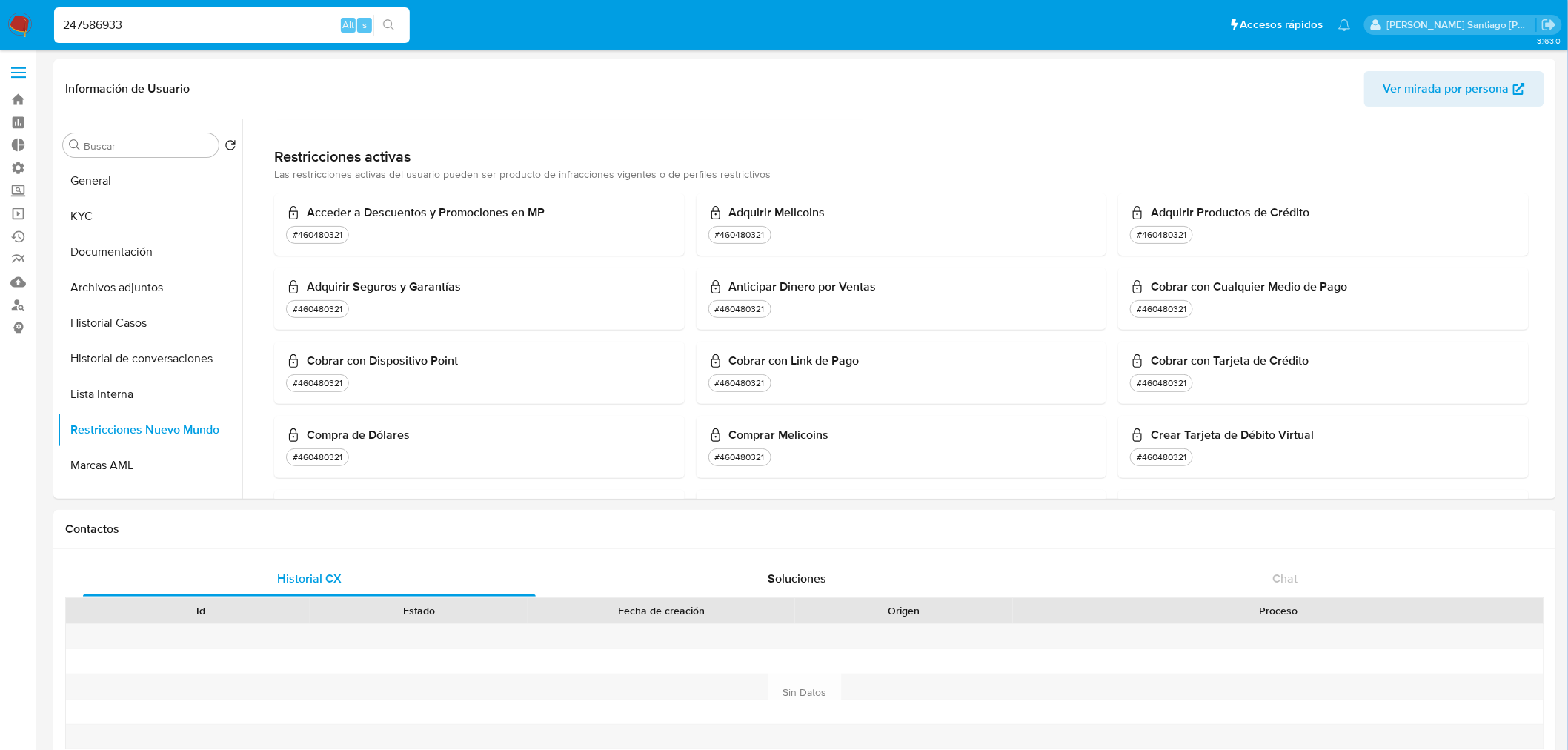
click at [278, 16] on input "247586933" at bounding box center [232, 25] width 356 height 19
paste input "82354221"
type input "282354221"
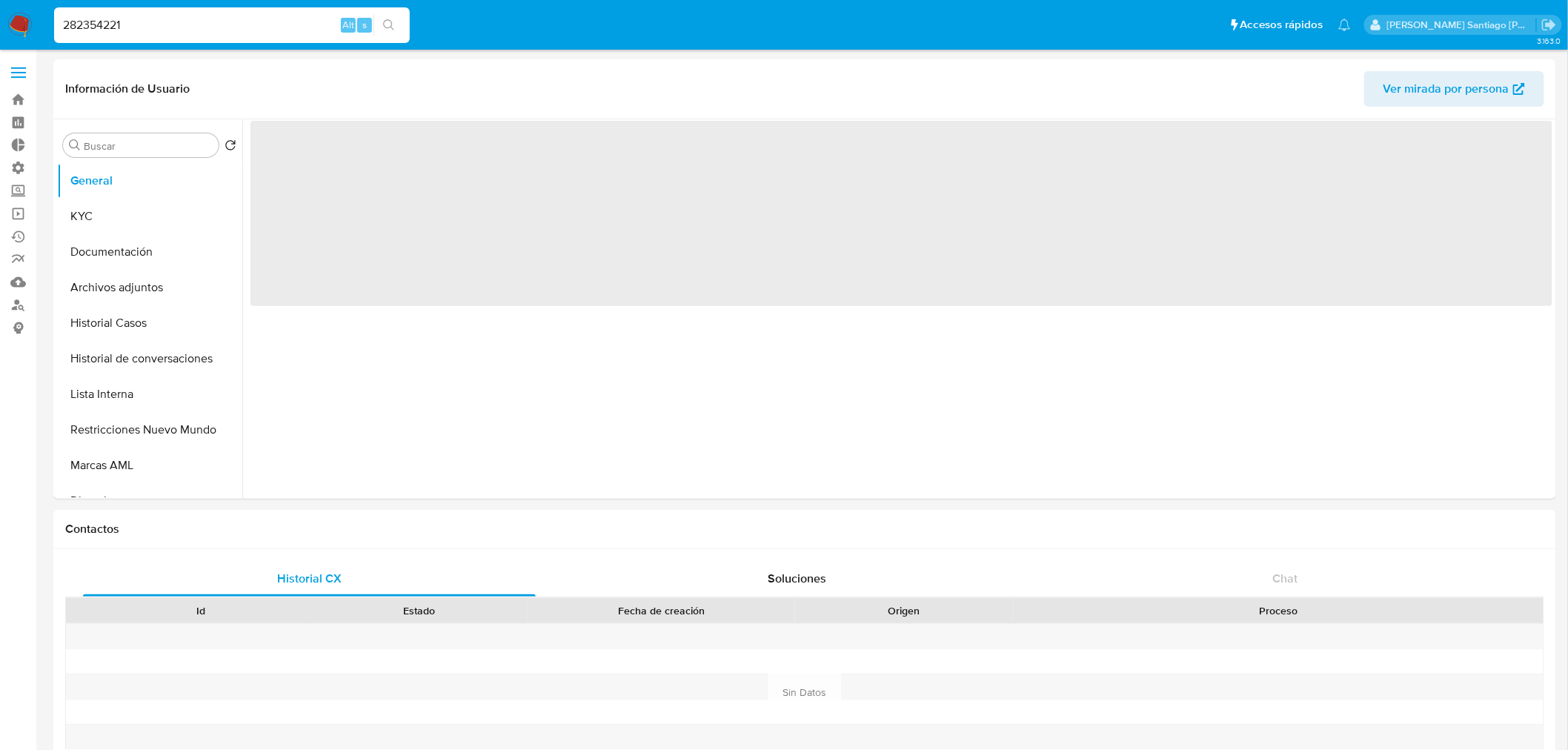
select select "10"
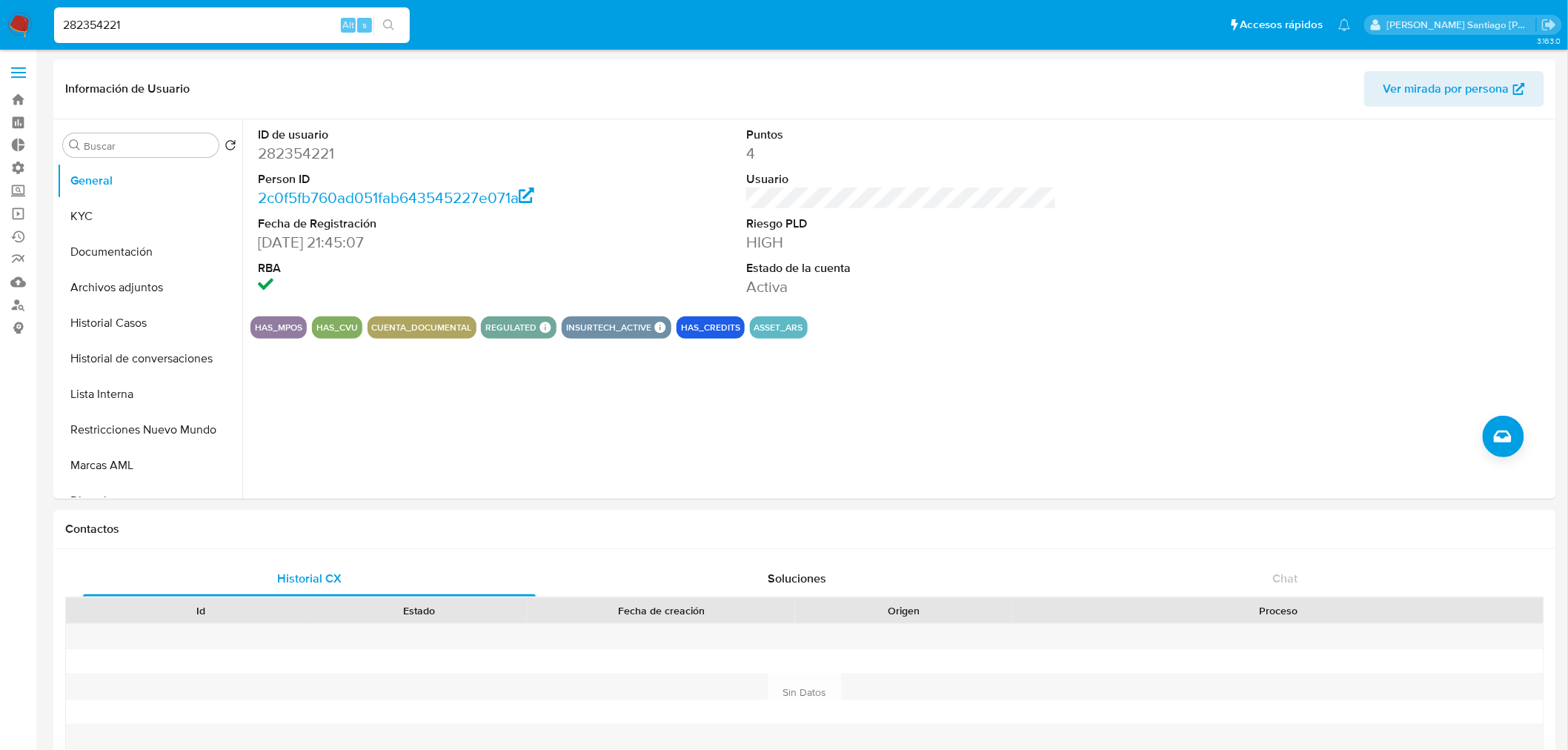
click at [171, 27] on input "282354221" at bounding box center [232, 25] width 356 height 19
click at [171, 26] on input "282354221" at bounding box center [232, 25] width 356 height 19
click at [147, 429] on button "Restricciones Nuevo Mundo" at bounding box center [143, 429] width 173 height 35
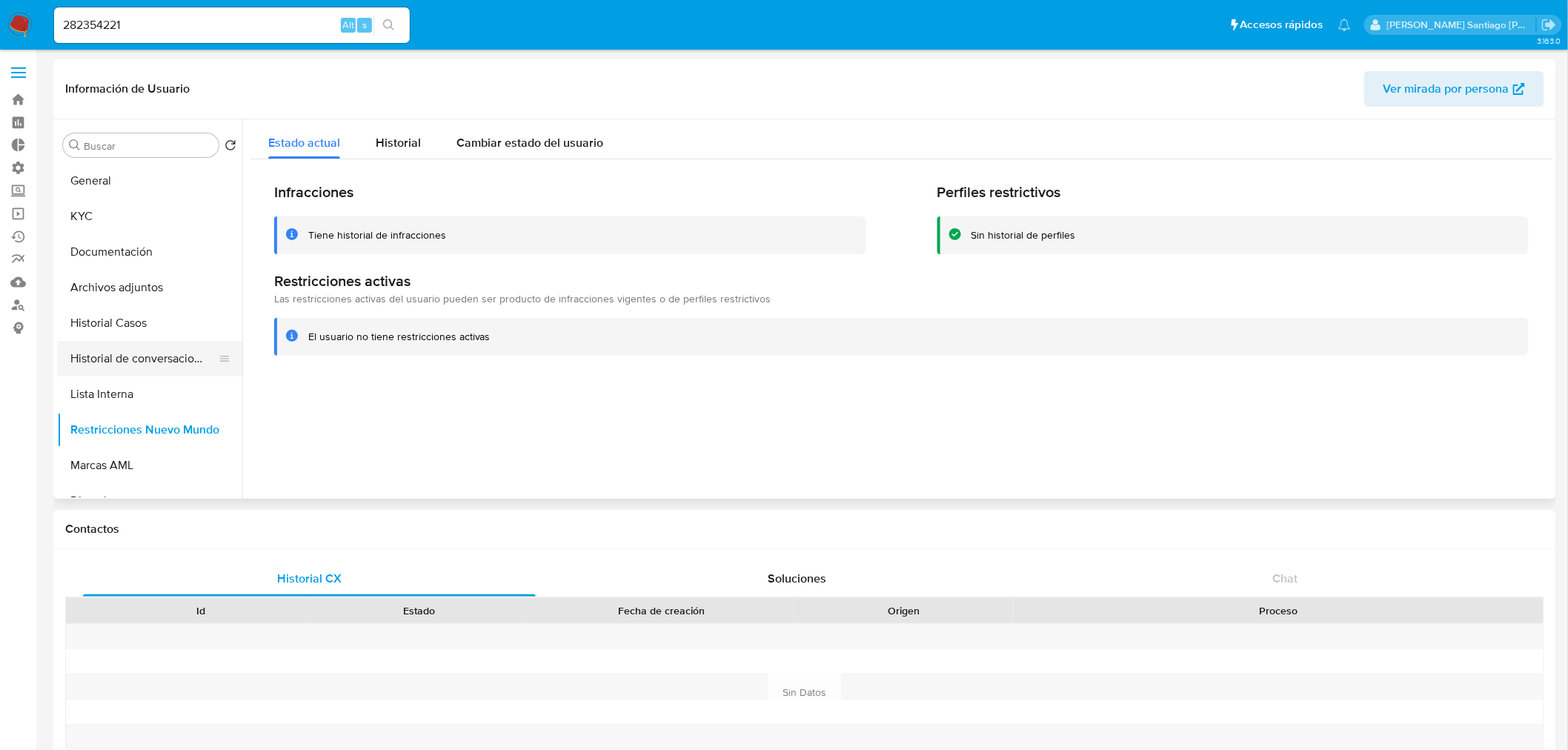
click at [137, 357] on button "Historial de conversaciones" at bounding box center [143, 358] width 173 height 35
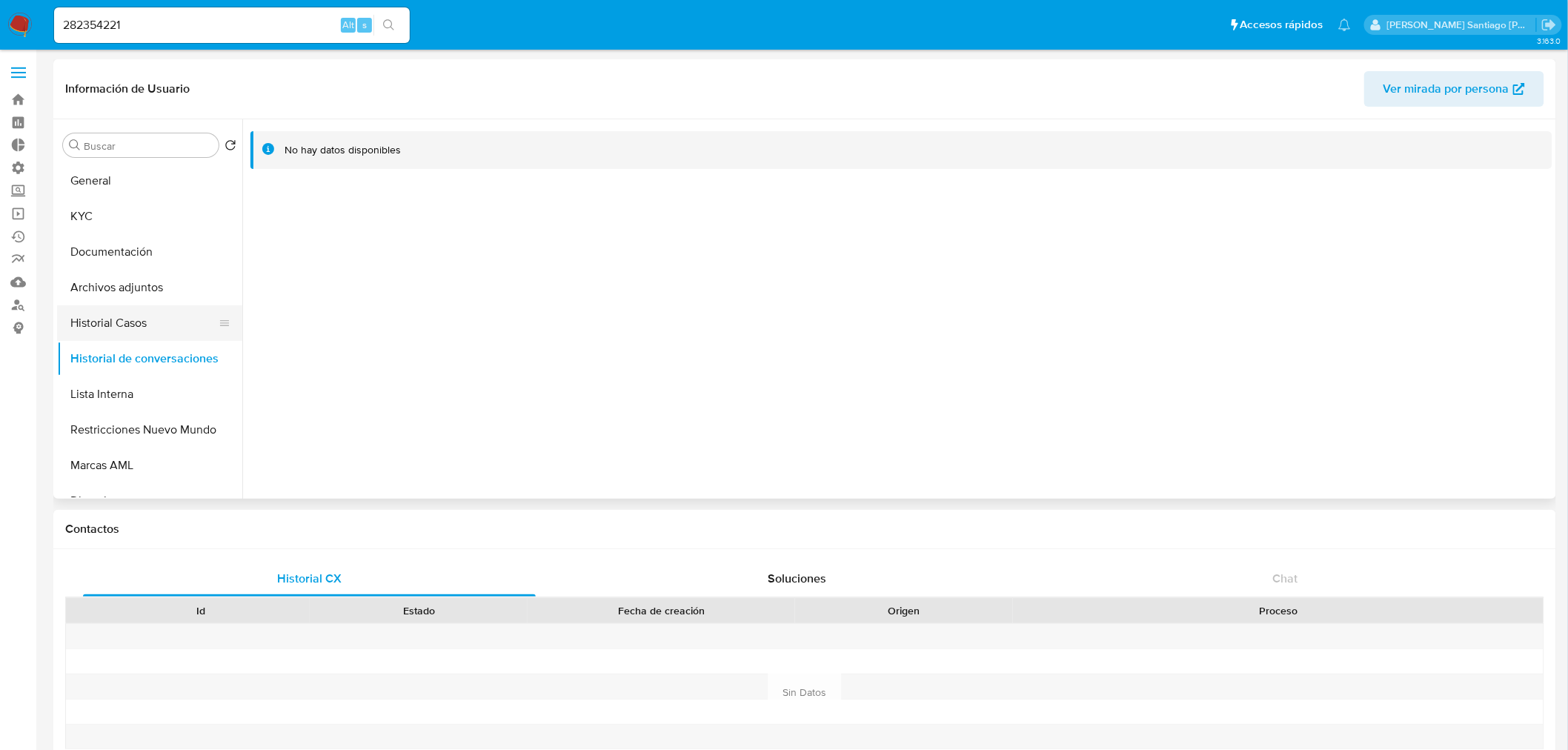
click at [126, 324] on button "Historial Casos" at bounding box center [143, 323] width 173 height 35
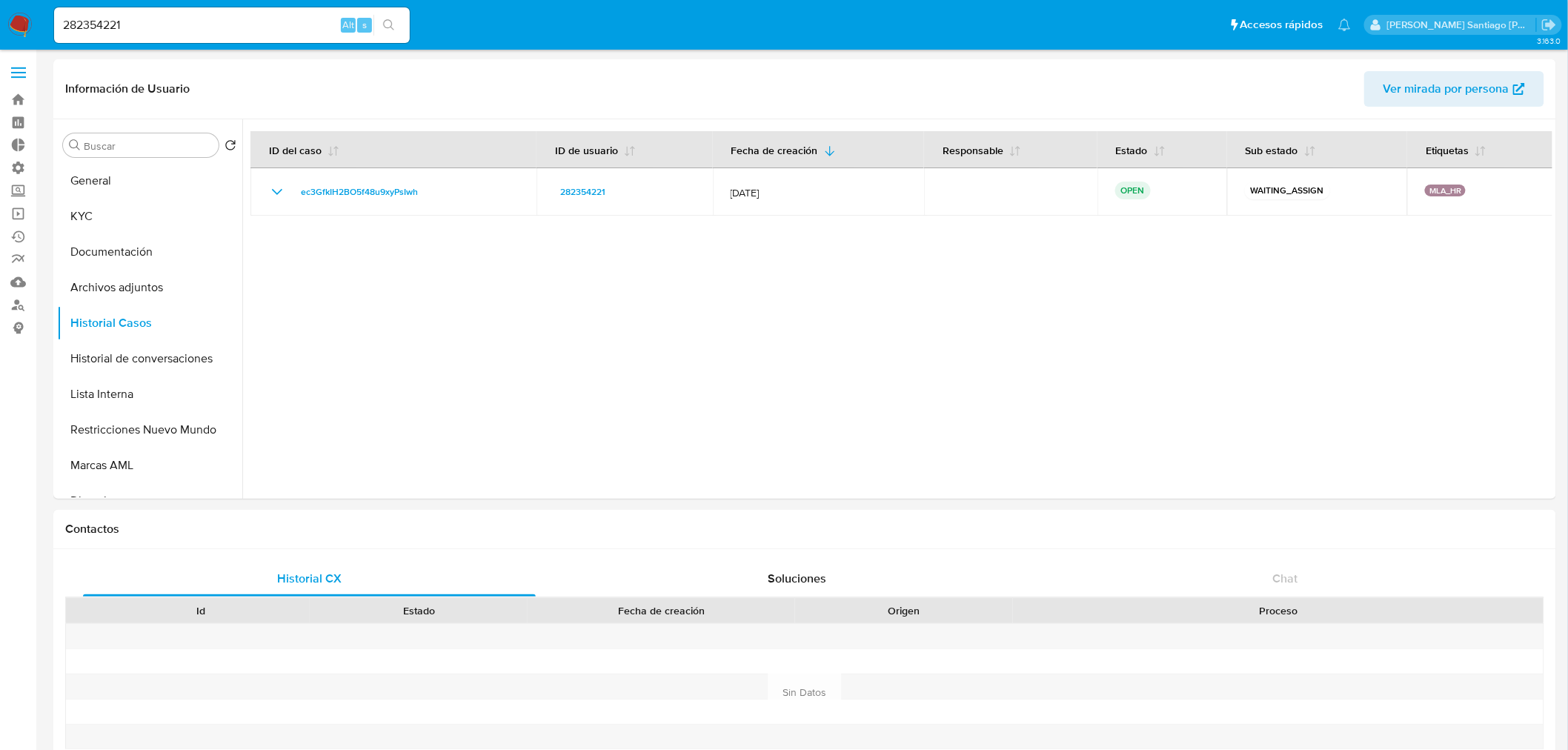
click at [256, 28] on input "282354221" at bounding box center [232, 25] width 356 height 19
click at [254, 27] on input "282354221" at bounding box center [232, 25] width 356 height 19
paste input "347083422"
type input "2347083422"
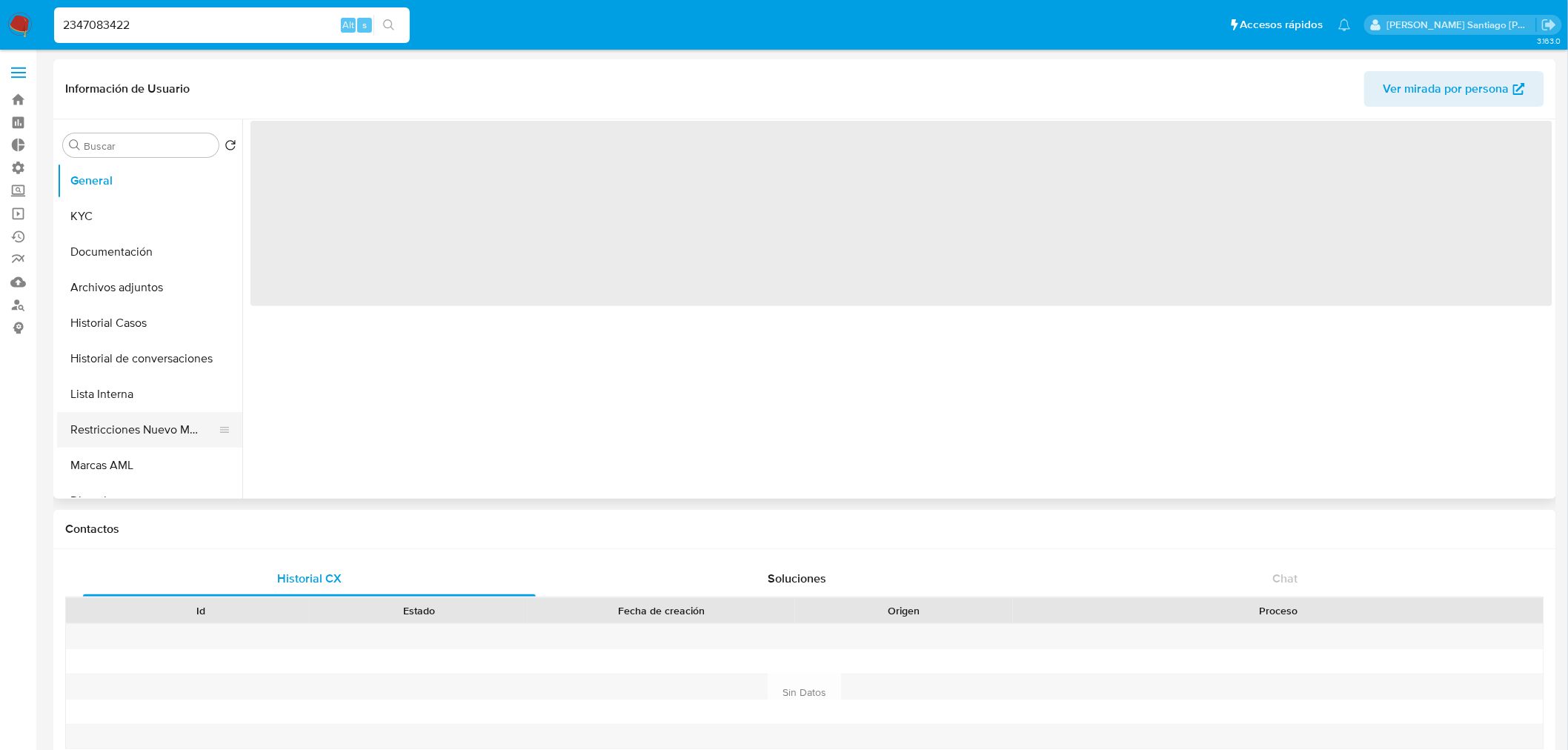
click at [181, 437] on button "Restricciones Nuevo Mundo" at bounding box center [143, 429] width 173 height 35
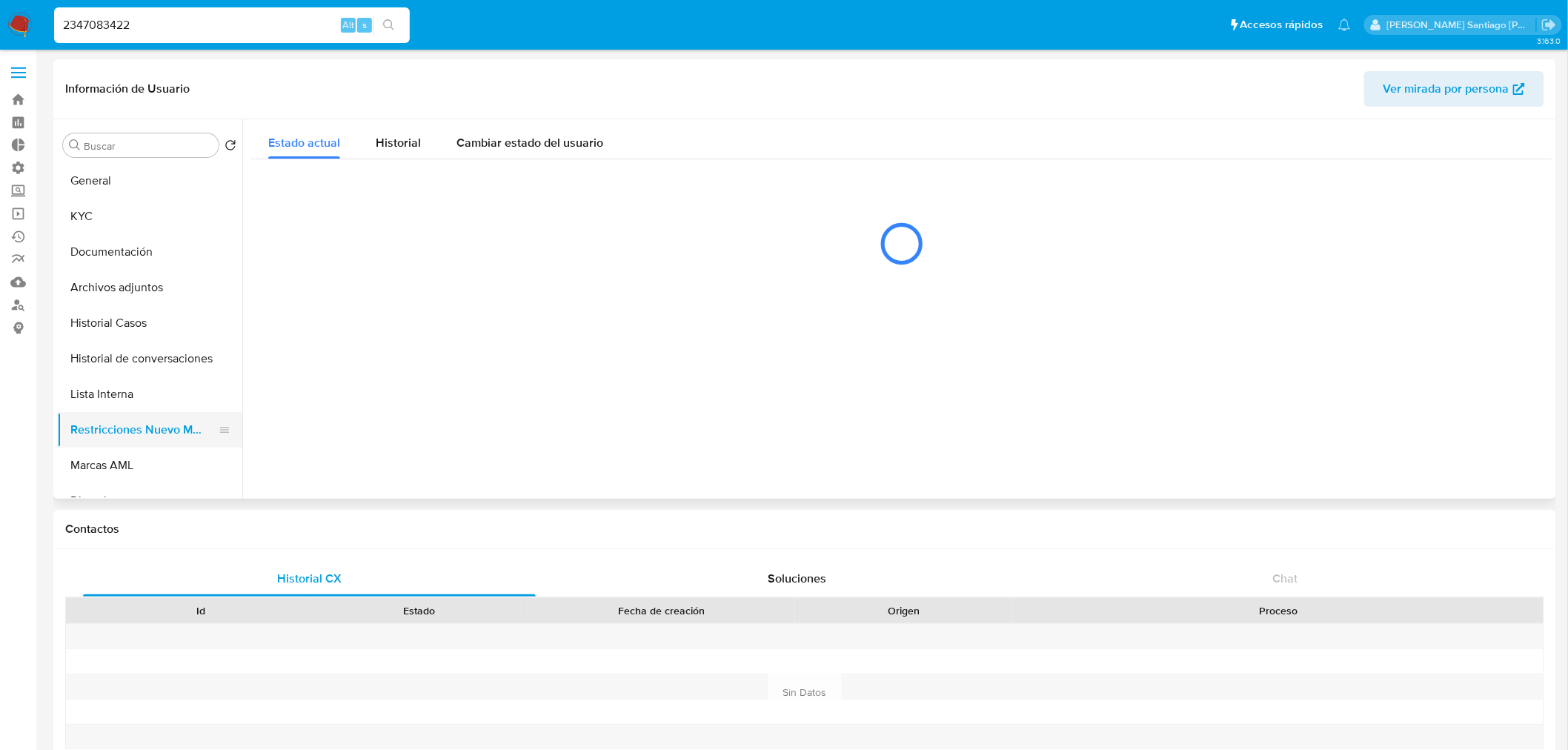
select select "10"
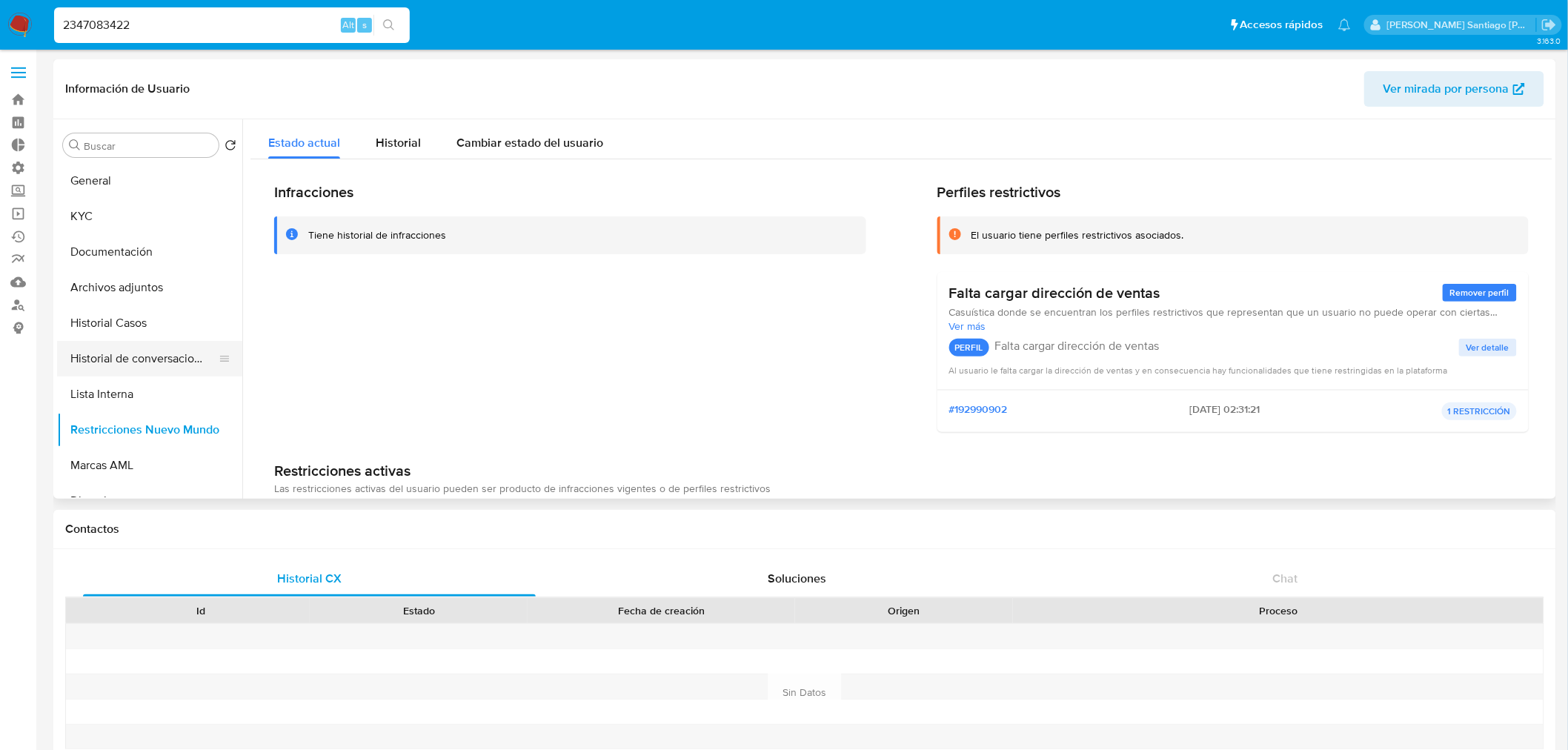
click at [160, 350] on button "Historial de conversaciones" at bounding box center [143, 358] width 173 height 35
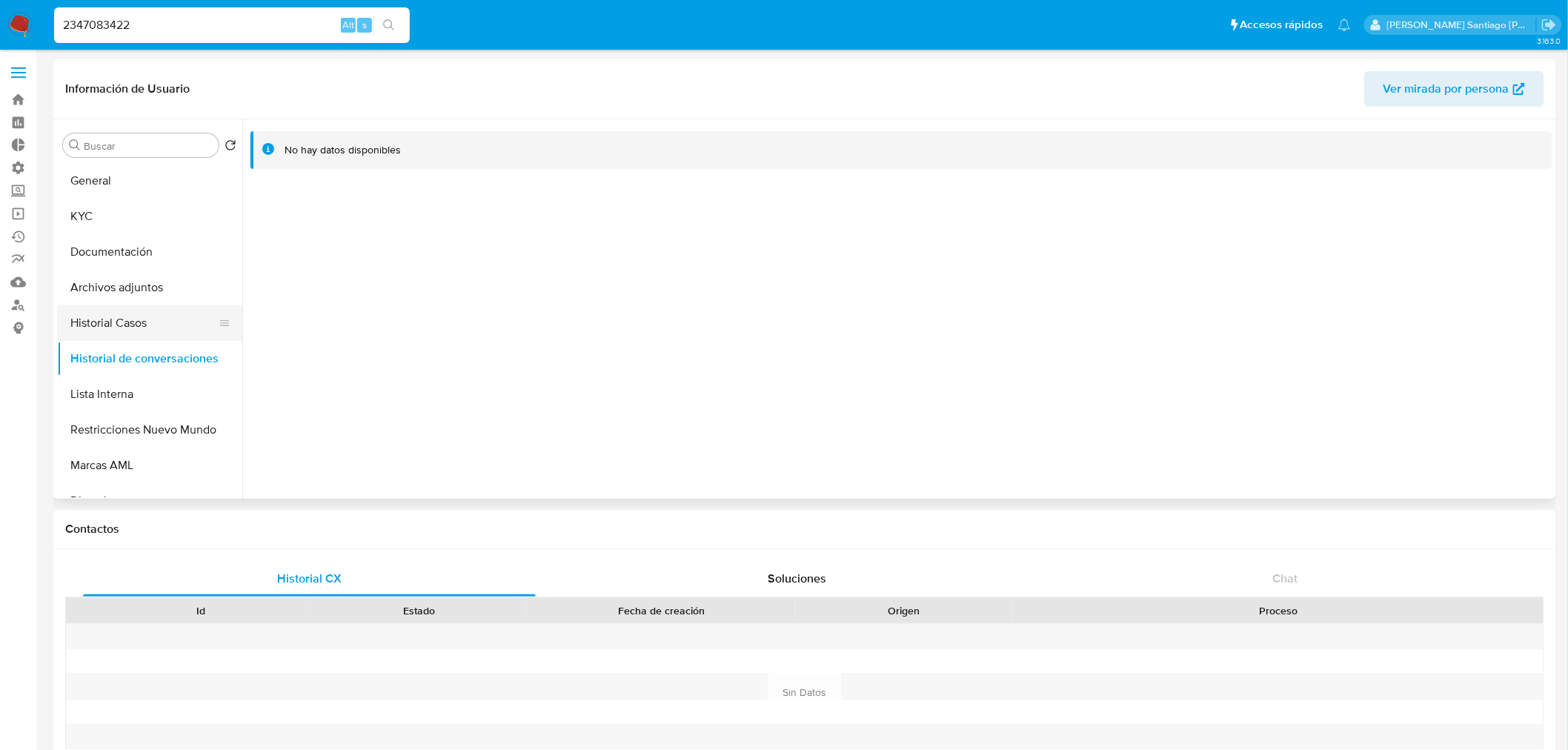
click at [144, 334] on button "Historial Casos" at bounding box center [143, 323] width 173 height 35
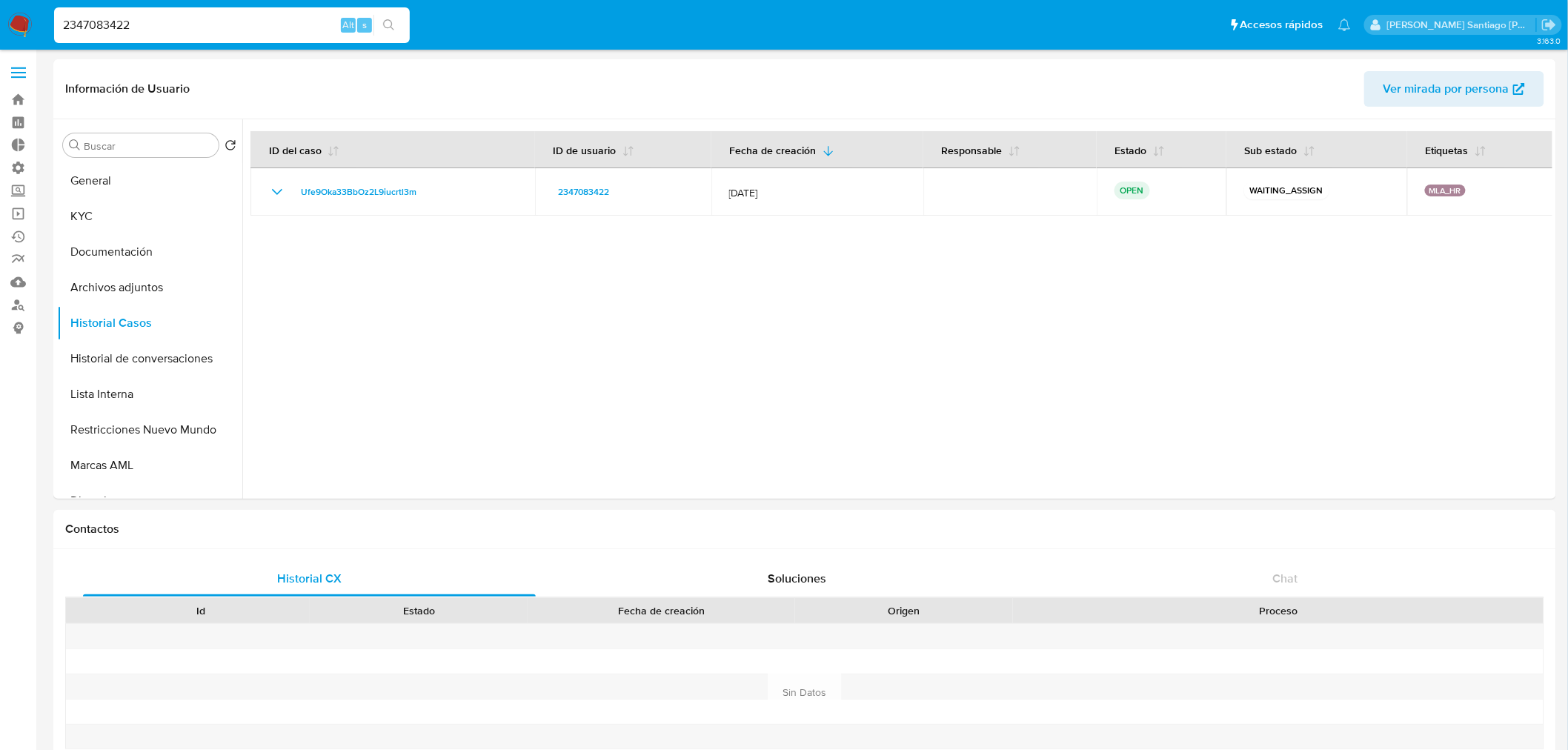
click at [155, 26] on input "2347083422" at bounding box center [232, 25] width 356 height 19
click at [155, 25] on input "2347083422" at bounding box center [232, 25] width 356 height 19
paste input "38465396"
type input "2338465396"
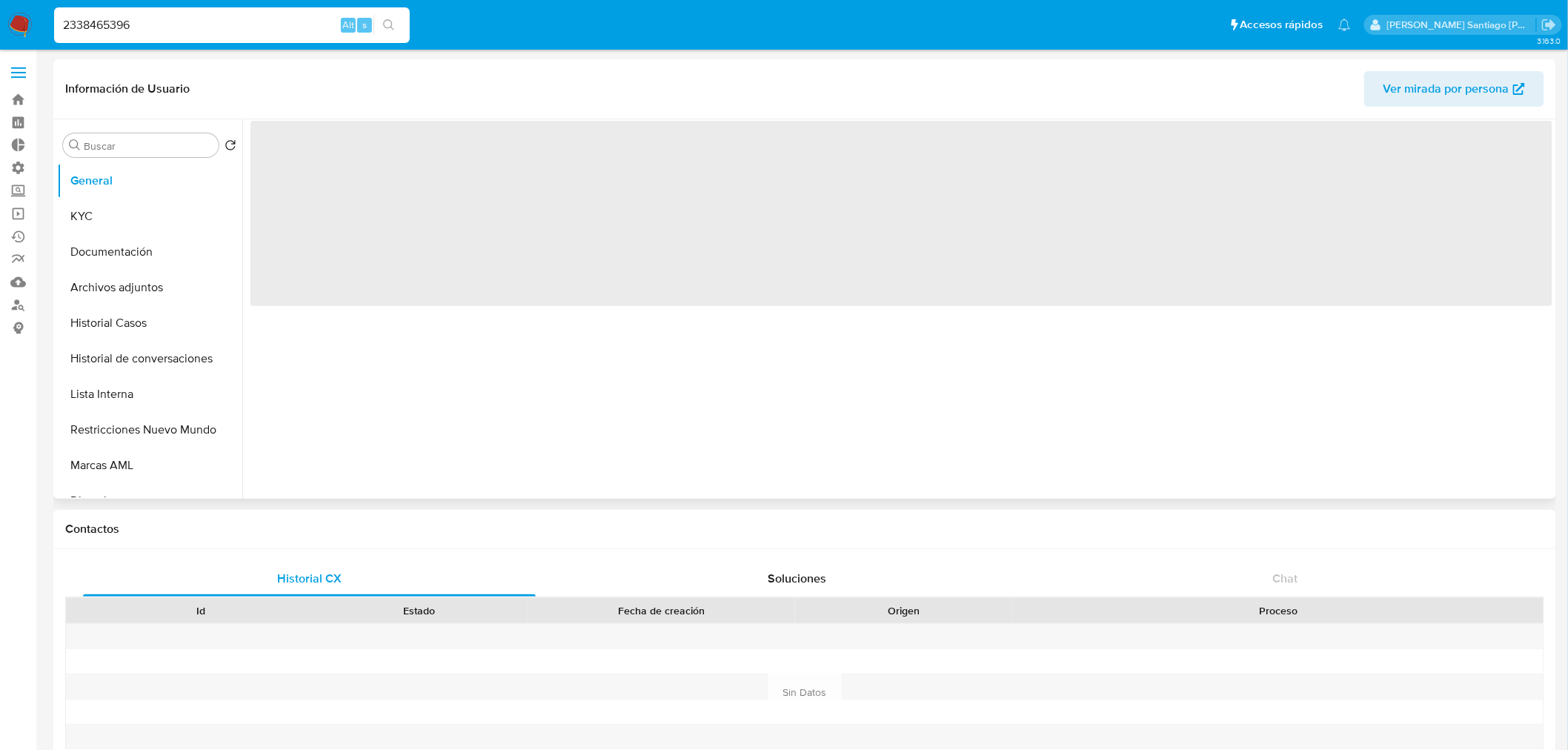
select select "10"
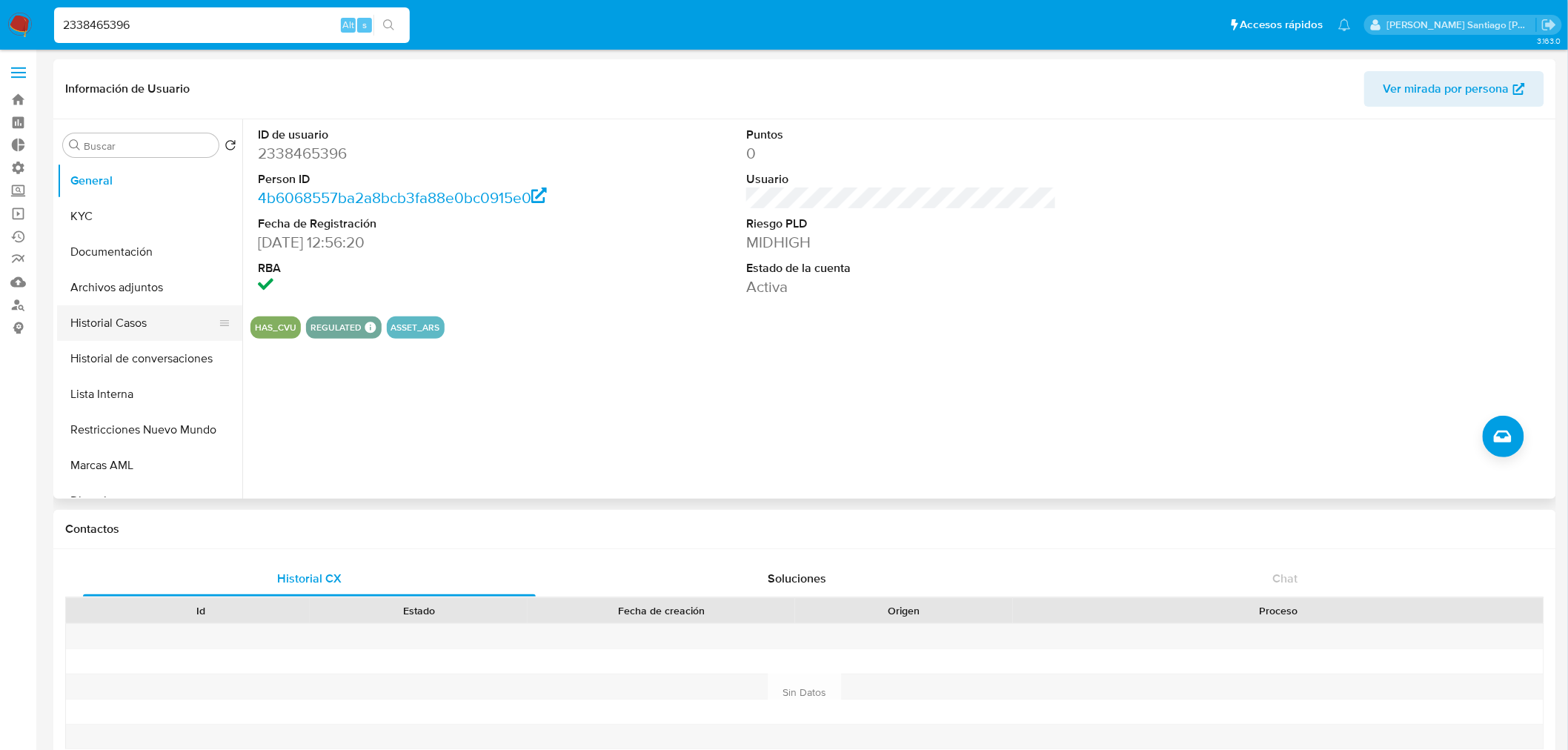
click at [116, 320] on button "Historial Casos" at bounding box center [143, 323] width 173 height 35
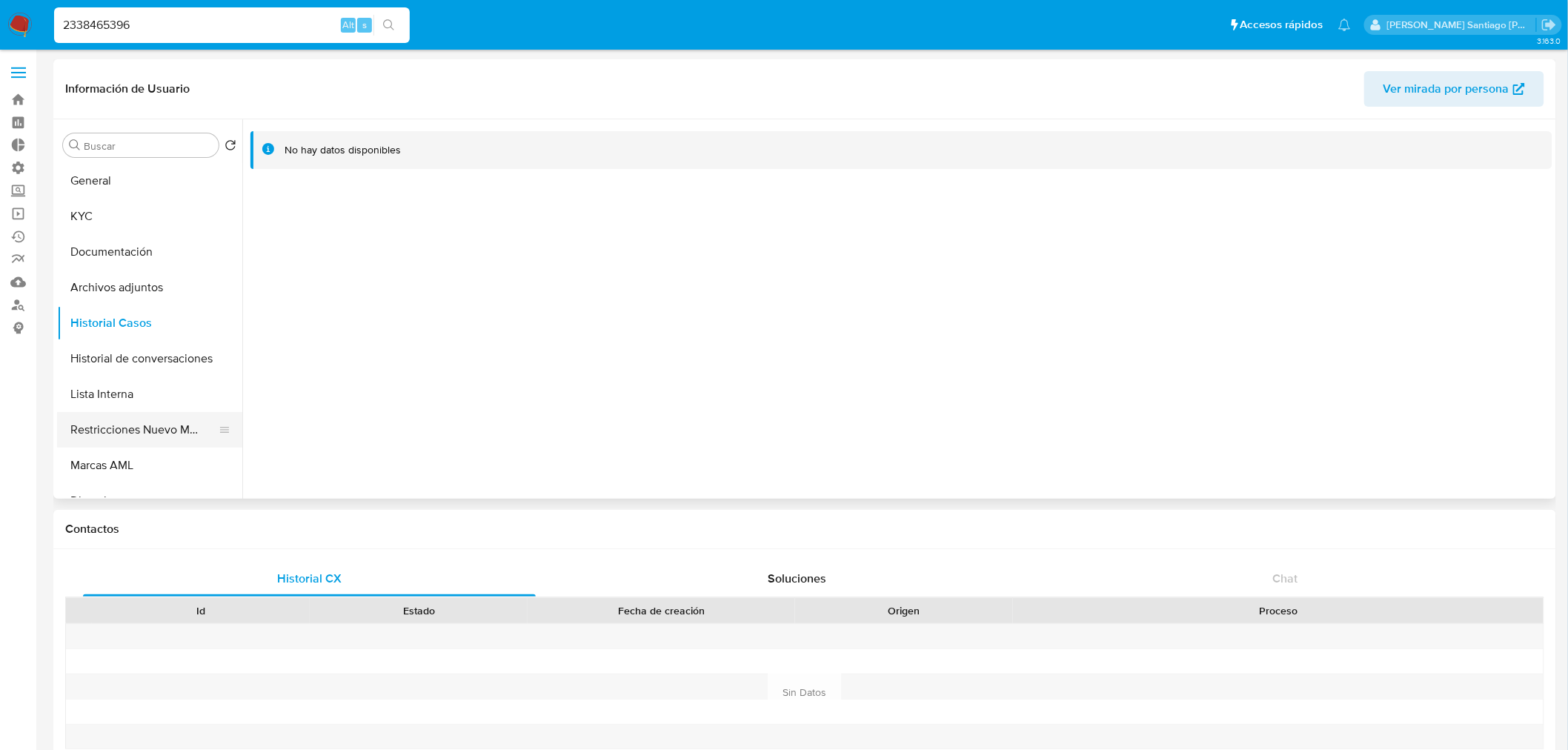
click at [159, 412] on button "Restricciones Nuevo Mundo" at bounding box center [143, 429] width 173 height 35
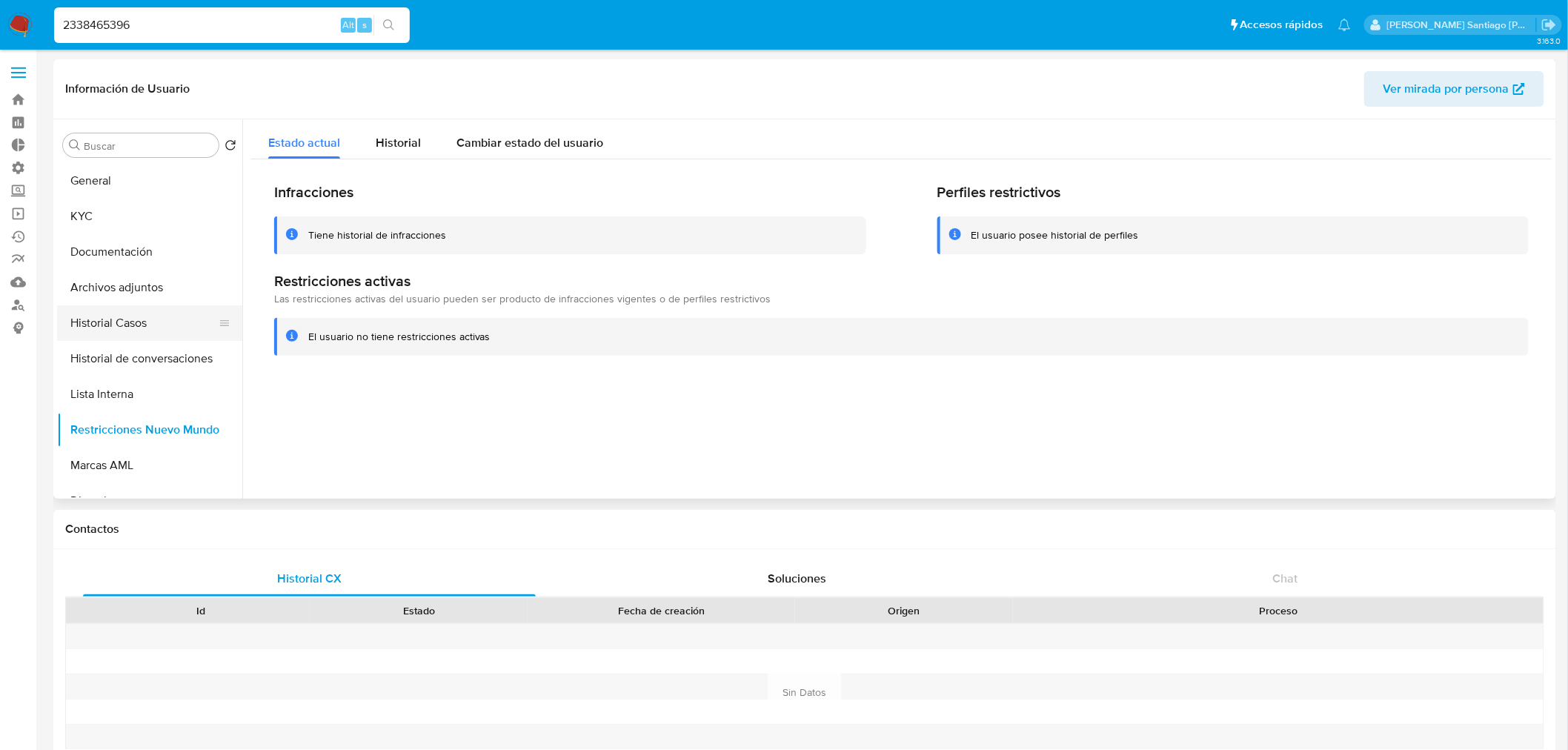
click at [119, 320] on button "Historial Casos" at bounding box center [143, 323] width 173 height 35
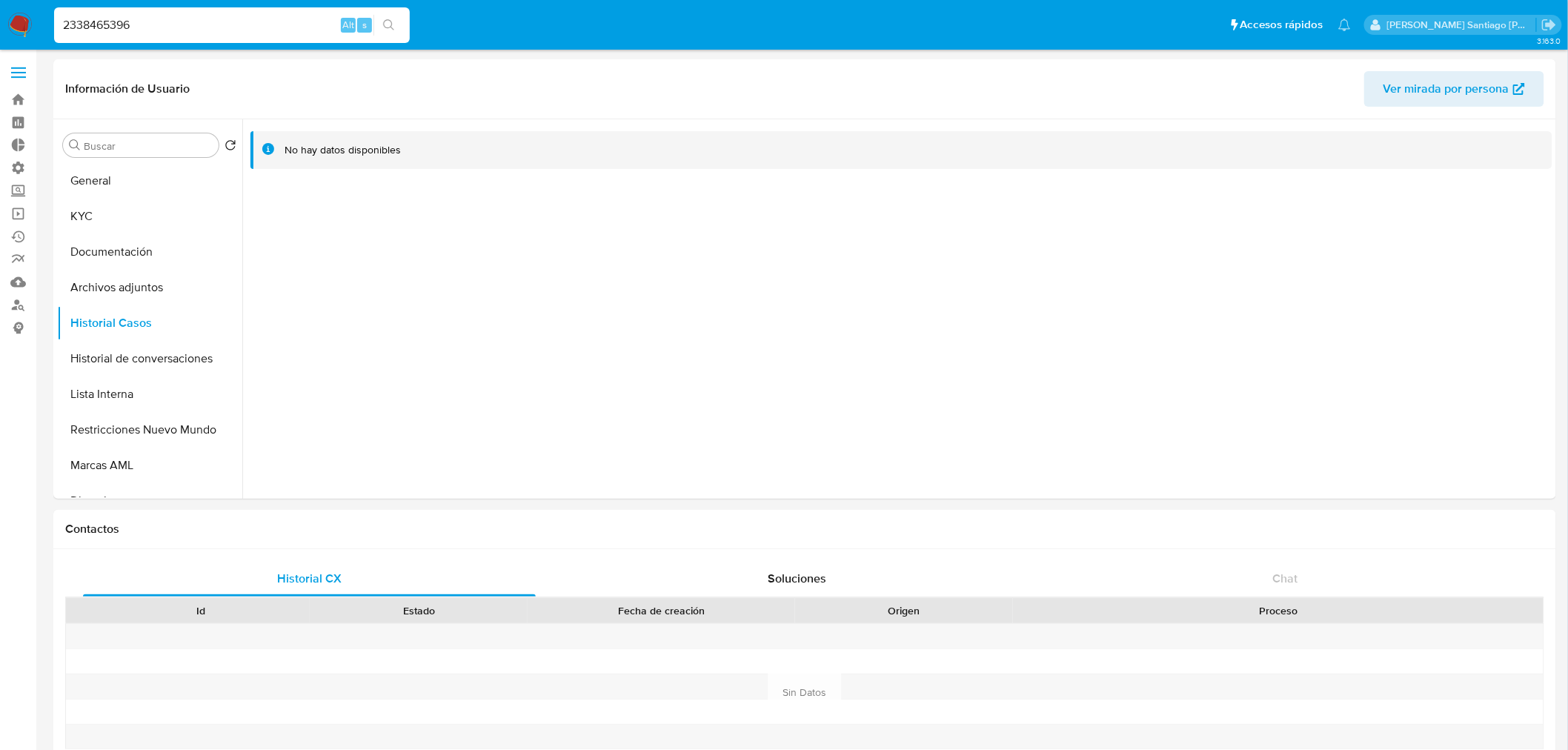
click at [258, 31] on input "2338465396" at bounding box center [232, 25] width 356 height 19
drag, startPoint x: 258, startPoint y: 31, endPoint x: 250, endPoint y: 19, distance: 14.4
click at [250, 20] on input "2338465396" at bounding box center [232, 25] width 356 height 19
paste input "1636958329"
type input "1636958329"
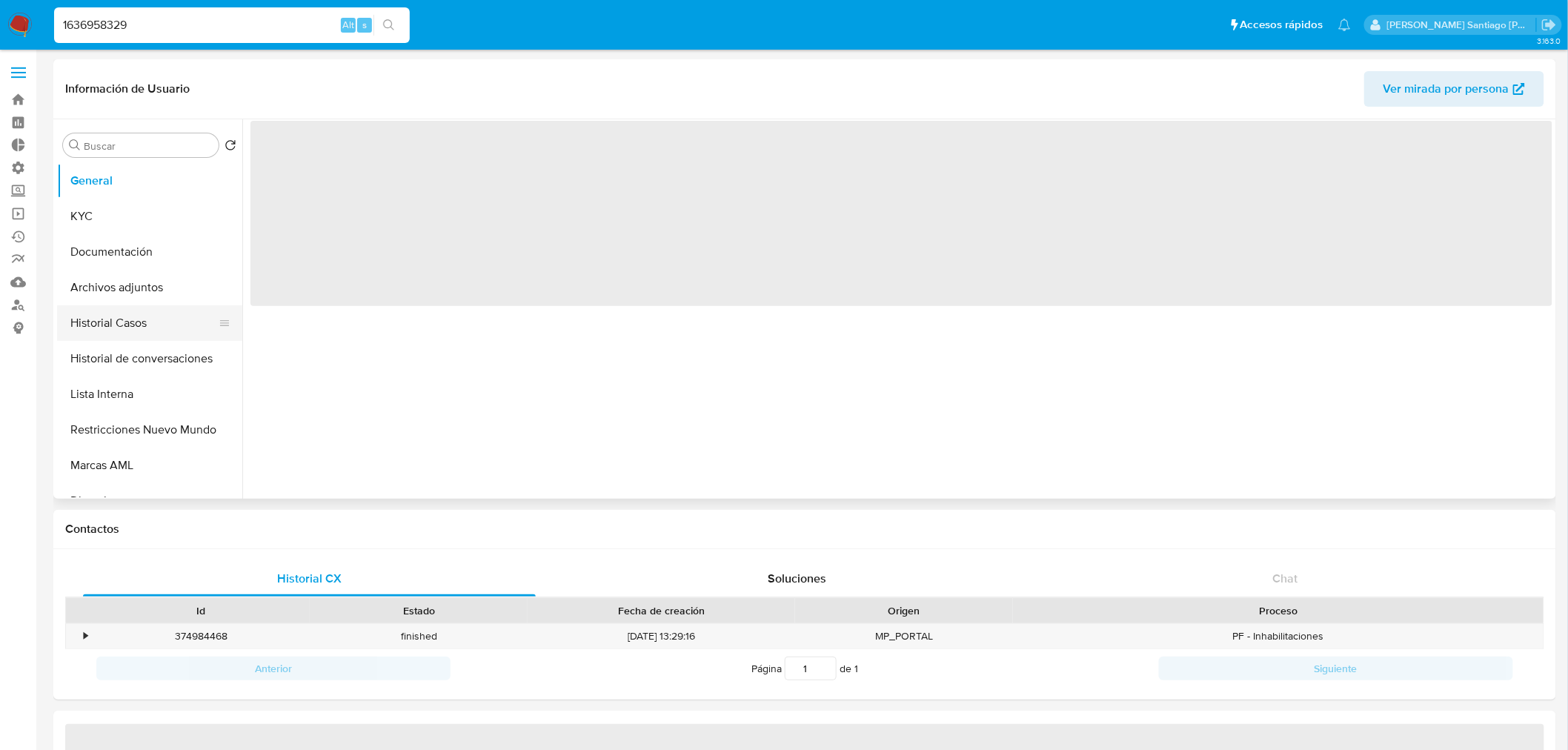
select select "10"
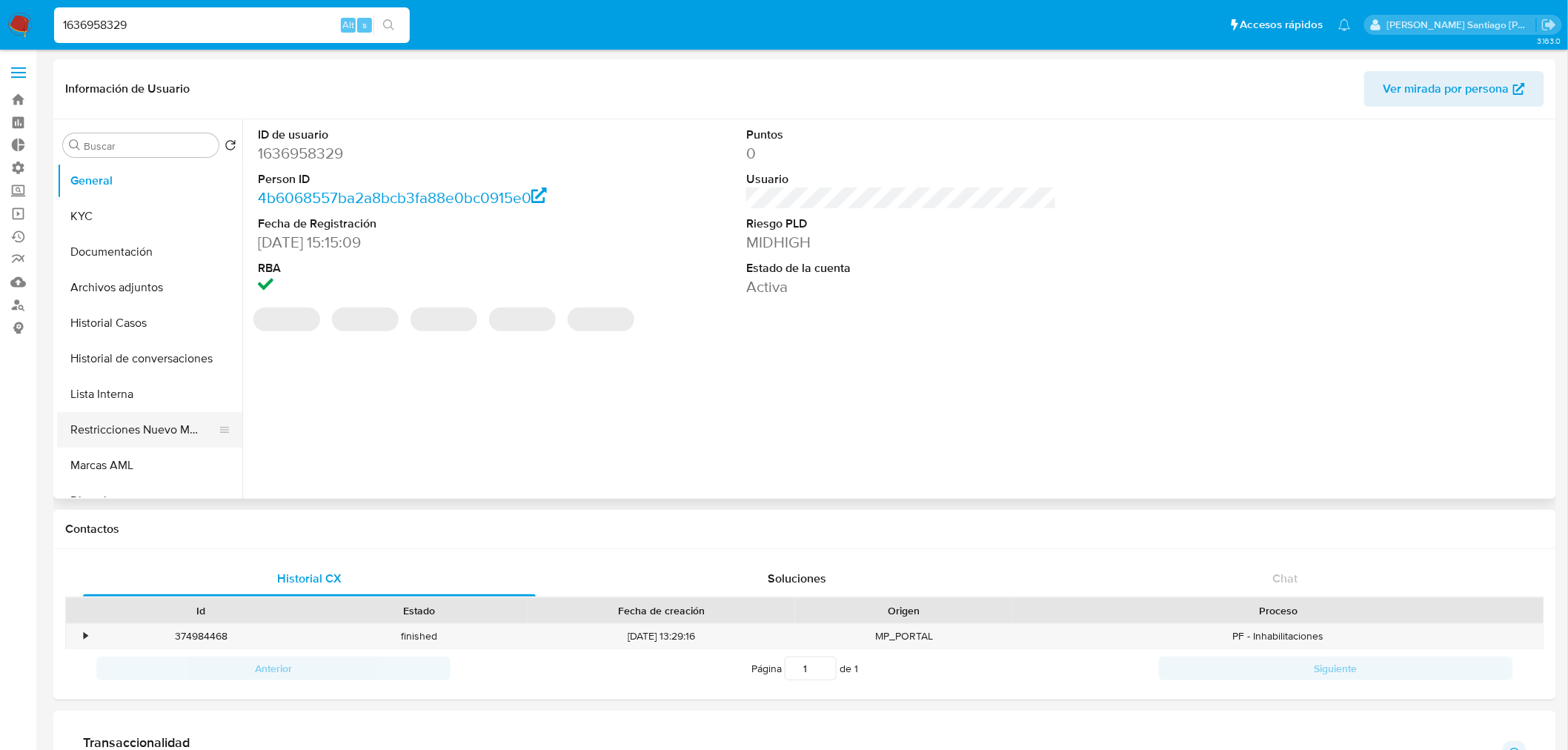
click at [127, 429] on button "Restricciones Nuevo Mundo" at bounding box center [143, 429] width 173 height 35
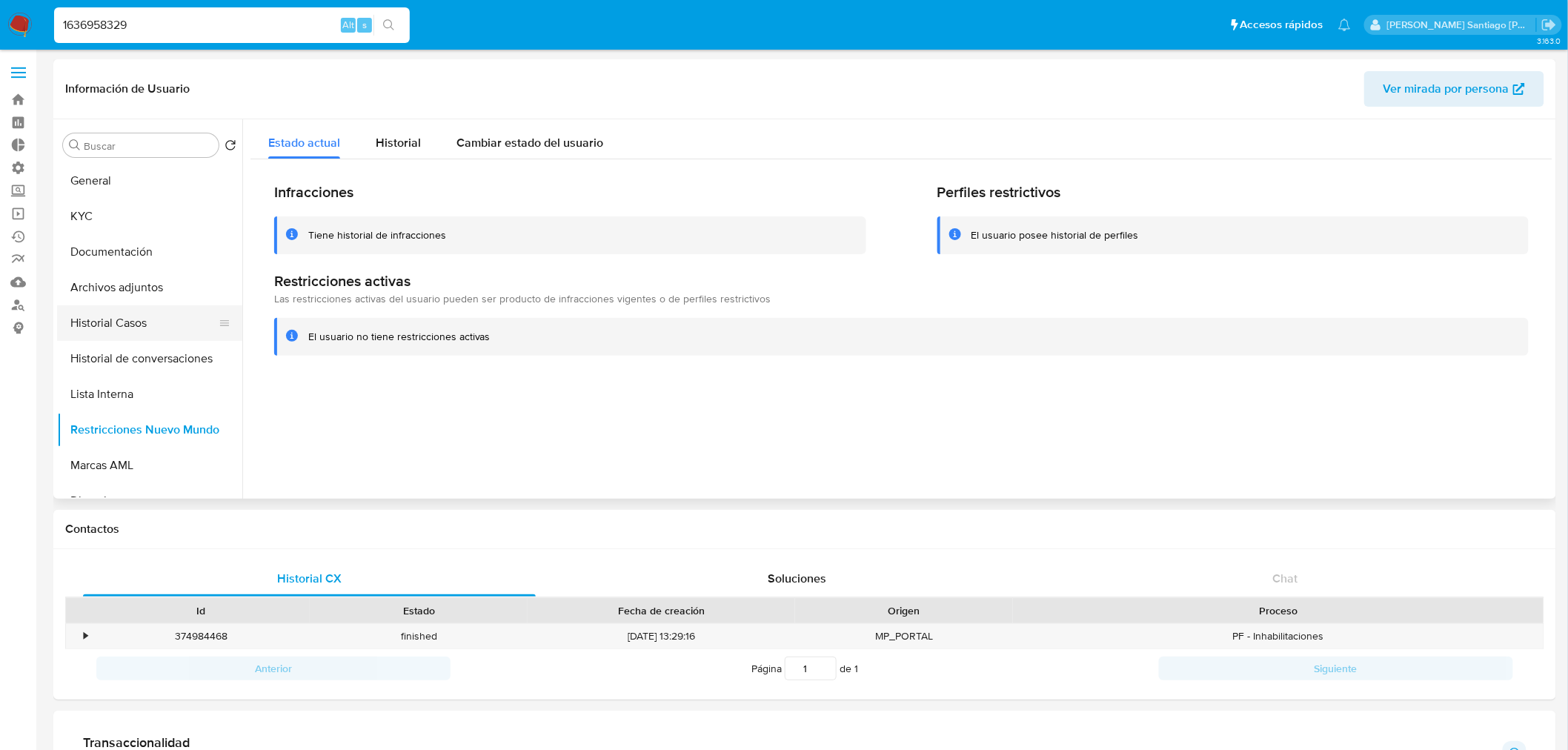
click at [134, 308] on button "Historial Casos" at bounding box center [143, 323] width 173 height 35
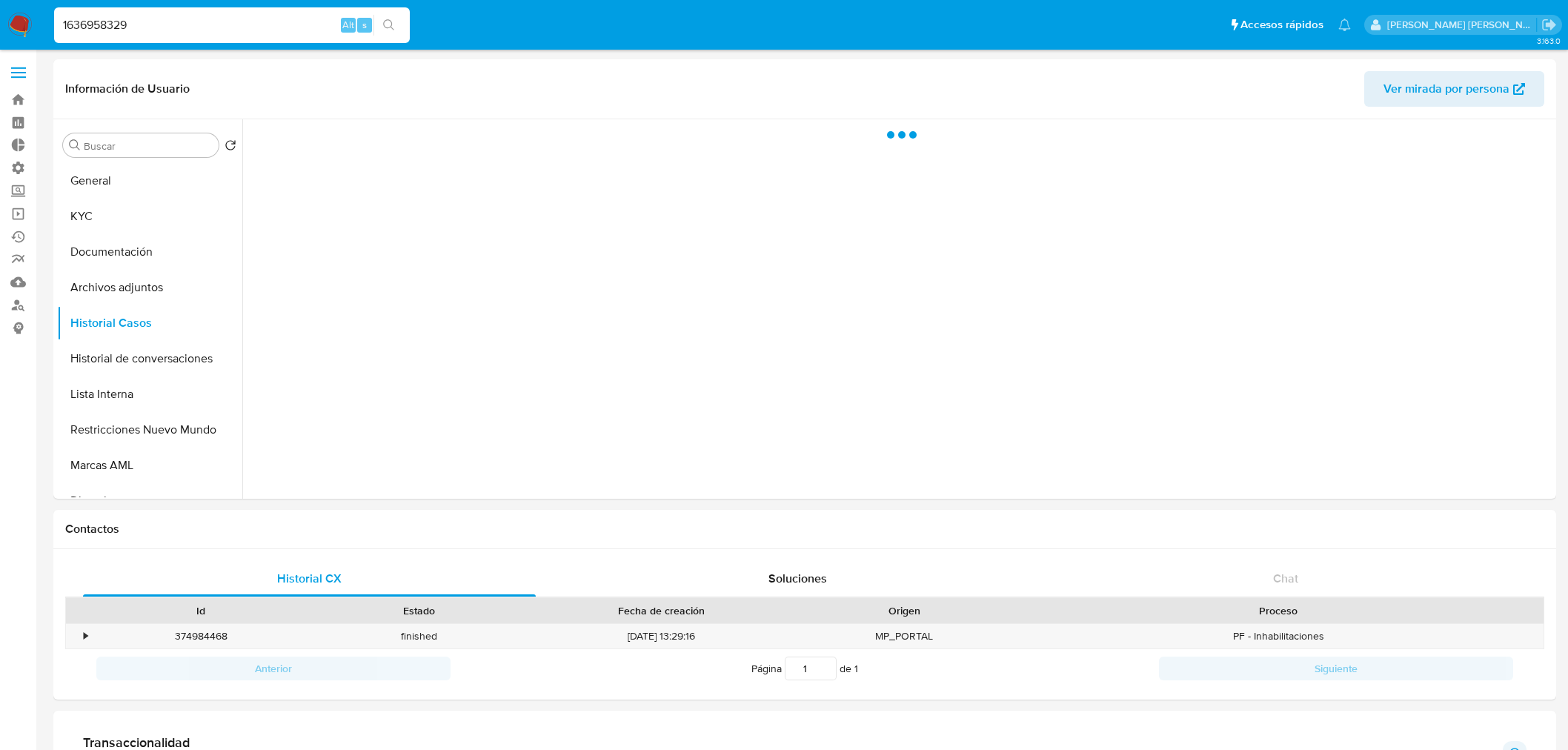
select select "10"
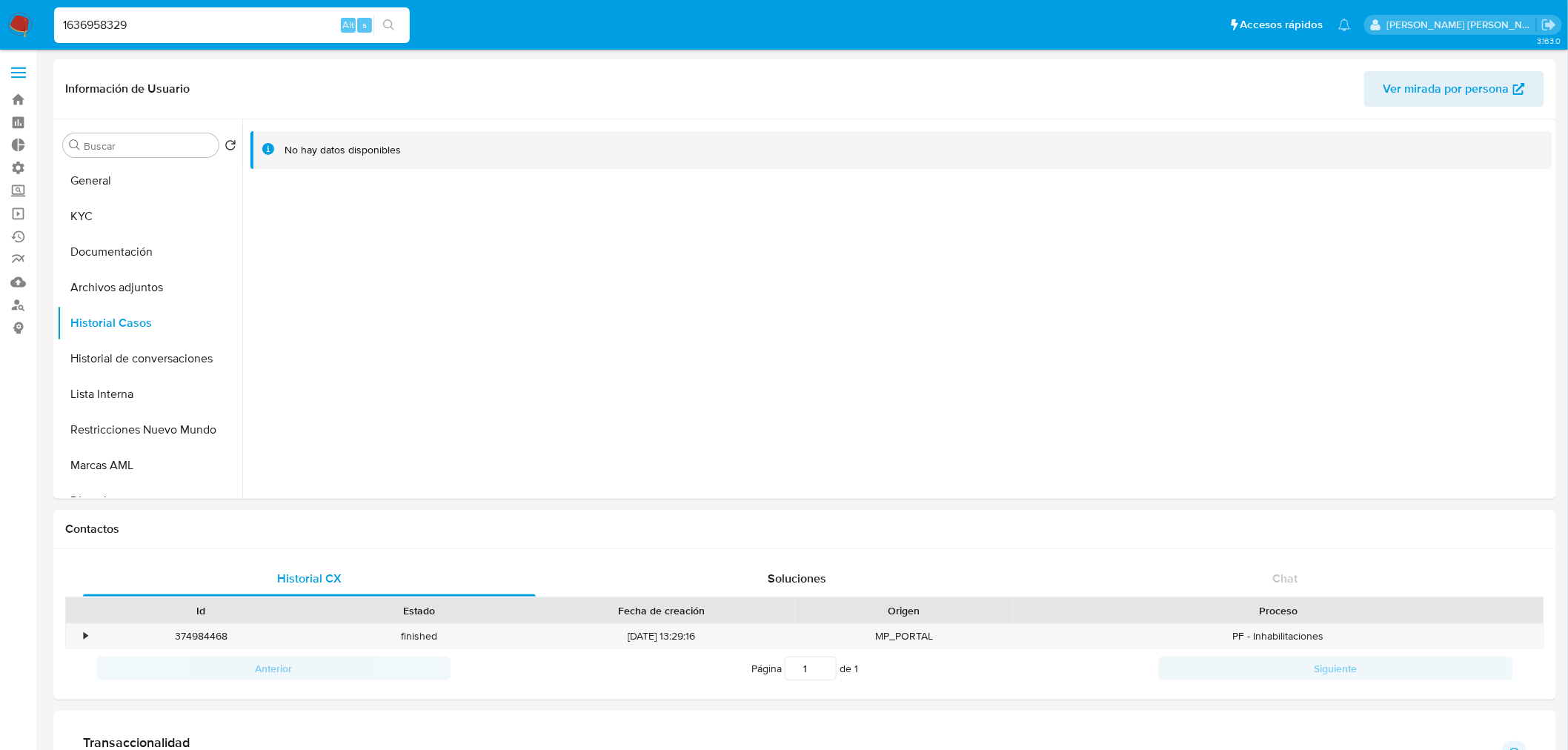
click at [232, 23] on input "1636958329" at bounding box center [232, 25] width 356 height 19
paste input "2152335271"
type input "2152335271"
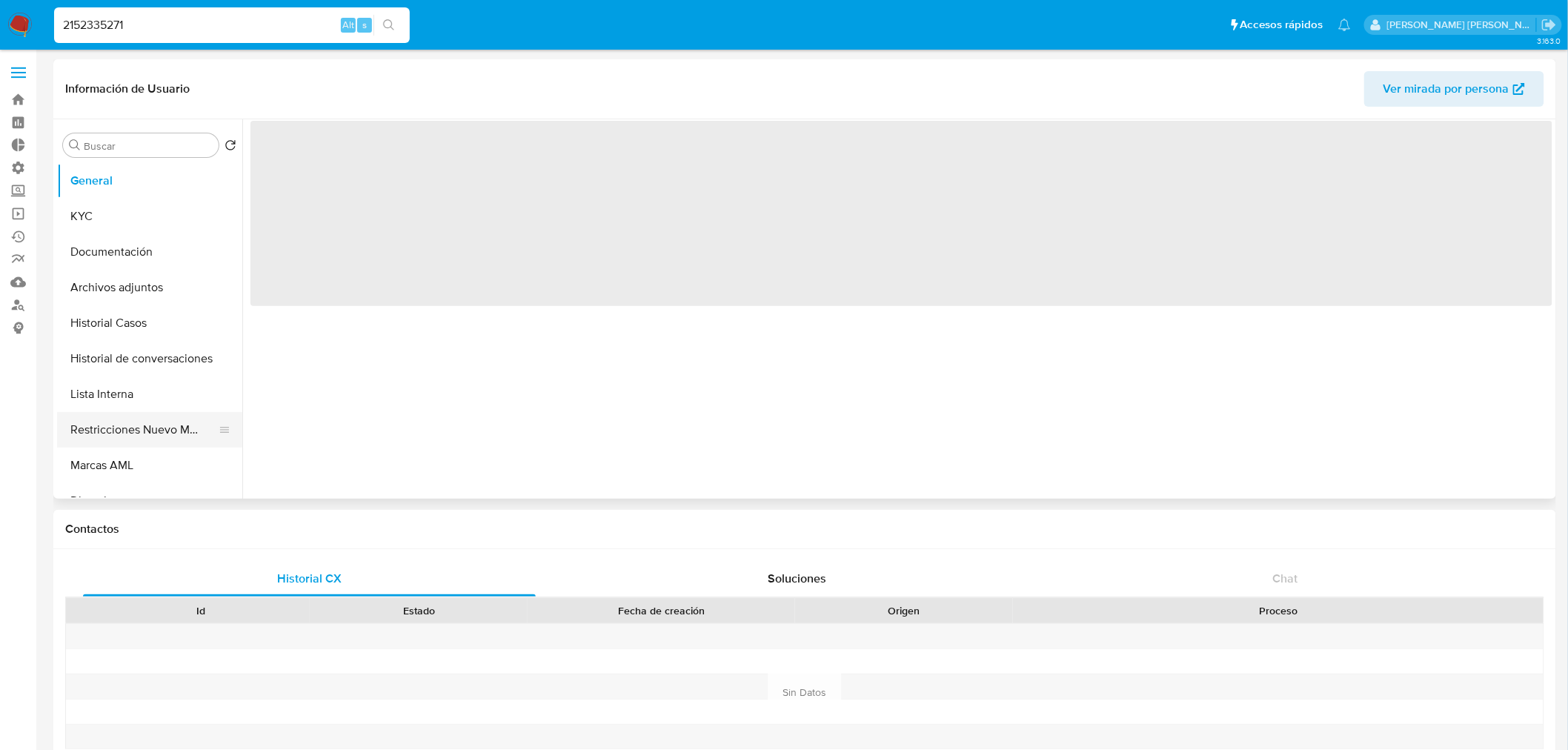
select select "10"
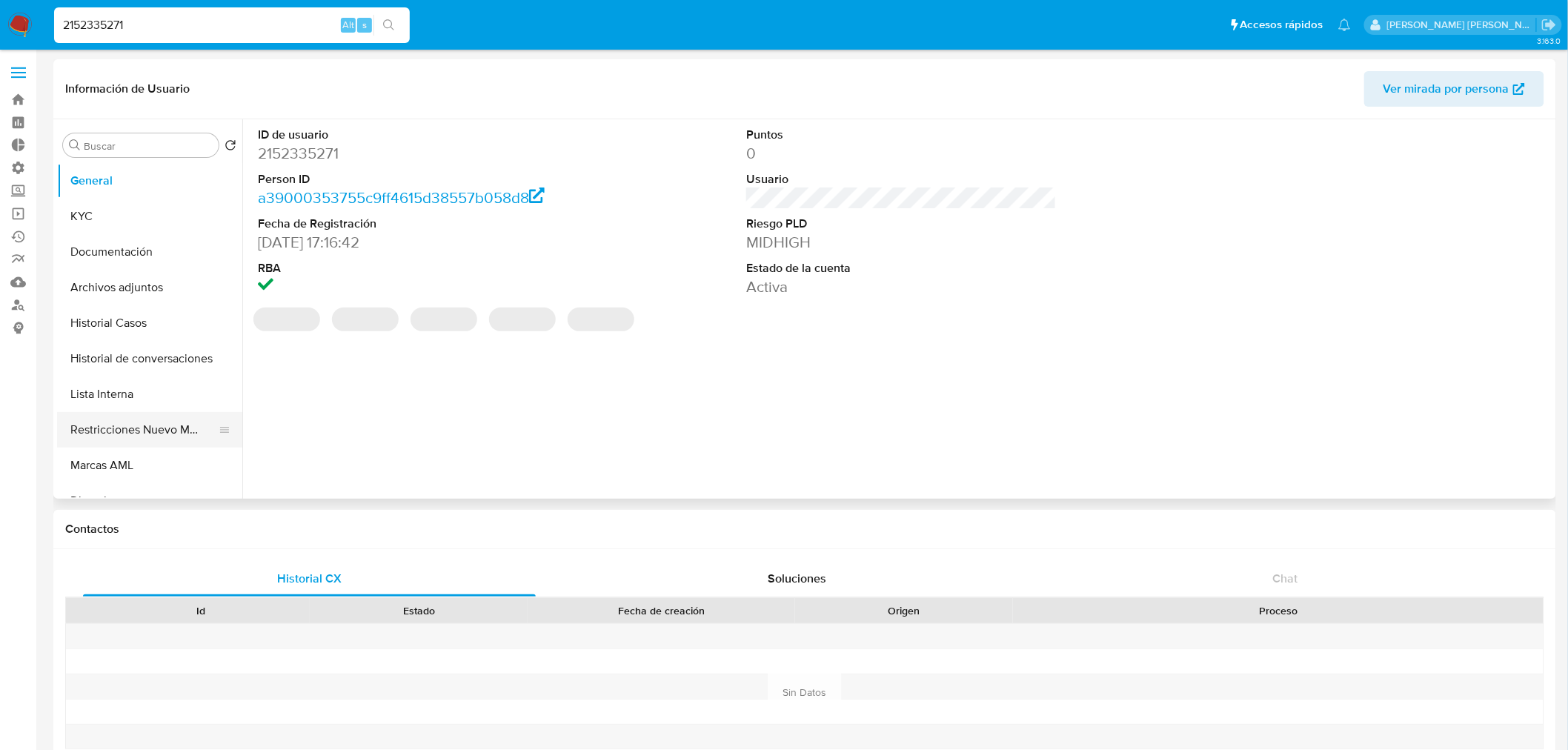
click at [158, 436] on button "Restricciones Nuevo Mundo" at bounding box center [143, 429] width 173 height 35
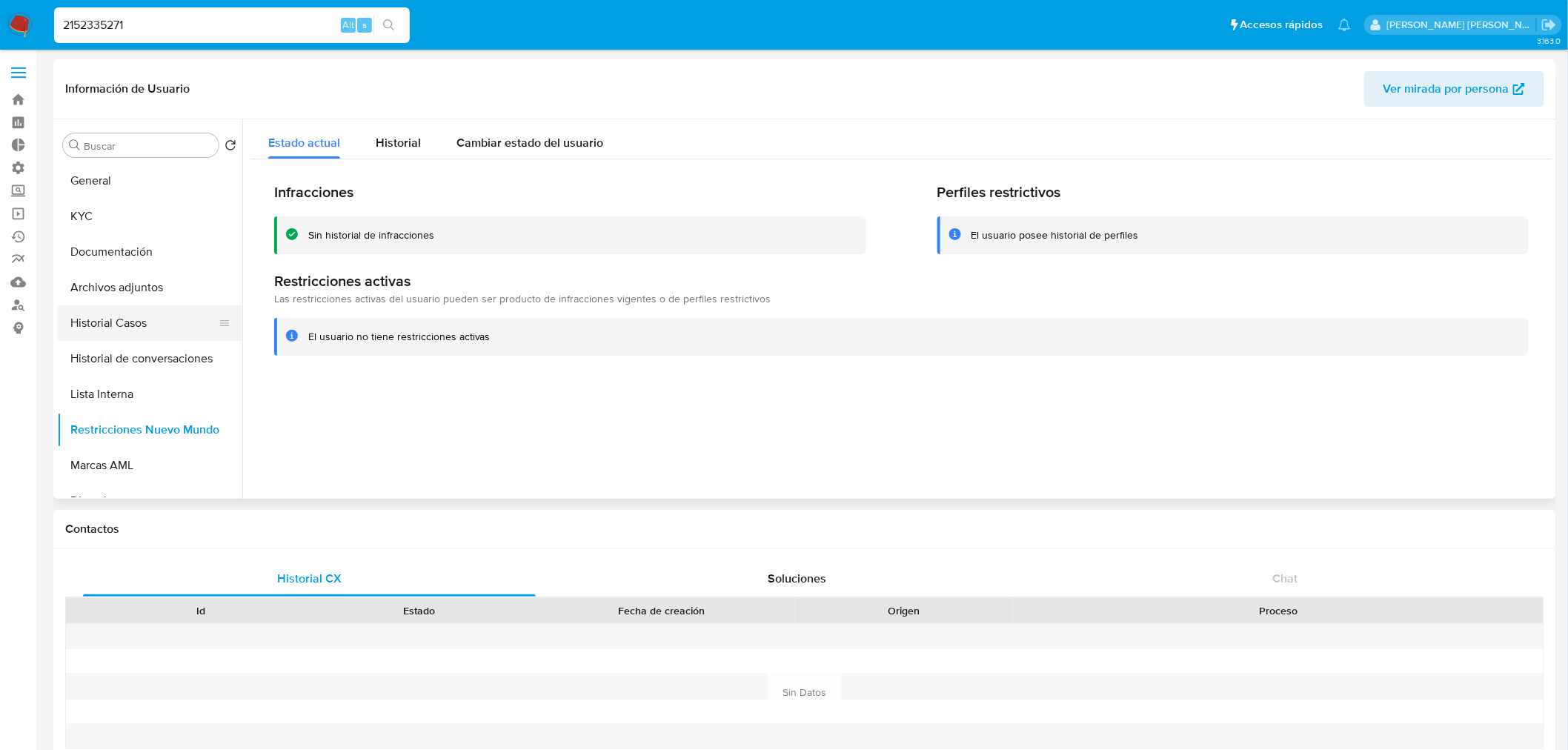
click at [131, 329] on button "Historial Casos" at bounding box center [143, 323] width 173 height 35
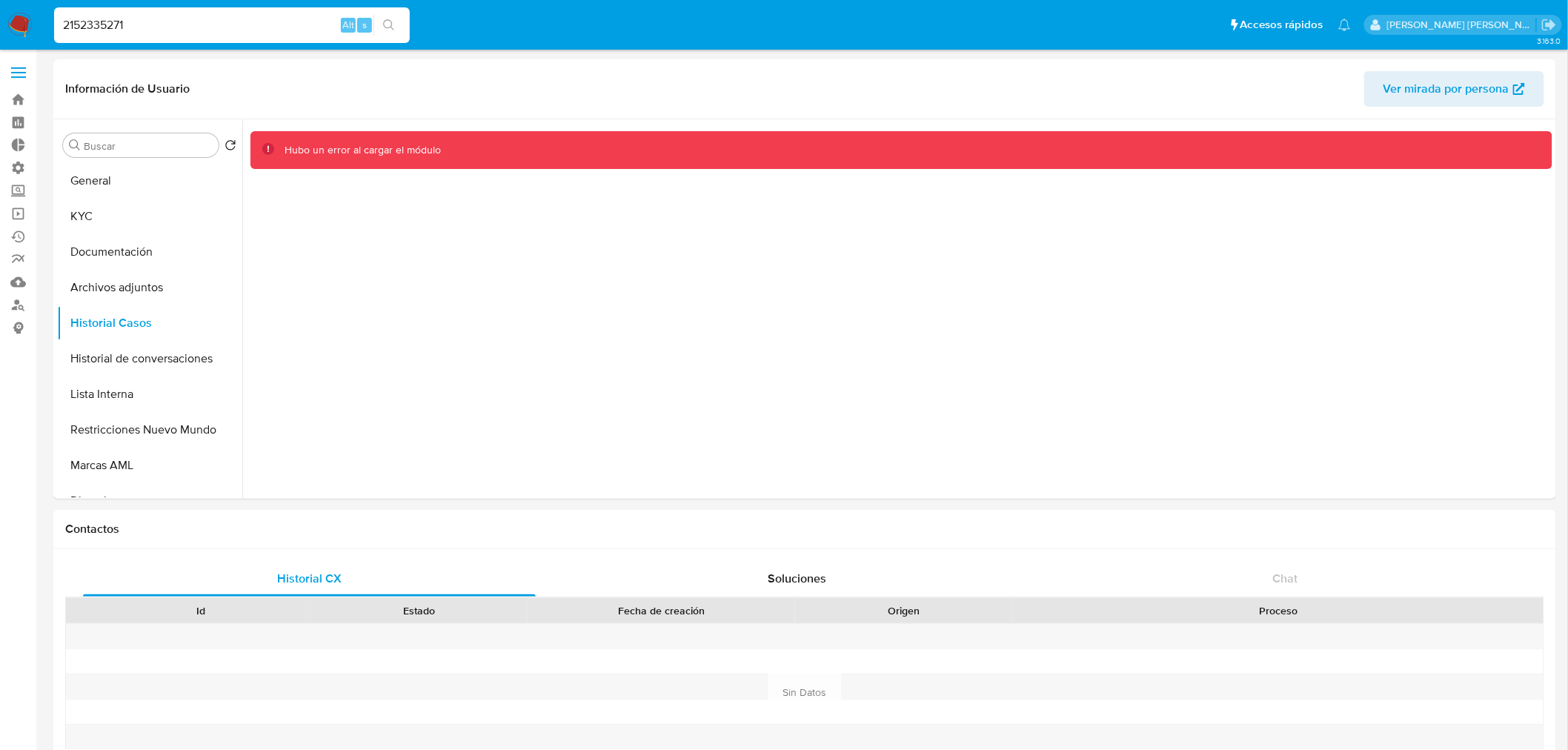
click at [193, 30] on input "2152335271" at bounding box center [232, 25] width 356 height 19
paste input "03763262"
type input "2037632621"
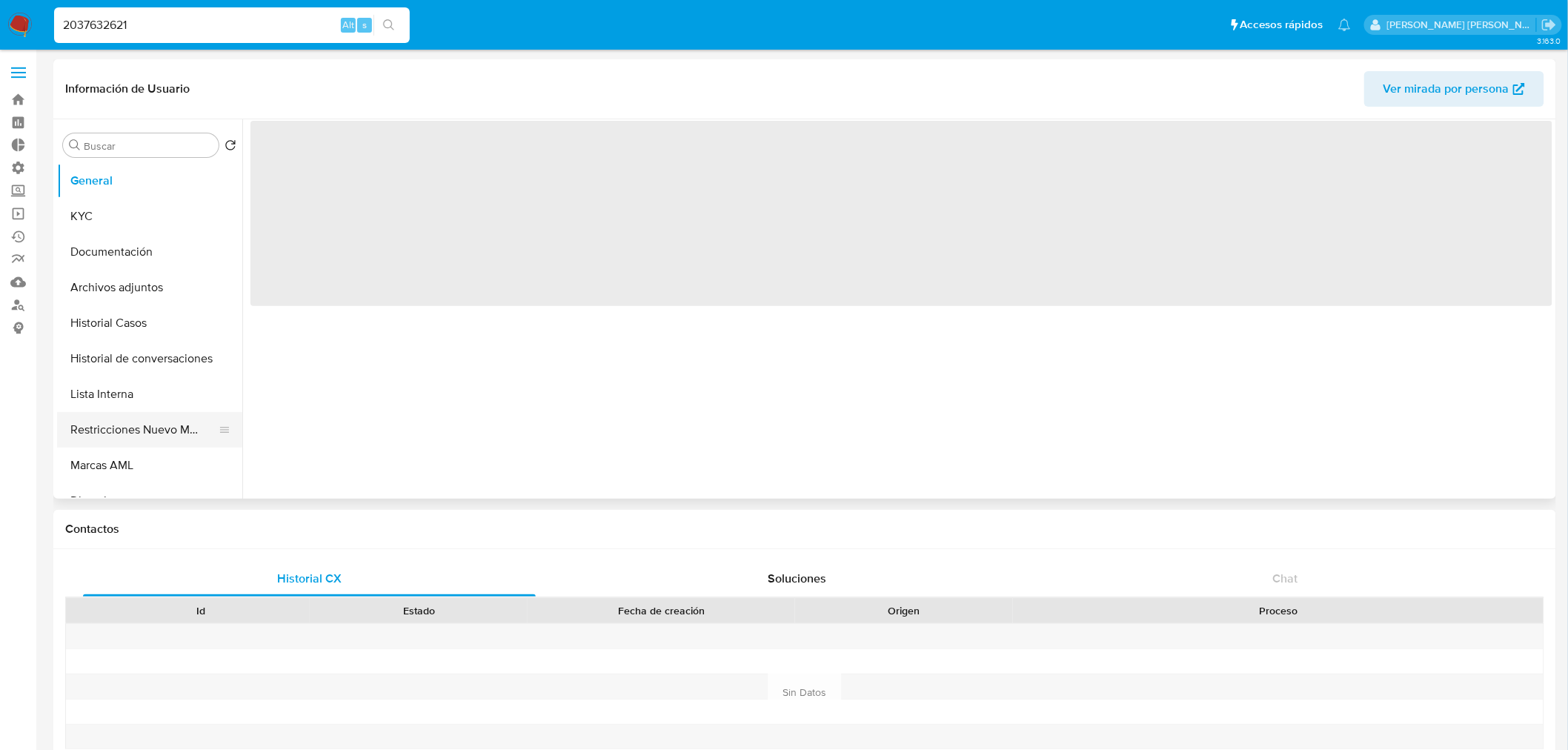
click at [139, 432] on button "Restricciones Nuevo Mundo" at bounding box center [143, 429] width 173 height 35
select select "10"
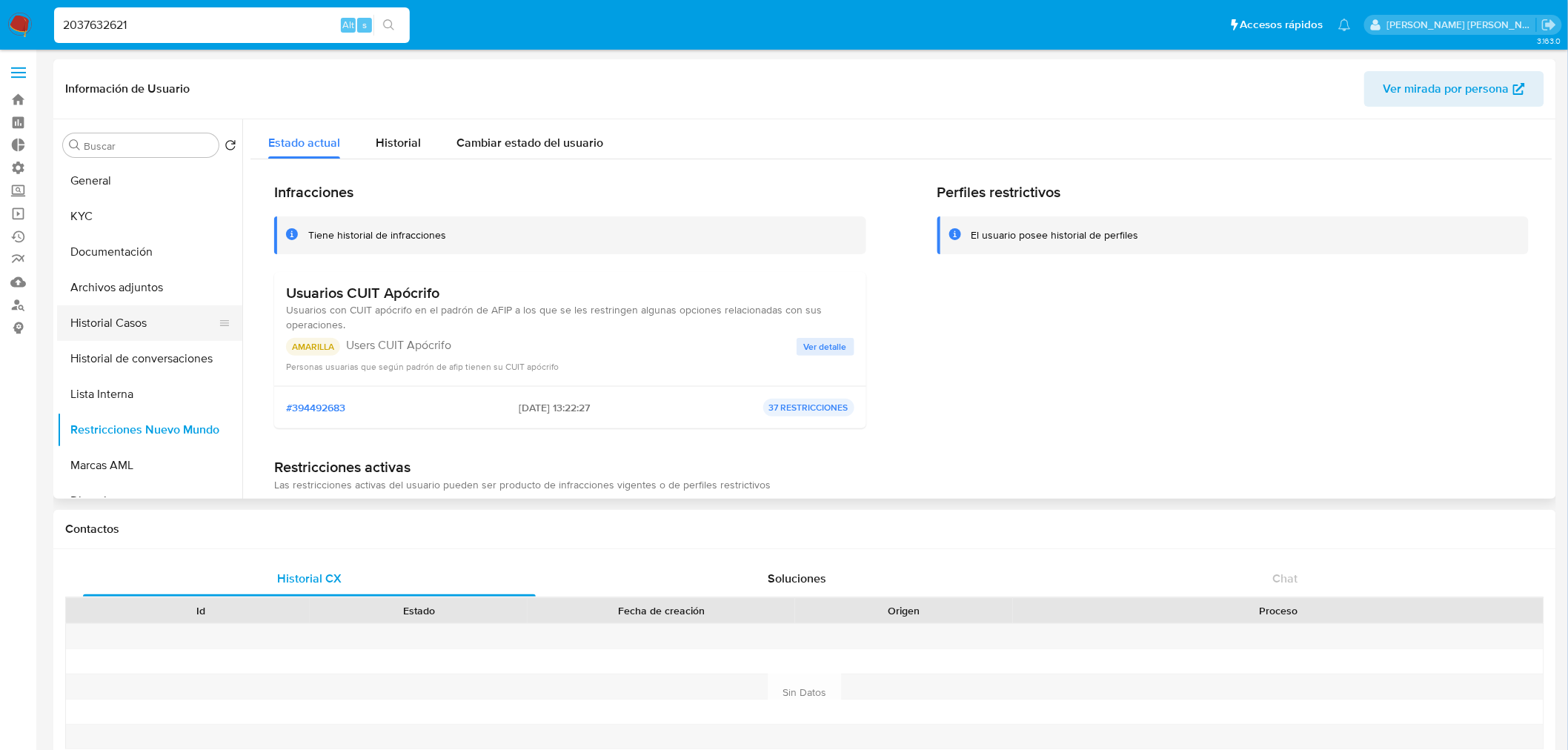
click at [163, 324] on button "Historial Casos" at bounding box center [143, 323] width 173 height 35
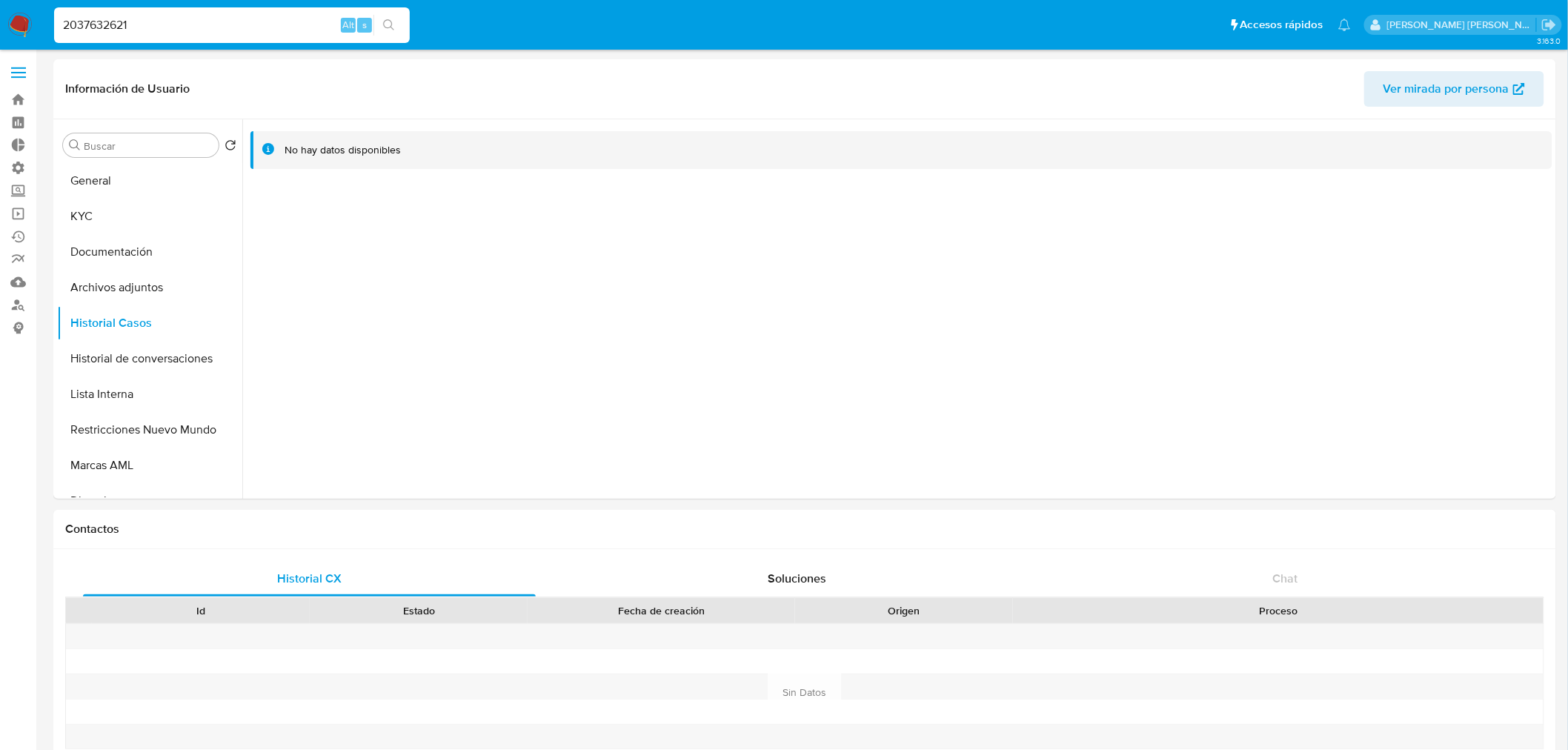
click at [169, 30] on input "2037632621" at bounding box center [232, 25] width 356 height 19
paste input "55347640"
type input "2553476401"
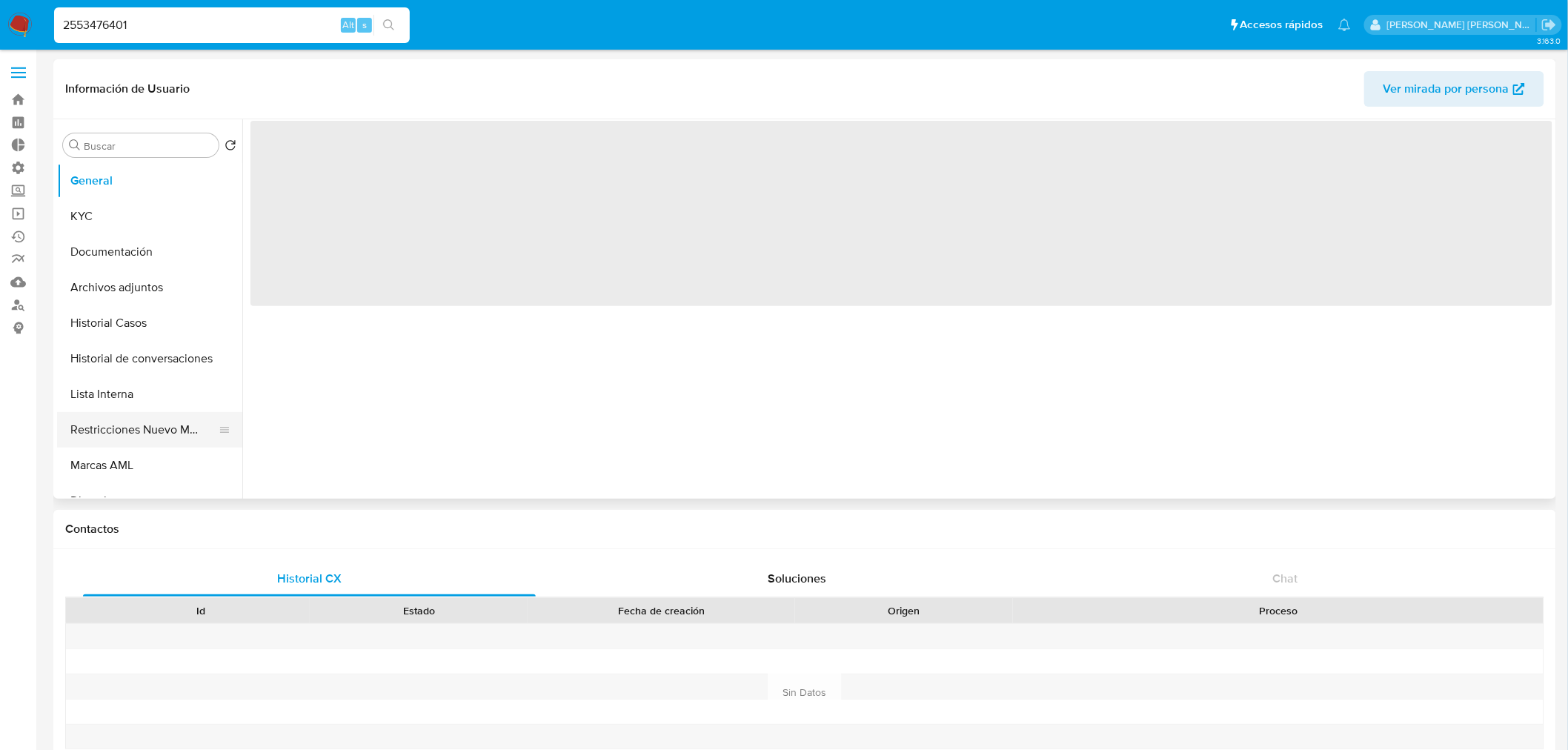
click at [155, 429] on button "Restricciones Nuevo Mundo" at bounding box center [143, 429] width 173 height 35
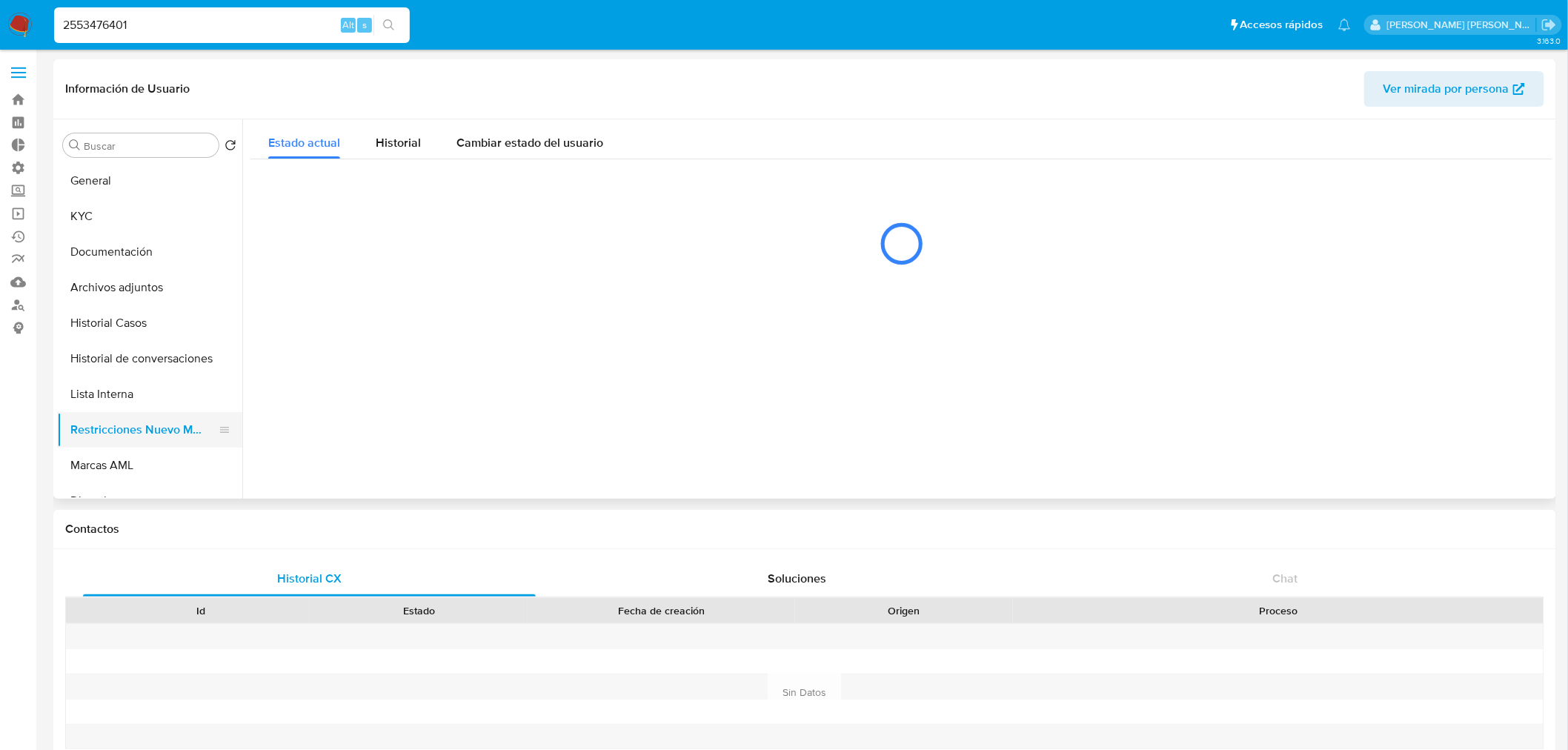
select select "10"
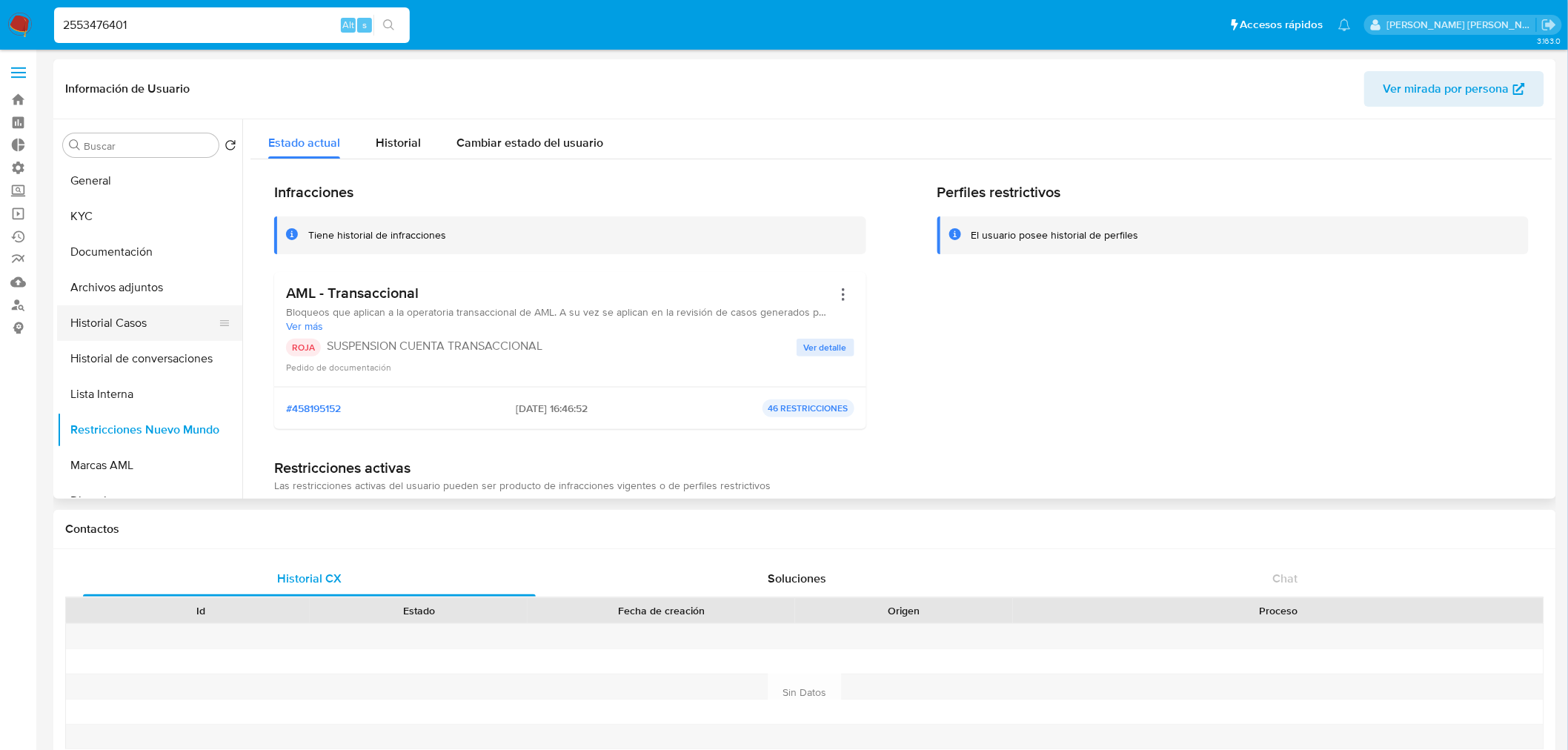
click at [126, 321] on button "Historial Casos" at bounding box center [143, 323] width 173 height 35
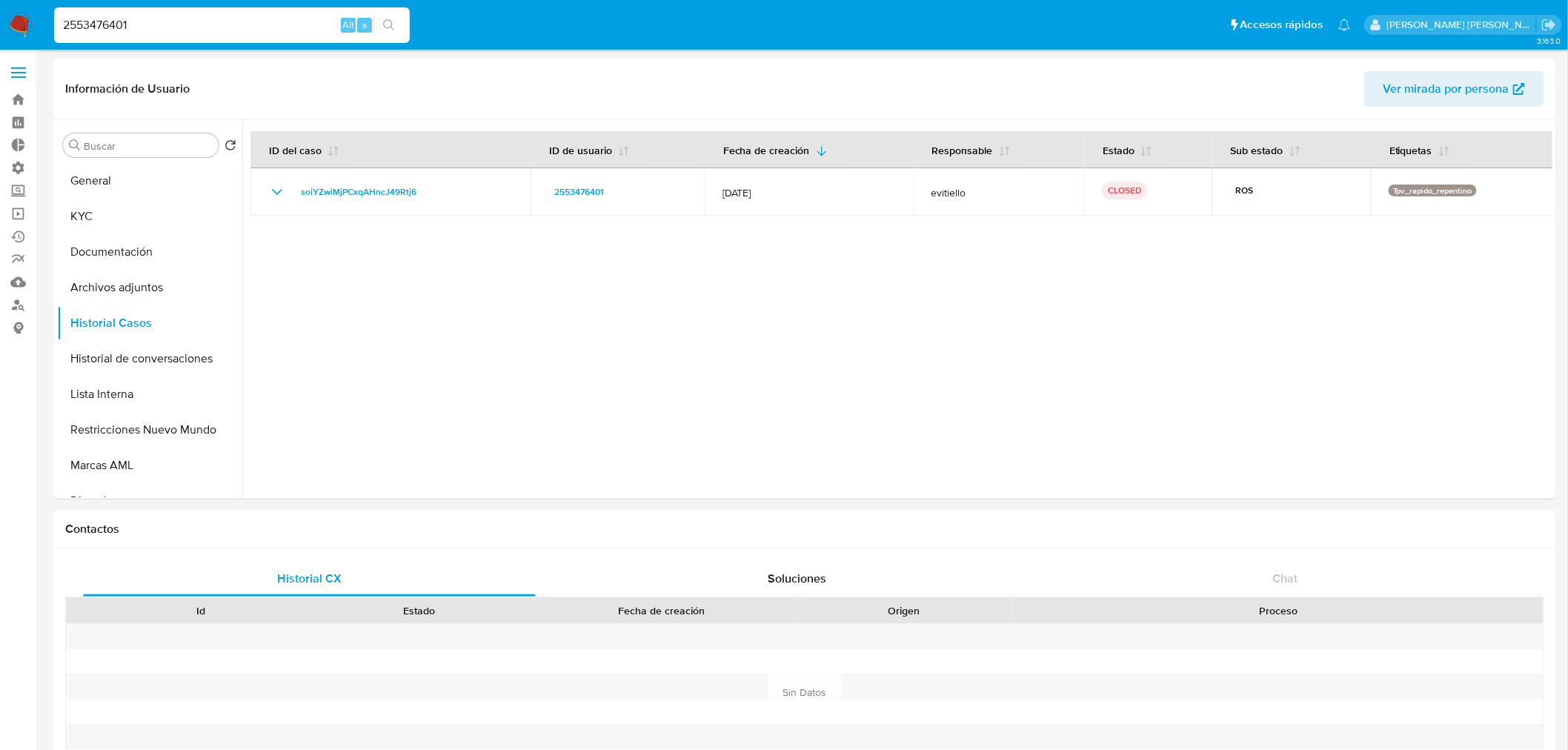
click at [253, 18] on input "2553476401" at bounding box center [232, 25] width 356 height 19
paste input "318246438"
click at [253, 18] on input "2553476401" at bounding box center [232, 25] width 356 height 19
type input "318246438"
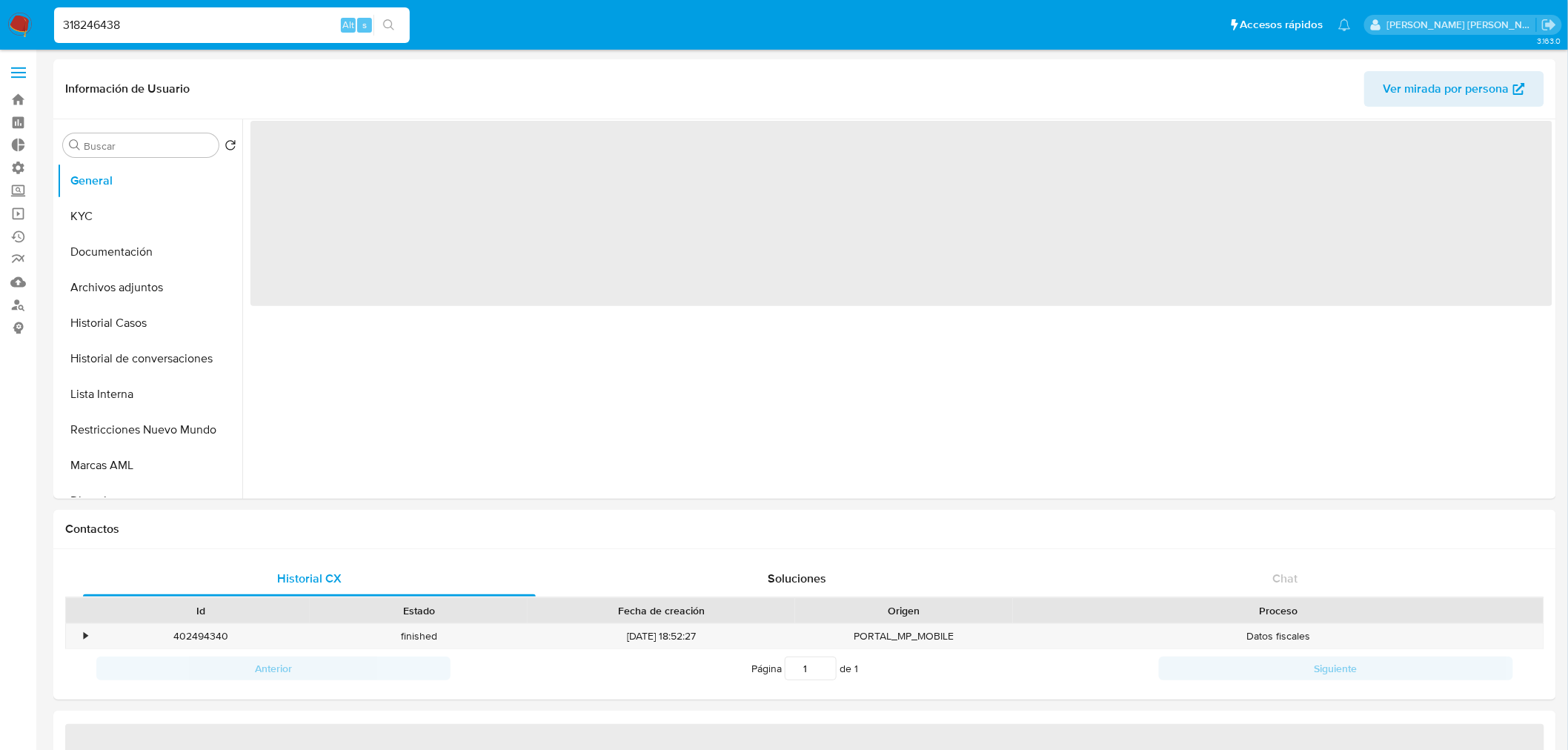
select select "10"
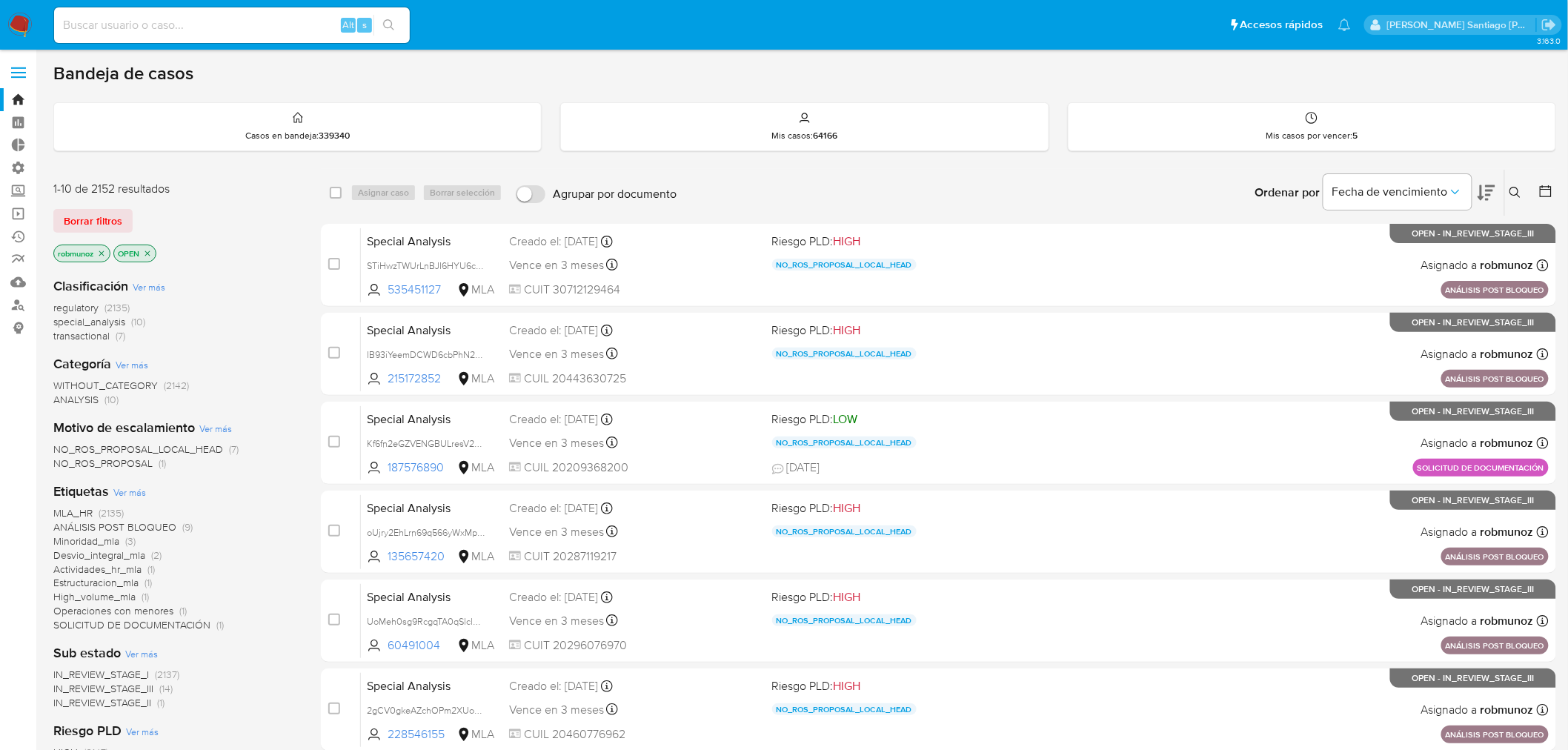
click at [1519, 187] on icon at bounding box center [1515, 192] width 11 height 11
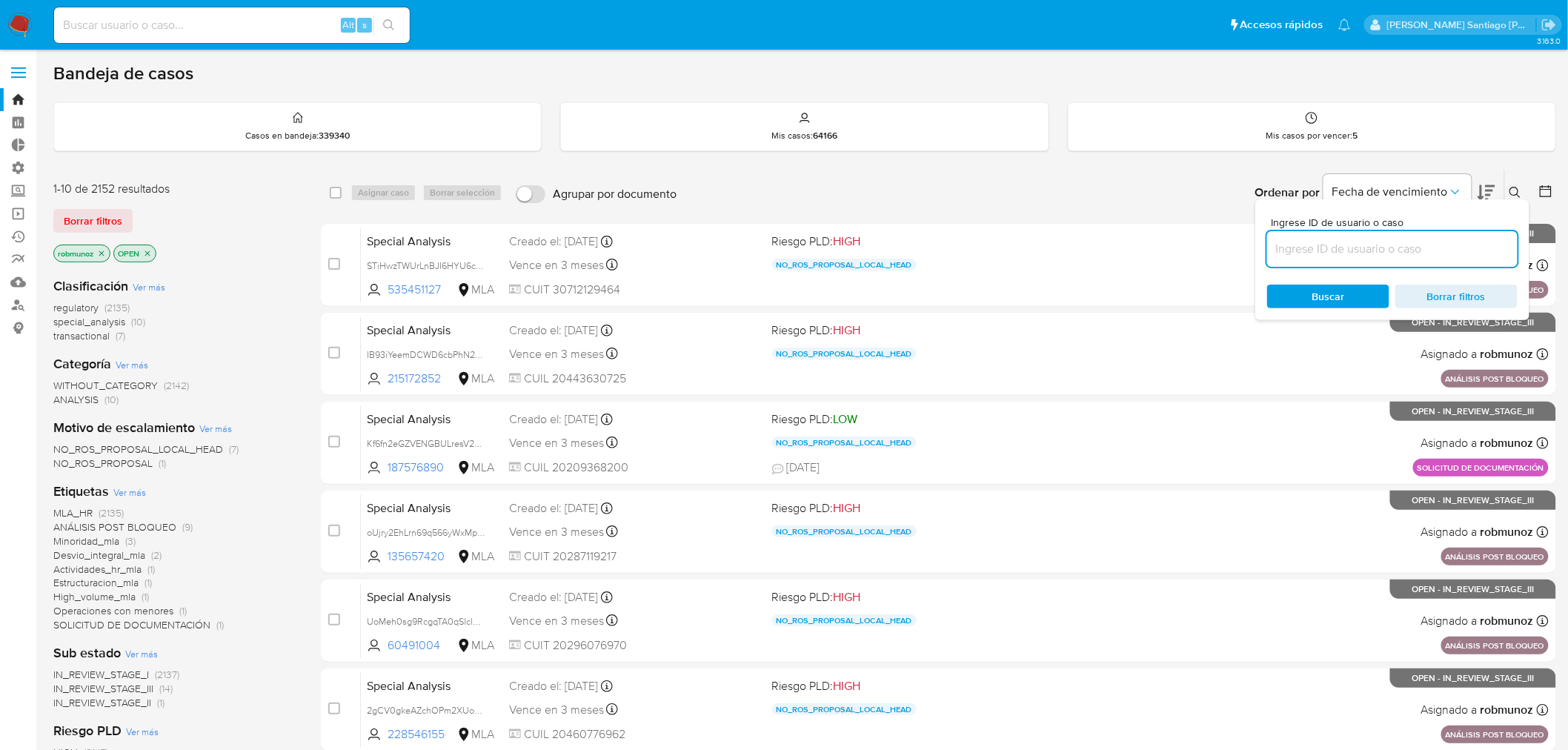
click at [1448, 241] on input at bounding box center [1392, 249] width 250 height 19
type input "I0ET8HihhjXvybUHSYao7c6L"
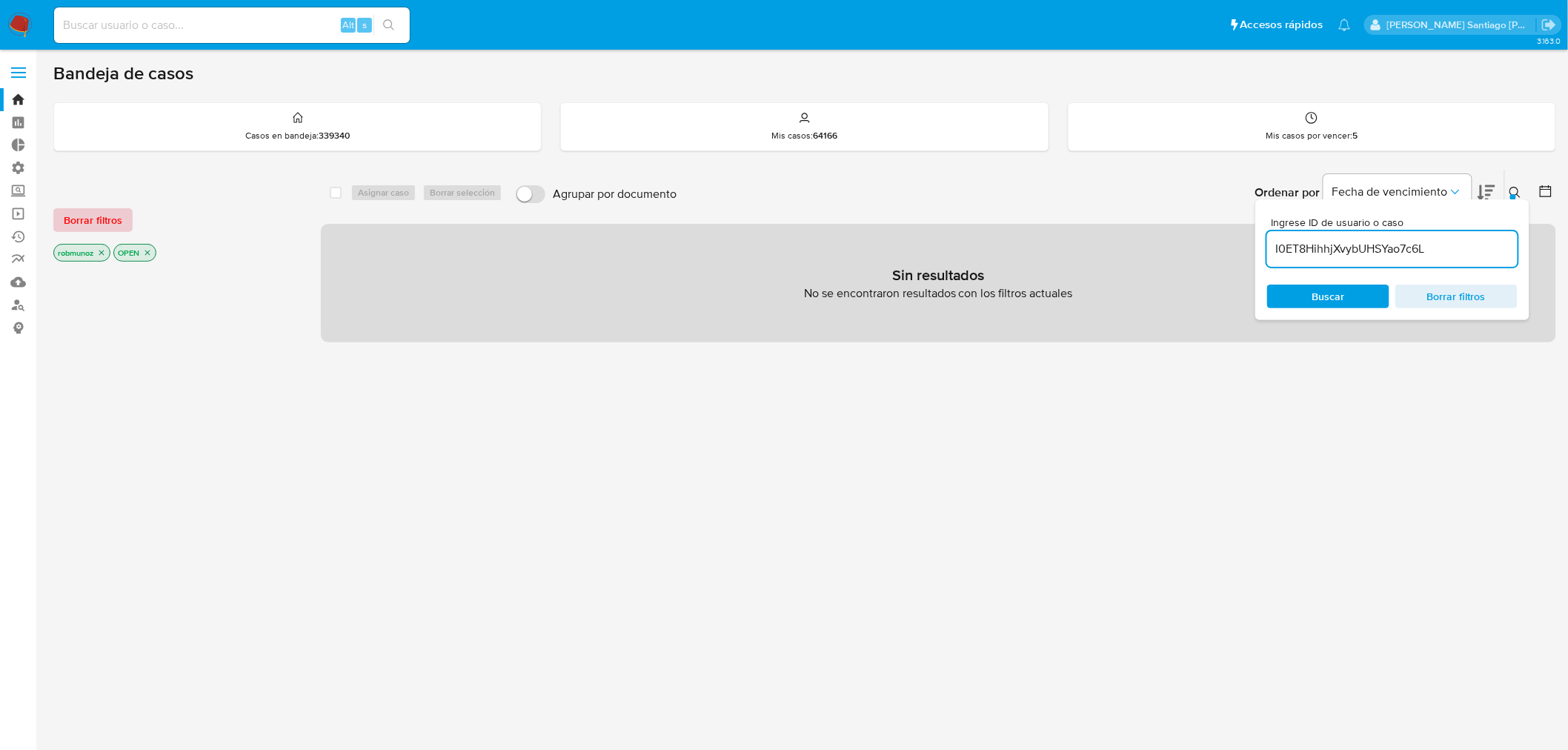
click at [78, 220] on span "Borrar filtros" at bounding box center [93, 220] width 59 height 21
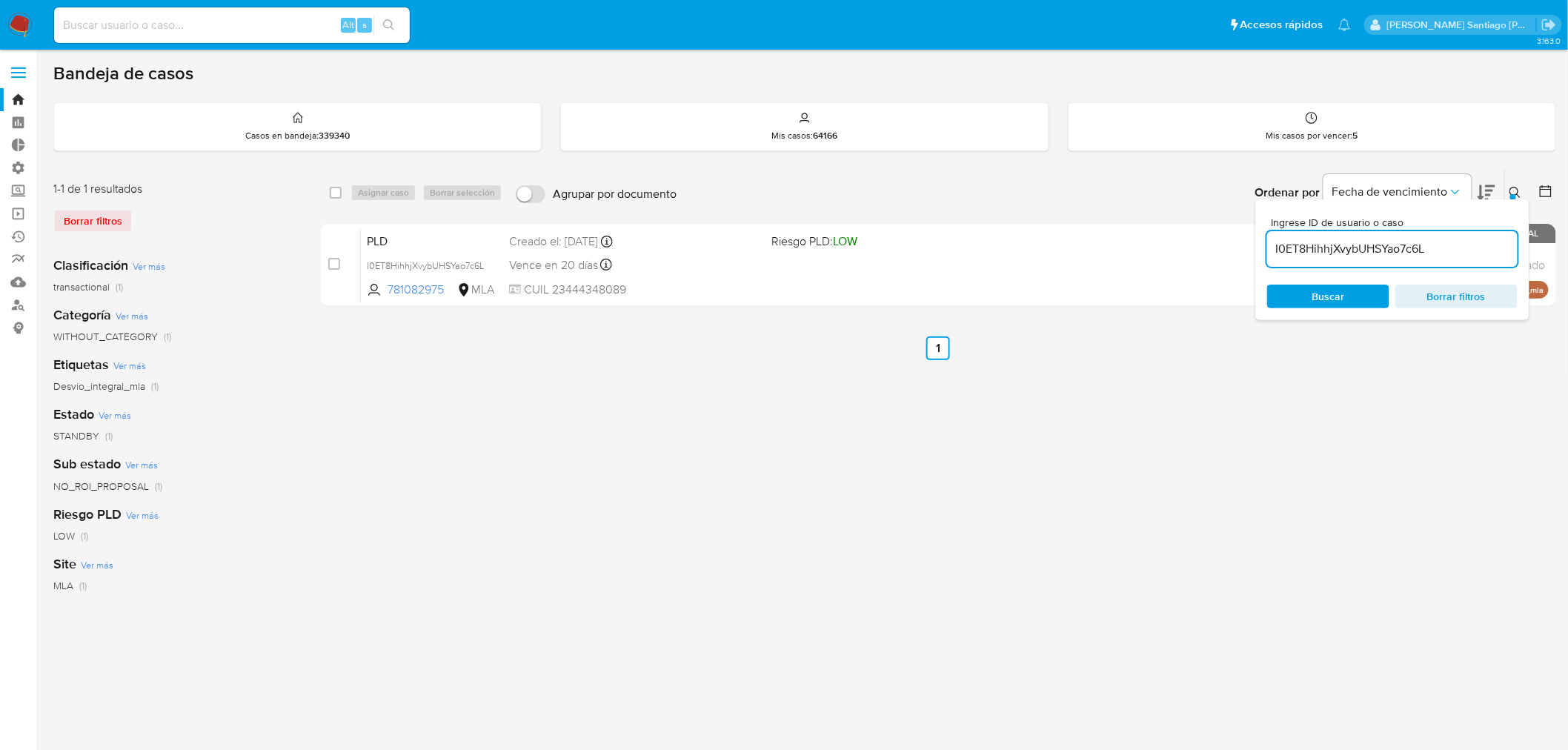
click at [1515, 190] on icon at bounding box center [1515, 192] width 11 height 11
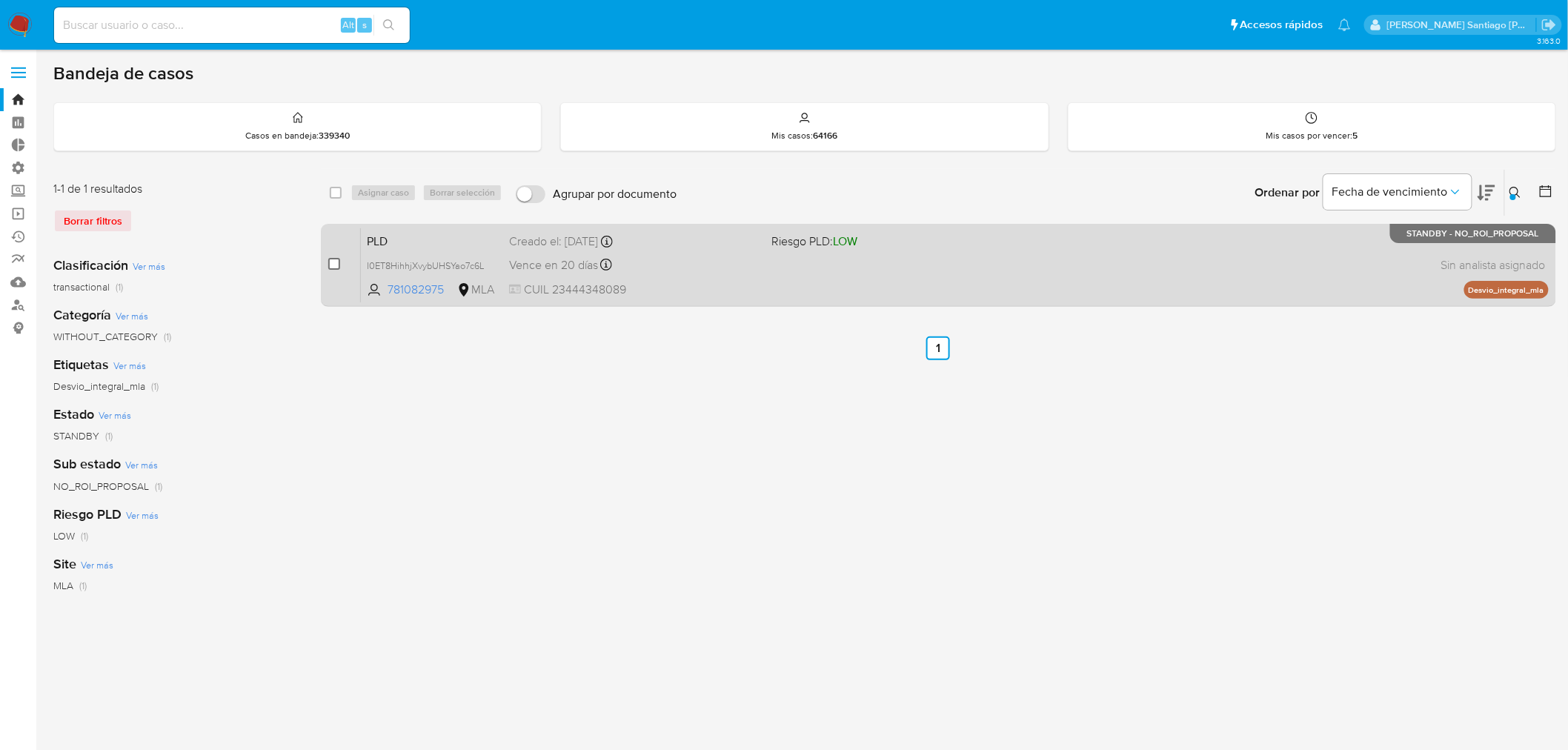
click at [338, 268] on input "checkbox" at bounding box center [334, 263] width 11 height 11
checkbox input "true"
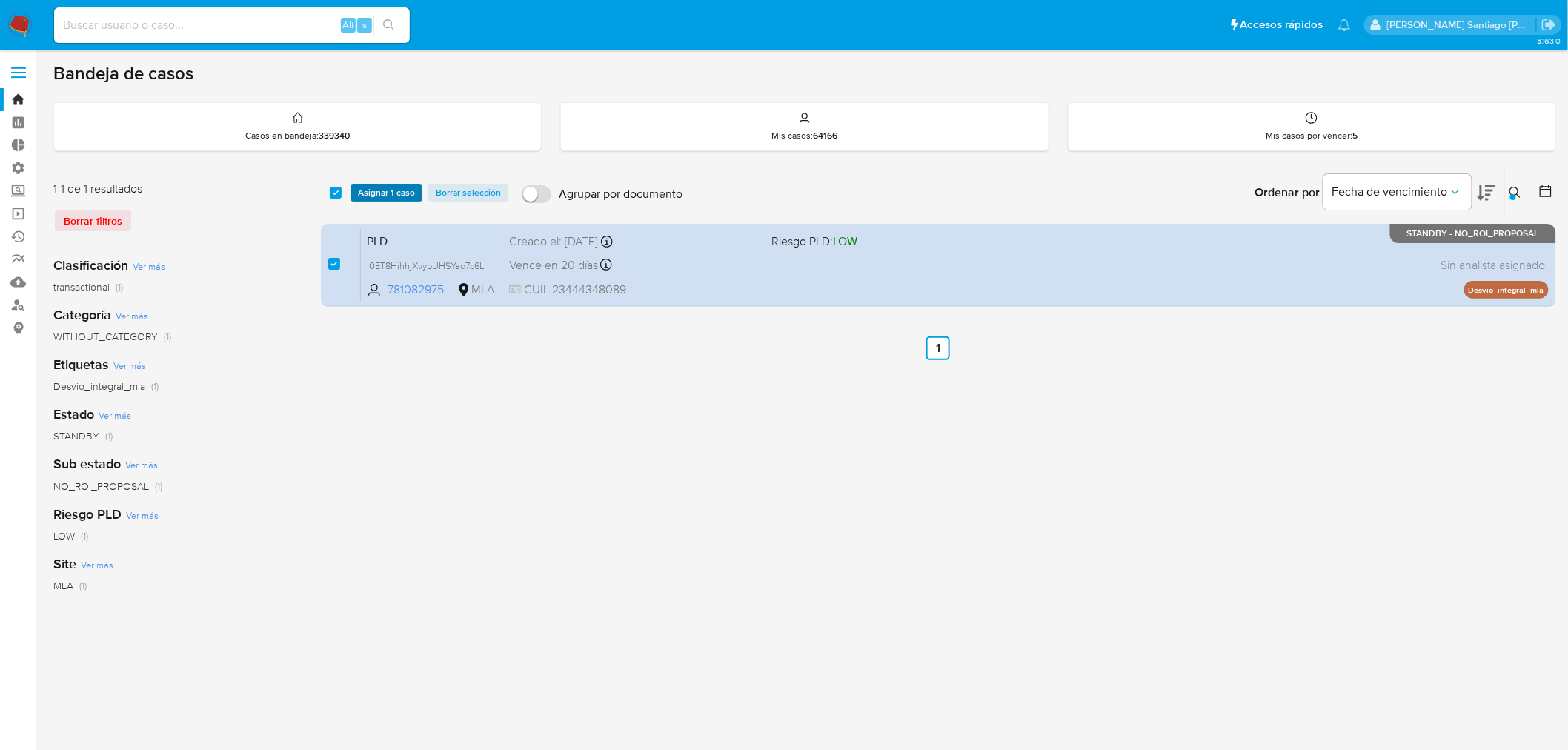
click at [372, 183] on div "select-all-cases-checkbox Asignar 1 caso Borrar selección Agrupar por documento…" at bounding box center [938, 192] width 1235 height 46
click at [375, 186] on span "Asignar 1 caso" at bounding box center [386, 192] width 57 height 15
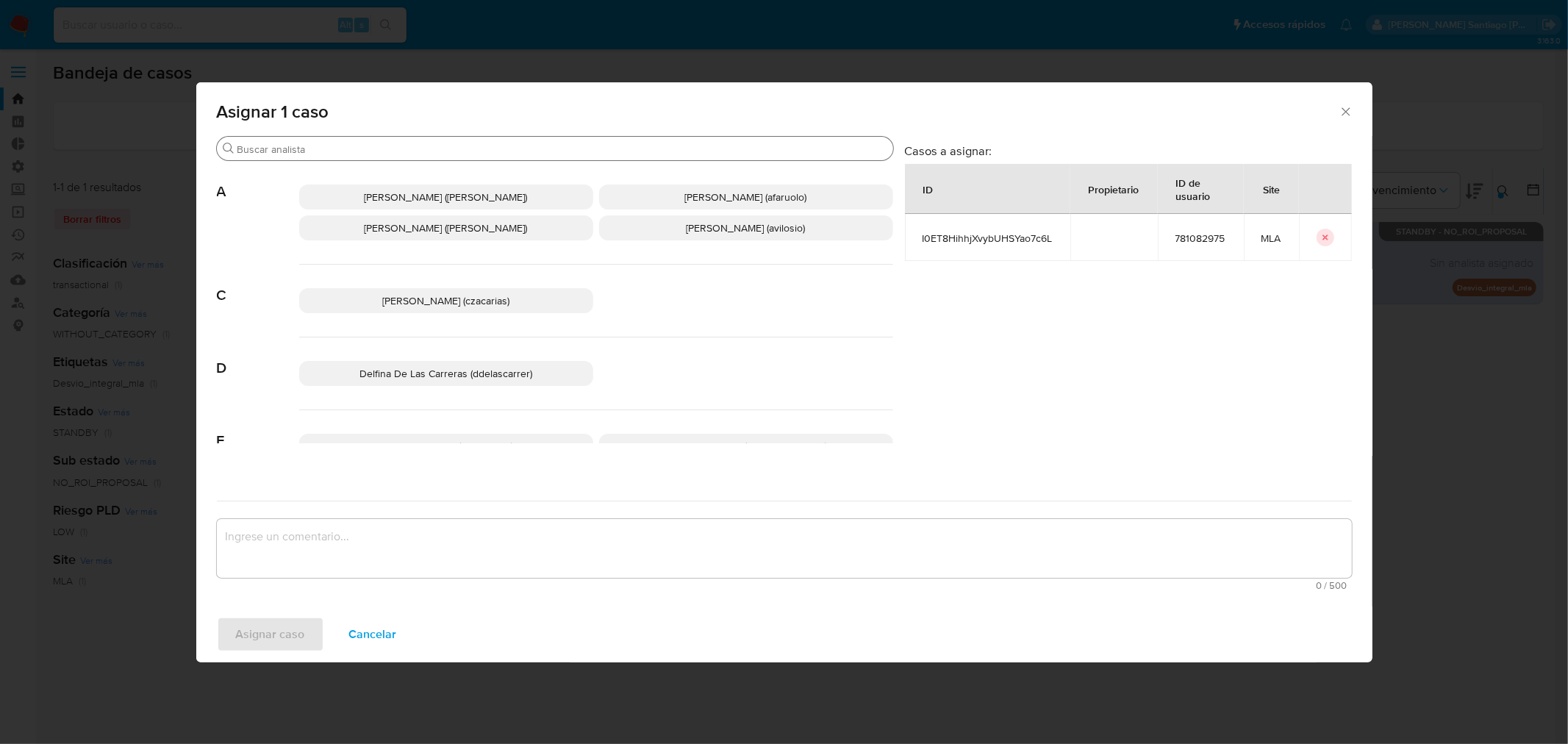
click at [417, 143] on div "Buscar" at bounding box center [555, 148] width 676 height 24
click at [424, 149] on input "Buscar" at bounding box center [562, 149] width 650 height 13
type input "o"
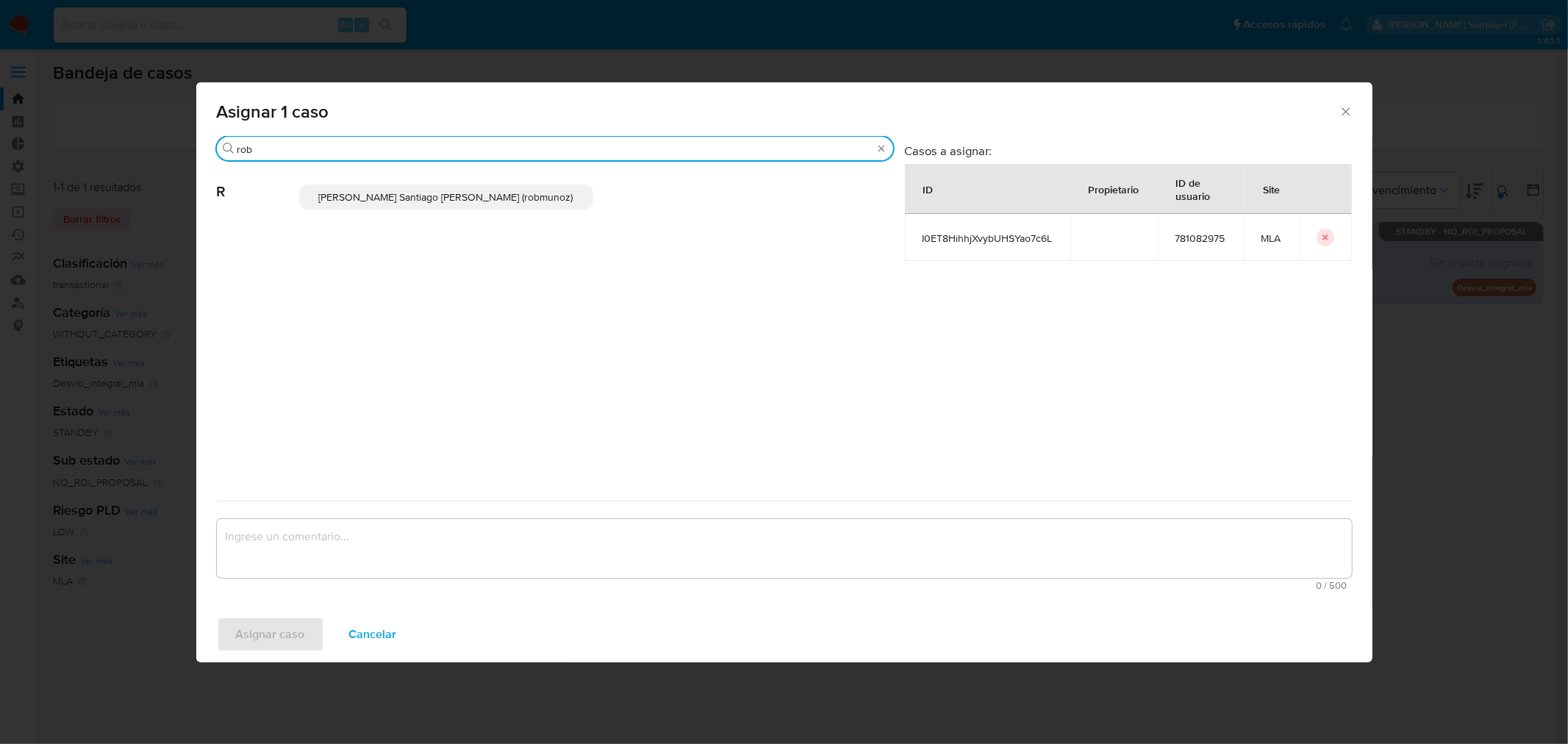
type input "rob"
click at [417, 195] on span "[PERSON_NAME] Santiago [PERSON_NAME] (robmunoz)" at bounding box center [446, 197] width 254 height 15
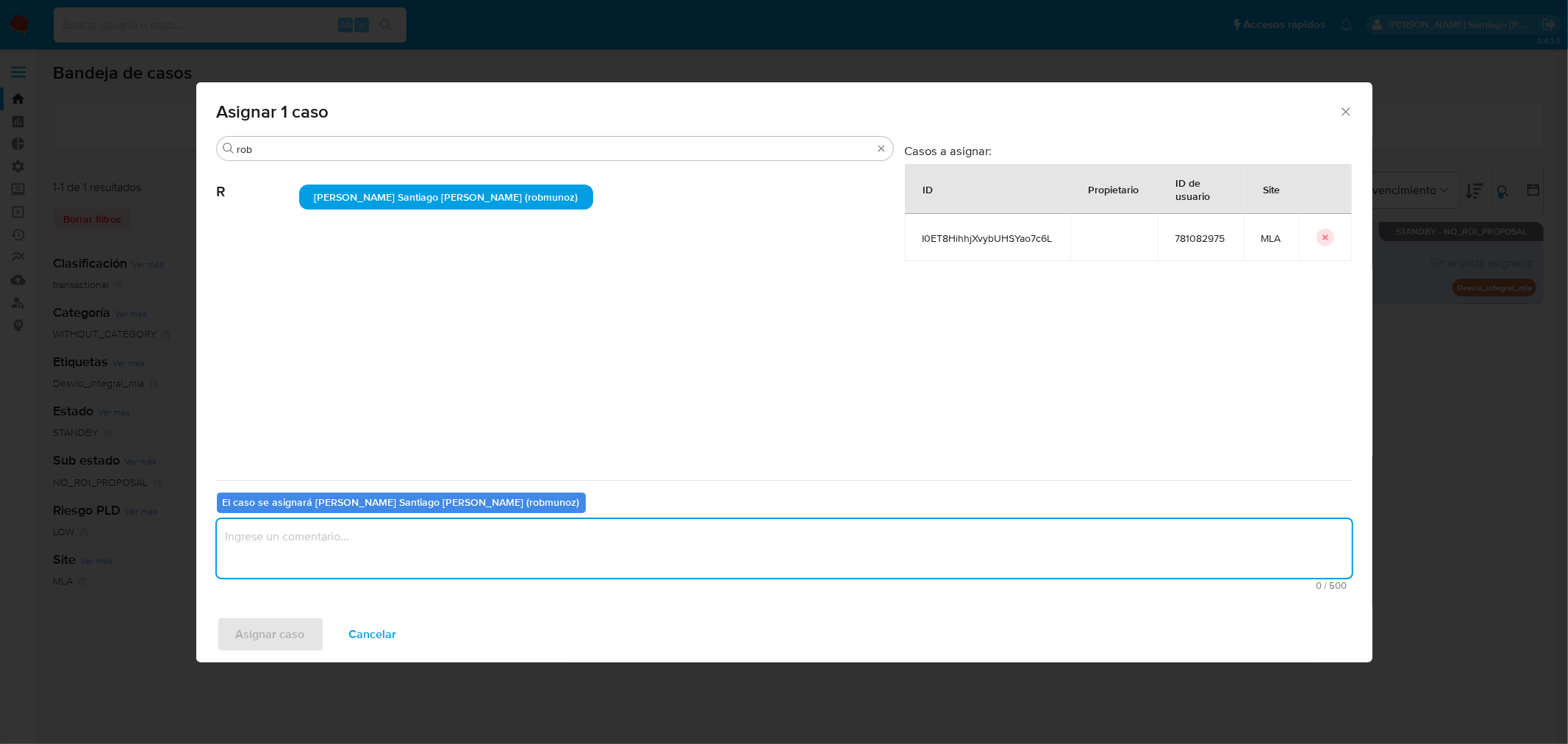
click at [416, 559] on textarea "assign-modal" at bounding box center [784, 548] width 1135 height 58
click at [275, 640] on span "Asignar caso" at bounding box center [270, 634] width 69 height 32
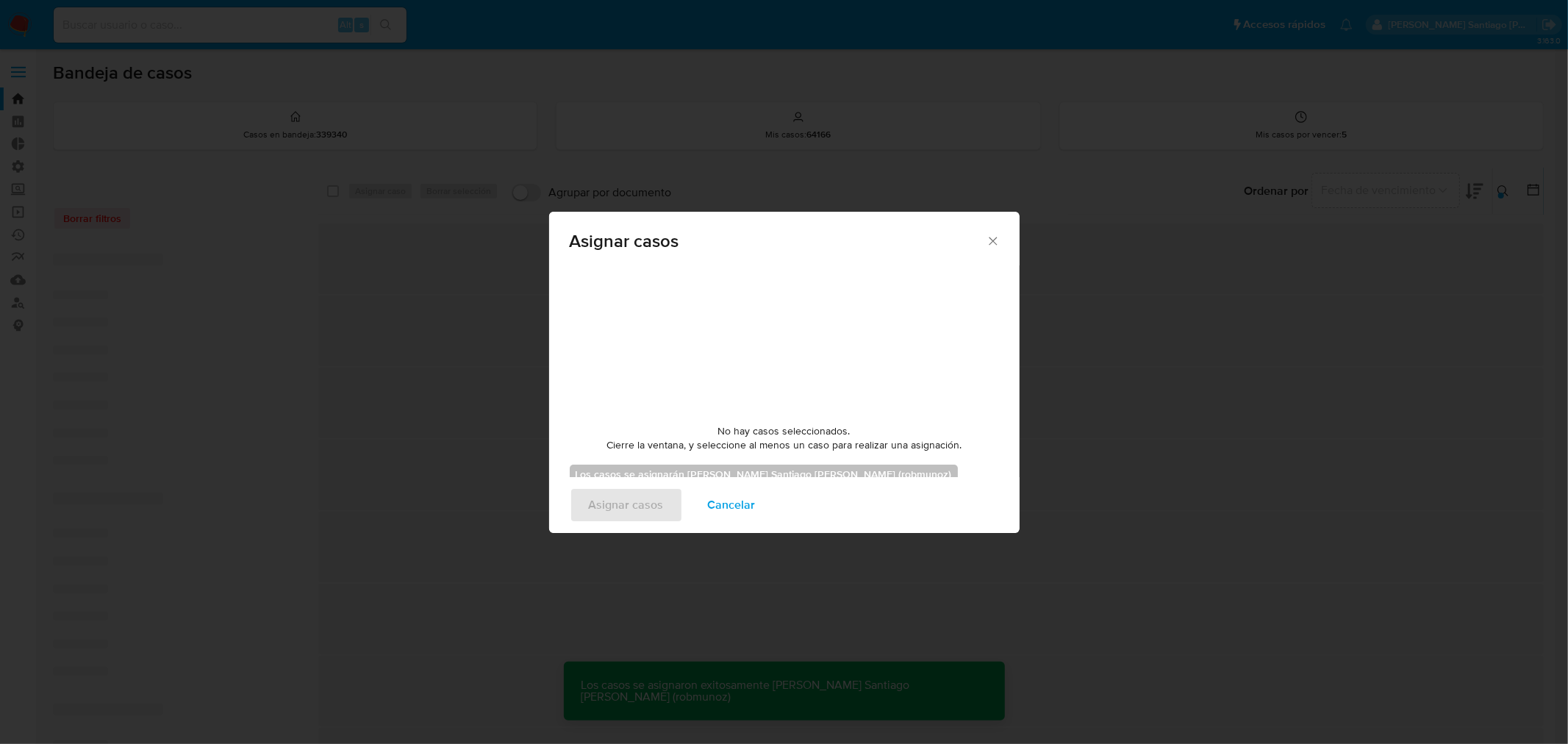
checkbox input "false"
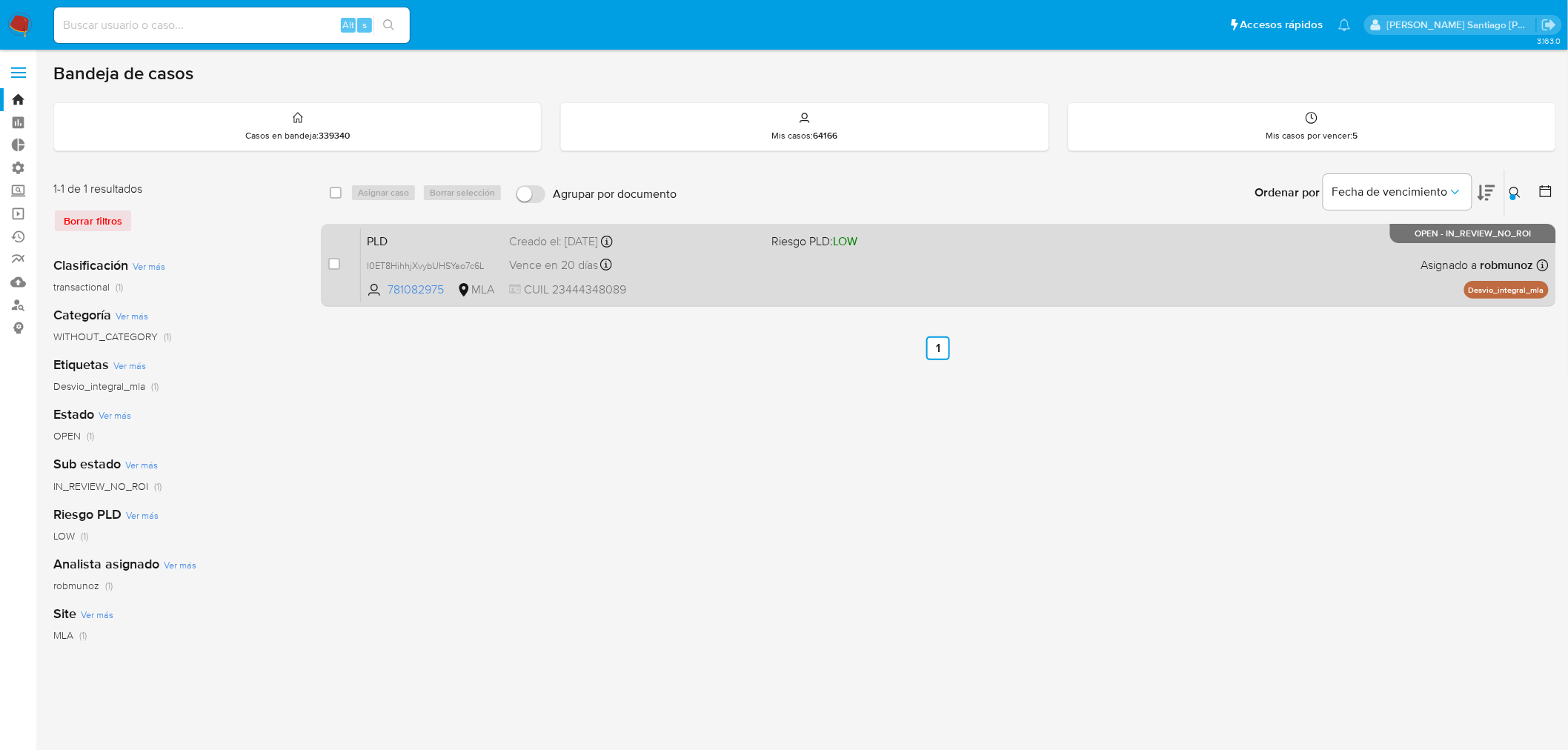
drag, startPoint x: 1062, startPoint y: 306, endPoint x: 1064, endPoint y: 296, distance: 10.2
click at [1062, 306] on div "select-all-cases-checkbox Asignar caso Borrar selección Agrupar por documento O…" at bounding box center [938, 241] width 1235 height 144
click at [1069, 284] on div "PLD I0ET8HihhjXvybUHSYao7c6L 781082975 MLA Riesgo PLD: LOW Creado el: [DATE] Cr…" at bounding box center [955, 264] width 1188 height 75
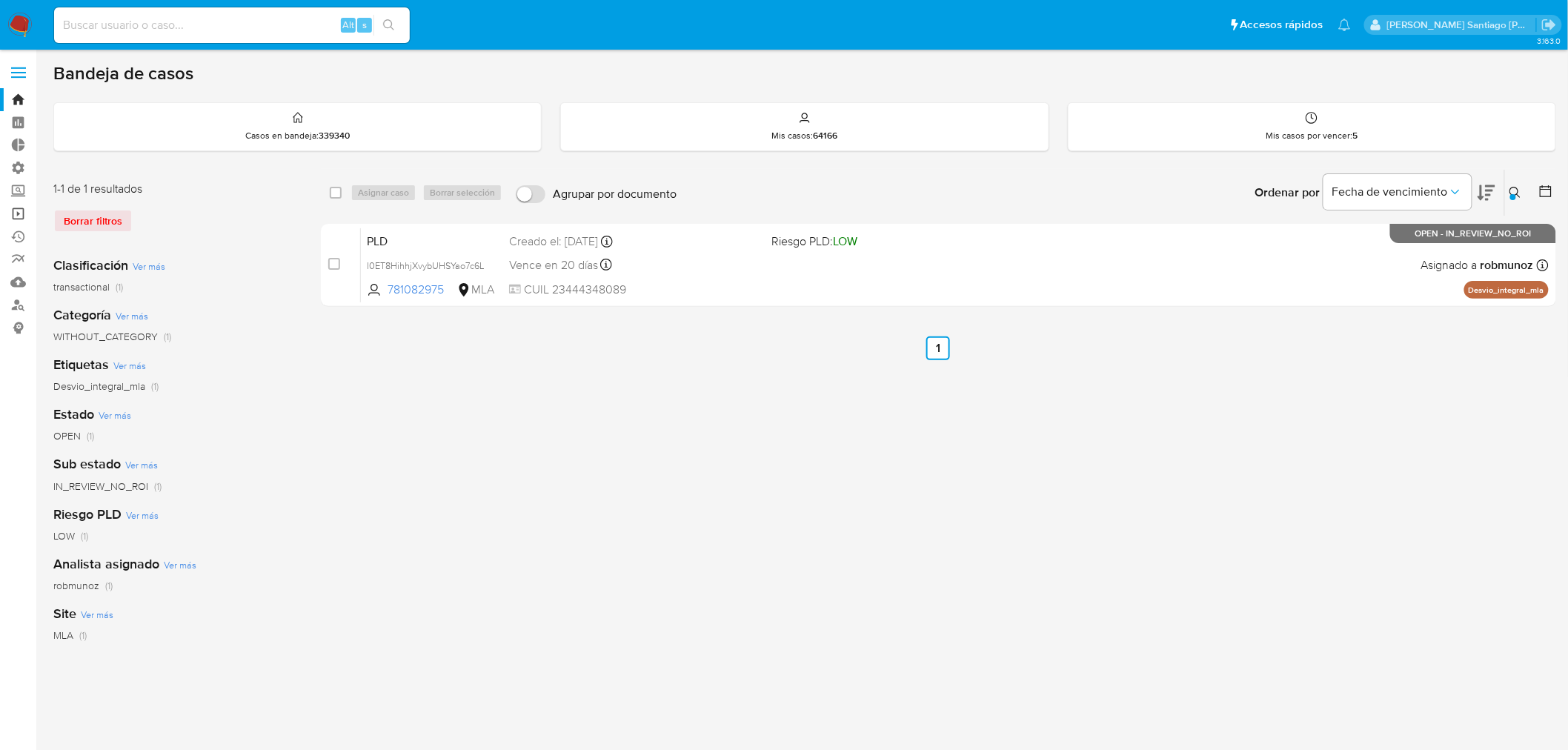
click at [20, 220] on link "Operaciones masivas" at bounding box center [88, 213] width 177 height 23
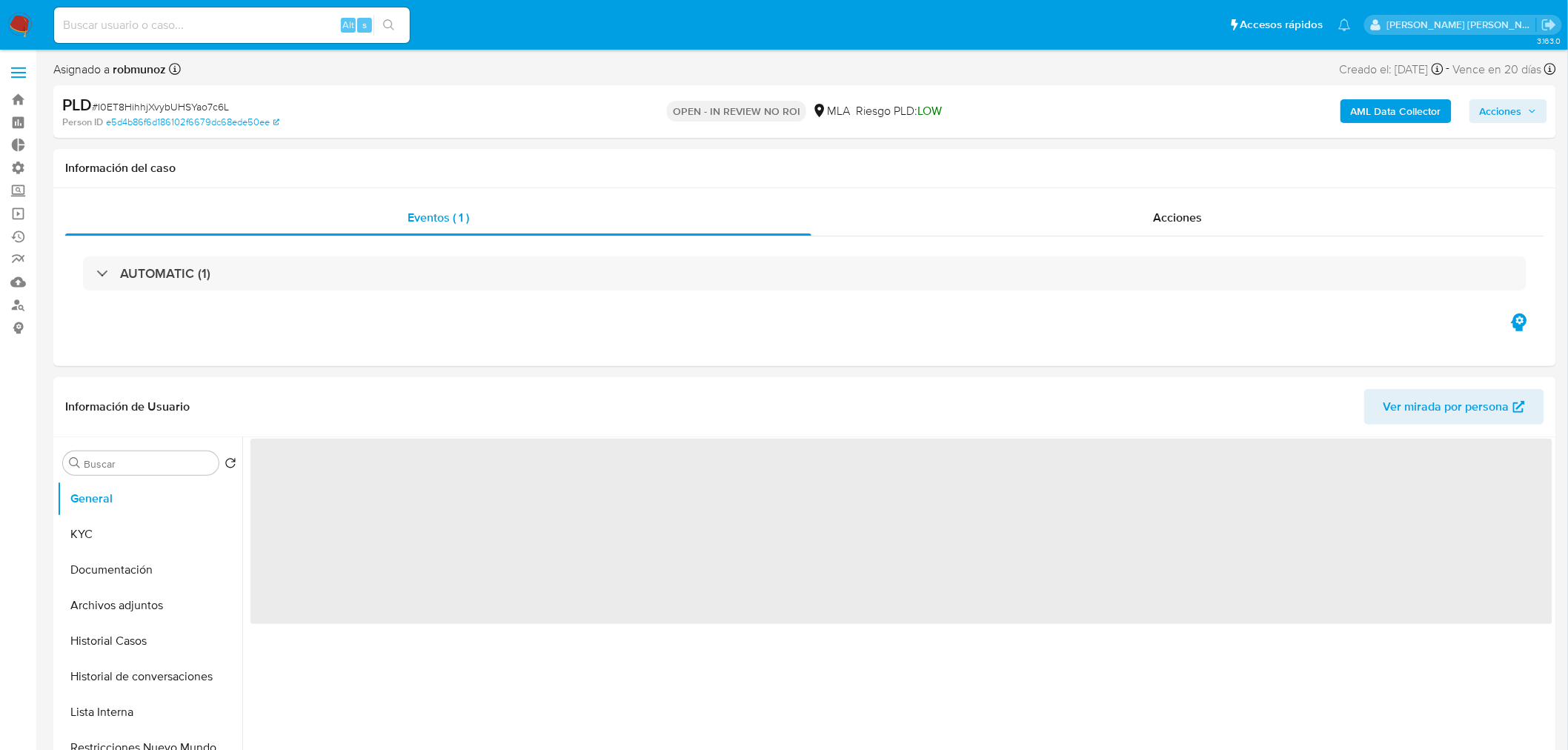
drag, startPoint x: 1519, startPoint y: 120, endPoint x: 1513, endPoint y: 116, distance: 7.2
click at [1514, 117] on span "Acciones" at bounding box center [1501, 111] width 42 height 24
select select "10"
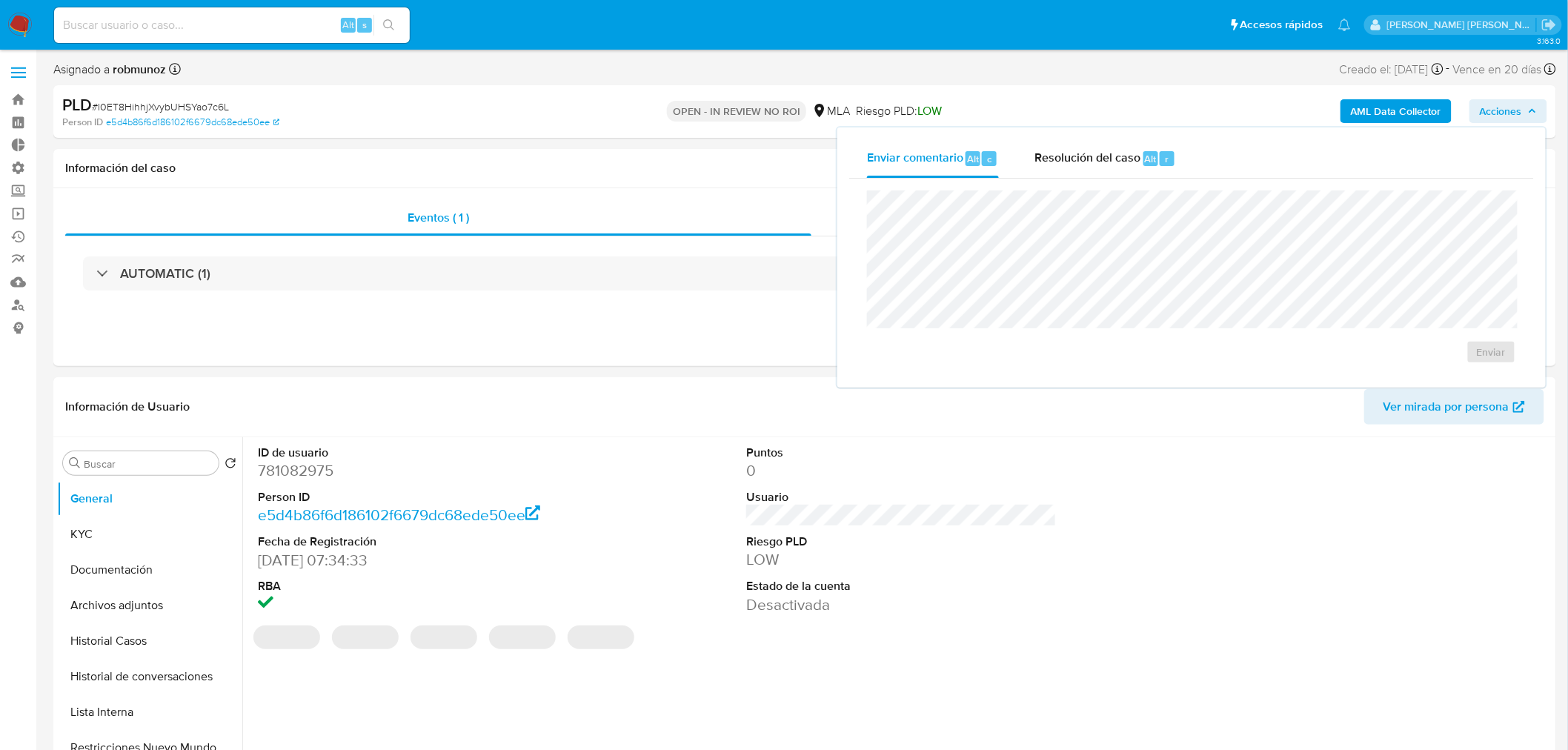
click at [1076, 179] on div "Enviar" at bounding box center [1192, 277] width 685 height 197
click at [1094, 178] on div "Enviar" at bounding box center [1192, 277] width 685 height 197
drag, startPoint x: 1102, startPoint y: 169, endPoint x: 1113, endPoint y: 187, distance: 21.1
click at [1102, 169] on div "Resolución del caso Alt r" at bounding box center [1105, 159] width 141 height 39
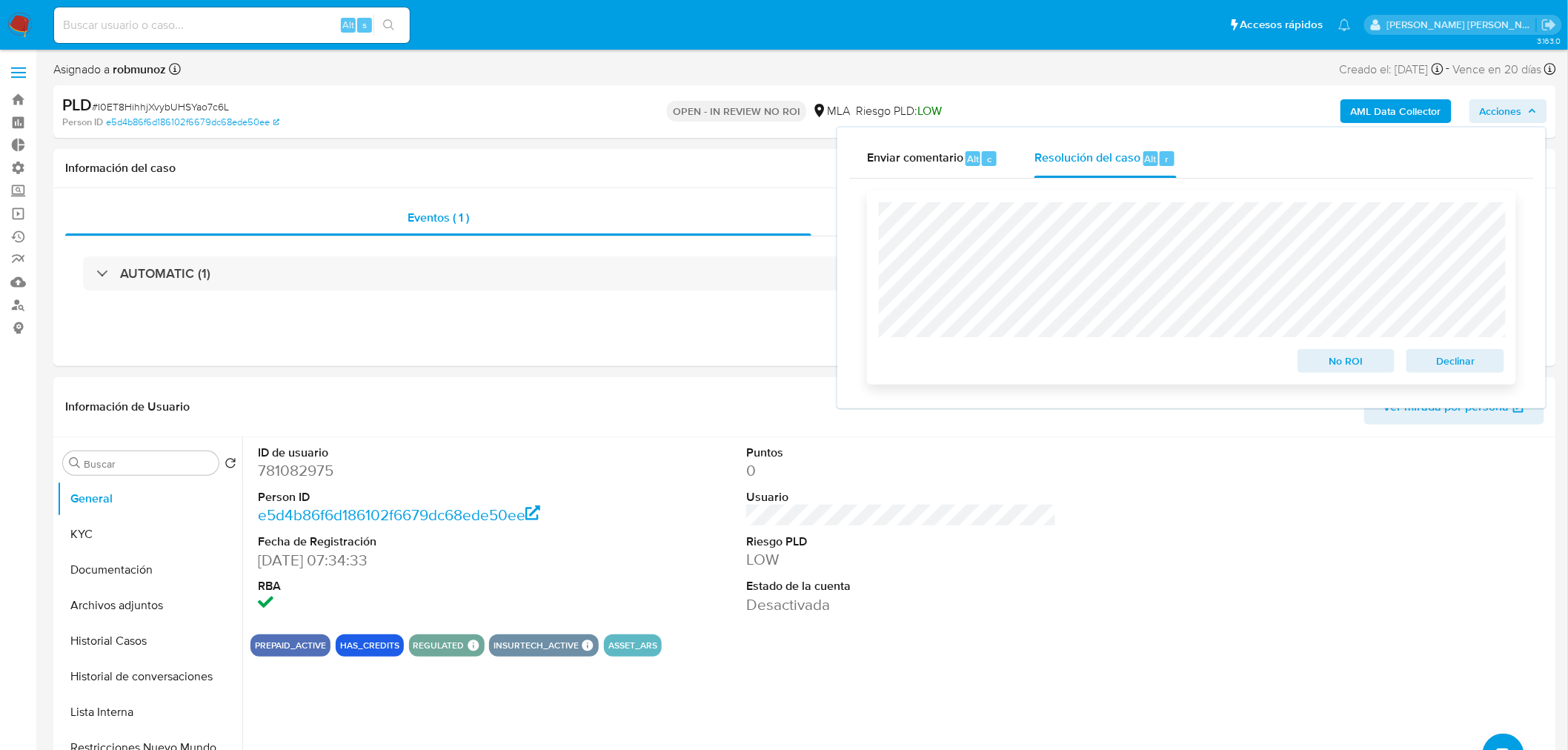
click at [1462, 357] on span "Declinar" at bounding box center [1456, 361] width 77 height 21
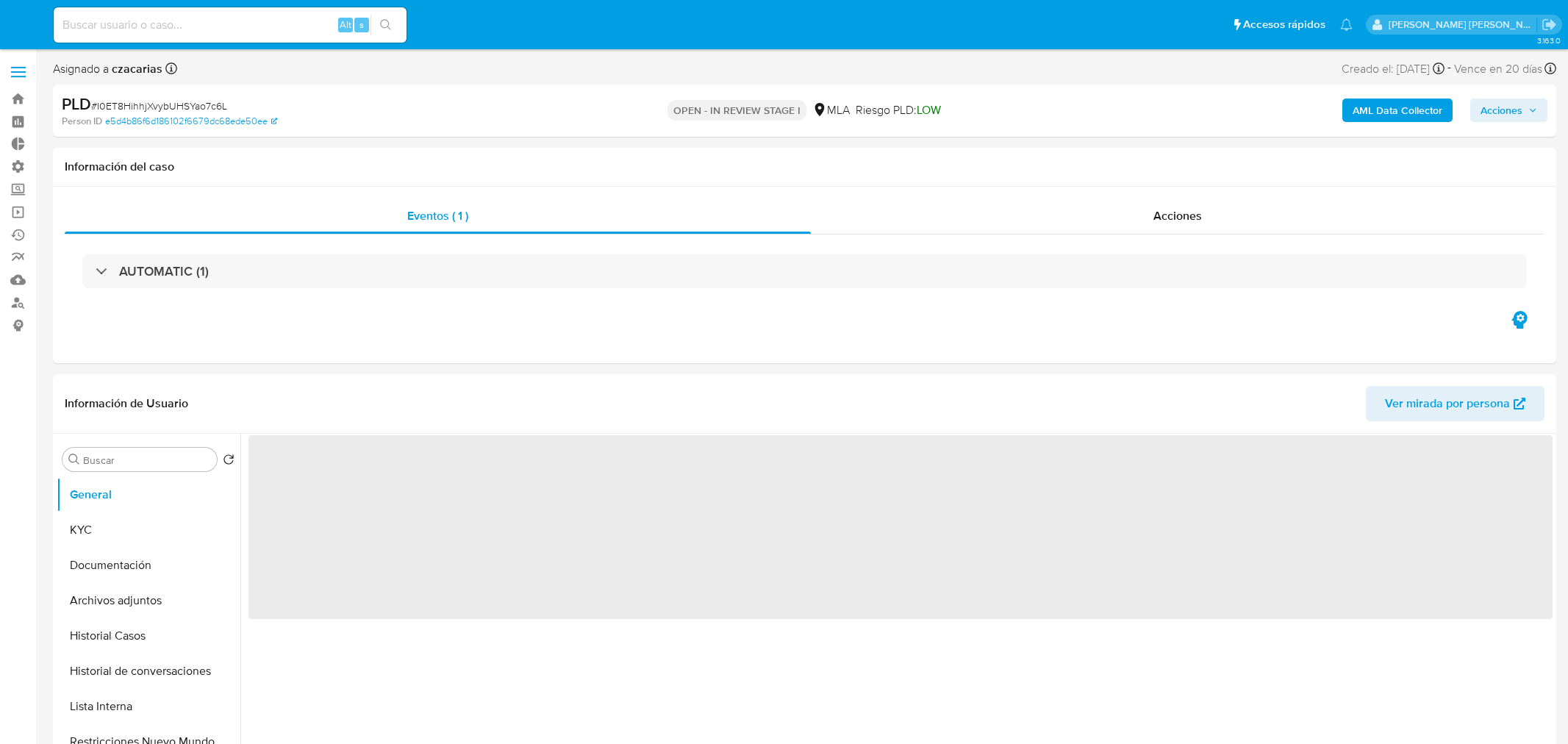
select select "10"
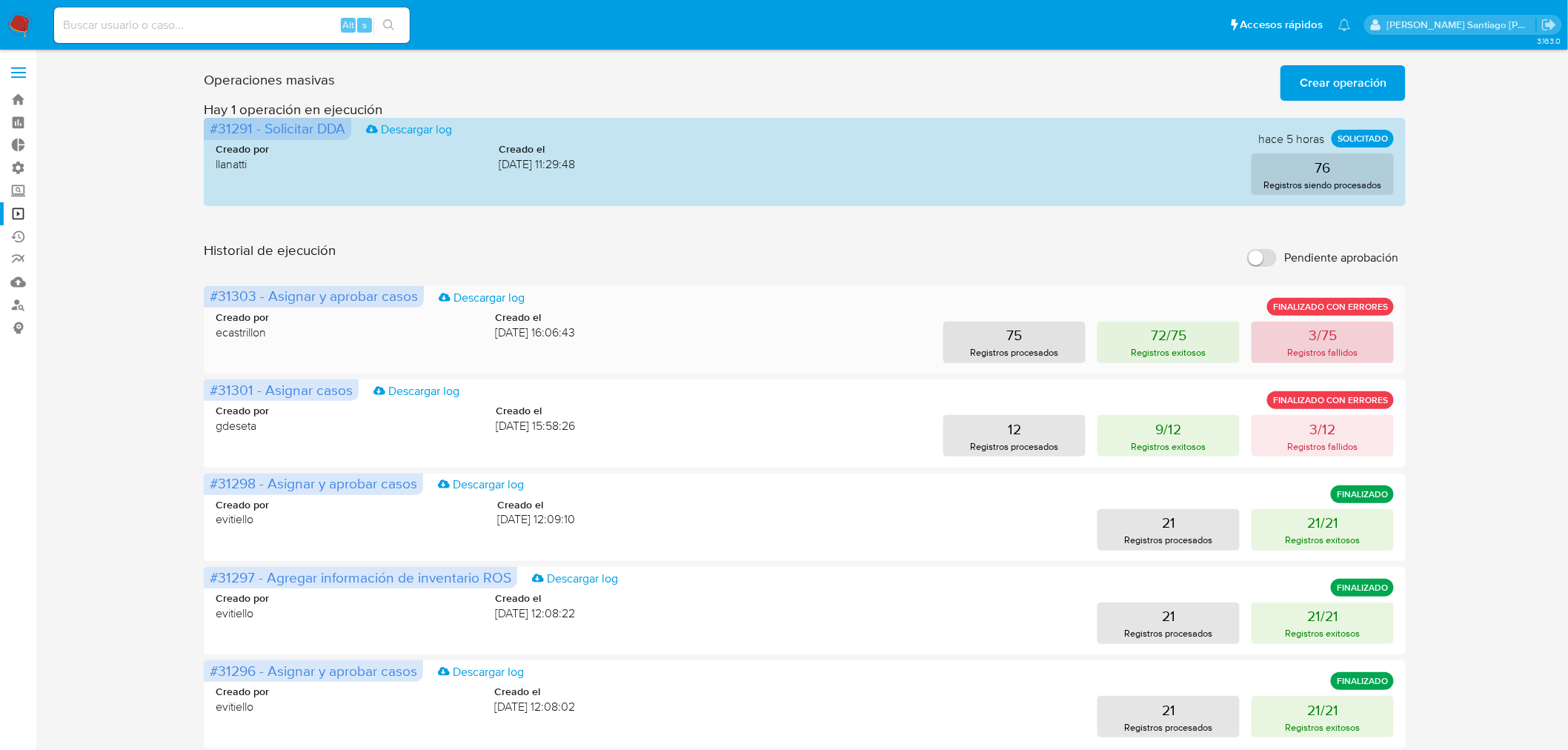
click at [1297, 346] on p "Registros fallidos" at bounding box center [1323, 352] width 70 height 14
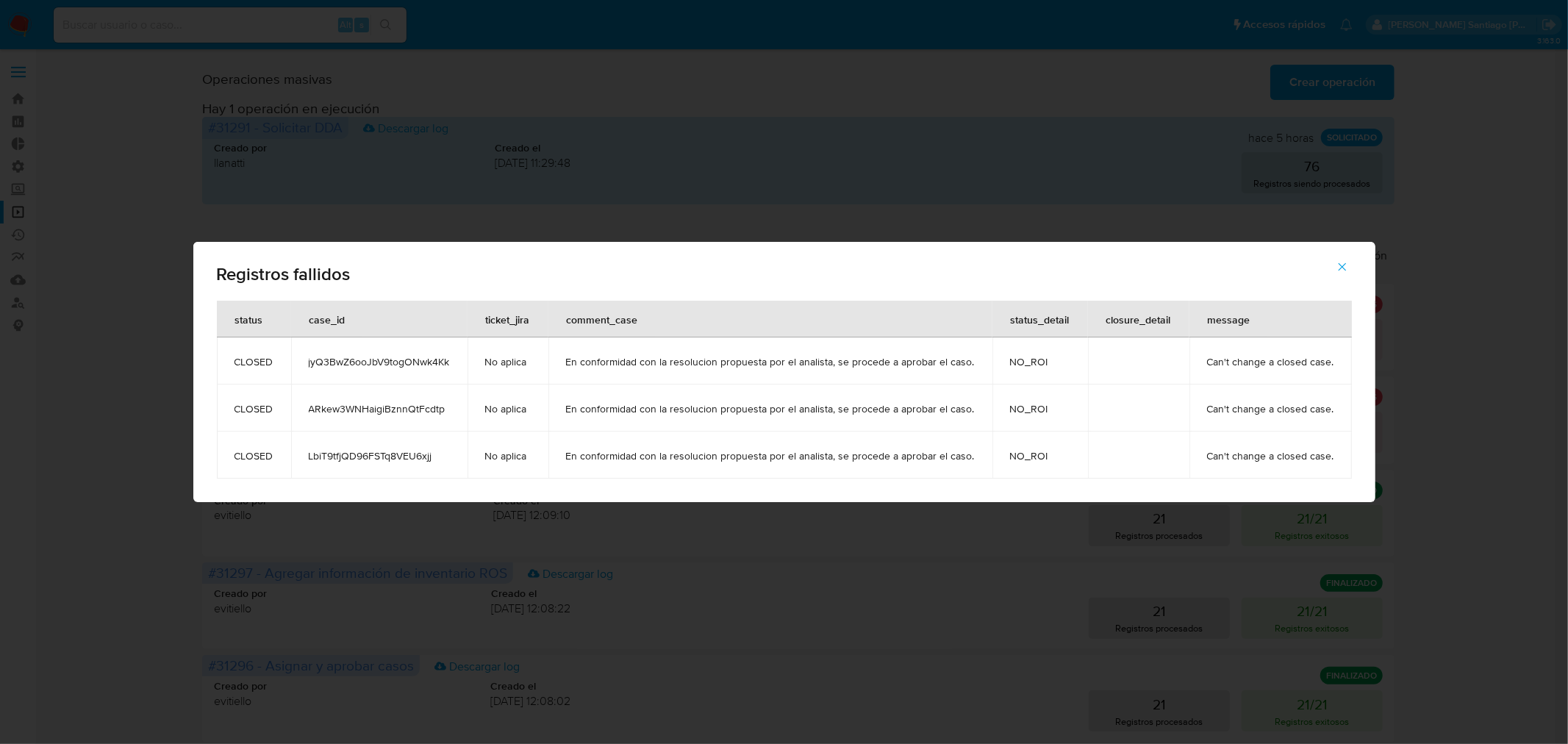
click at [1464, 368] on div "Registros fallidos status case_id ticket_jira comment_case status_detail closur…" at bounding box center [784, 372] width 1568 height 744
click at [1341, 268] on icon "button" at bounding box center [1342, 267] width 13 height 13
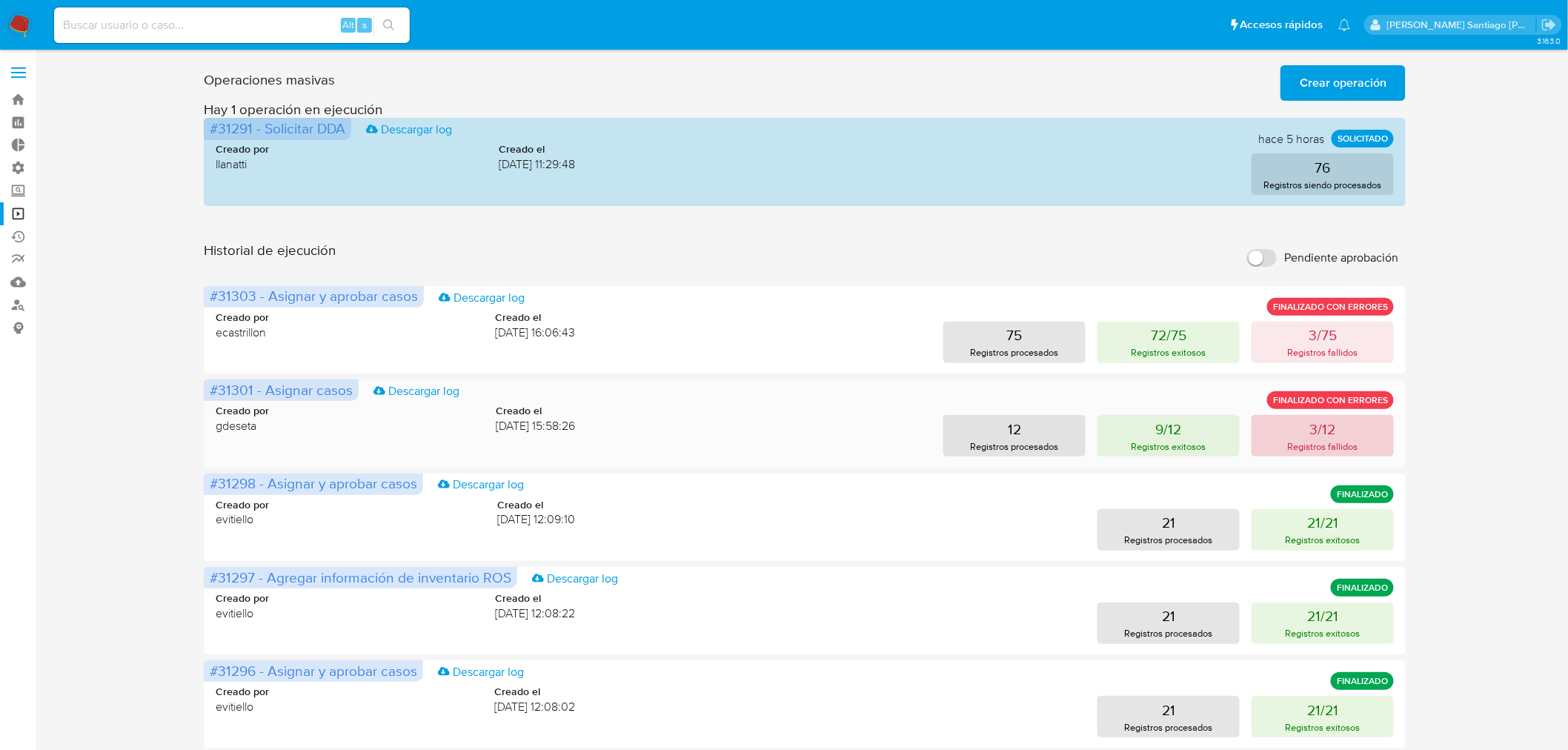
click at [1313, 430] on p "3/12" at bounding box center [1324, 429] width 26 height 21
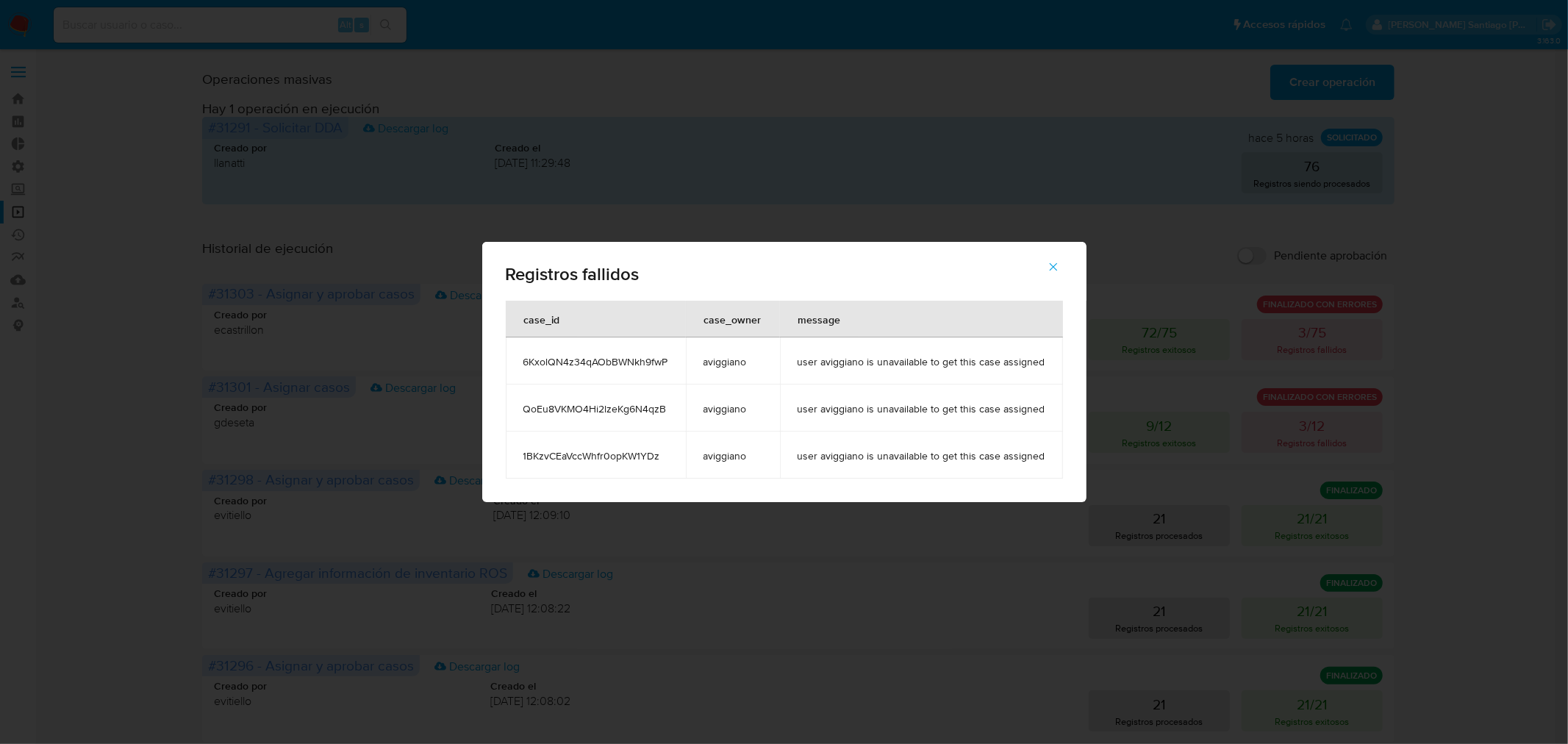
click at [1534, 459] on div "Registros fallidos case_id case_owner message 6KxolQN4z34qAObBWNkh9fwP aviggian…" at bounding box center [784, 372] width 1568 height 744
click at [1050, 262] on icon "button" at bounding box center [1052, 267] width 13 height 13
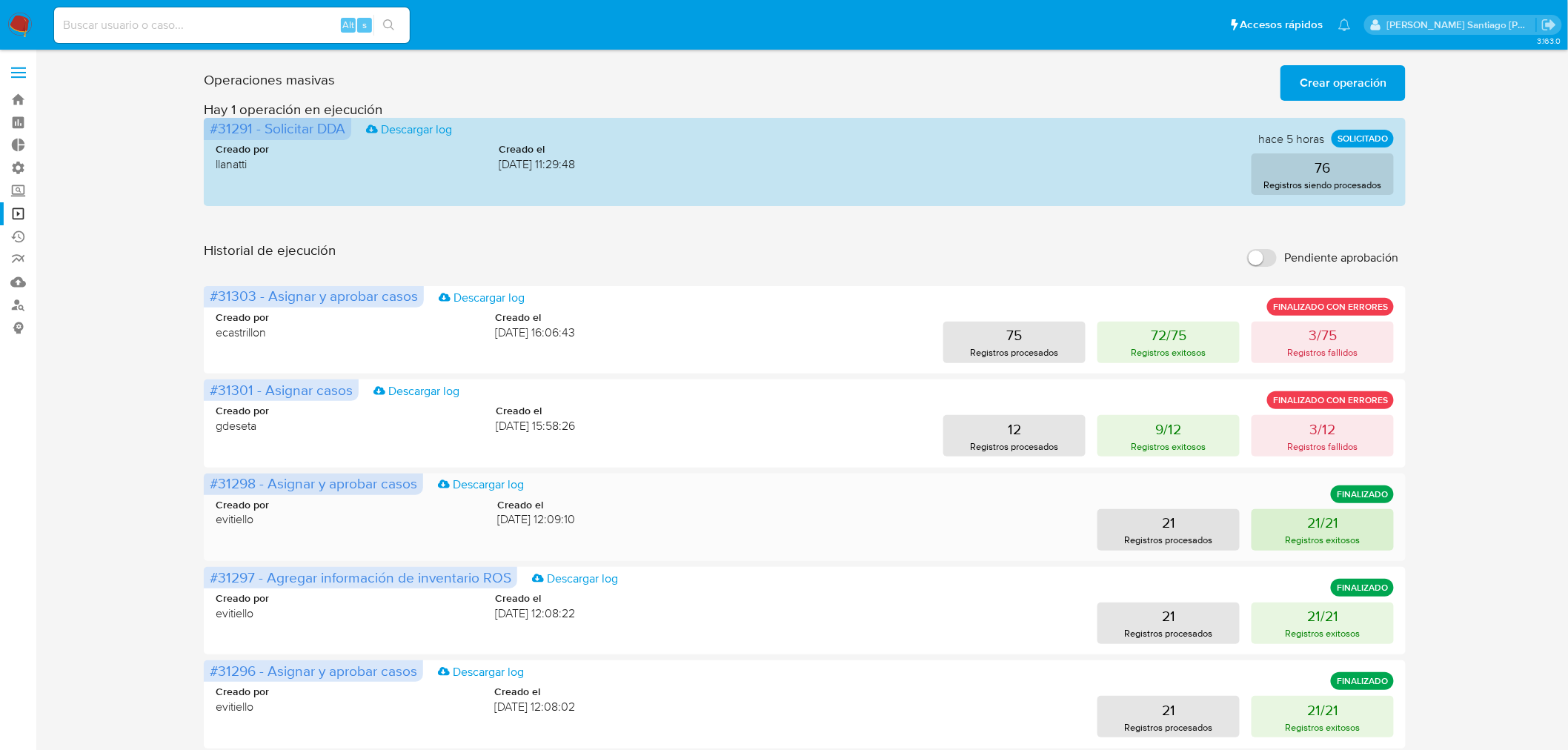
click at [1307, 523] on p "21/21" at bounding box center [1322, 523] width 31 height 21
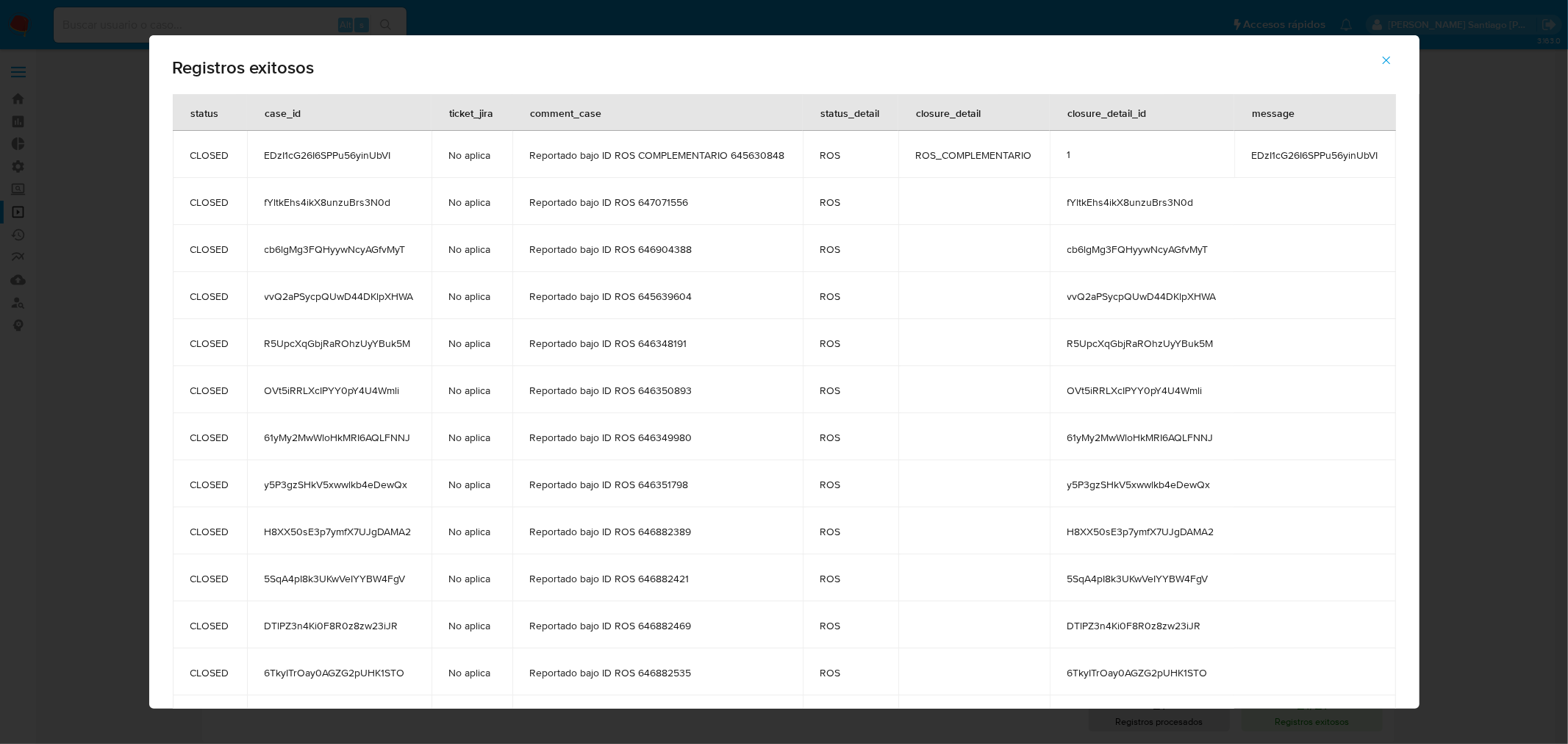
click at [1444, 525] on div "Registros exitosos status case_id ticket_jira comment_case status_detail closur…" at bounding box center [784, 372] width 1568 height 744
click at [1389, 69] on span "button" at bounding box center [1386, 60] width 13 height 32
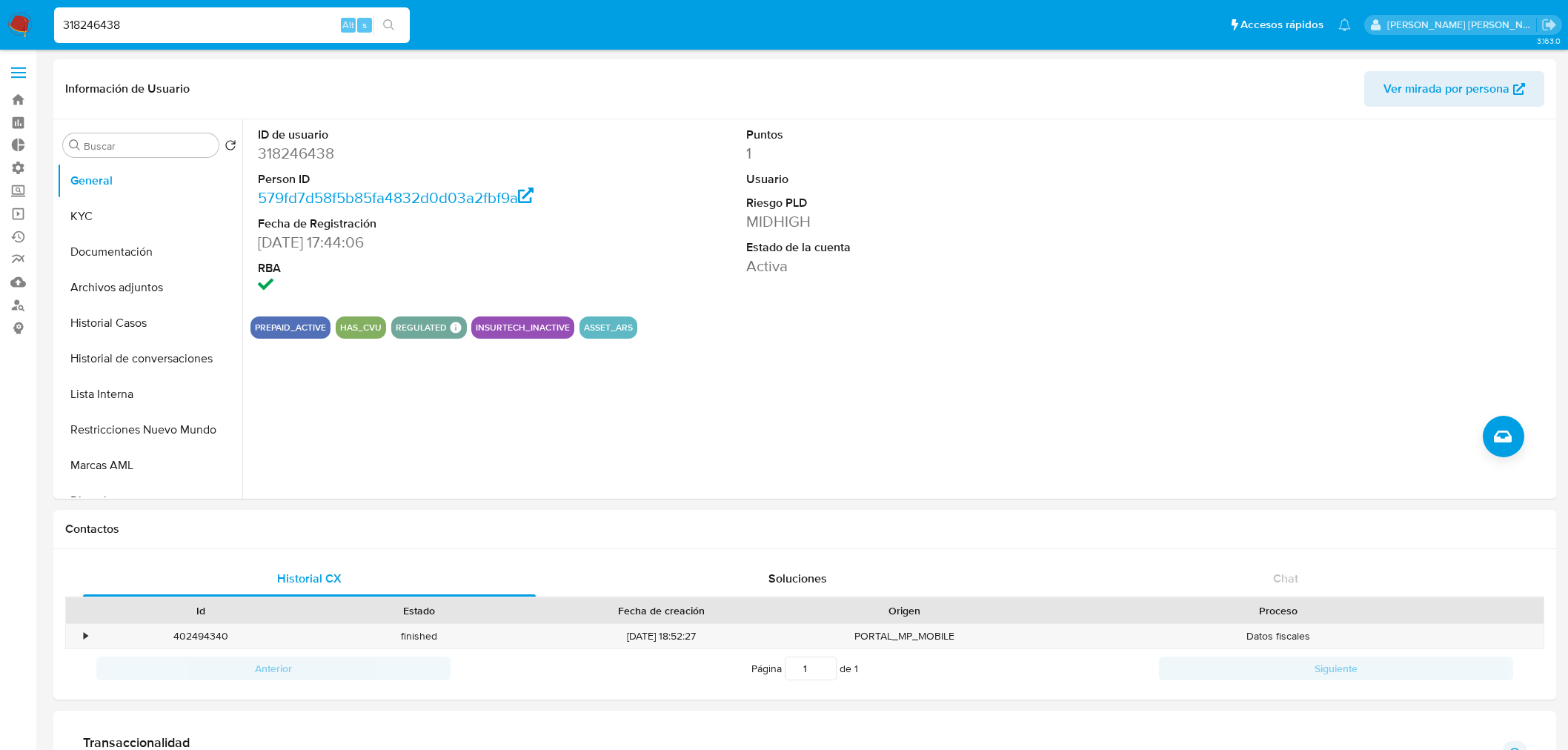
select select "10"
click at [183, 219] on button "KYC" at bounding box center [143, 216] width 173 height 35
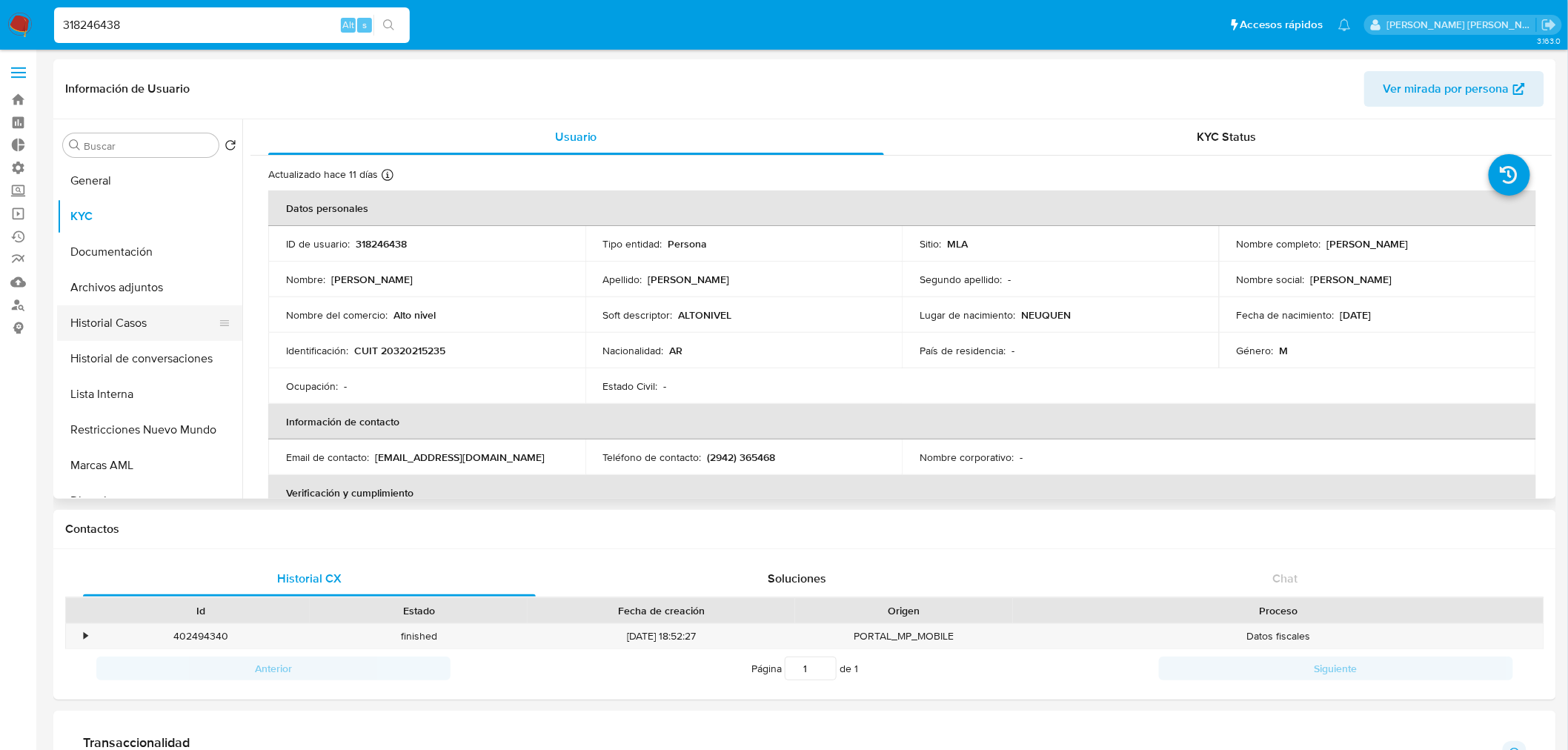
click at [171, 322] on button "Historial Casos" at bounding box center [143, 323] width 173 height 35
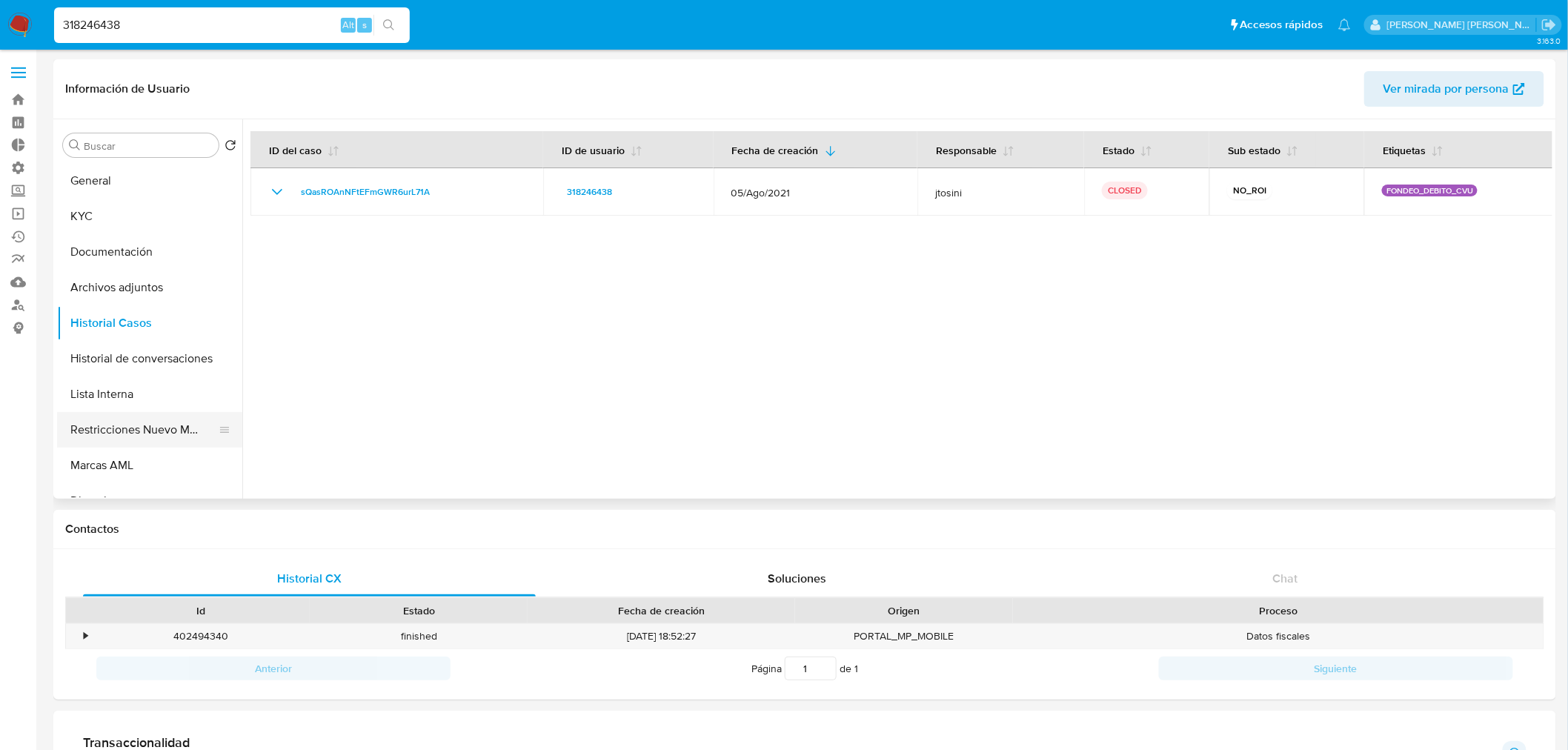
click at [130, 432] on button "Restricciones Nuevo Mundo" at bounding box center [143, 429] width 173 height 35
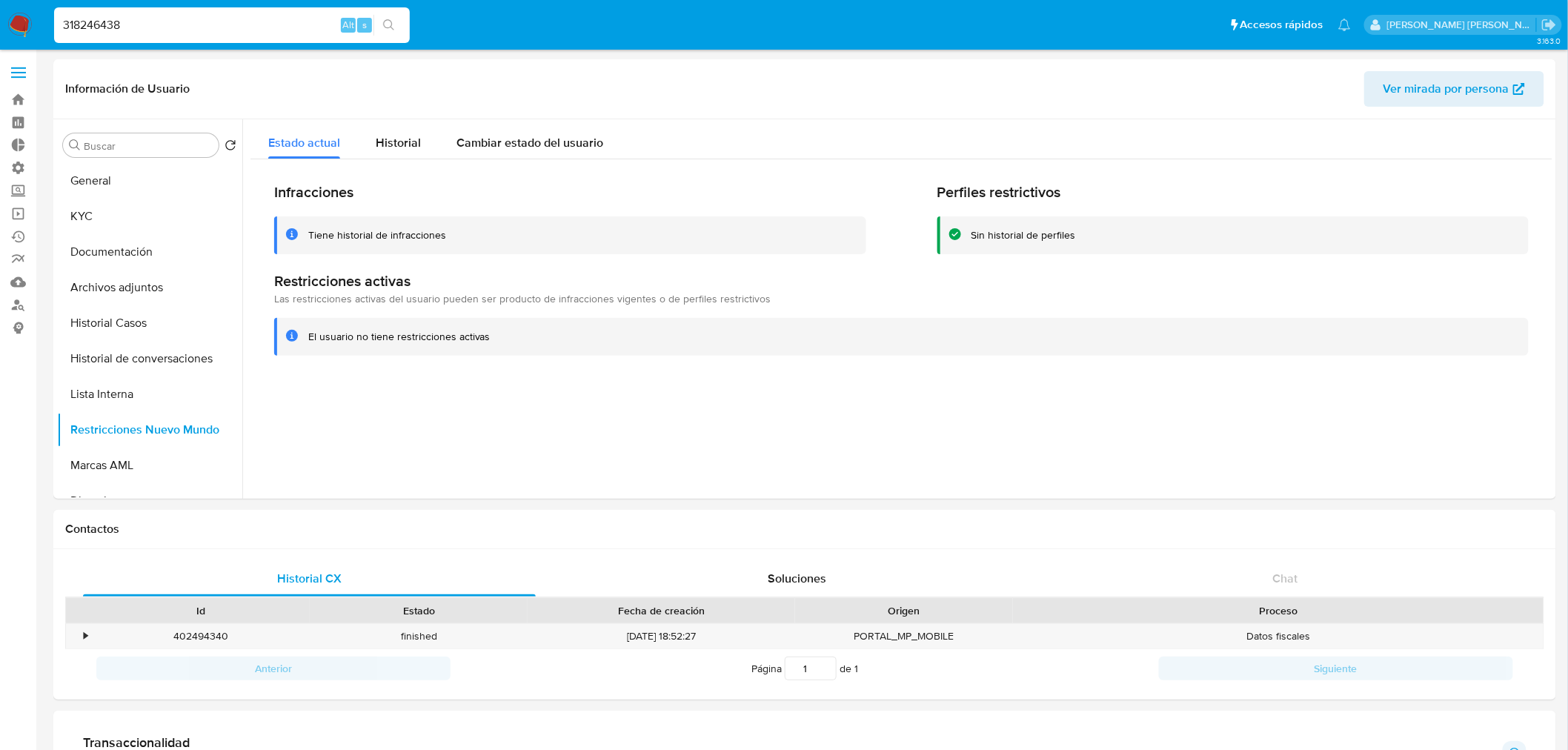
click at [253, 32] on input "318246438" at bounding box center [232, 25] width 356 height 19
paste input "1983254030"
click at [253, 32] on input "318246438" at bounding box center [232, 25] width 356 height 19
type input "1983254030"
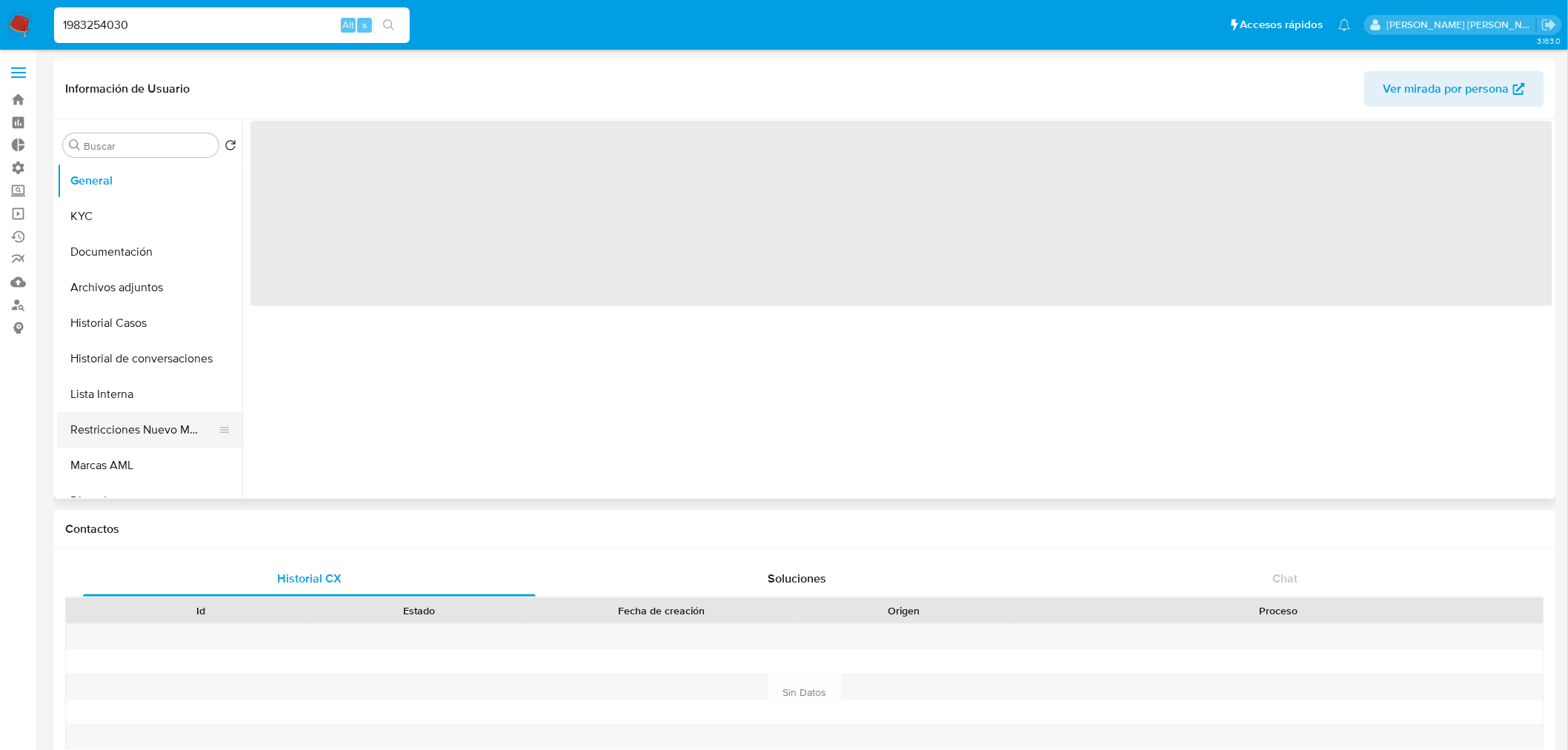
click at [167, 425] on button "Restricciones Nuevo Mundo" at bounding box center [143, 429] width 173 height 35
select select "10"
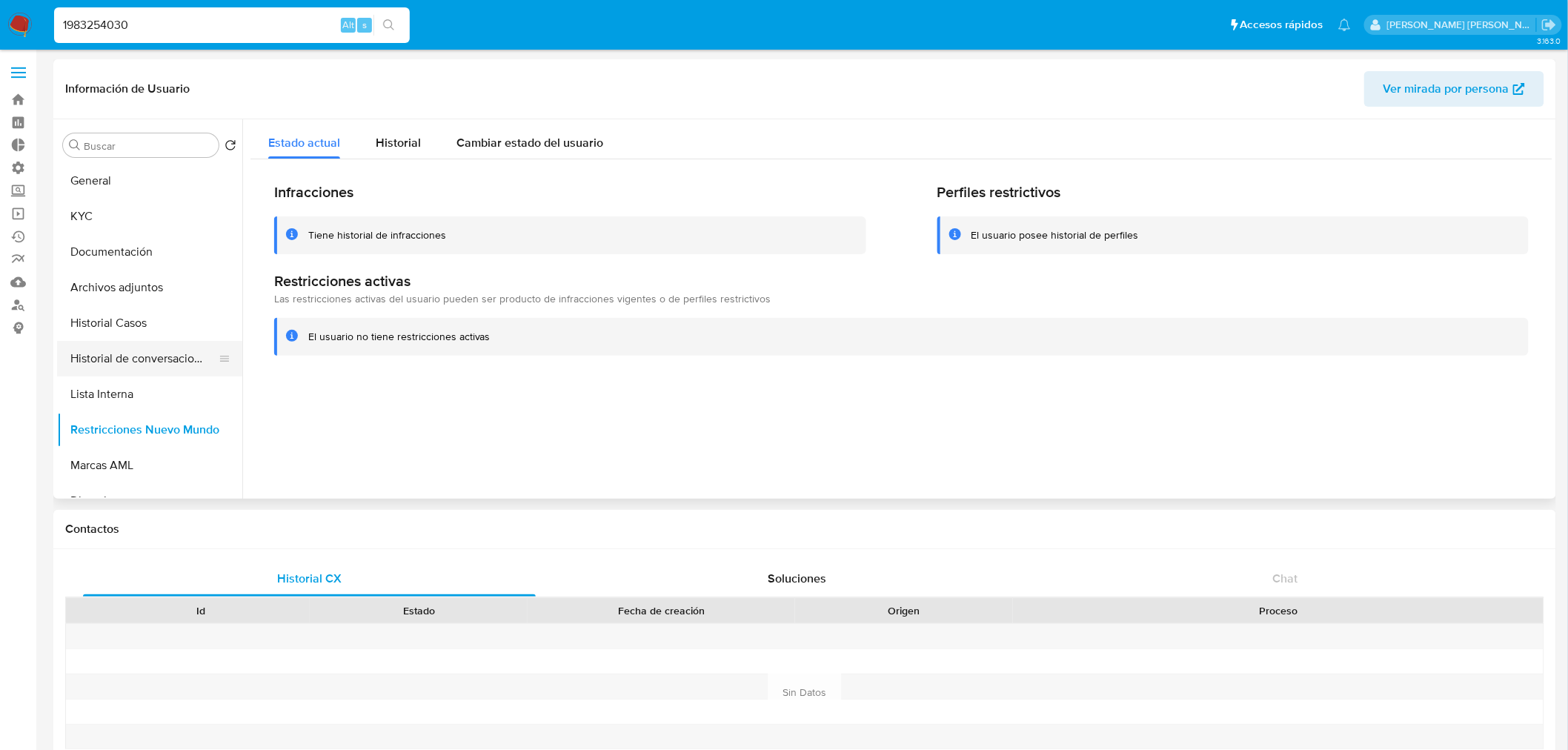
click at [121, 349] on button "Historial de conversaciones" at bounding box center [143, 358] width 173 height 35
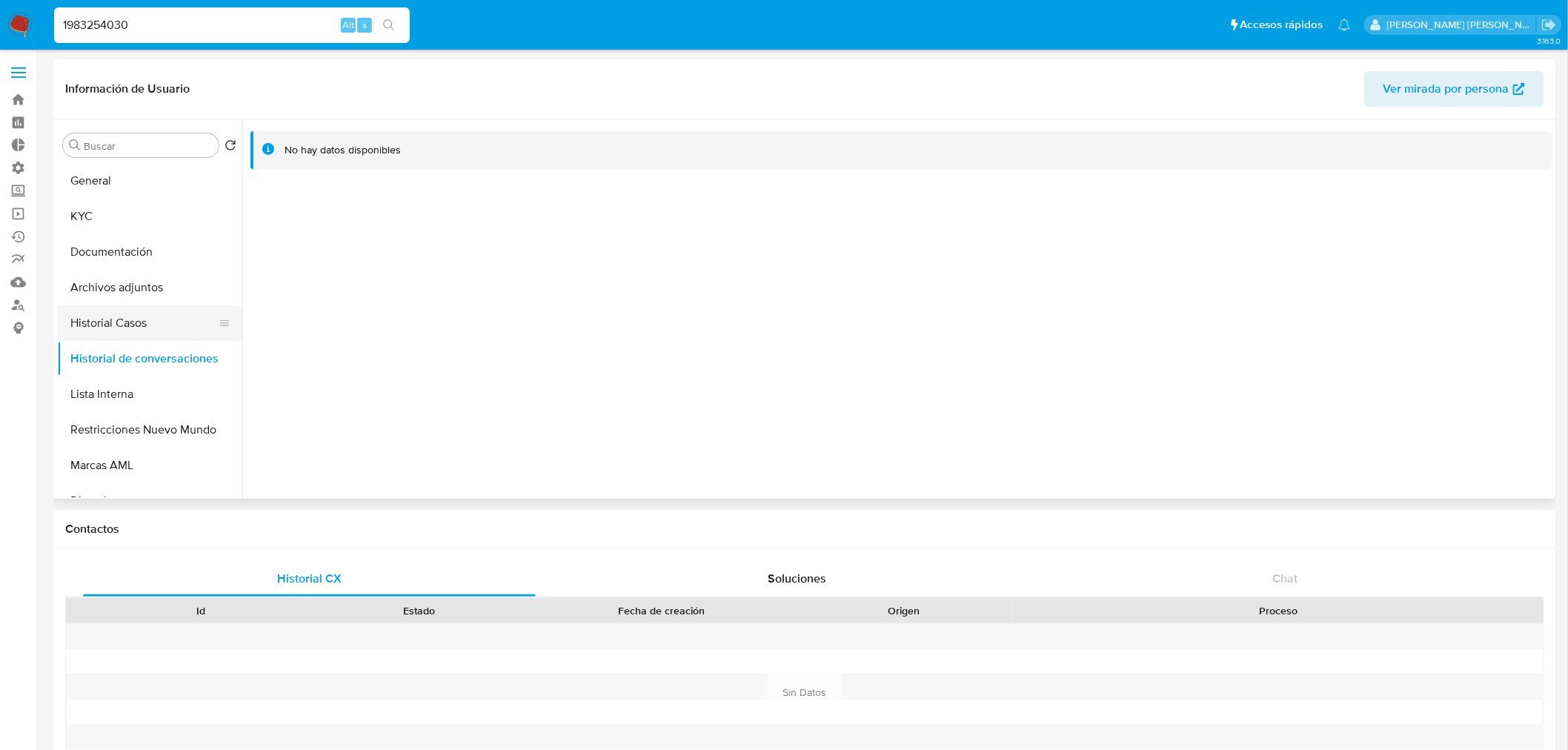
click at [113, 321] on button "Historial Casos" at bounding box center [143, 323] width 173 height 35
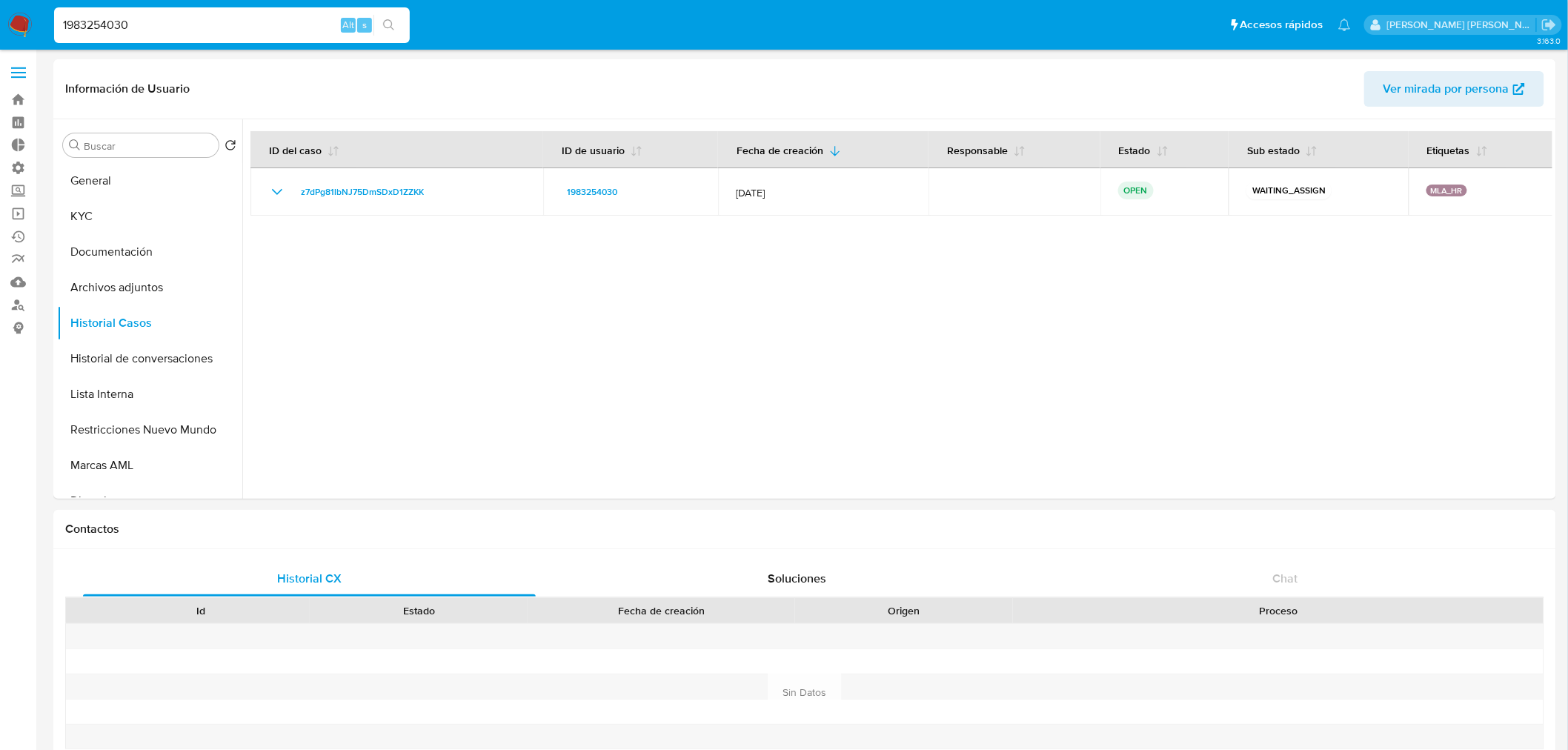
click at [206, 18] on input "1983254030" at bounding box center [232, 25] width 356 height 19
paste input "302893875"
click at [206, 18] on input "1983254030" at bounding box center [232, 25] width 356 height 19
click at [206, 18] on input "302893875" at bounding box center [232, 25] width 356 height 19
type input "302893875"
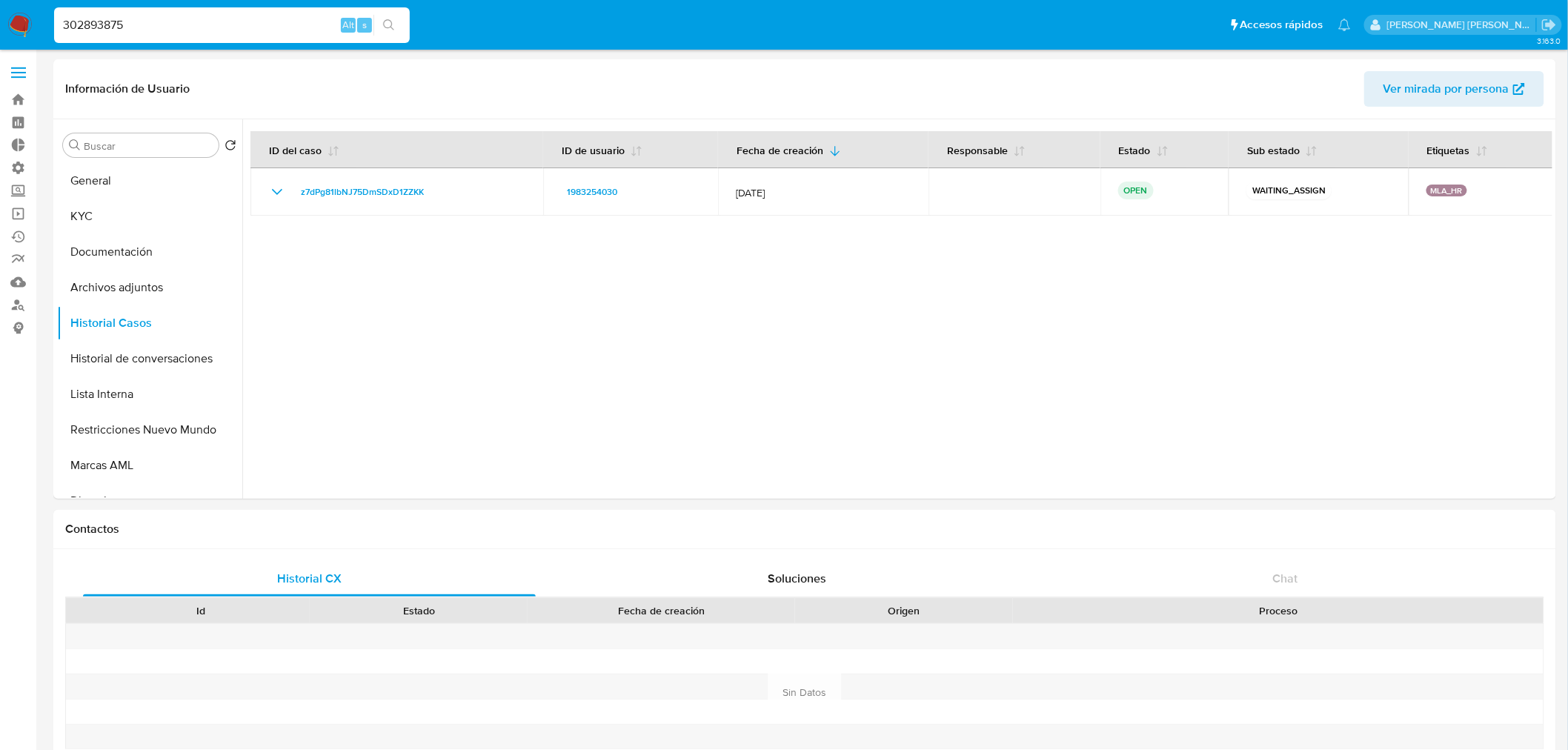
click at [394, 20] on icon "search-icon" at bounding box center [388, 25] width 11 height 11
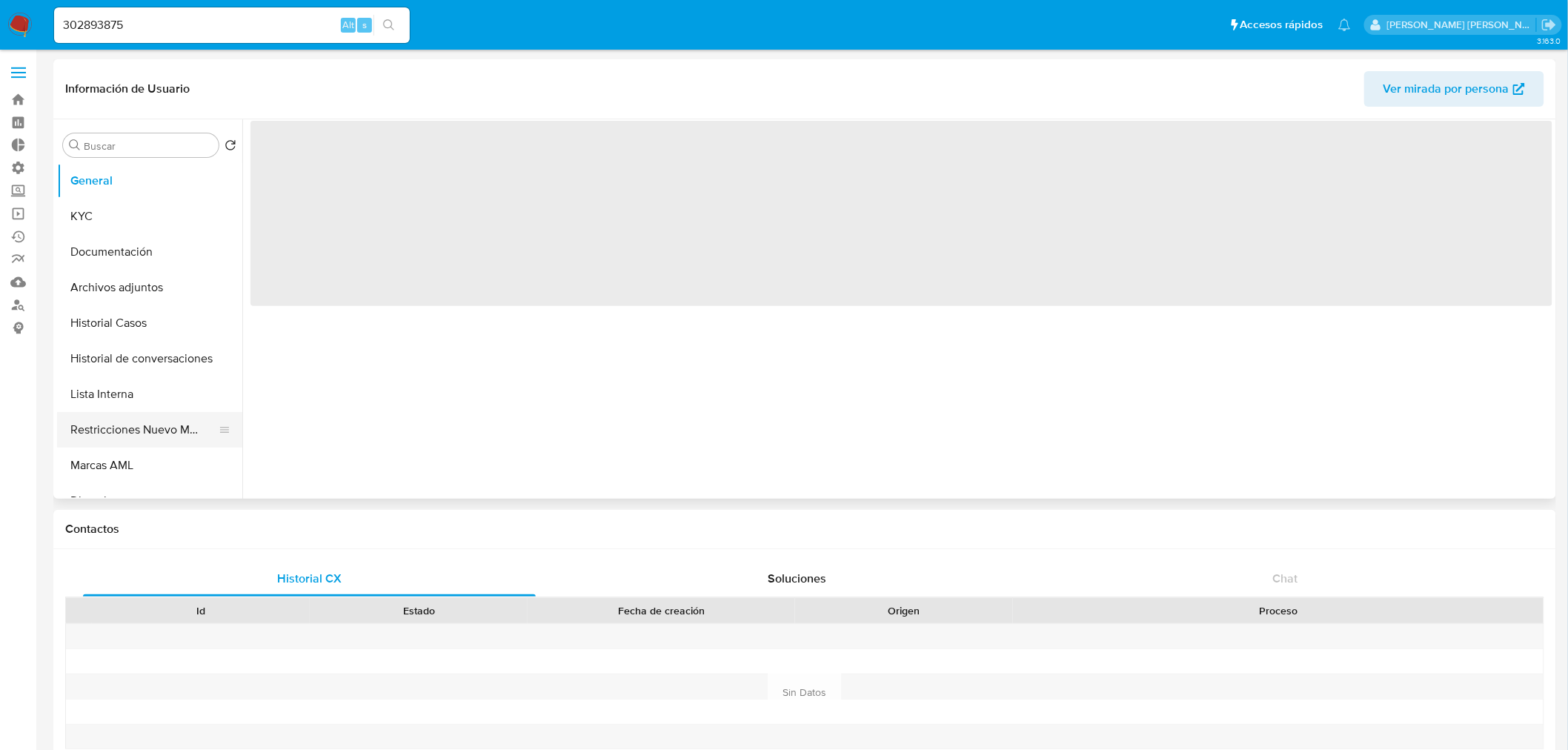
click at [130, 442] on button "Restricciones Nuevo Mundo" at bounding box center [143, 429] width 173 height 35
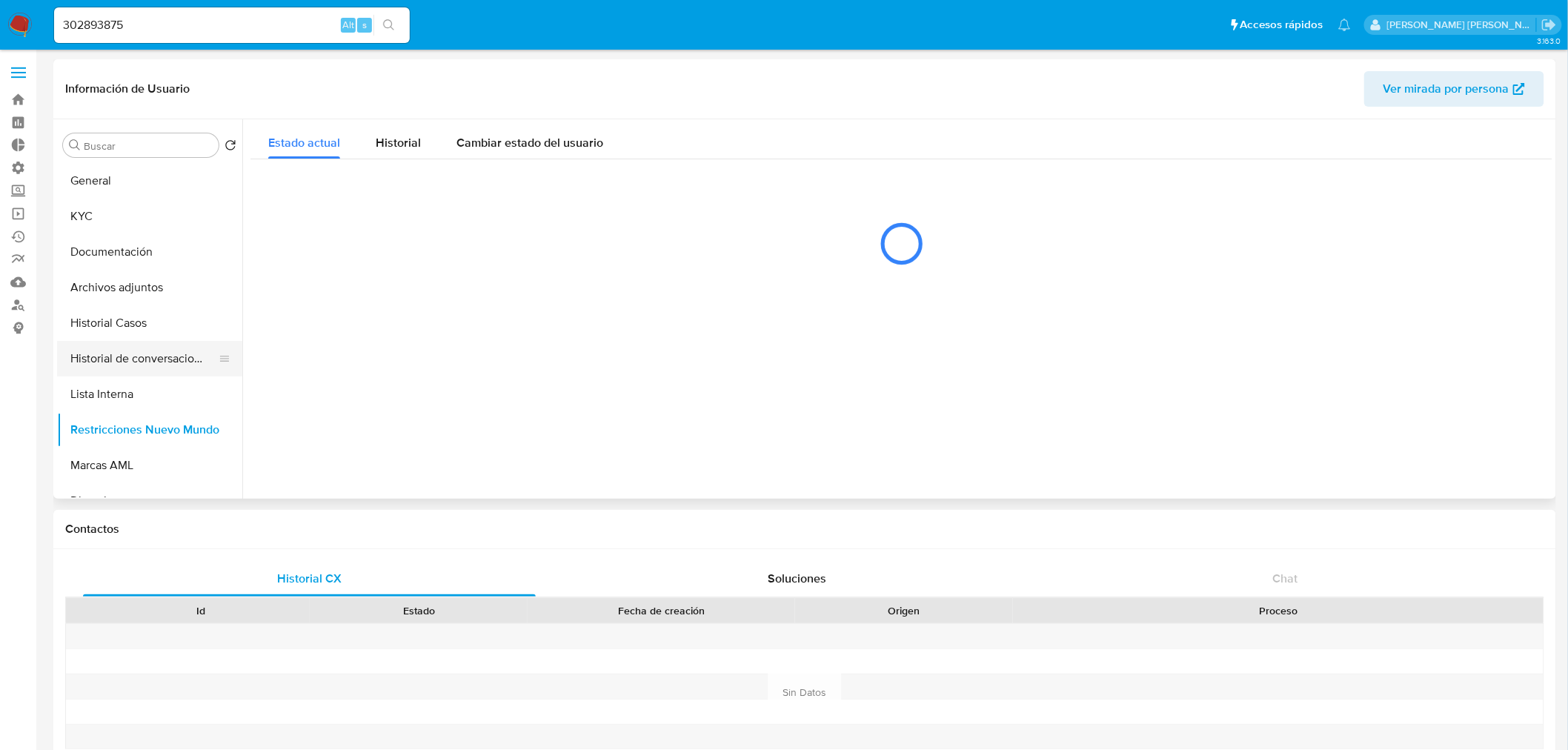
select select "10"
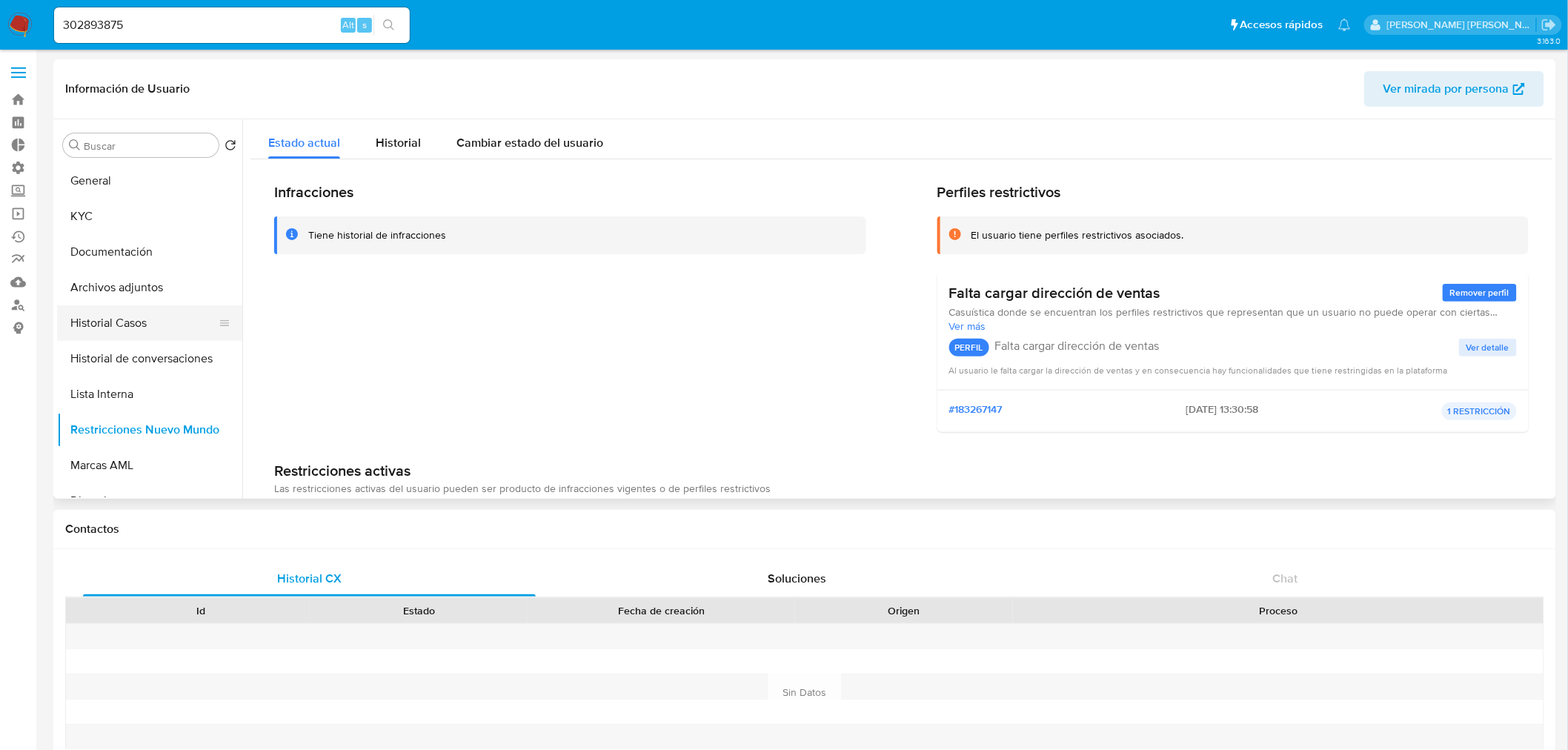
click at [115, 315] on button "Historial Casos" at bounding box center [143, 323] width 173 height 35
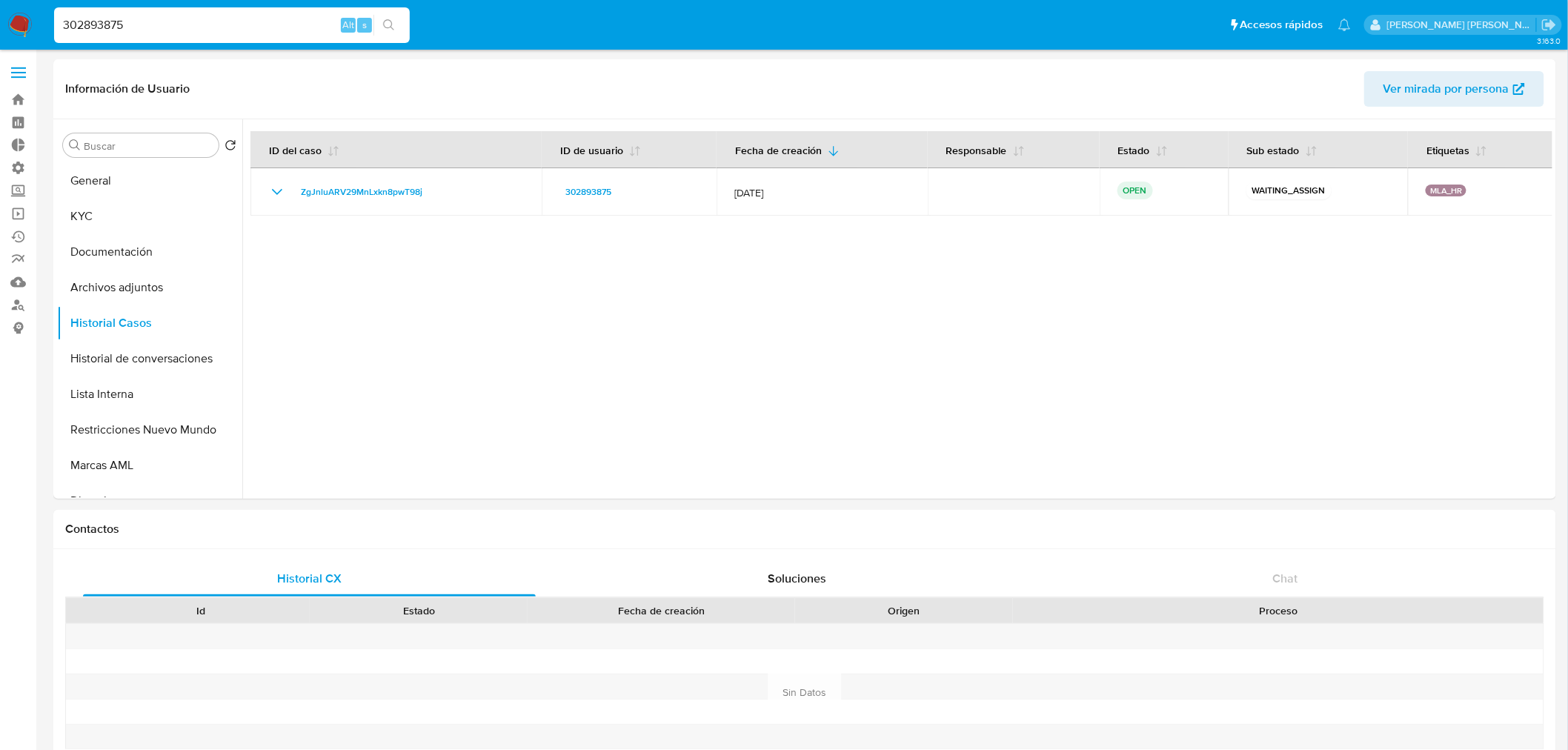
click at [165, 33] on input "302893875" at bounding box center [232, 25] width 356 height 19
paste input "6972582"
click at [165, 33] on input "302893875" at bounding box center [232, 25] width 356 height 19
type input "6972582"
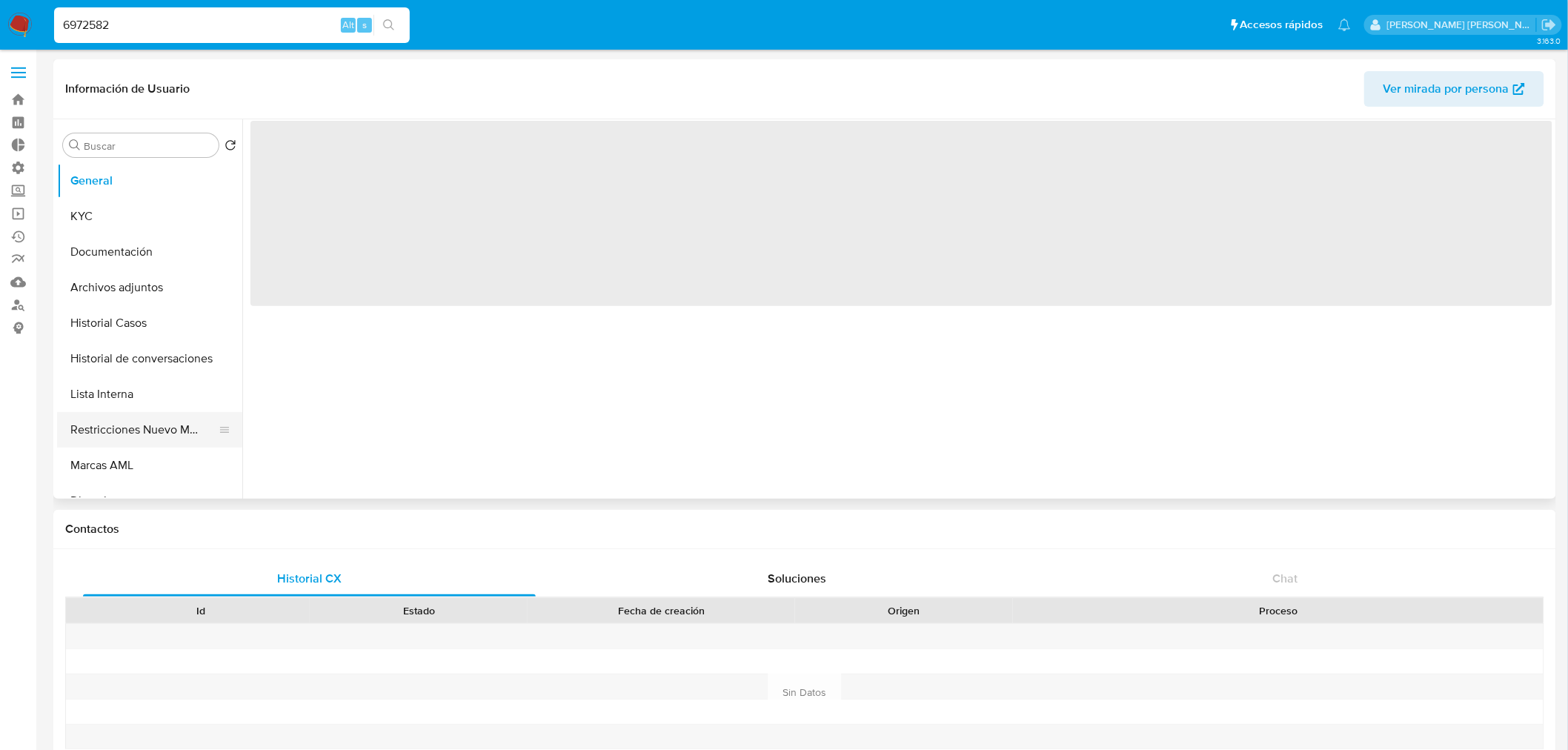
click at [102, 441] on button "Restricciones Nuevo Mundo" at bounding box center [143, 429] width 173 height 35
select select "10"
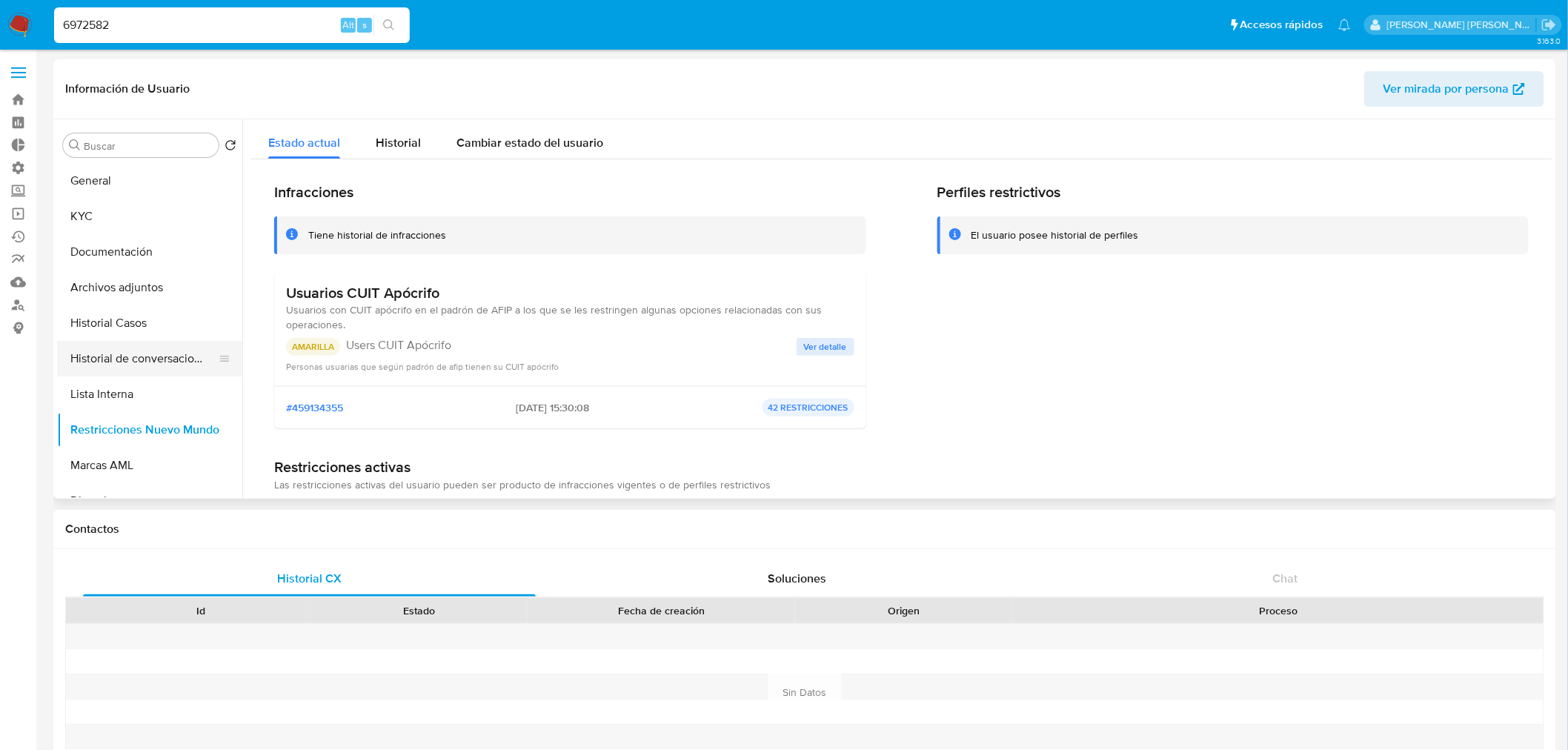
click at [148, 364] on button "Historial de conversaciones" at bounding box center [143, 358] width 173 height 35
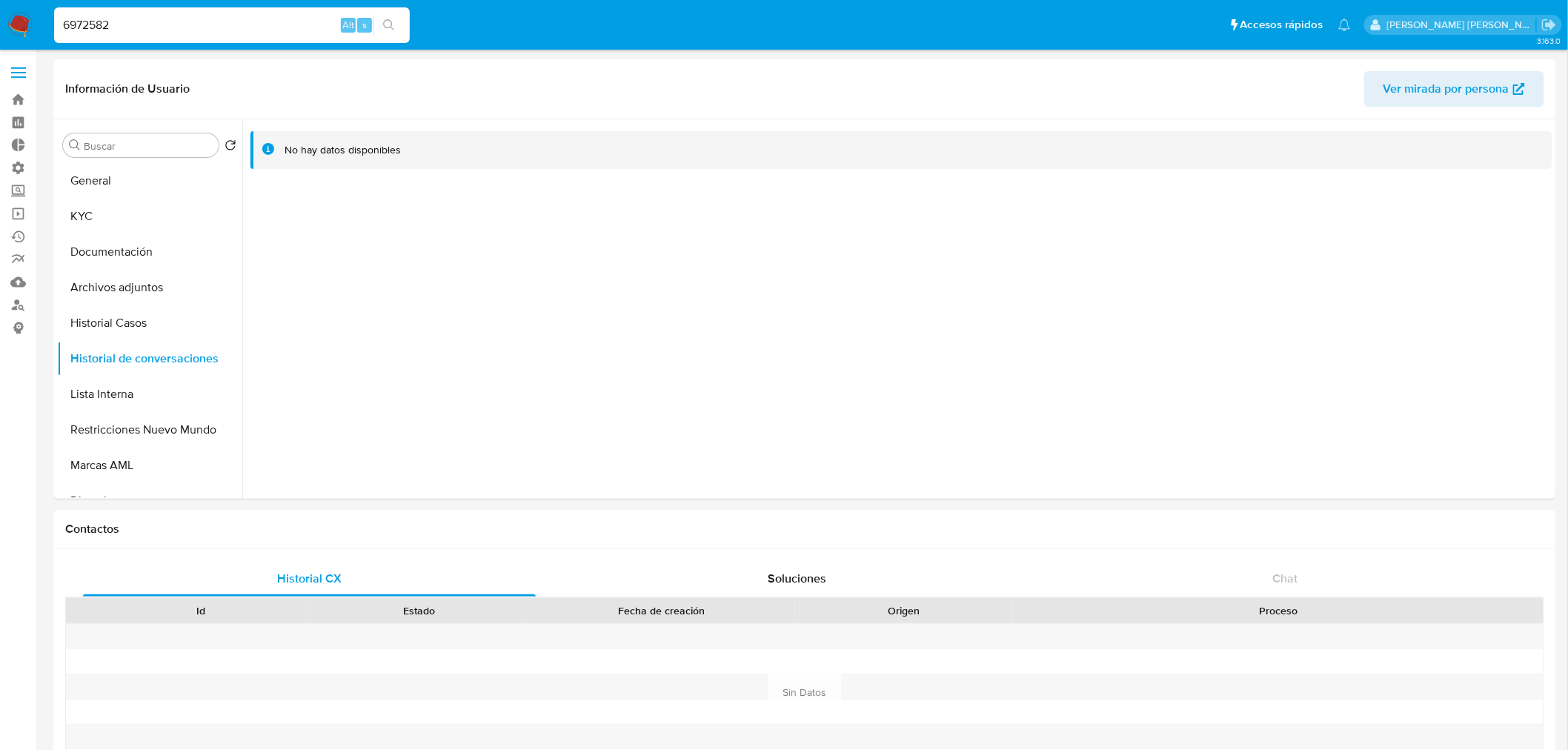
click at [225, 21] on input "6972582" at bounding box center [232, 25] width 356 height 19
paste input "1497482609"
click at [225, 21] on input "6972582" at bounding box center [232, 25] width 356 height 19
type input "1497482609"
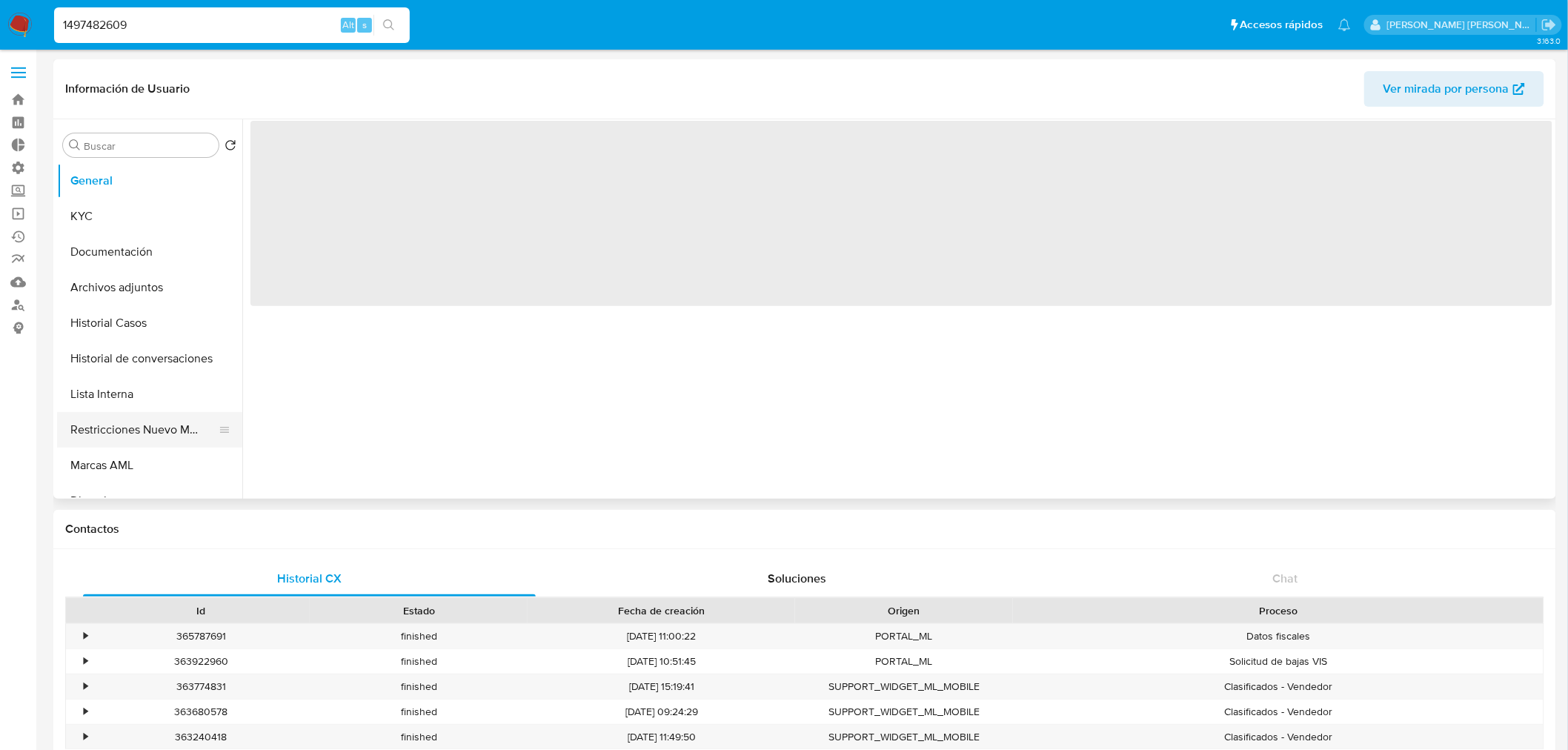
click at [122, 420] on button "Restricciones Nuevo Mundo" at bounding box center [143, 429] width 173 height 35
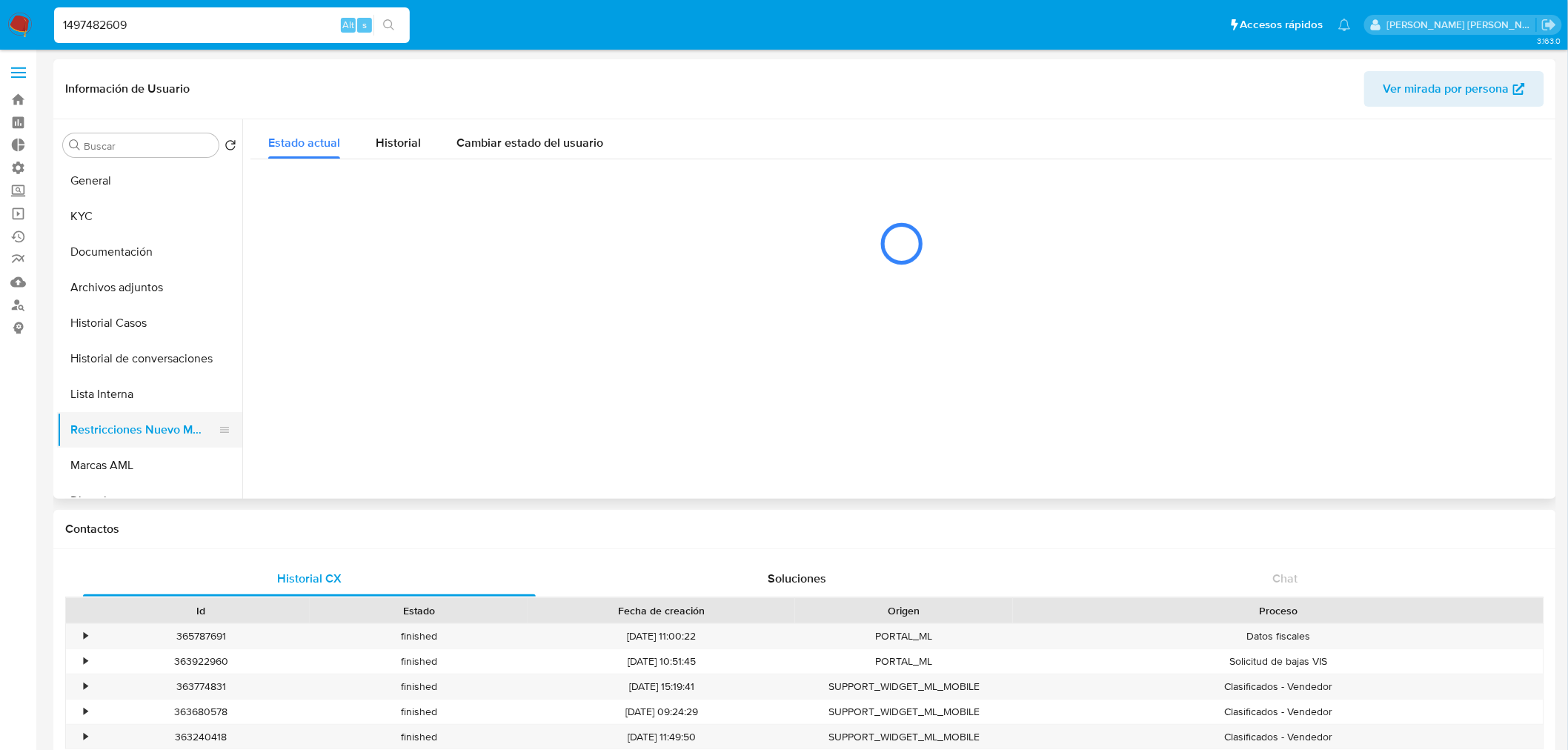
select select "10"
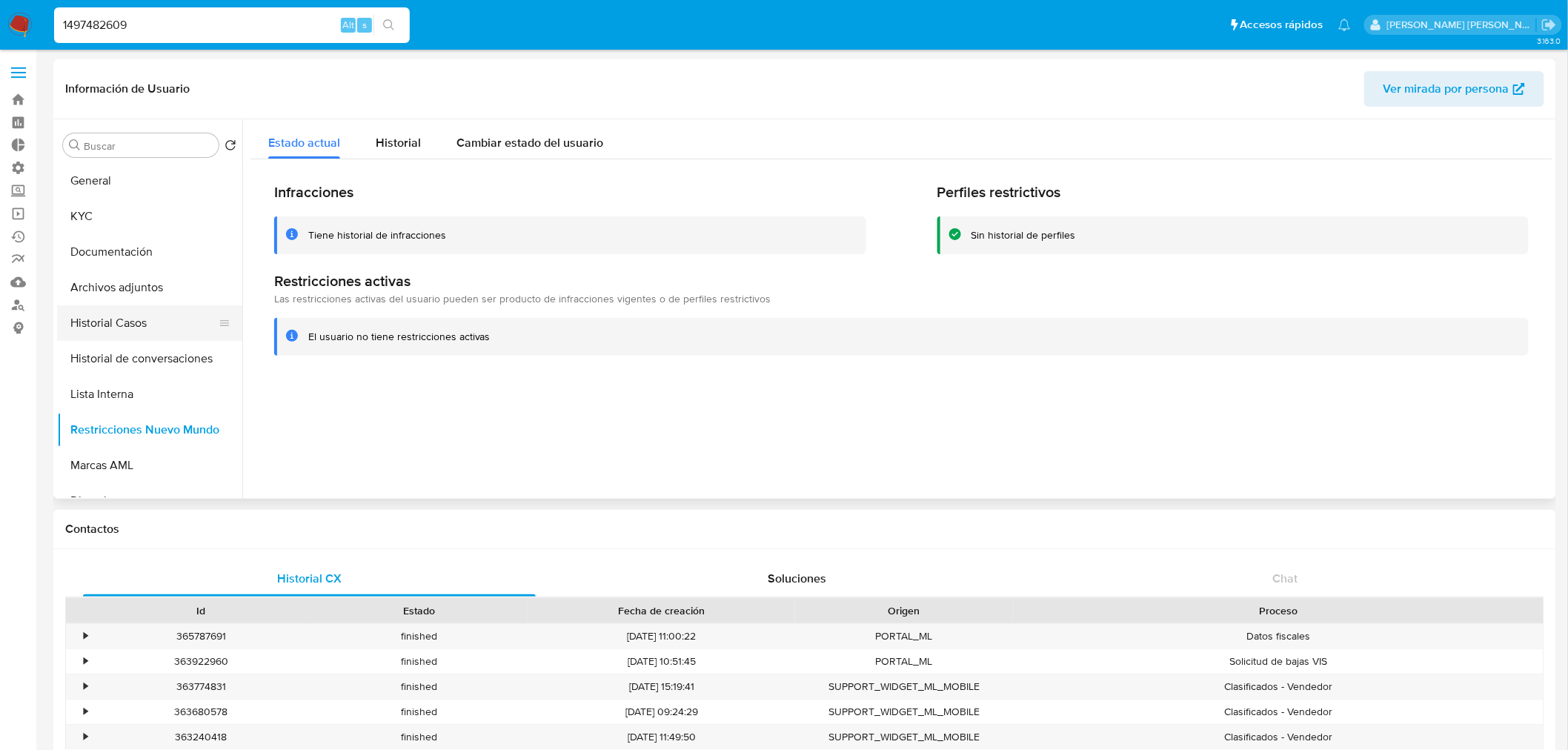
click at [127, 312] on button "Historial Casos" at bounding box center [143, 323] width 173 height 35
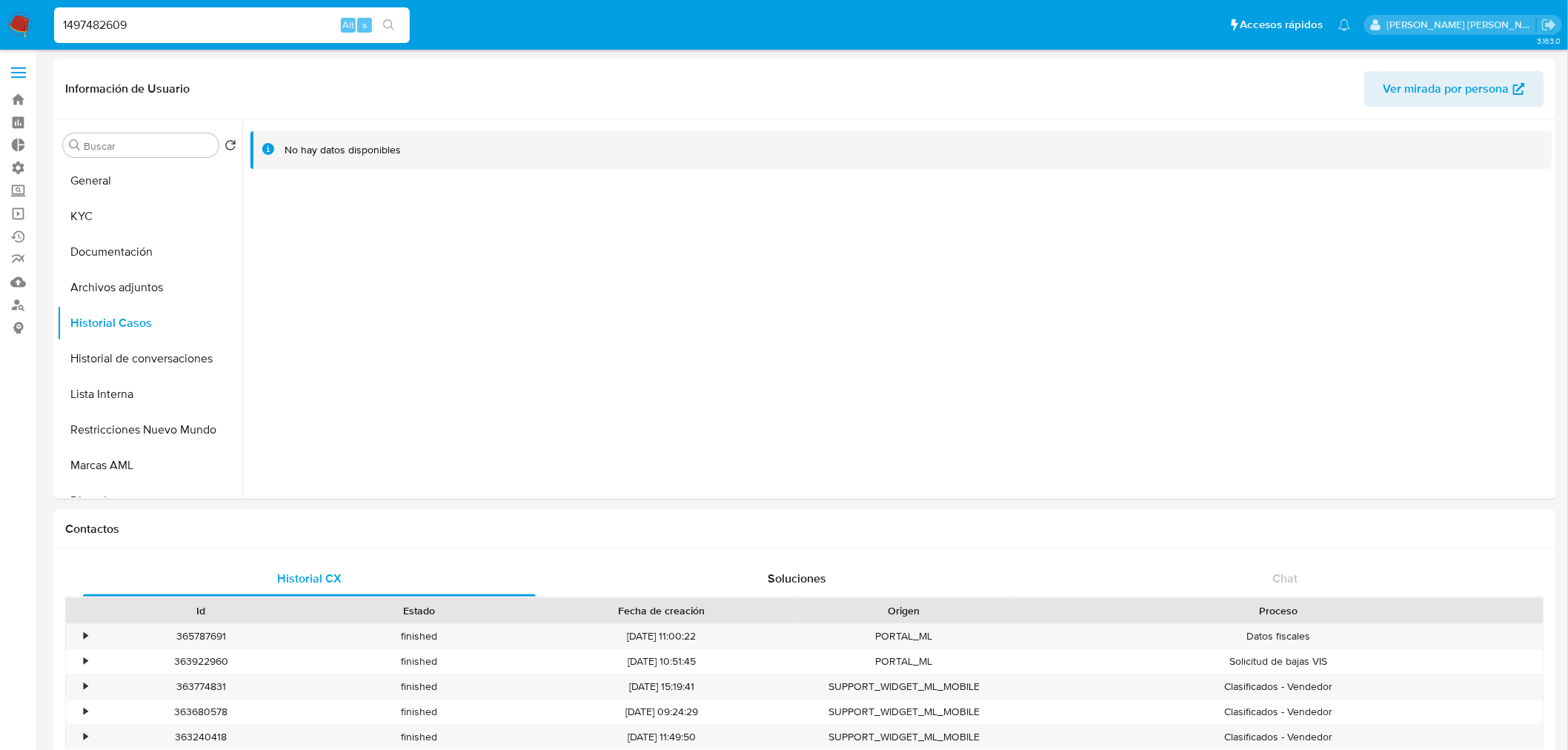
click at [248, 12] on div "1497482609 Alt s" at bounding box center [232, 25] width 356 height 35
click at [155, 17] on input "1497482609" at bounding box center [232, 25] width 356 height 19
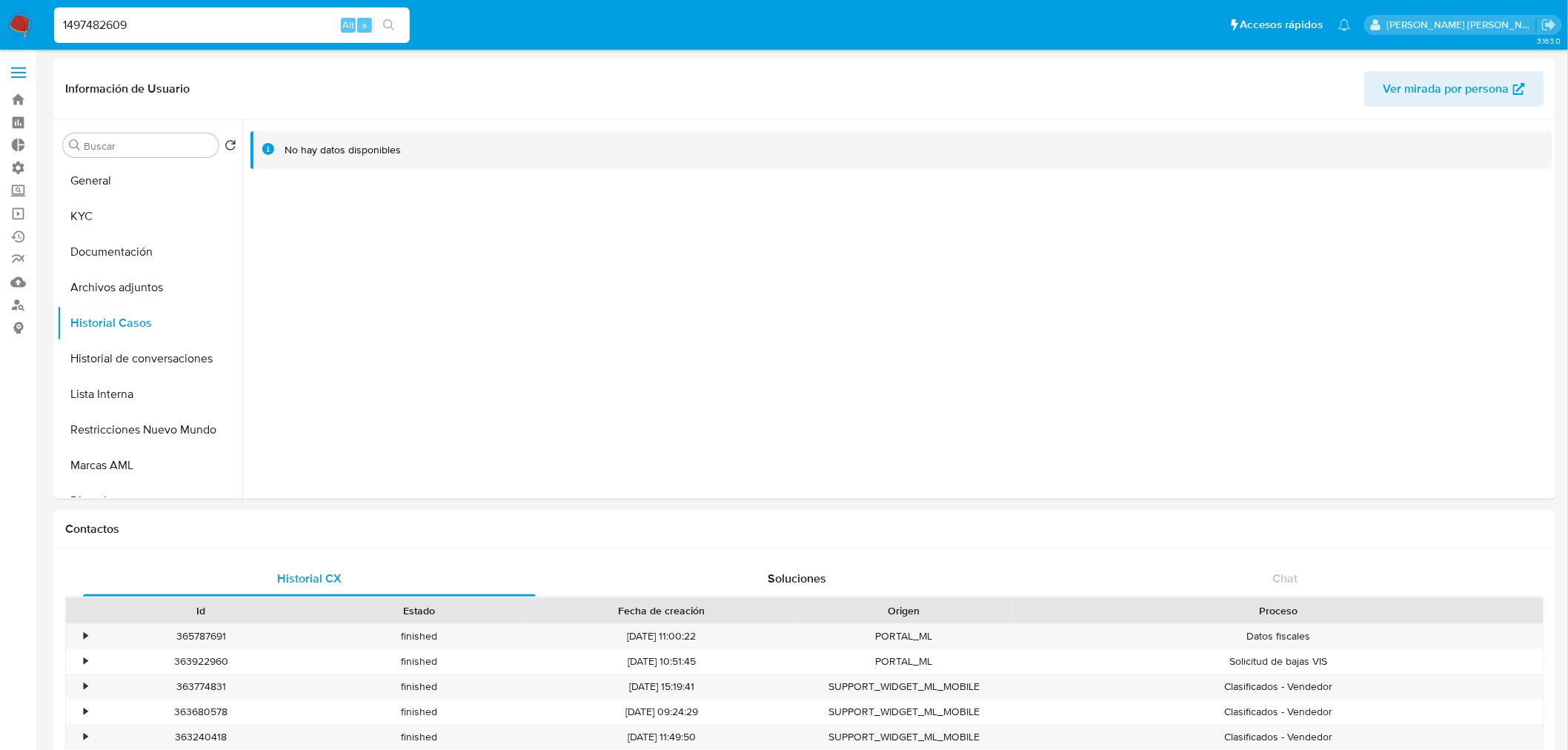
paste input "4300856"
type input "144300856"
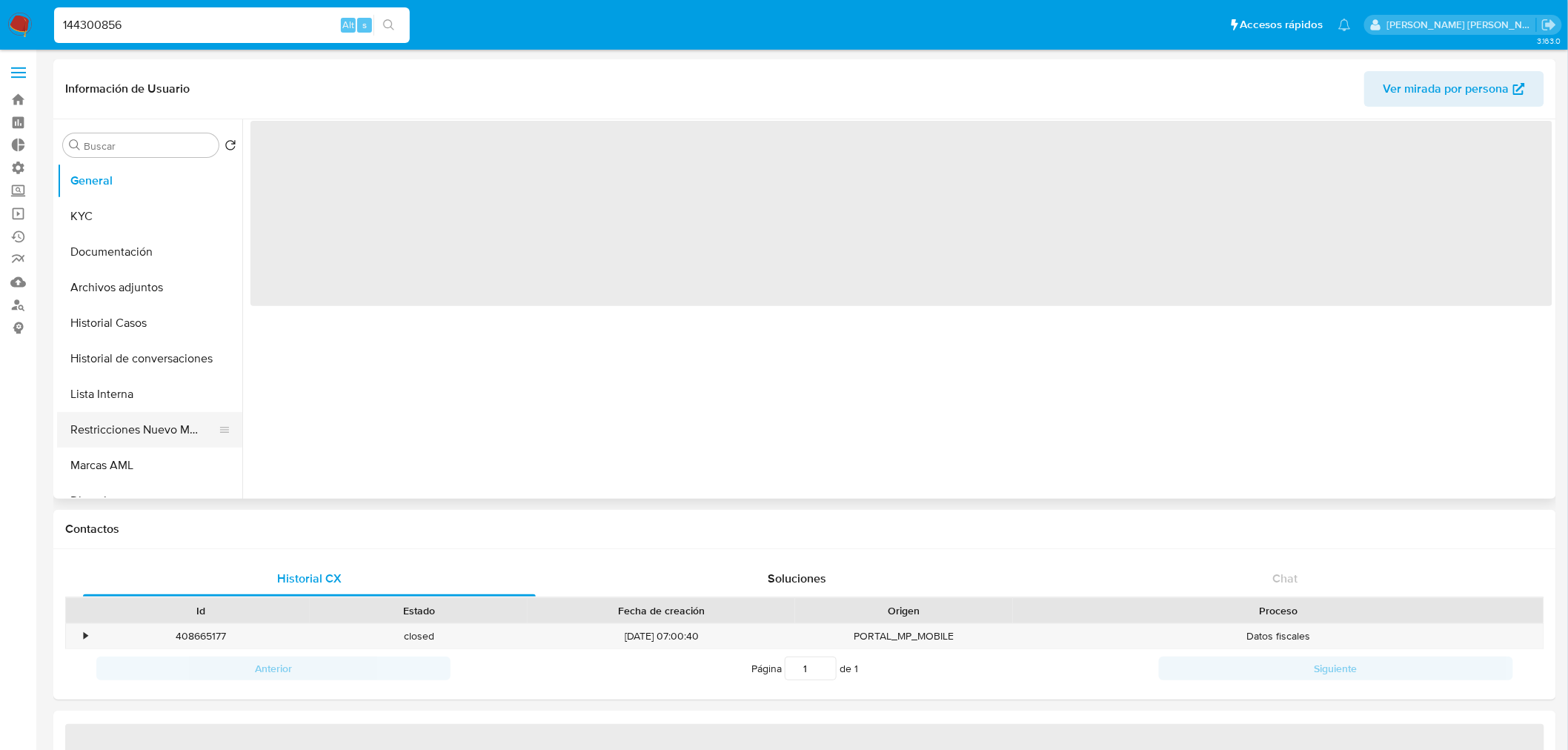
select select "10"
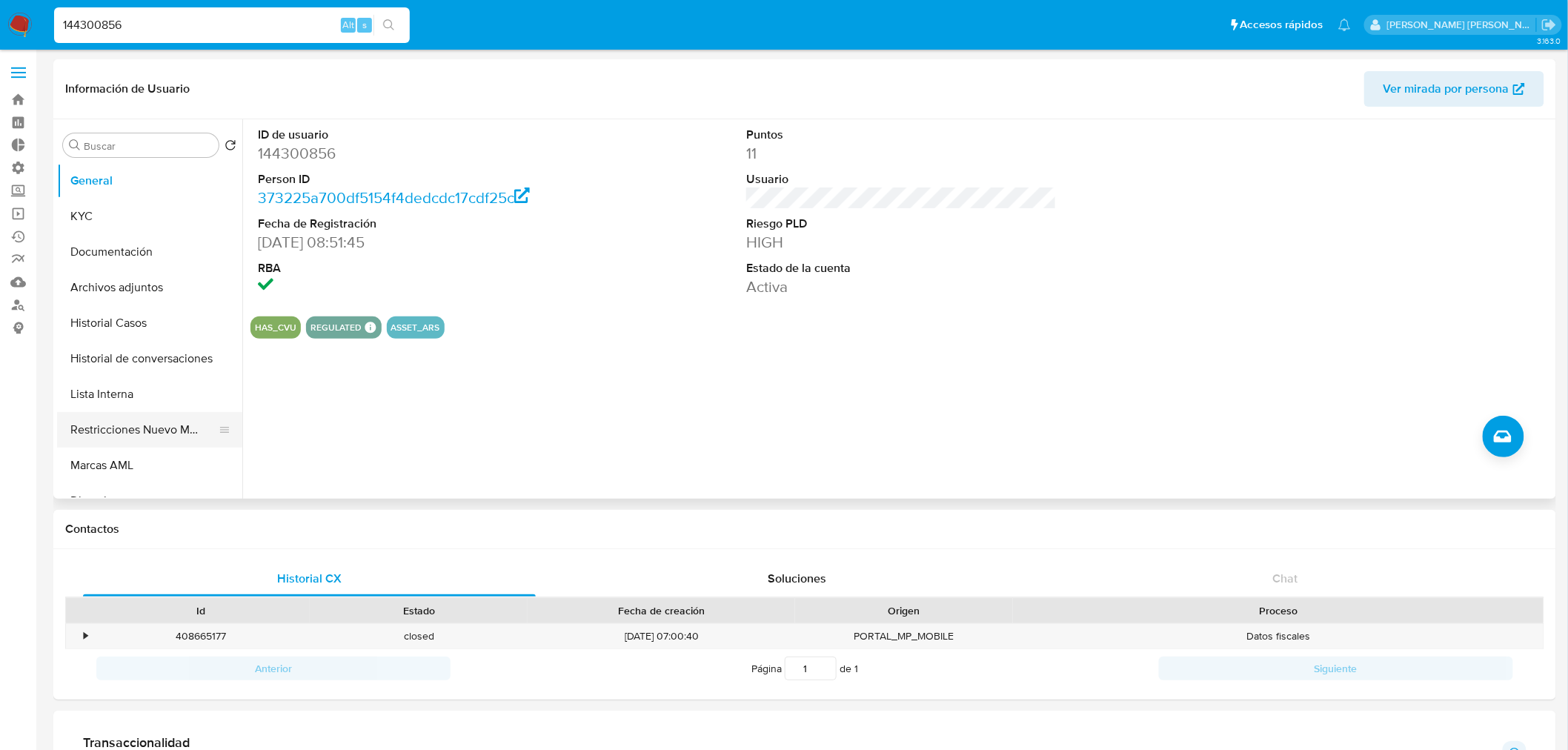
click at [136, 424] on button "Restricciones Nuevo Mundo" at bounding box center [143, 429] width 173 height 35
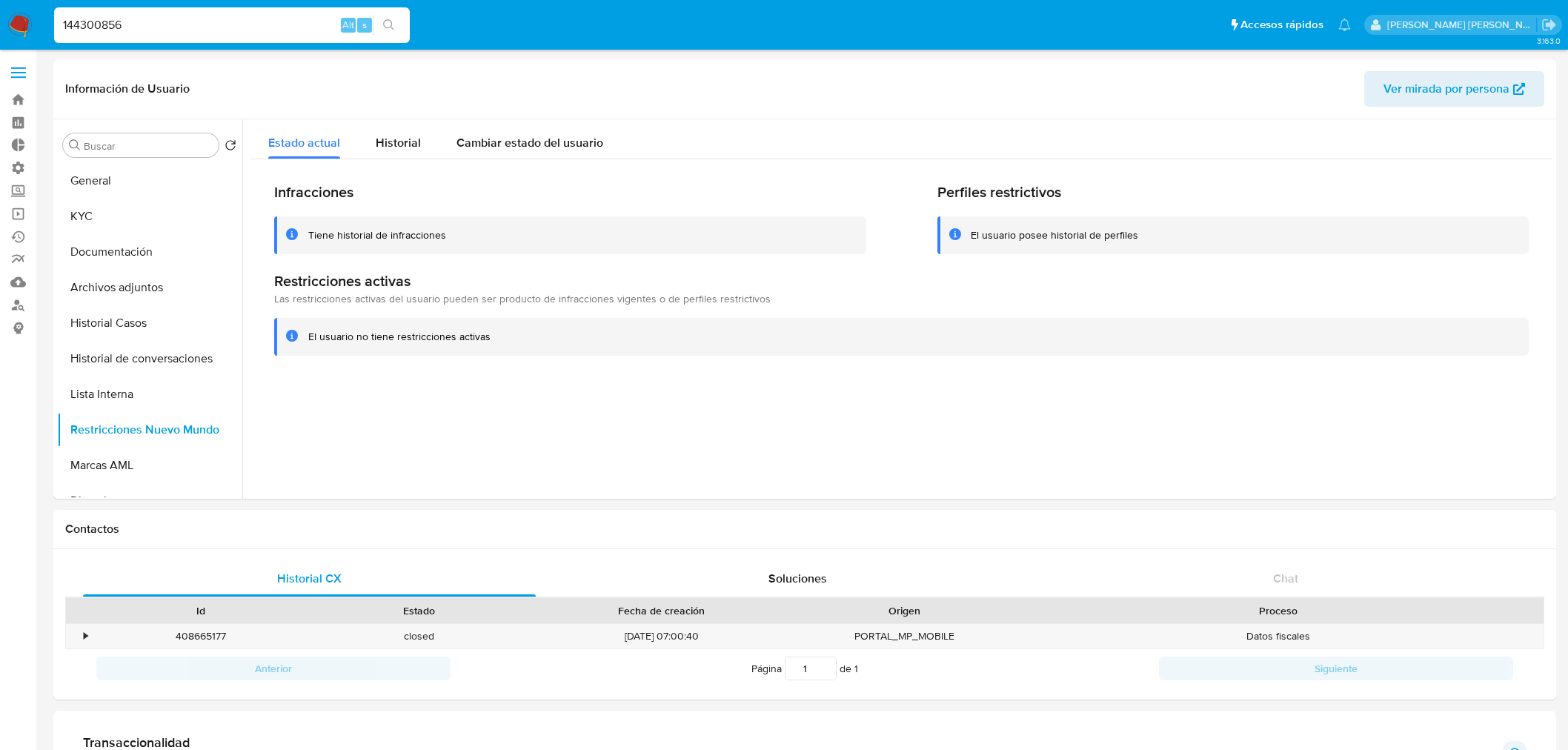
select select "10"
click at [149, 31] on input "144300856" at bounding box center [232, 25] width 356 height 19
paste input "2074380692"
click at [149, 31] on input "144300856" at bounding box center [232, 25] width 356 height 19
type input "2074380692"
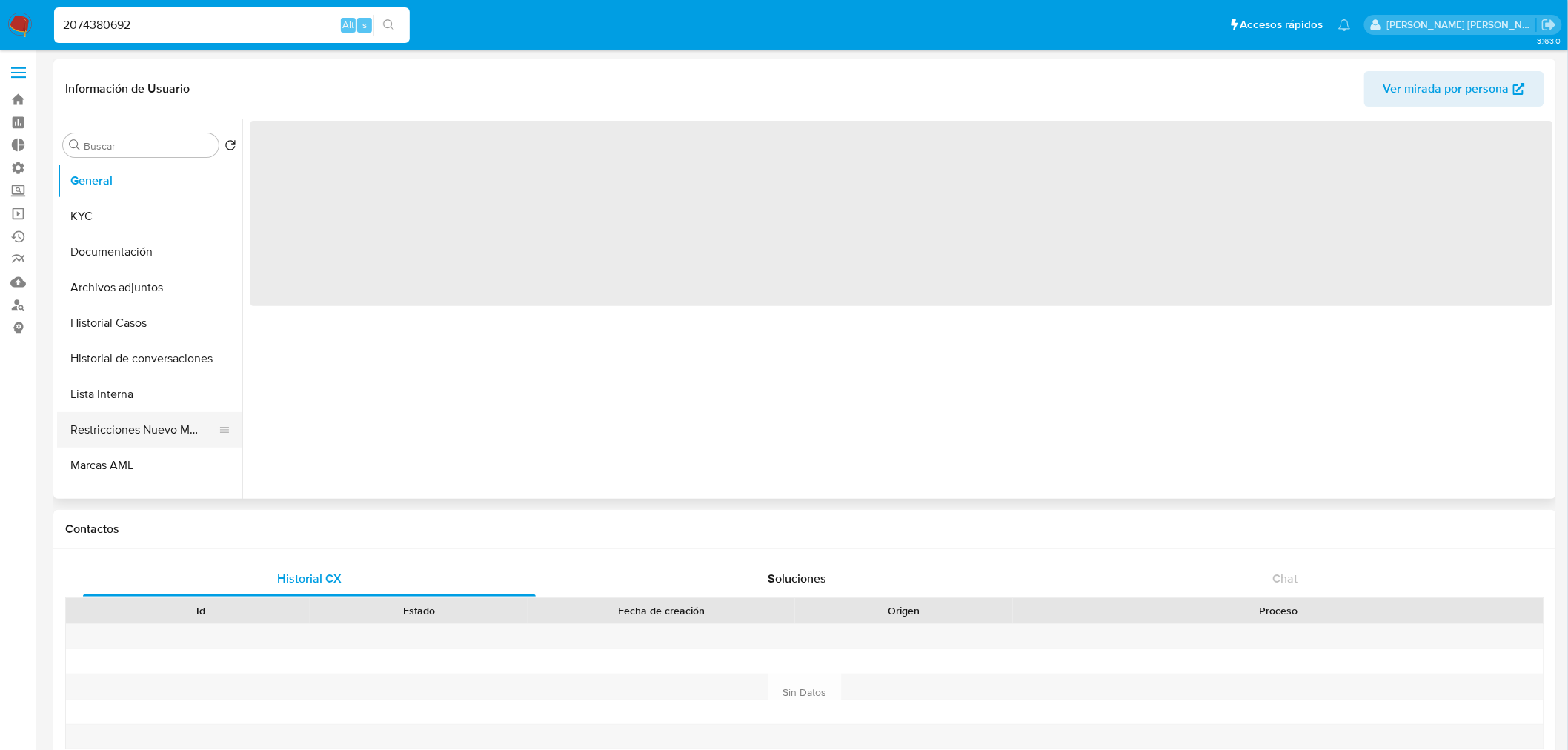
select select "10"
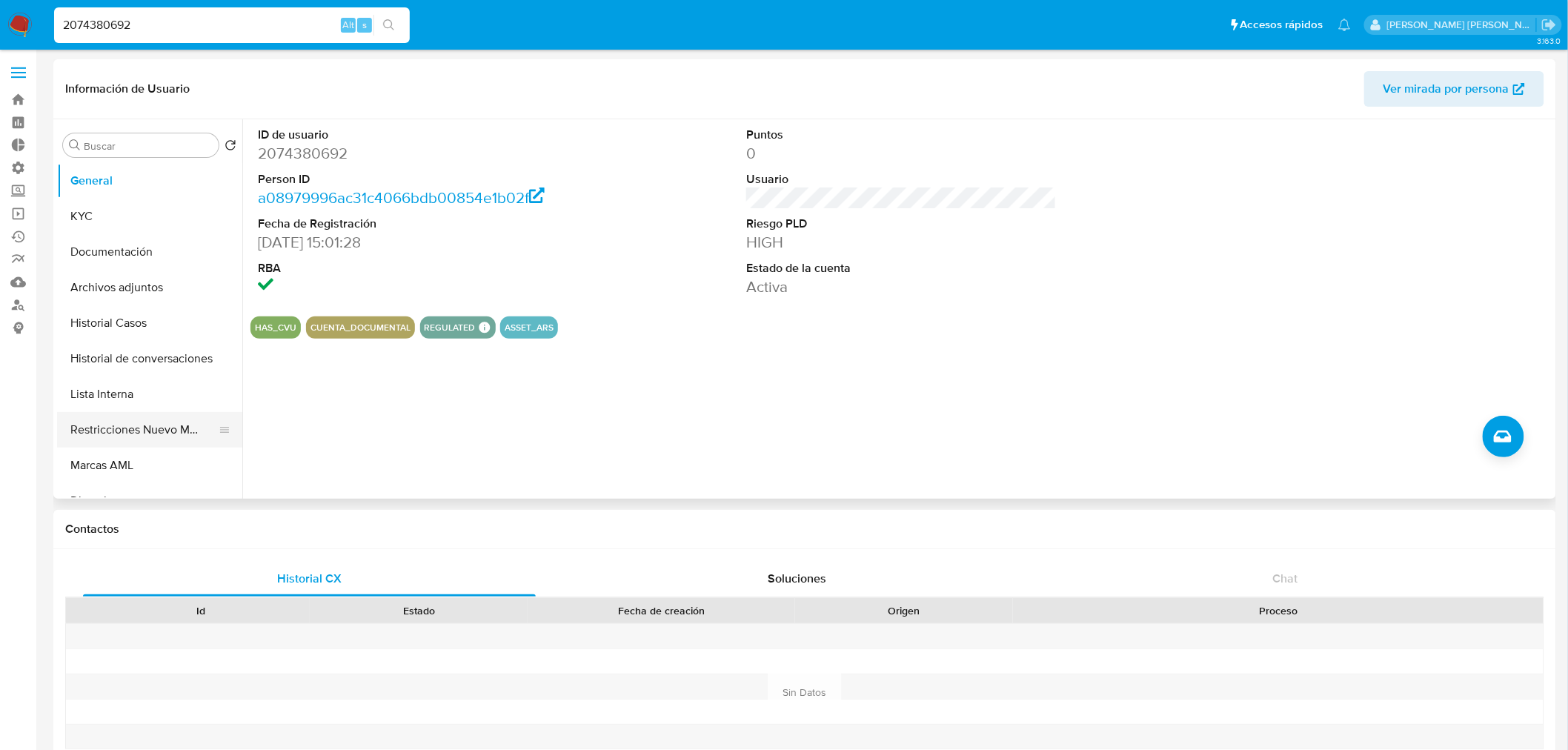
click at [162, 439] on button "Restricciones Nuevo Mundo" at bounding box center [143, 429] width 173 height 35
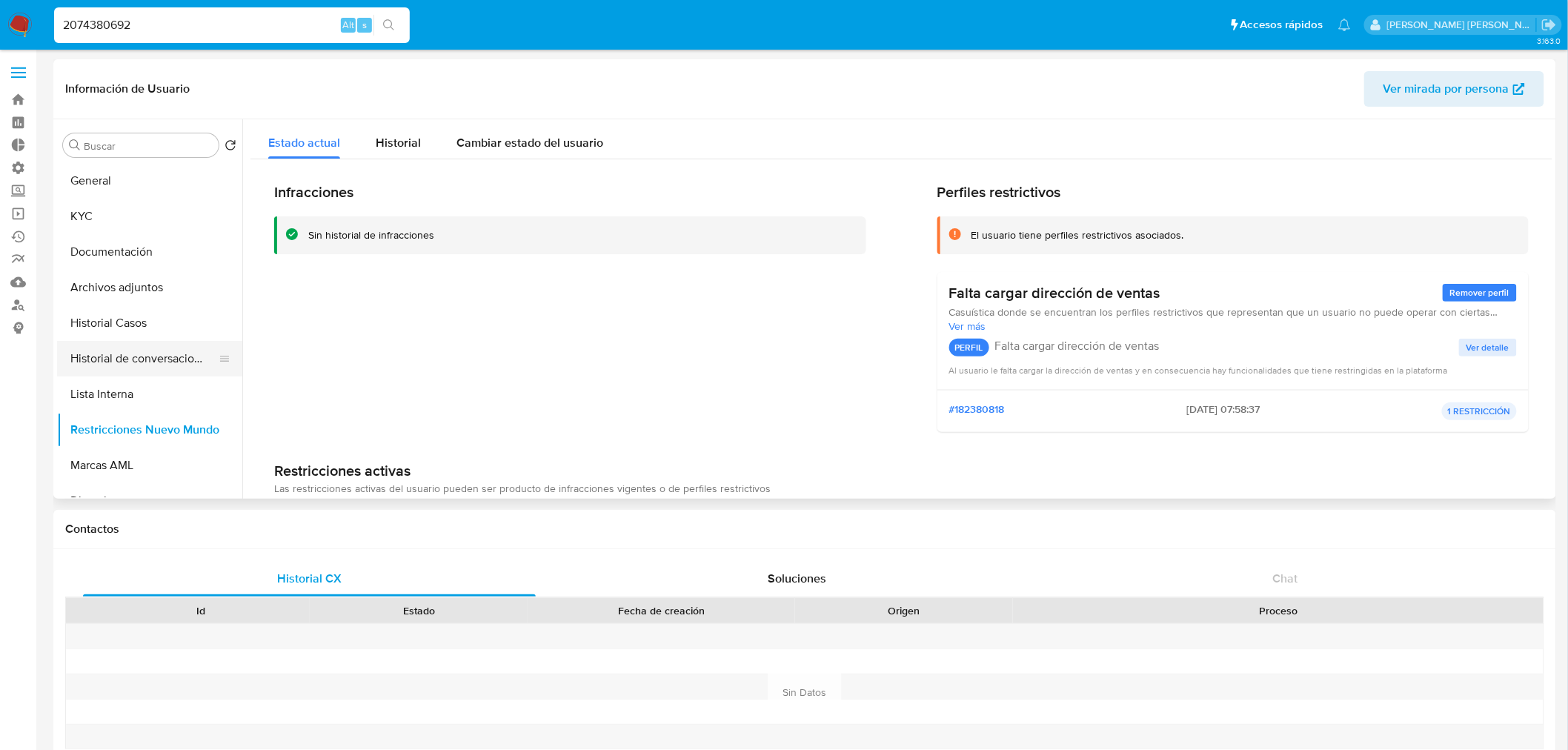
click at [141, 356] on button "Historial de conversaciones" at bounding box center [143, 358] width 173 height 35
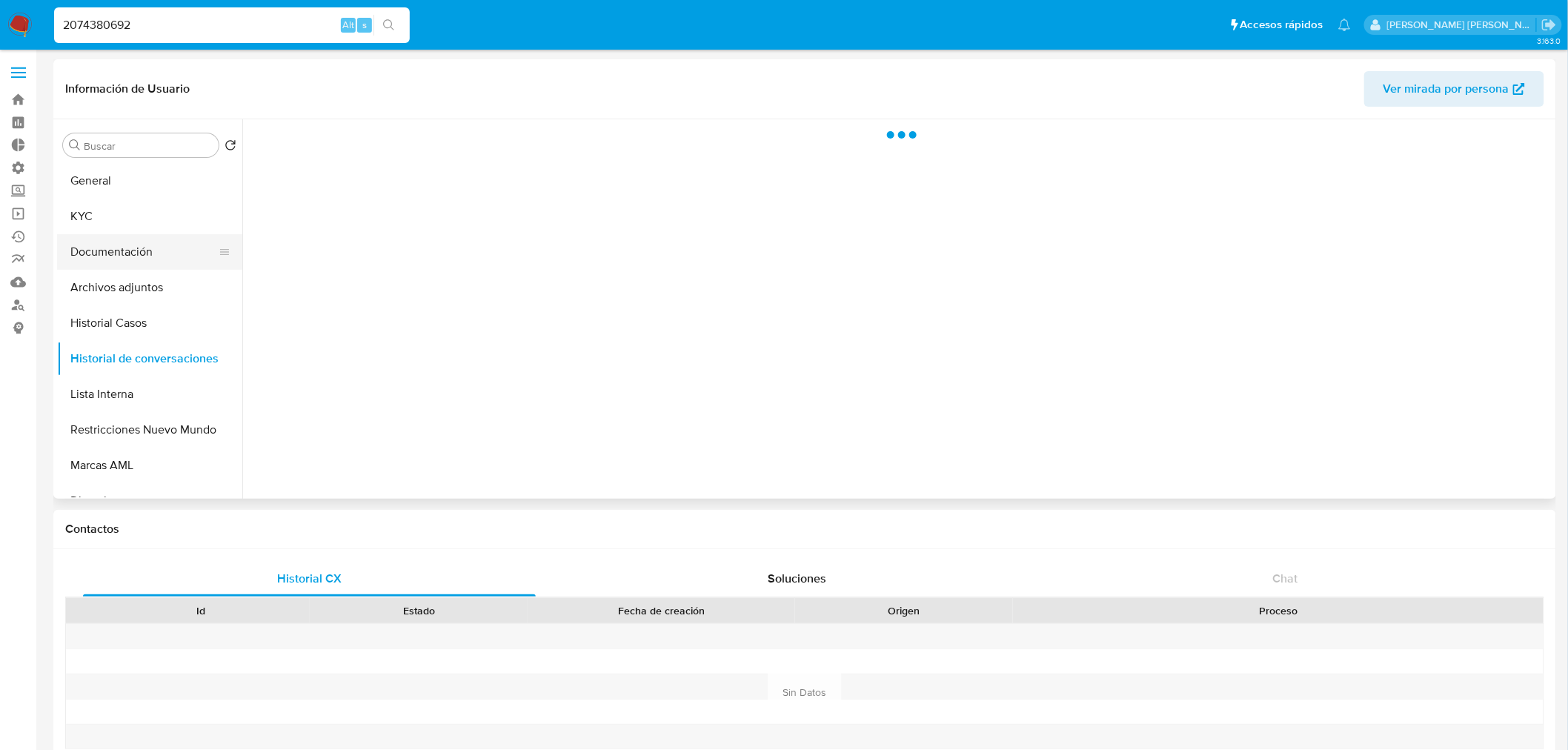
click at [160, 253] on button "Documentación" at bounding box center [143, 252] width 173 height 35
click at [145, 359] on button "Historial de conversaciones" at bounding box center [143, 358] width 173 height 35
click at [152, 343] on button "Historial de conversaciones" at bounding box center [143, 358] width 173 height 35
click at [167, 323] on button "Historial Casos" at bounding box center [143, 323] width 173 height 35
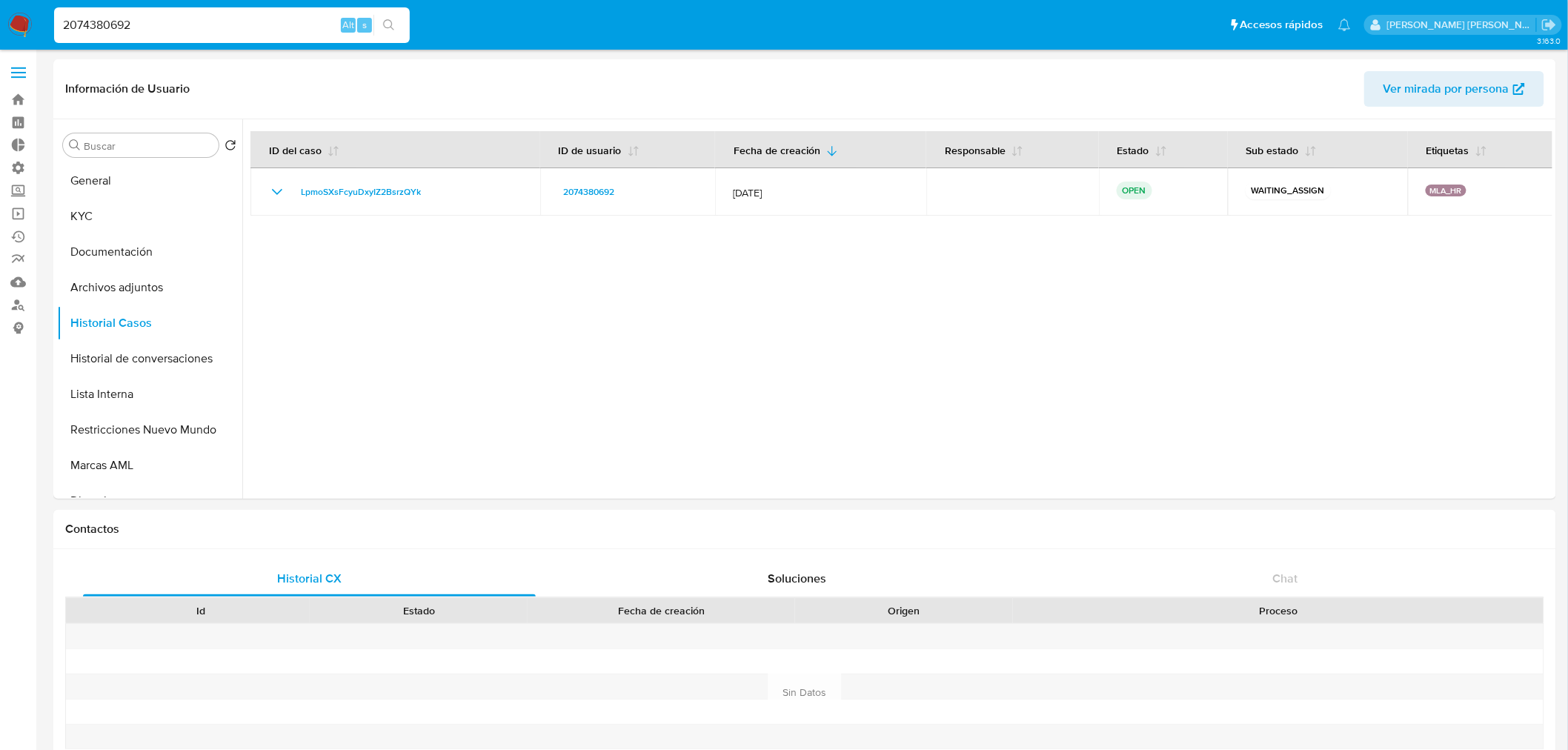
click at [219, 24] on input "2074380692" at bounding box center [232, 25] width 356 height 19
paste input "132772078"
type input "1327720782"
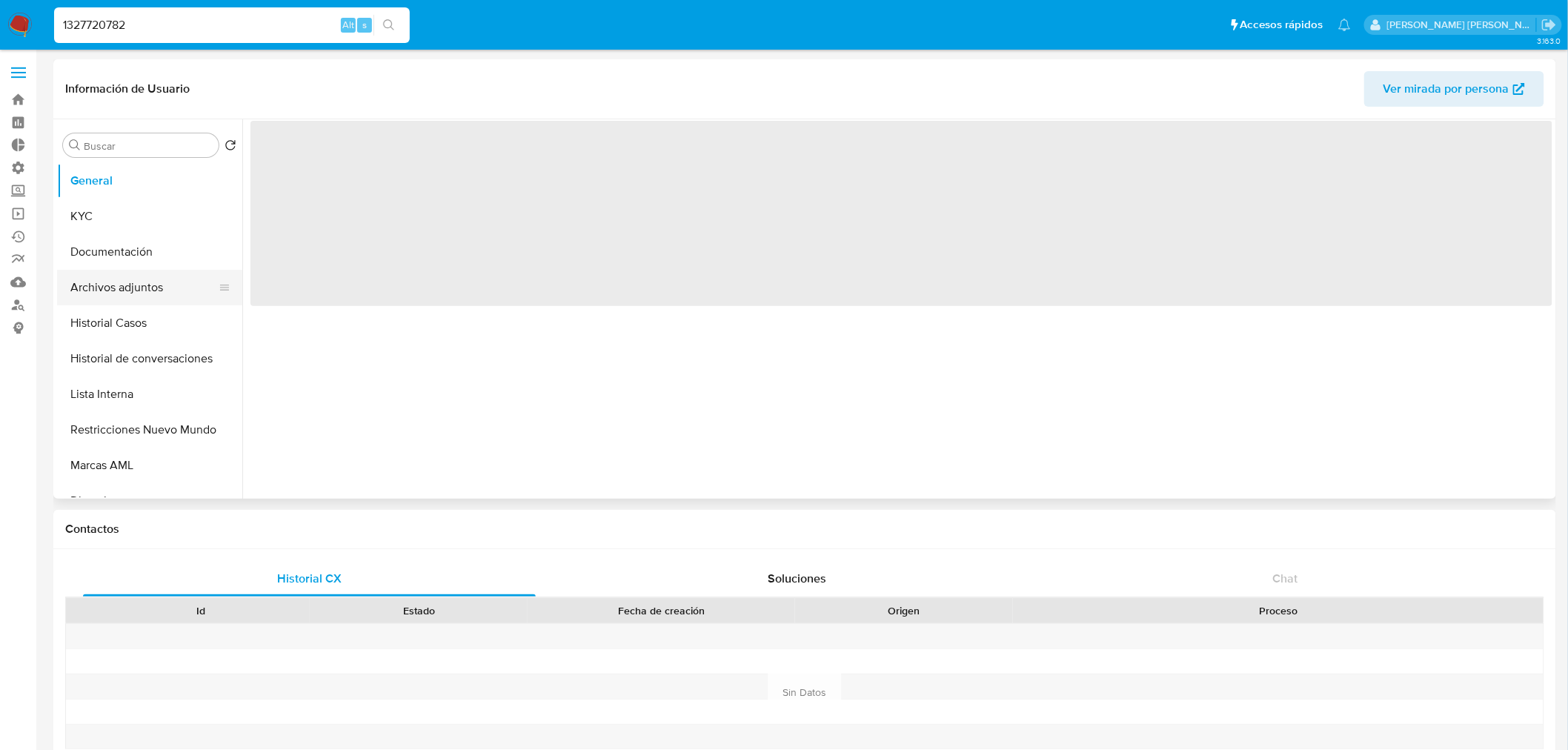
select select "10"
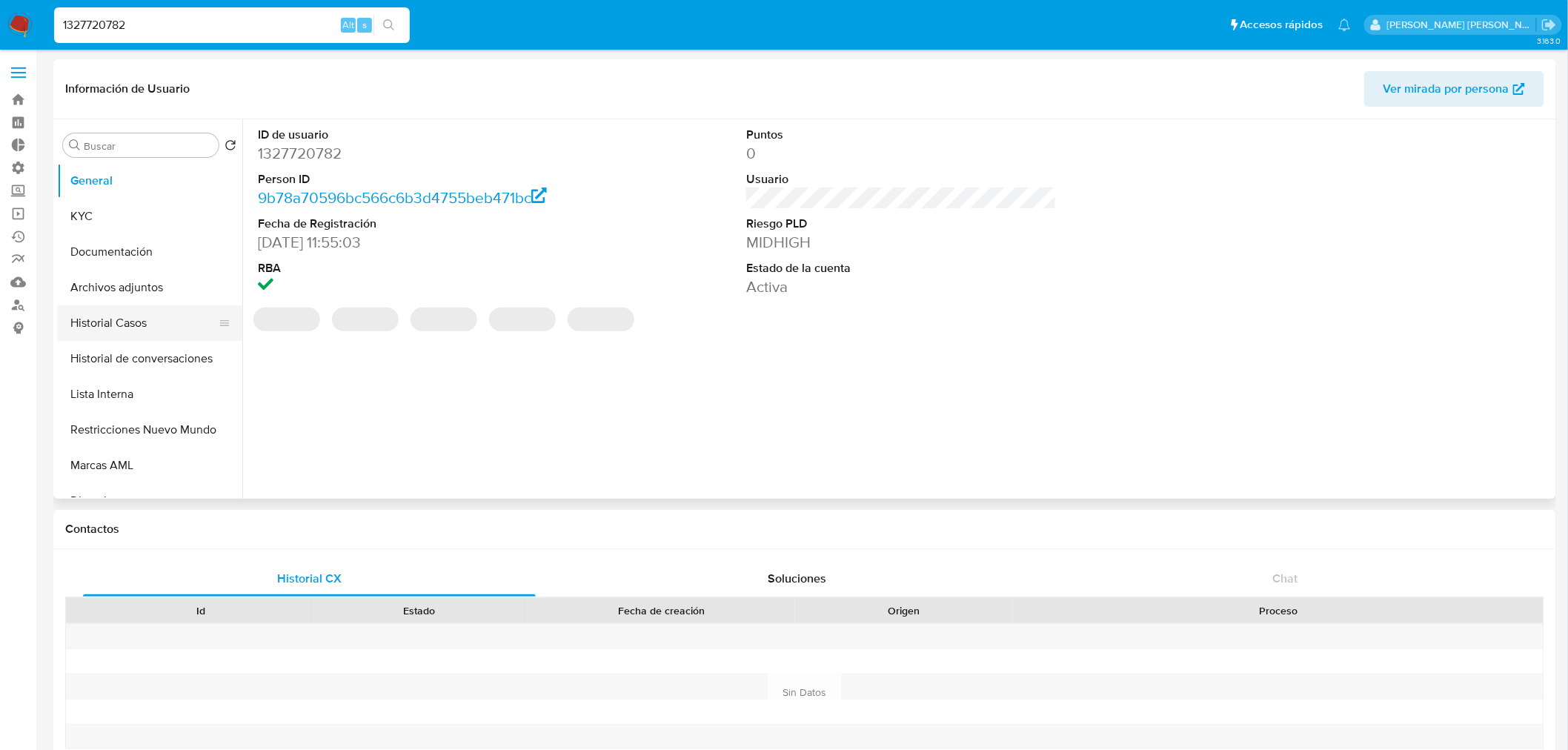
click at [137, 332] on button "Historial Casos" at bounding box center [143, 323] width 173 height 35
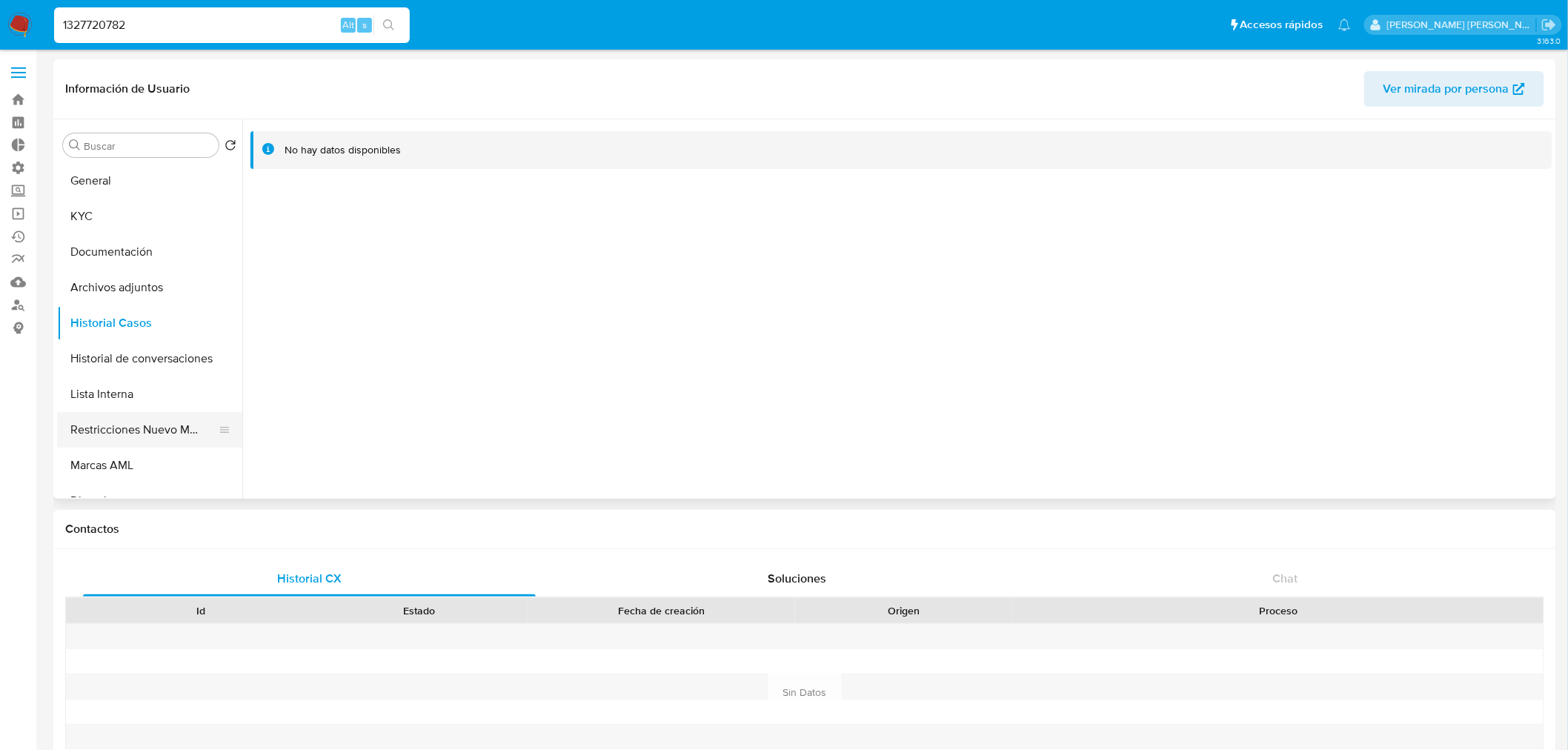
click at [153, 431] on button "Restricciones Nuevo Mundo" at bounding box center [143, 429] width 173 height 35
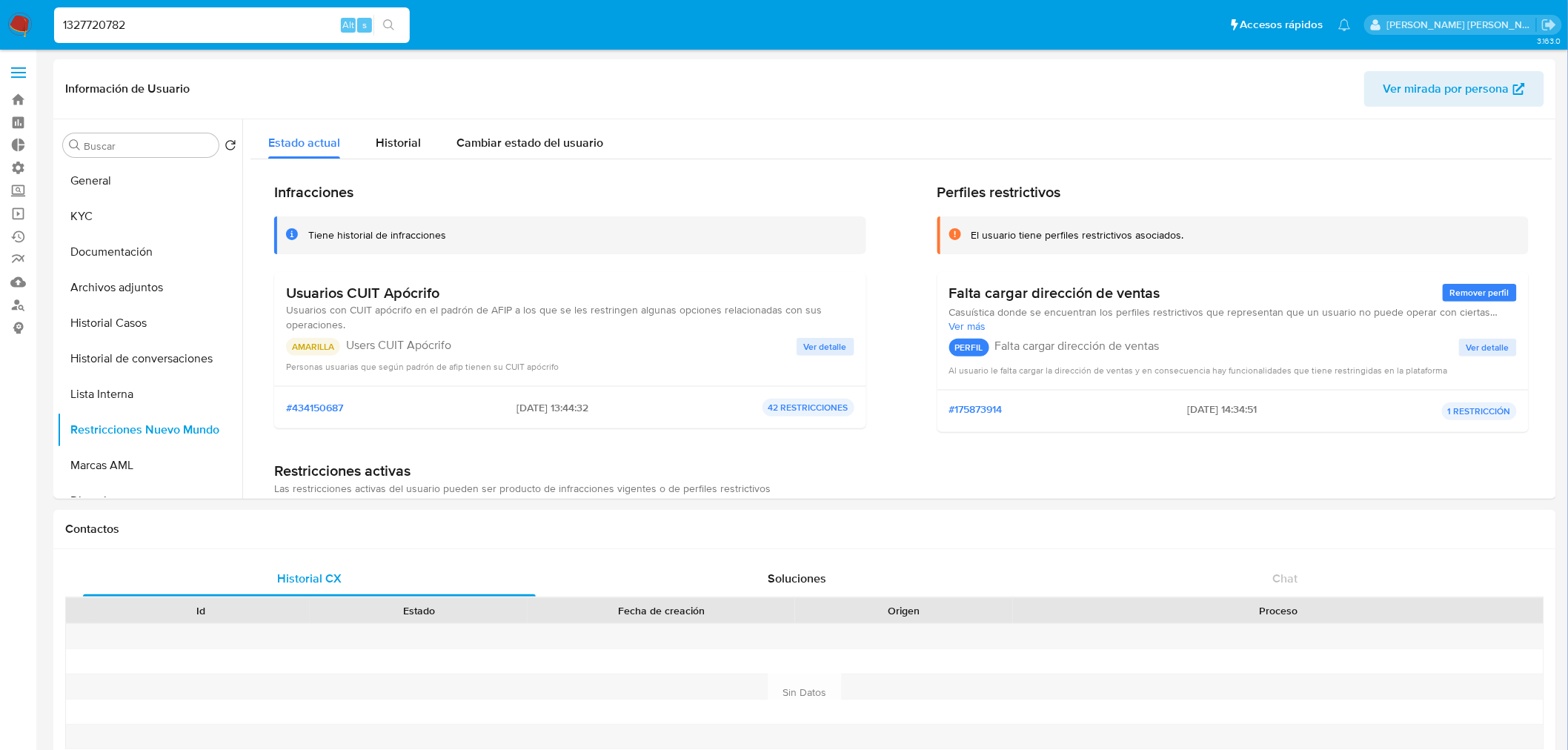
click at [196, 25] on input "1327720782" at bounding box center [232, 25] width 356 height 19
paste input "8193793"
click at [196, 25] on input "1327720782" at bounding box center [232, 25] width 356 height 19
type input "138193793"
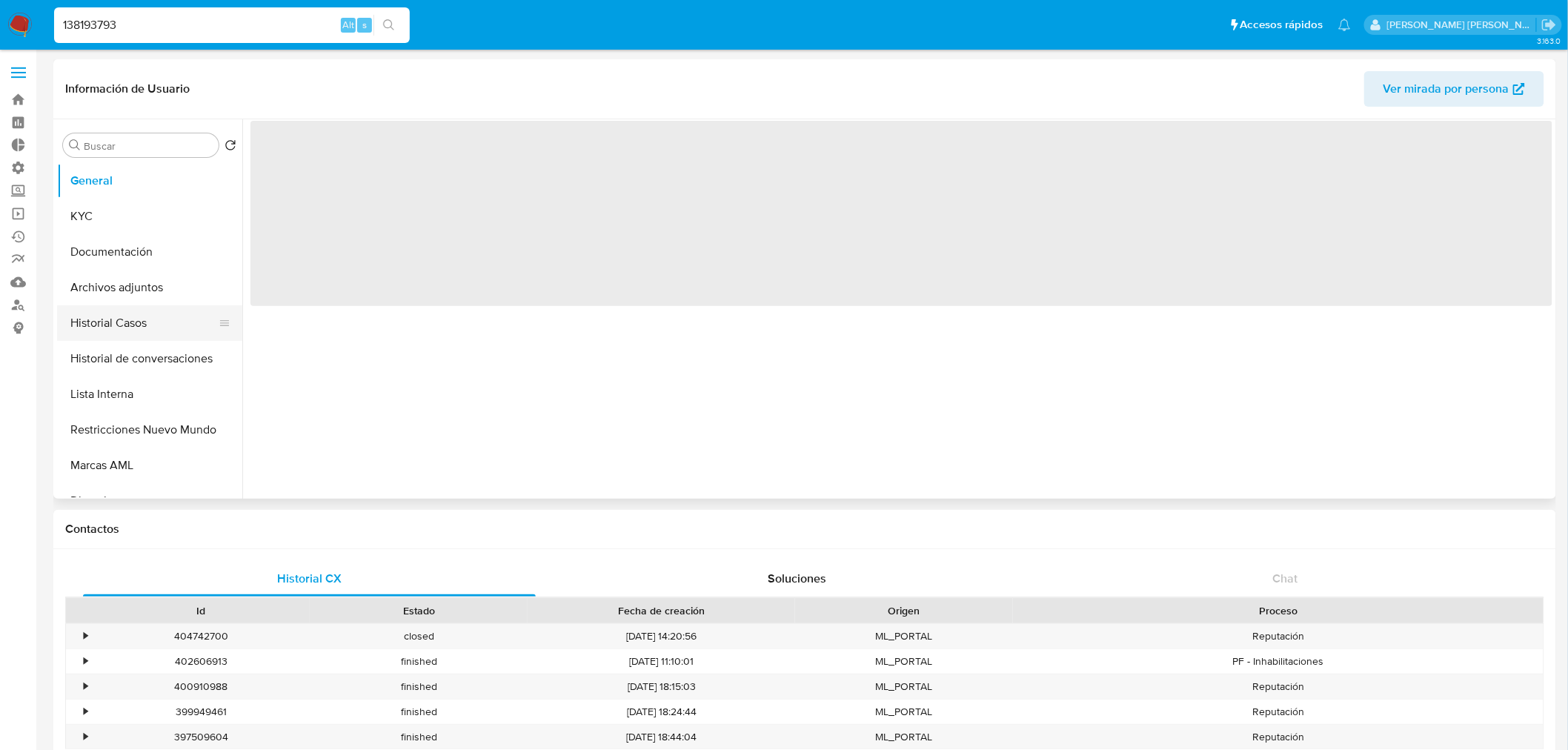
click at [148, 331] on button "Historial Casos" at bounding box center [143, 323] width 173 height 35
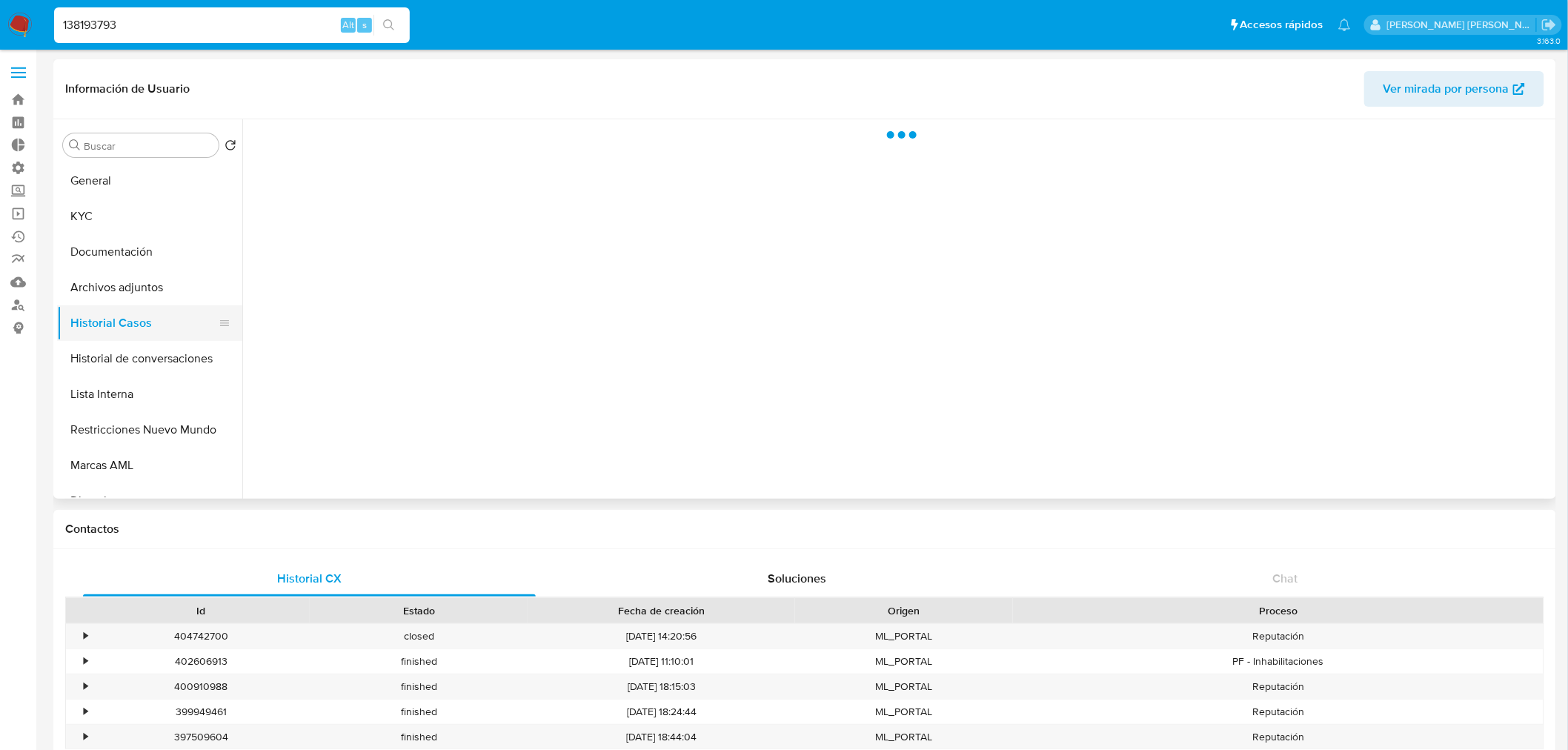
select select "10"
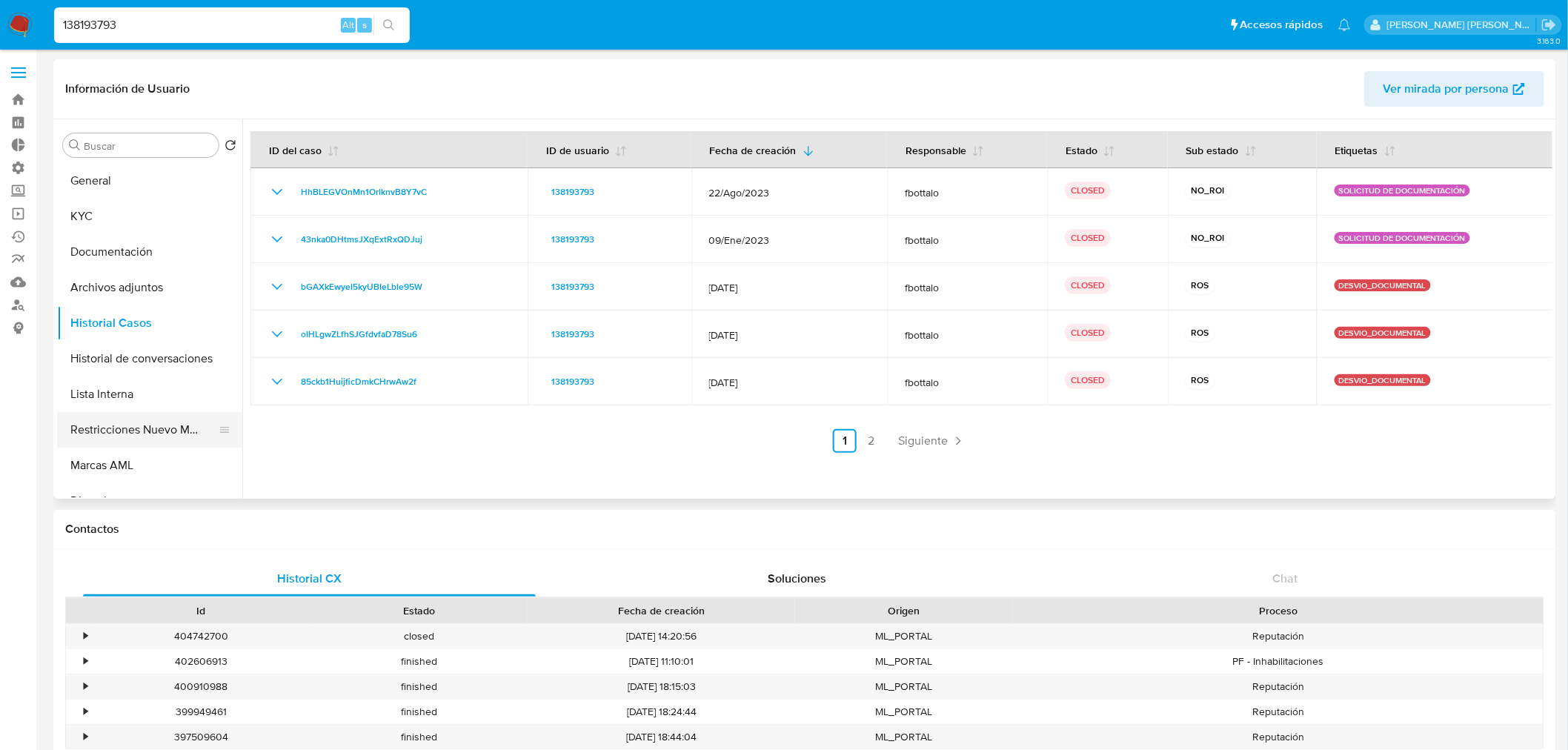
click at [136, 433] on button "Restricciones Nuevo Mundo" at bounding box center [143, 429] width 173 height 35
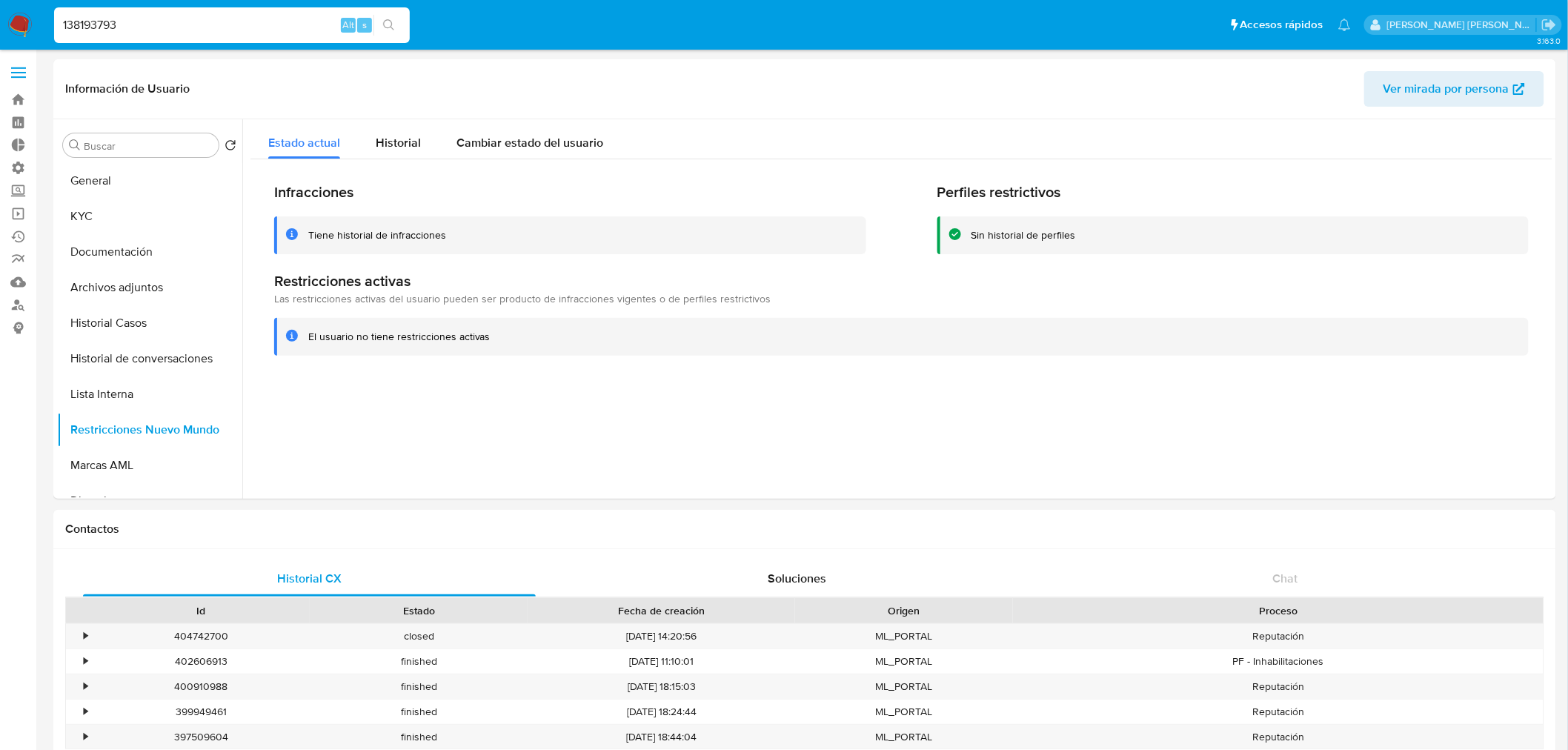
drag, startPoint x: 225, startPoint y: 30, endPoint x: 235, endPoint y: 13, distance: 19.7
click at [235, 13] on div "138193793 Alt s" at bounding box center [232, 25] width 356 height 35
paste input "2397605301"
click at [101, 17] on input "138193793" at bounding box center [232, 25] width 356 height 19
paste input "2397605301"
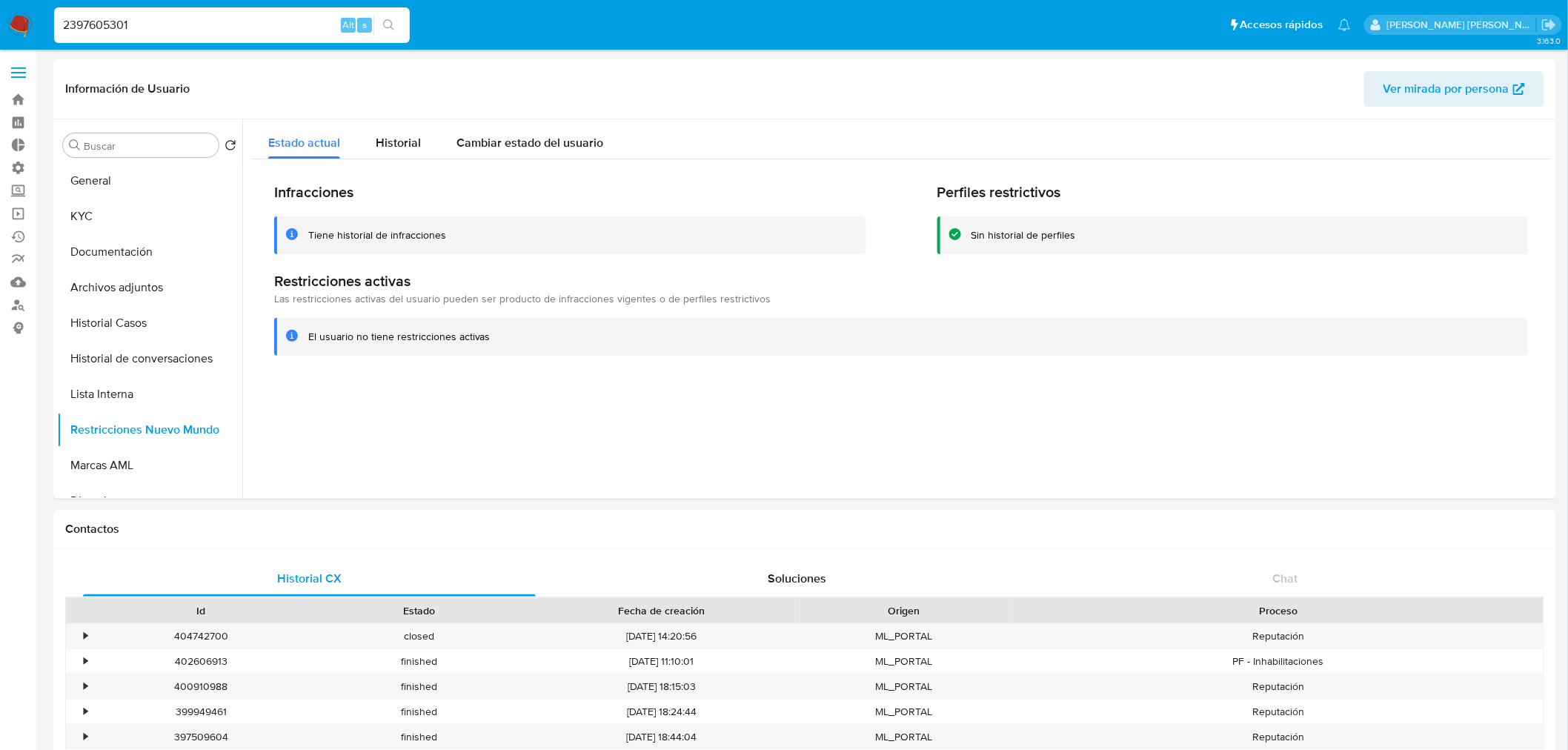
click at [101, 17] on input "2397605301" at bounding box center [232, 25] width 356 height 19
type input "2397605301"
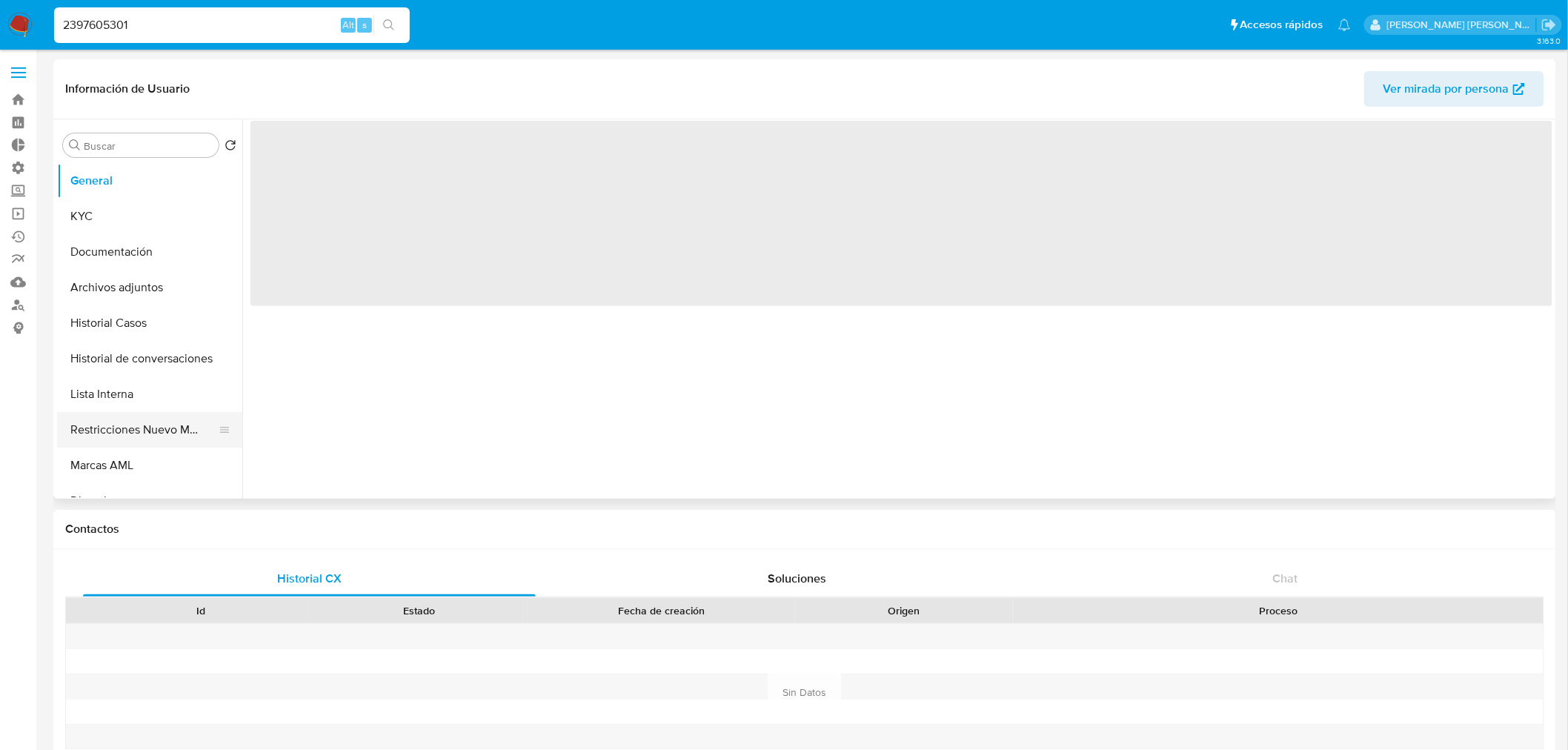
click at [131, 426] on button "Restricciones Nuevo Mundo" at bounding box center [143, 429] width 173 height 35
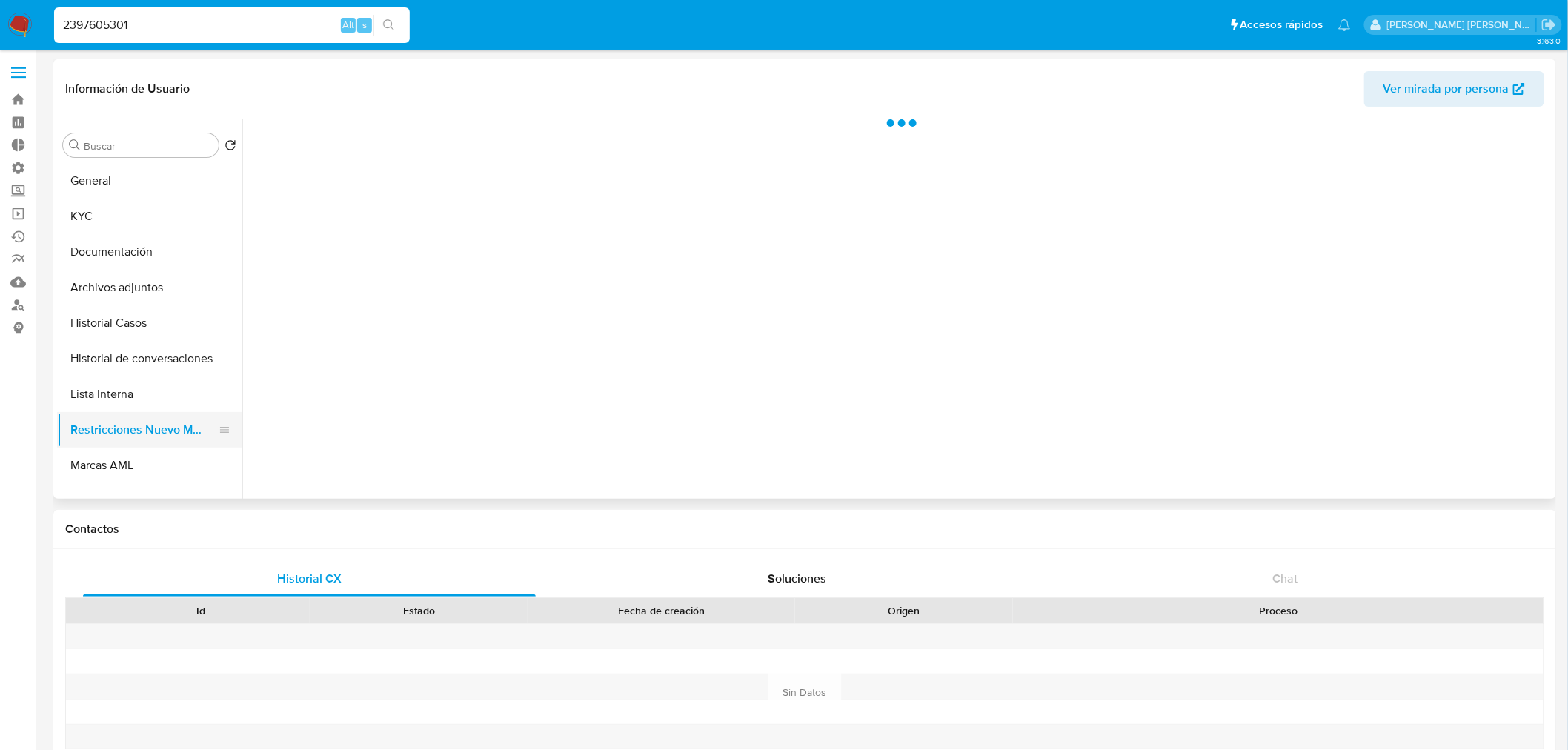
select select "10"
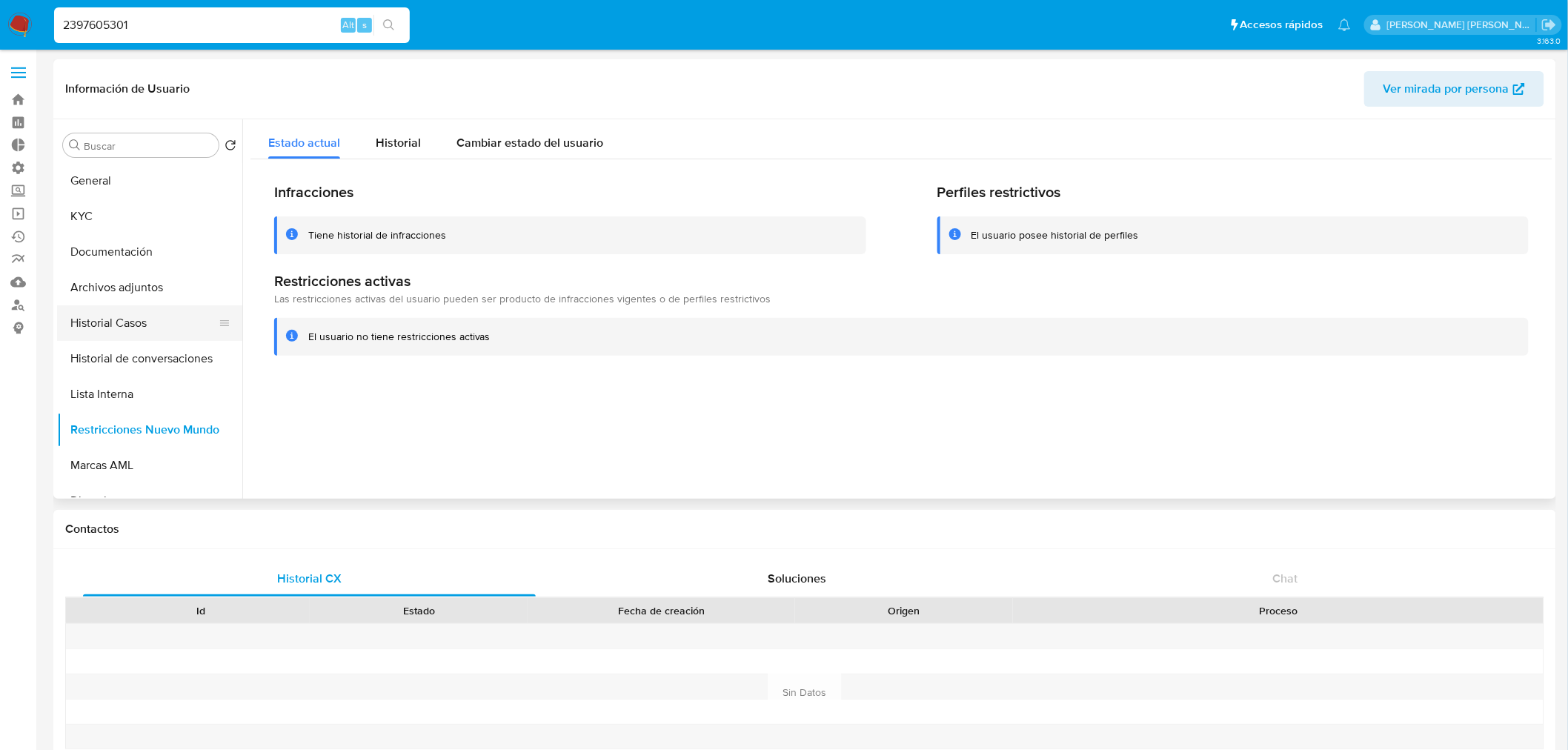
click at [139, 328] on button "Historial Casos" at bounding box center [143, 323] width 173 height 35
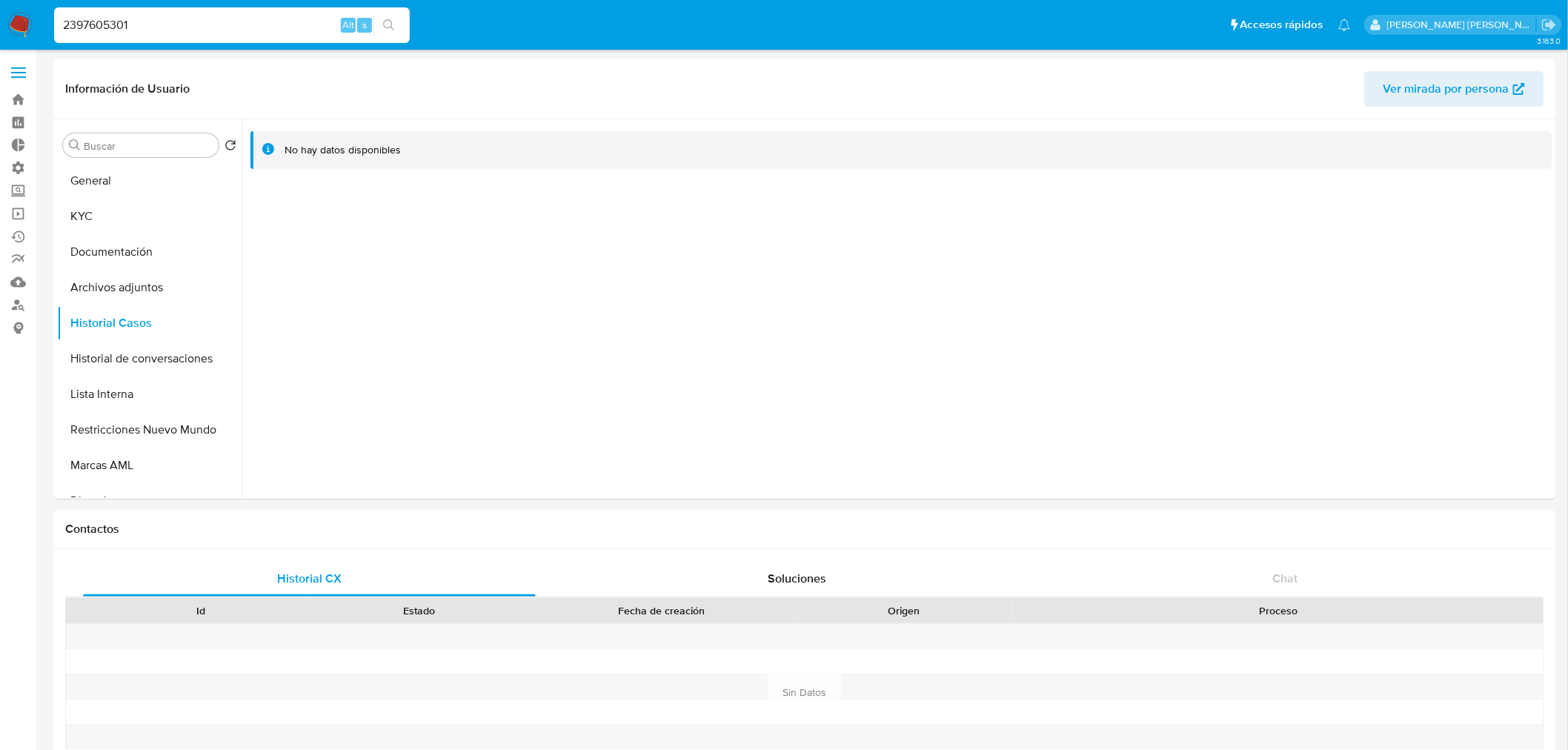
click at [218, 23] on input "2397605301" at bounding box center [232, 25] width 356 height 19
paste input "7244335"
click at [218, 23] on input "2397605301" at bounding box center [232, 25] width 356 height 19
type input "272443351"
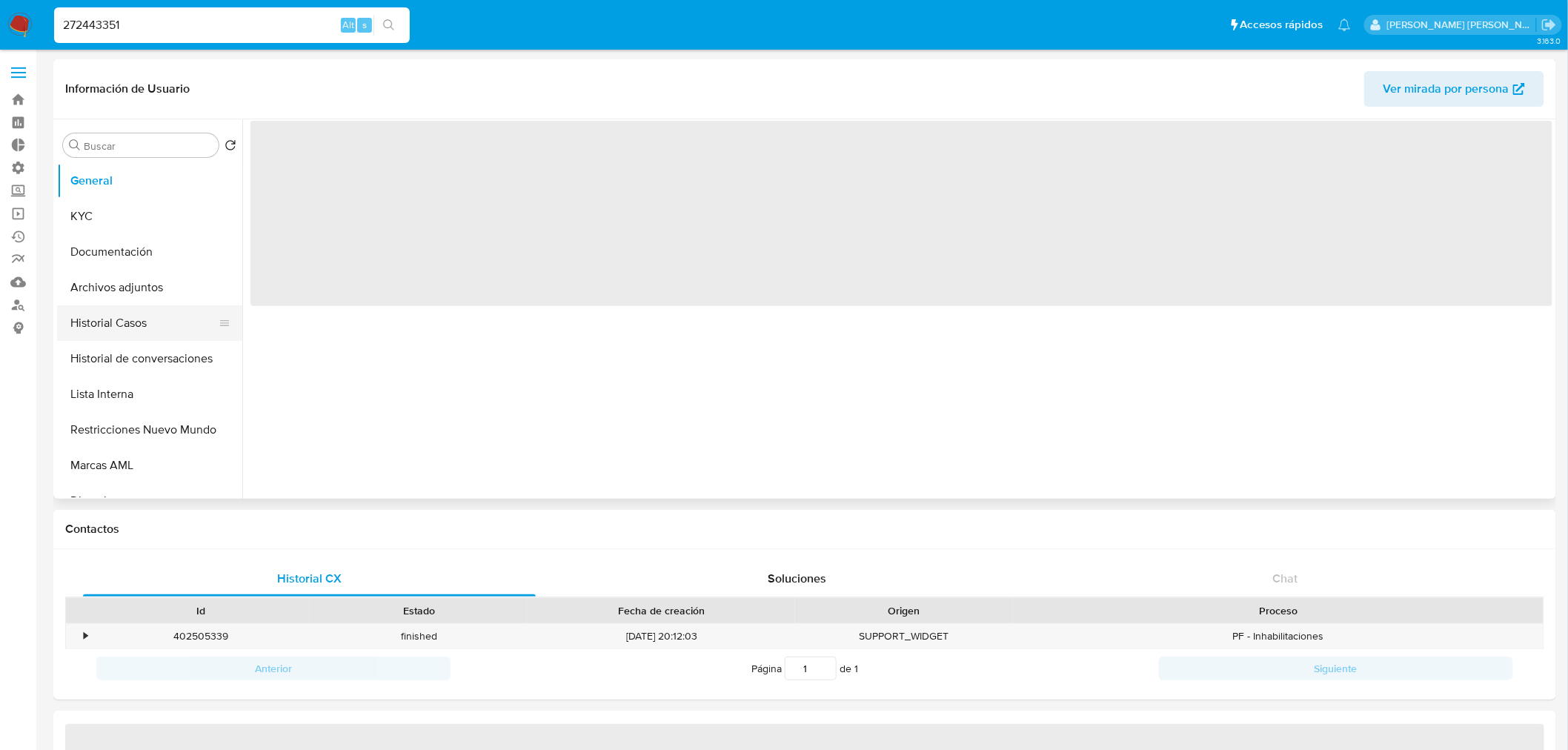
click at [137, 336] on button "Historial Casos" at bounding box center [143, 323] width 173 height 35
select select "10"
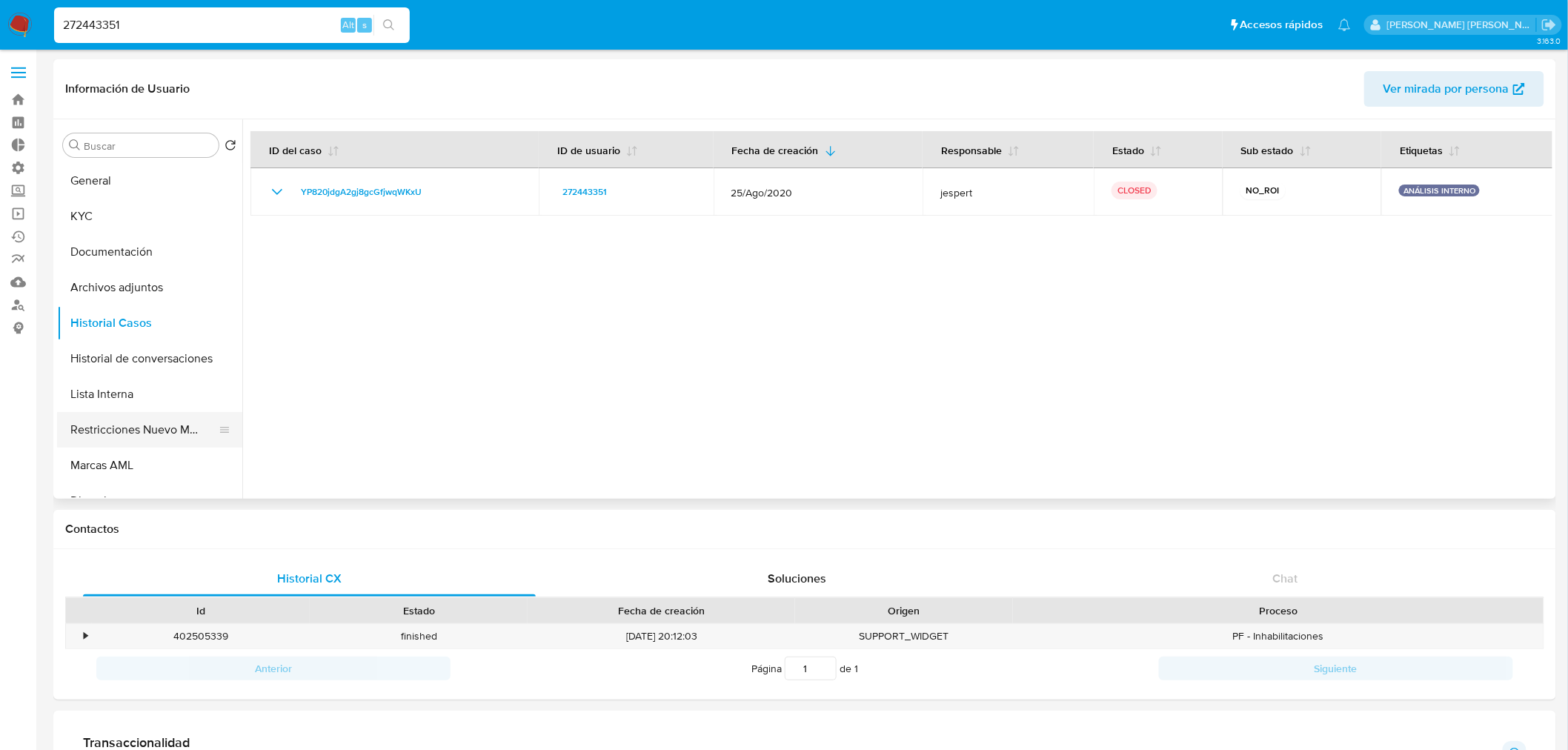
click at [158, 416] on button "Restricciones Nuevo Mundo" at bounding box center [143, 429] width 173 height 35
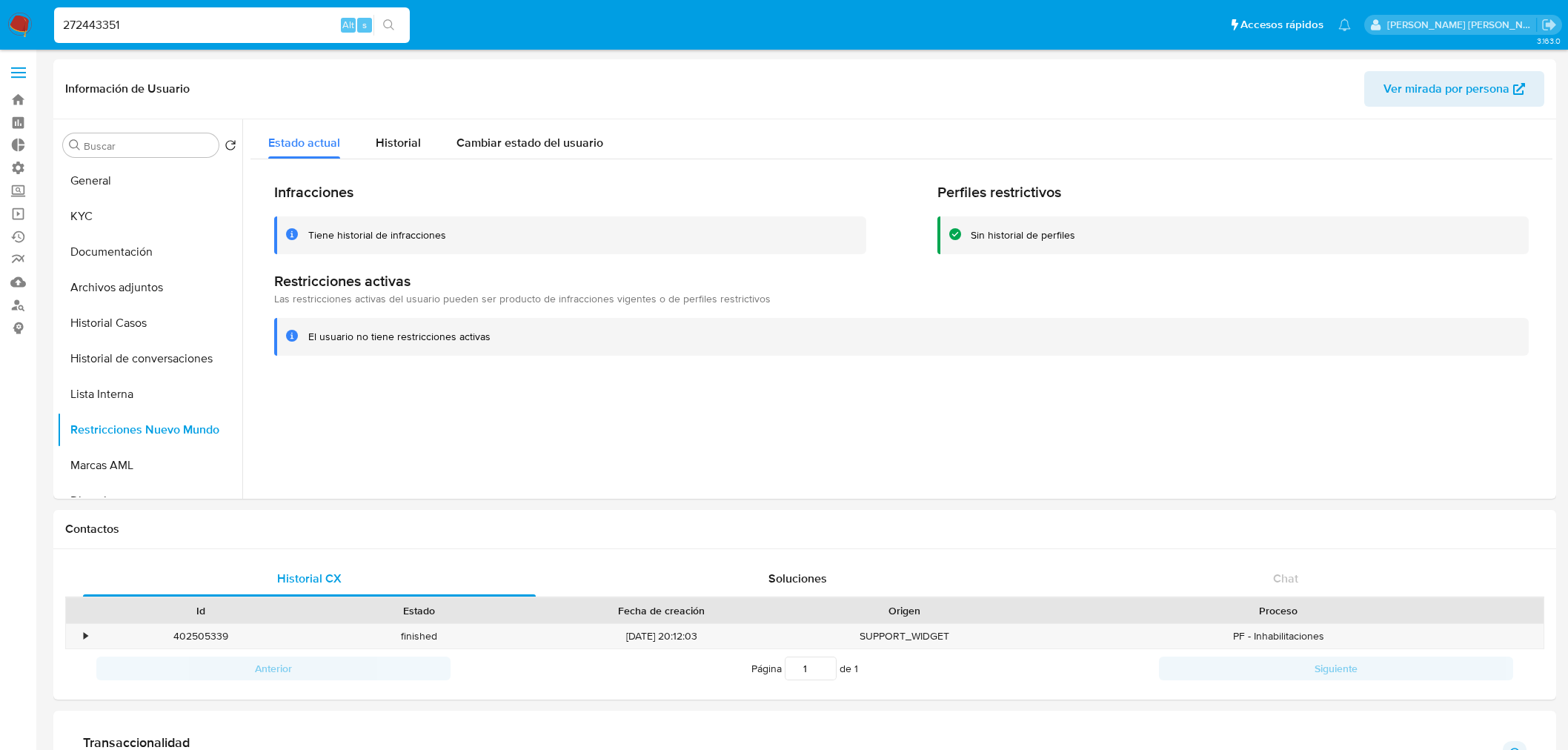
select select "10"
click at [201, 24] on input "272443351" at bounding box center [232, 25] width 356 height 19
paste input "1695945748"
type input "1695945748"
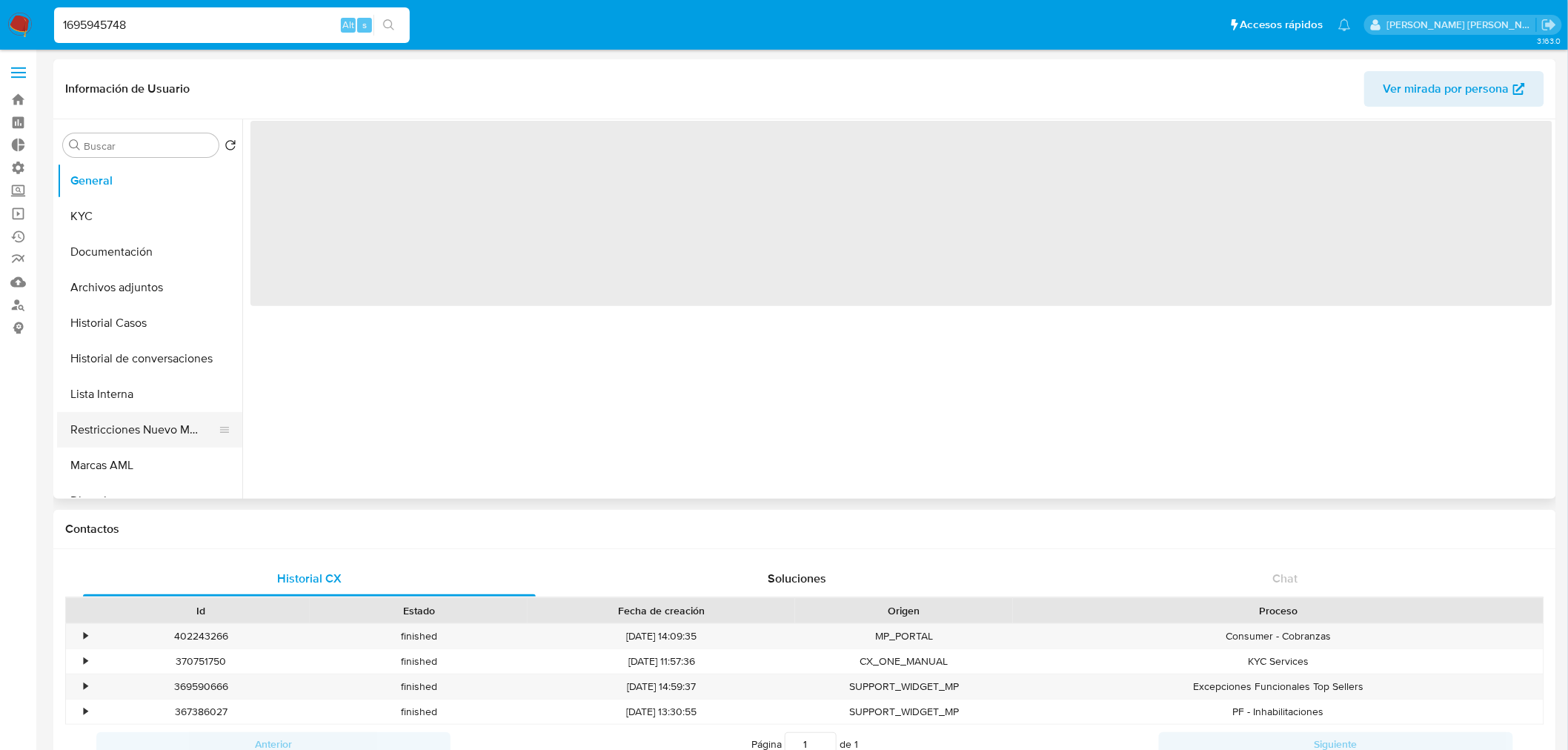
select select "10"
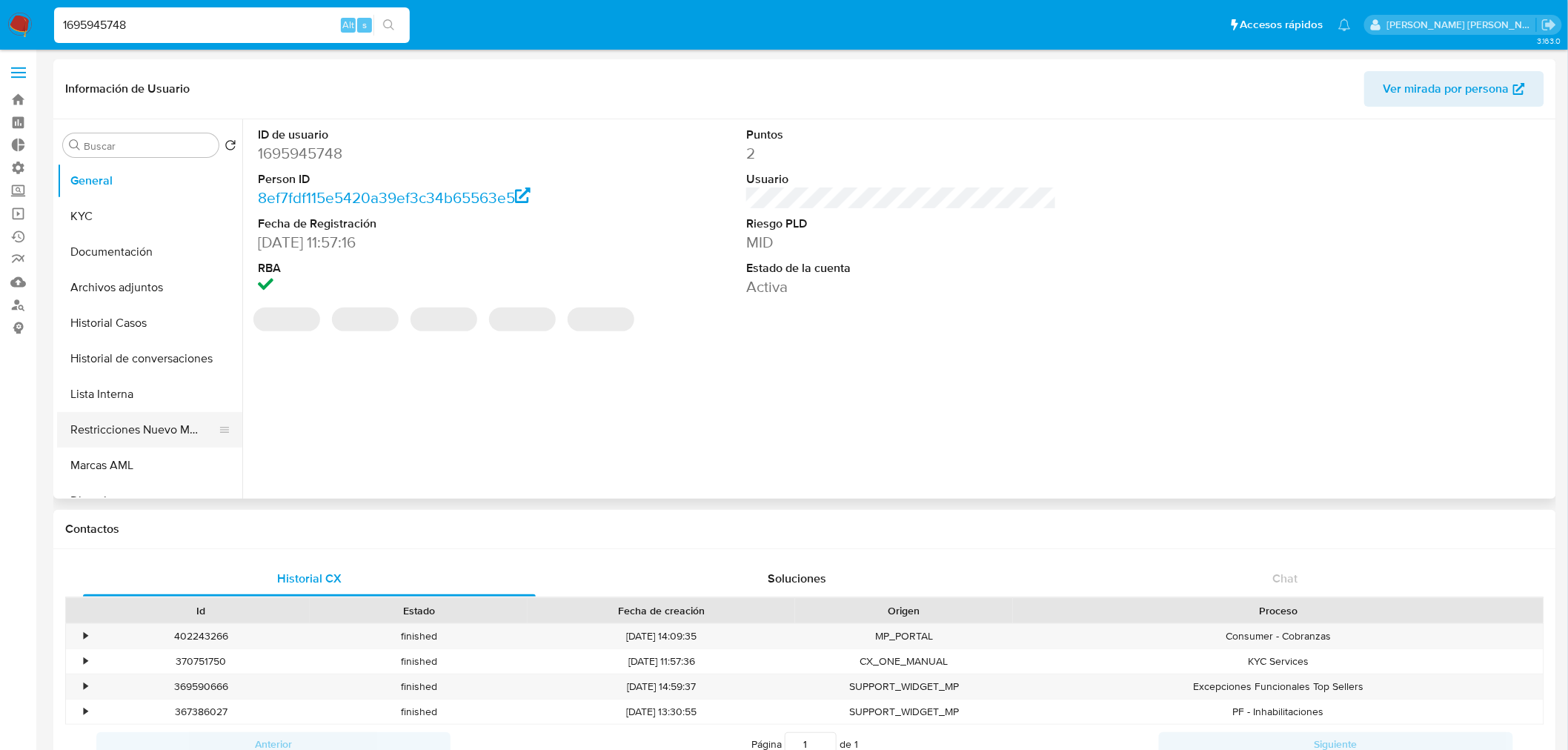
click at [104, 436] on button "Restricciones Nuevo Mundo" at bounding box center [143, 429] width 173 height 35
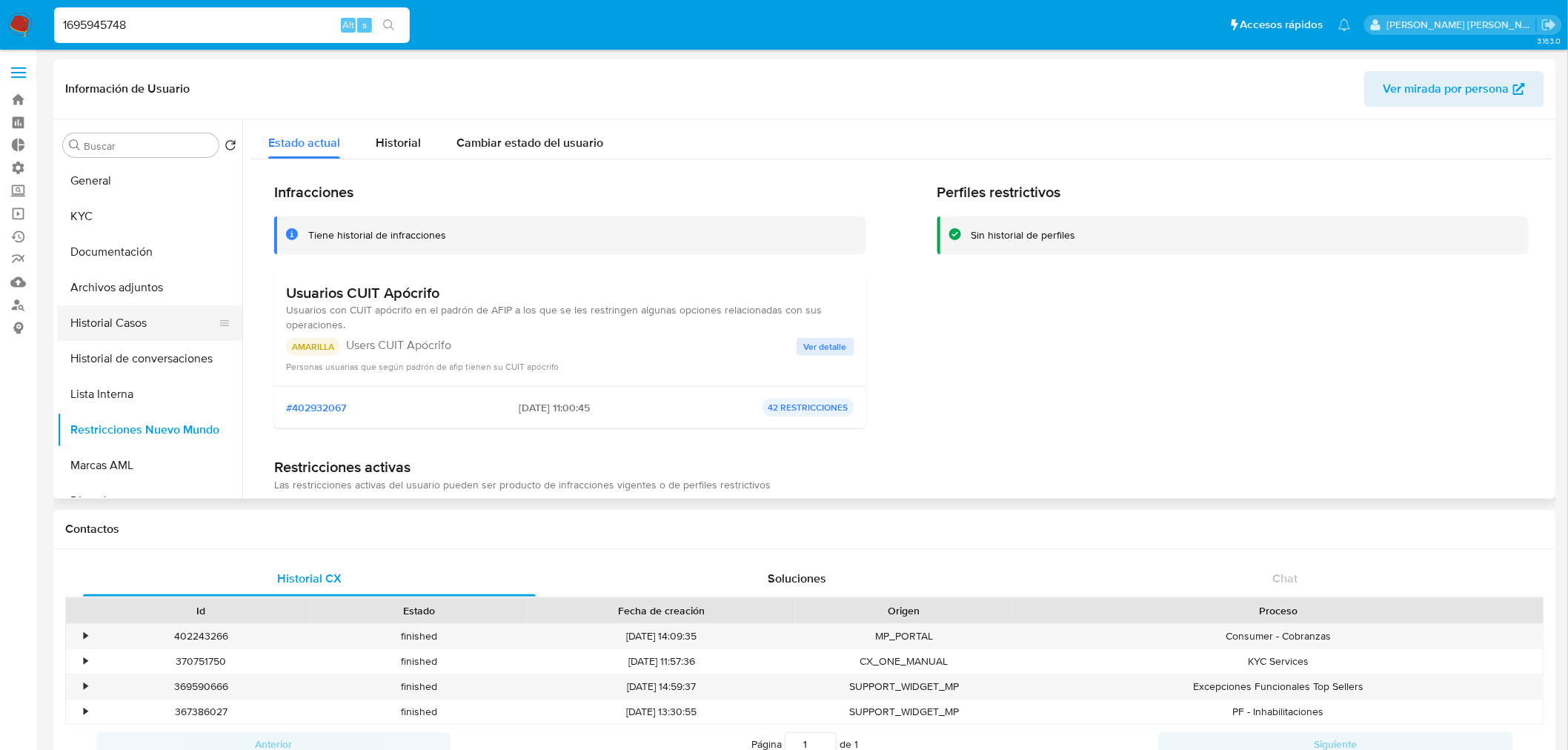
click at [145, 328] on button "Historial Casos" at bounding box center [143, 323] width 173 height 35
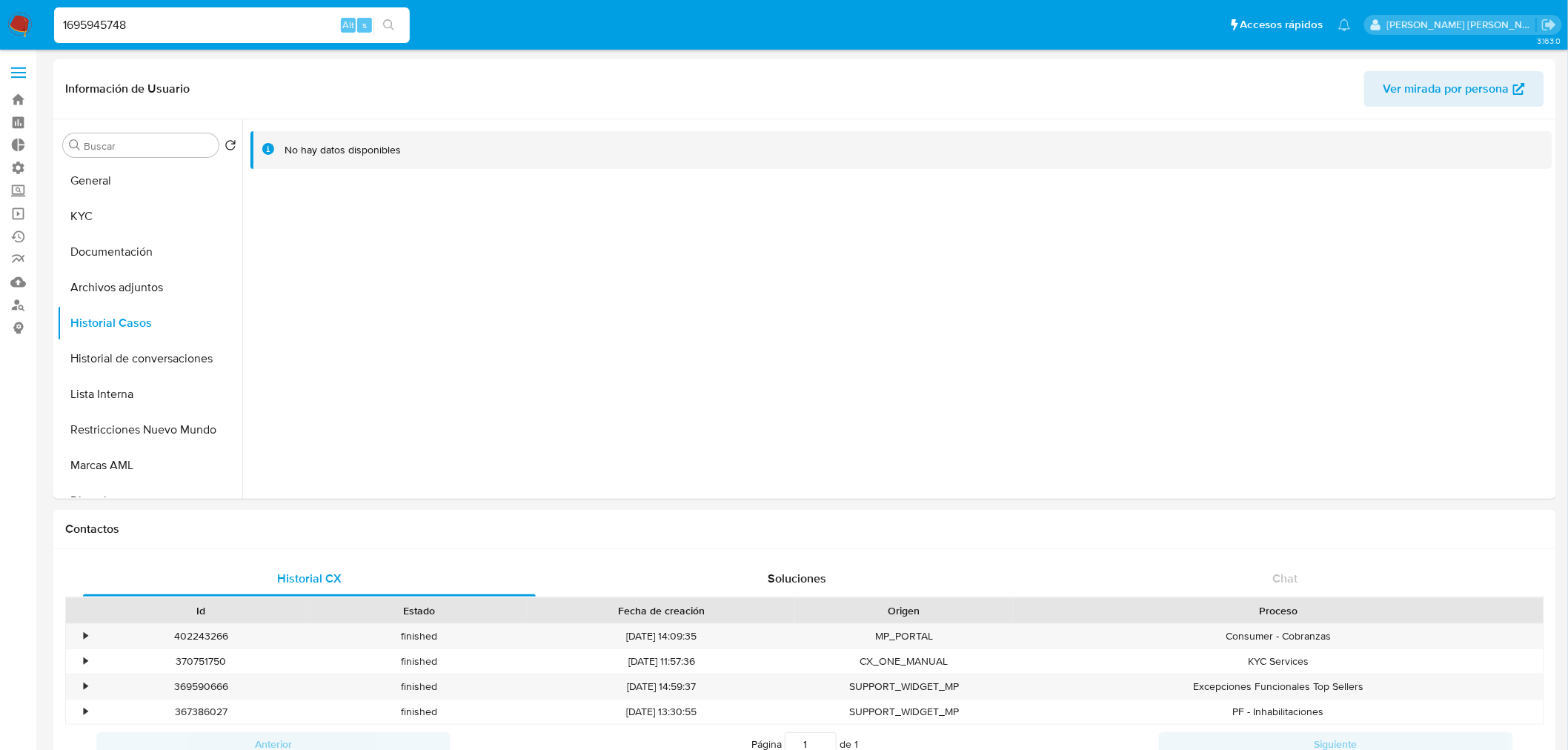
click at [222, 31] on input "1695945748" at bounding box center [232, 25] width 356 height 19
paste input "815570303"
click at [222, 31] on input "1695945748" at bounding box center [232, 25] width 356 height 19
type input "815570303"
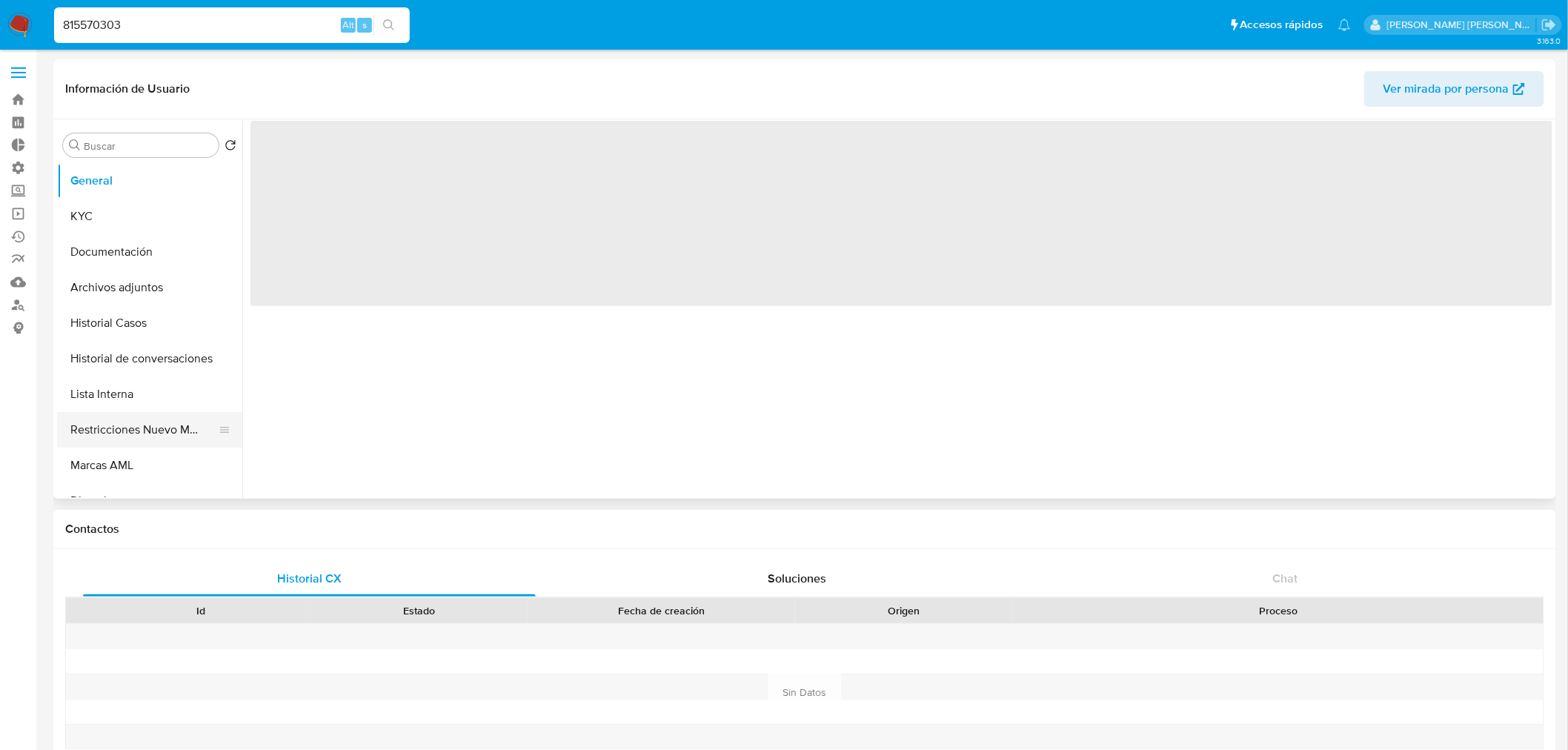
click at [152, 419] on button "Restricciones Nuevo Mundo" at bounding box center [143, 429] width 173 height 35
select select "10"
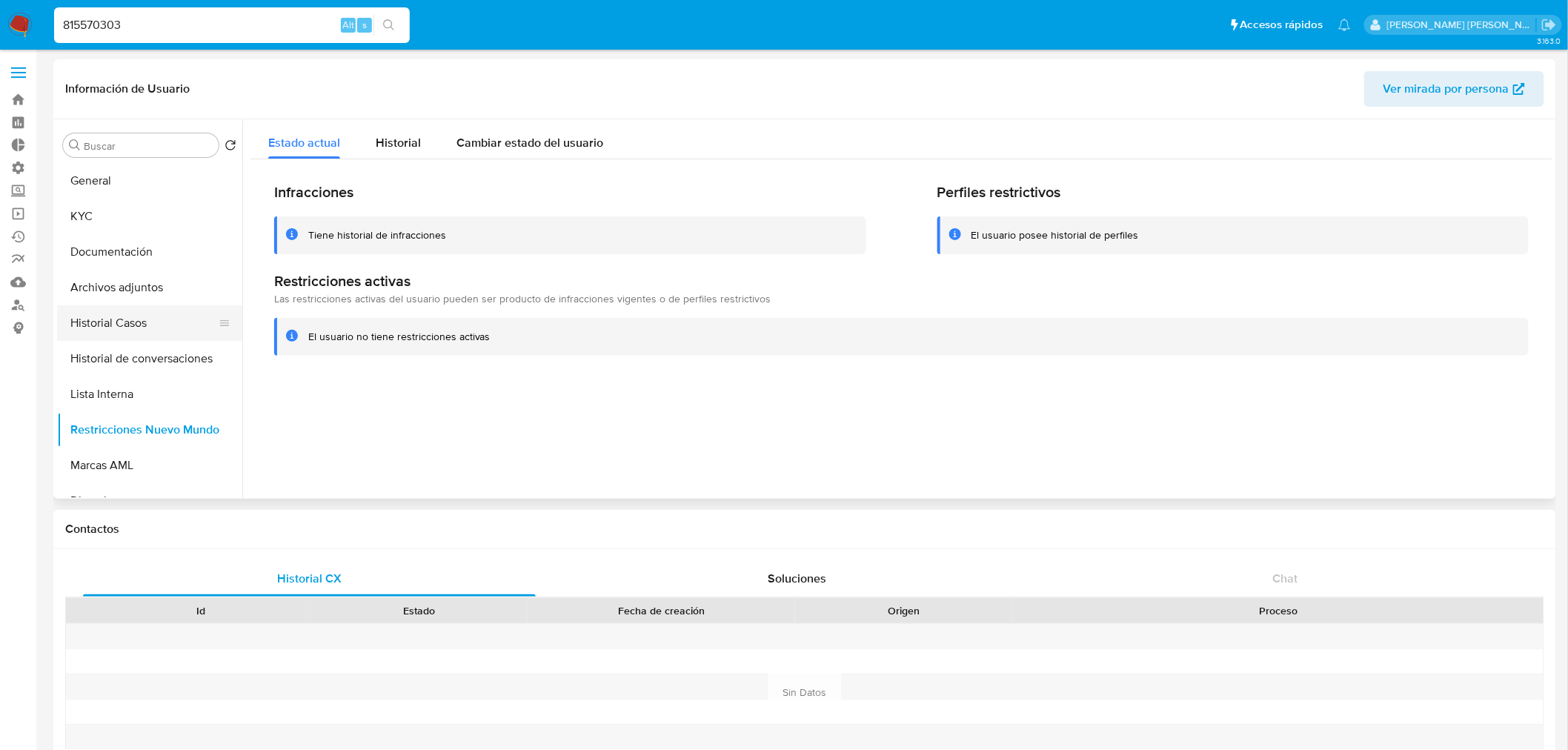
click at [136, 322] on button "Historial Casos" at bounding box center [143, 323] width 173 height 35
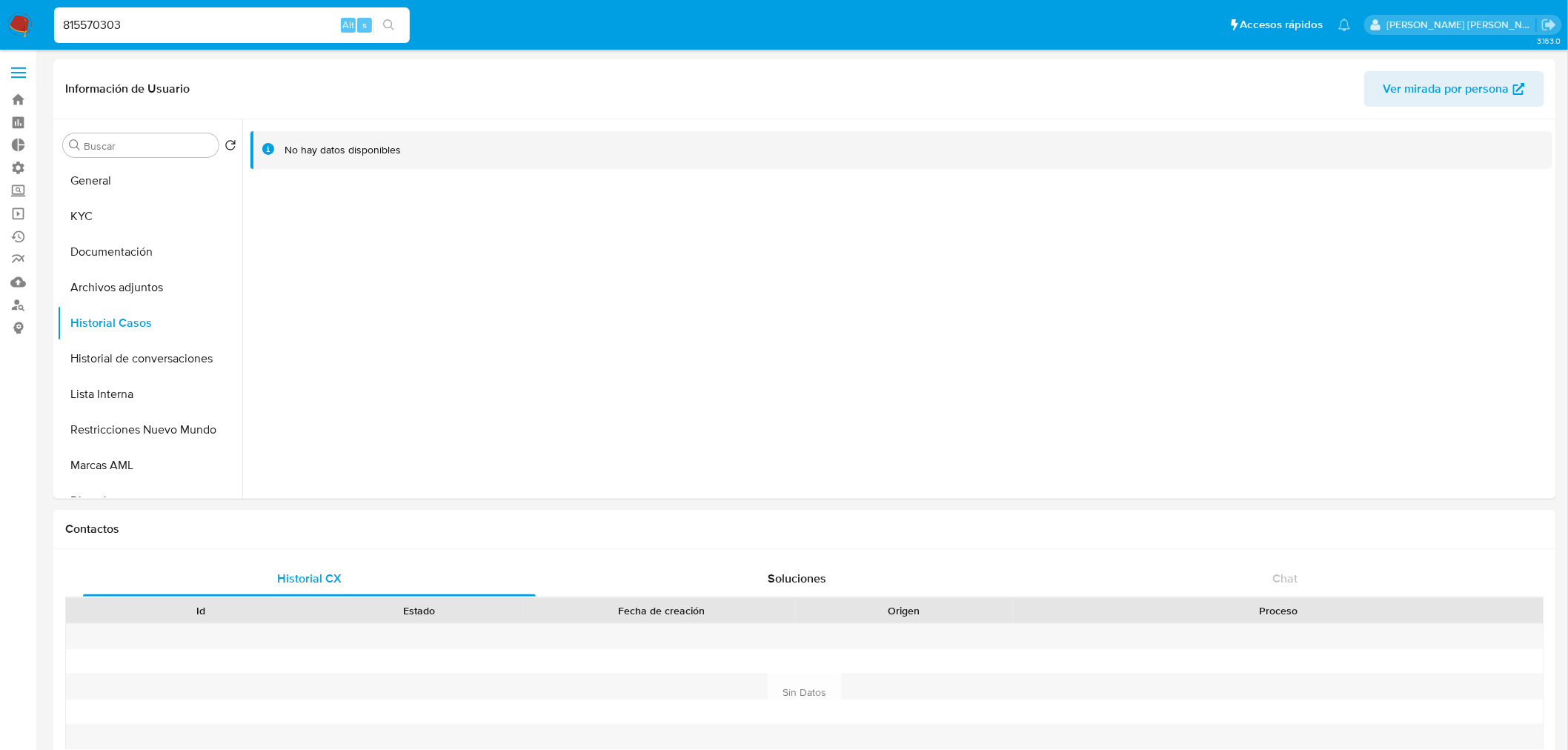
click at [242, 26] on input "815570303" at bounding box center [232, 25] width 356 height 19
paste input "1226335357"
click at [242, 26] on input "1226335357" at bounding box center [232, 25] width 356 height 19
type input "1226335357"
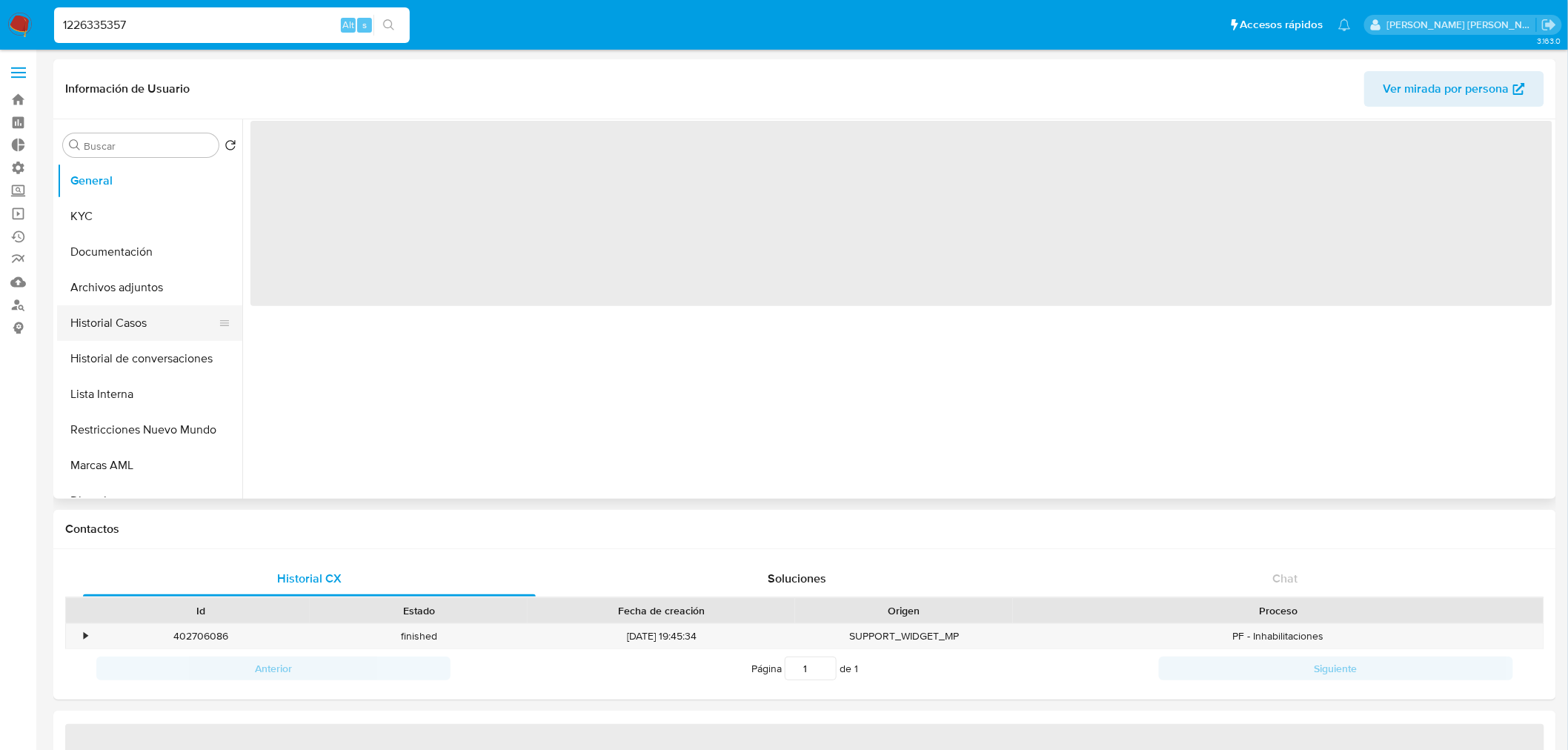
click at [144, 334] on button "Historial Casos" at bounding box center [143, 323] width 173 height 35
select select "10"
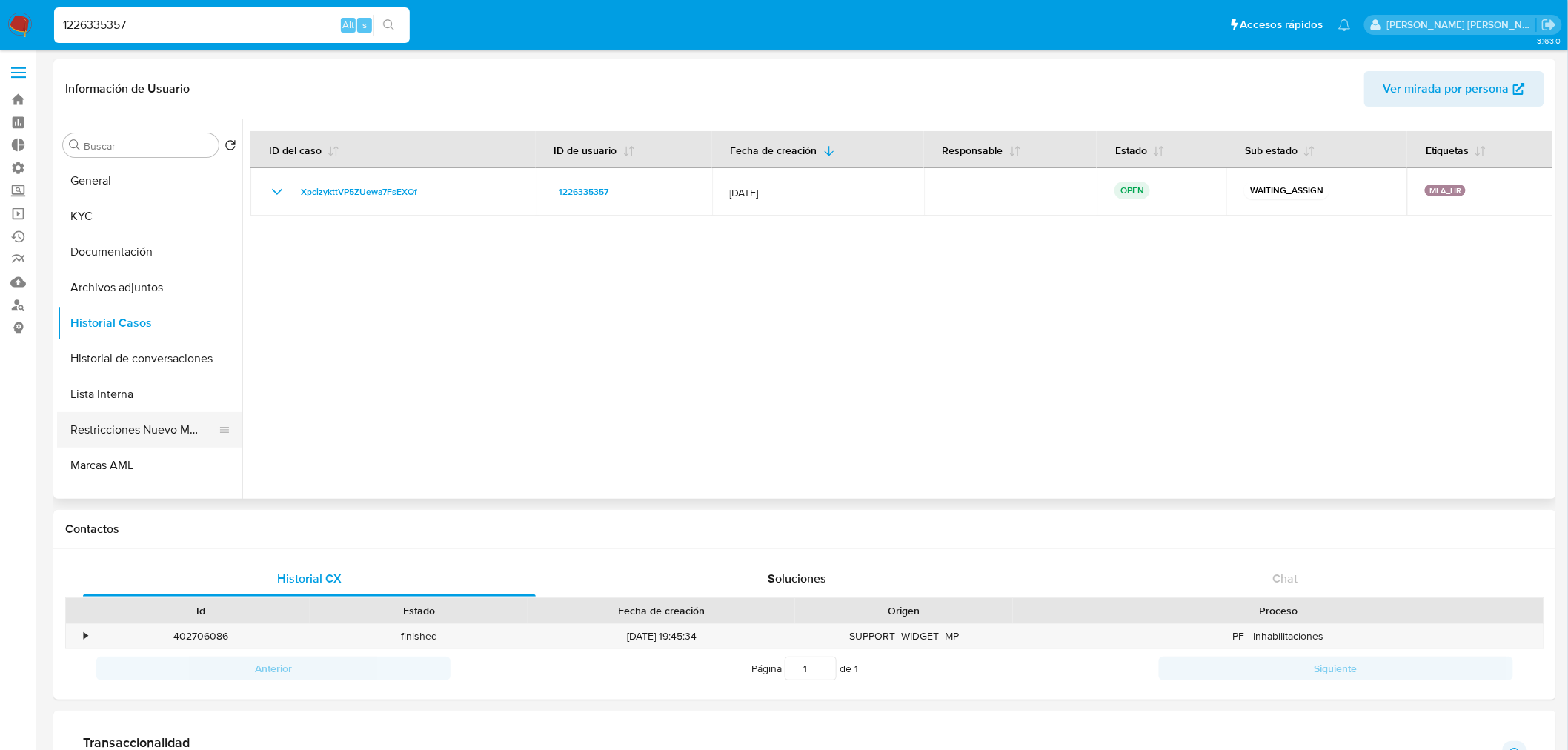
click at [145, 431] on button "Restricciones Nuevo Mundo" at bounding box center [143, 429] width 173 height 35
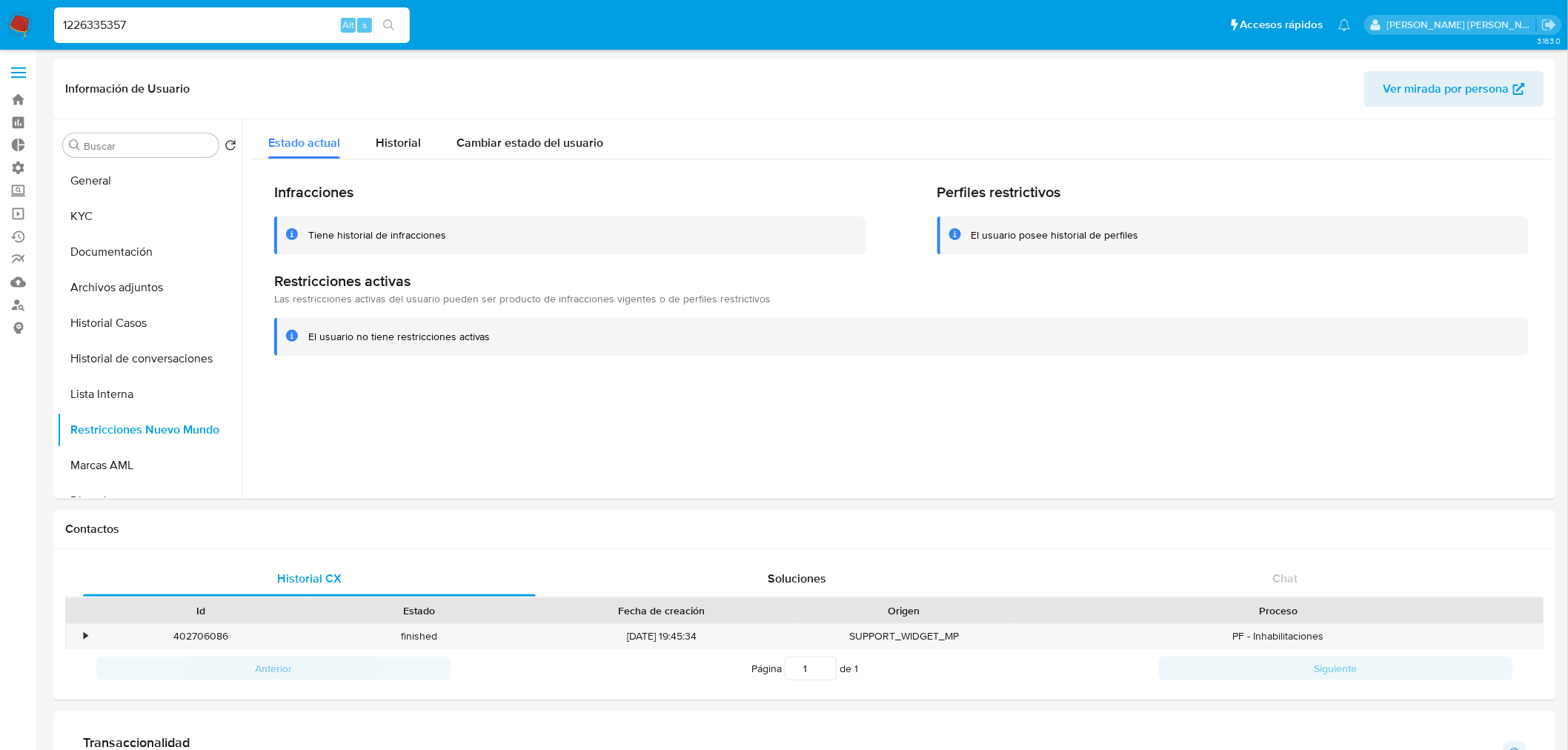
click at [212, 26] on input "1226335357" at bounding box center [232, 25] width 356 height 19
paste input "69842668"
click at [212, 26] on input "169842668" at bounding box center [232, 25] width 356 height 19
type input "169842668"
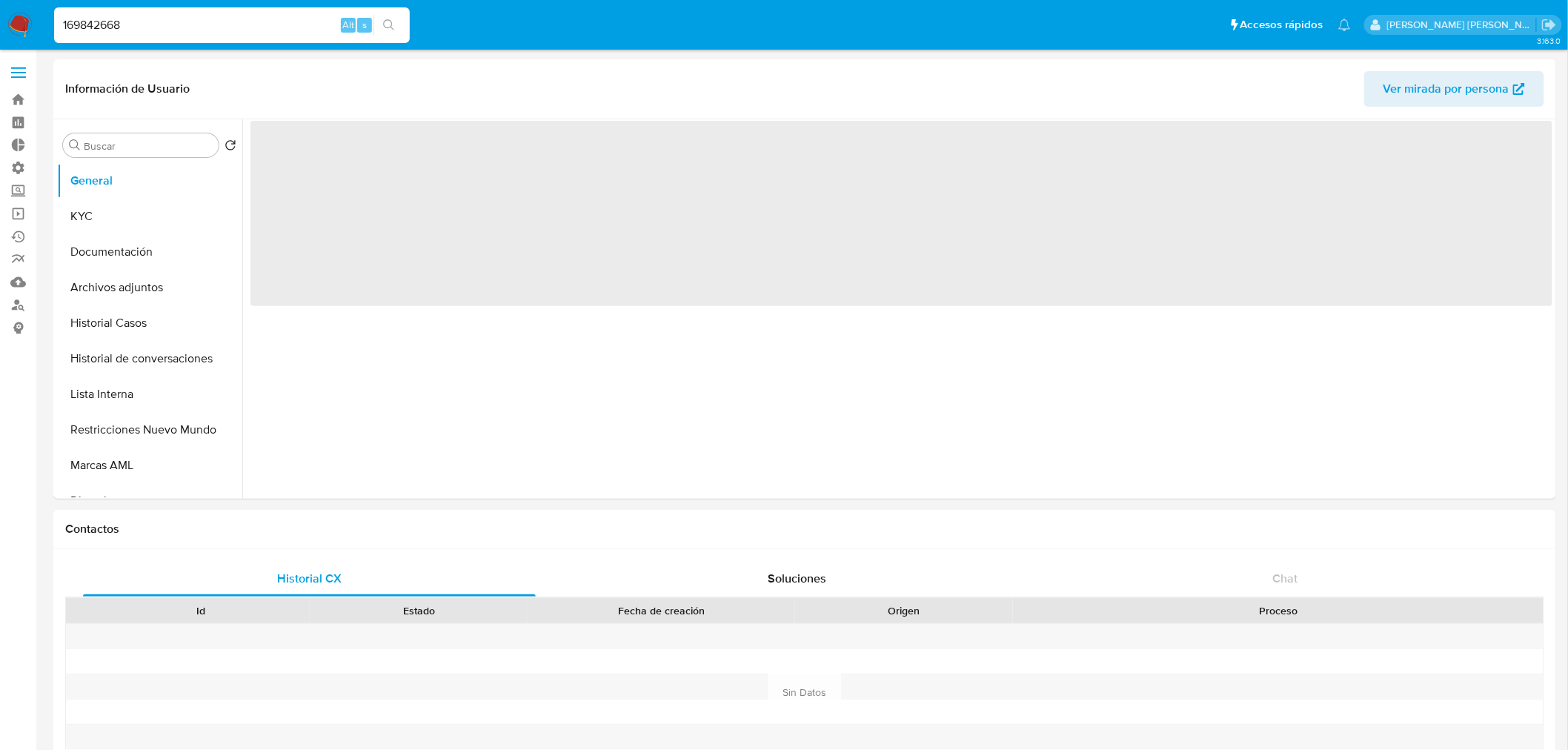
select select "10"
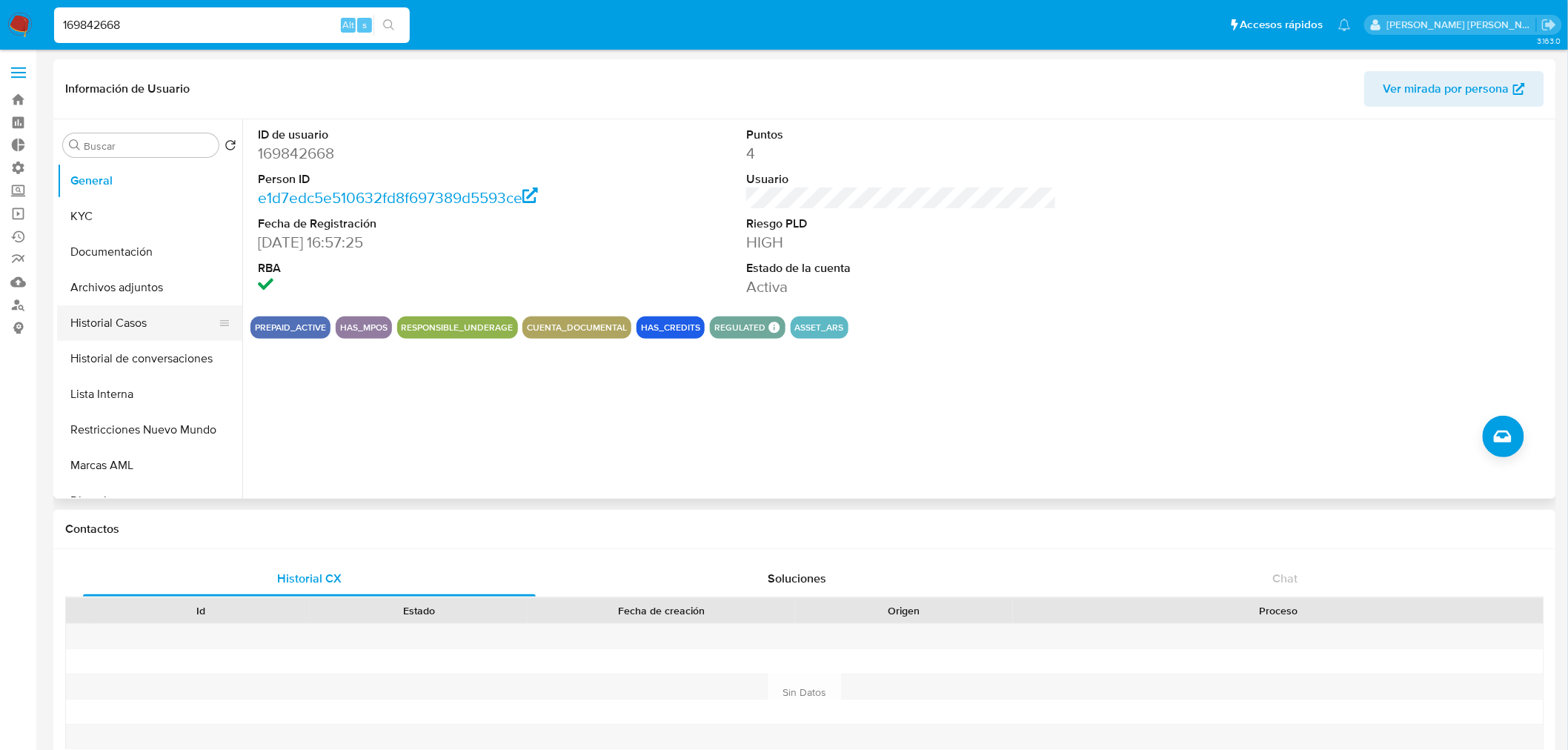
click at [139, 326] on button "Historial Casos" at bounding box center [143, 323] width 173 height 35
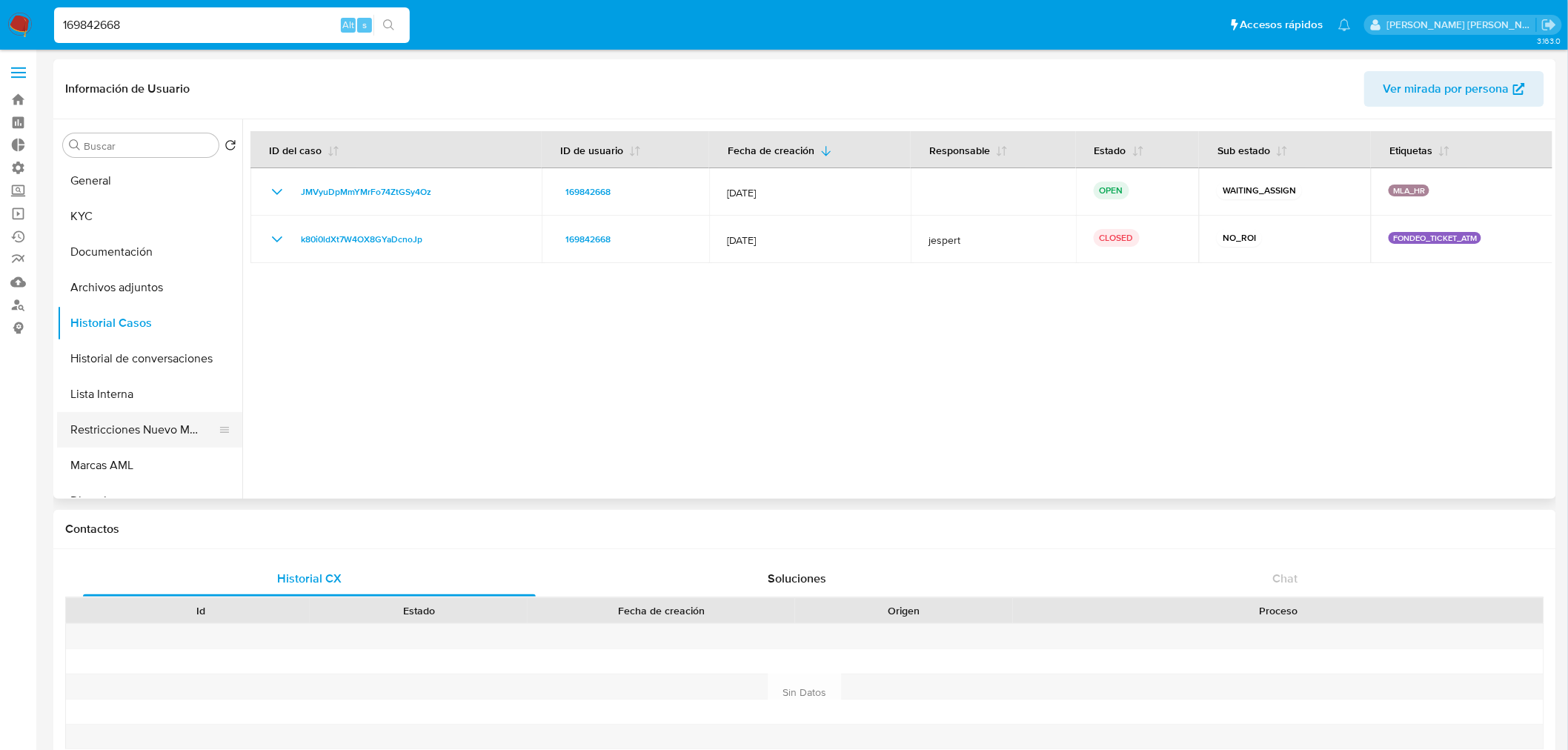
click at [177, 435] on button "Restricciones Nuevo Mundo" at bounding box center [143, 429] width 173 height 35
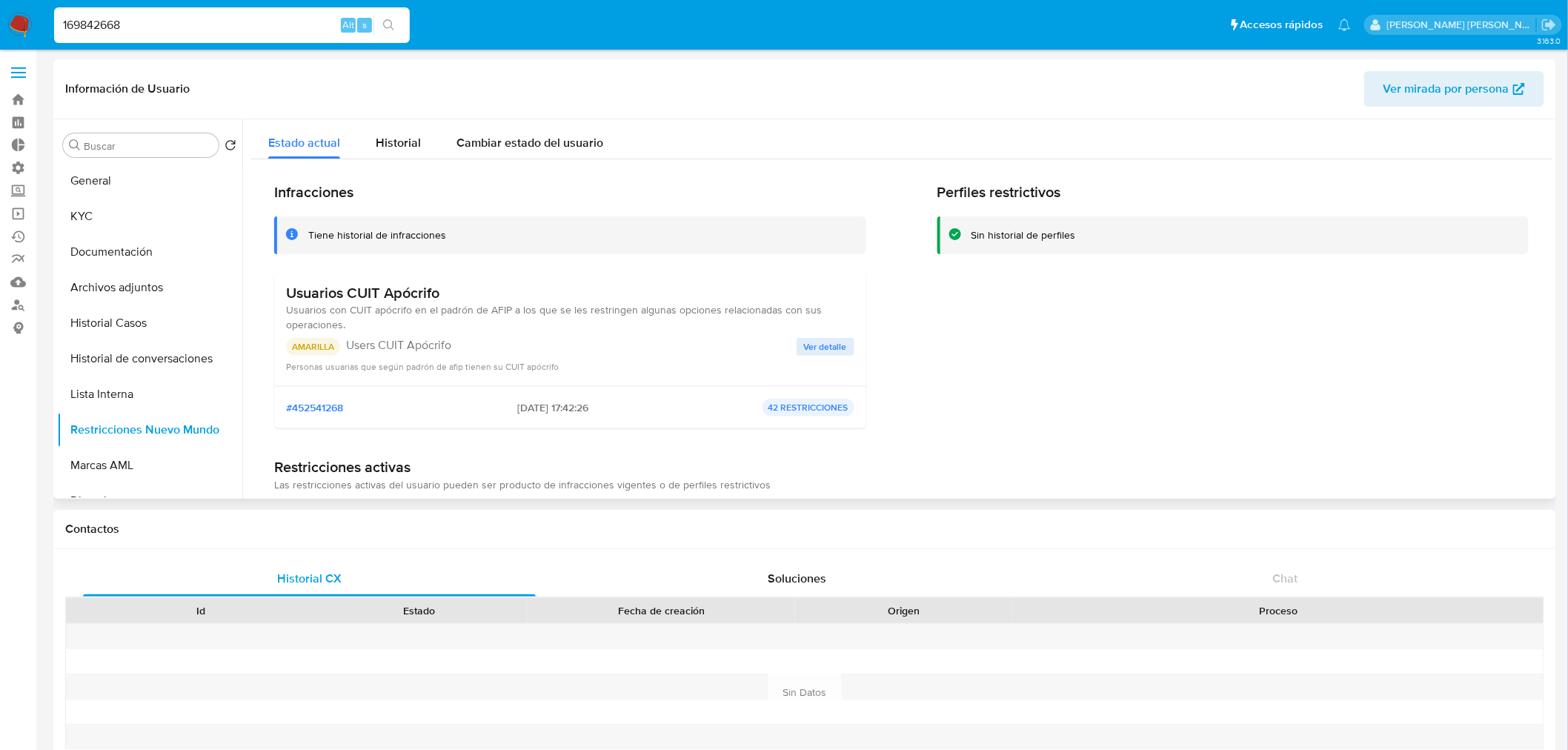
click at [804, 346] on span "Ver detalle" at bounding box center [825, 346] width 43 height 15
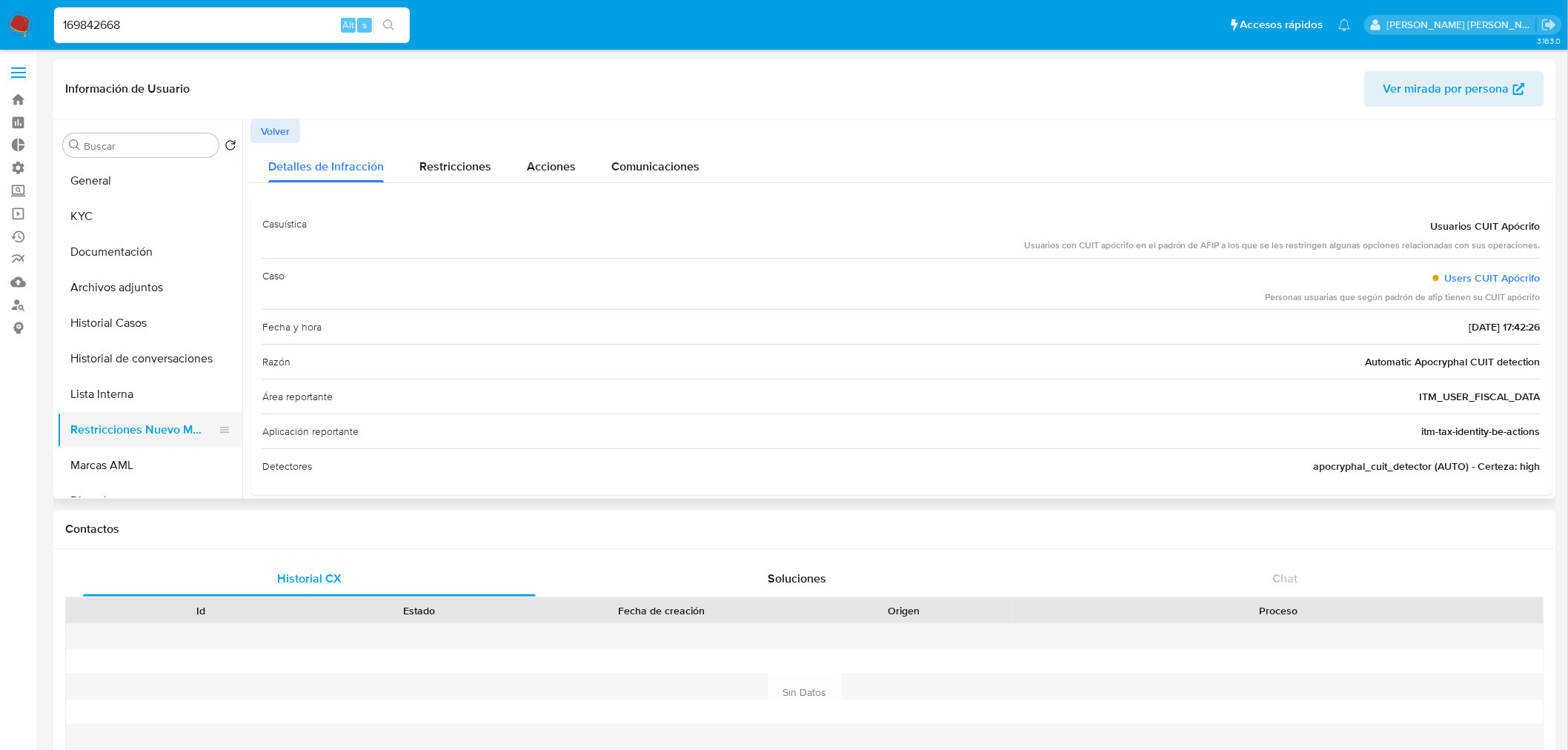
click at [172, 419] on button "Restricciones Nuevo Mundo" at bounding box center [143, 429] width 173 height 35
click at [283, 132] on span "Volver" at bounding box center [275, 132] width 29 height 21
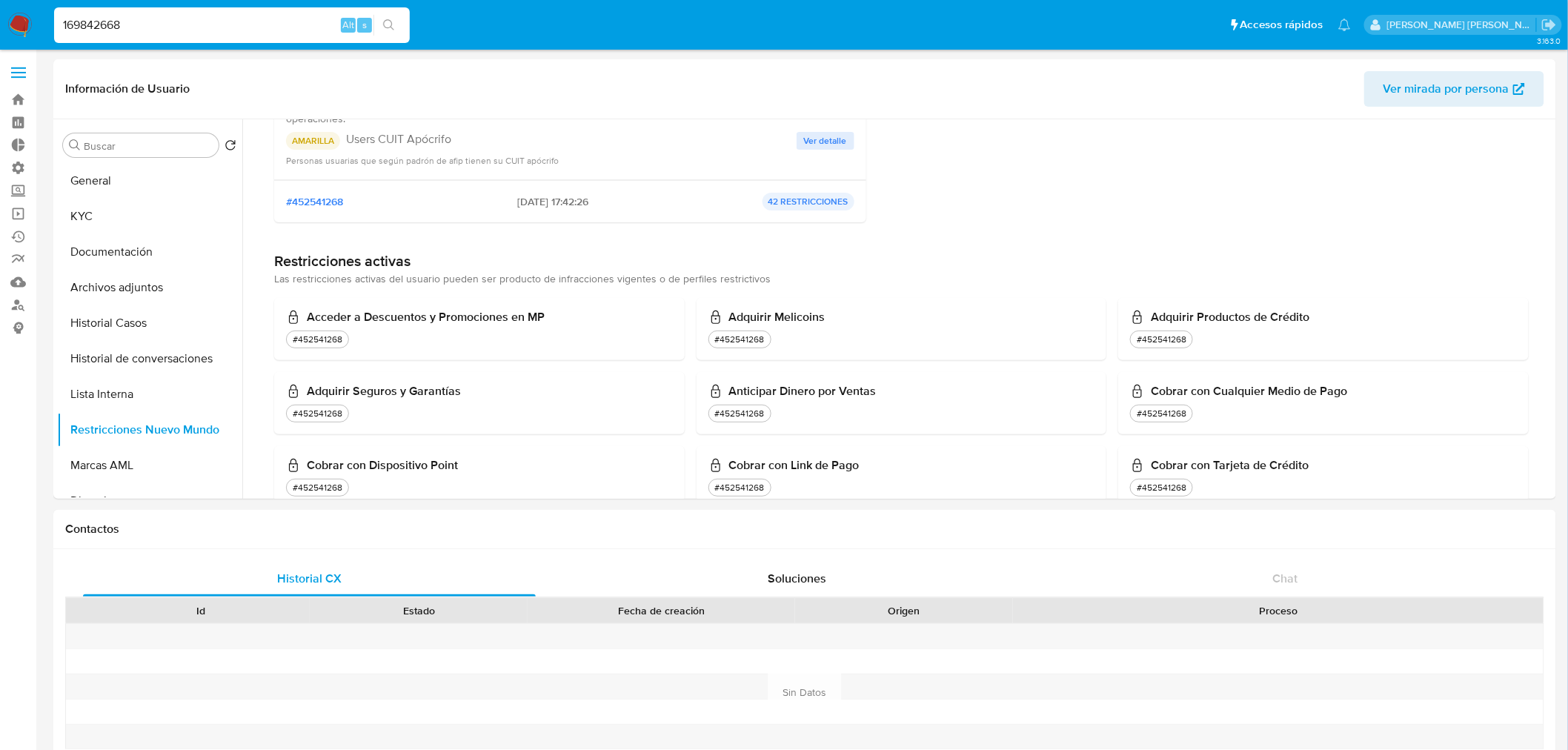
scroll to position [211, 0]
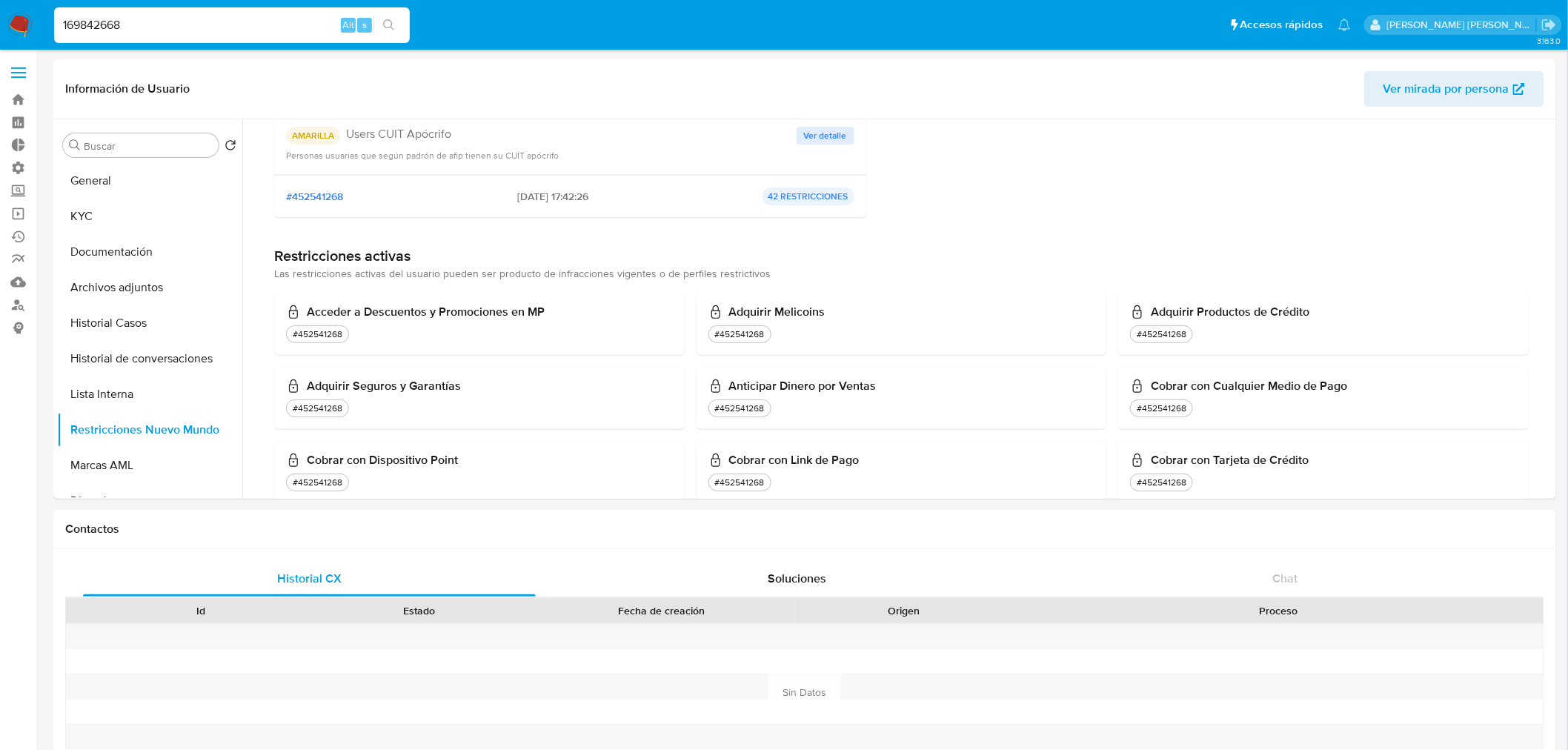
click at [196, 12] on div "169842668 Alt s" at bounding box center [232, 25] width 356 height 35
drag, startPoint x: 196, startPoint y: 12, endPoint x: 193, endPoint y: 21, distance: 9.5
click at [193, 21] on div "169842668 Alt s" at bounding box center [232, 25] width 356 height 35
click at [193, 21] on input "169842668" at bounding box center [232, 25] width 356 height 19
paste input "2666691724"
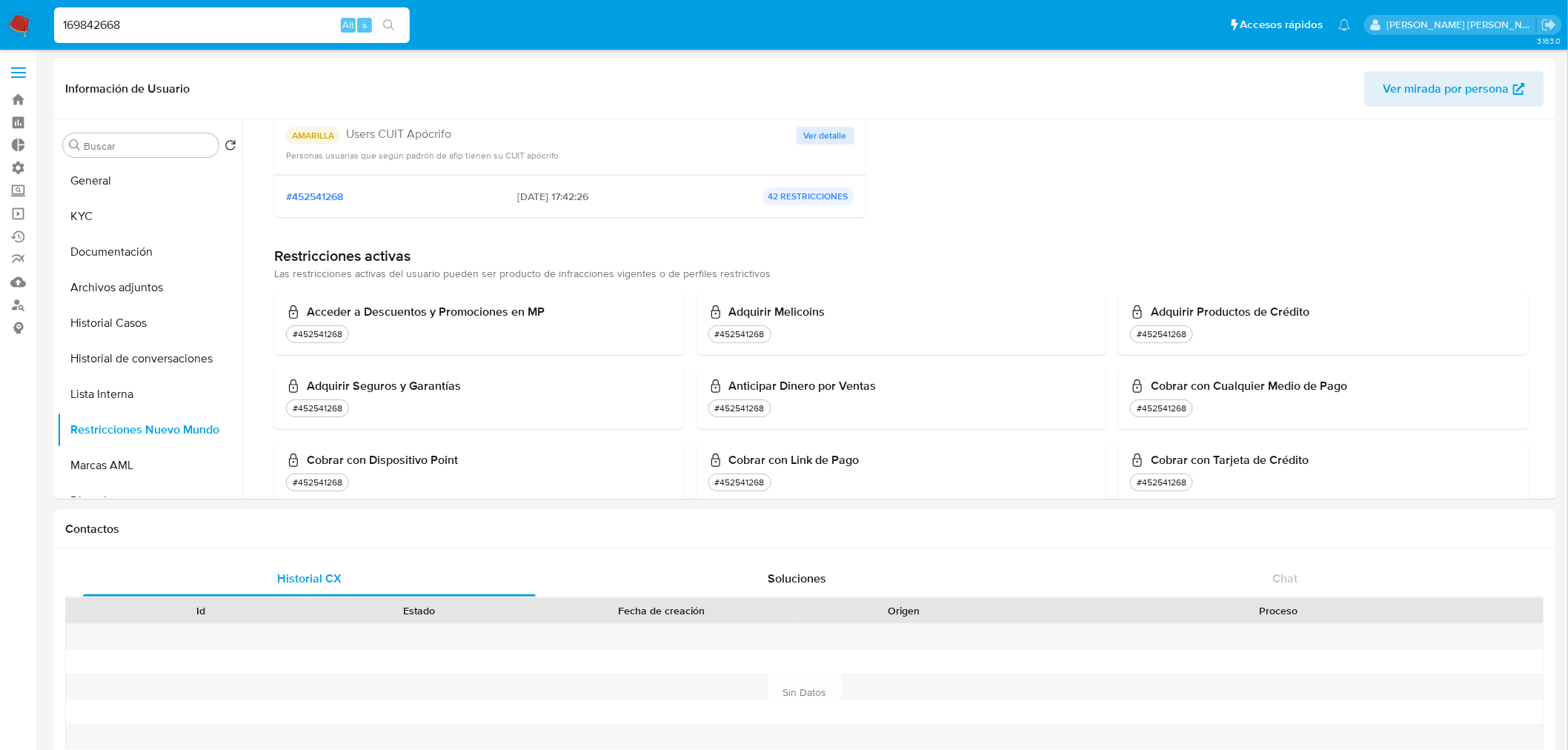
click at [193, 21] on input "169842668" at bounding box center [232, 25] width 356 height 19
type input "2666691724"
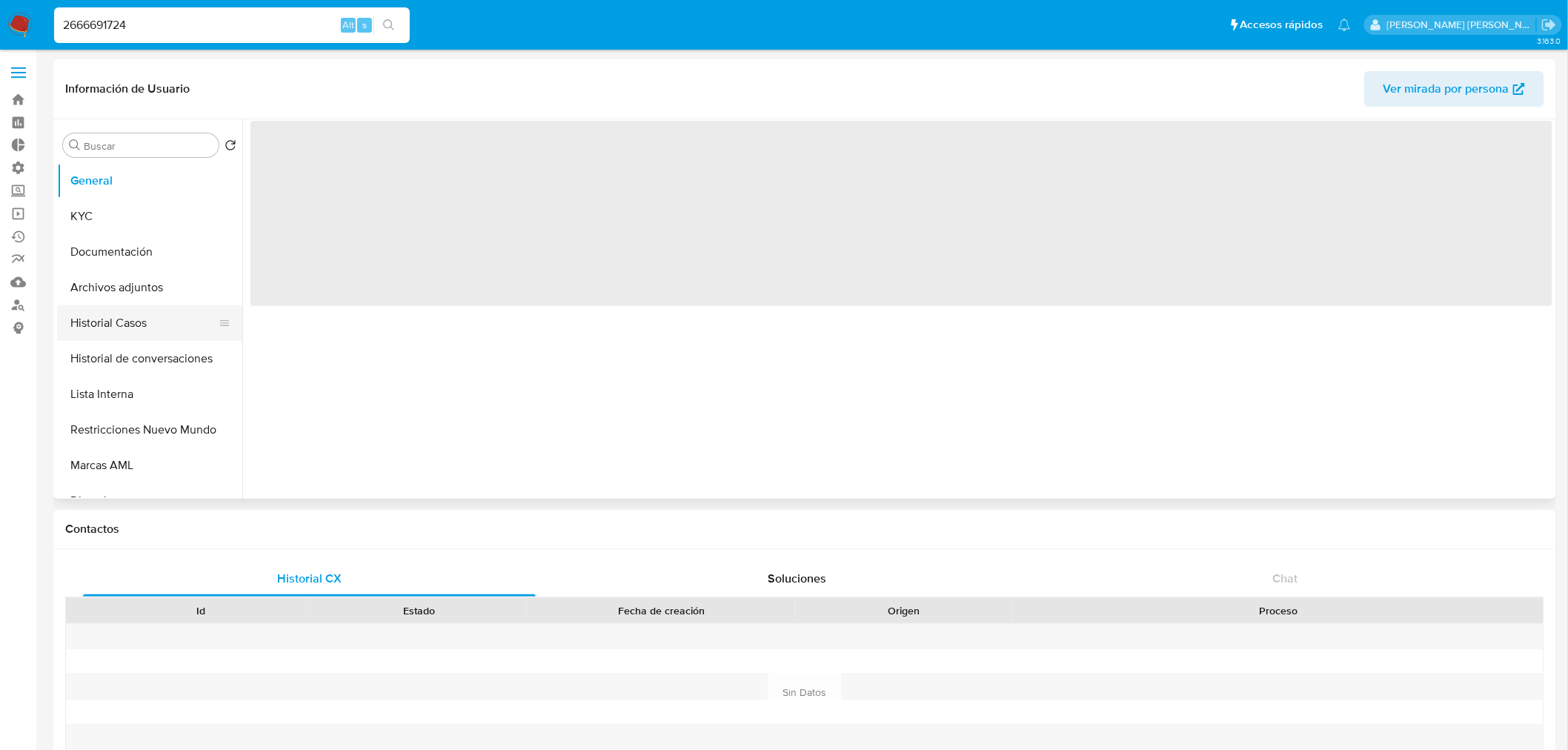
click at [86, 328] on button "Historial Casos" at bounding box center [143, 323] width 173 height 35
select select "10"
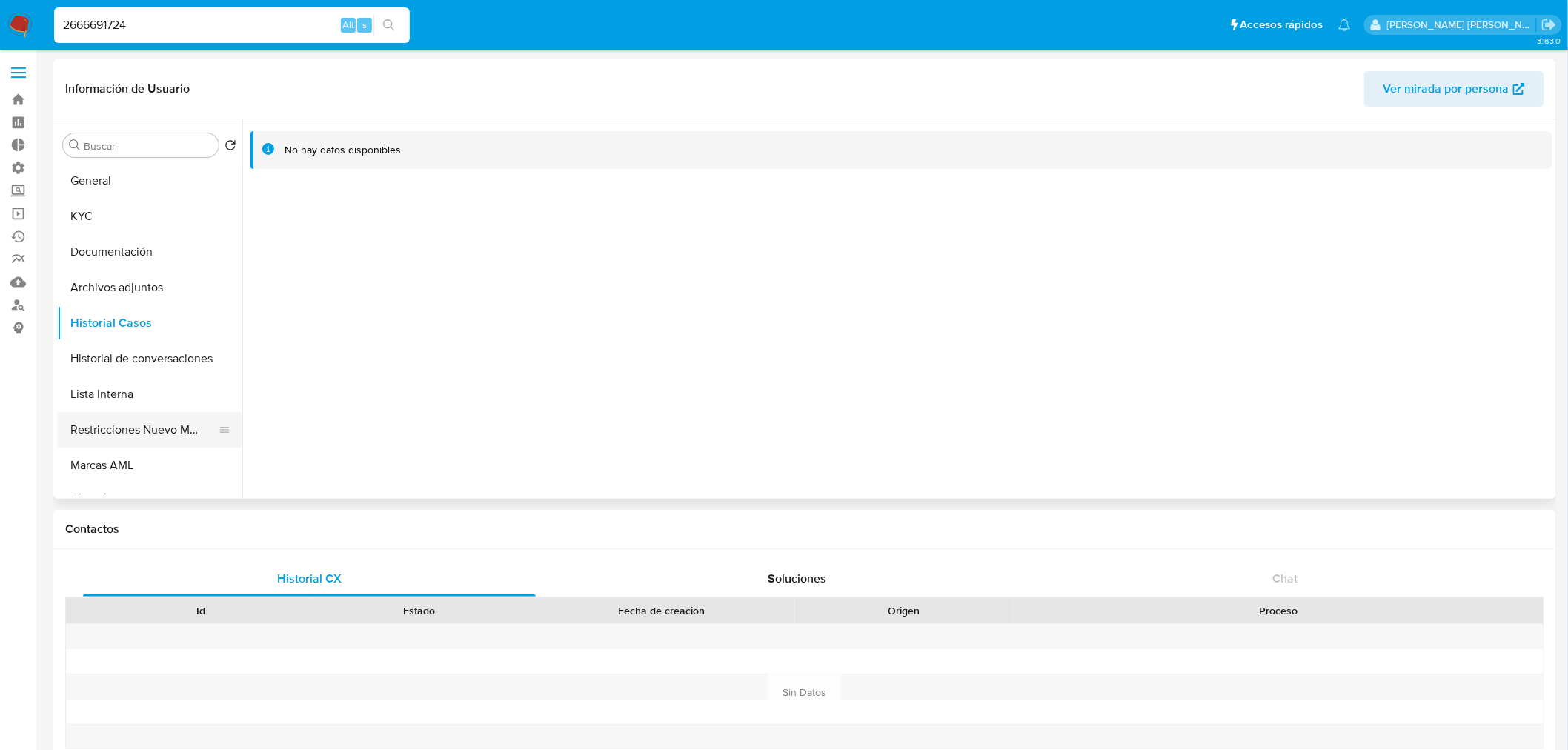
click at [175, 427] on button "Restricciones Nuevo Mundo" at bounding box center [143, 429] width 173 height 35
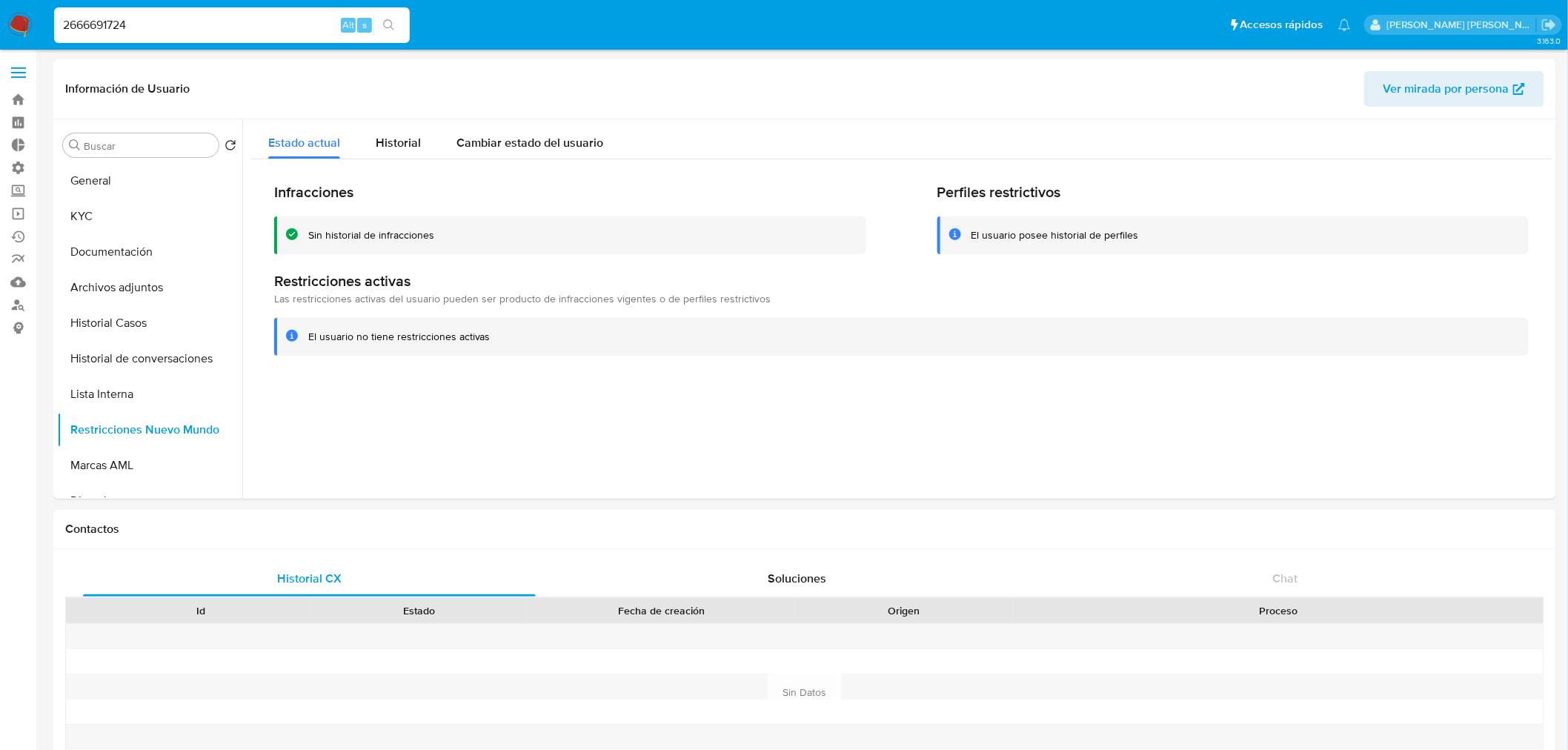
click at [173, 23] on input "2666691724" at bounding box center [232, 25] width 356 height 19
paste input "142301814"
type input "1423018144"
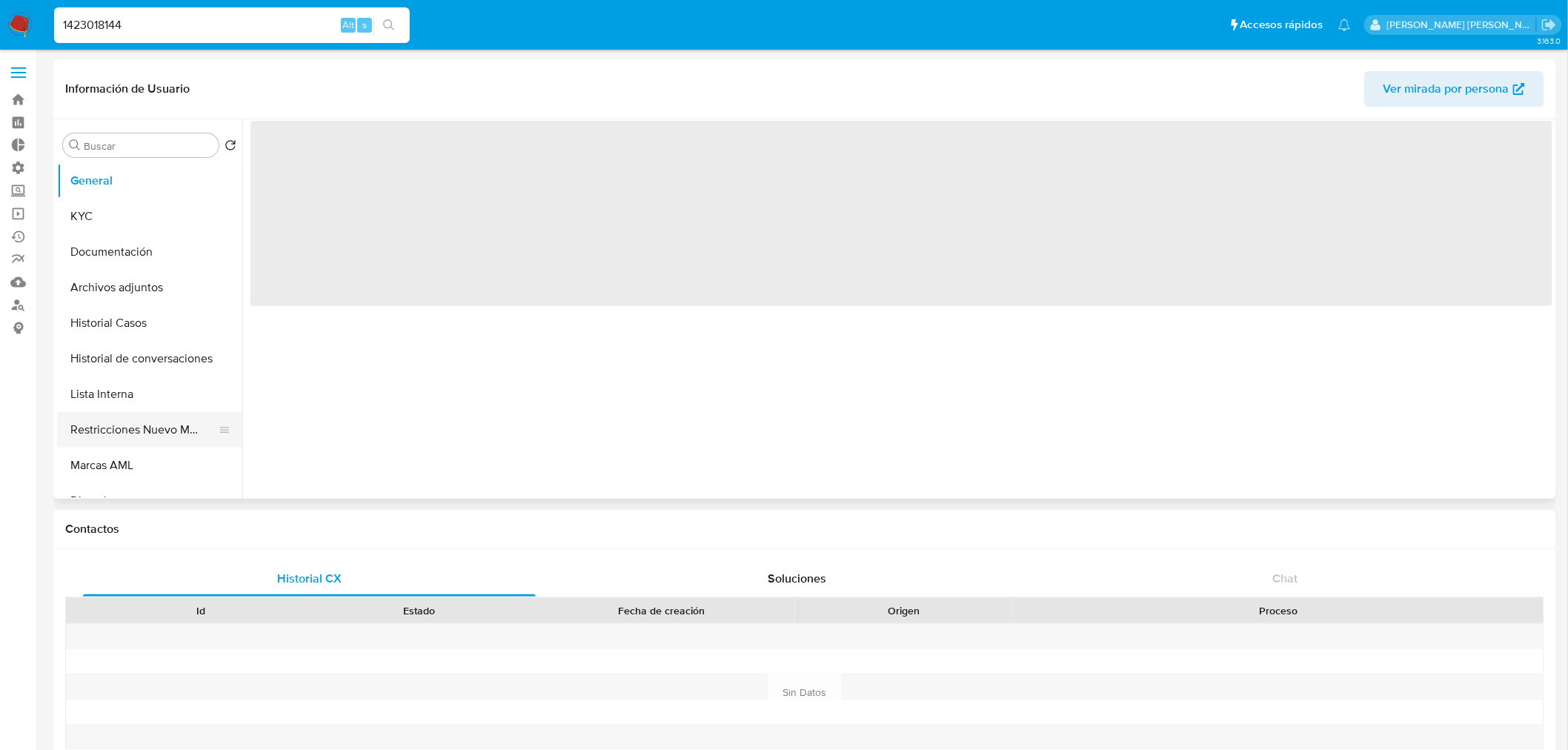
select select "10"
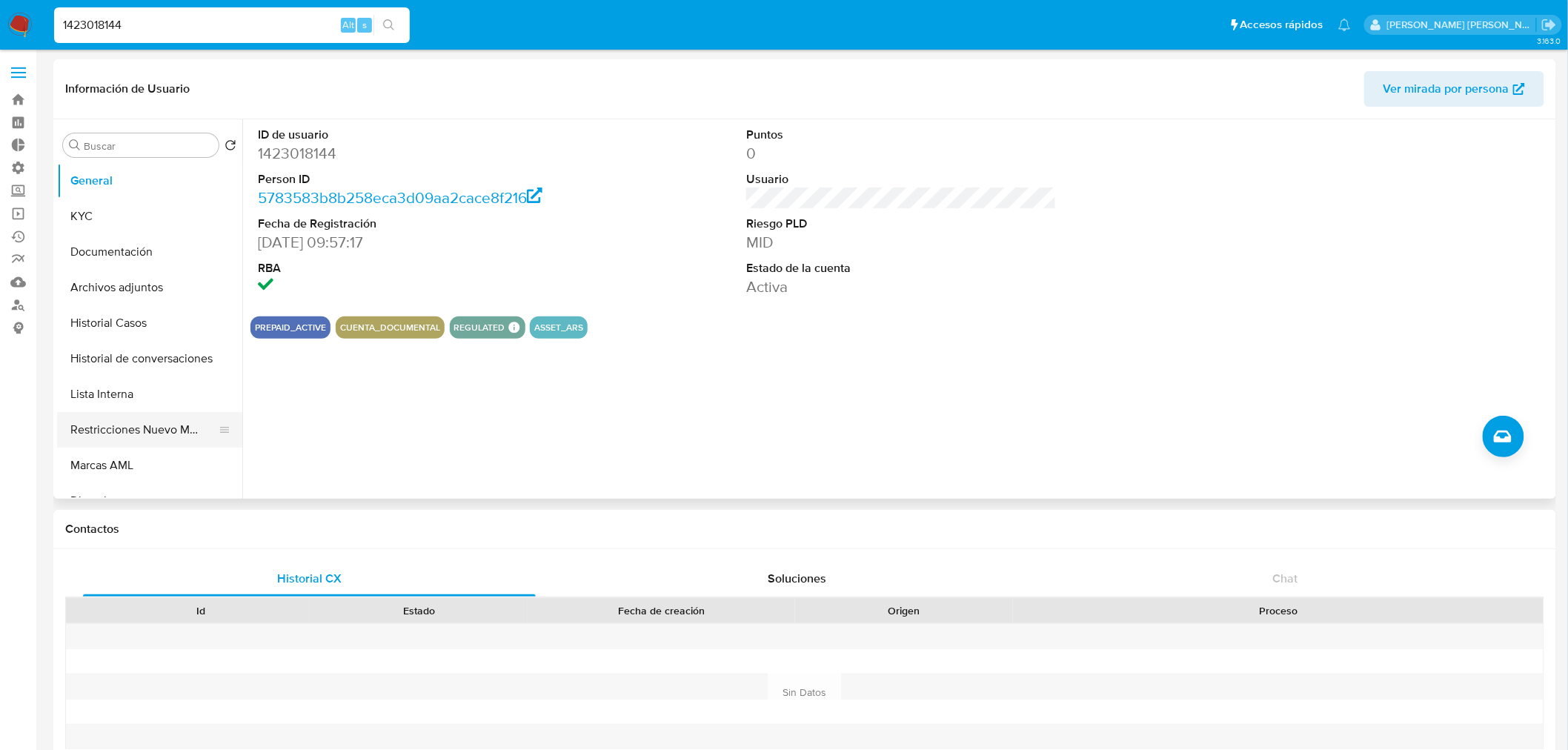
click at [146, 440] on button "Restricciones Nuevo Mundo" at bounding box center [143, 429] width 173 height 35
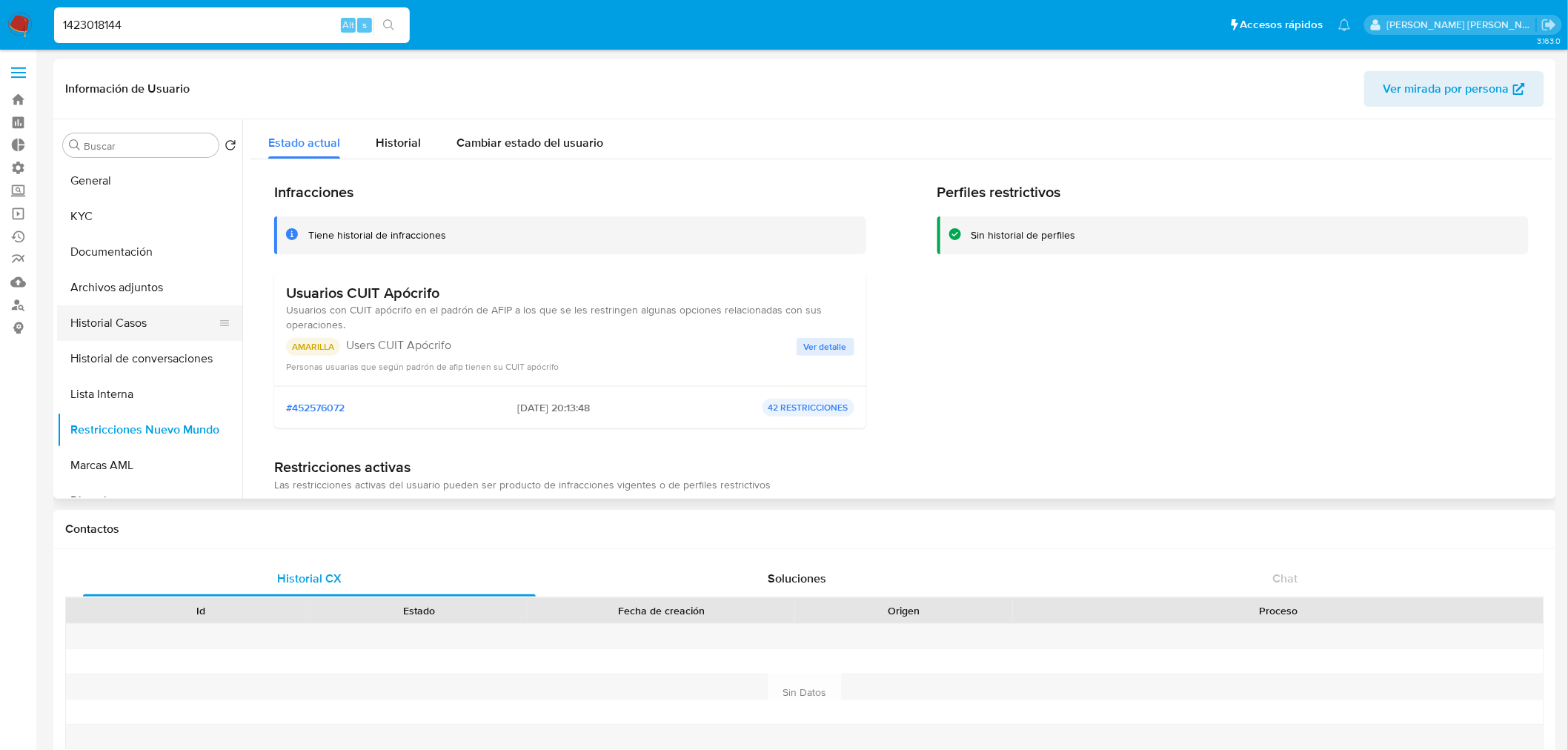
click at [141, 313] on button "Historial Casos" at bounding box center [143, 323] width 173 height 35
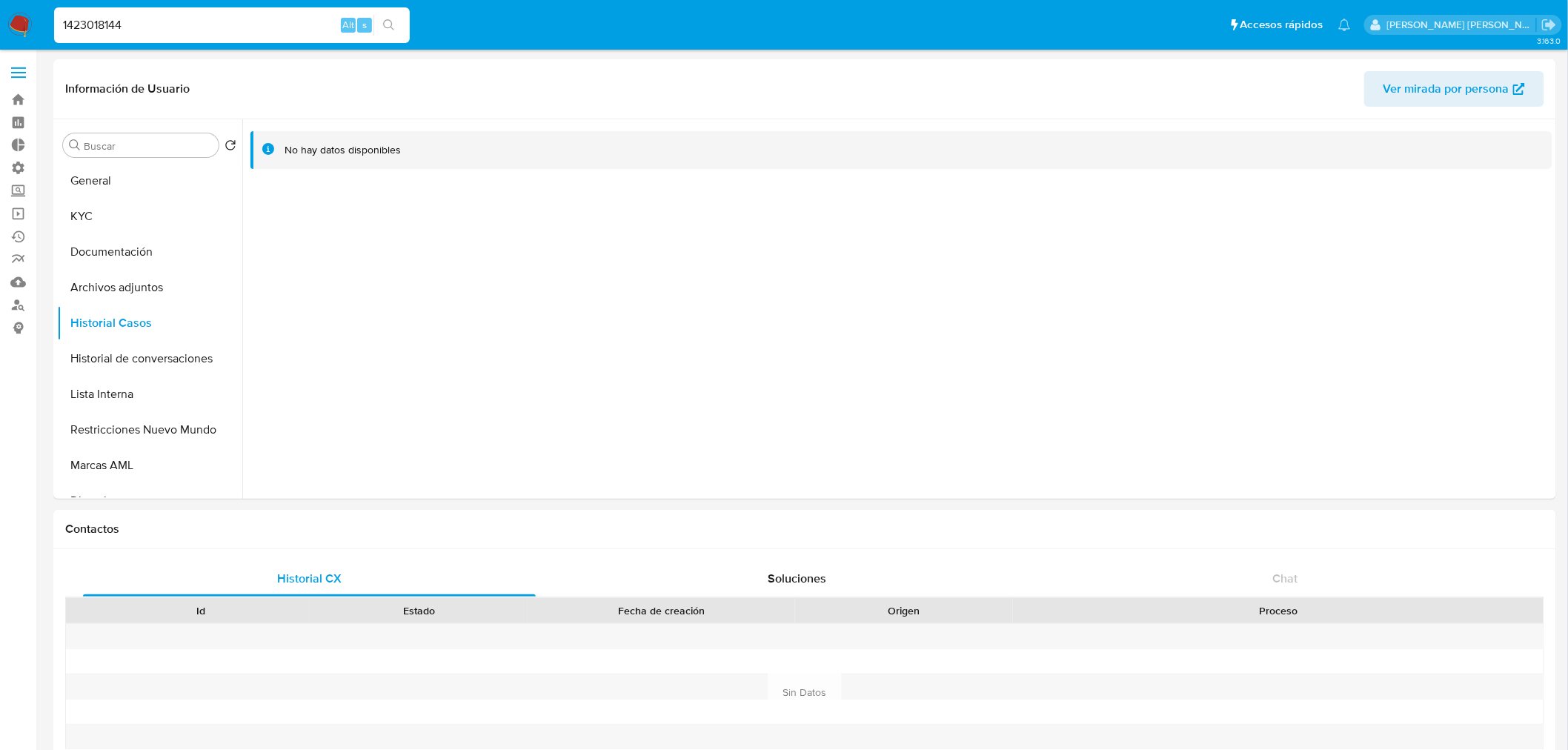
click at [194, 24] on input "1423018144" at bounding box center [232, 25] width 356 height 19
paste input "983254030"
click at [194, 24] on input "1423018144" at bounding box center [232, 25] width 356 height 19
type input "1983254030"
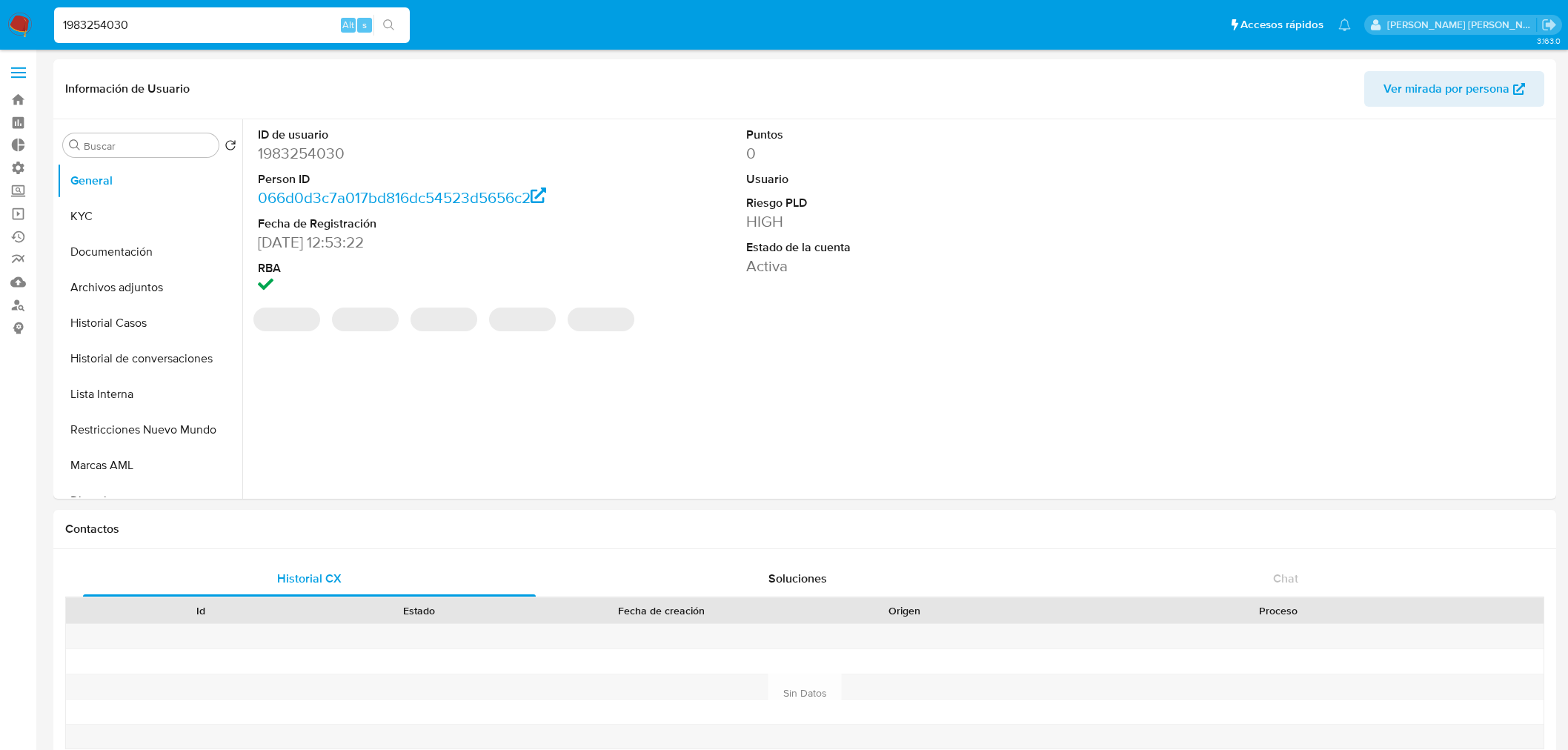
select select "10"
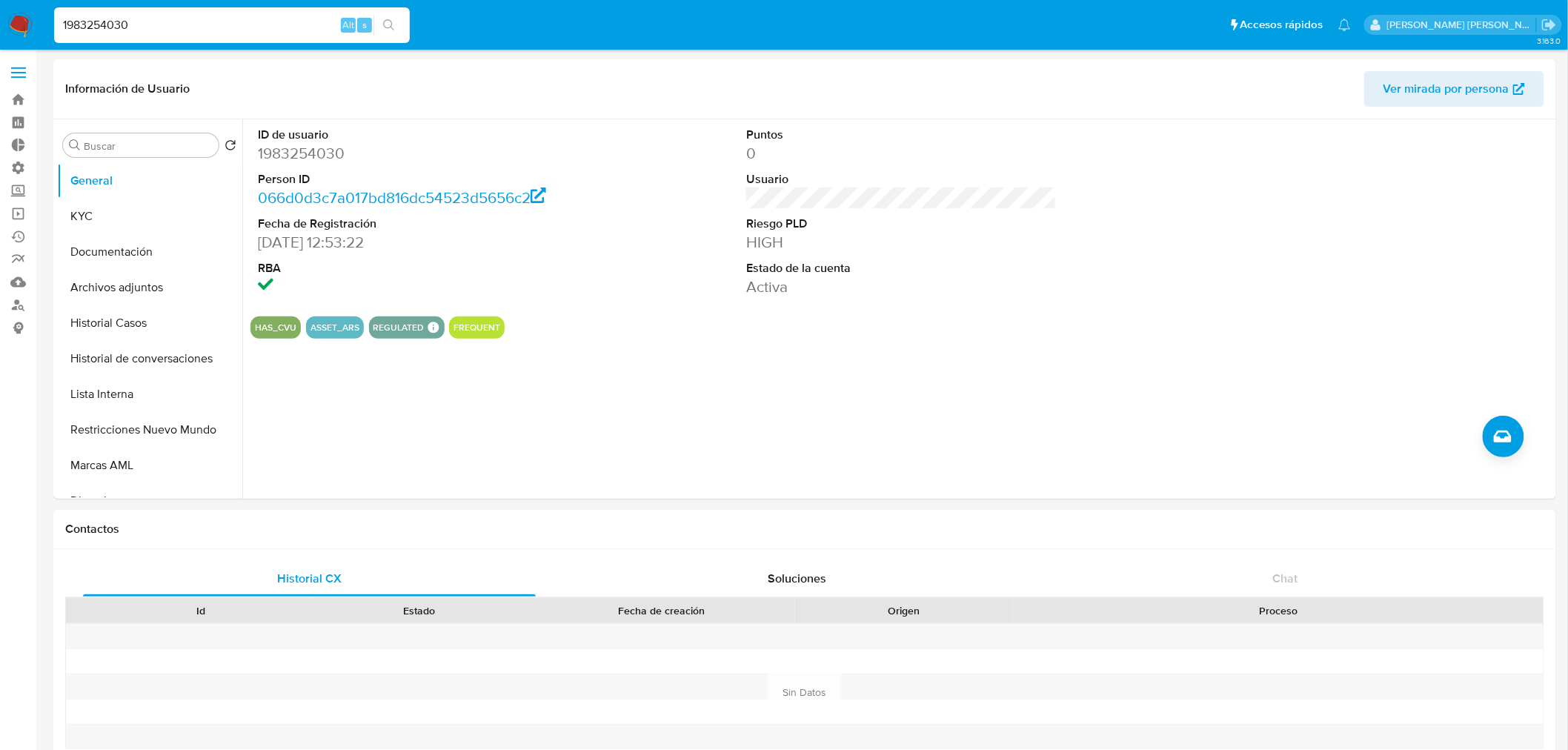
click at [233, 32] on input "1983254030" at bounding box center [232, 25] width 356 height 19
paste input "58eqCW3YVx0ovvS9hesusD6u"
type input "58eqCW3YVx0ovvS9hesusD6u"
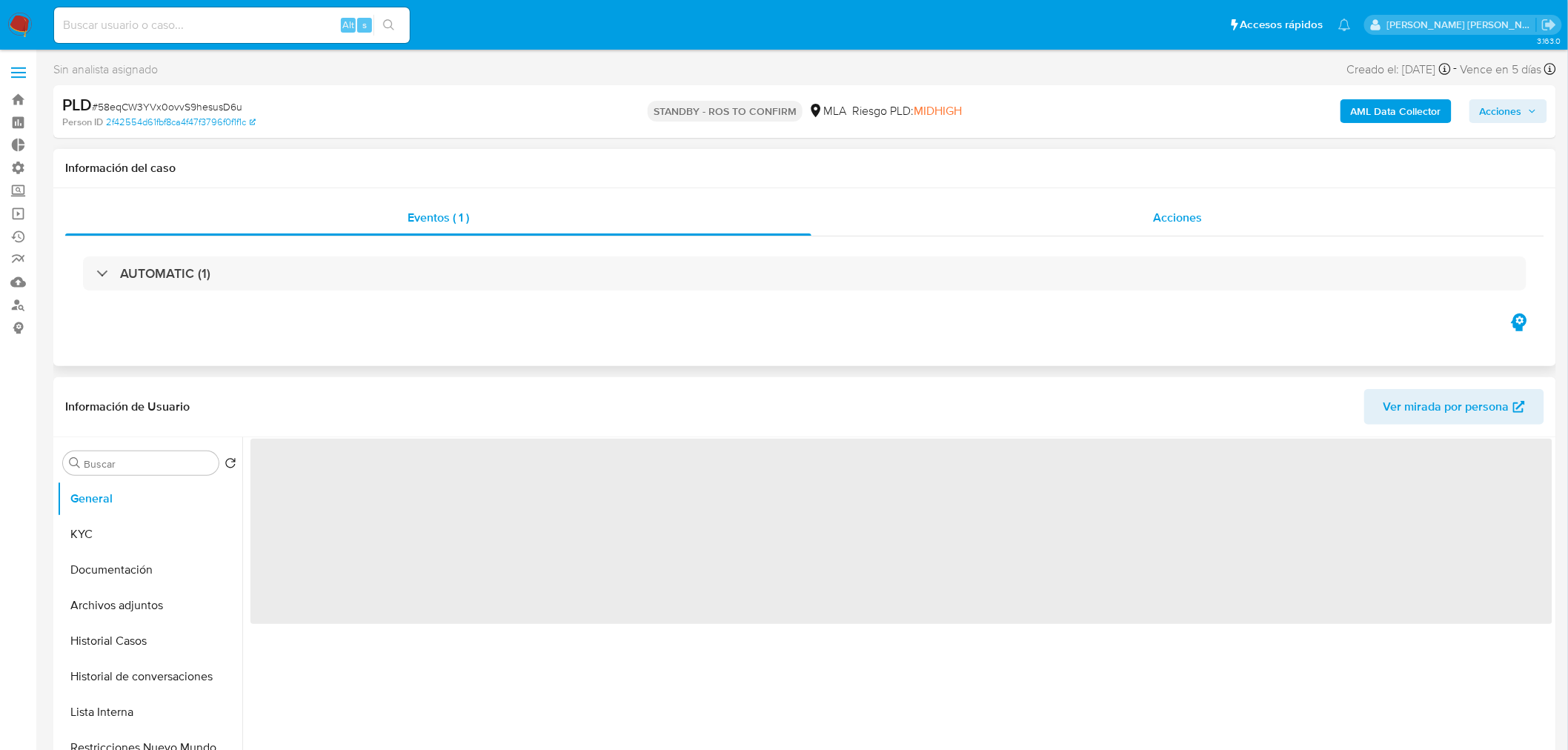
click at [1202, 231] on div "Acciones" at bounding box center [1178, 218] width 733 height 35
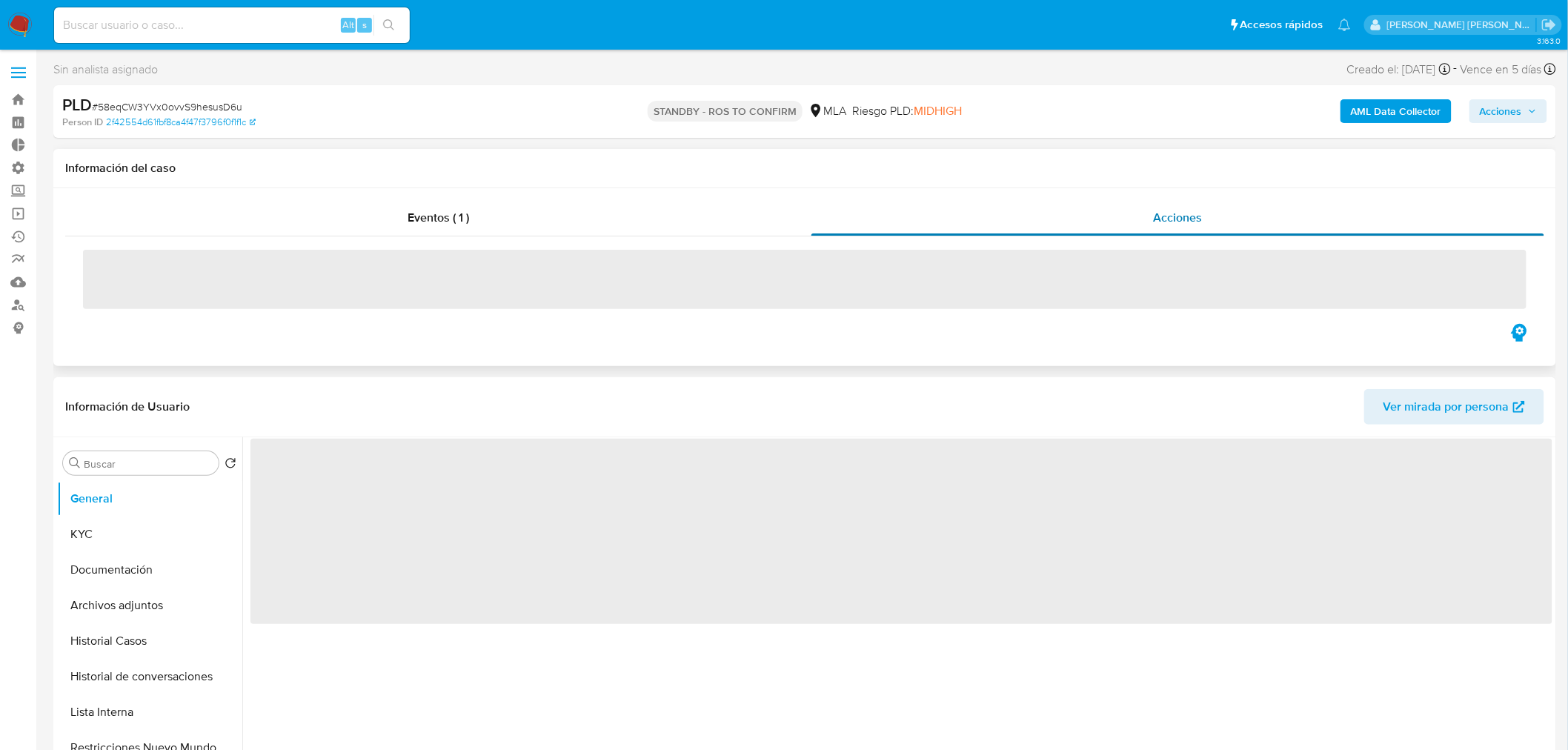
select select "10"
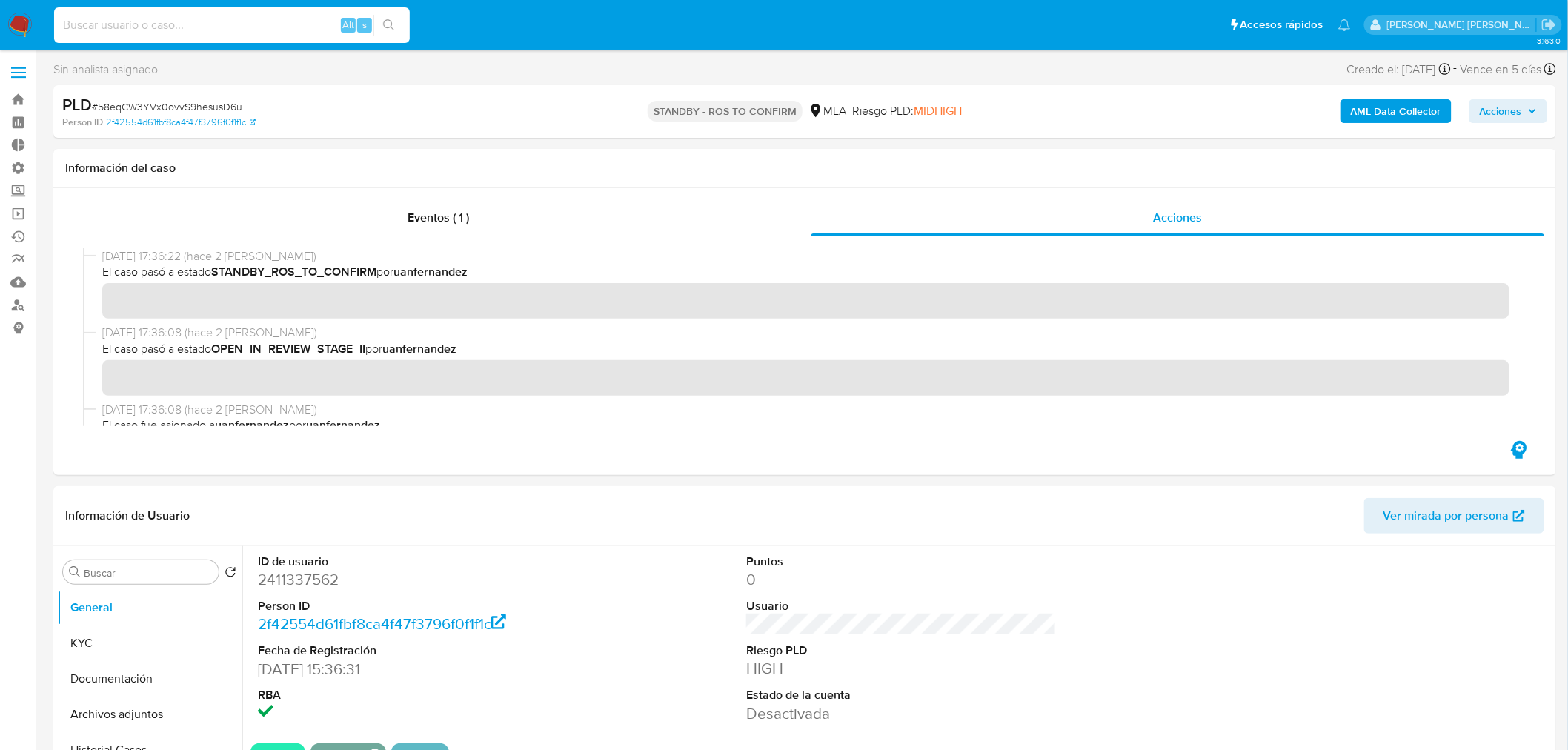
click at [282, 22] on input at bounding box center [232, 25] width 356 height 19
paste input "l0WlunMlszmNAOApgkwOp0m5"
type input "l0WlunMlszmNAOApgkwOp0m5"
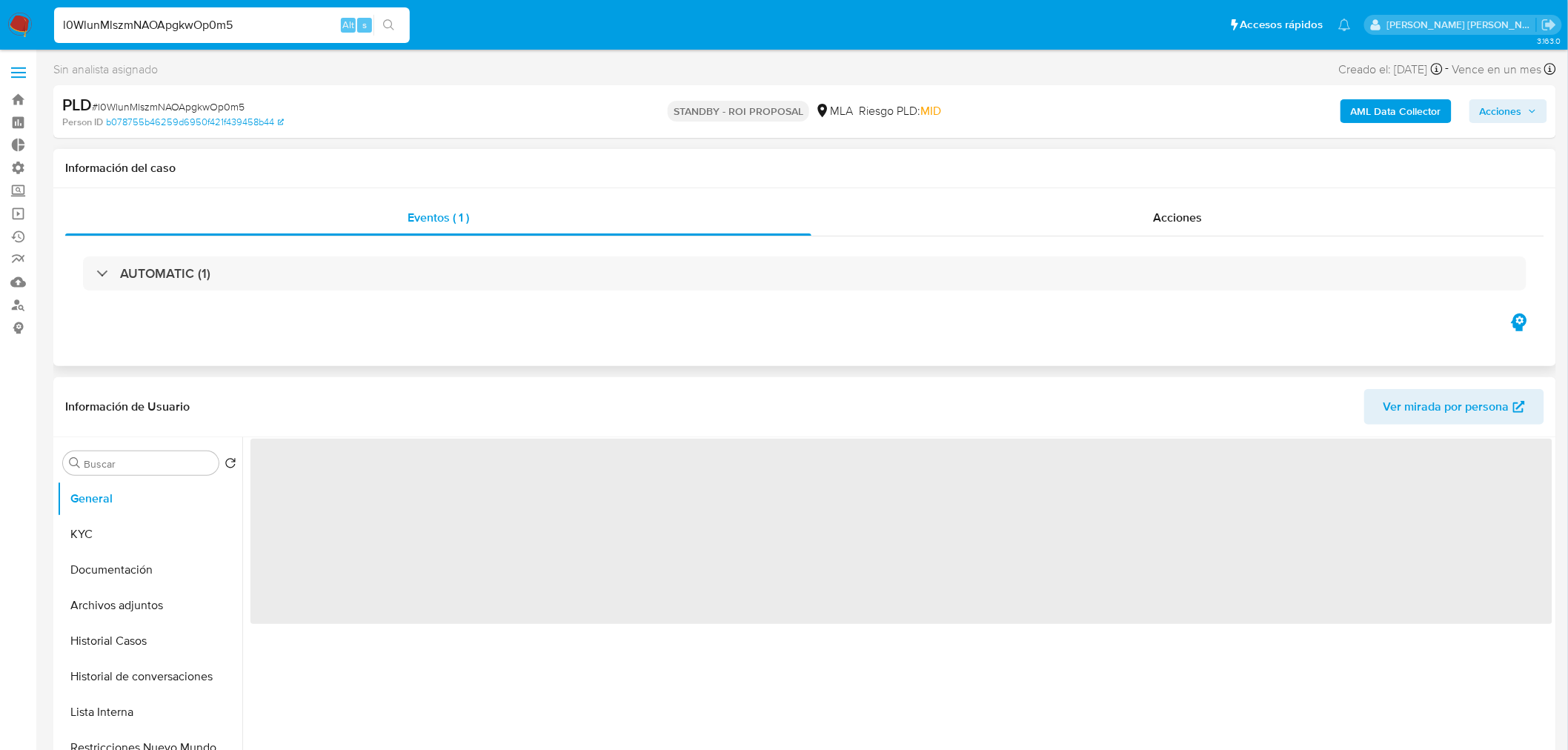
select select "10"
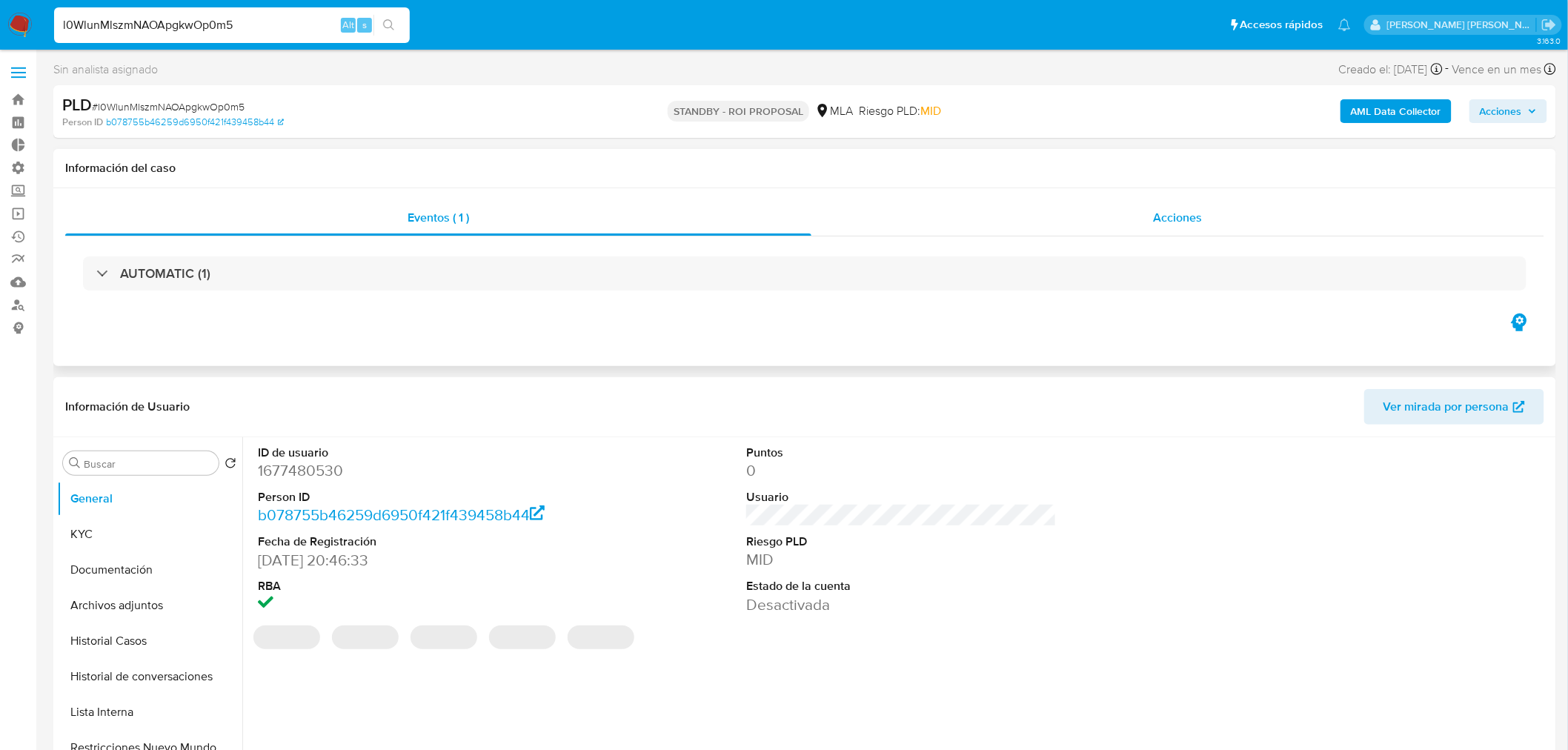
click at [1172, 213] on span "Acciones" at bounding box center [1178, 217] width 49 height 17
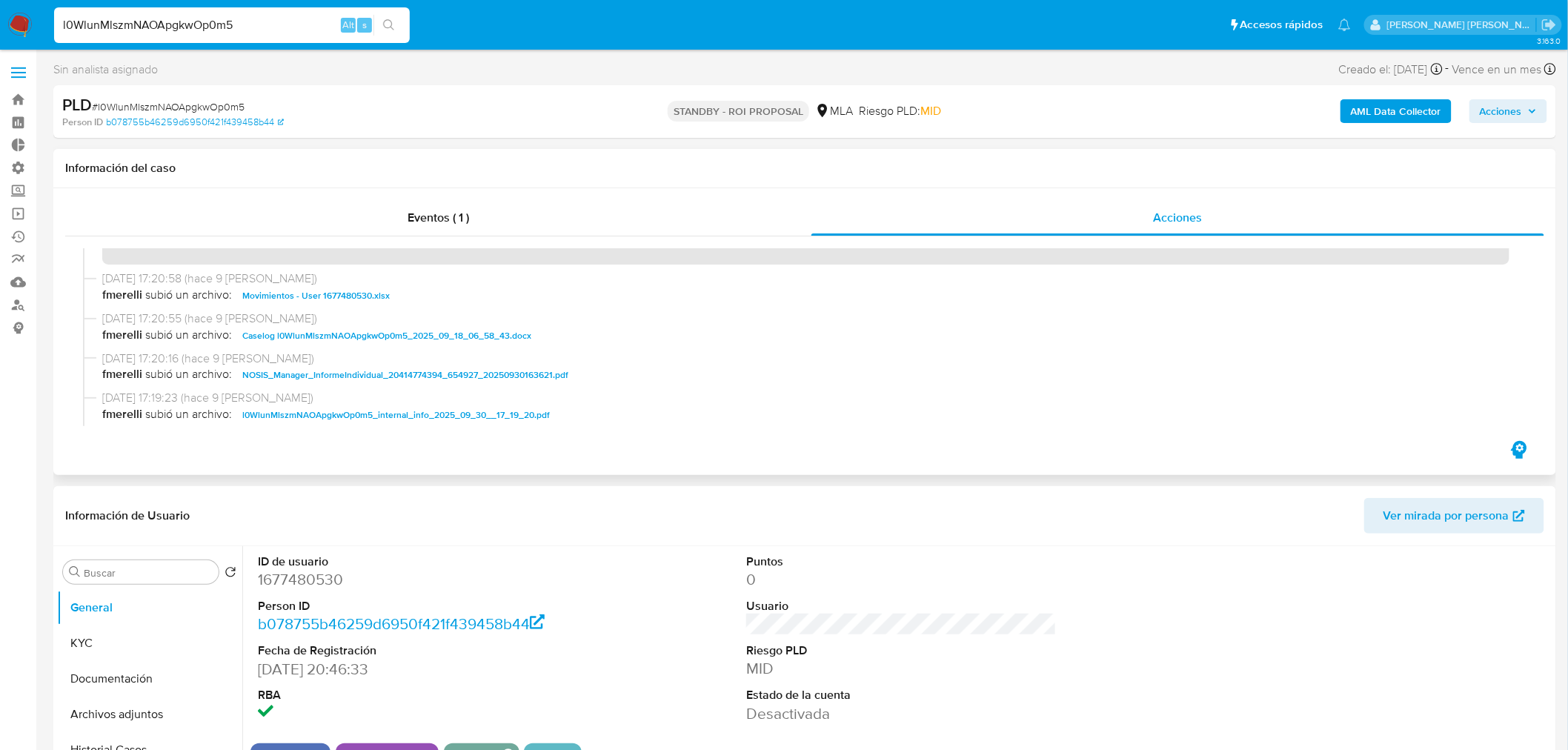
scroll to position [83, 0]
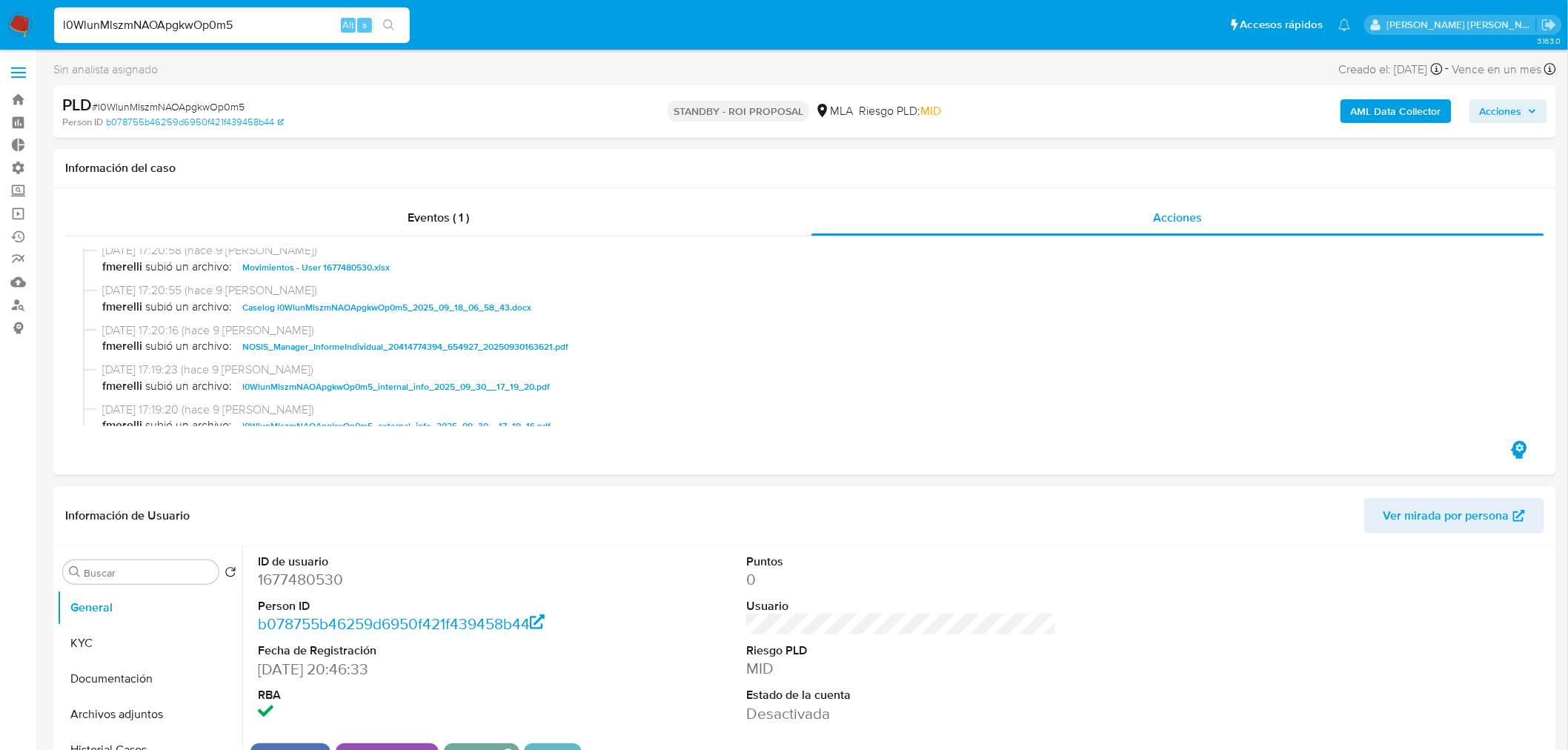
drag, startPoint x: 492, startPoint y: 304, endPoint x: 949, endPoint y: 530, distance: 509.8
click at [492, 305] on span "Caselog l0WlunMlszmNAOApgkwOp0m5_2025_09_18_06_58_43.docx" at bounding box center [387, 307] width 289 height 18
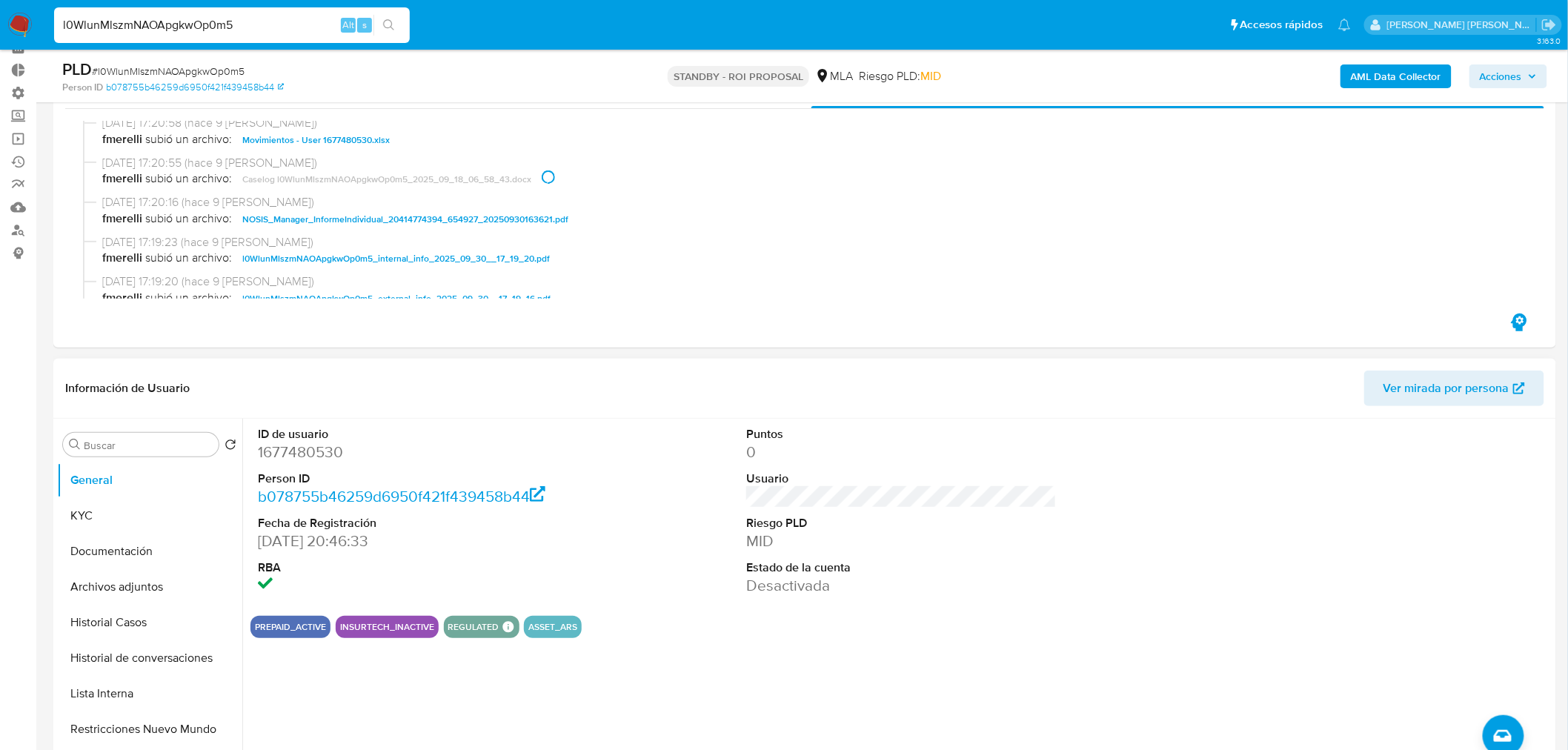
scroll to position [164, 0]
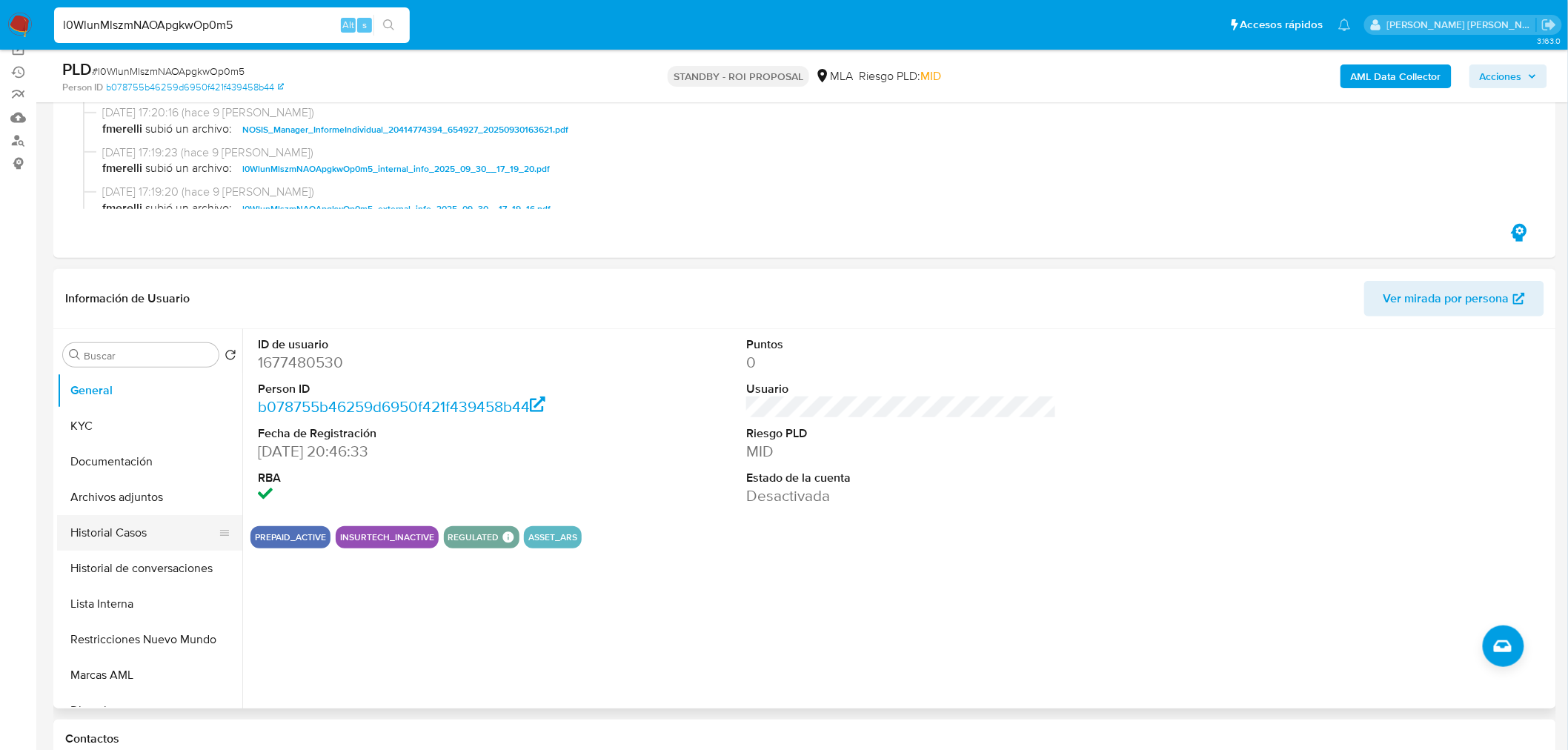
click at [119, 537] on button "Historial Casos" at bounding box center [143, 532] width 173 height 35
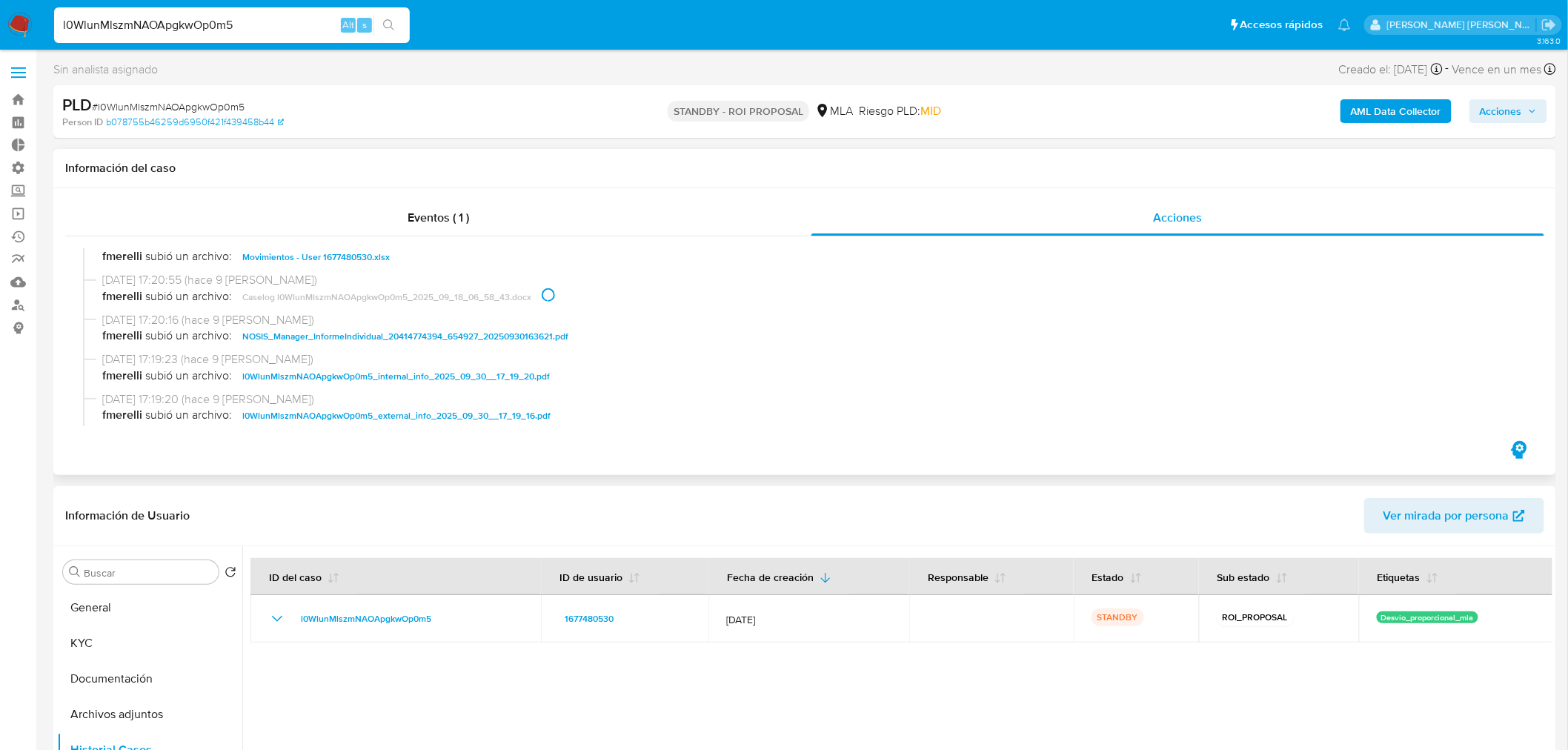
scroll to position [0, 0]
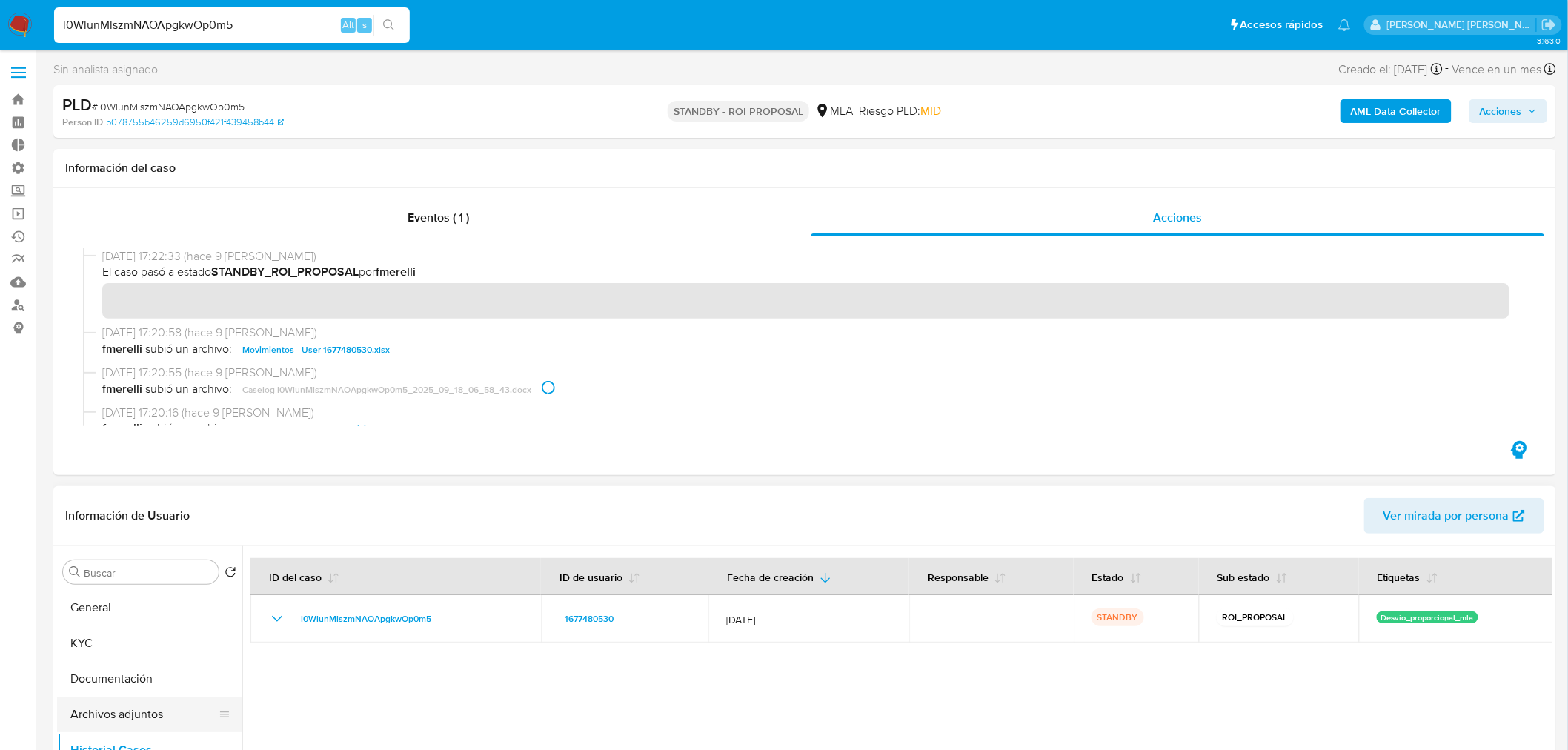
click at [168, 706] on button "Archivos adjuntos" at bounding box center [143, 714] width 173 height 35
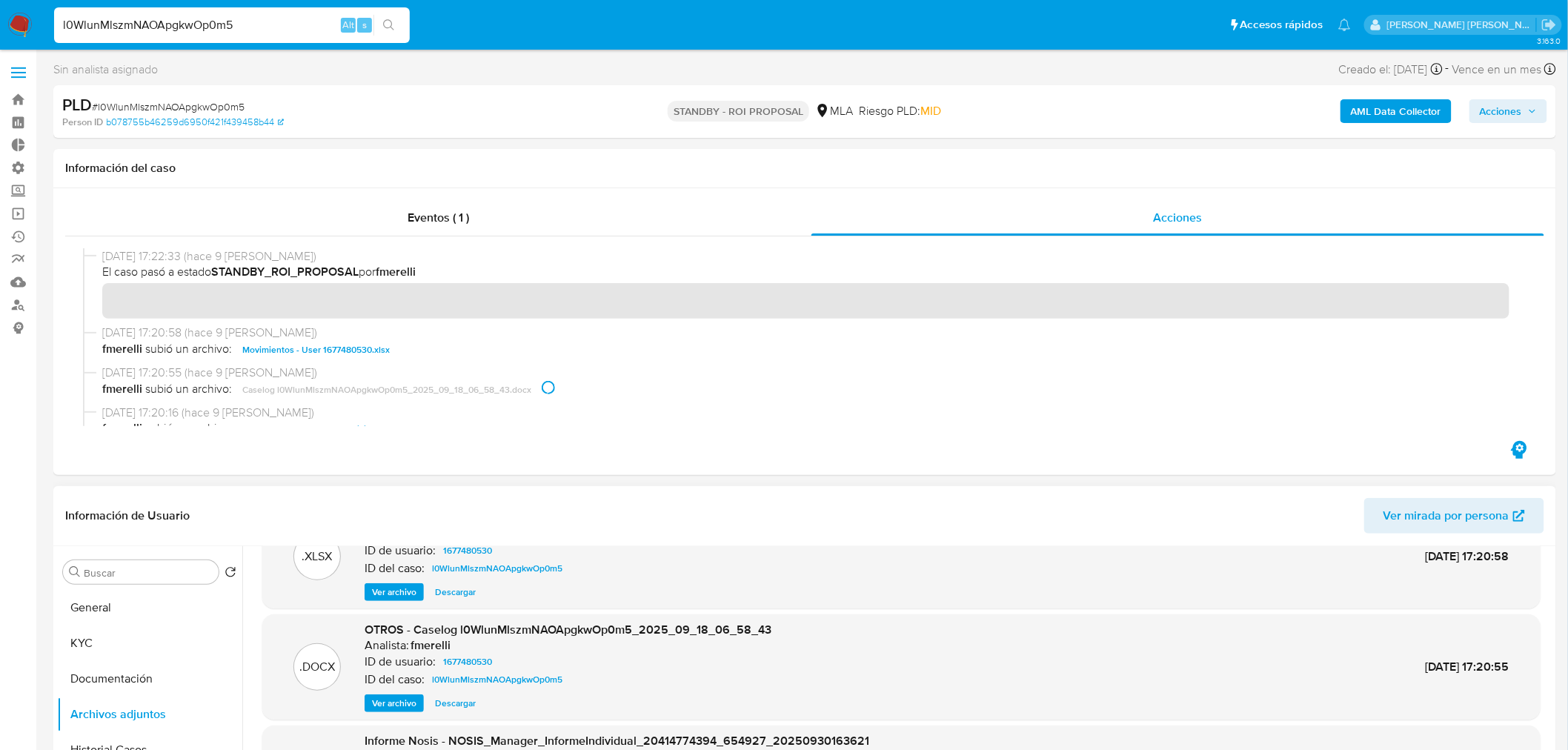
scroll to position [83, 0]
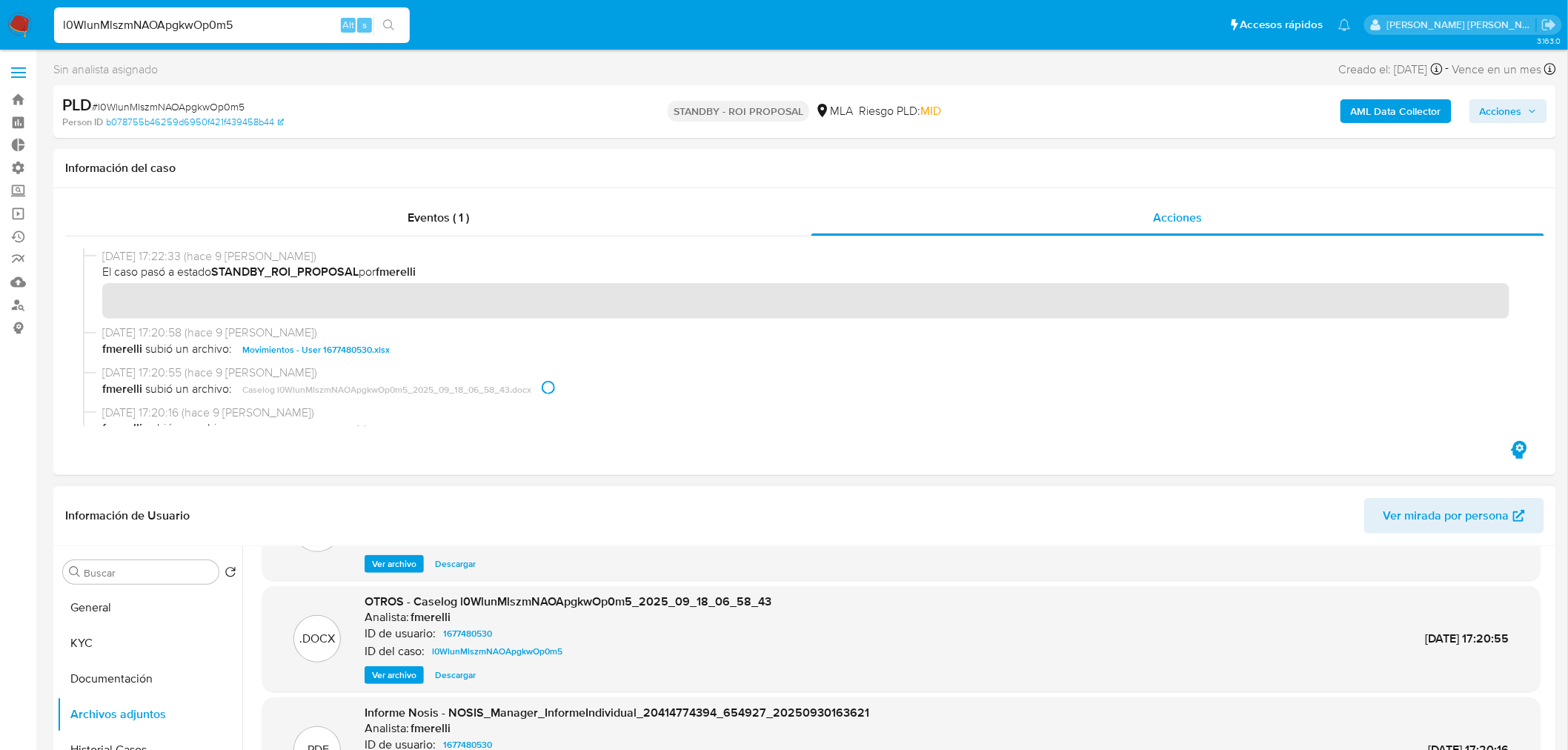
click at [460, 680] on span "Descargar" at bounding box center [455, 674] width 40 height 15
click at [253, 22] on input "l0WlunMlszmNAOApgkwOp0m5" at bounding box center [232, 25] width 356 height 19
click at [252, 21] on input "l0WlunMlszmNAOApgkwOp0m5" at bounding box center [232, 25] width 356 height 19
paste input "wO96MteUfZIwmoHiZLokWSKE"
type input "wO96MteUfZIwmoHiZLokWSKE"
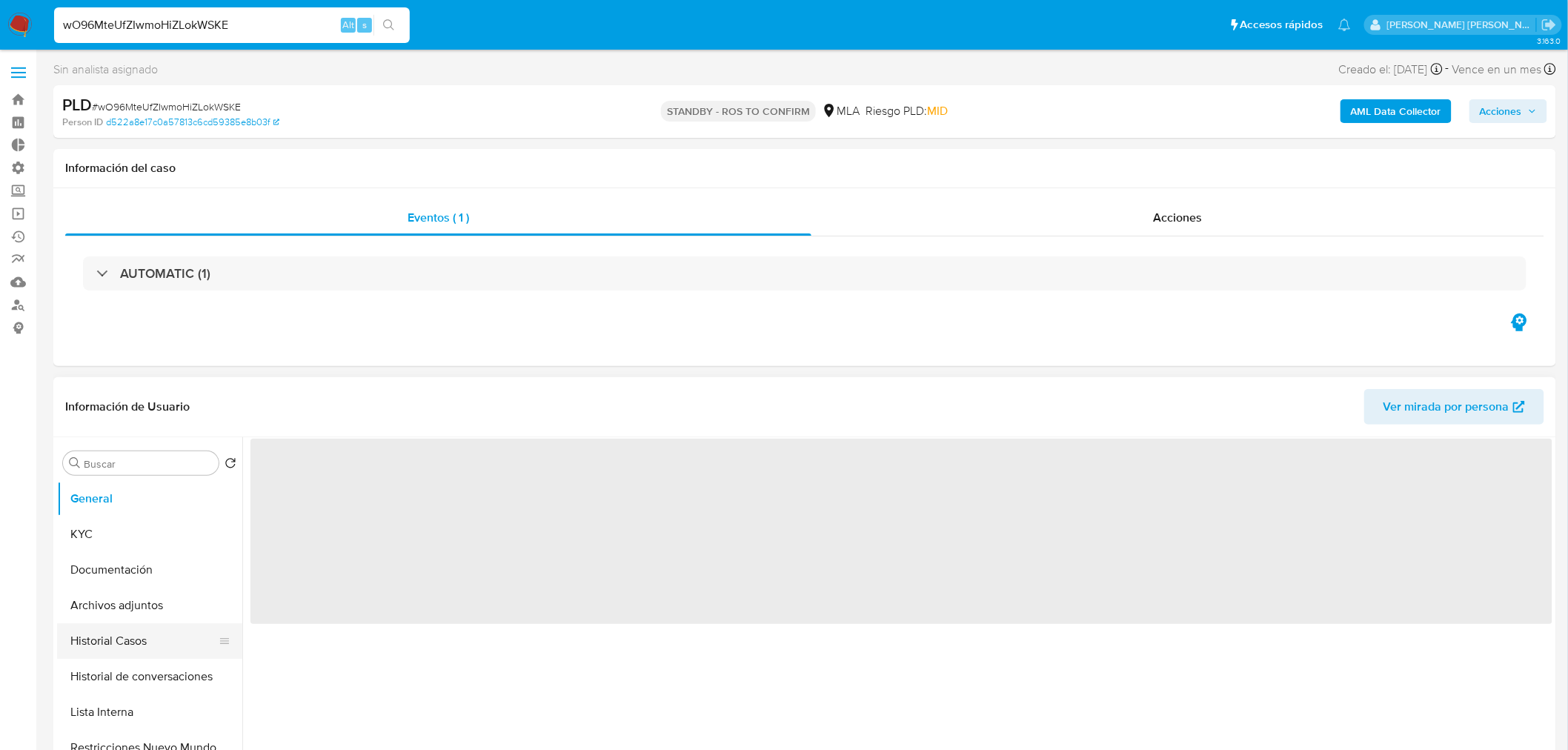
click at [126, 643] on button "Historial Casos" at bounding box center [143, 641] width 173 height 35
select select "10"
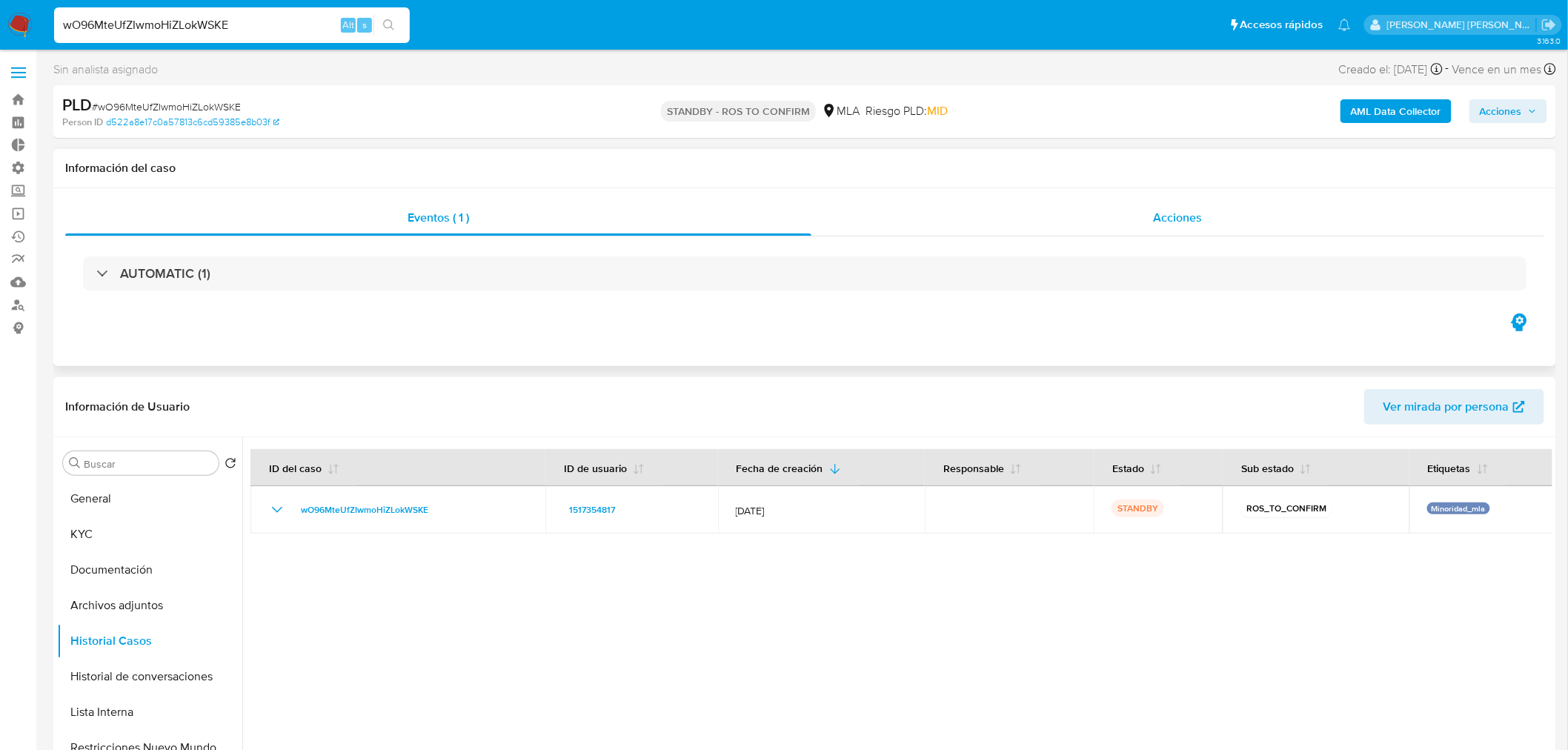
click at [1161, 228] on div "Acciones" at bounding box center [1178, 218] width 733 height 35
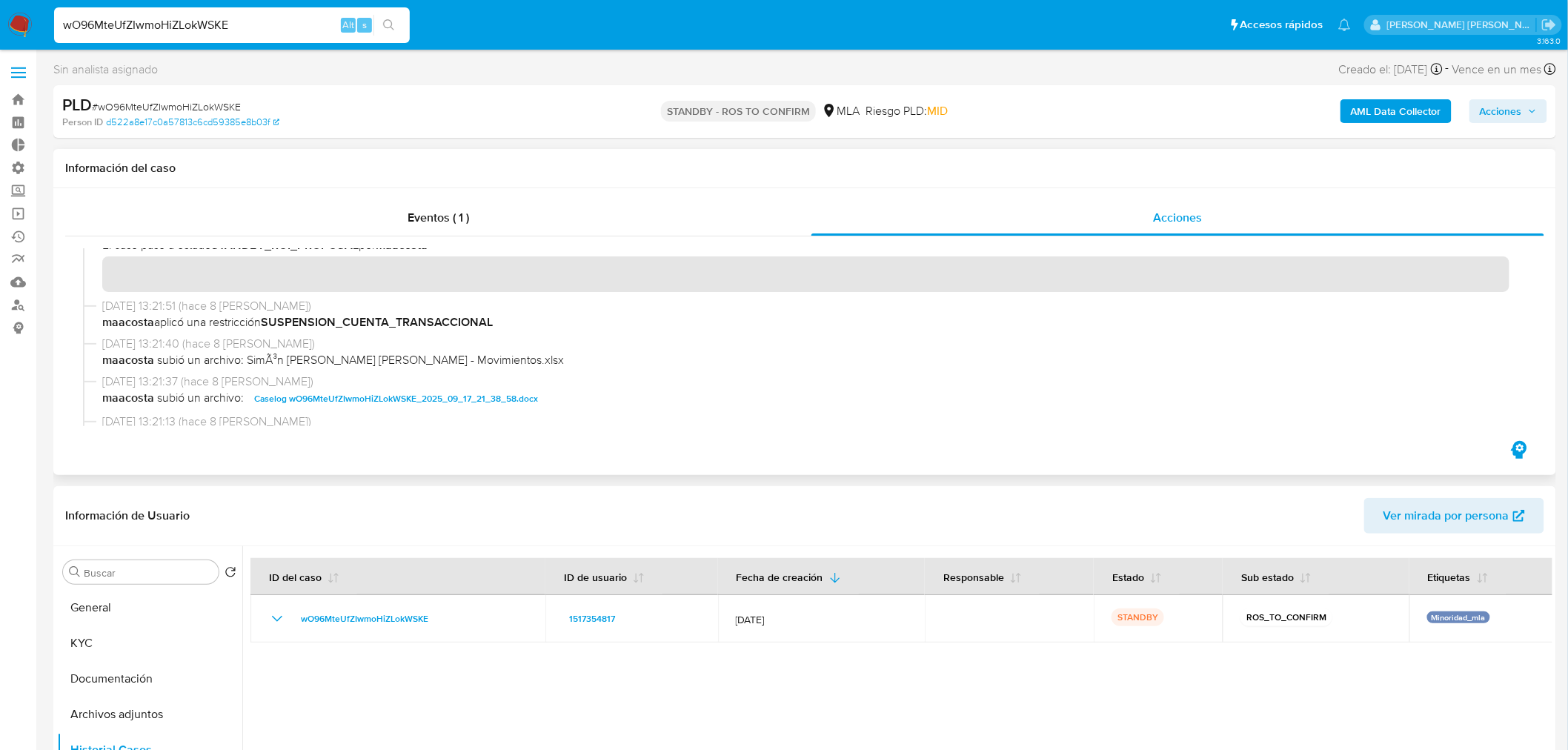
scroll to position [494, 0]
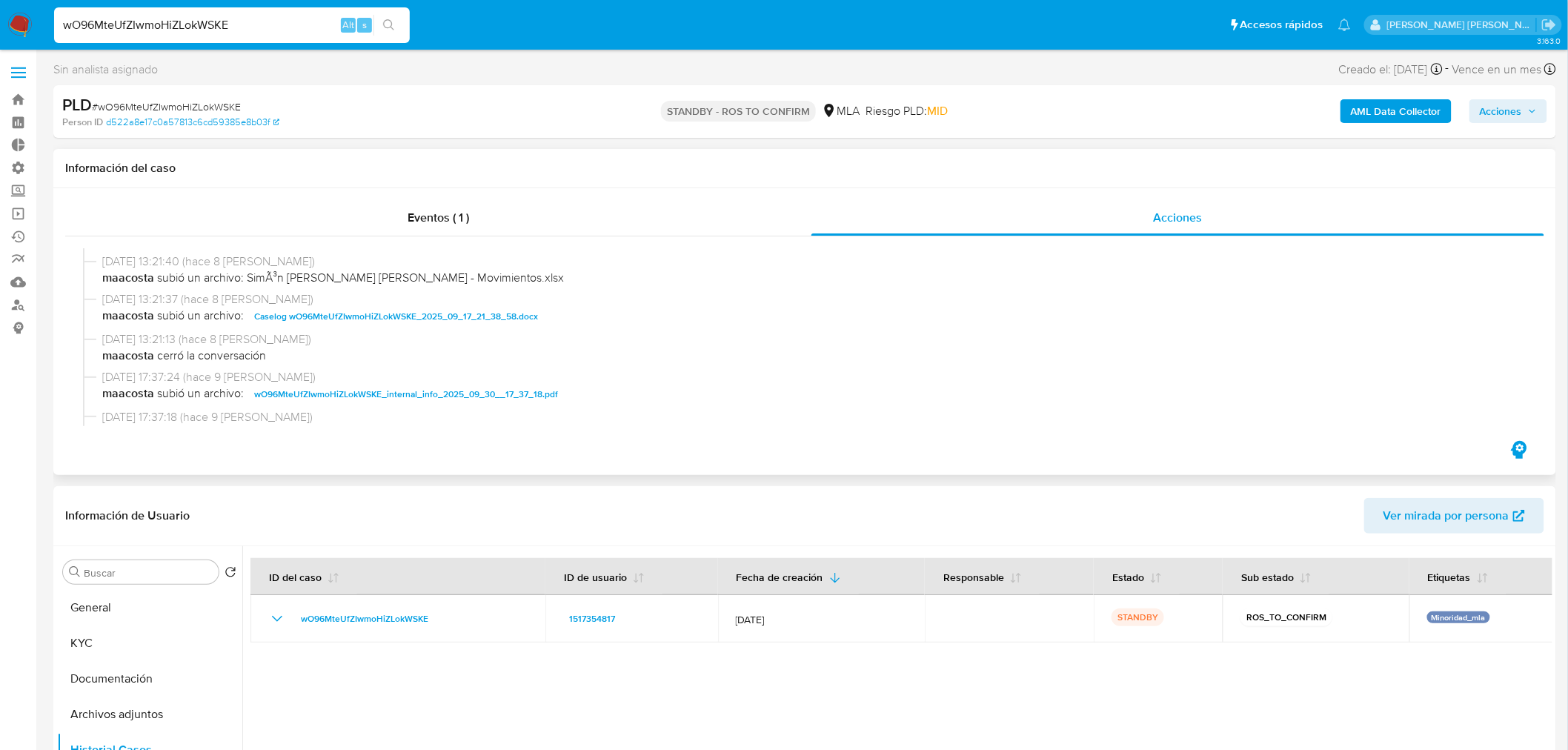
click at [441, 312] on span "Caselog wO96MteUfZIwmoHiZLokWSKE_2025_09_17_21_38_58.docx" at bounding box center [395, 316] width 284 height 18
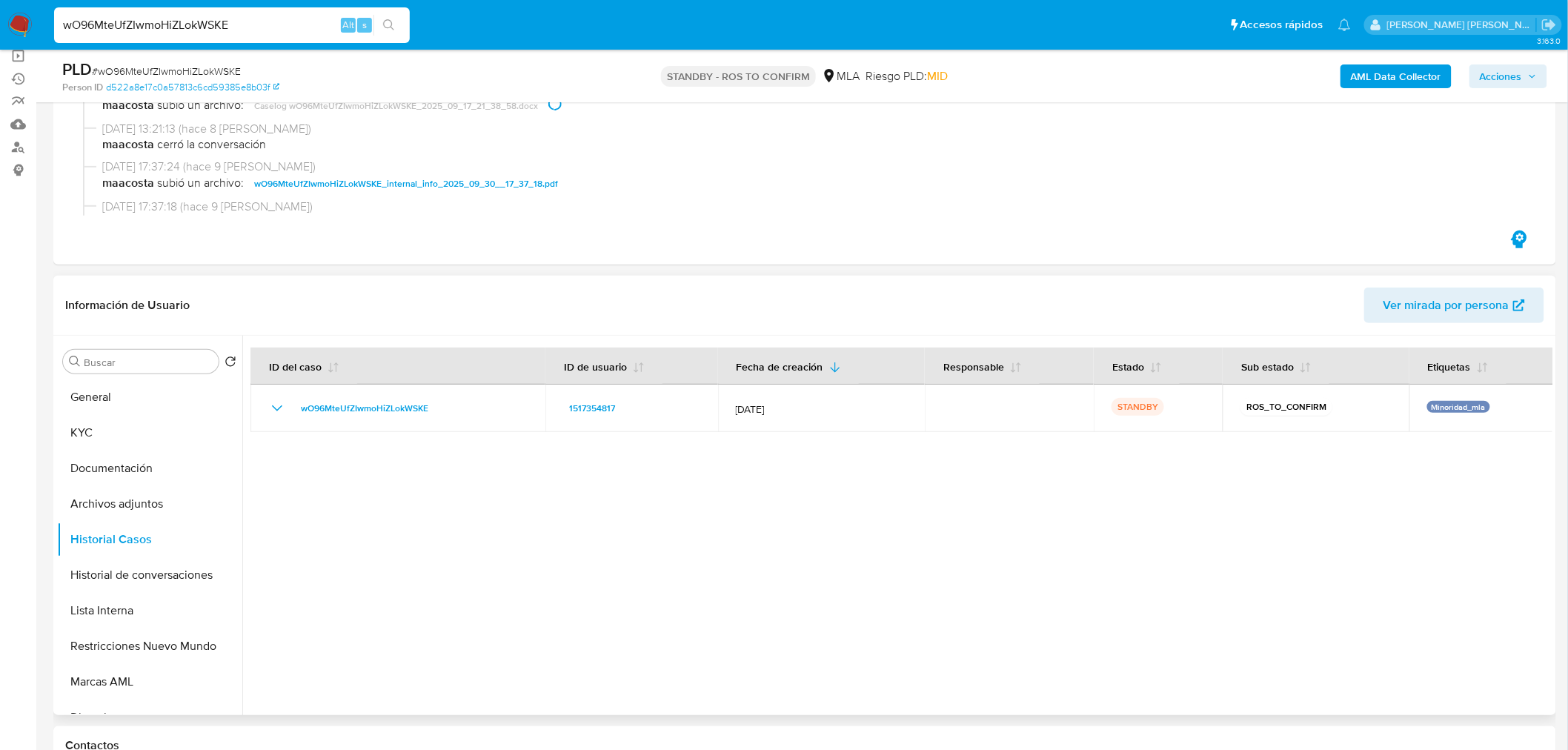
scroll to position [164, 0]
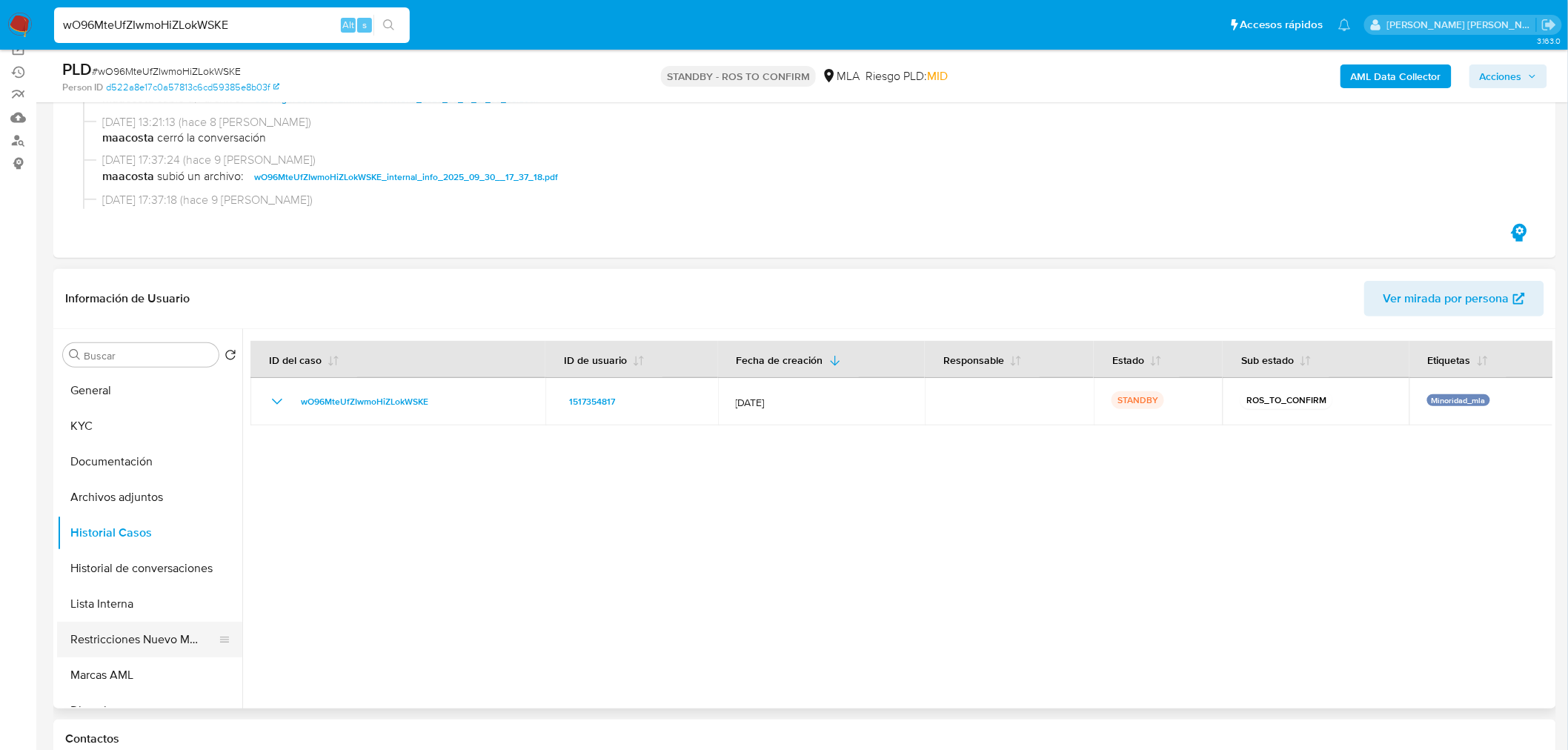
click at [119, 631] on button "Restricciones Nuevo Mundo" at bounding box center [143, 639] width 173 height 35
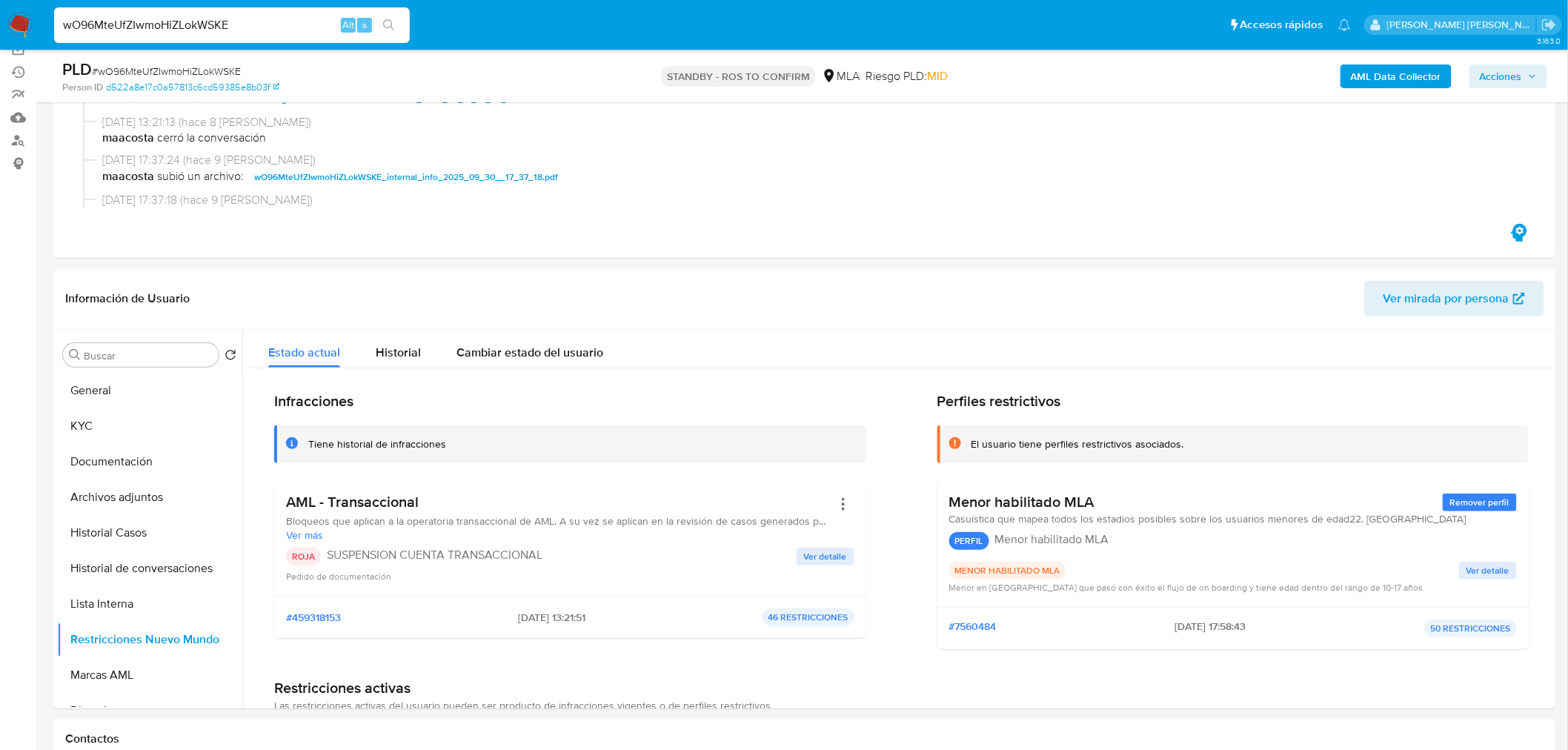
click at [219, 17] on input "wO96MteUfZIwmoHiZLokWSKE" at bounding box center [232, 25] width 356 height 19
click at [220, 17] on input "wO96MteUfZIwmoHiZLokWSKE" at bounding box center [232, 25] width 356 height 19
paste input "mcVCVEn2ZDM0G7EBU4mubqKx"
type input "mcVCVEn2ZDM0G7EBU4mubqKx"
click at [394, 17] on button "search-icon" at bounding box center [388, 25] width 31 height 21
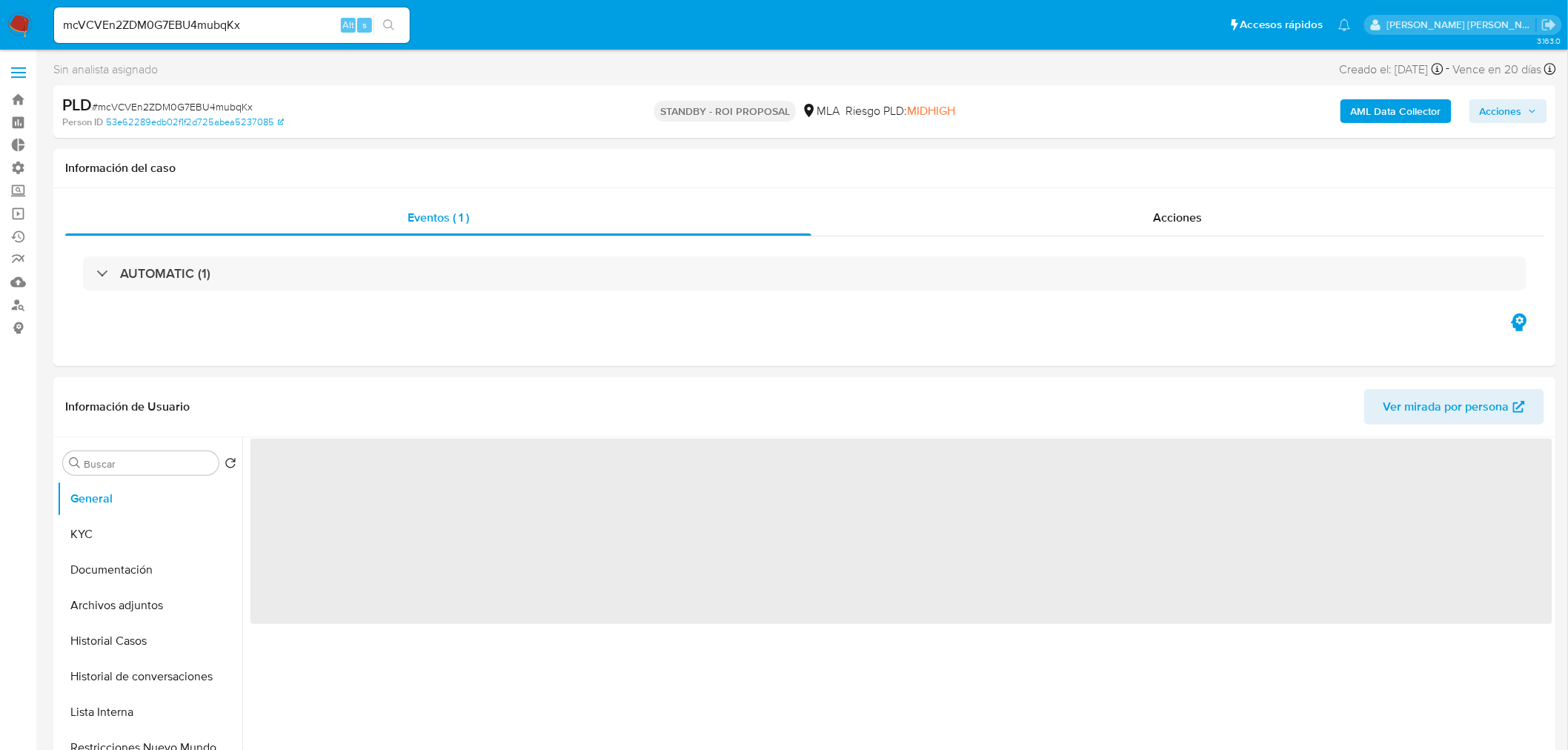
select select "10"
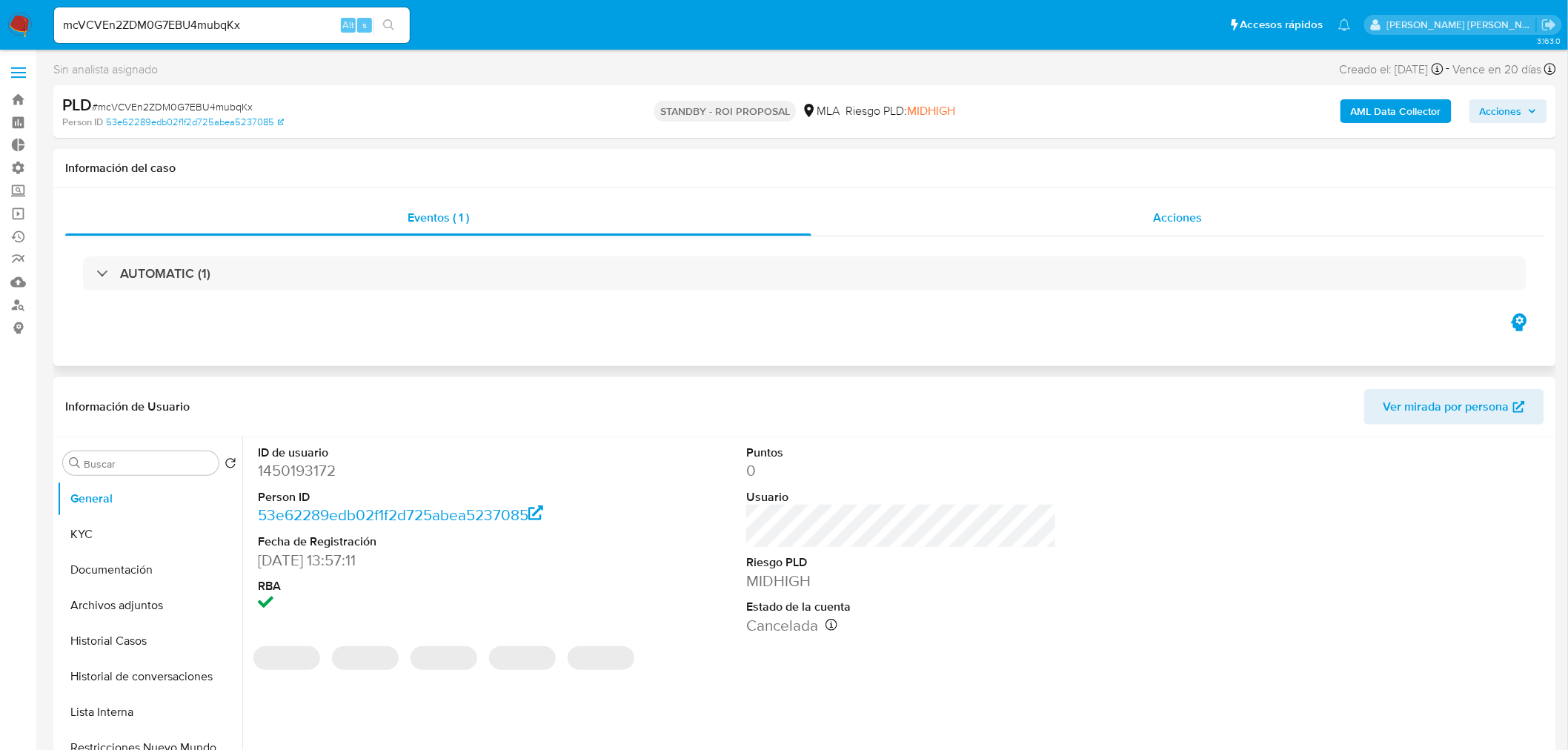
click at [1186, 220] on span "Acciones" at bounding box center [1178, 217] width 49 height 17
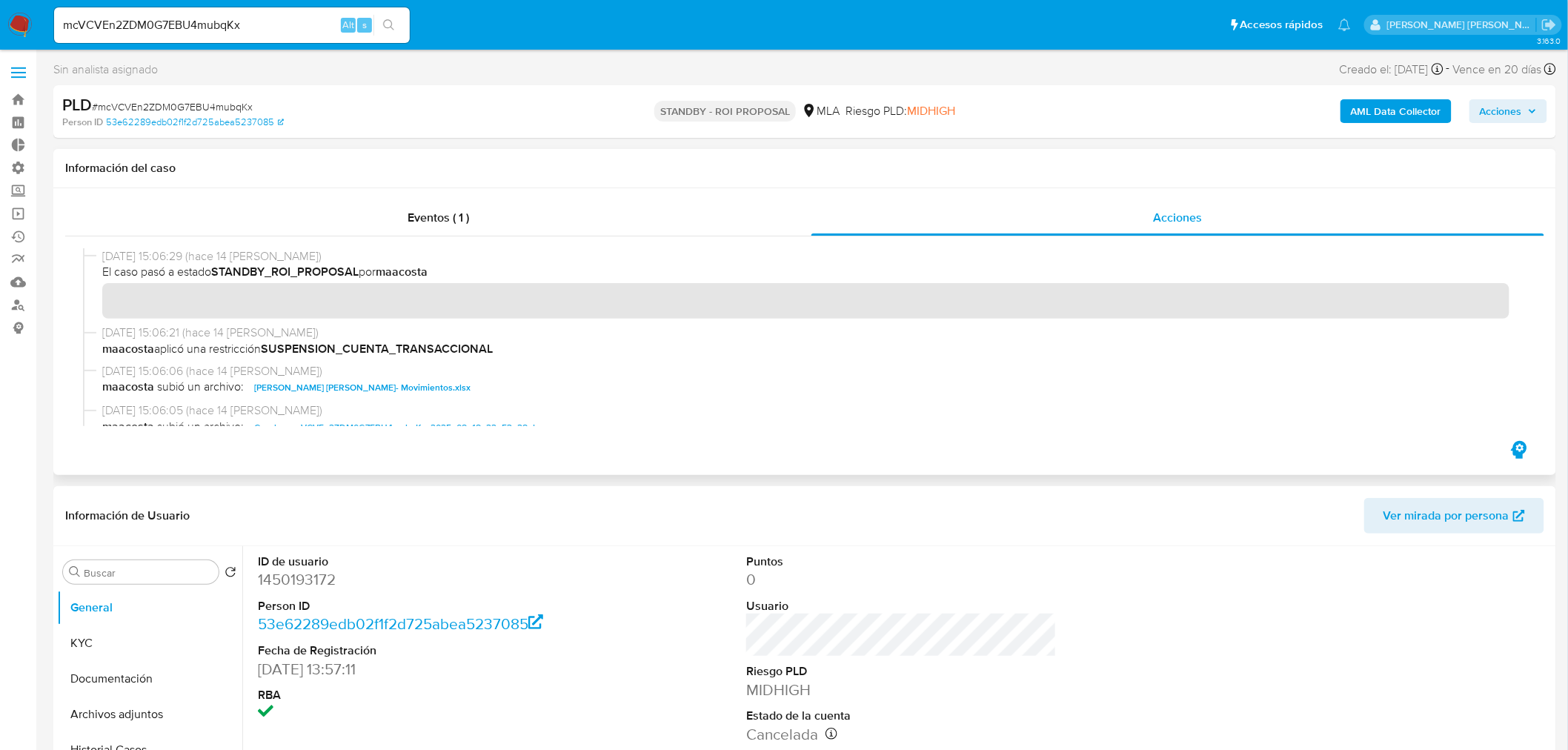
scroll to position [83, 0]
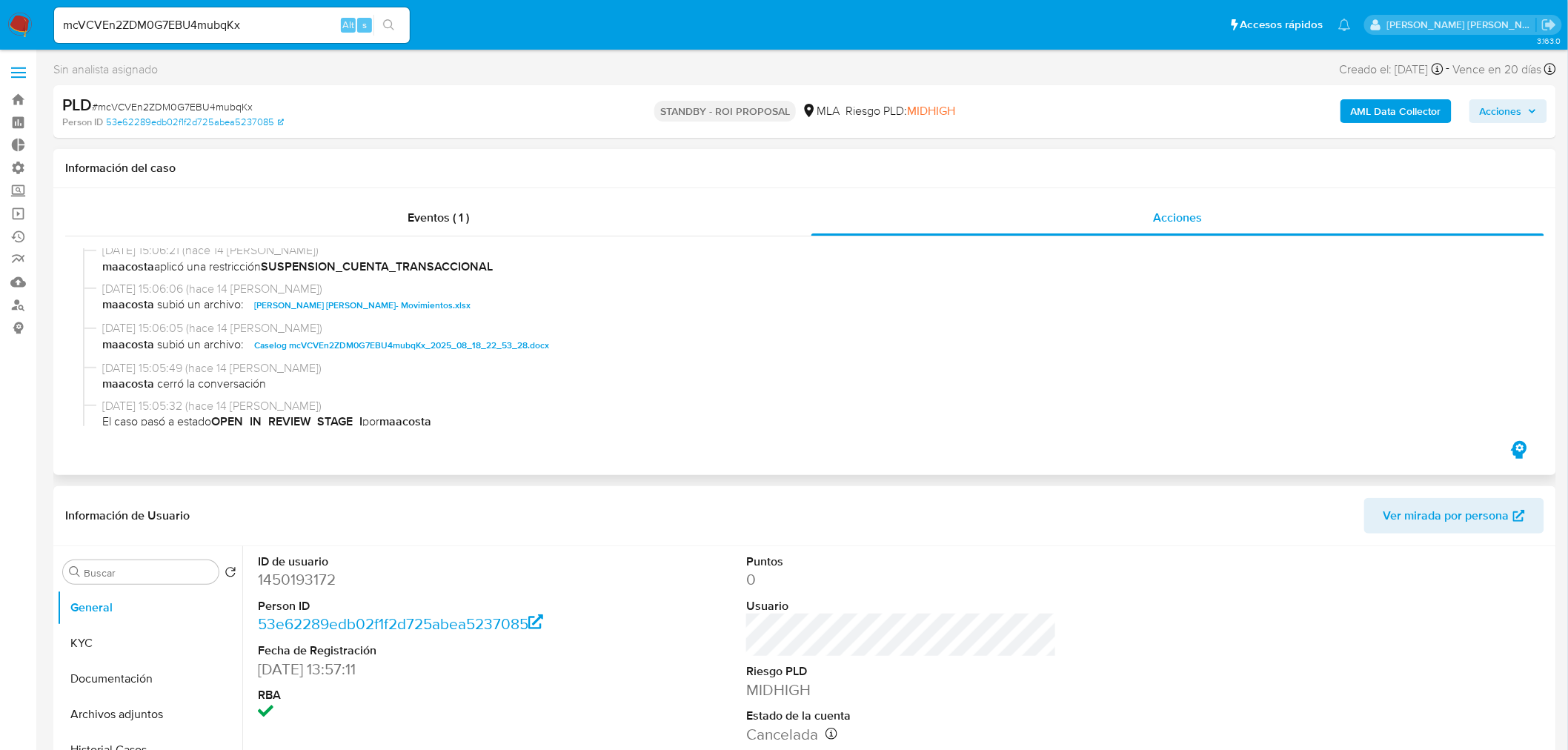
click at [483, 350] on span "Caselog mcVCVEn2ZDM0G7EBU4mubqKx_2025_08_18_22_53_28.docx" at bounding box center [401, 345] width 295 height 18
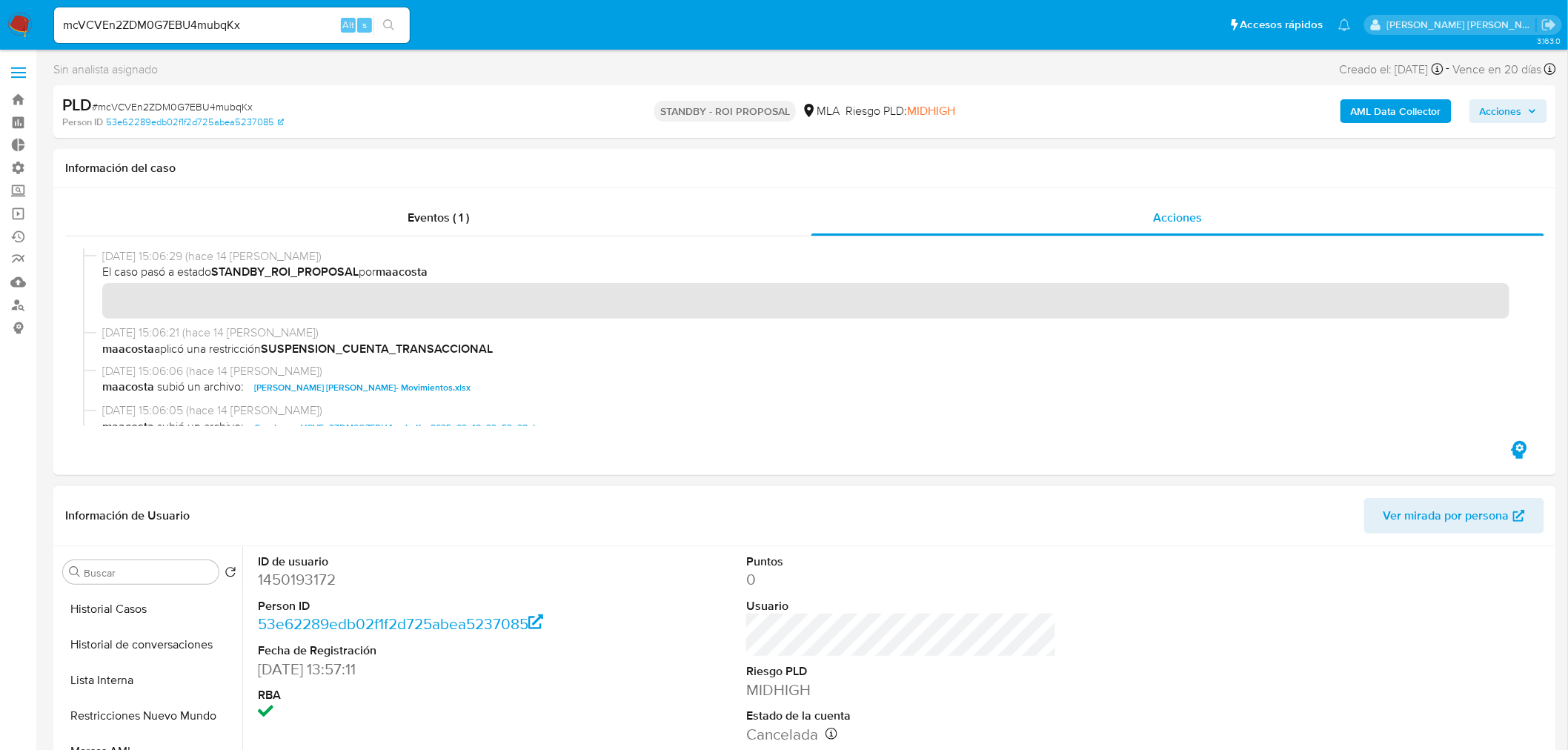
scroll to position [247, 0]
drag, startPoint x: 180, startPoint y: 614, endPoint x: 488, endPoint y: 624, distance: 308.2
click at [191, 614] on button "Restricciones Nuevo Mundo" at bounding box center [149, 609] width 185 height 35
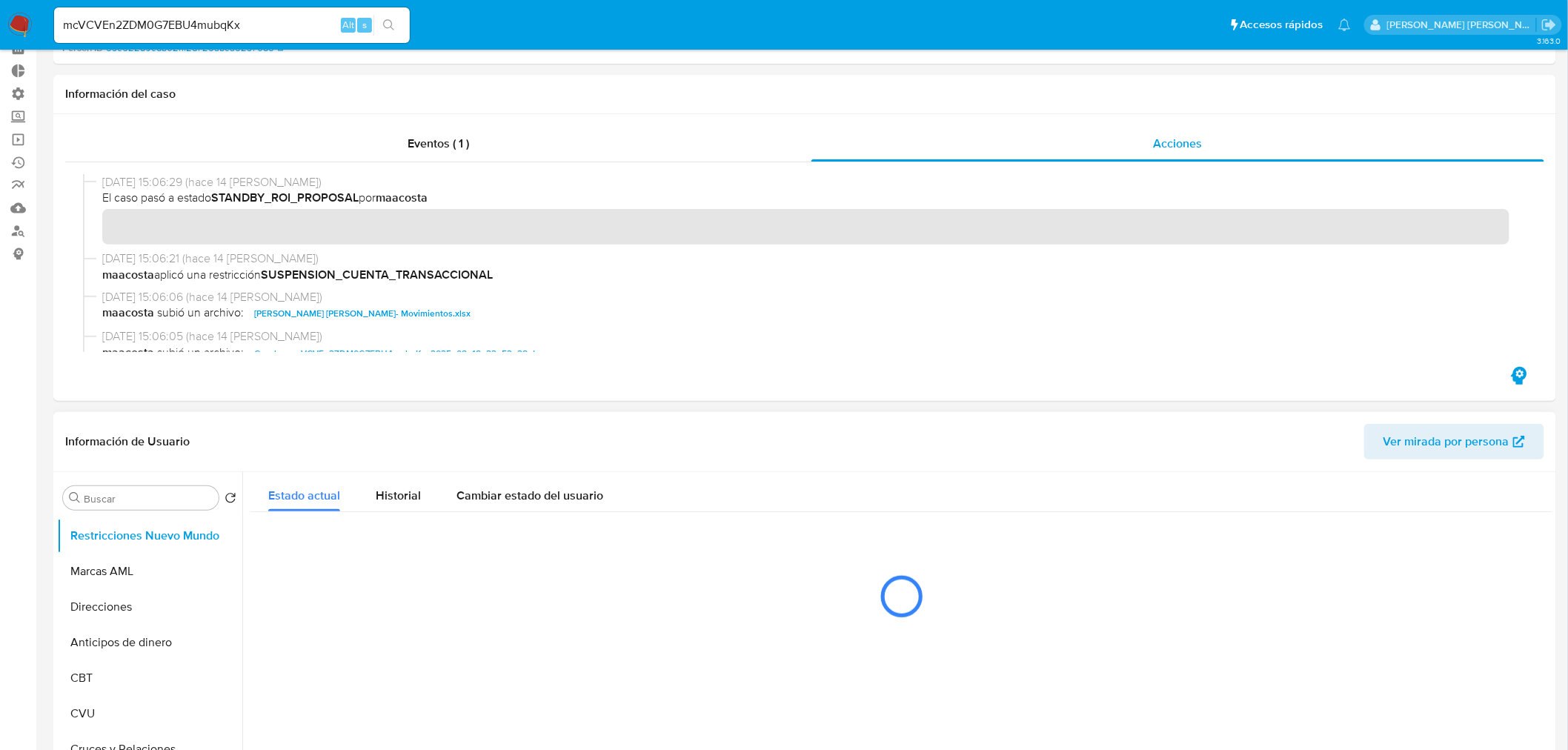
scroll to position [164, 0]
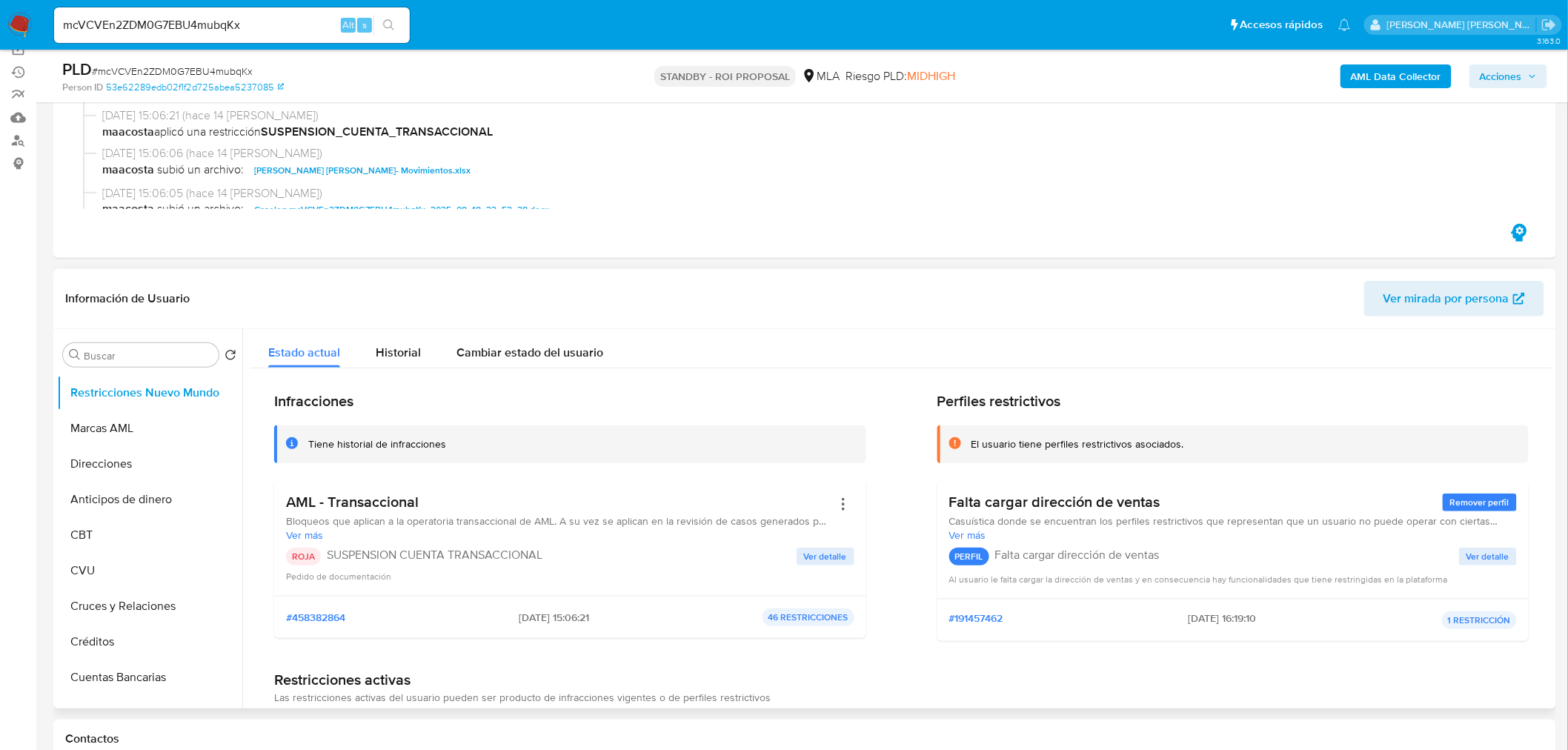
click at [238, 13] on div "mcVCVEn2ZDM0G7EBU4mubqKx Alt s" at bounding box center [232, 25] width 356 height 35
click at [238, 12] on div "mcVCVEn2ZDM0G7EBU4mubqKx Alt s" at bounding box center [232, 25] width 356 height 35
drag, startPoint x: 398, startPoint y: 89, endPoint x: 387, endPoint y: 83, distance: 12.5
click at [393, 84] on div "Person ID 53e62289edb02f1f2d725abea5237085" at bounding box center [307, 87] width 491 height 13
click at [191, 19] on input "mcVCVEn2ZDM0G7EBU4mubqKx" at bounding box center [232, 25] width 356 height 19
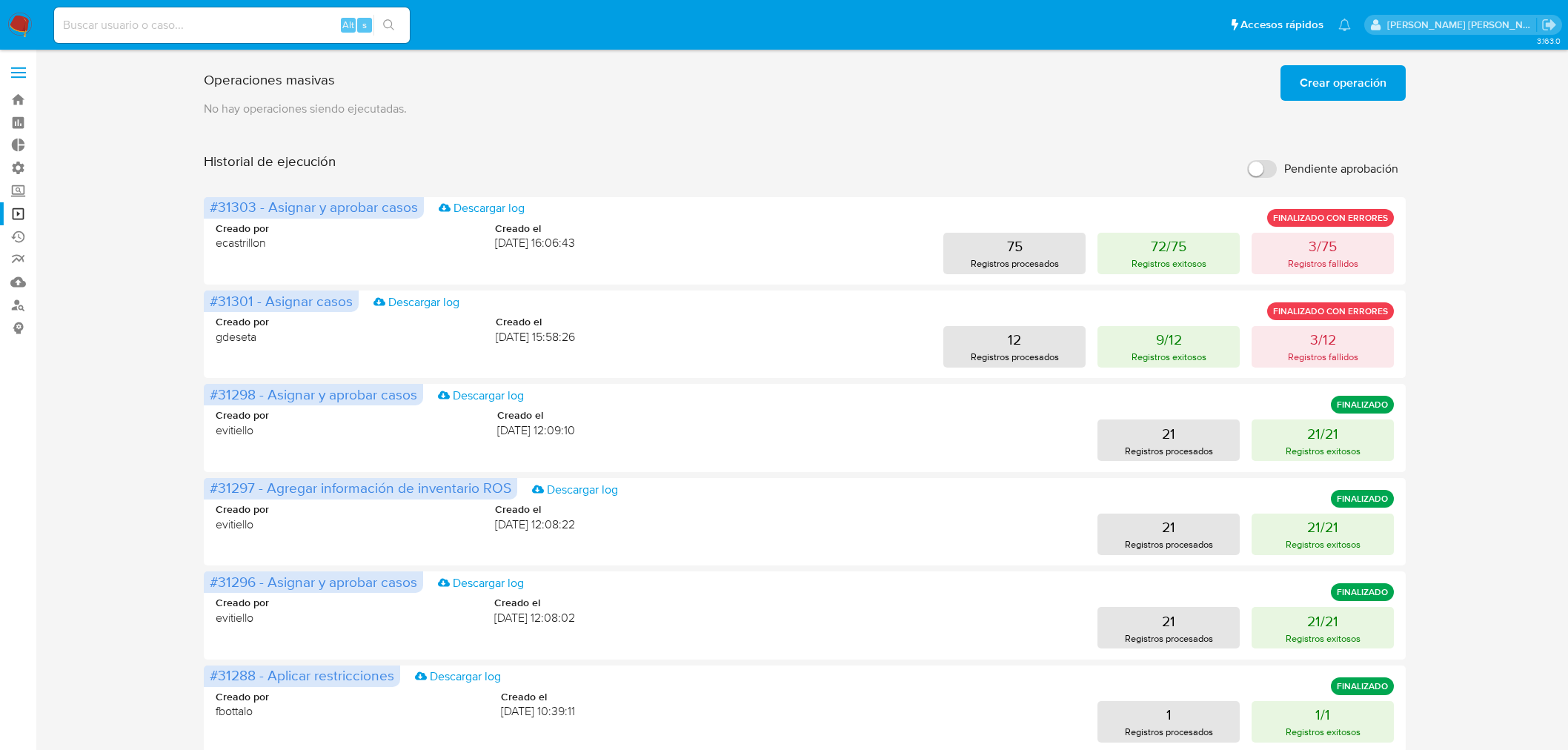
click at [9, 17] on img at bounding box center [19, 25] width 25 height 25
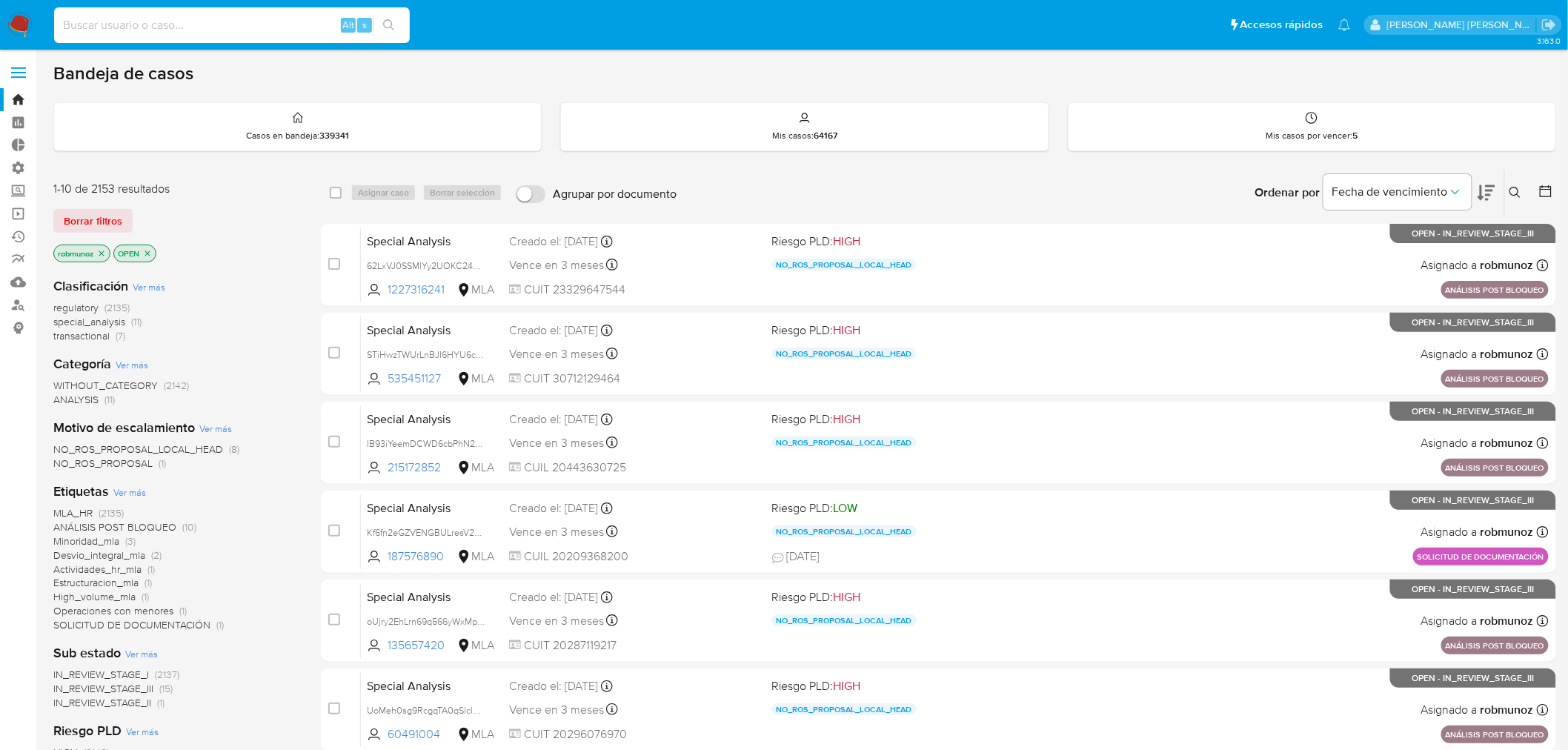
click at [261, 26] on input at bounding box center [232, 25] width 356 height 19
paste input "QiPTBH87F52cxgaO9dibSKh4"
type input "QiPTBH87F52cxgaO9dibSKh4"
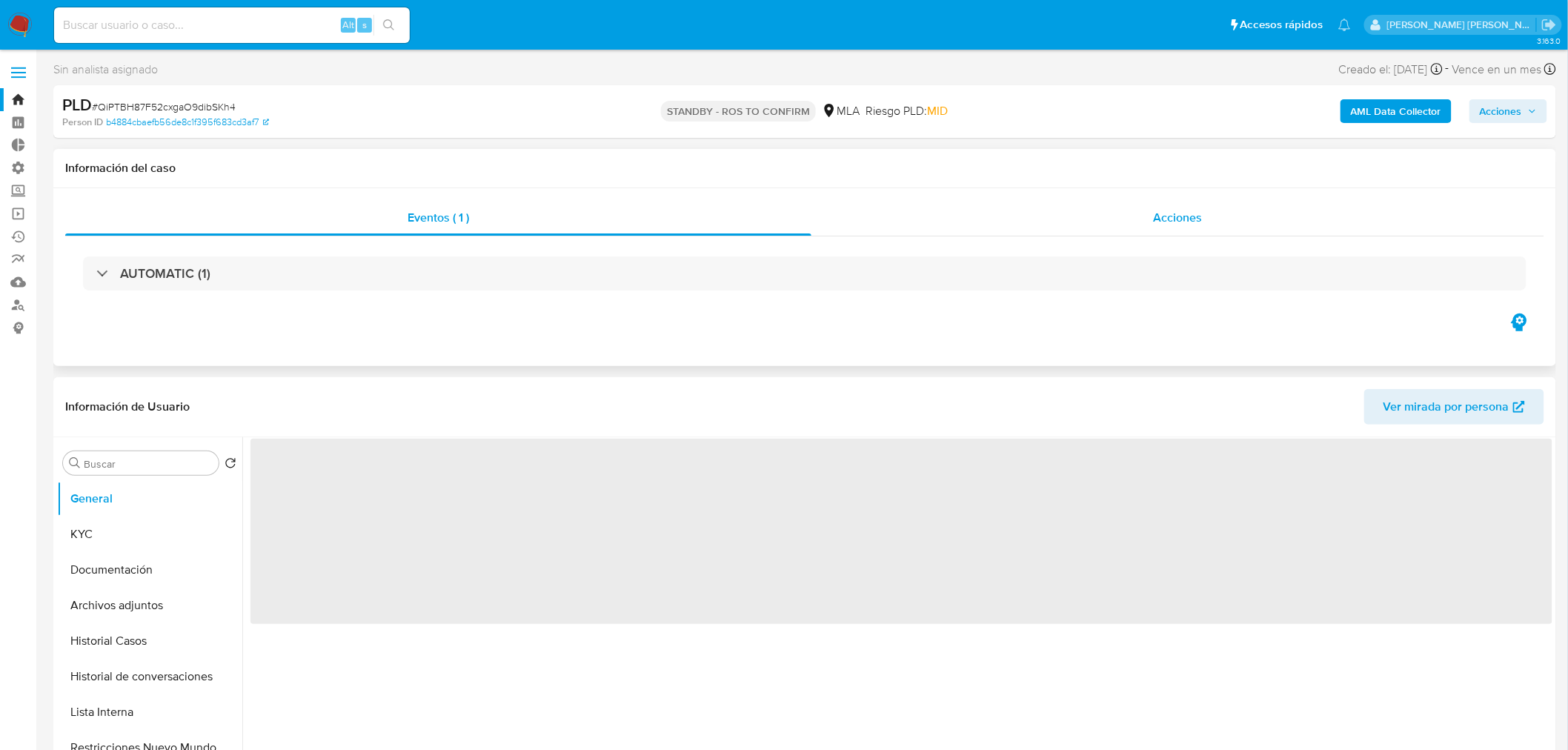
click at [1146, 208] on div "Acciones" at bounding box center [1178, 218] width 733 height 35
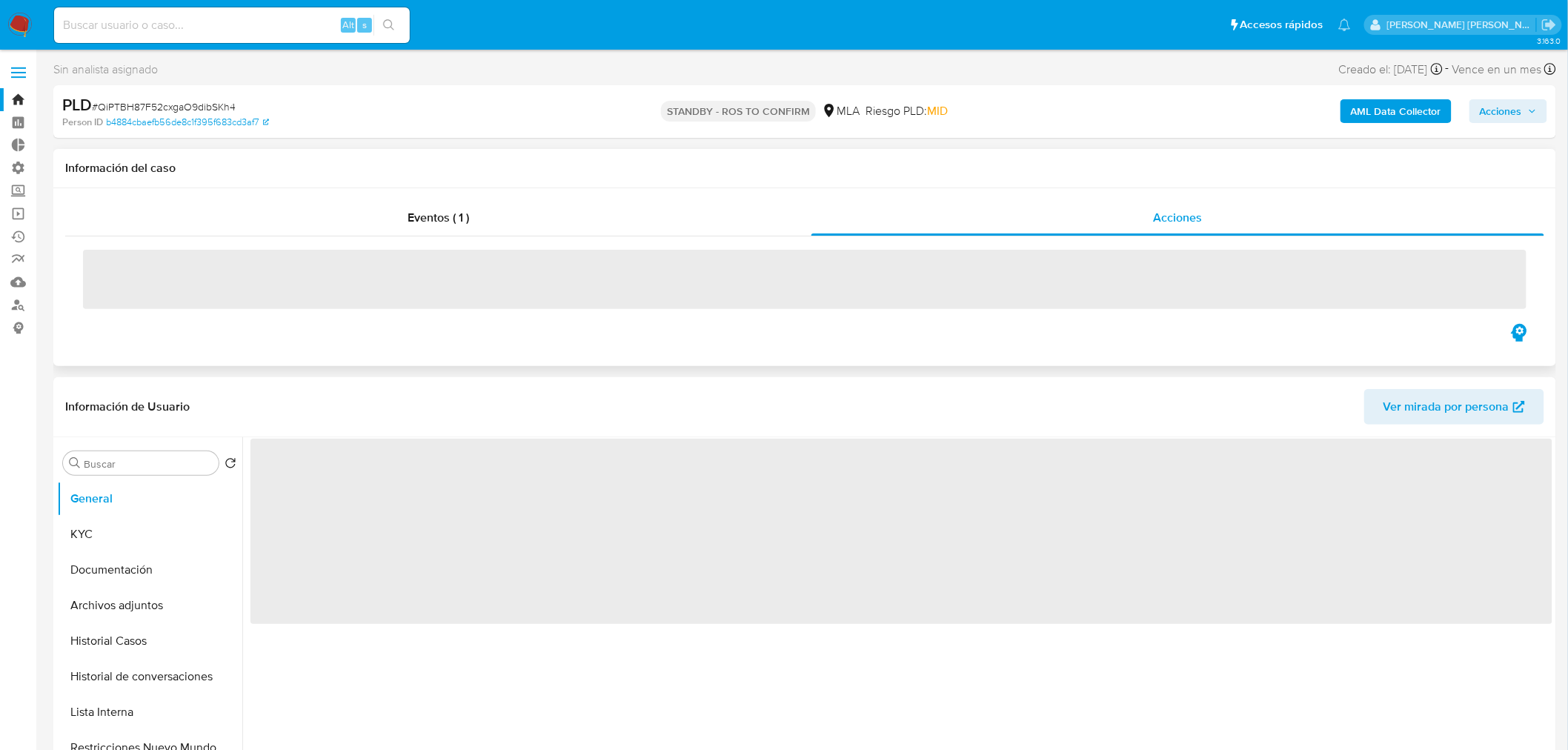
select select "10"
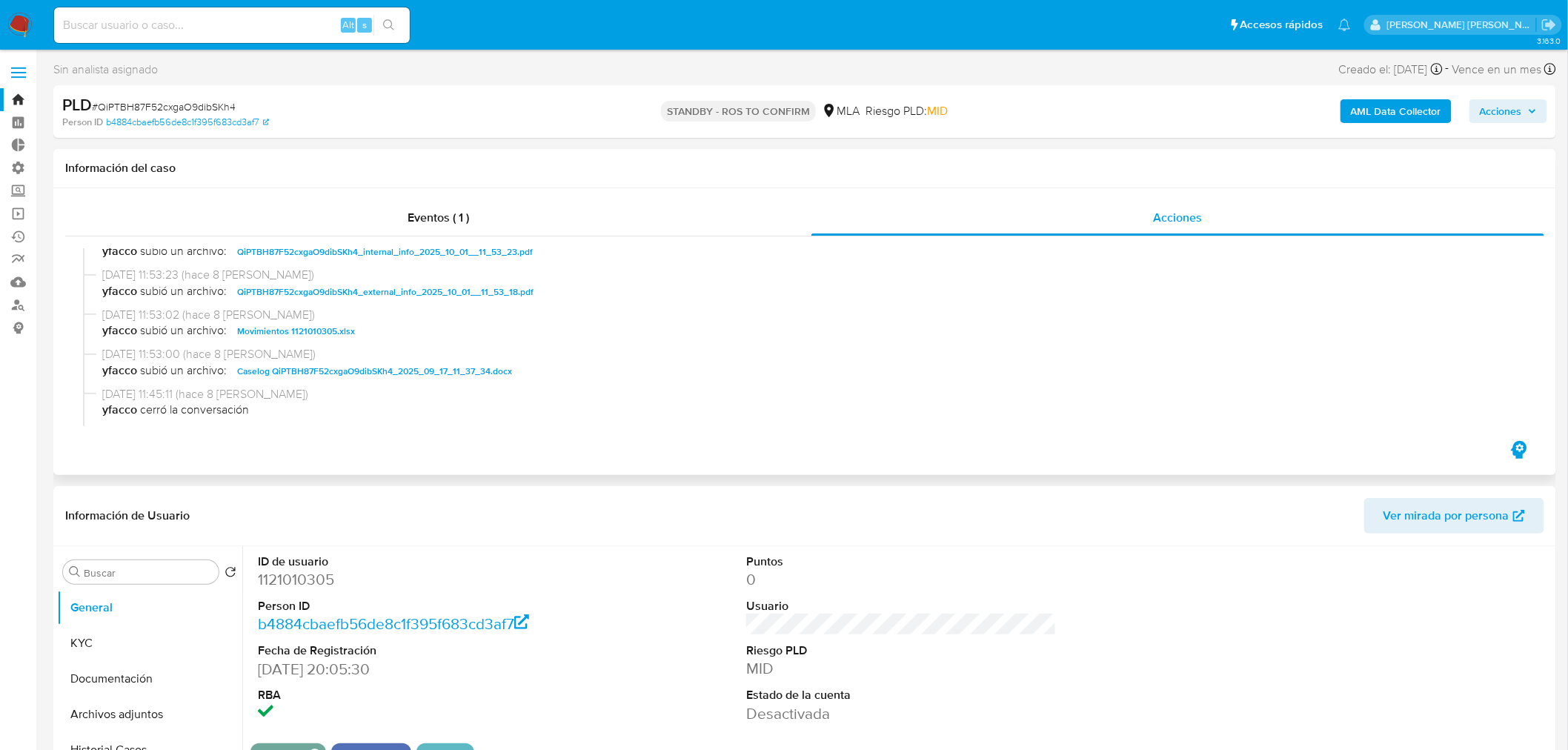
scroll to position [164, 0]
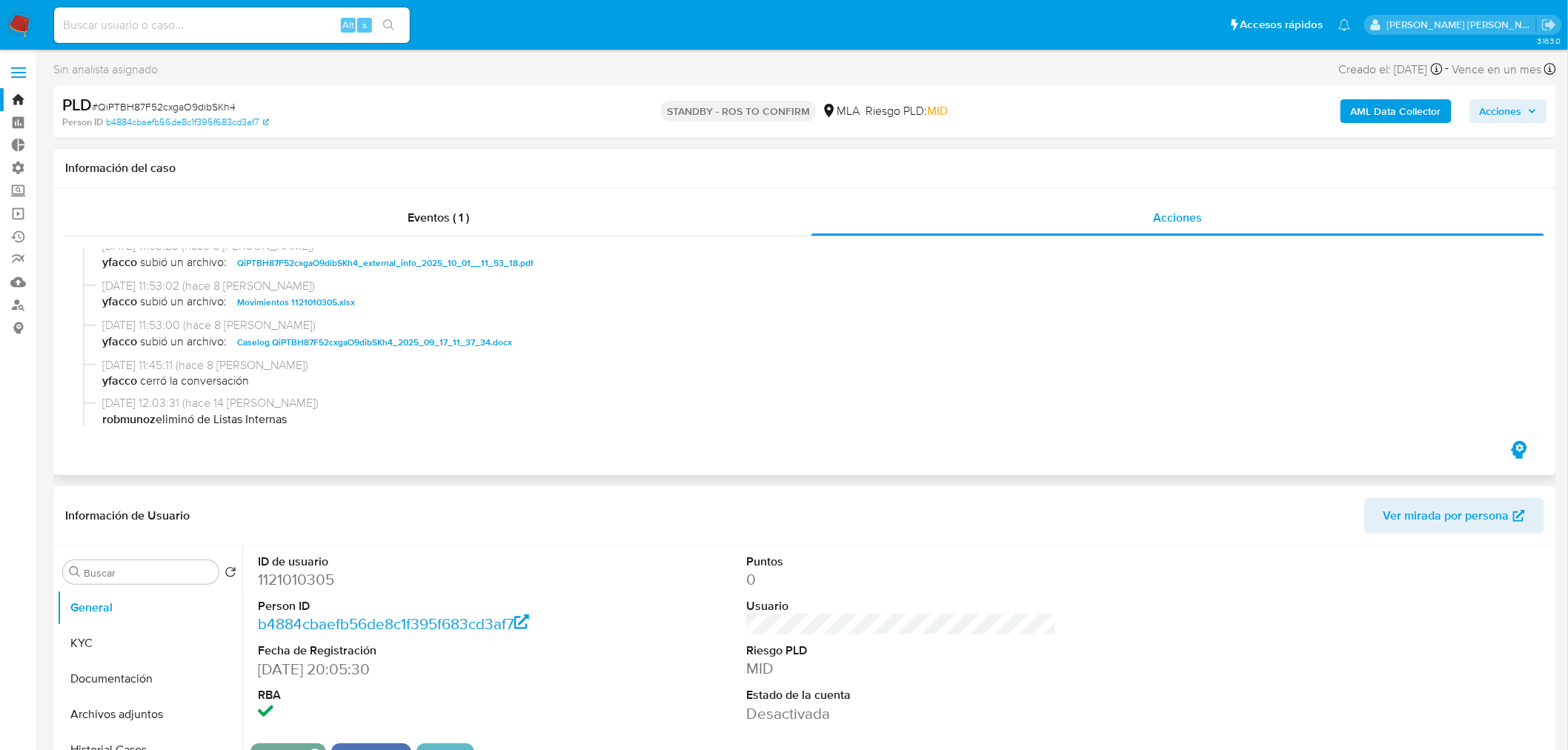
drag, startPoint x: 493, startPoint y: 343, endPoint x: 546, endPoint y: 352, distance: 53.8
click at [495, 343] on span "Caselog QiPTBH87F52cxgaO9dibSKh4_2025_09_17_11_37_34.docx" at bounding box center [374, 343] width 275 height 18
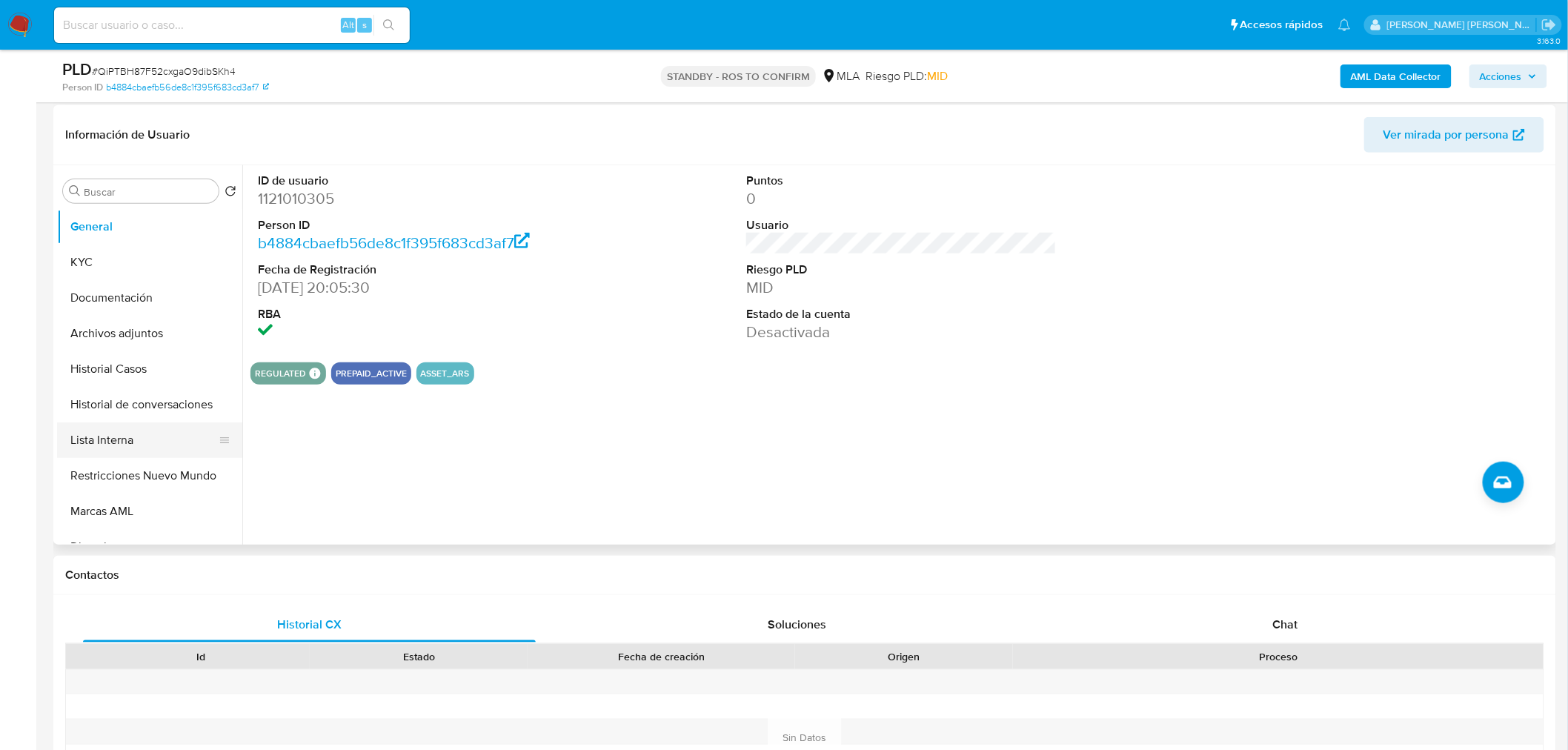
scroll to position [329, 0]
click at [144, 446] on button "Lista Interna" at bounding box center [149, 439] width 185 height 35
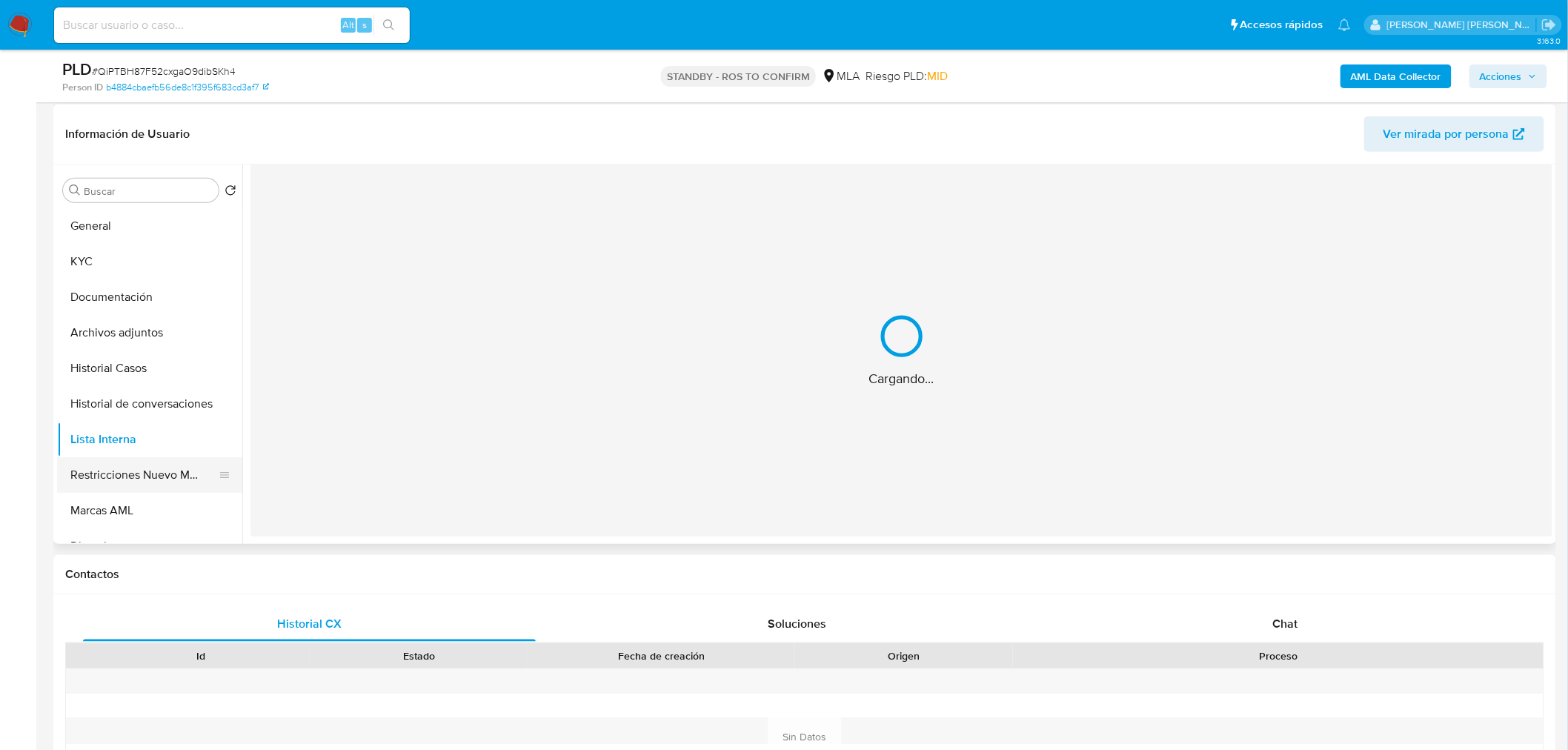
click at [159, 468] on button "Restricciones Nuevo Mundo" at bounding box center [143, 475] width 173 height 35
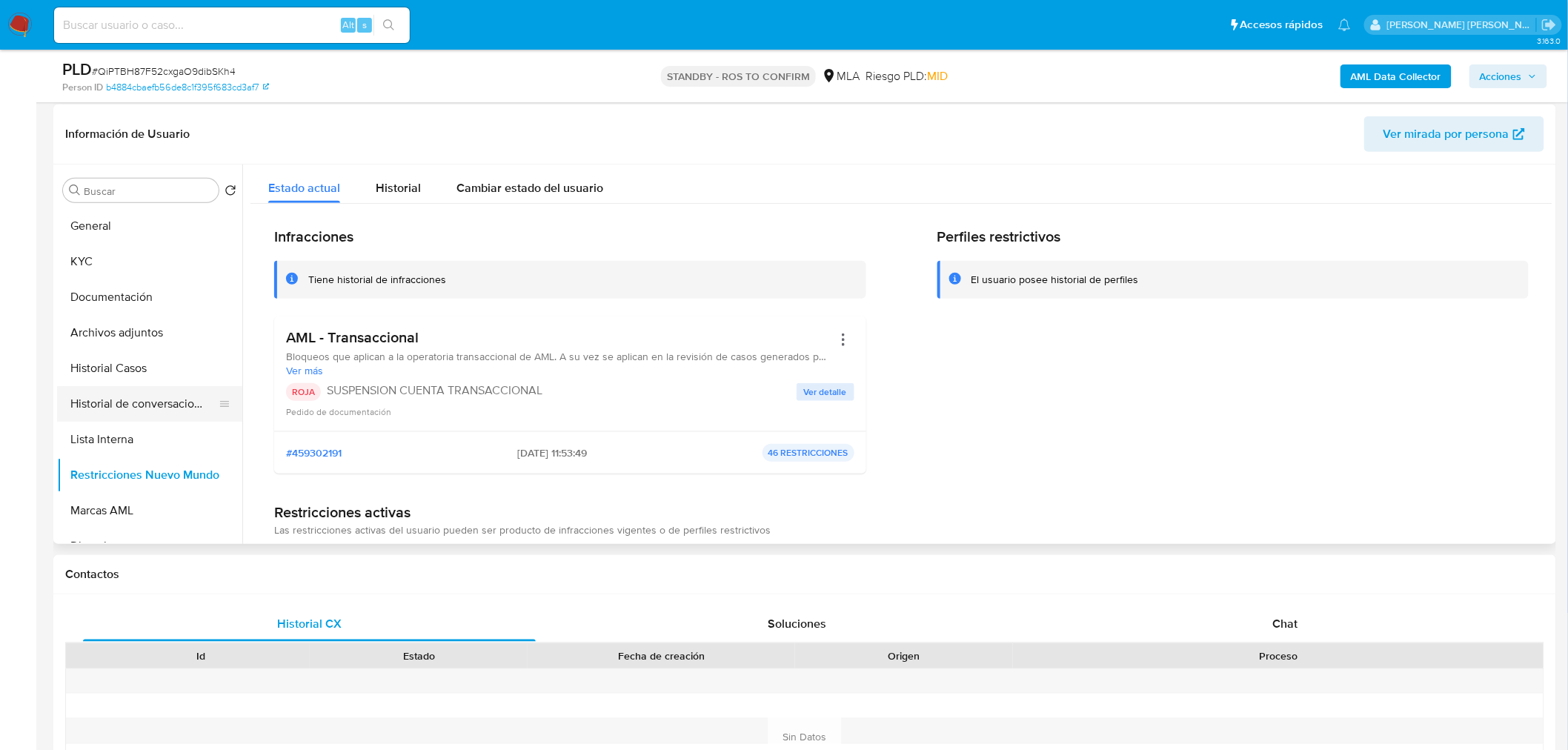
click at [141, 402] on button "Historial de conversaciones" at bounding box center [143, 404] width 173 height 35
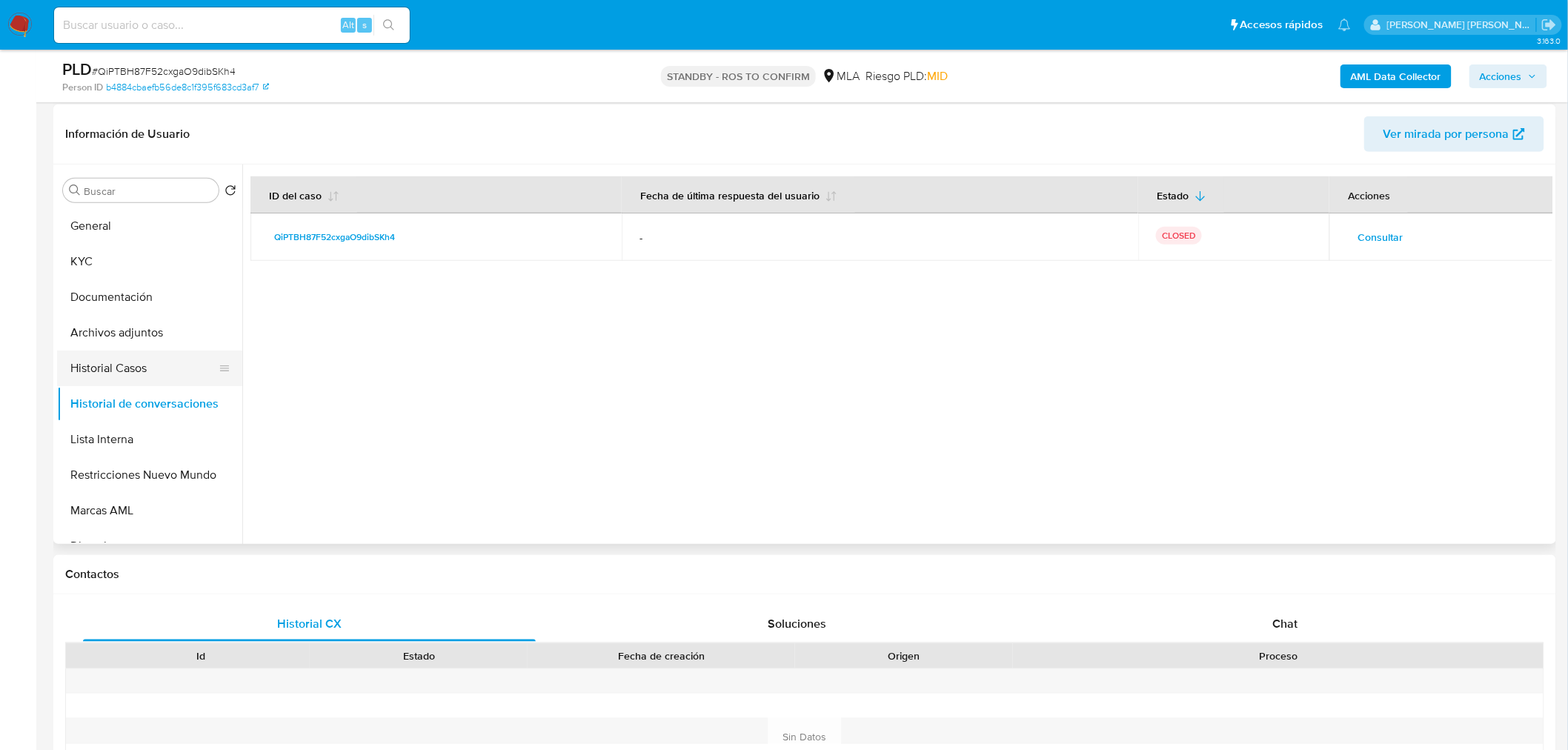
click at [163, 376] on button "Historial Casos" at bounding box center [143, 368] width 173 height 35
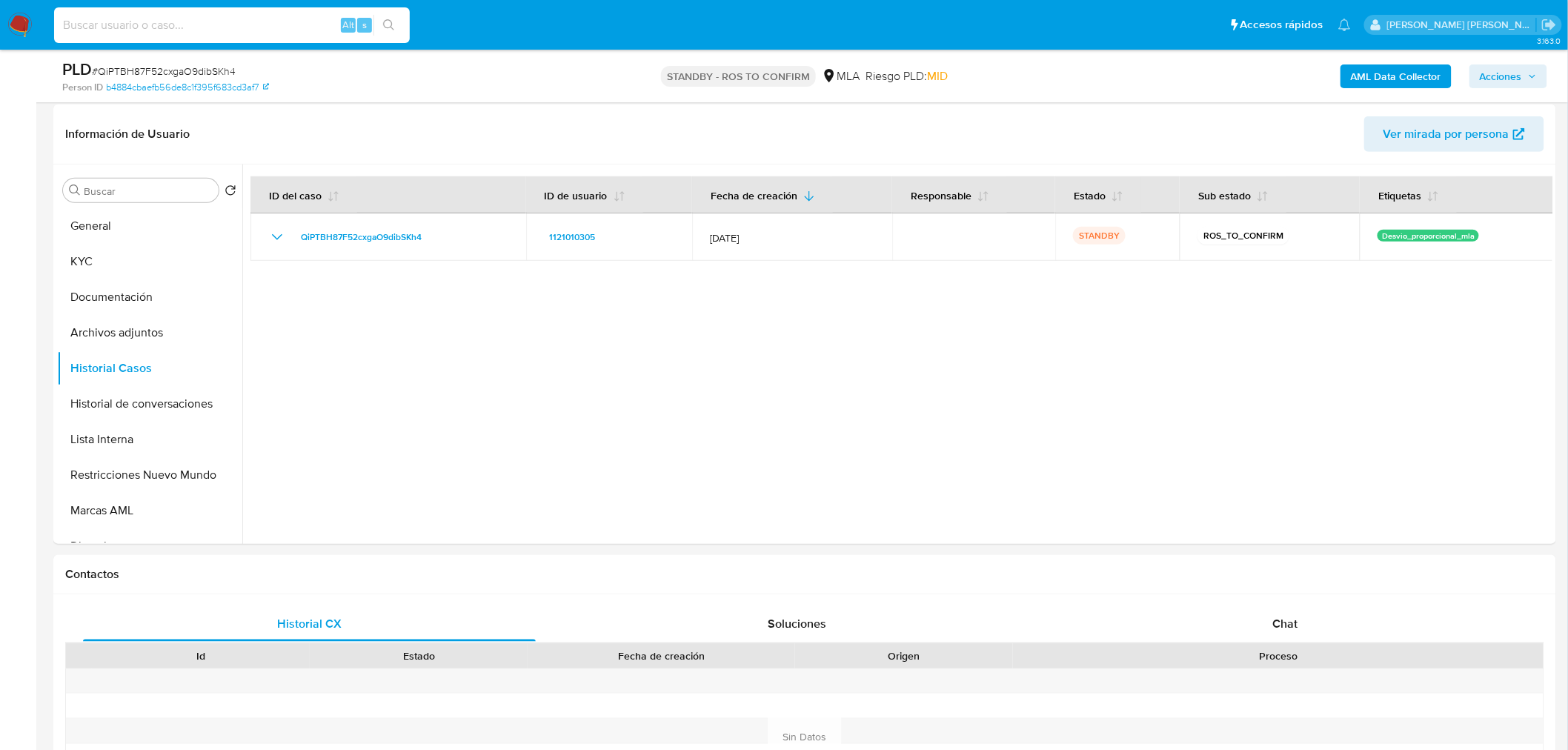
click at [228, 25] on input at bounding box center [232, 25] width 356 height 19
paste input "oDBA2IJSppqA4IMPl20m49mX"
type input "oDBA2IJSppqA4IMPl20m49mX"
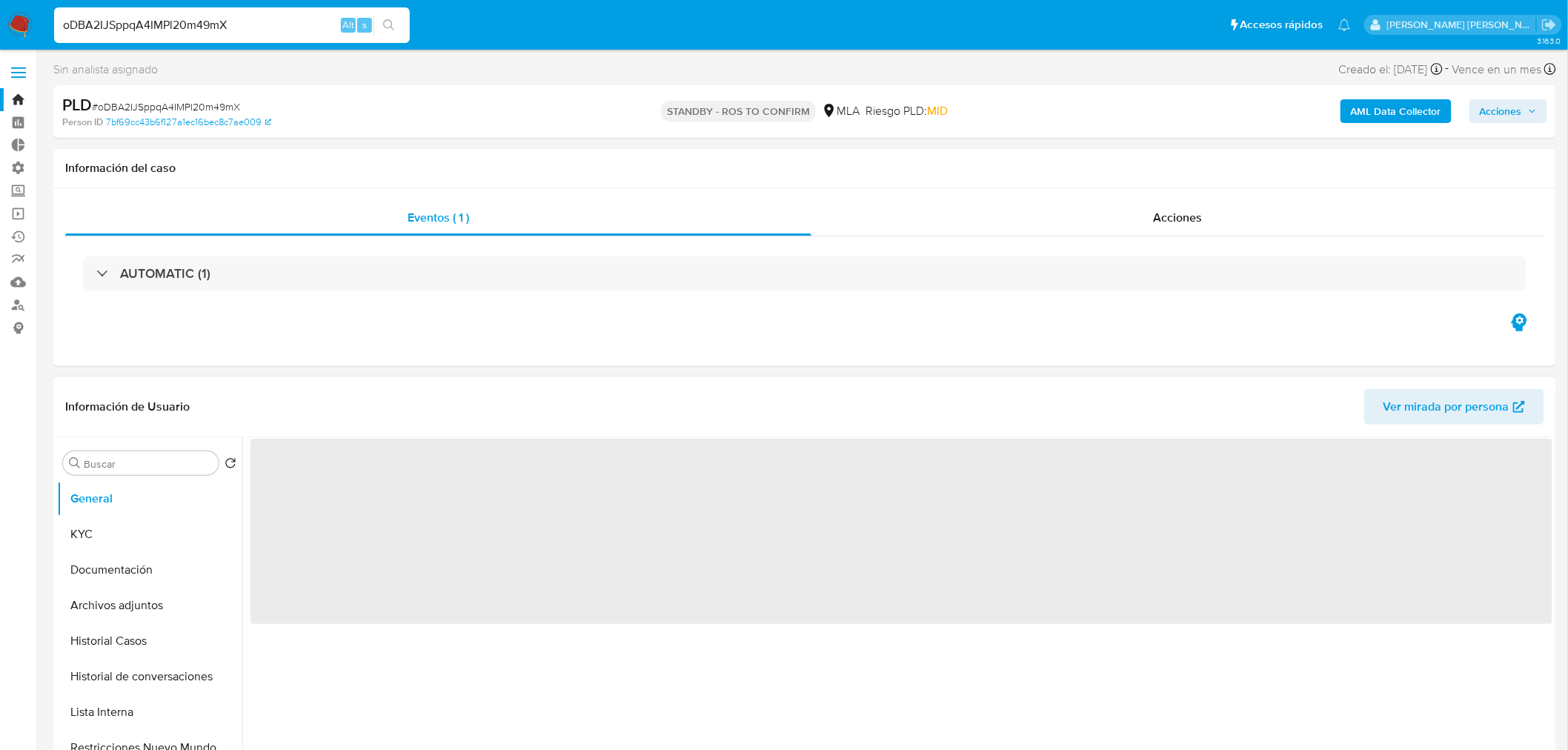
select select "10"
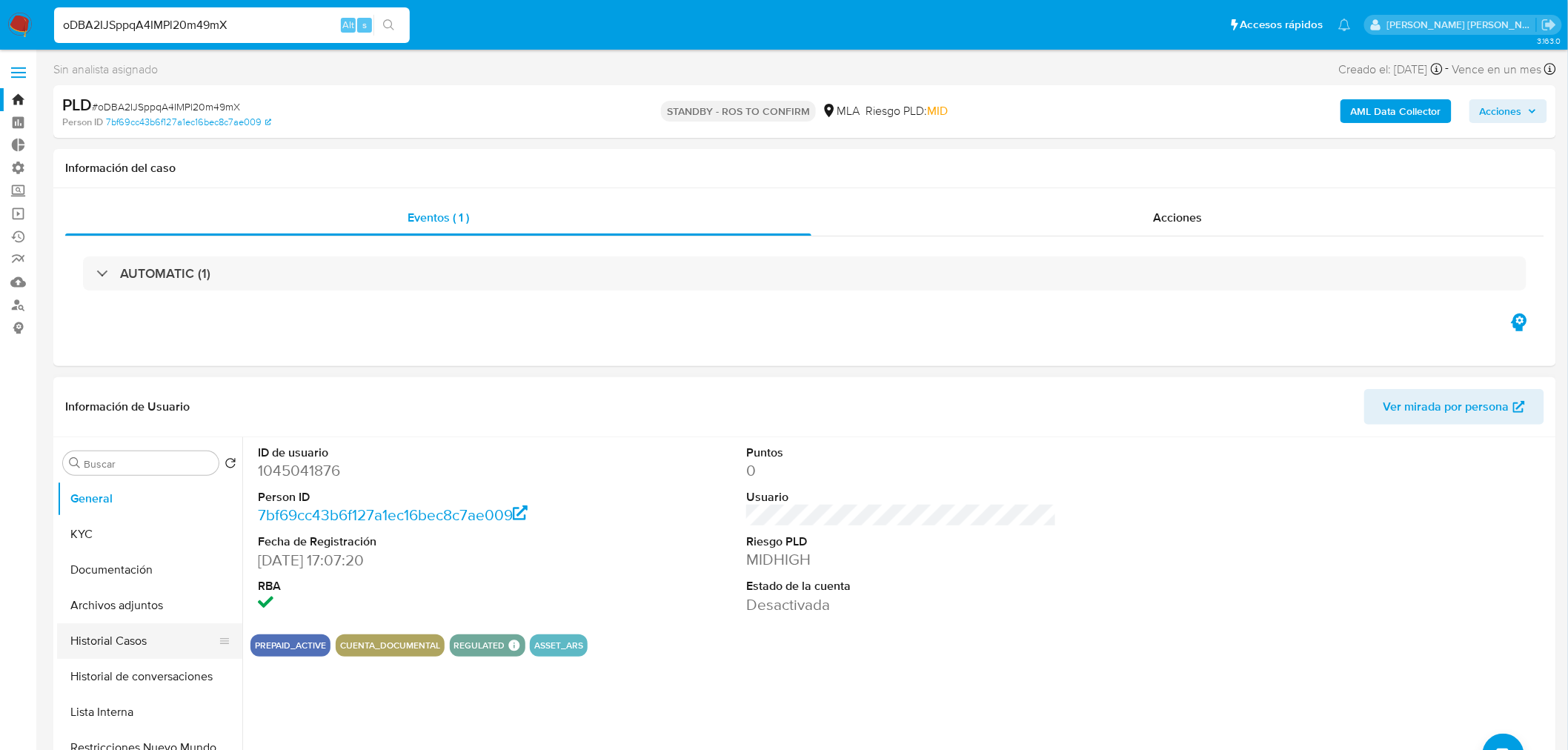
drag, startPoint x: 191, startPoint y: 638, endPoint x: 163, endPoint y: 650, distance: 30.5
click at [189, 638] on button "Historial Casos" at bounding box center [143, 641] width 173 height 35
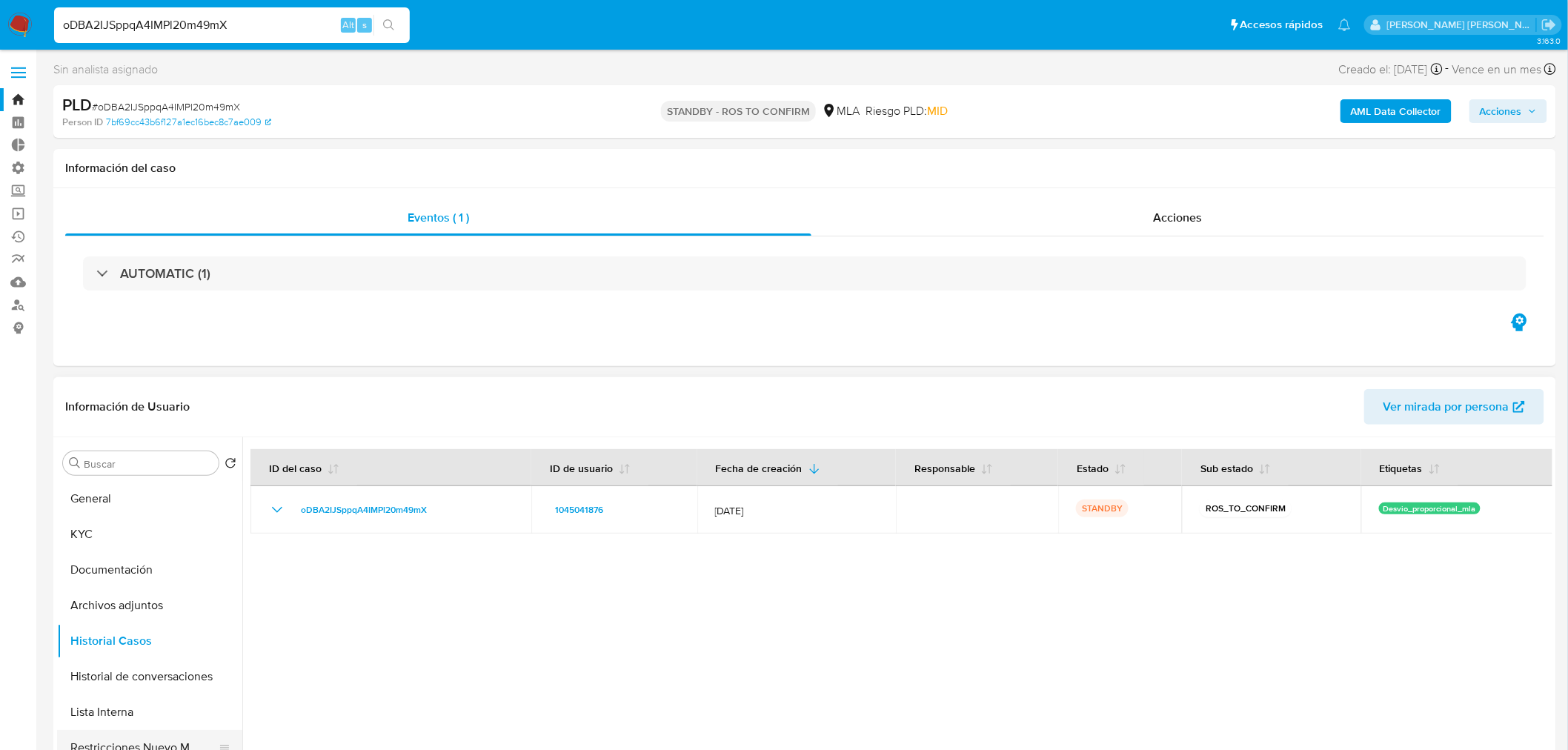
click at [163, 738] on button "Restricciones Nuevo Mundo" at bounding box center [143, 747] width 173 height 35
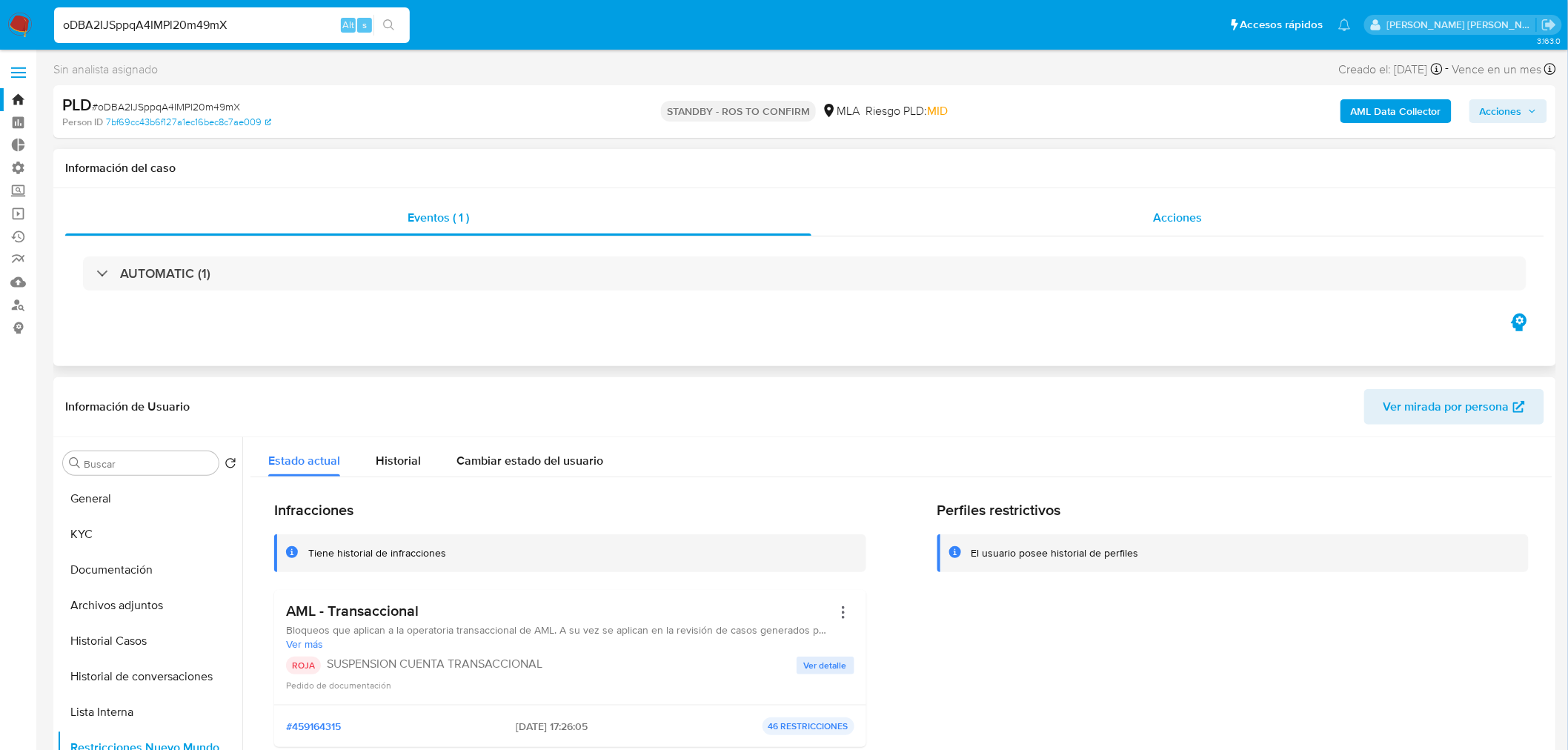
click at [1231, 231] on div "Acciones" at bounding box center [1178, 218] width 733 height 35
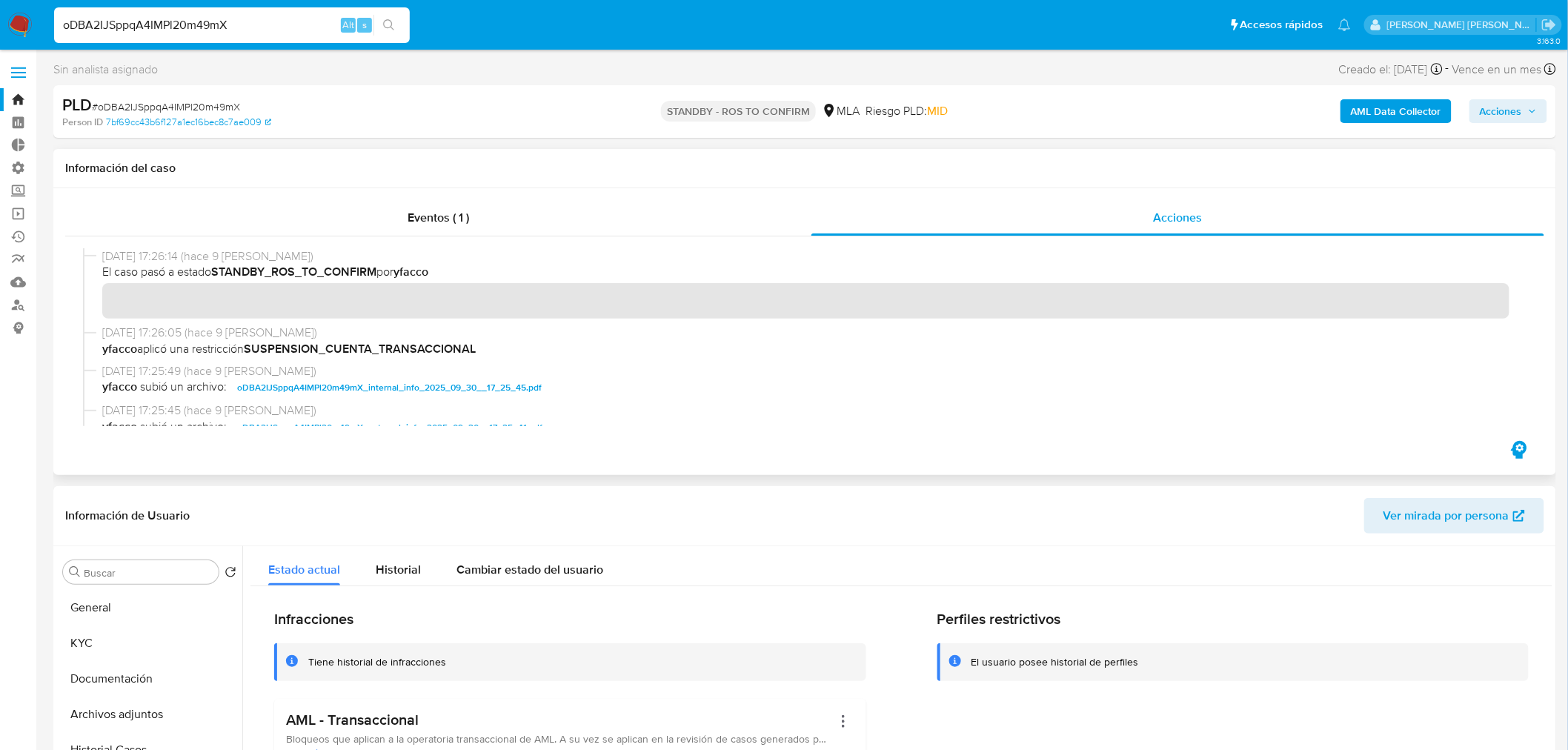
click at [452, 386] on span "oDBA2IJSppqA4IMPl20m49mX_internal_info_2025_09_30__17_25_45.pdf" at bounding box center [389, 387] width 305 height 18
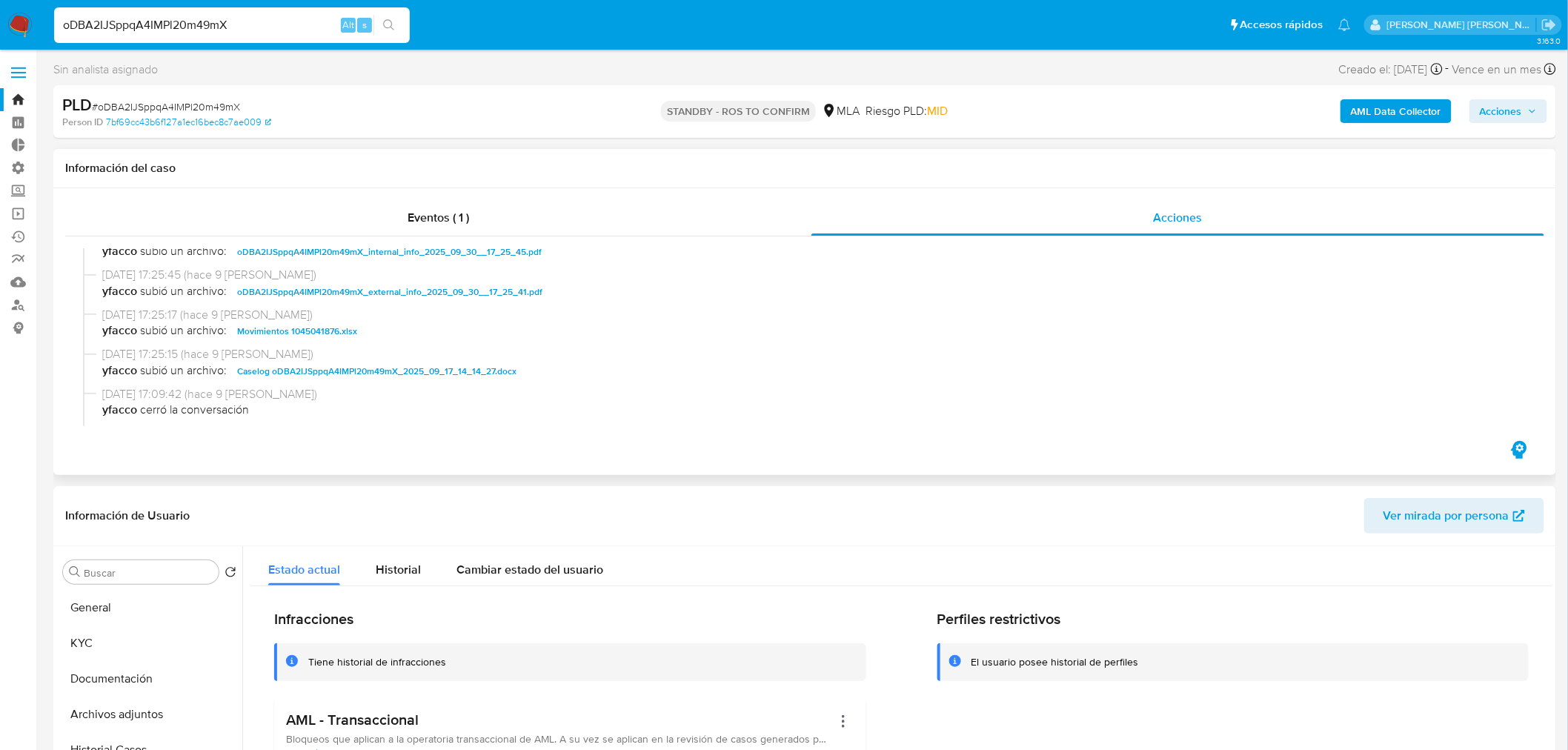
scroll to position [164, 0]
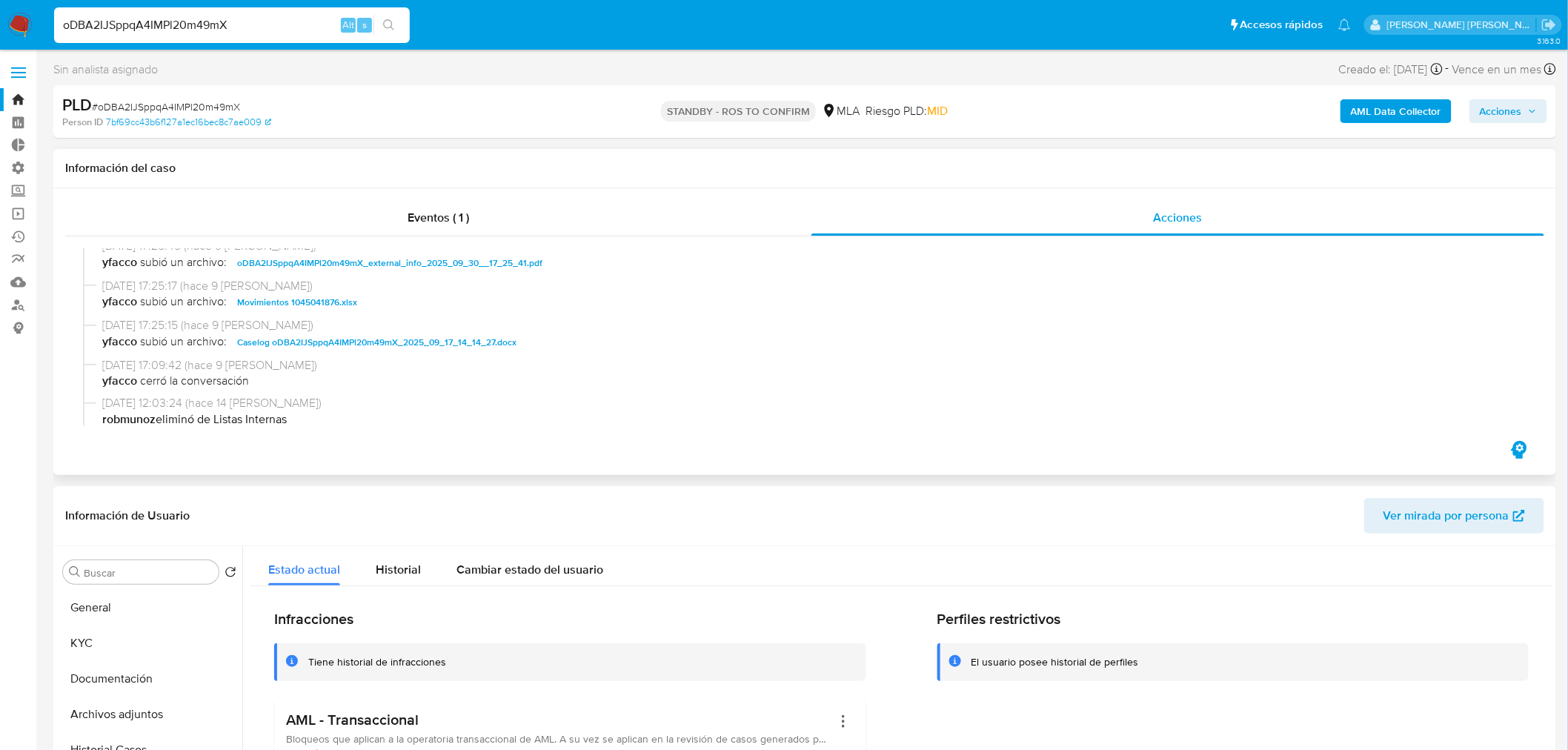
click at [423, 349] on span "Caselog oDBA2IJSppqA4IMPl20m49mX_2025_09_17_14_14_27.docx" at bounding box center [377, 343] width 279 height 18
click at [238, 26] on input "oDBA2IJSppqA4IMPl20m49mX" at bounding box center [232, 25] width 356 height 19
drag, startPoint x: 238, startPoint y: 26, endPoint x: 319, endPoint y: 46, distance: 83.4
click at [238, 27] on input "oDBA2IJSppqA4IMPl20m49mX" at bounding box center [232, 25] width 356 height 19
paste input "NvgxTmphLtA8IjTNxQZIk7ak"
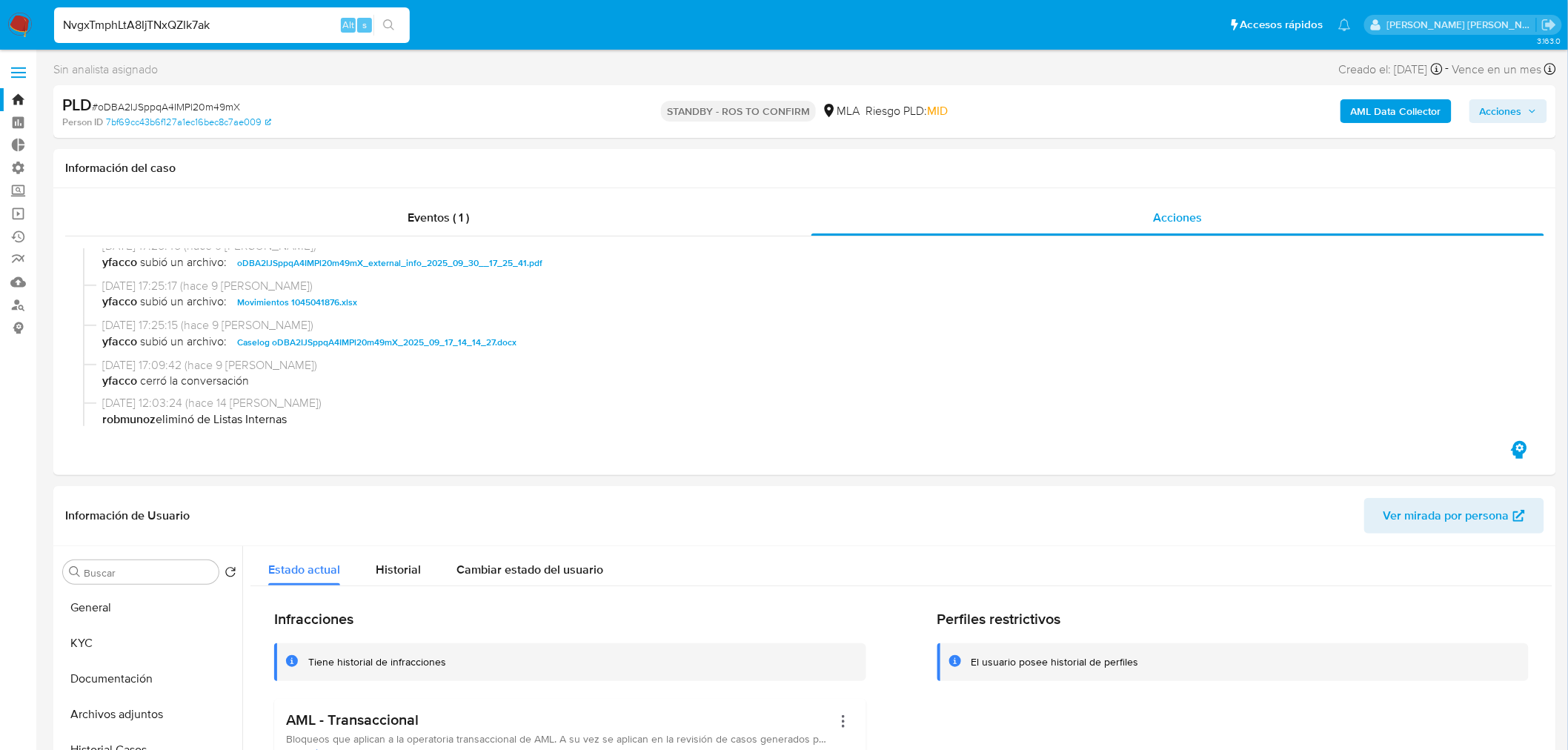
type input "NvgxTmphLtA8IjTNxQZIk7ak"
click at [390, 23] on icon "search-icon" at bounding box center [388, 25] width 11 height 11
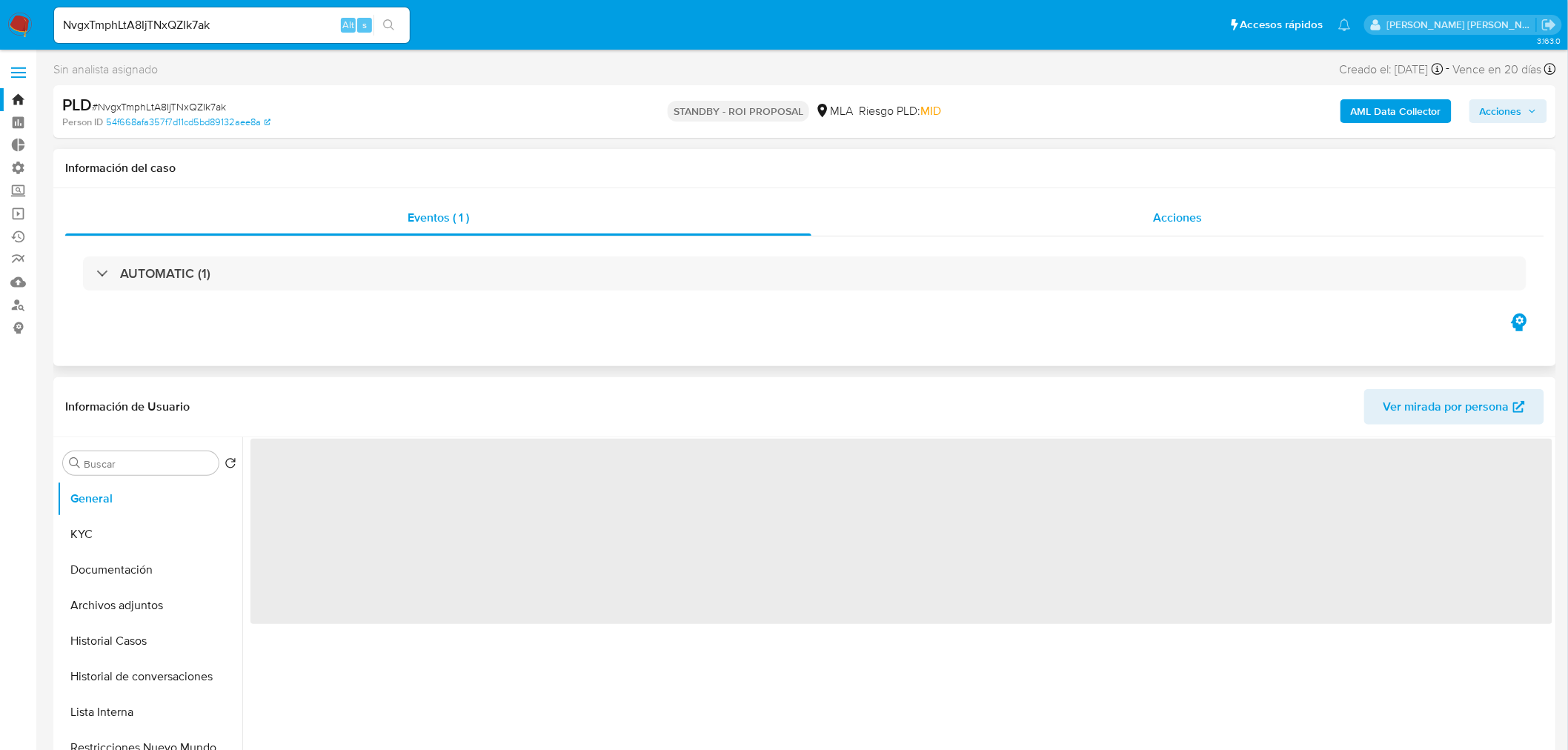
click at [1174, 215] on span "Acciones" at bounding box center [1178, 217] width 49 height 17
select select "10"
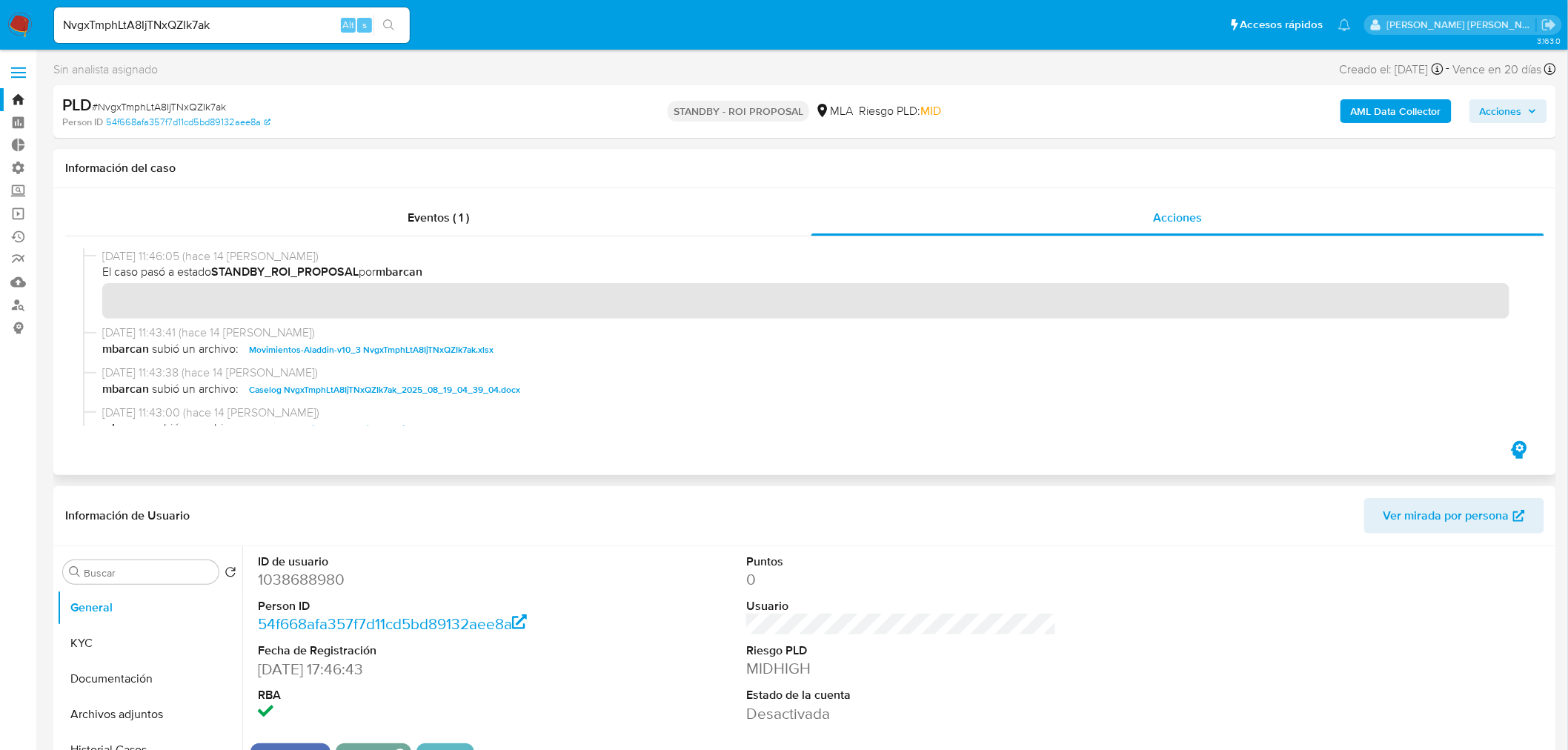
scroll to position [83, 0]
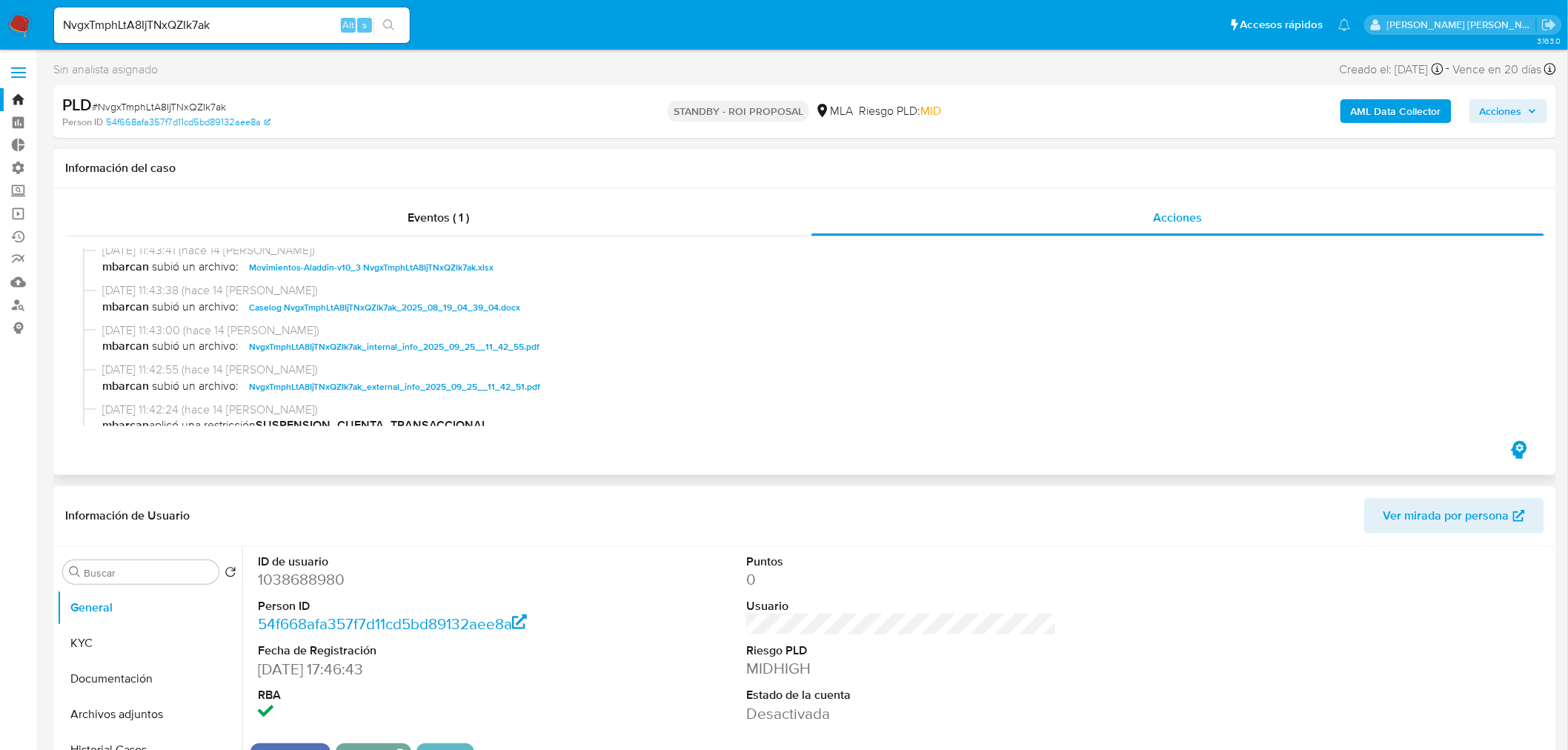
click at [455, 306] on span "Caselog NvgxTmphLtA8IjTNxQZIk7ak_2025_08_19_04_39_04.docx" at bounding box center [384, 307] width 271 height 18
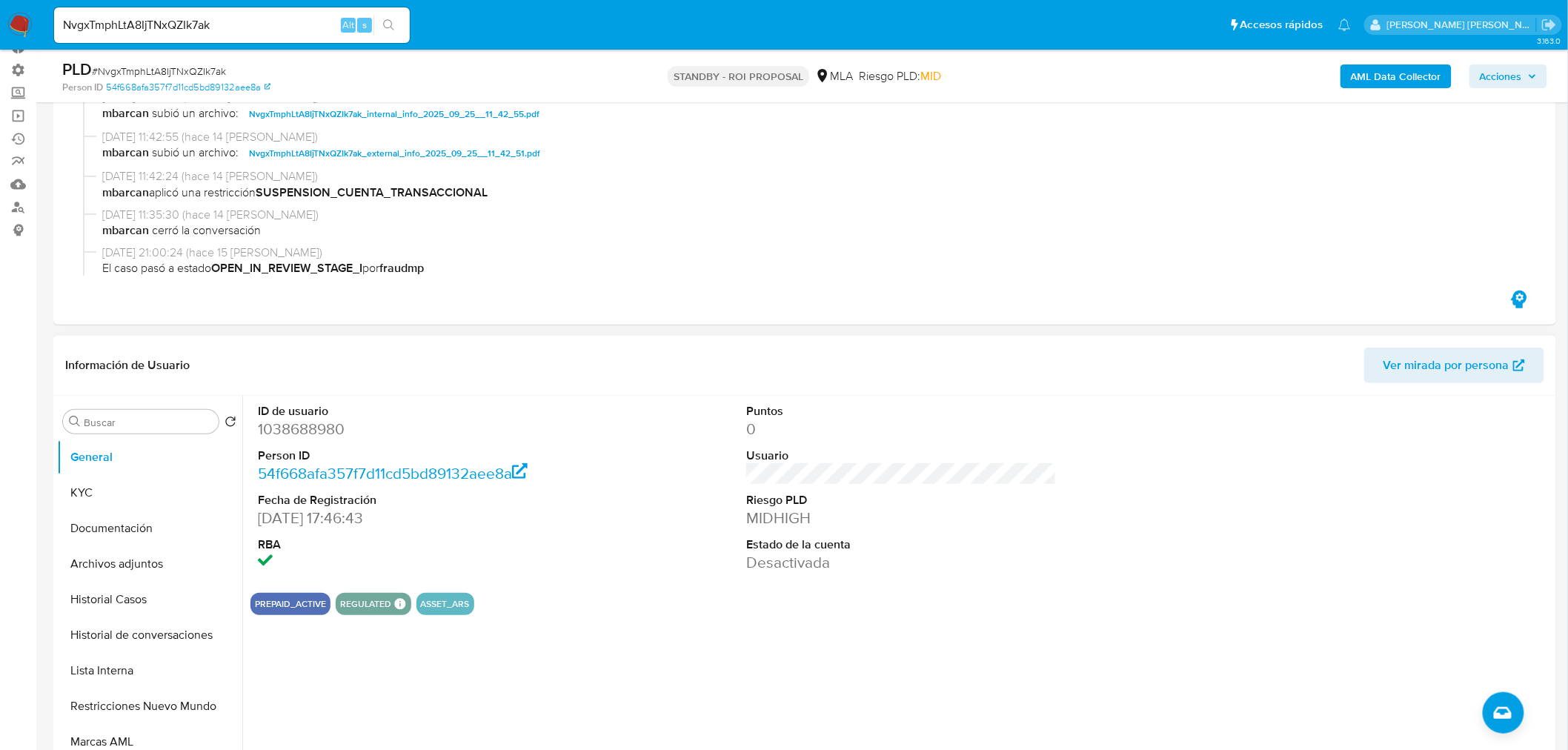
scroll to position [247, 0]
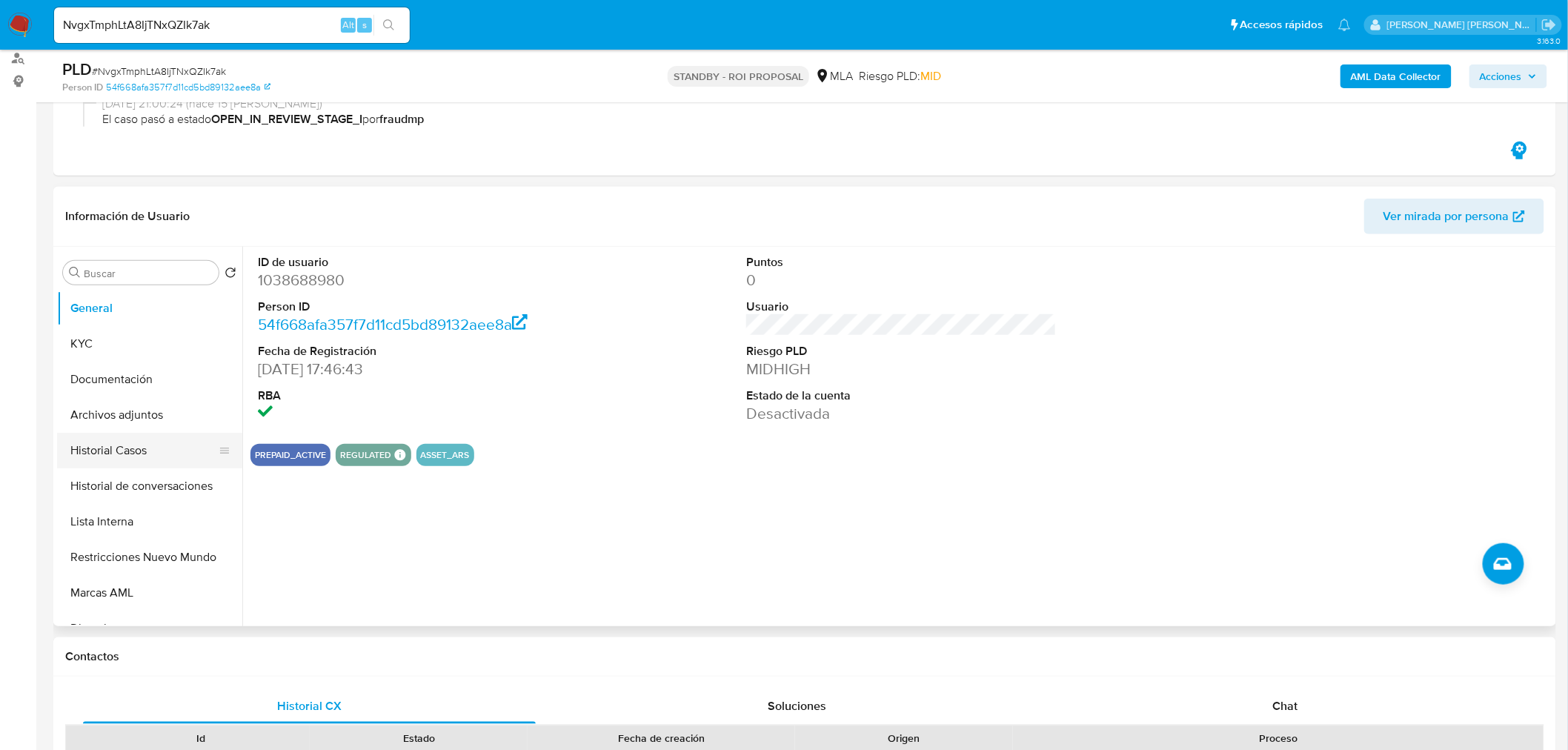
drag, startPoint x: 130, startPoint y: 457, endPoint x: 147, endPoint y: 464, distance: 18.4
click at [130, 458] on button "Historial Casos" at bounding box center [143, 451] width 173 height 35
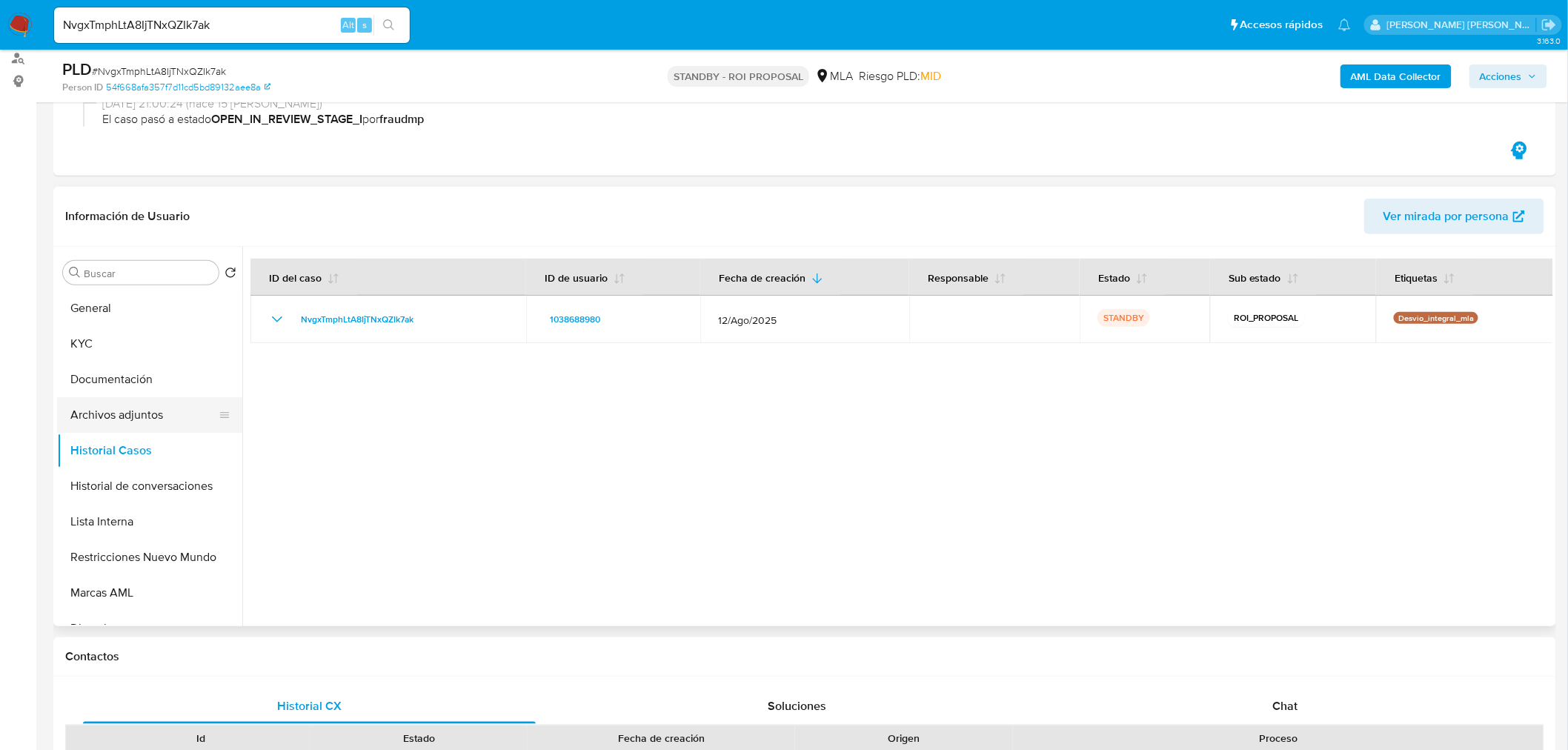
click at [154, 423] on button "Archivos adjuntos" at bounding box center [143, 415] width 173 height 35
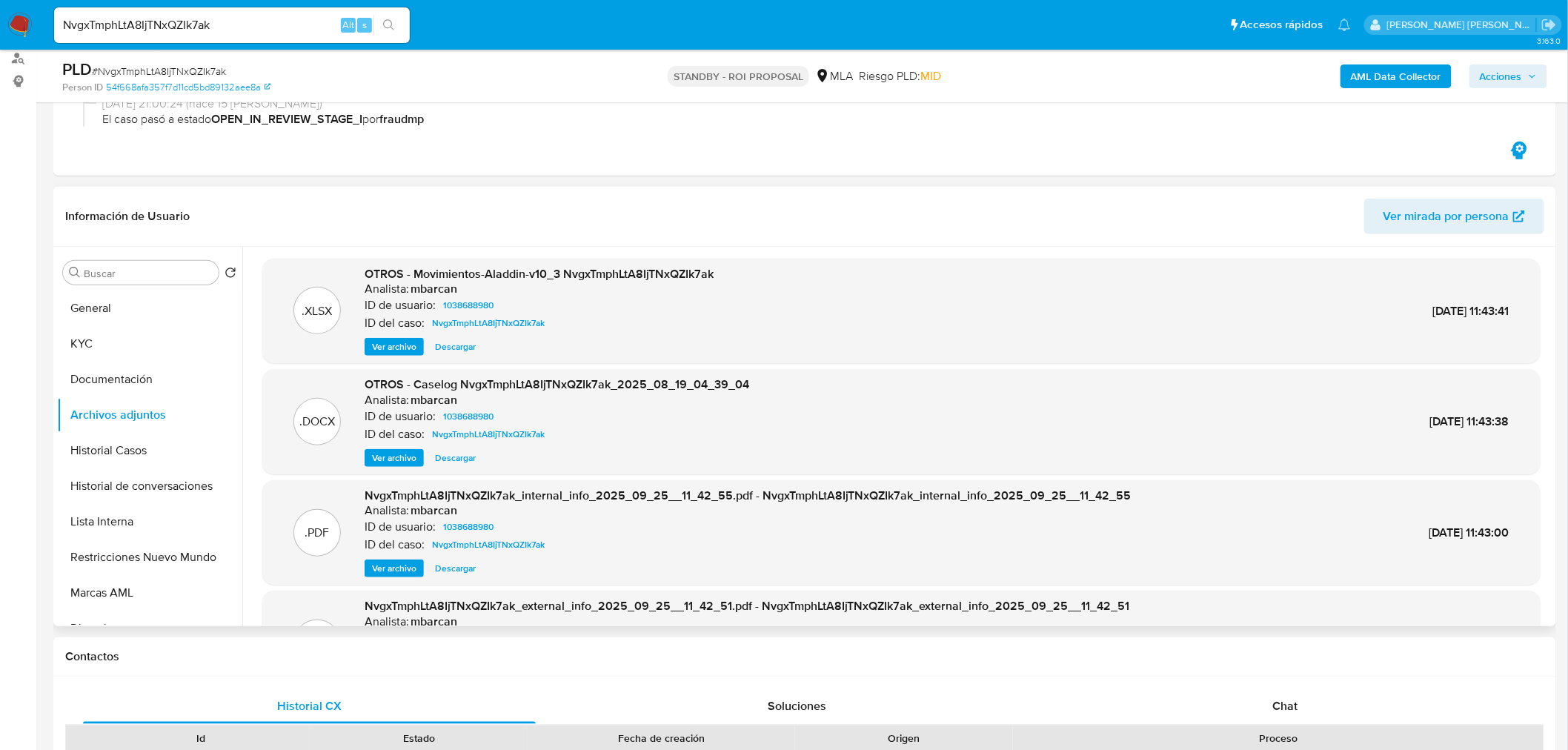
click at [467, 457] on span "Descargar" at bounding box center [455, 458] width 40 height 15
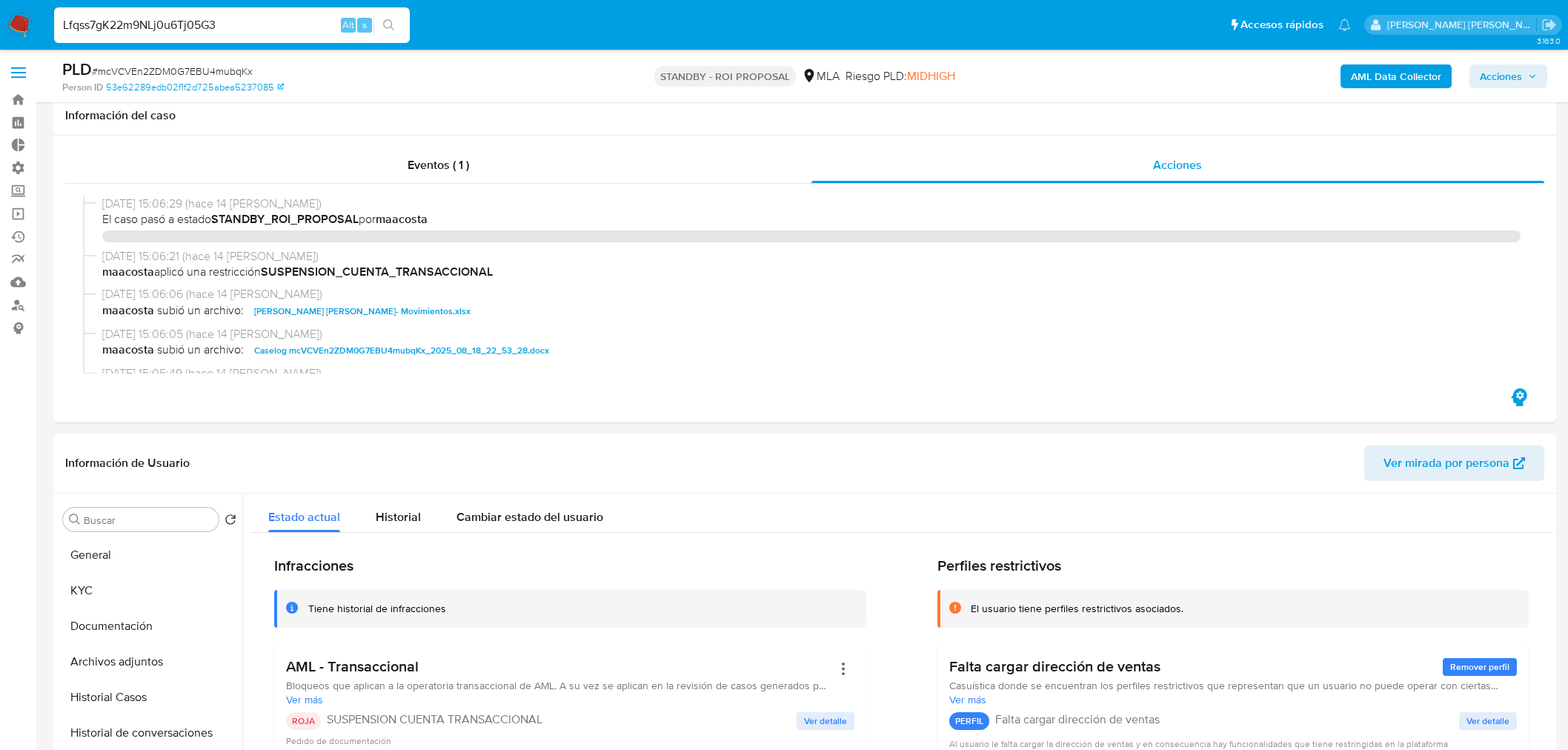
select select "10"
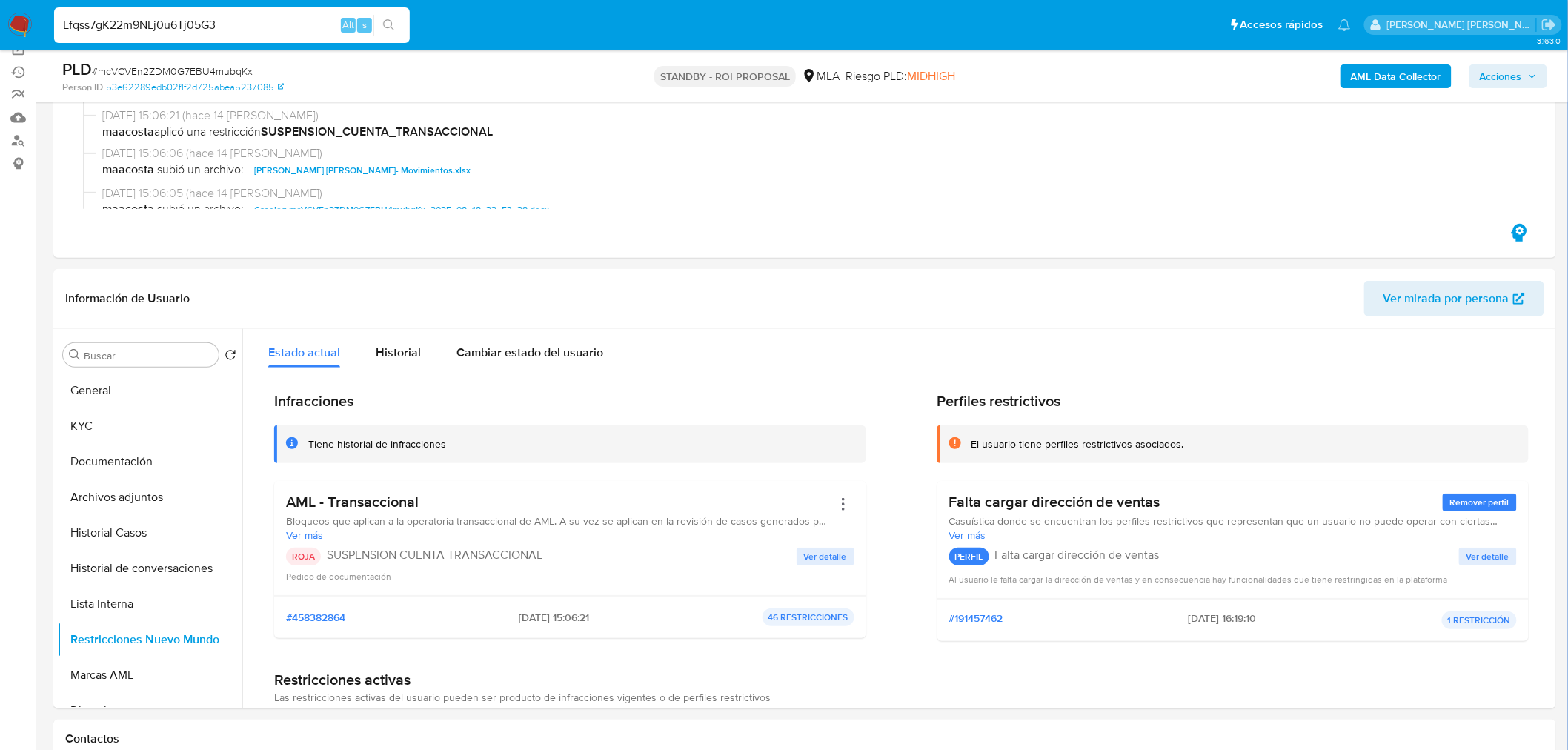
scroll to position [247, 0]
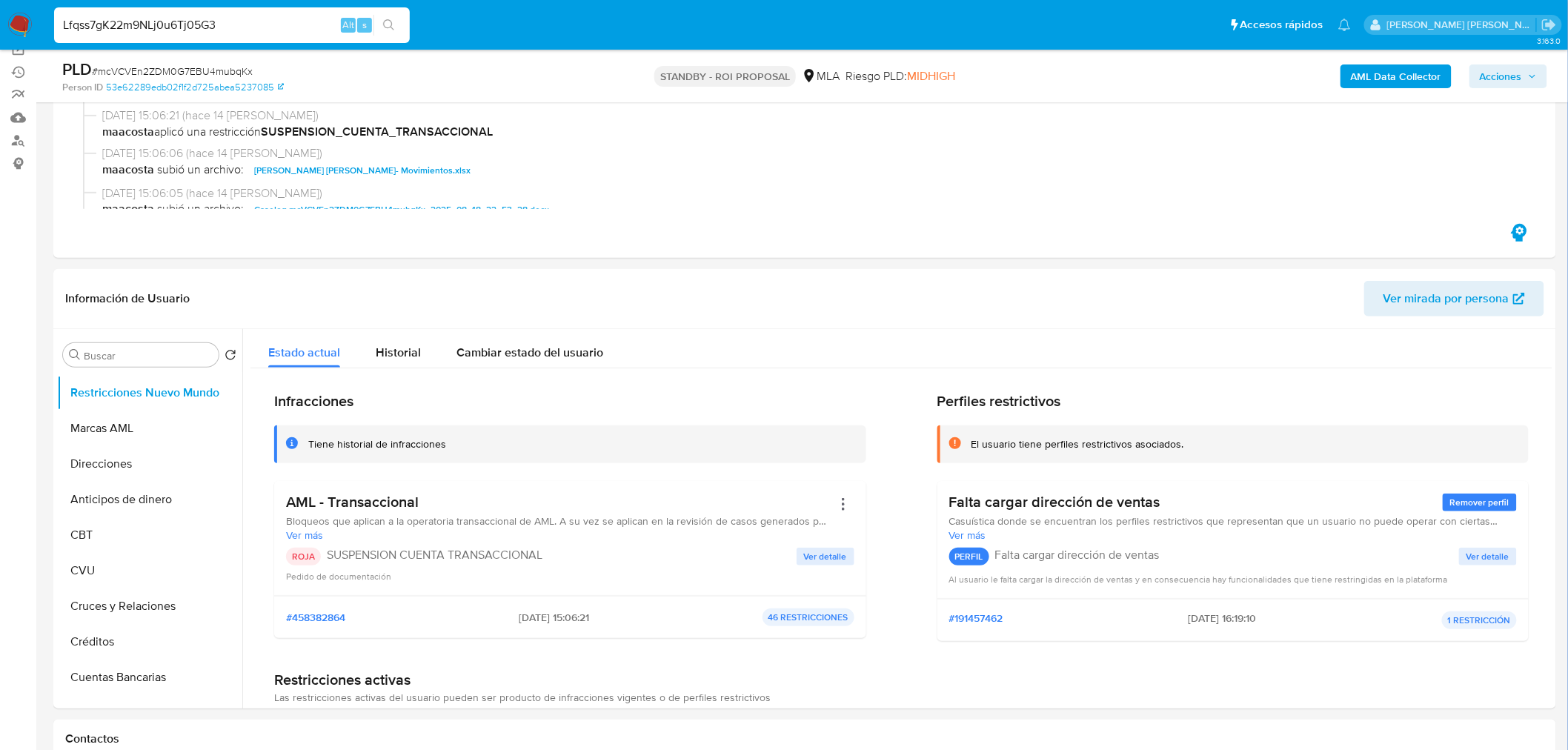
type input "Lfqss7gK22m9NLj0u6Tj05G3"
click at [394, 24] on button "search-icon" at bounding box center [388, 25] width 31 height 21
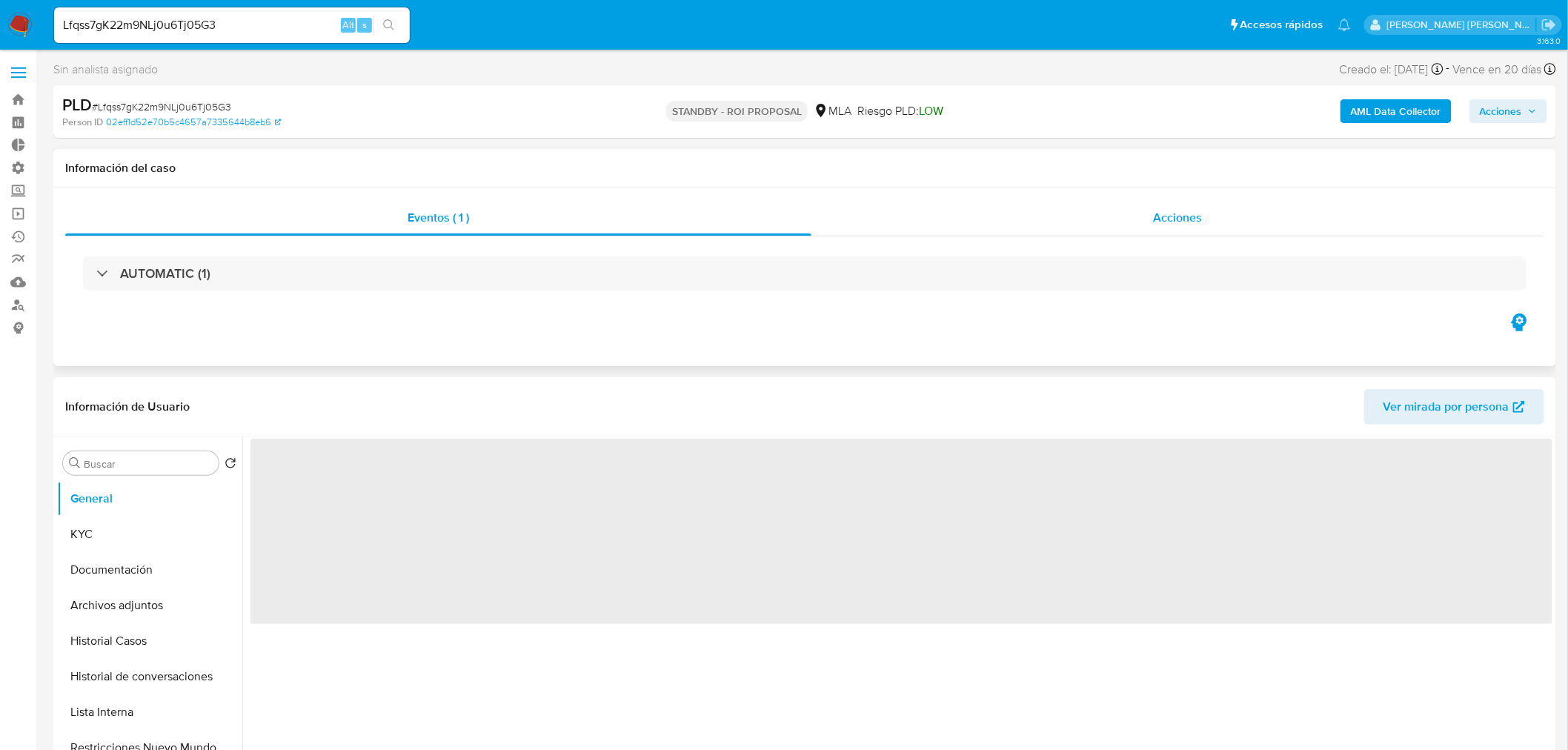
click at [1210, 226] on div "Acciones" at bounding box center [1178, 218] width 733 height 35
select select "10"
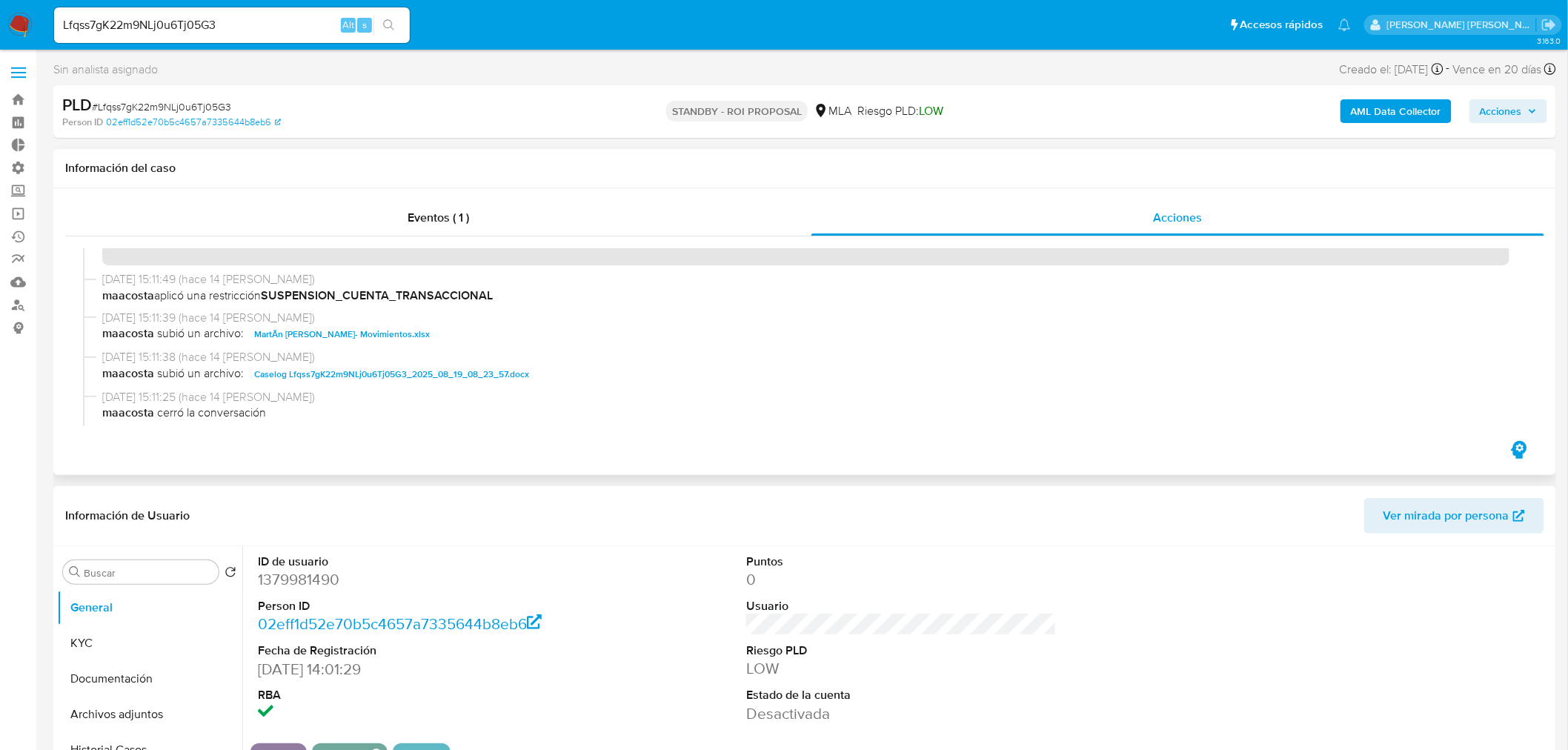
scroll to position [83, 0]
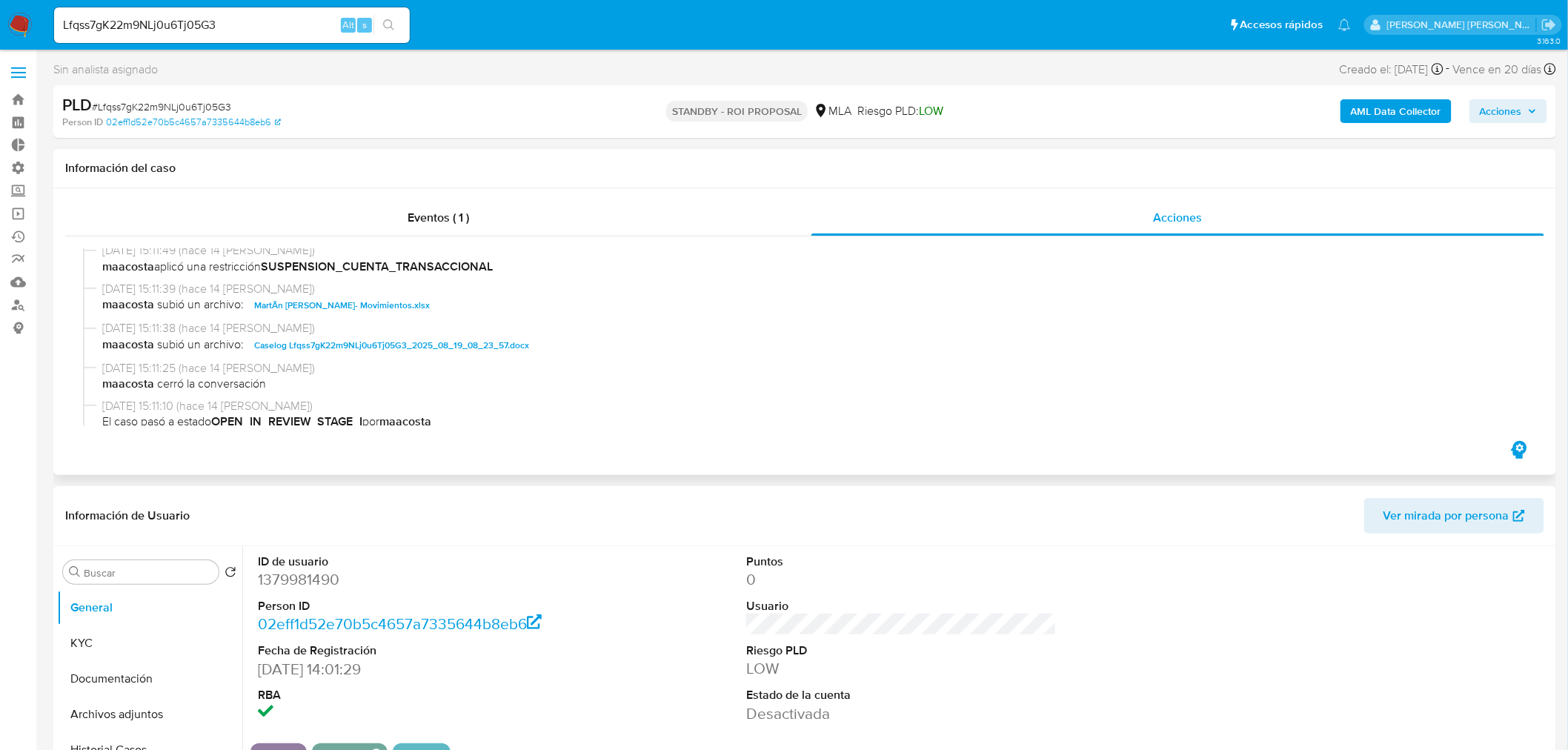
click at [490, 339] on span "Caselog Lfqss7gK22m9NLj0u6Tj05G3_2025_08_19_08_23_57.docx" at bounding box center [391, 345] width 275 height 18
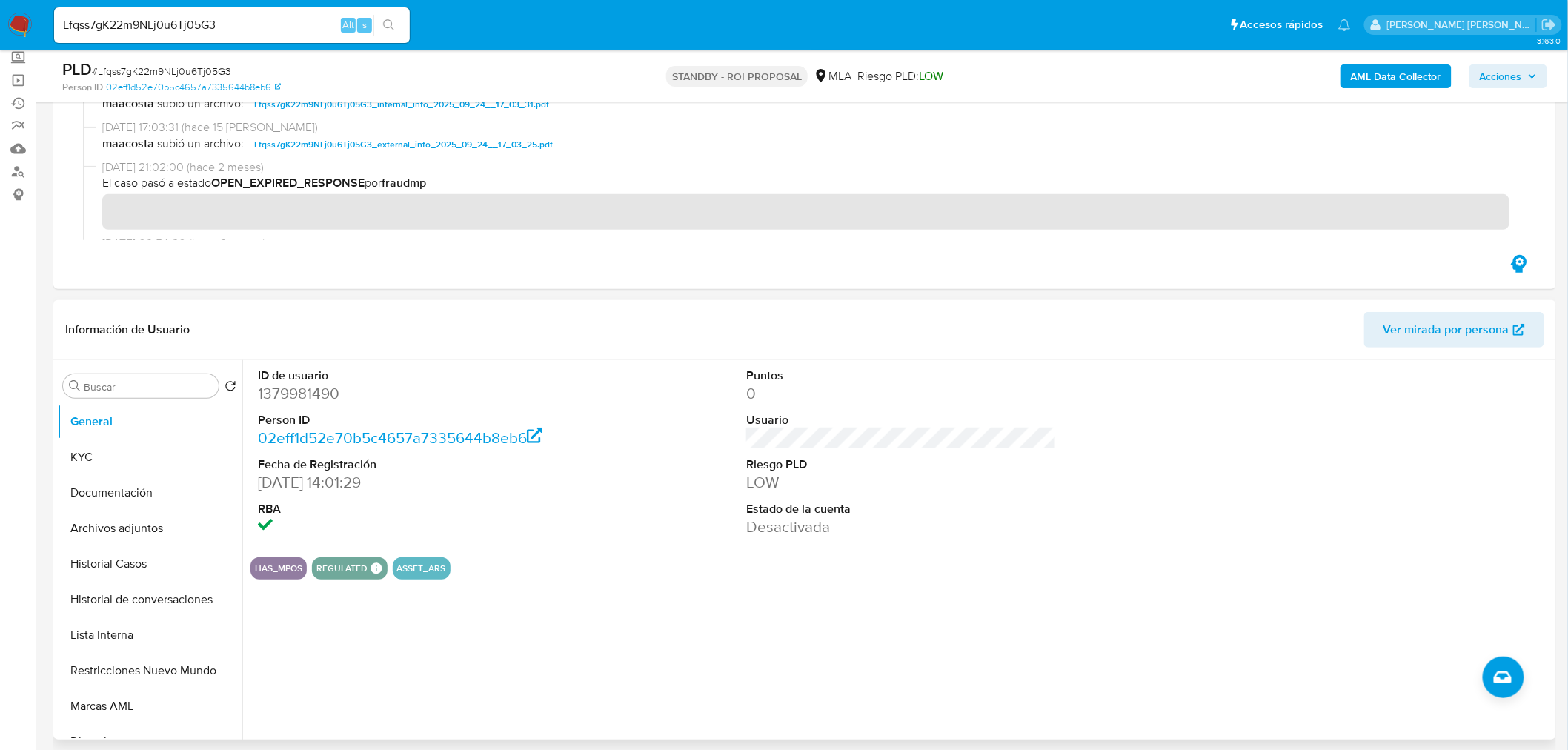
scroll to position [164, 0]
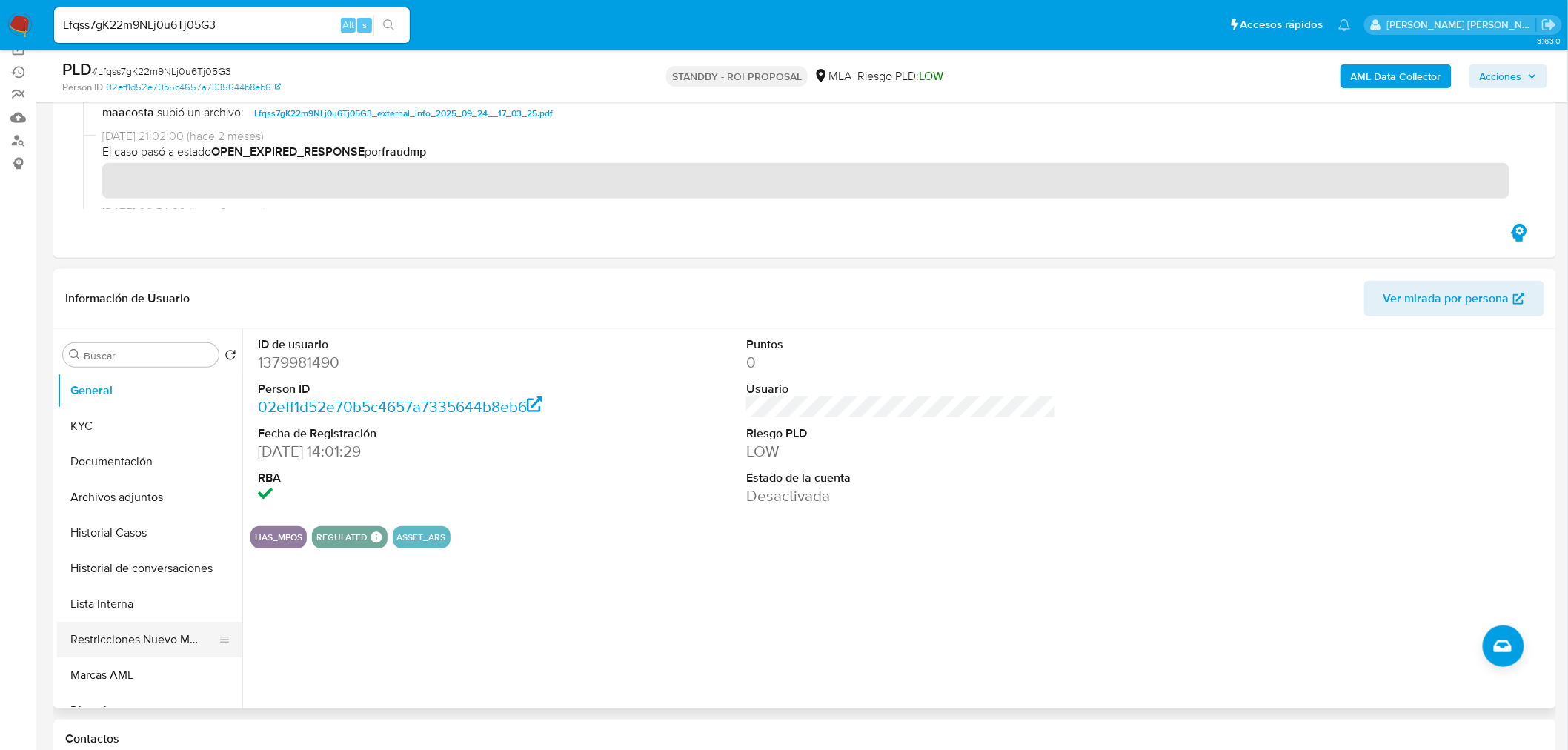
click at [193, 625] on button "Restricciones Nuevo Mundo" at bounding box center [143, 639] width 173 height 35
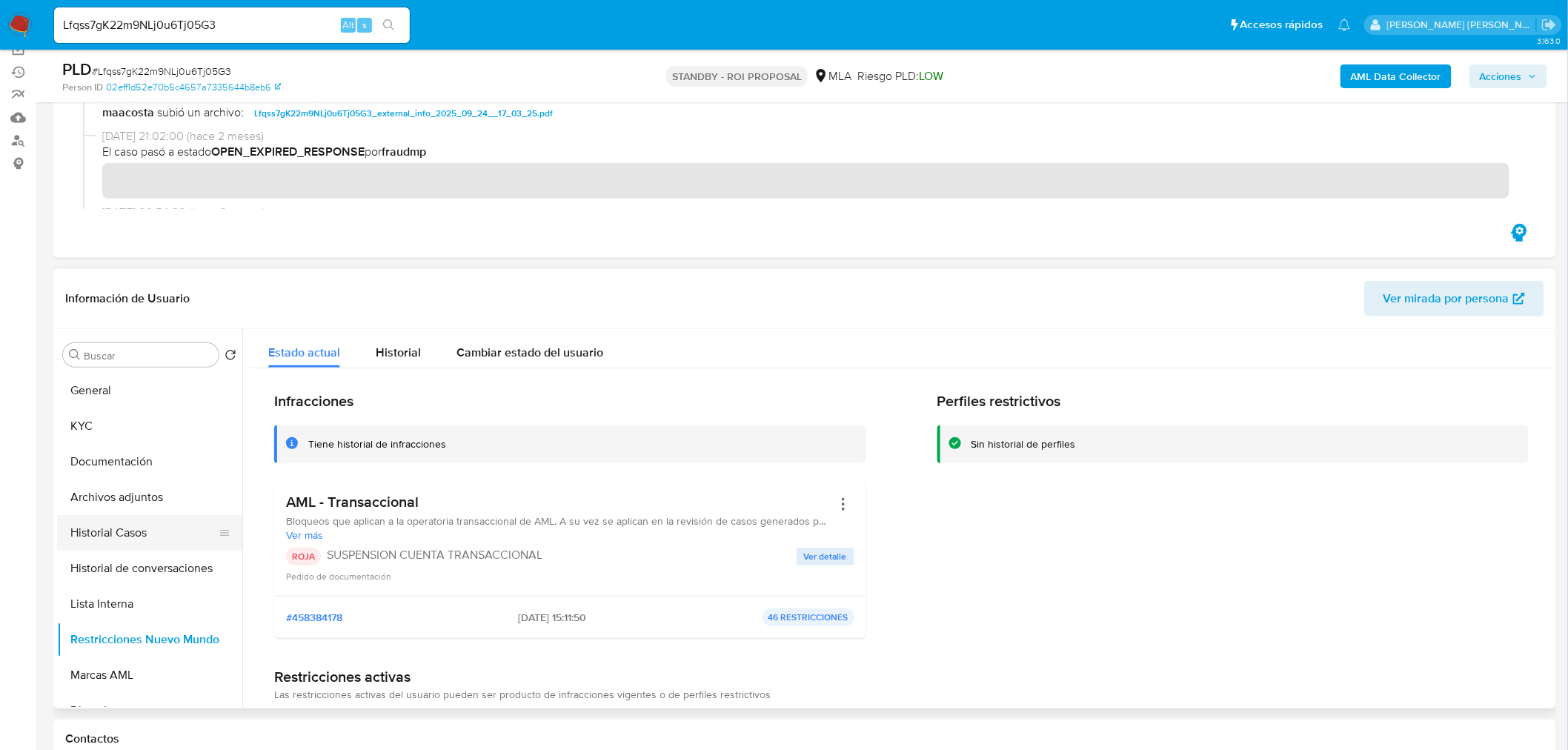
click at [139, 527] on button "Historial Casos" at bounding box center [143, 532] width 173 height 35
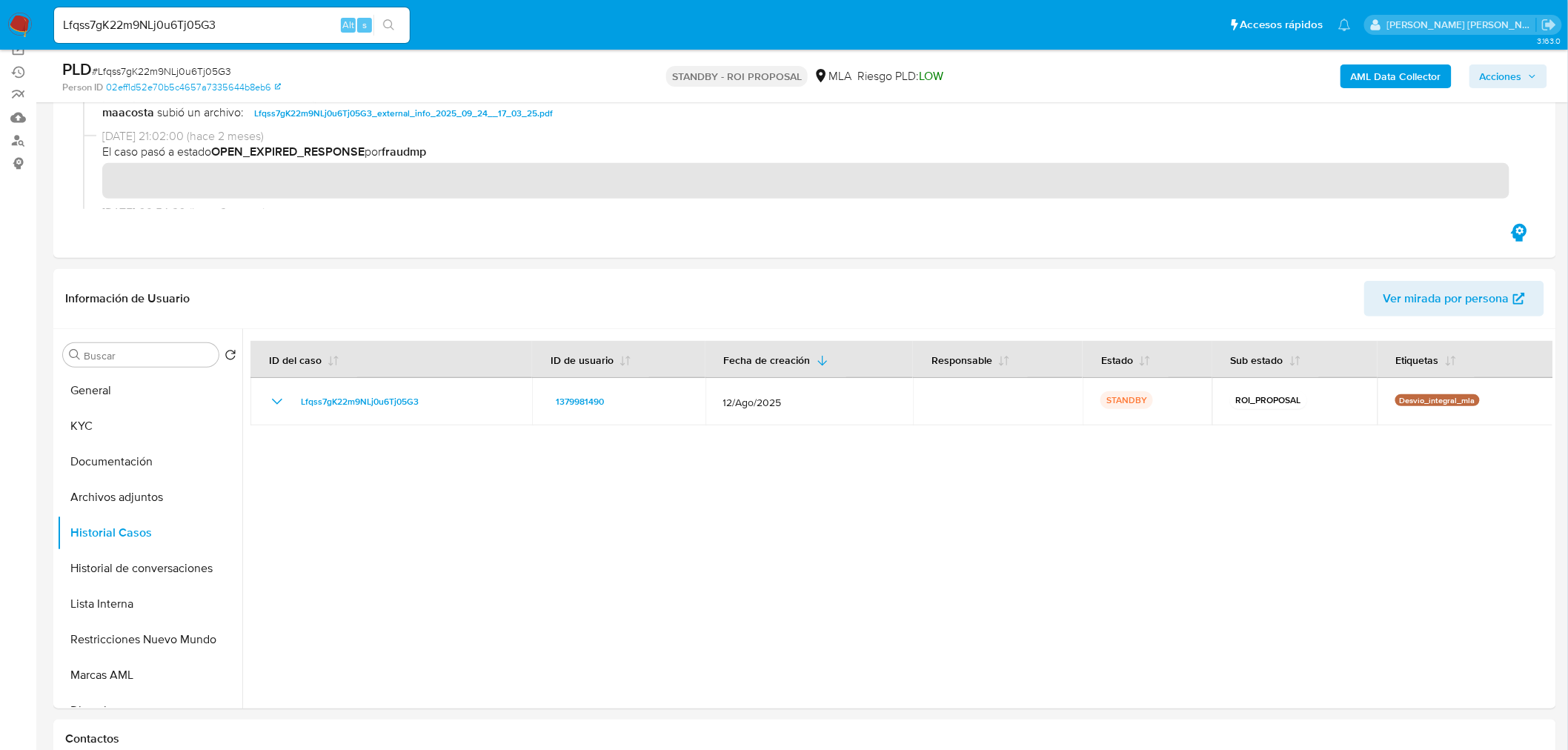
click at [247, 21] on input "Lfqss7gK22m9NLj0u6Tj05G3" at bounding box center [232, 25] width 356 height 19
drag, startPoint x: 247, startPoint y: 20, endPoint x: 431, endPoint y: 27, distance: 184.1
click at [247, 21] on input "Lfqss7gK22m9NLj0u6Tj05G3" at bounding box center [232, 25] width 356 height 19
paste input "MtkdDNODpoku4Qv5ONPaXafa"
type input "MtkdDNODpoku4Qv5ONPaXafa"
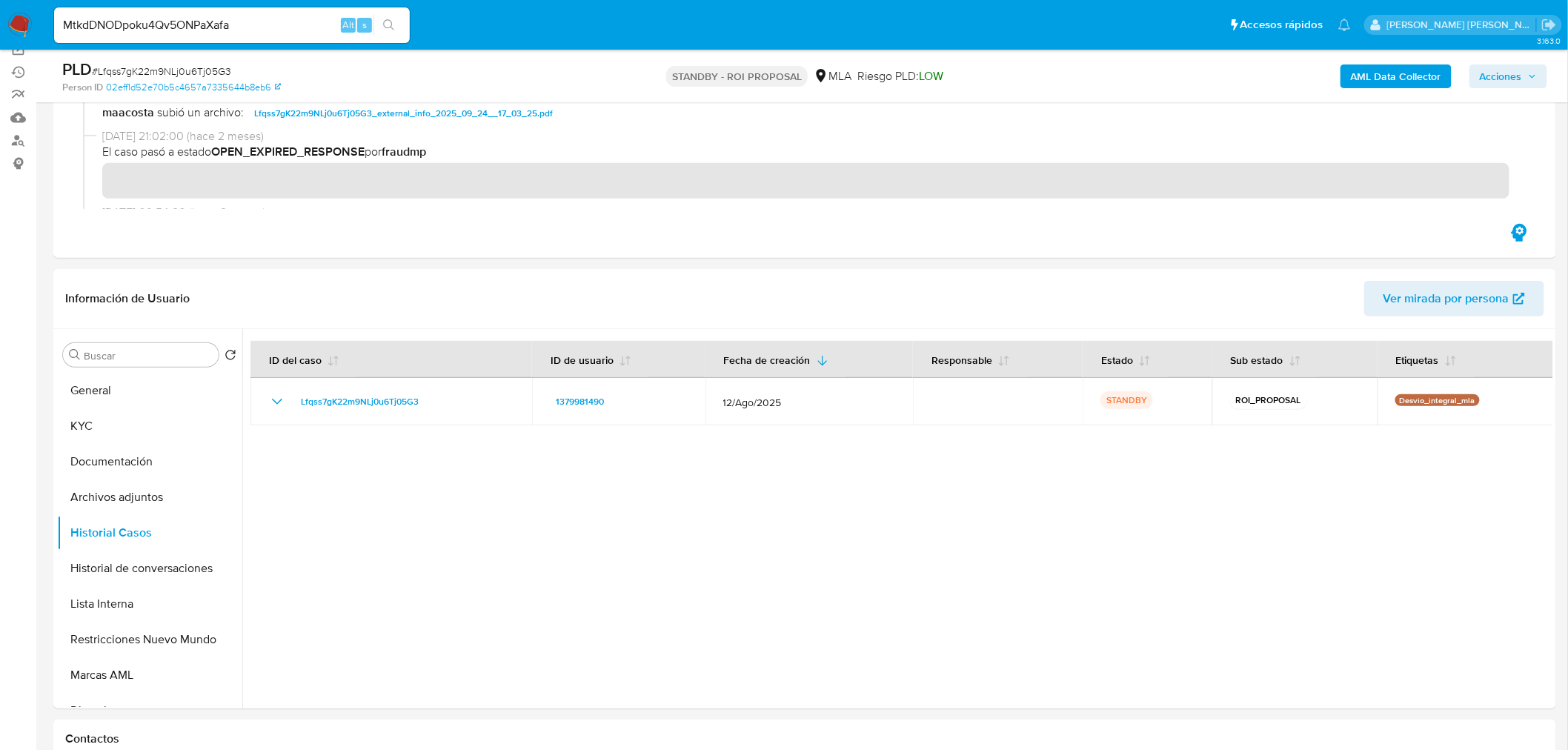
click at [387, 20] on icon "search-icon" at bounding box center [388, 25] width 11 height 11
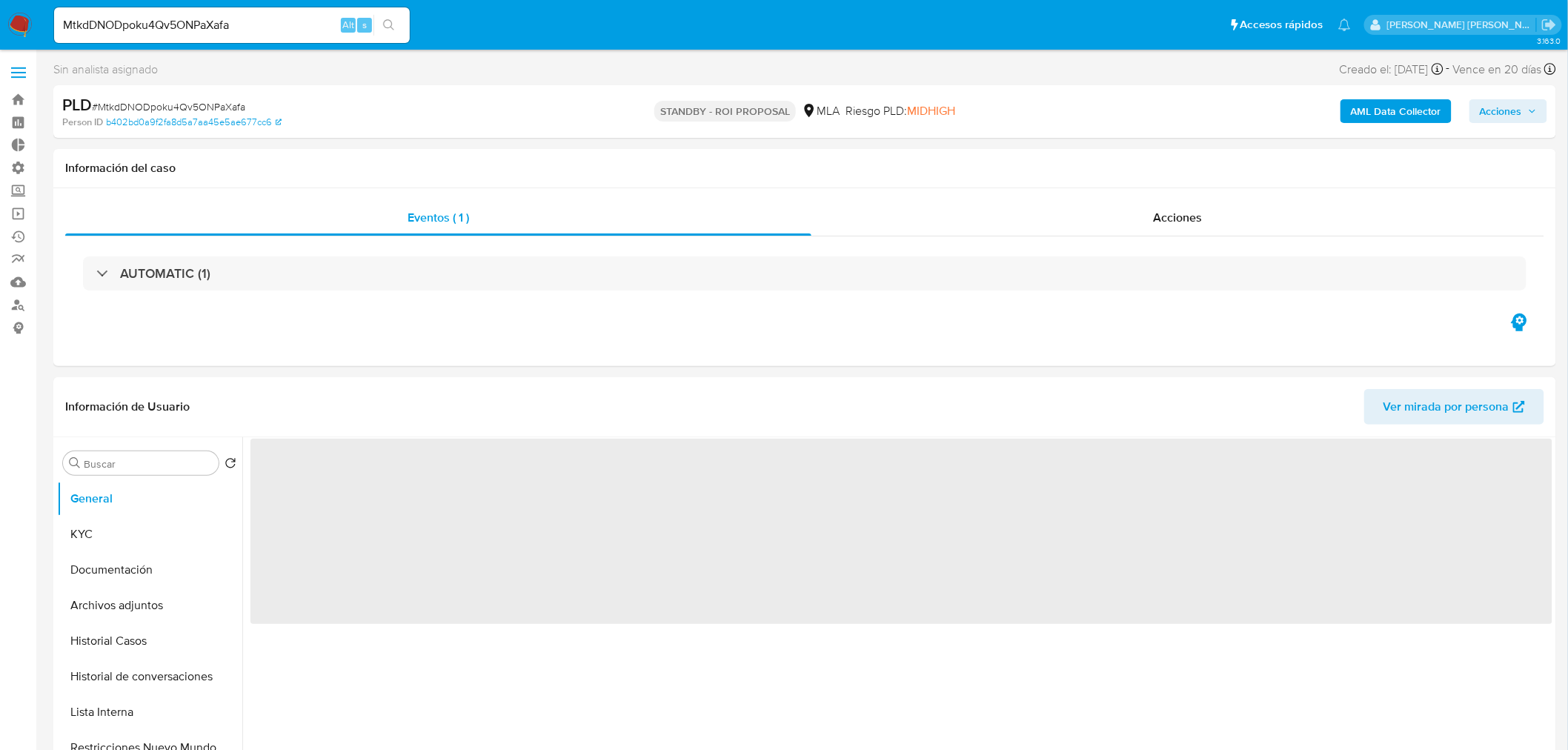
select select "10"
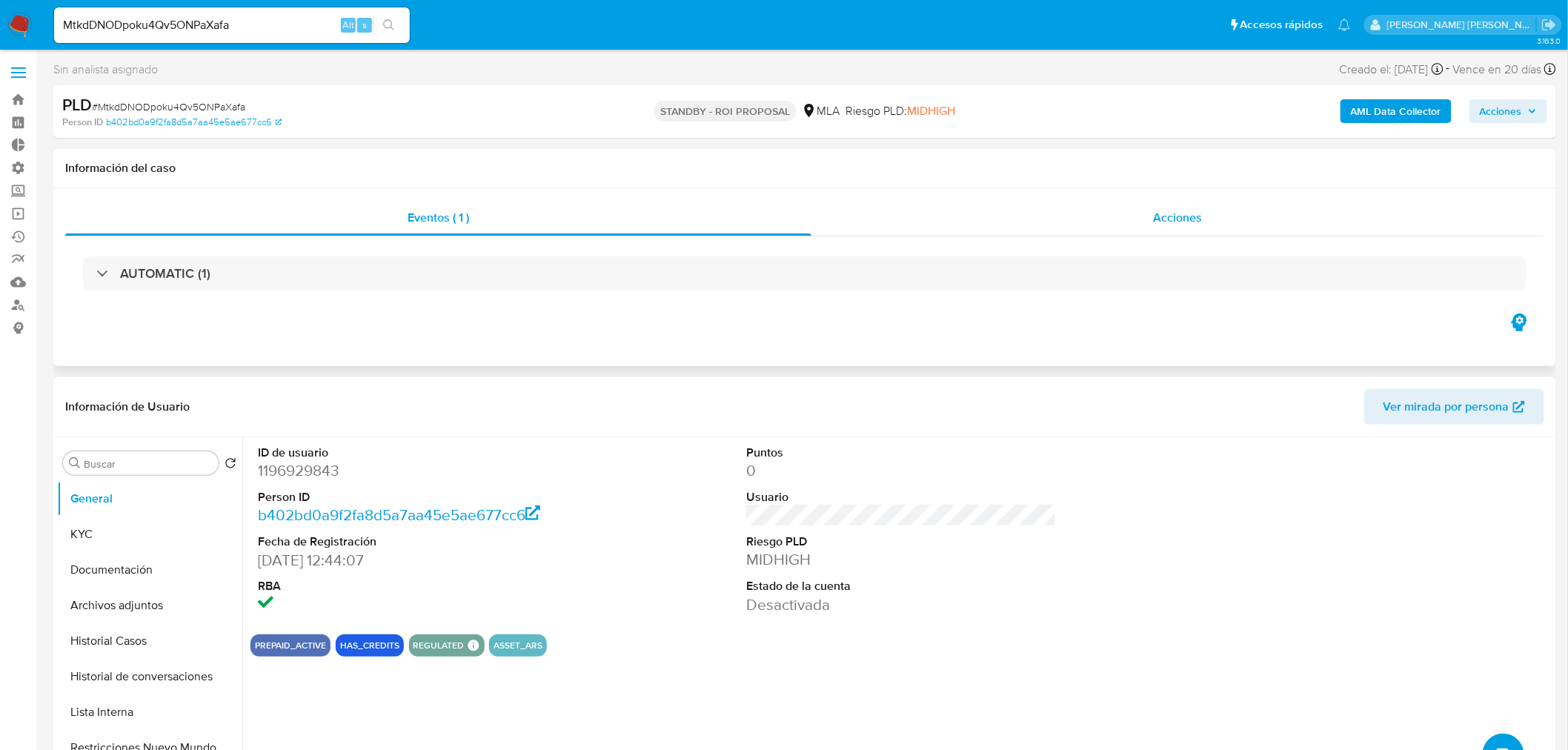
click at [1254, 205] on div "Acciones" at bounding box center [1178, 218] width 733 height 35
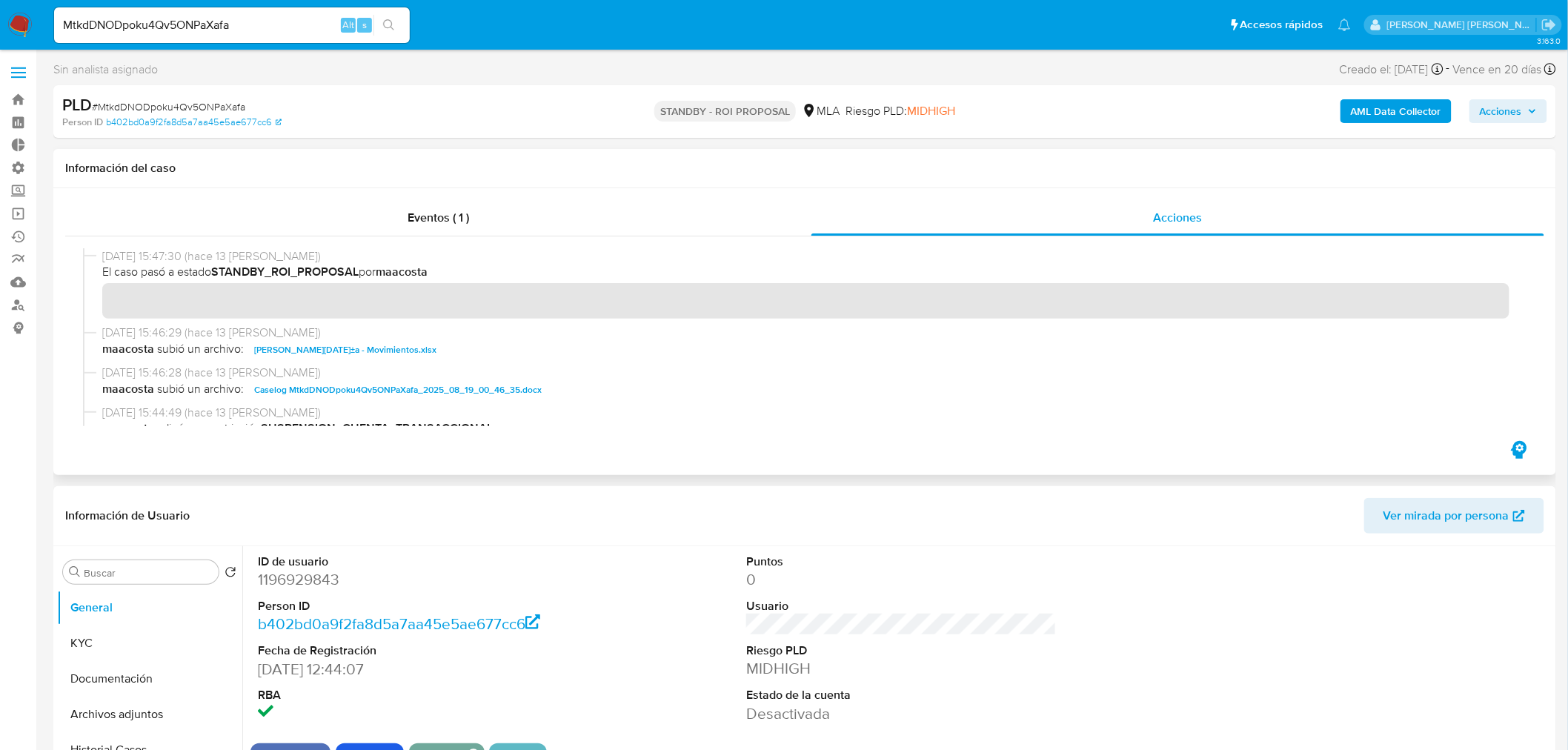
scroll to position [83, 0]
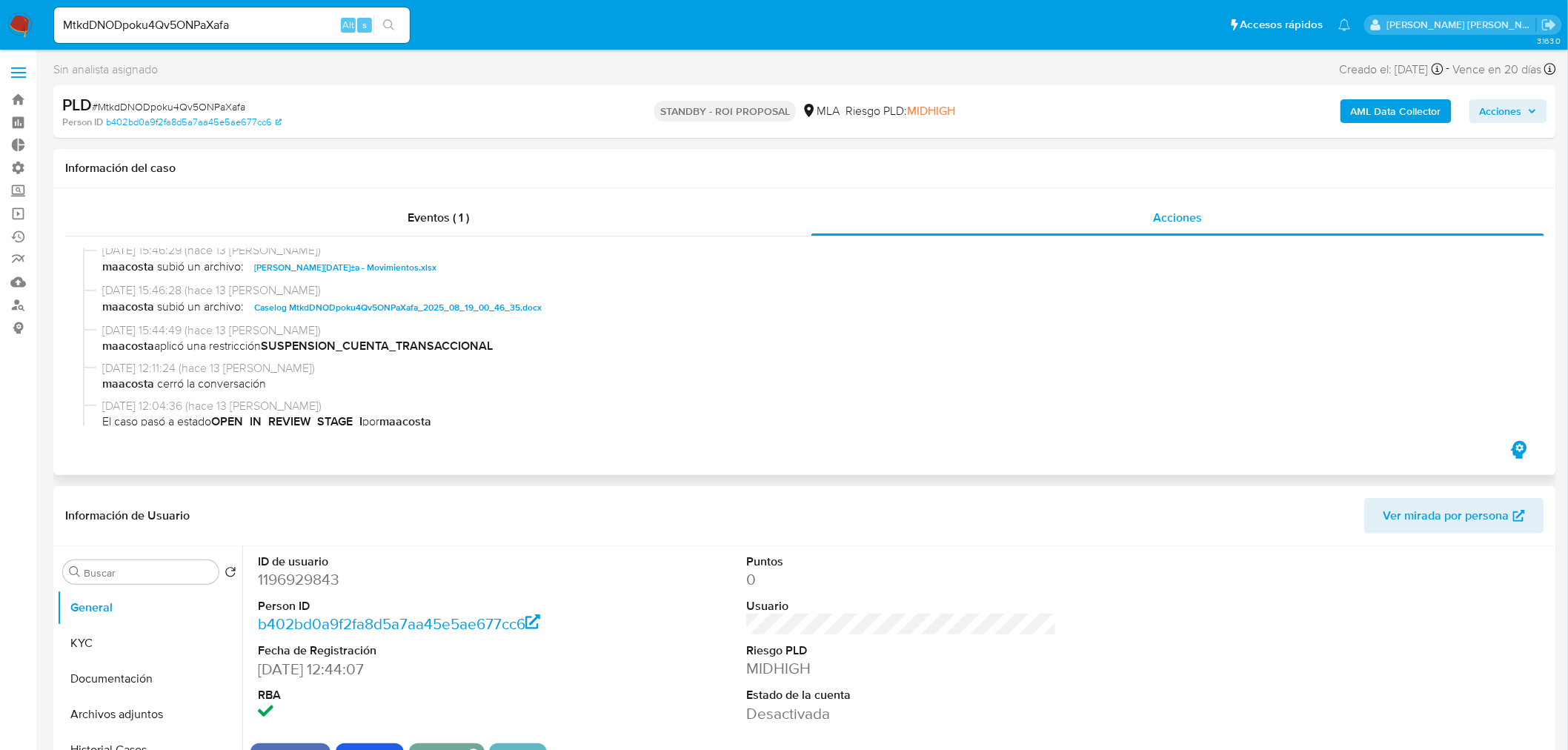
click at [500, 299] on span "Caselog MtkdDNODpoku4Qv5ONPaXafa_2025_08_19_00_46_35.docx" at bounding box center [397, 307] width 287 height 18
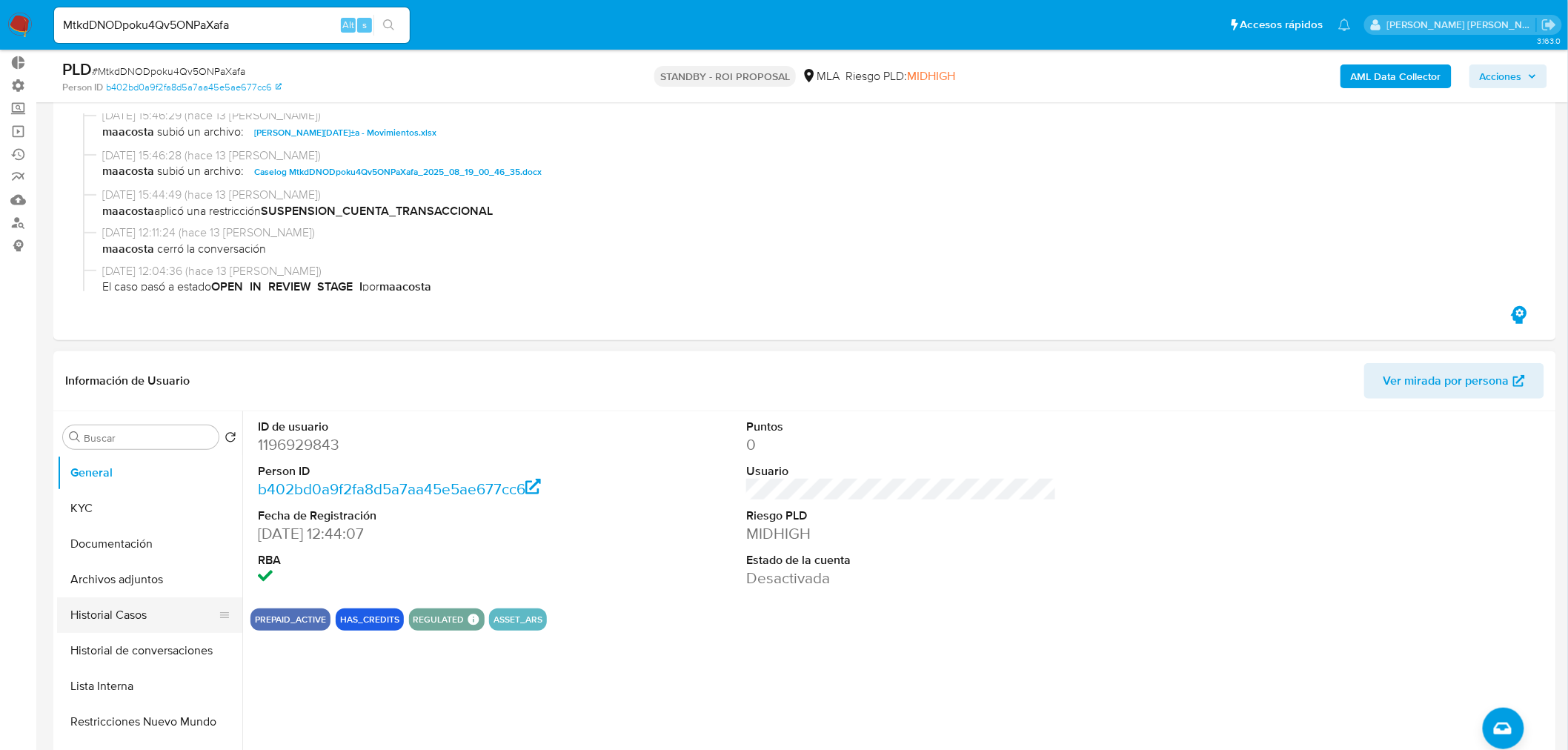
click at [116, 609] on button "Historial Casos" at bounding box center [143, 615] width 173 height 35
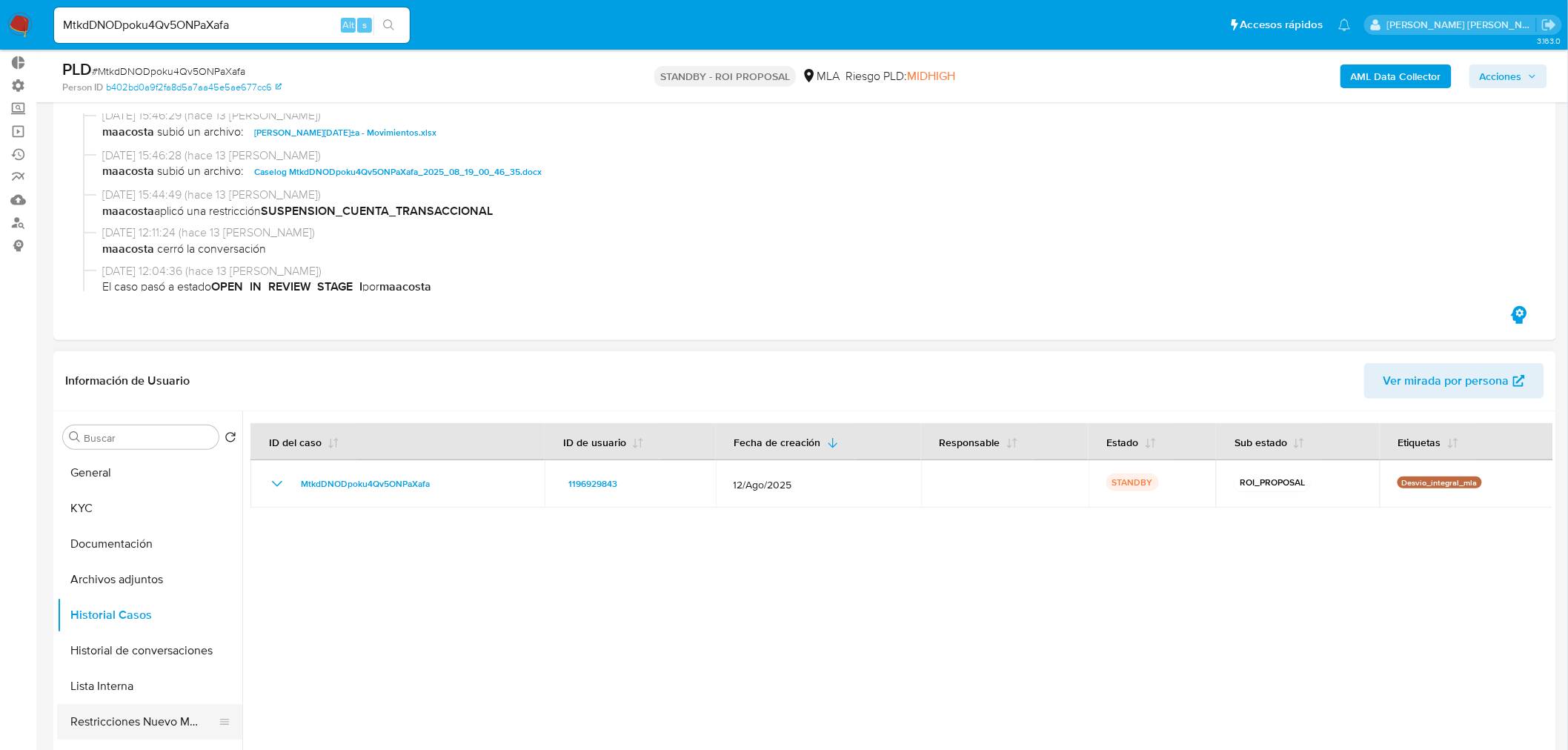
click at [145, 718] on button "Restricciones Nuevo Mundo" at bounding box center [143, 721] width 173 height 35
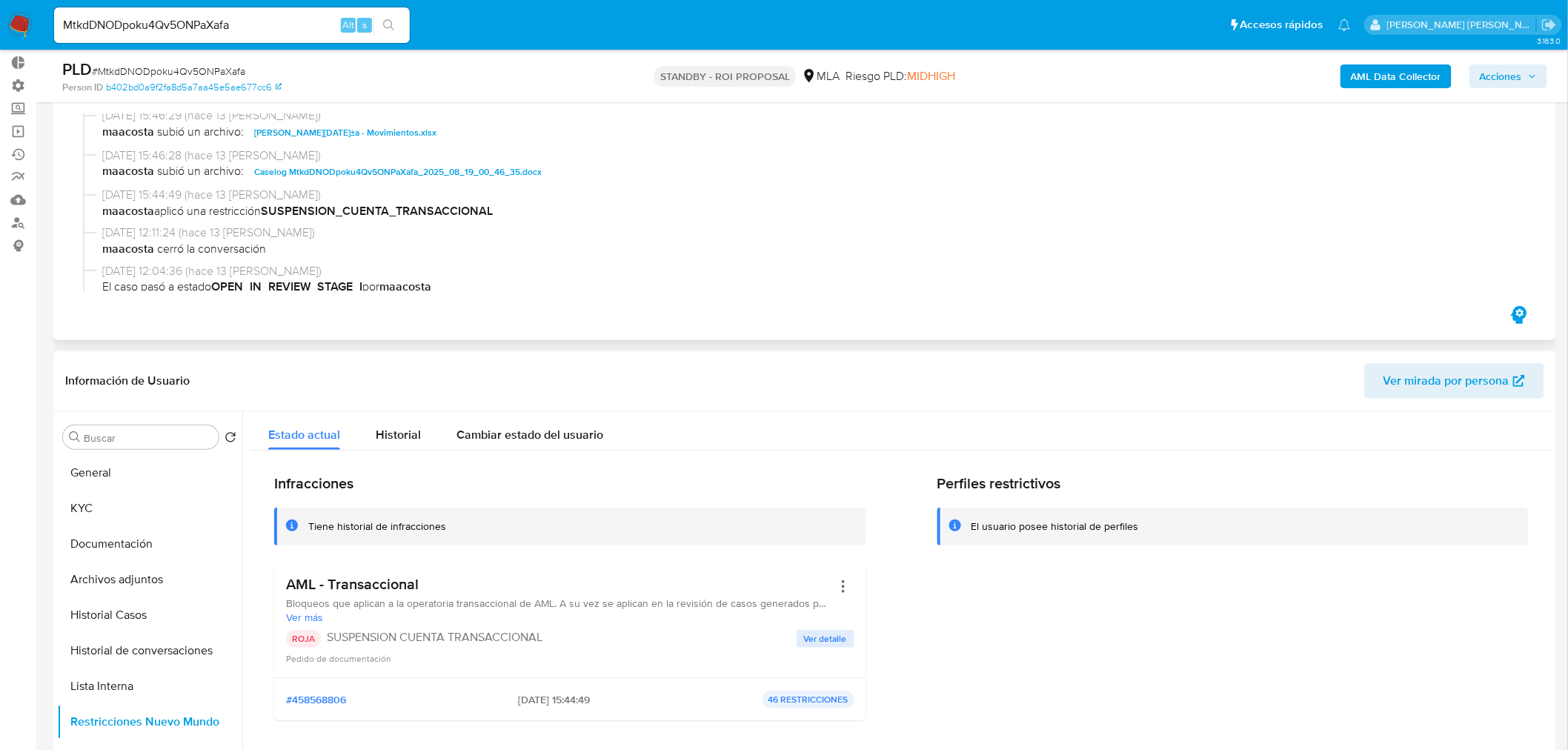
click at [482, 177] on span "Caselog MtkdDNODpoku4Qv5ONPaXafa_2025_08_19_00_46_35.docx" at bounding box center [397, 172] width 287 height 18
click at [172, 604] on button "Historial Casos" at bounding box center [143, 615] width 173 height 35
